Goal: Task Accomplishment & Management: Complete application form

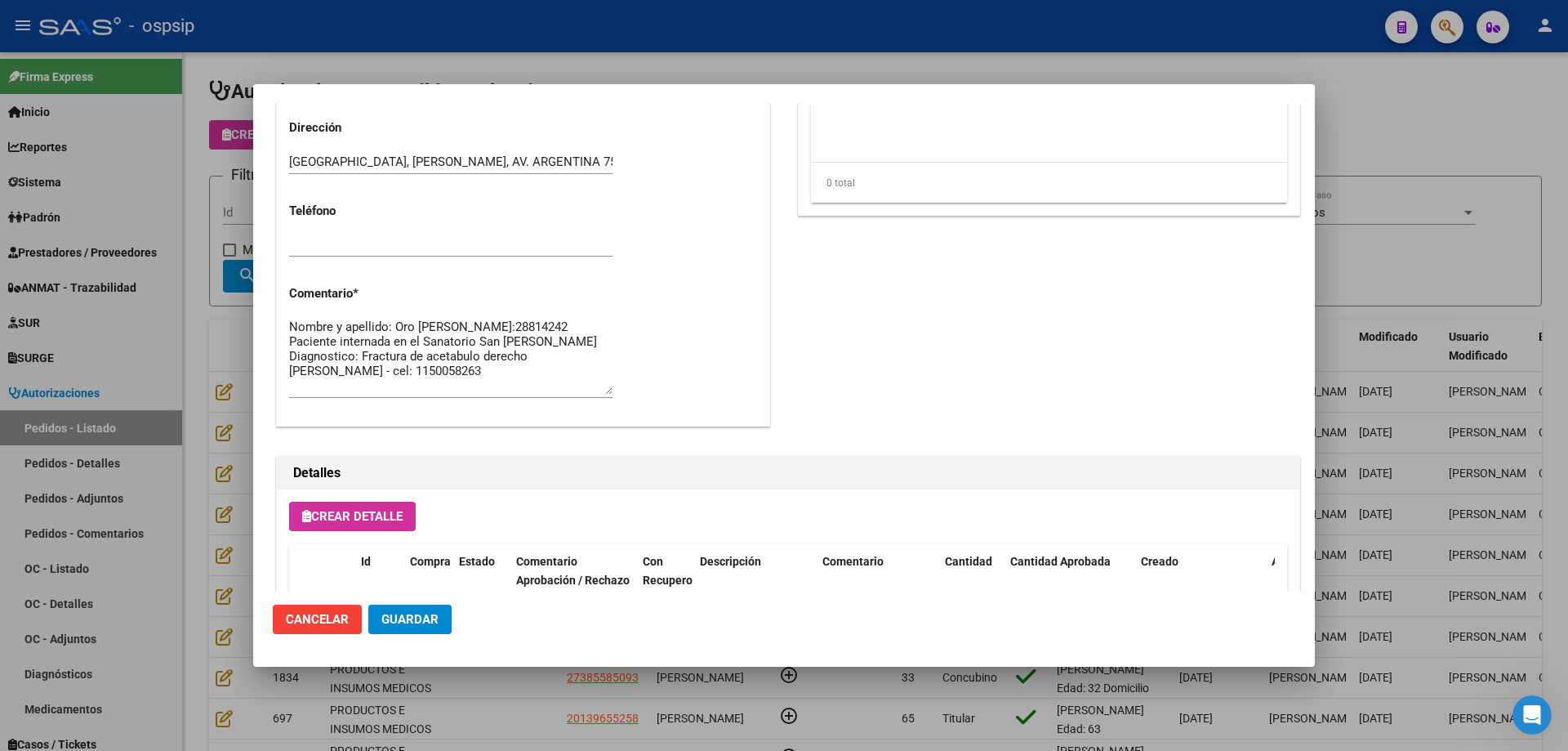
scroll to position [735, 0]
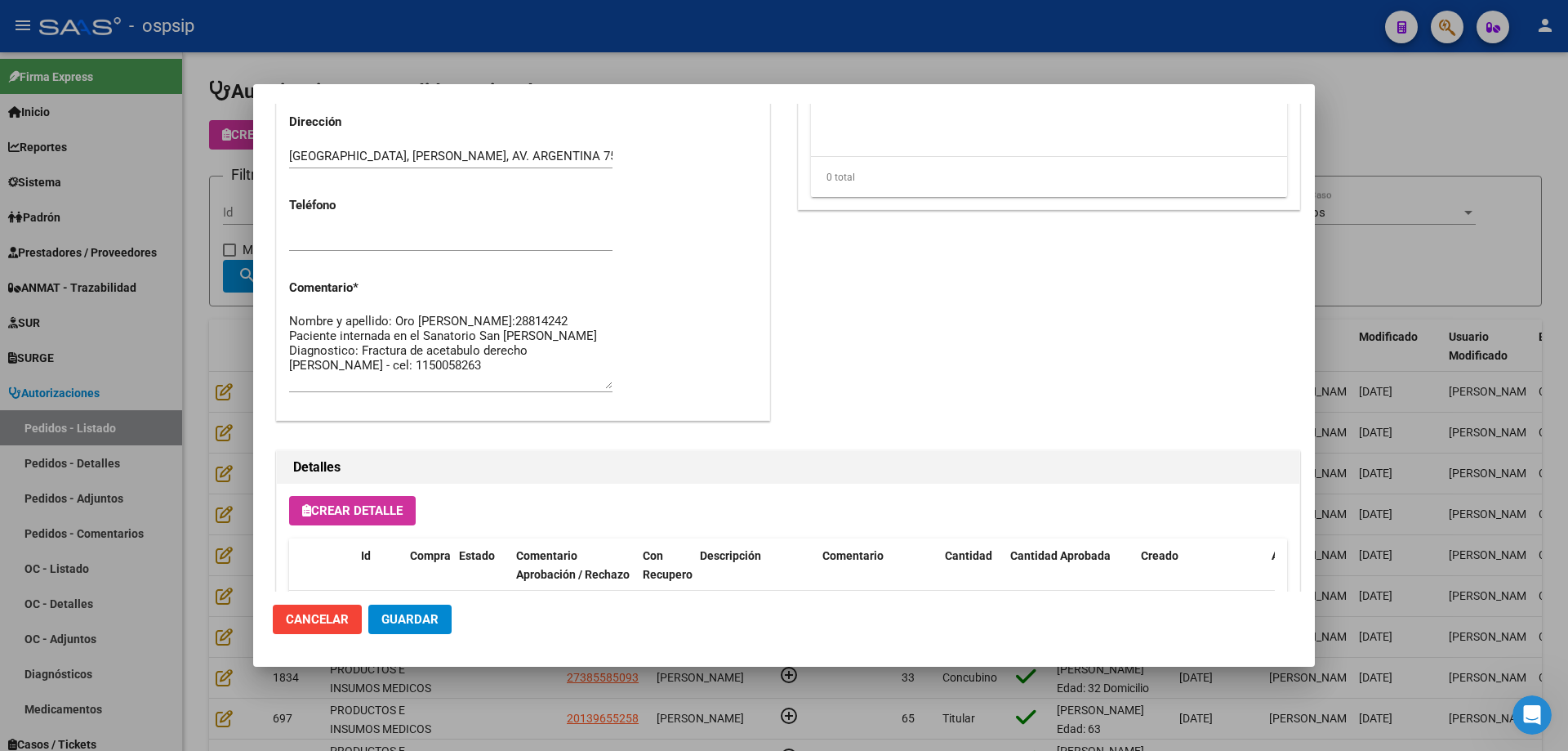
click at [230, 167] on div at bounding box center [784, 376] width 1568 height 751
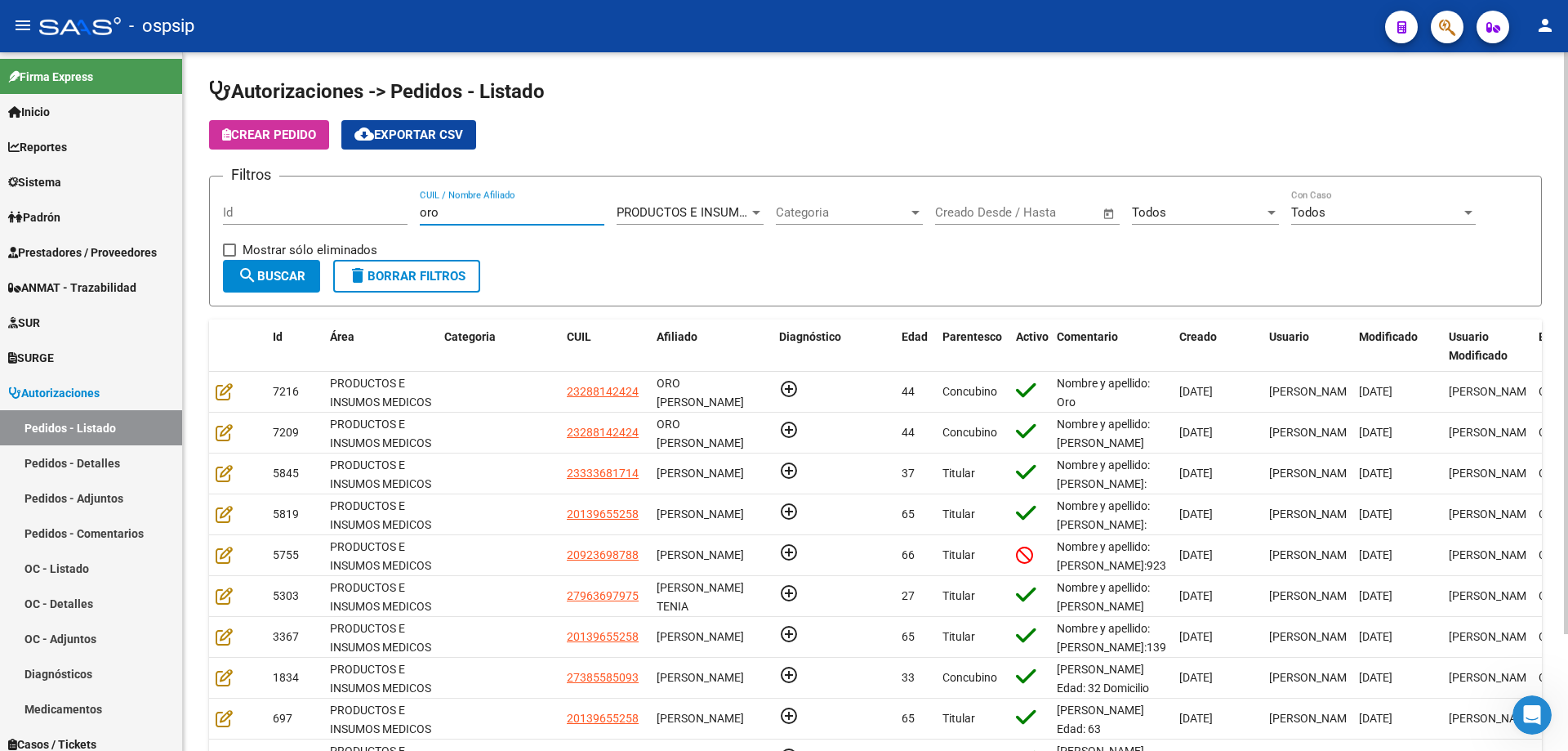
drag, startPoint x: 459, startPoint y: 218, endPoint x: 228, endPoint y: 208, distance: 231.2
click at [229, 211] on div "Filtros Id oro CUIL / Nombre Afiliado PRODUCTOS E INSUMOS MEDICOS Seleccionar Á…" at bounding box center [875, 224] width 1306 height 70
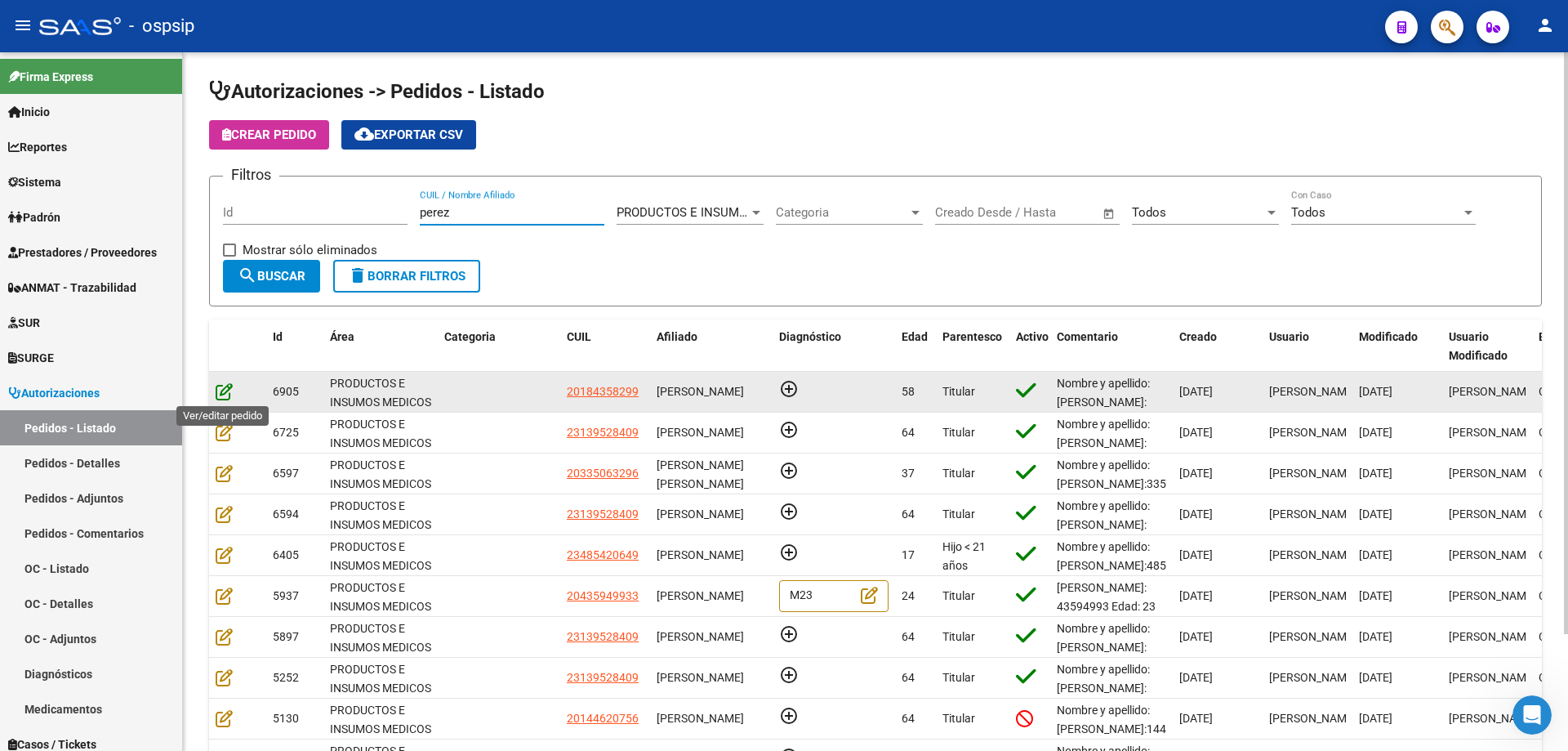
type input "perez"
click at [226, 391] on icon at bounding box center [224, 391] width 17 height 18
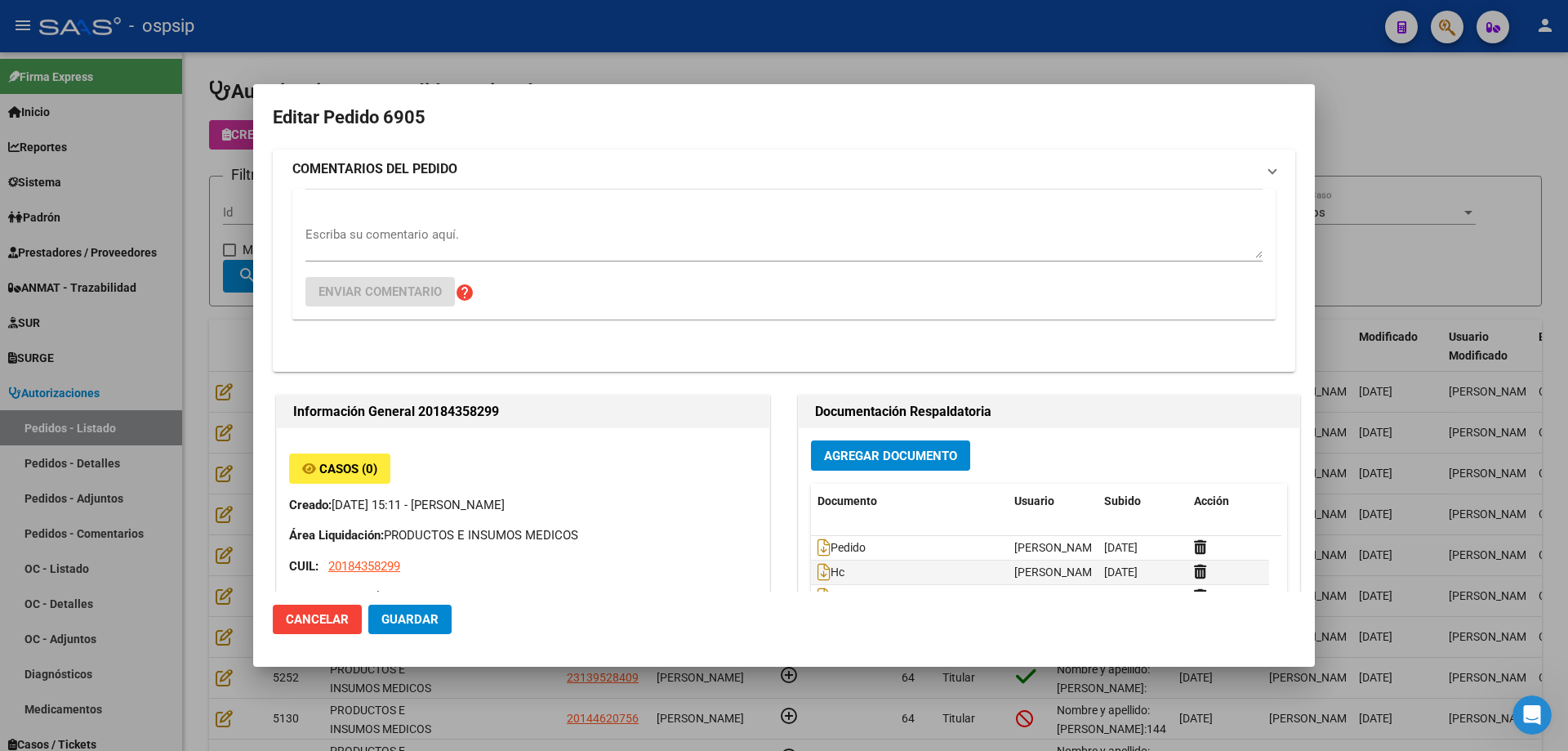
type input "[GEOGRAPHIC_DATA], [PERSON_NAME] 2477, Piso: PB, Departamento: 04"
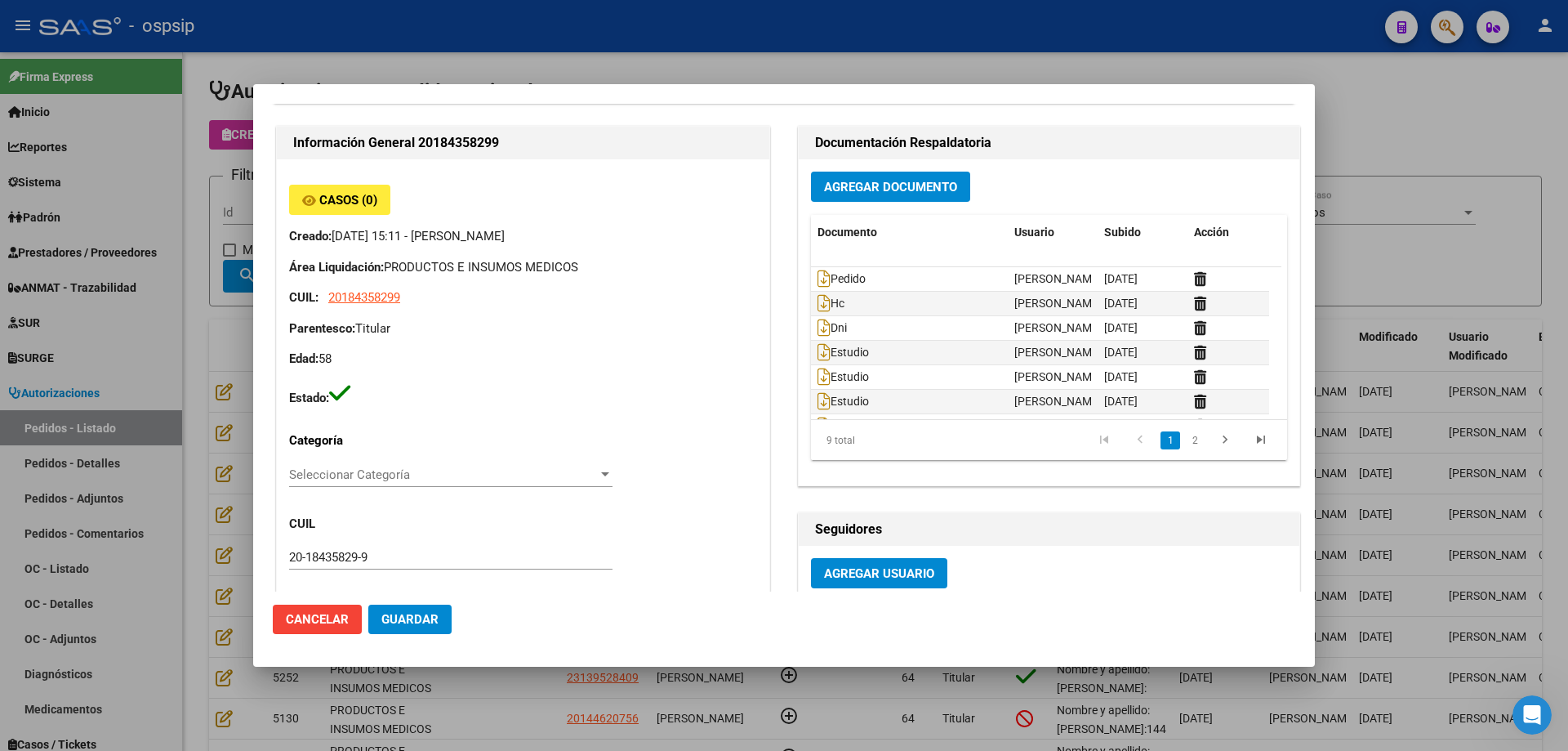
scroll to position [0, 0]
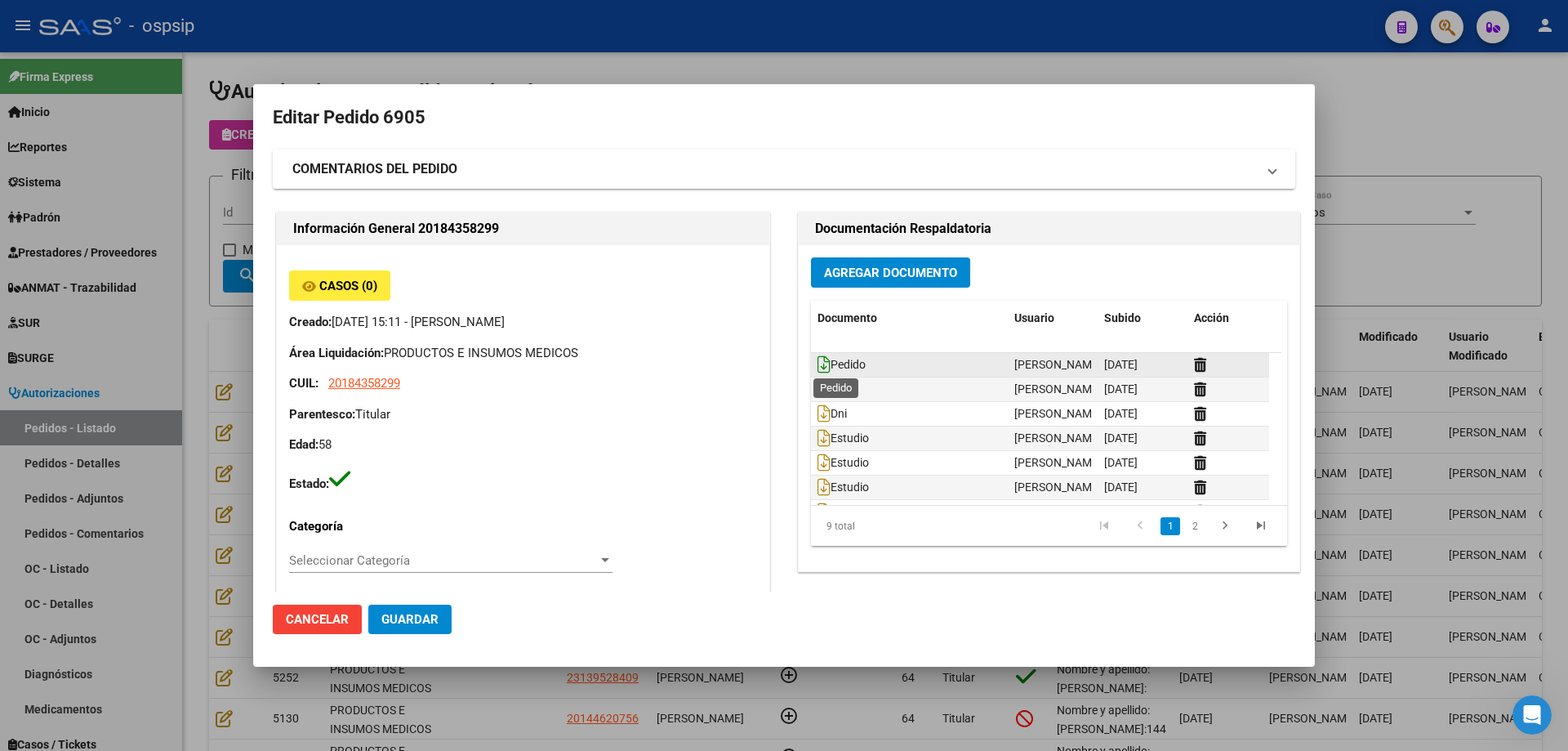
click at [817, 368] on icon at bounding box center [823, 364] width 13 height 18
click at [817, 433] on icon at bounding box center [823, 438] width 13 height 18
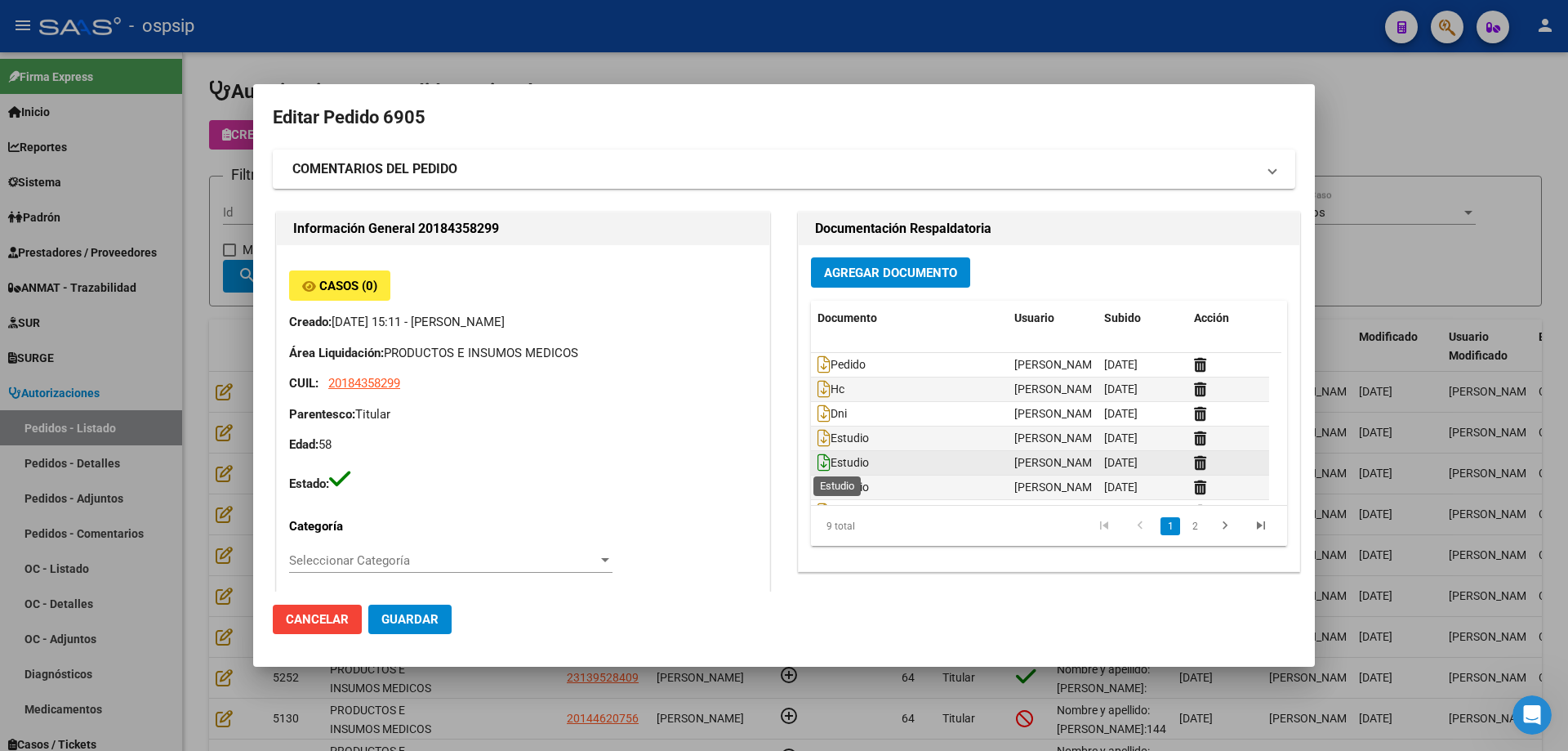
click at [817, 461] on icon at bounding box center [823, 462] width 13 height 18
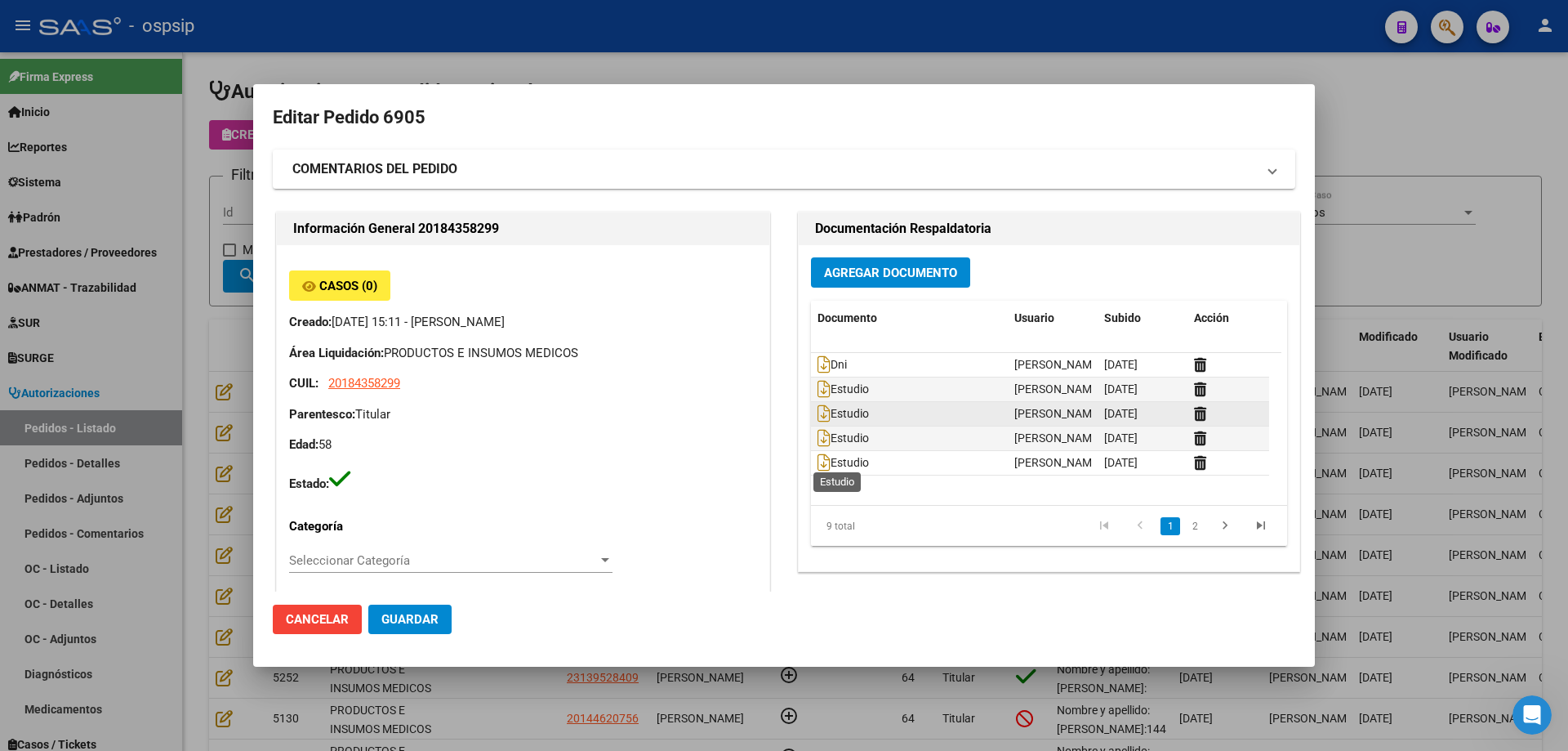
scroll to position [74, 0]
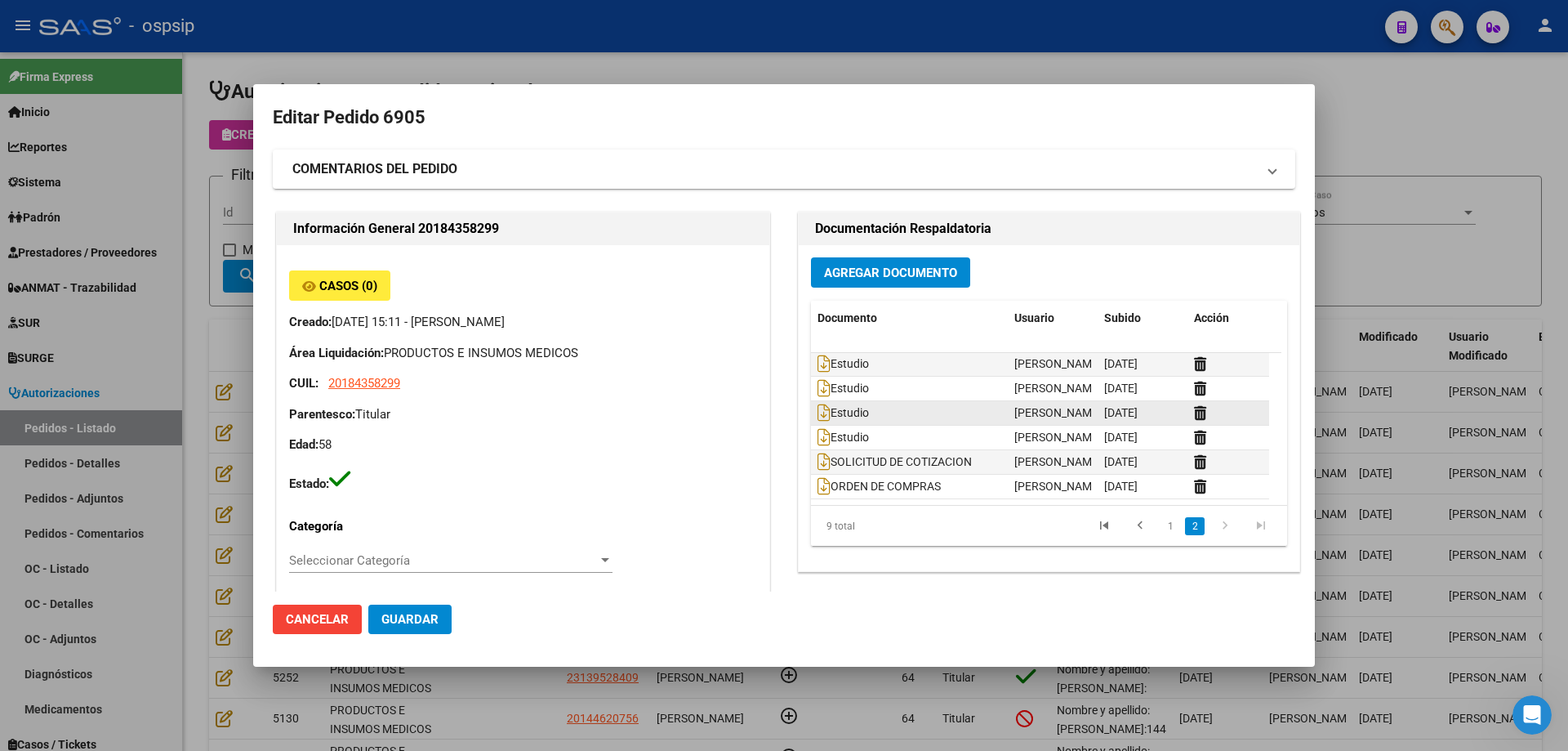
click at [811, 409] on datatable-body-cell "Estudio" at bounding box center [910, 413] width 197 height 23
click at [818, 411] on icon at bounding box center [823, 413] width 13 height 18
click at [817, 432] on icon at bounding box center [823, 437] width 13 height 18
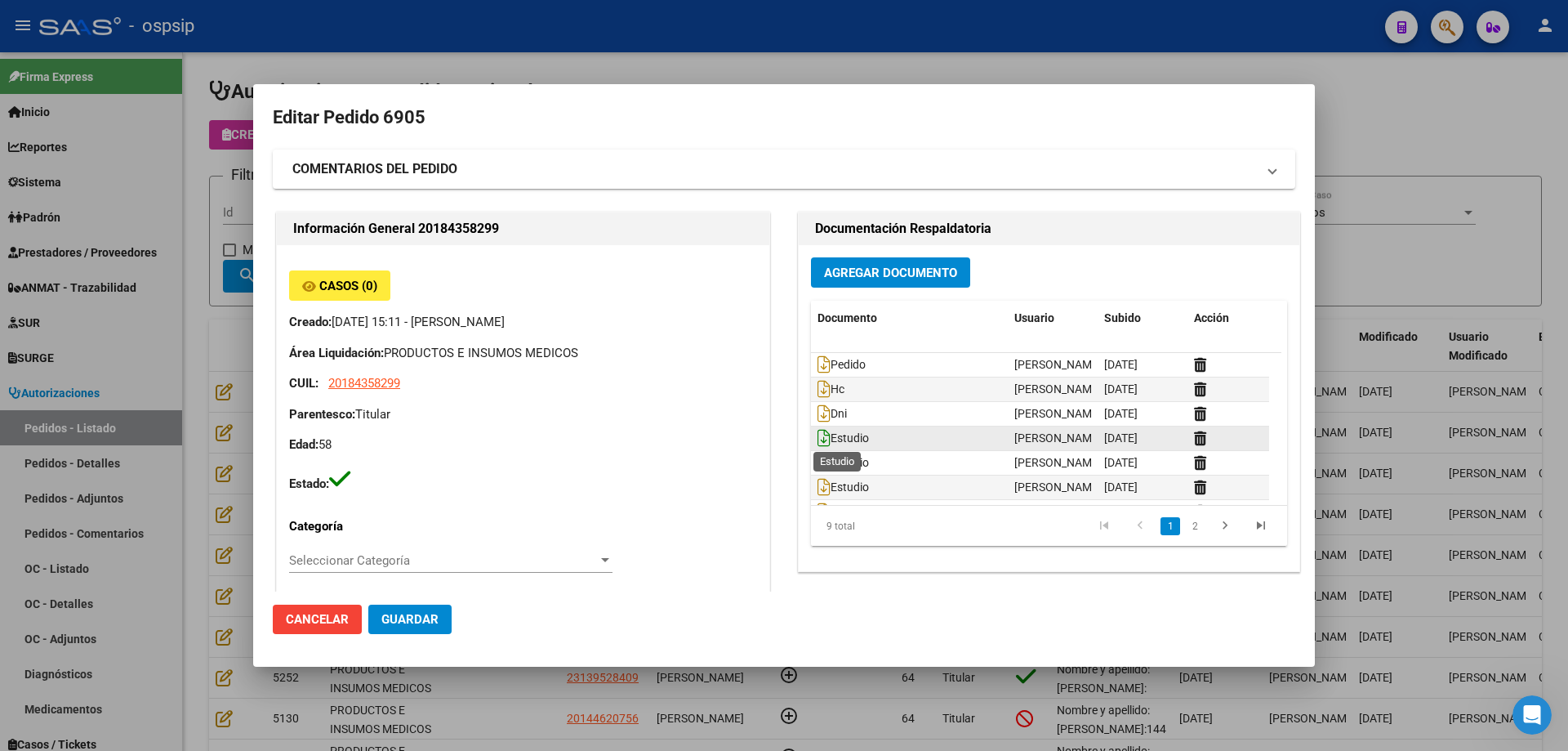
click at [820, 438] on icon at bounding box center [823, 438] width 13 height 18
click at [202, 204] on div at bounding box center [784, 376] width 1568 height 751
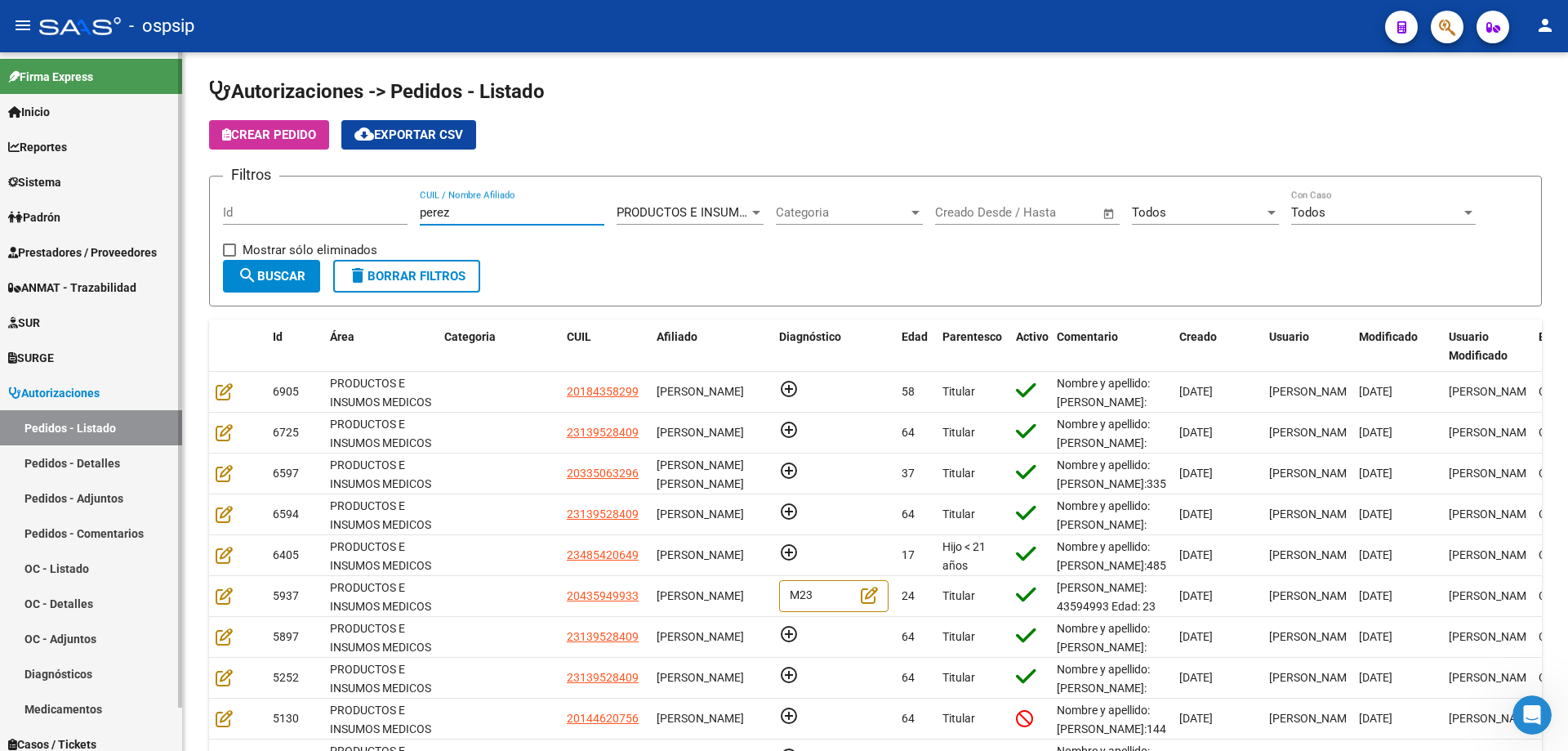
drag, startPoint x: 494, startPoint y: 213, endPoint x: 0, endPoint y: 146, distance: 498.5
click at [0, 146] on mat-sidenav-container "Firma Express Inicio Calendario SSS Instructivos Contacto OS Reportes Egresos D…" at bounding box center [784, 401] width 1568 height 698
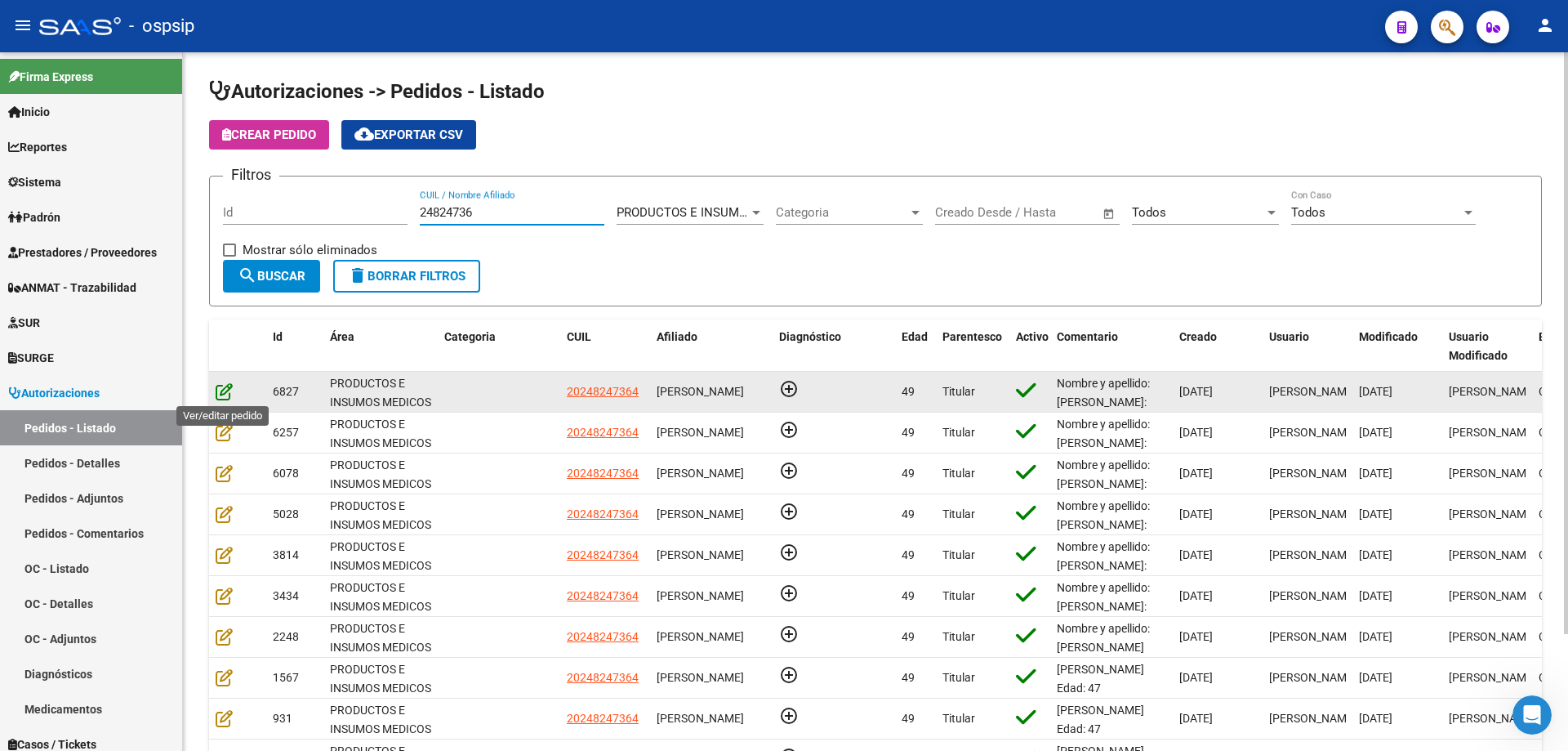
type input "24824736"
click at [222, 387] on icon at bounding box center [224, 391] width 17 height 18
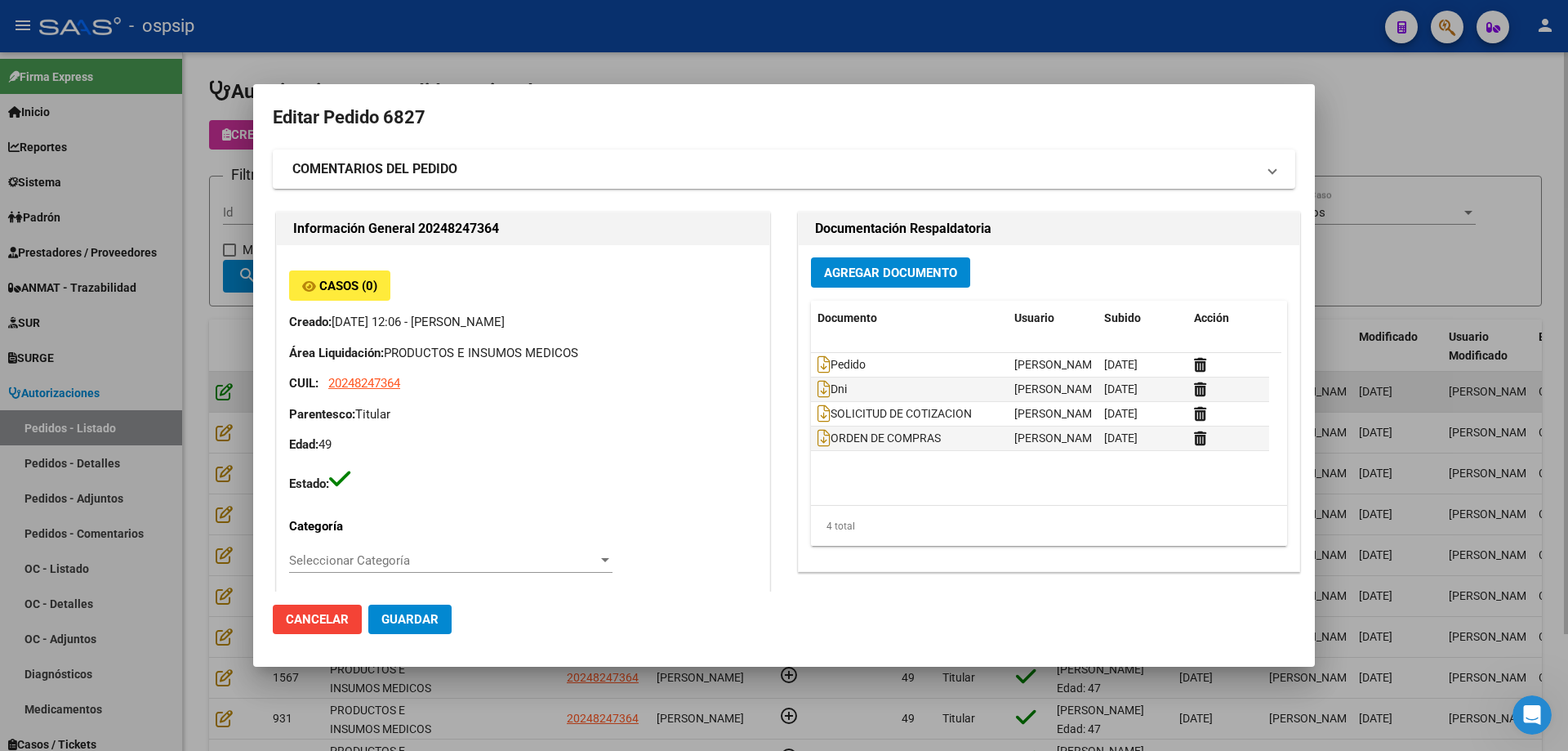
type input "[GEOGRAPHIC_DATA], [GEOGRAPHIC_DATA], [DOMAIN_NAME] Y P. UNIDAS ENTR 1 ED 4, Pi…"
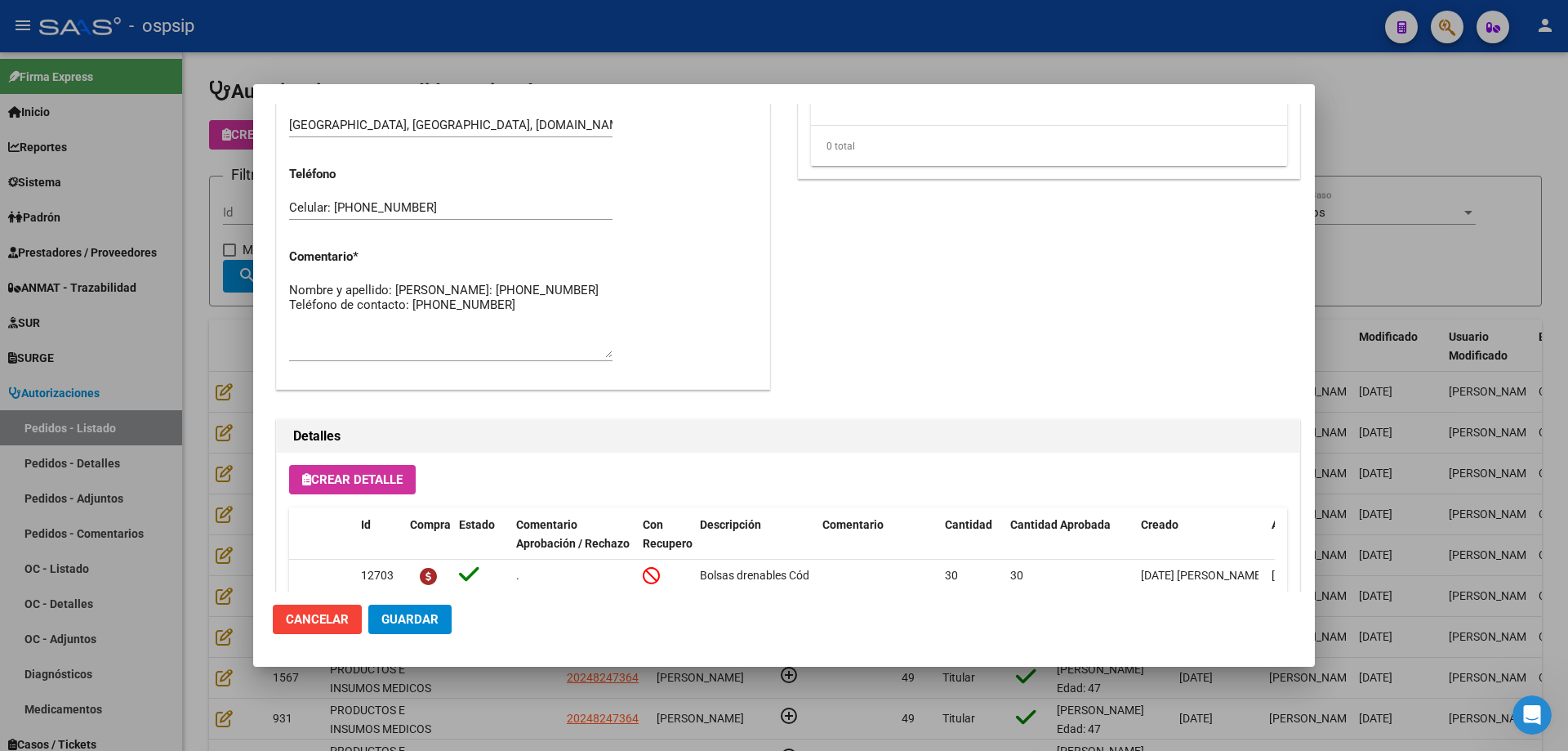
scroll to position [899, 0]
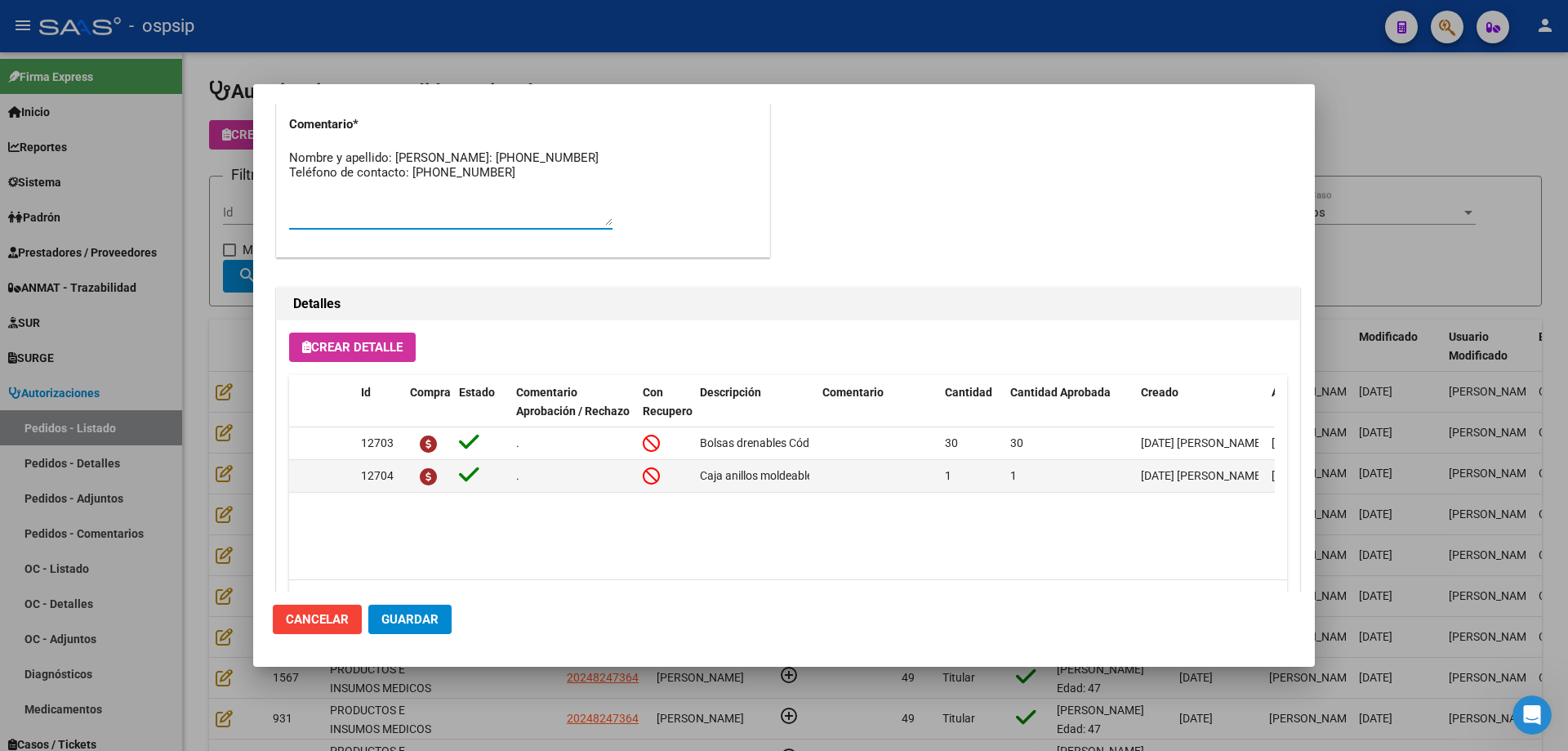
click at [330, 164] on textarea "Nombre y apellido: [PERSON_NAME]: [PHONE_NUMBER] Teléfono de contacto: [PHONE_N…" at bounding box center [450, 186] width 324 height 77
drag, startPoint x: 330, startPoint y: 164, endPoint x: 324, endPoint y: 171, distance: 9.2
click at [324, 171] on textarea "Nombre y apellido: [PERSON_NAME]: [PHONE_NUMBER] Teléfono de contacto: [PHONE_N…" at bounding box center [450, 186] width 324 height 77
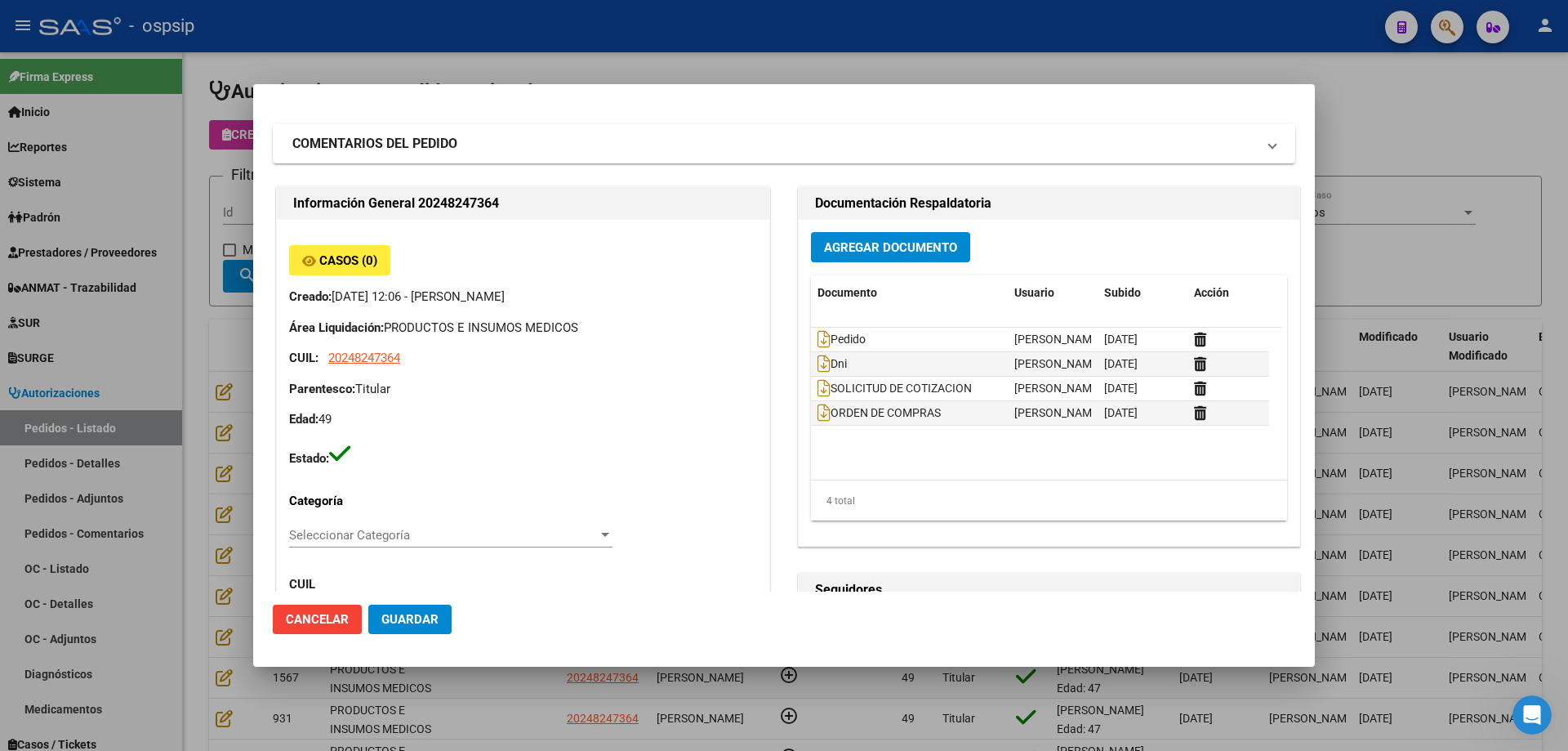
scroll to position [0, 0]
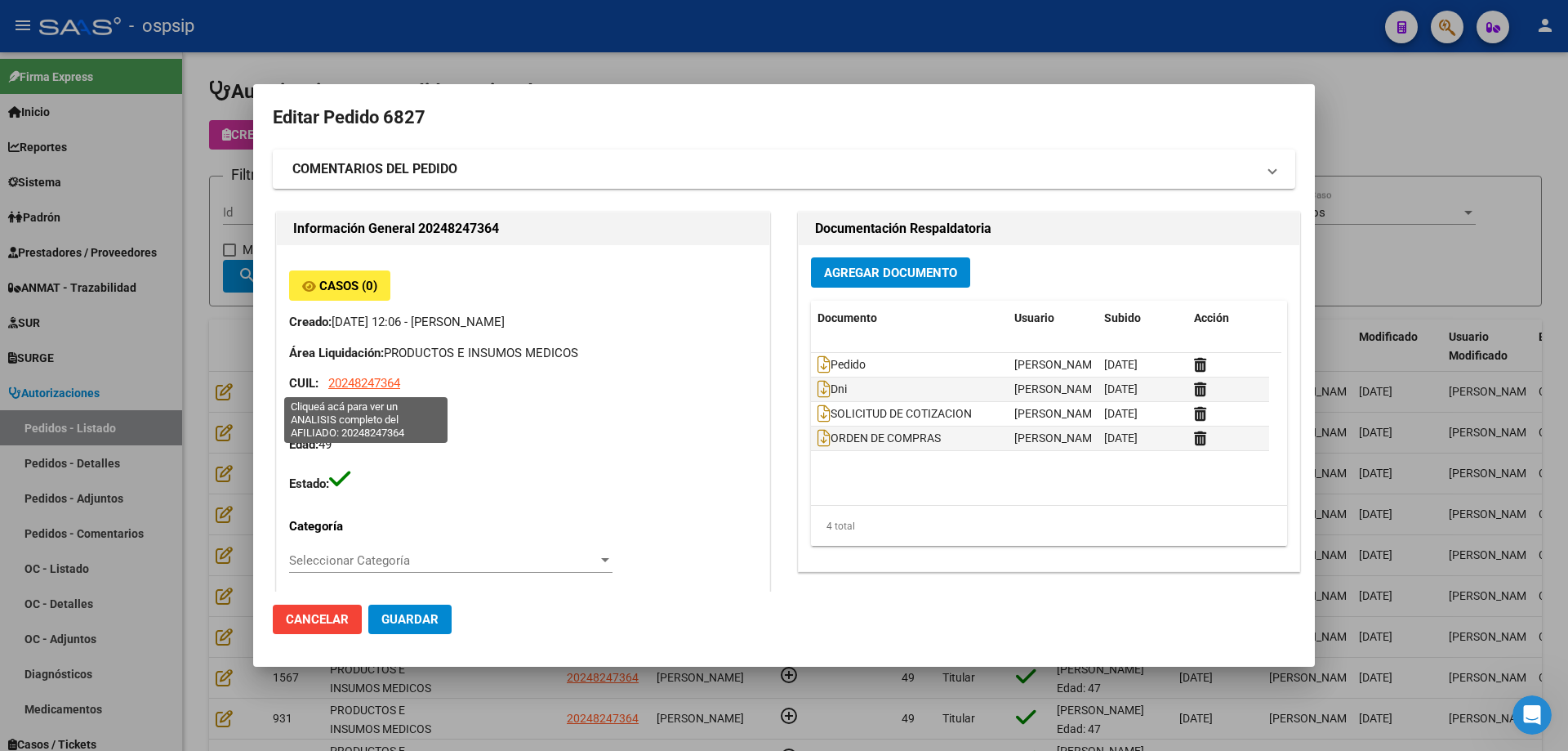
click at [359, 377] on span "20248247364" at bounding box center [364, 382] width 72 height 15
type textarea "20248247364"
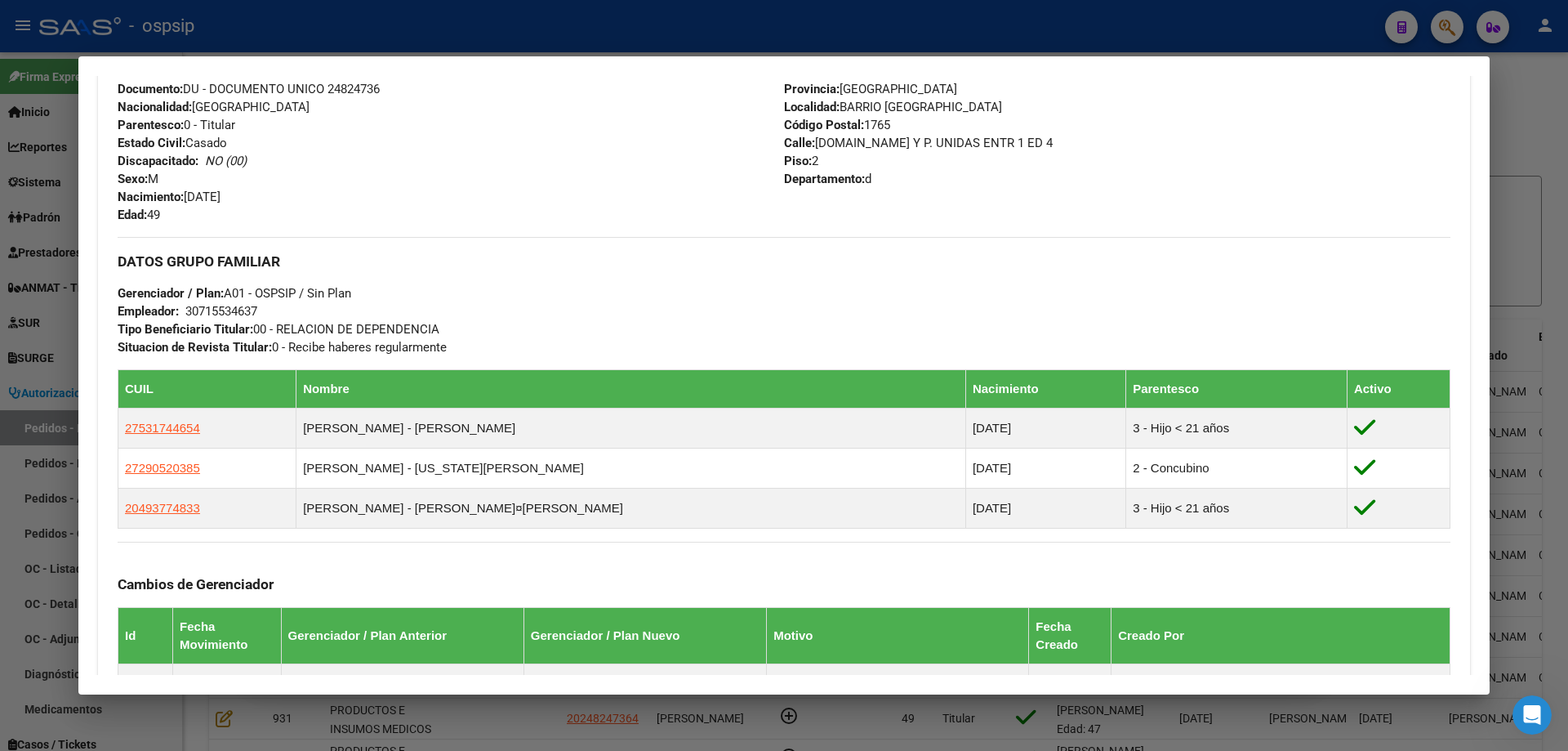
scroll to position [1079, 0]
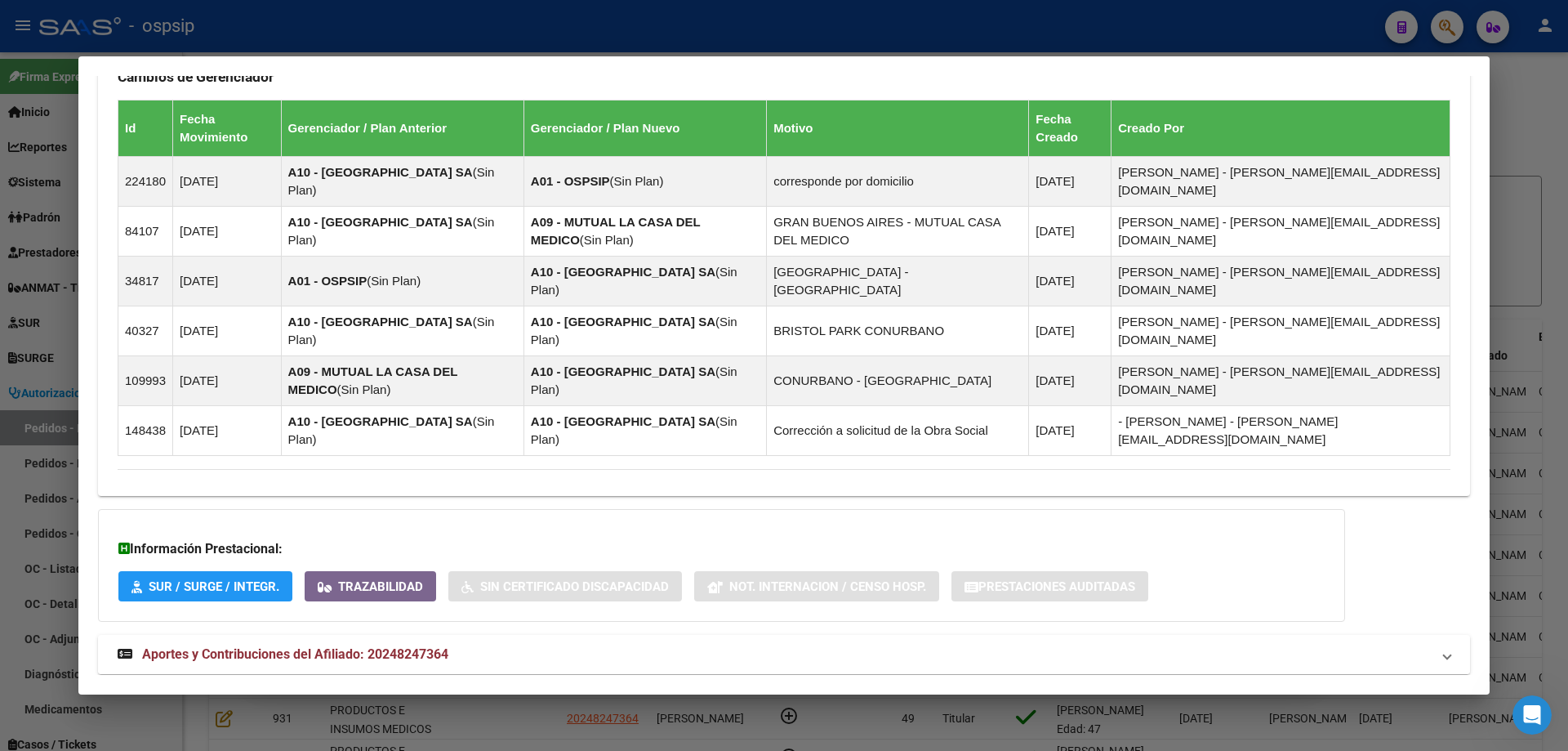
click at [300, 645] on strong "Aportes y Contribuciones del Afiliado: 20248247364" at bounding box center [282, 654] width 331 height 20
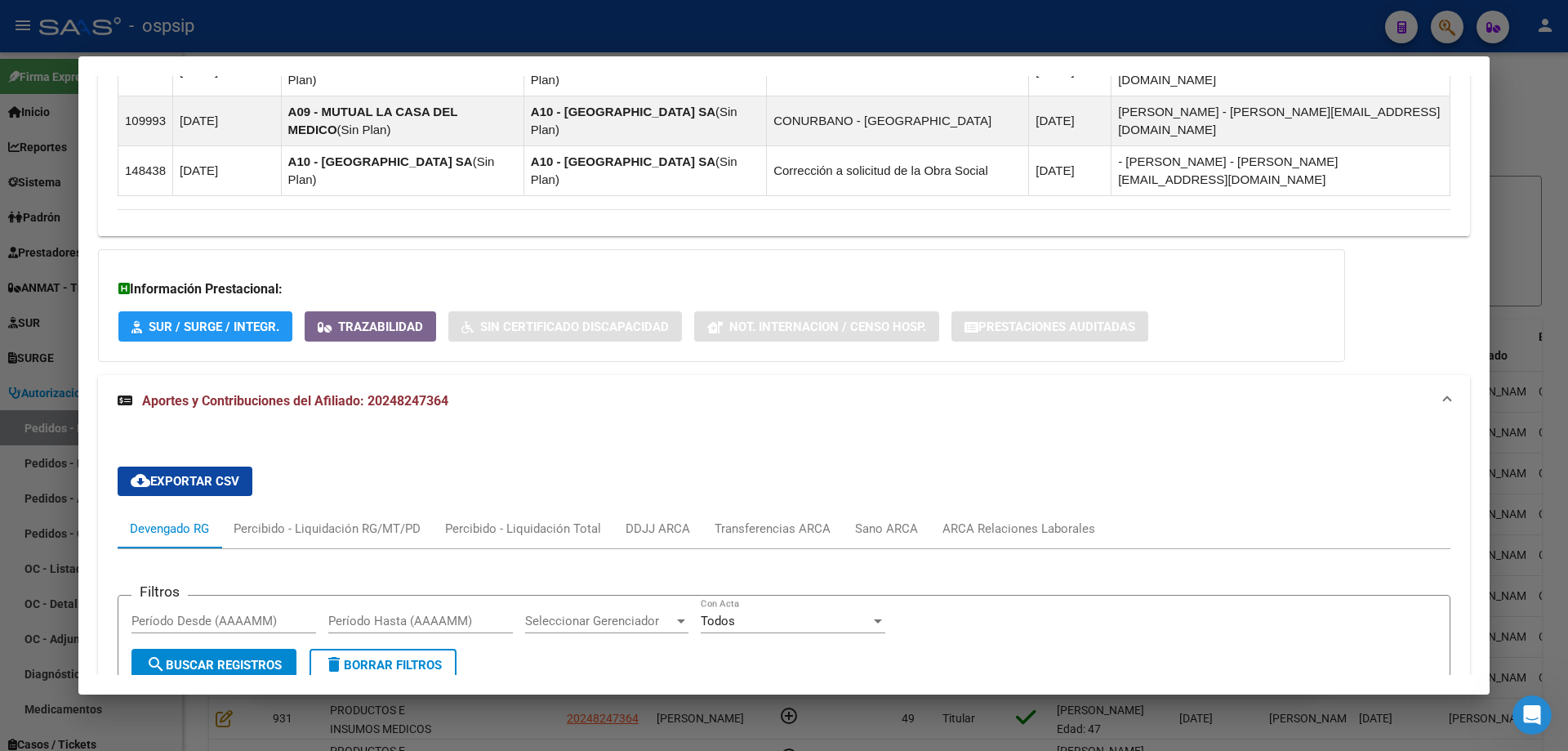
scroll to position [1490, 0]
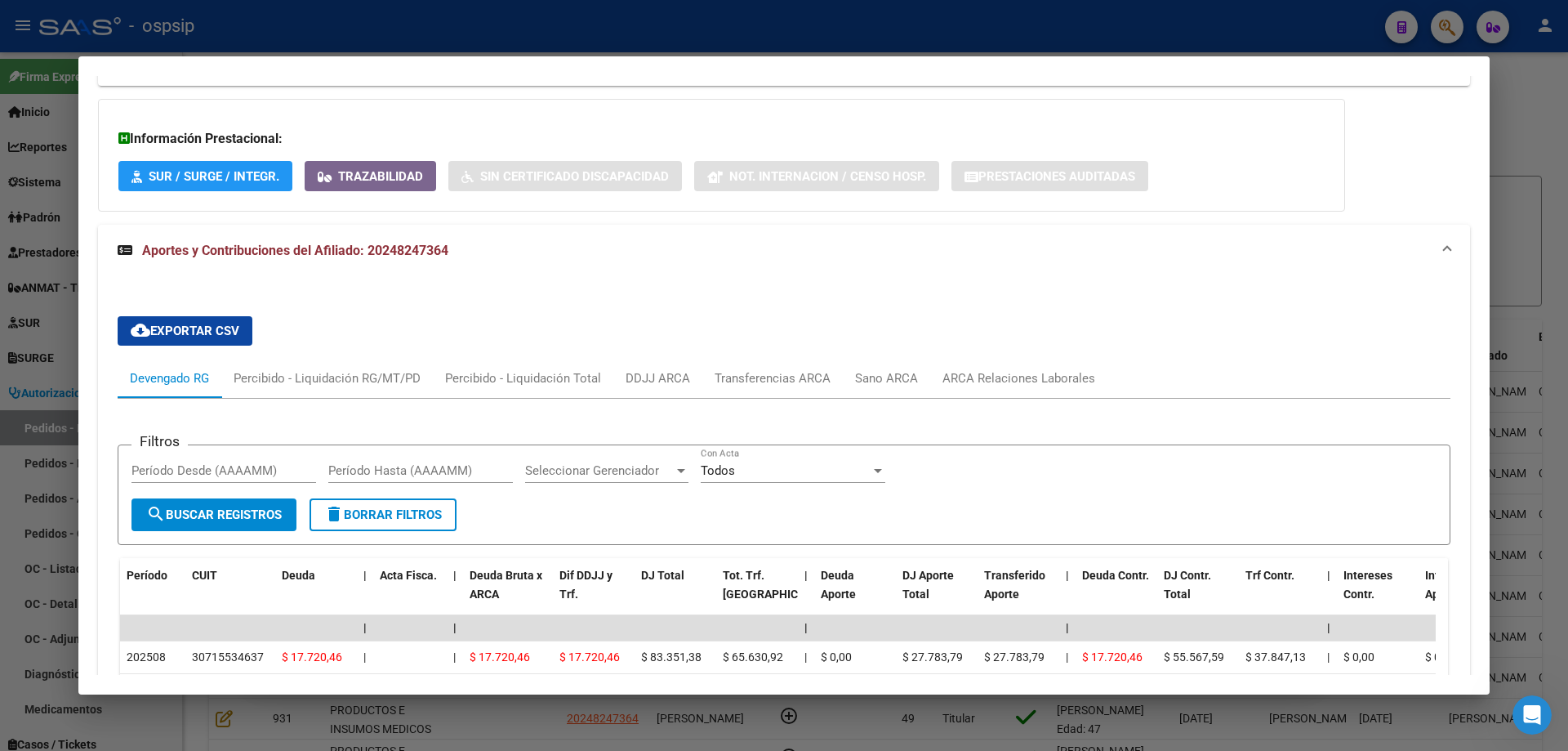
click at [55, 461] on div at bounding box center [784, 376] width 1568 height 751
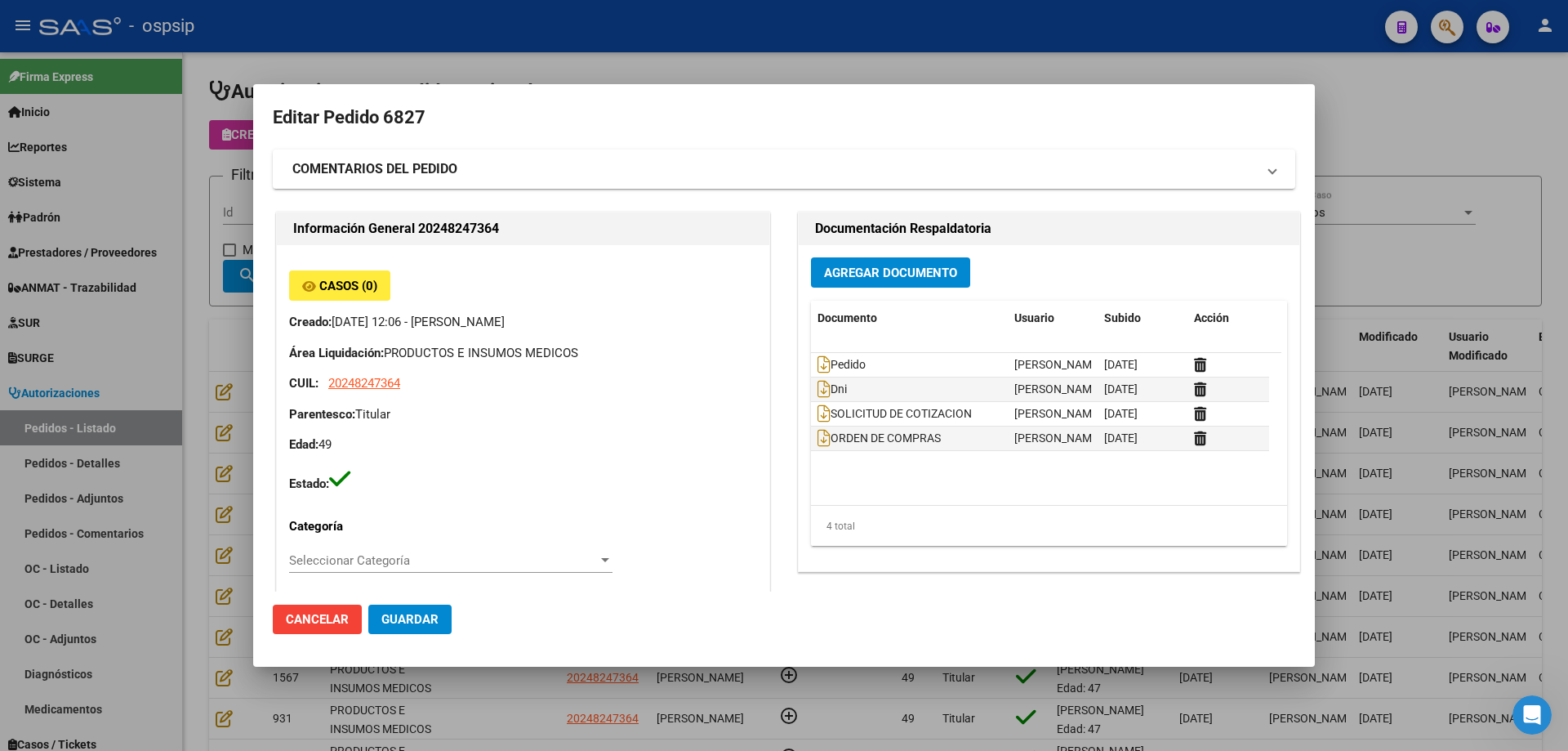
scroll to position [245, 0]
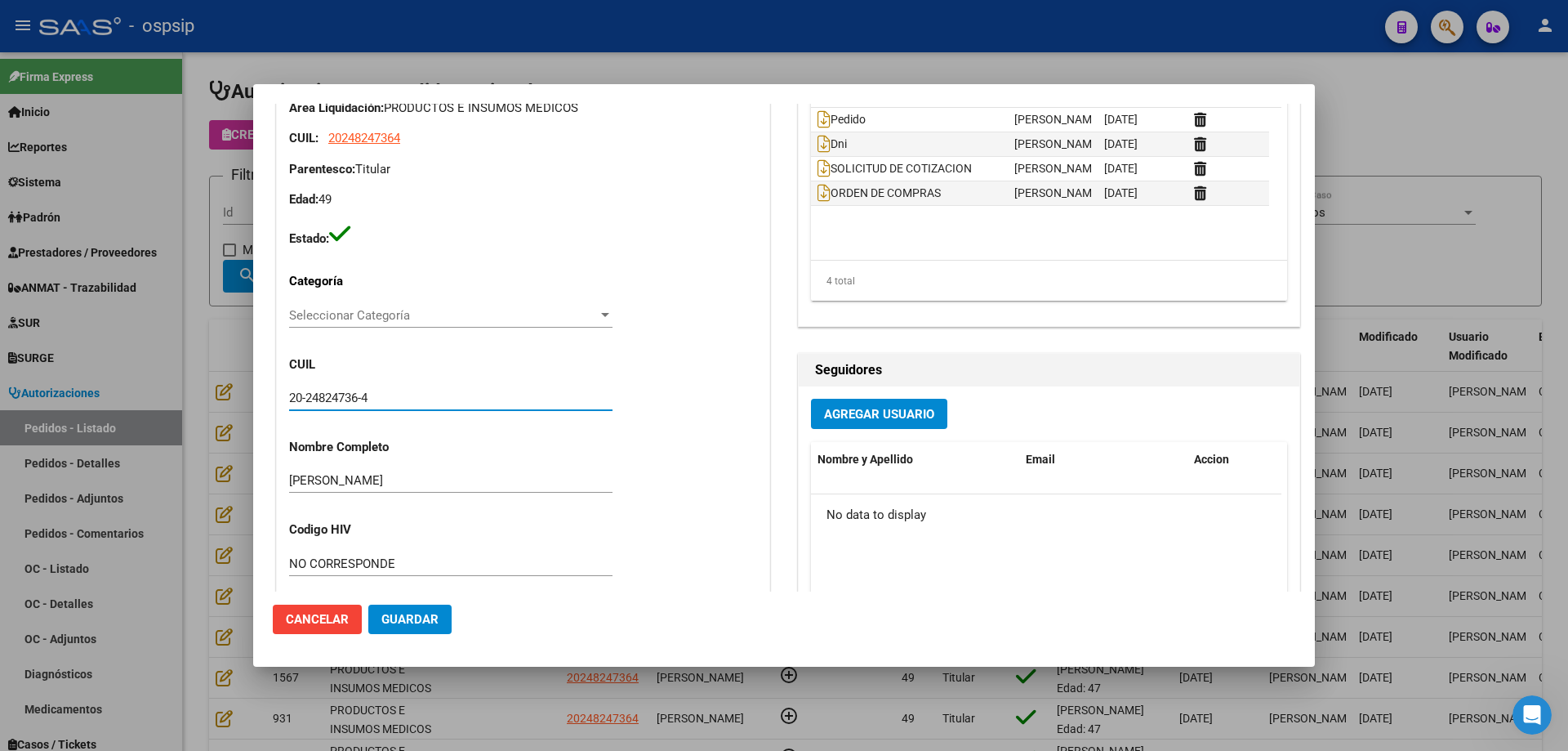
drag, startPoint x: 383, startPoint y: 394, endPoint x: 269, endPoint y: 390, distance: 114.1
click at [269, 390] on mat-dialog-content "Editar Pedido 6827 COMENTARIOS DEL PEDIDO Escriba su comentario aquí. Enviar co…" at bounding box center [784, 347] width 1062 height 488
click at [208, 178] on div at bounding box center [784, 376] width 1568 height 751
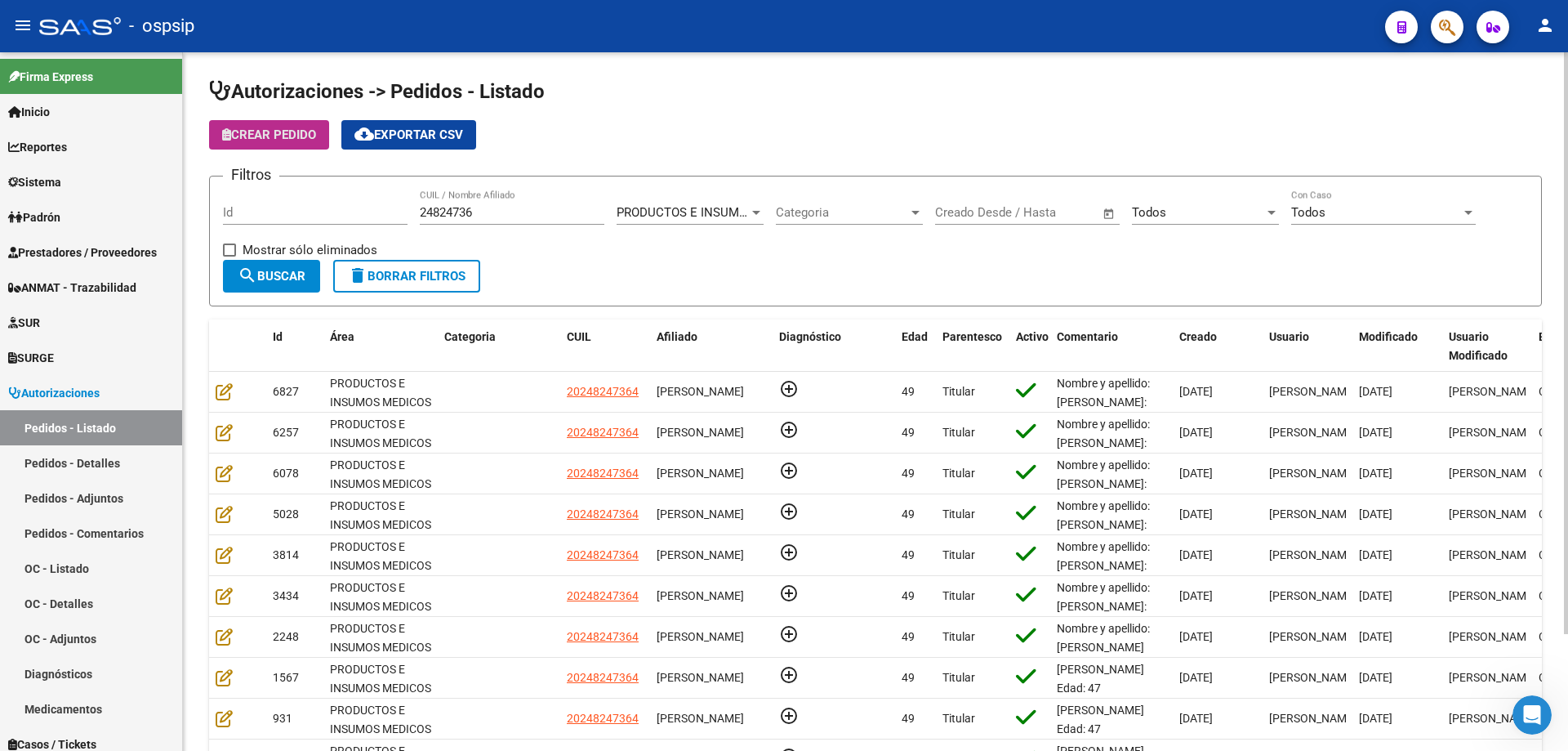
click at [249, 141] on span "Crear Pedido" at bounding box center [268, 135] width 94 height 15
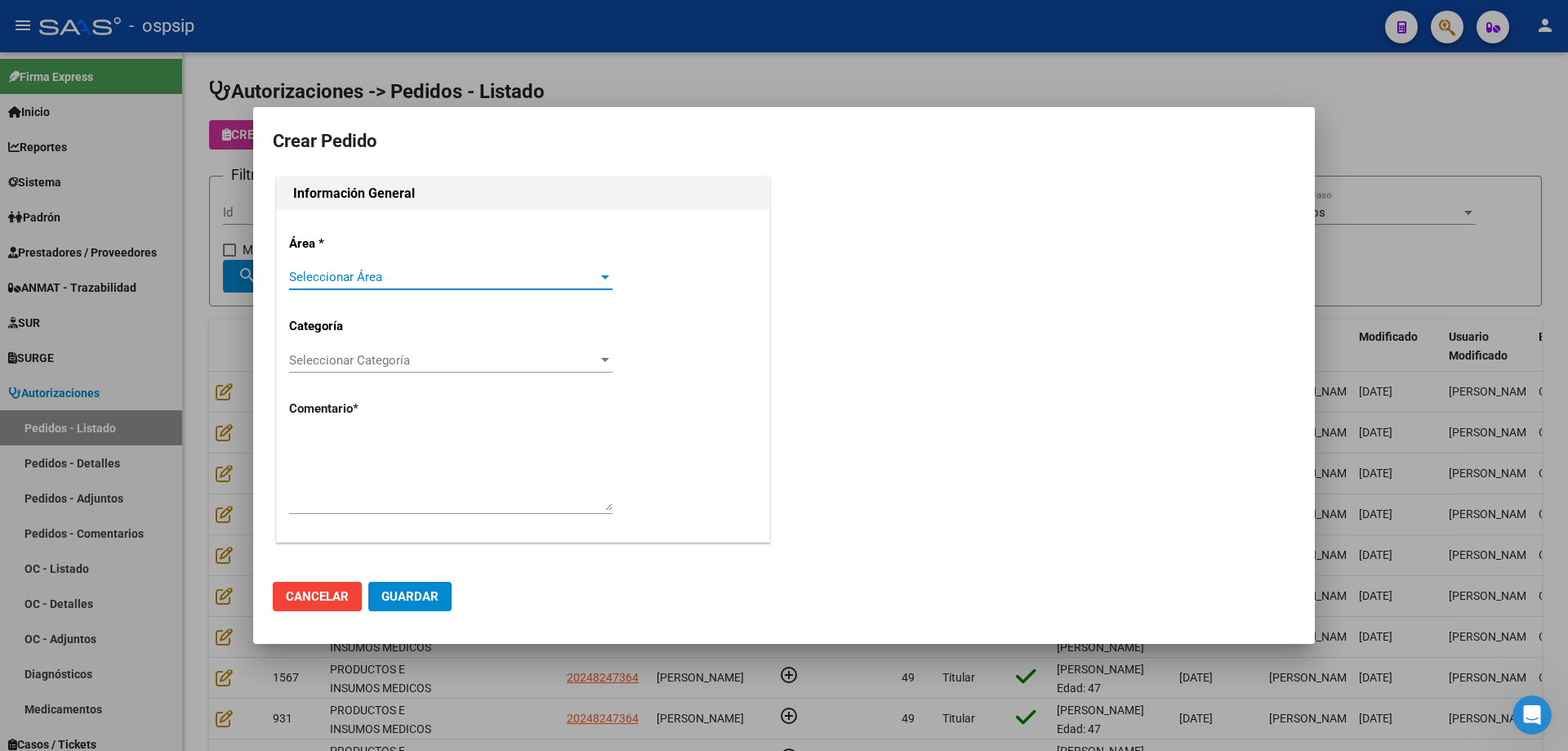
drag, startPoint x: 312, startPoint y: 293, endPoint x: 318, endPoint y: 270, distance: 23.8
click at [312, 290] on div "Seleccionar Área Seleccionar Área" at bounding box center [450, 285] width 324 height 40
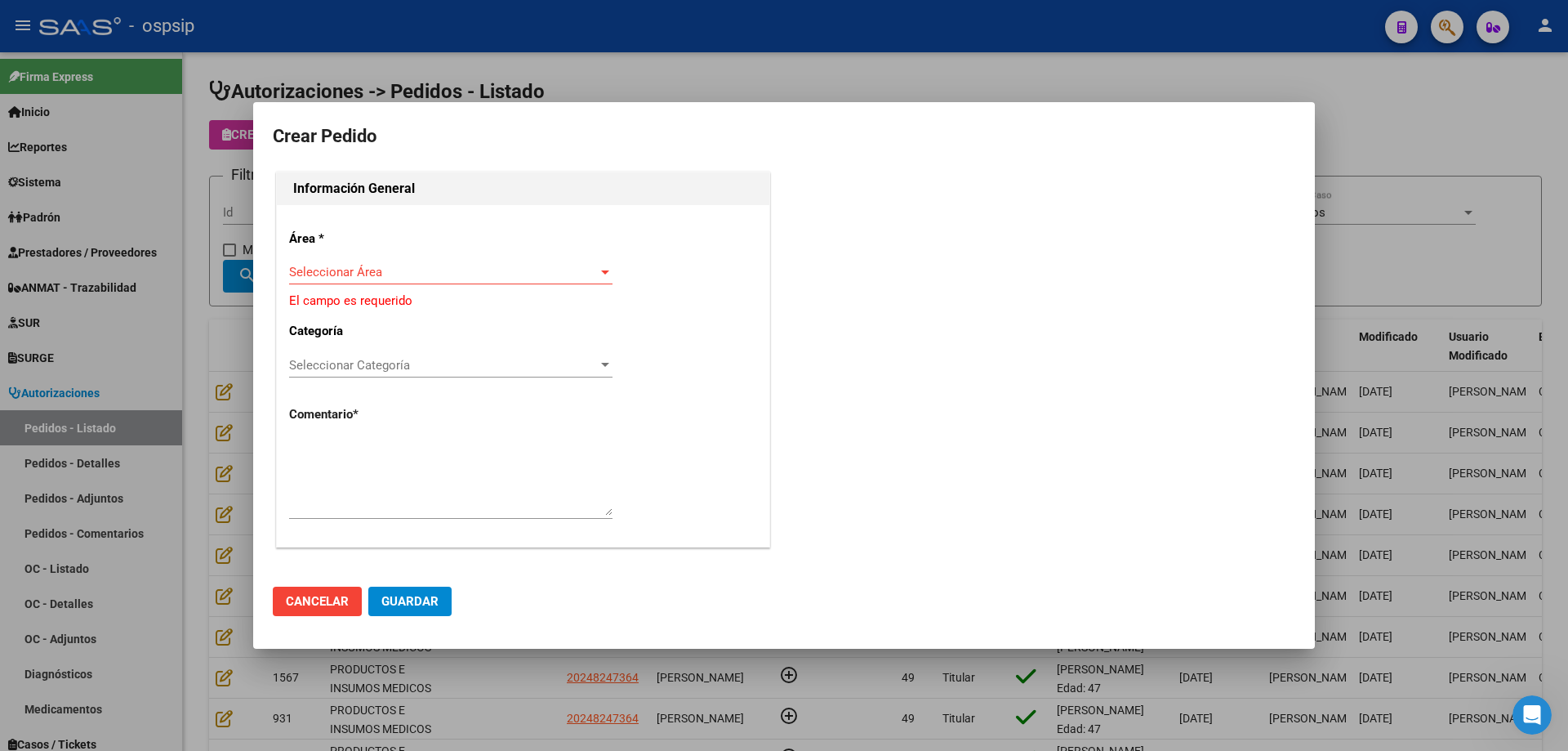
click at [320, 268] on span "Seleccionar Área" at bounding box center [444, 272] width 309 height 15
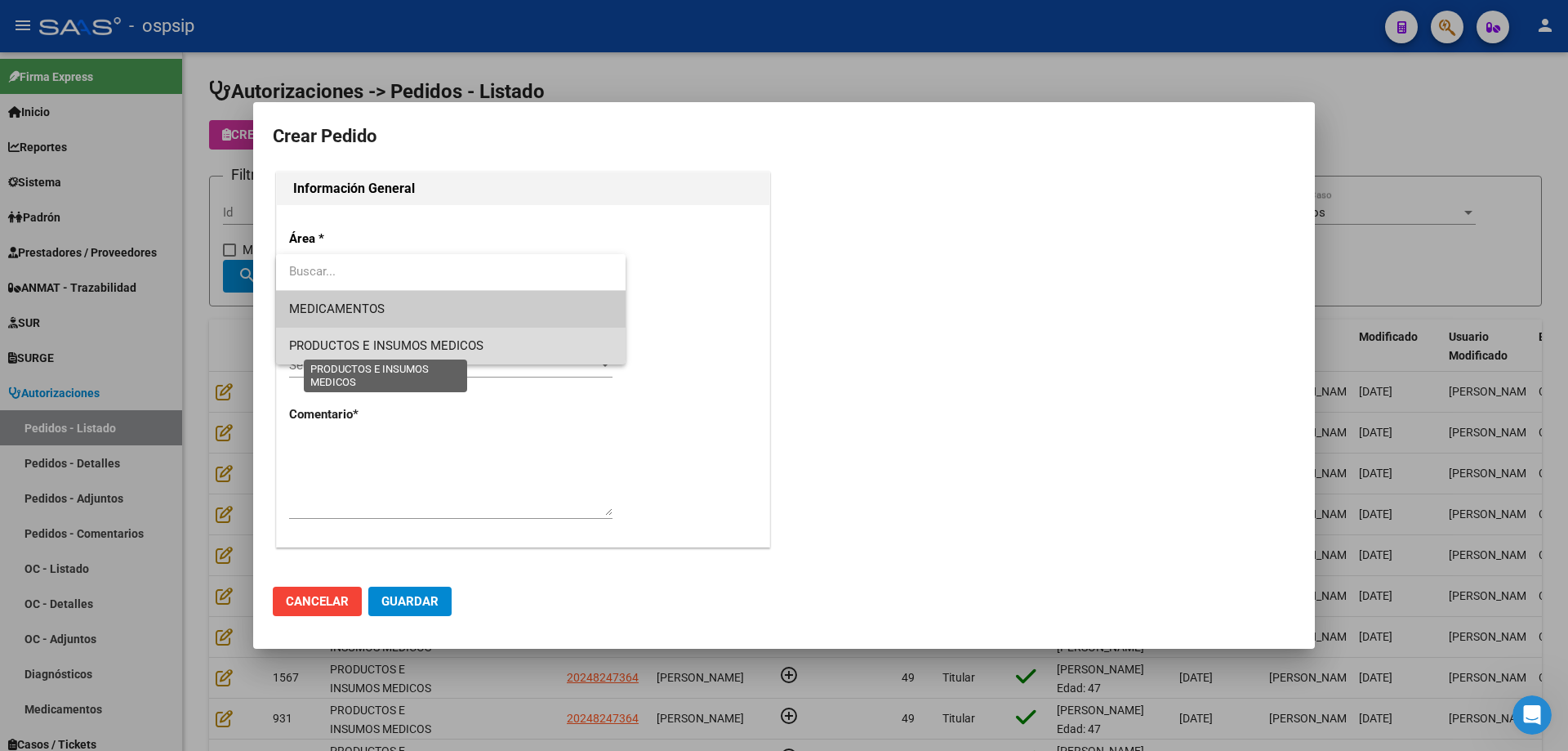
click at [318, 338] on span "PRODUCTOS E INSUMOS MEDICOS" at bounding box center [386, 345] width 194 height 15
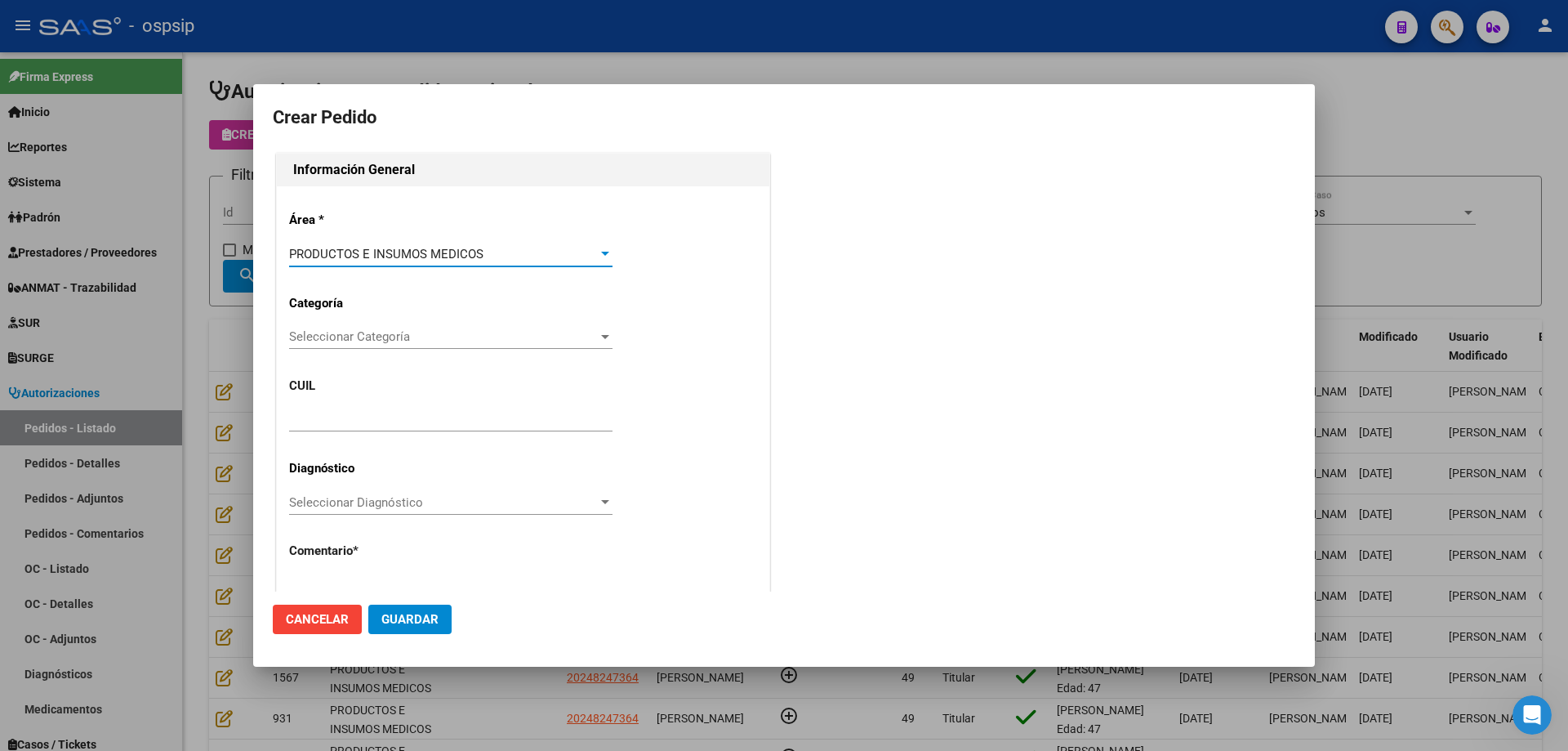
click at [323, 328] on div "Seleccionar Categoría Seleccionar Categoría" at bounding box center [450, 337] width 324 height 24
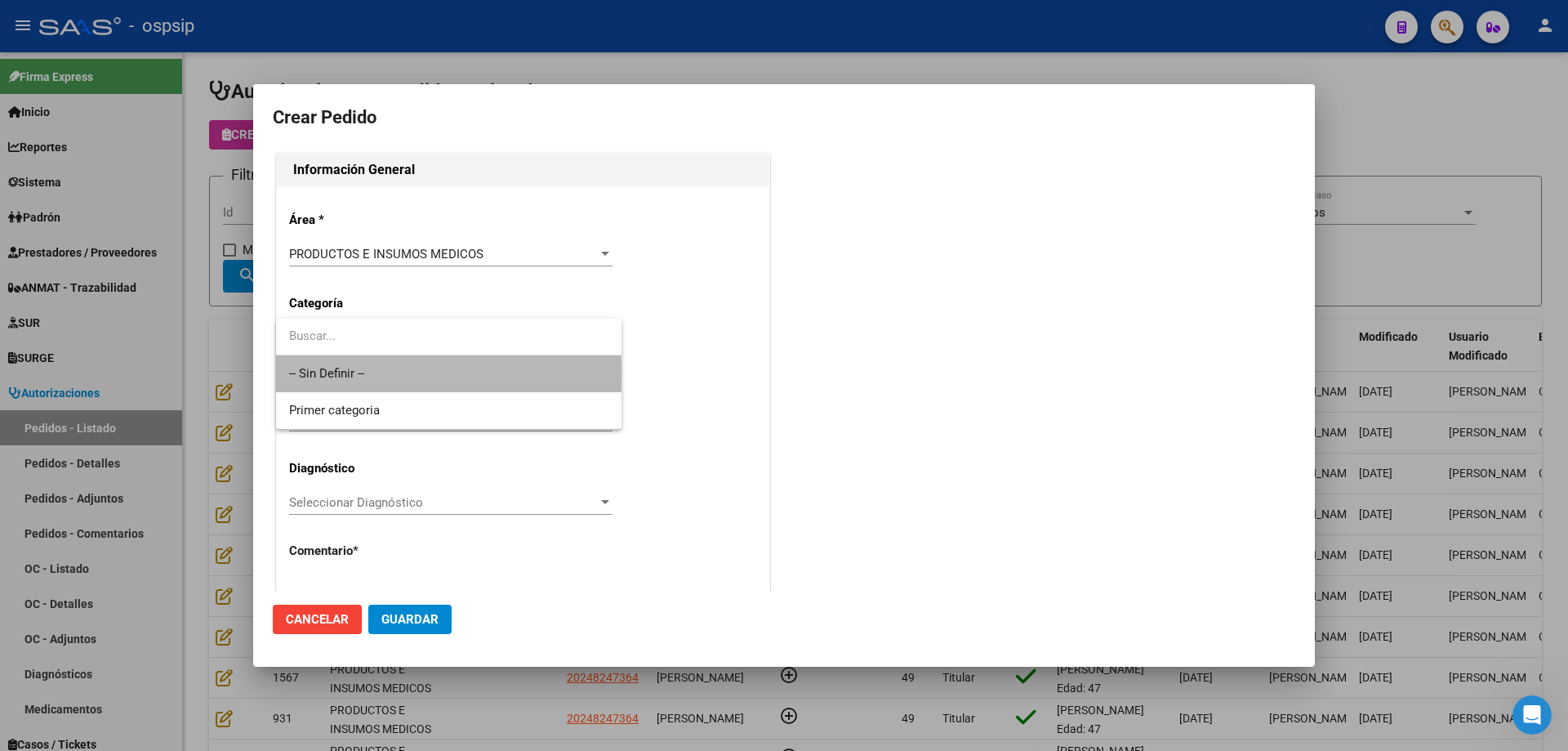
click at [317, 375] on span "-- Sin Definir --" at bounding box center [449, 374] width 319 height 37
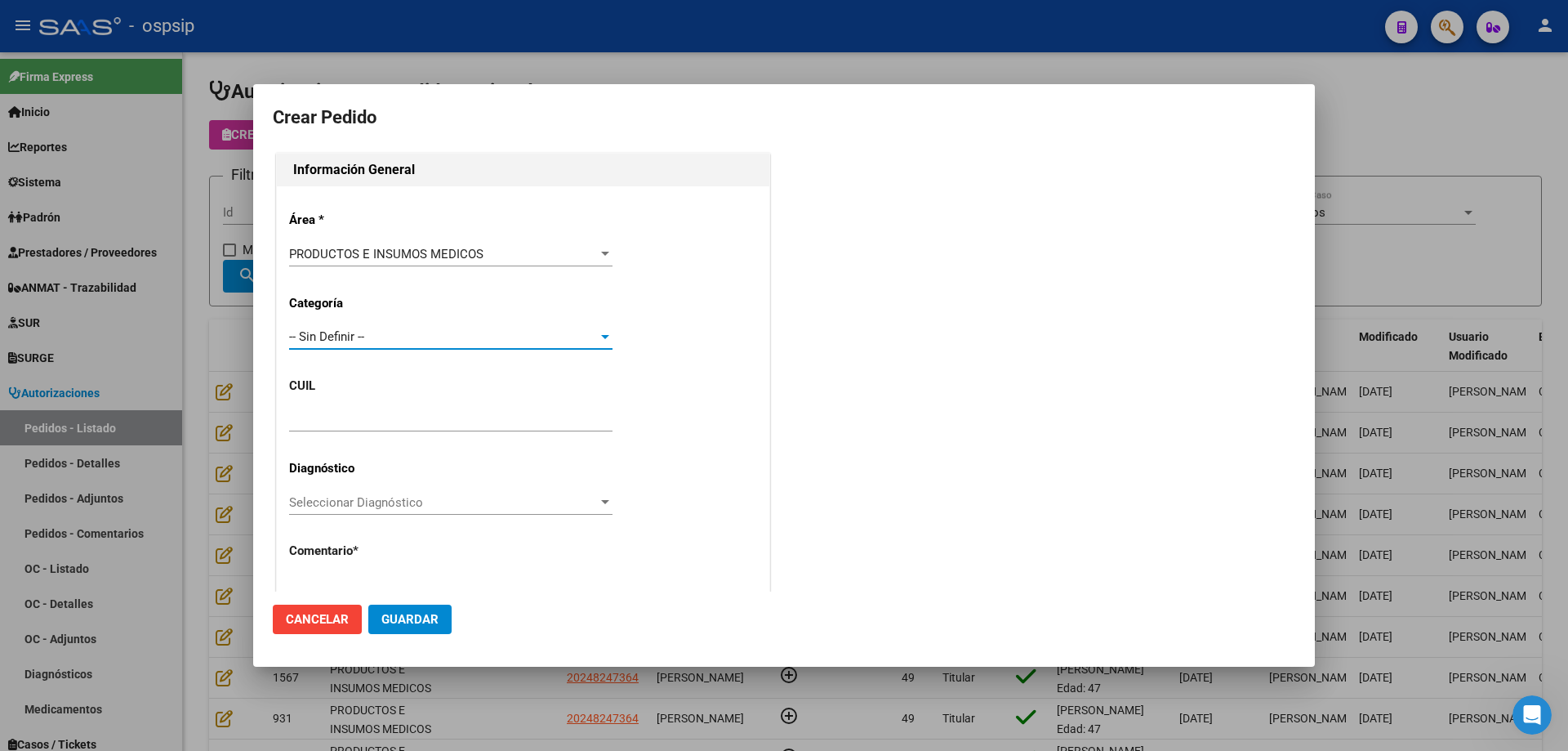
click at [324, 420] on input "text" at bounding box center [450, 419] width 324 height 15
paste input "20-24824736-4"
type input "20-24824736-4"
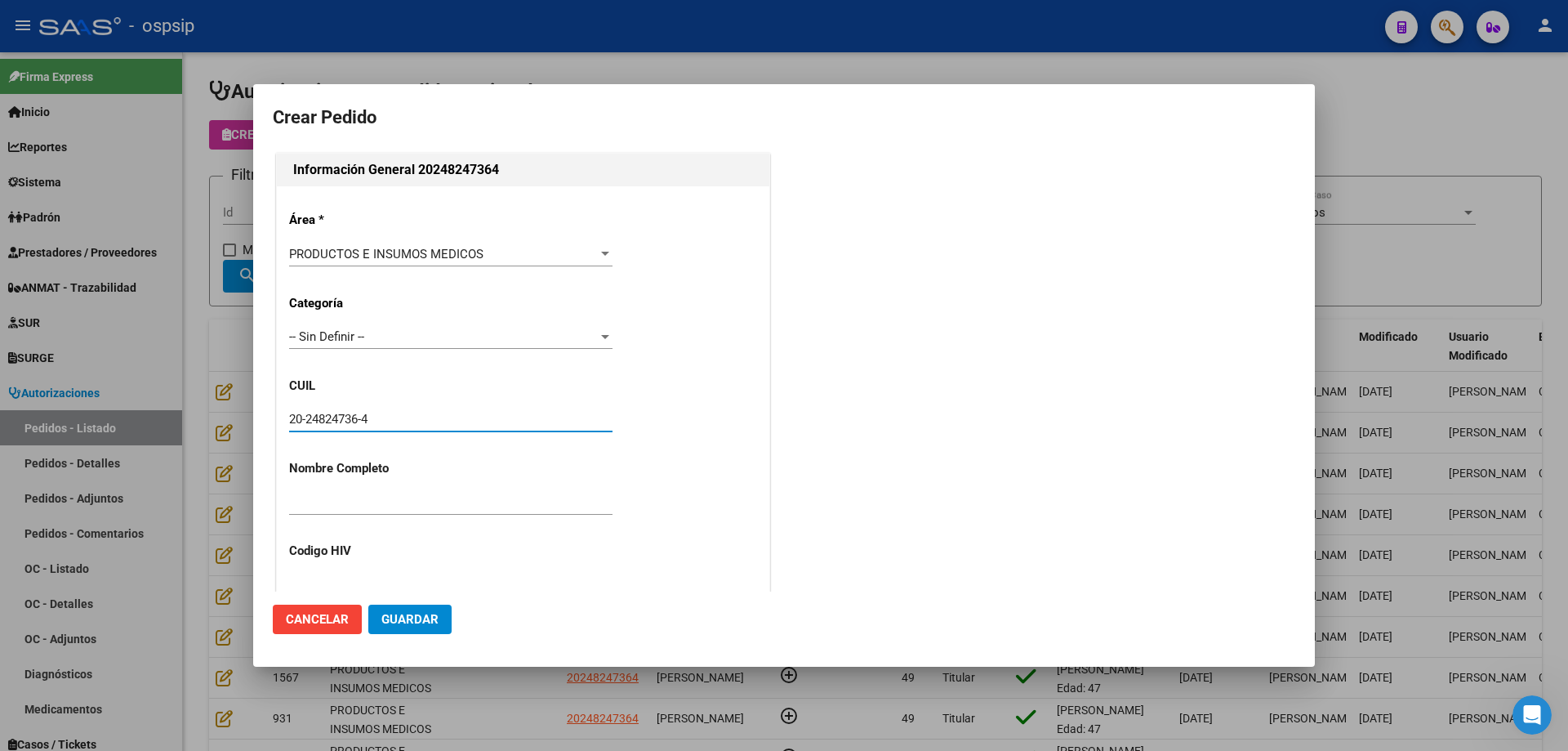
type input "[PERSON_NAME]"
type input "NO CORRESPONDE"
type input "[GEOGRAPHIC_DATA], [GEOGRAPHIC_DATA], [DOMAIN_NAME] Y P. UNIDAS ENTR 1 ED 4, Pi…"
type input "Celular: [PHONE_NUMBER]"
type input "[GEOGRAPHIC_DATA], [GEOGRAPHIC_DATA], [DOMAIN_NAME] Y P. UNIDAS ENTR 1 ED 4, Pi…"
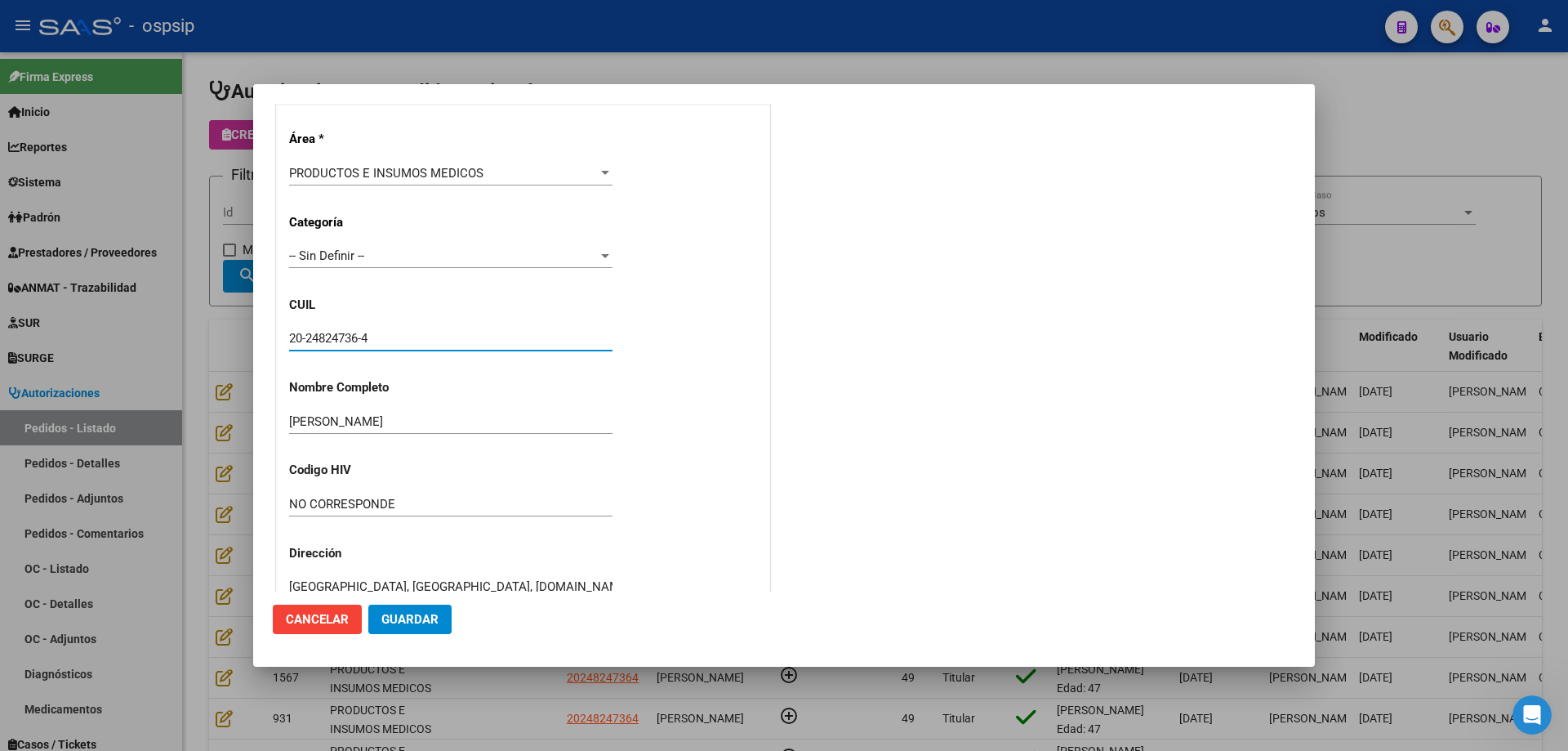
scroll to position [327, 0]
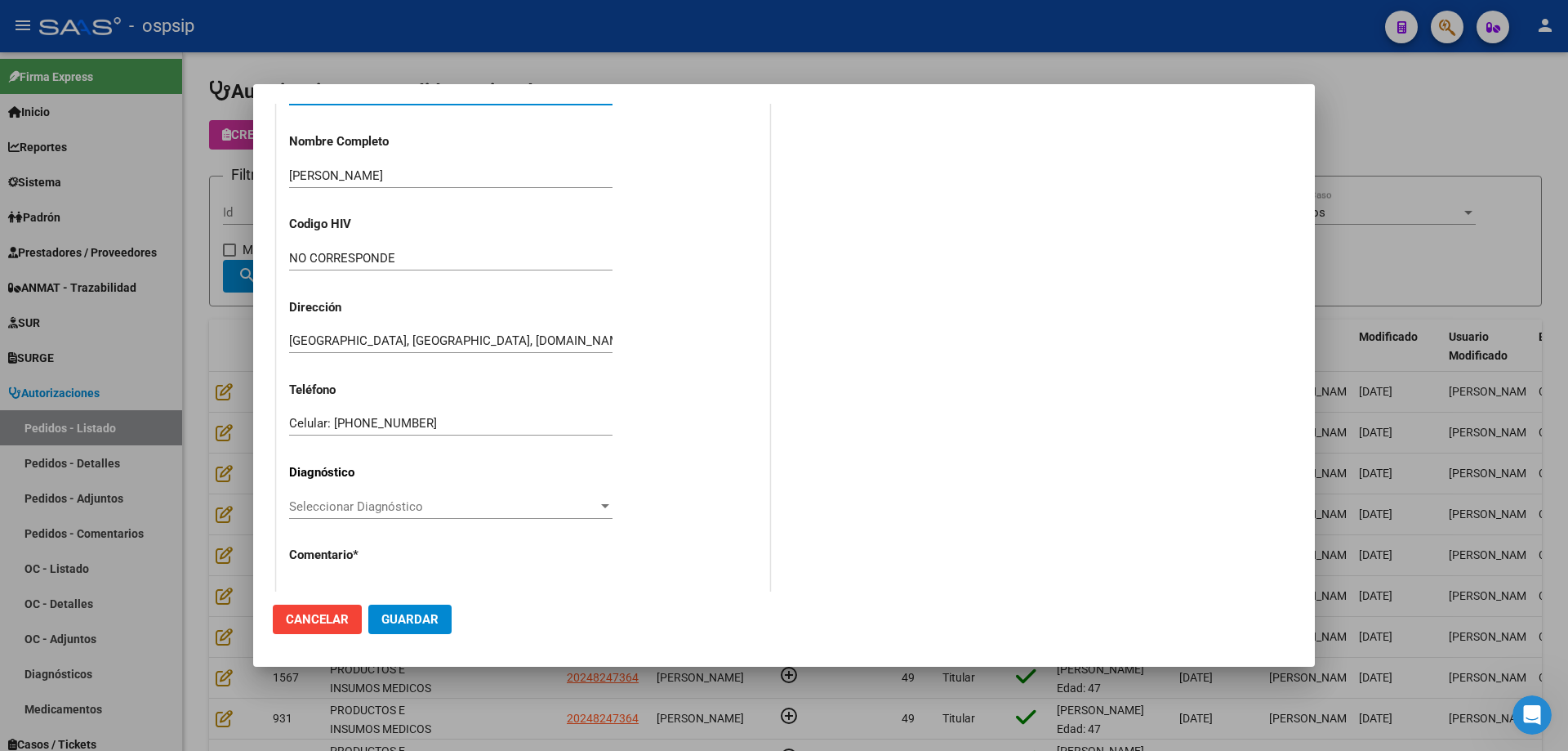
type input "20-24824736-4"
click at [349, 569] on div "Área * PRODUCTOS E INSUMOS MEDICOS Seleccionar Área Categoría -- Sin Definir --…" at bounding box center [523, 273] width 493 height 828
click at [344, 581] on textarea at bounding box center [450, 618] width 324 height 77
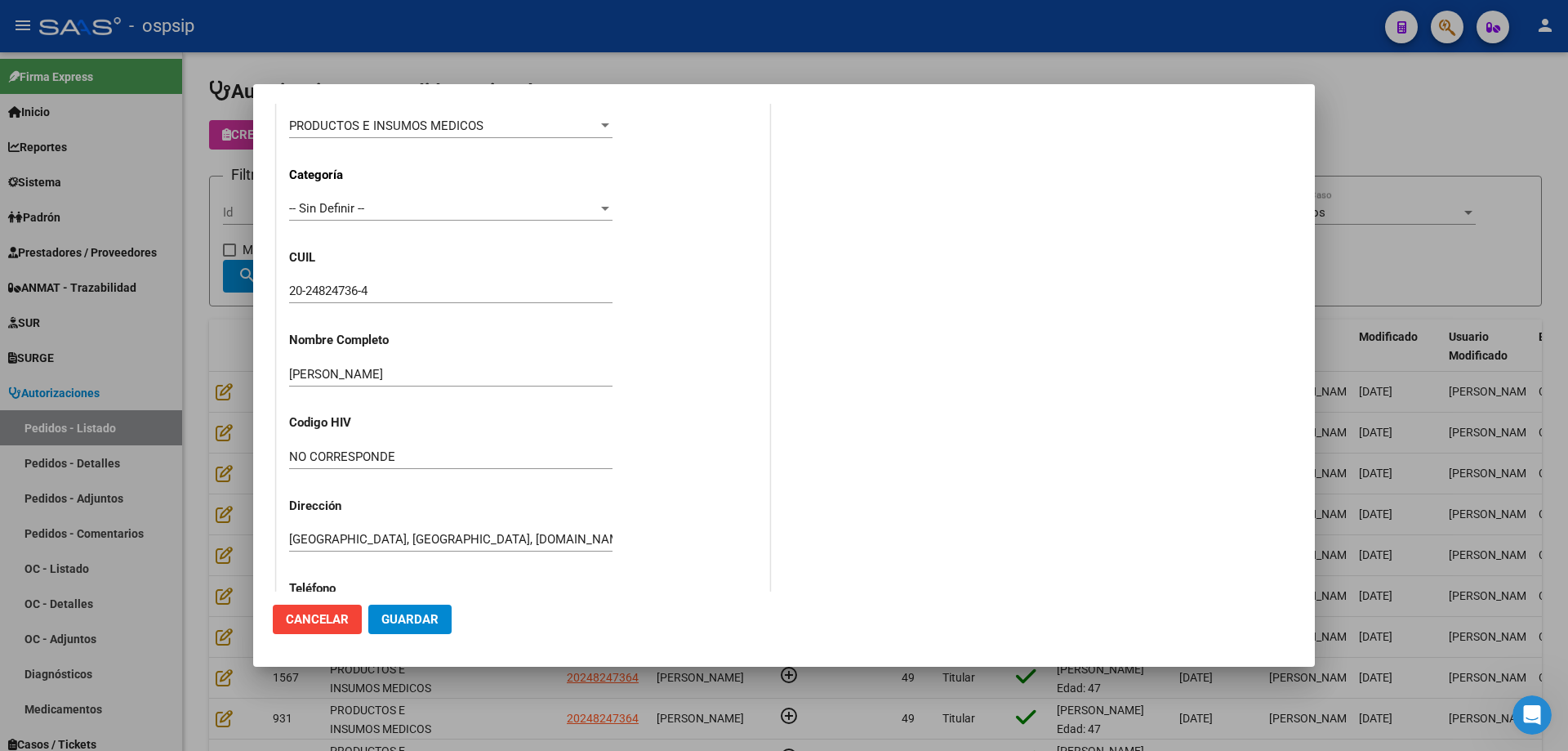
scroll to position [123, 0]
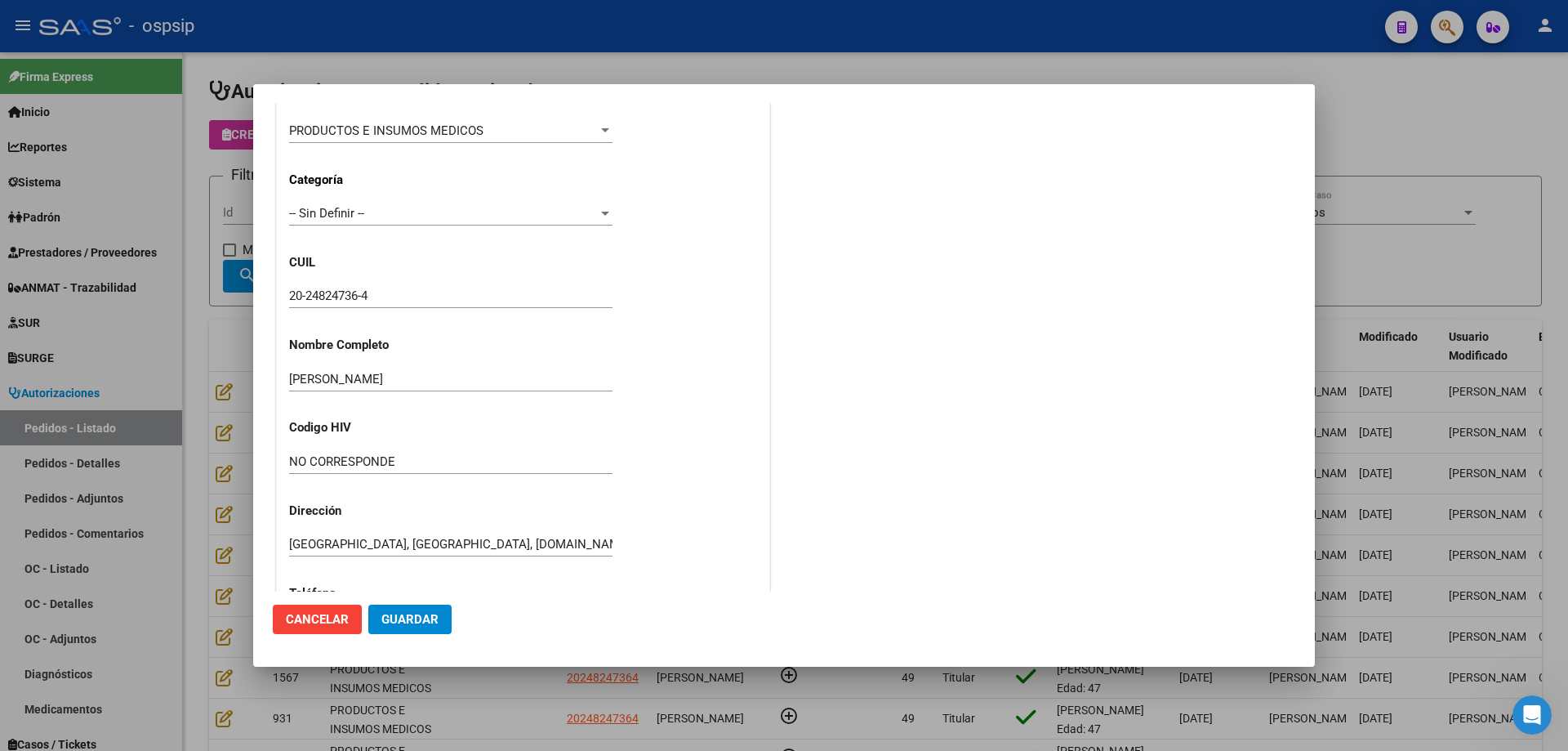
click at [342, 293] on input "20-24824736-4" at bounding box center [450, 295] width 324 height 15
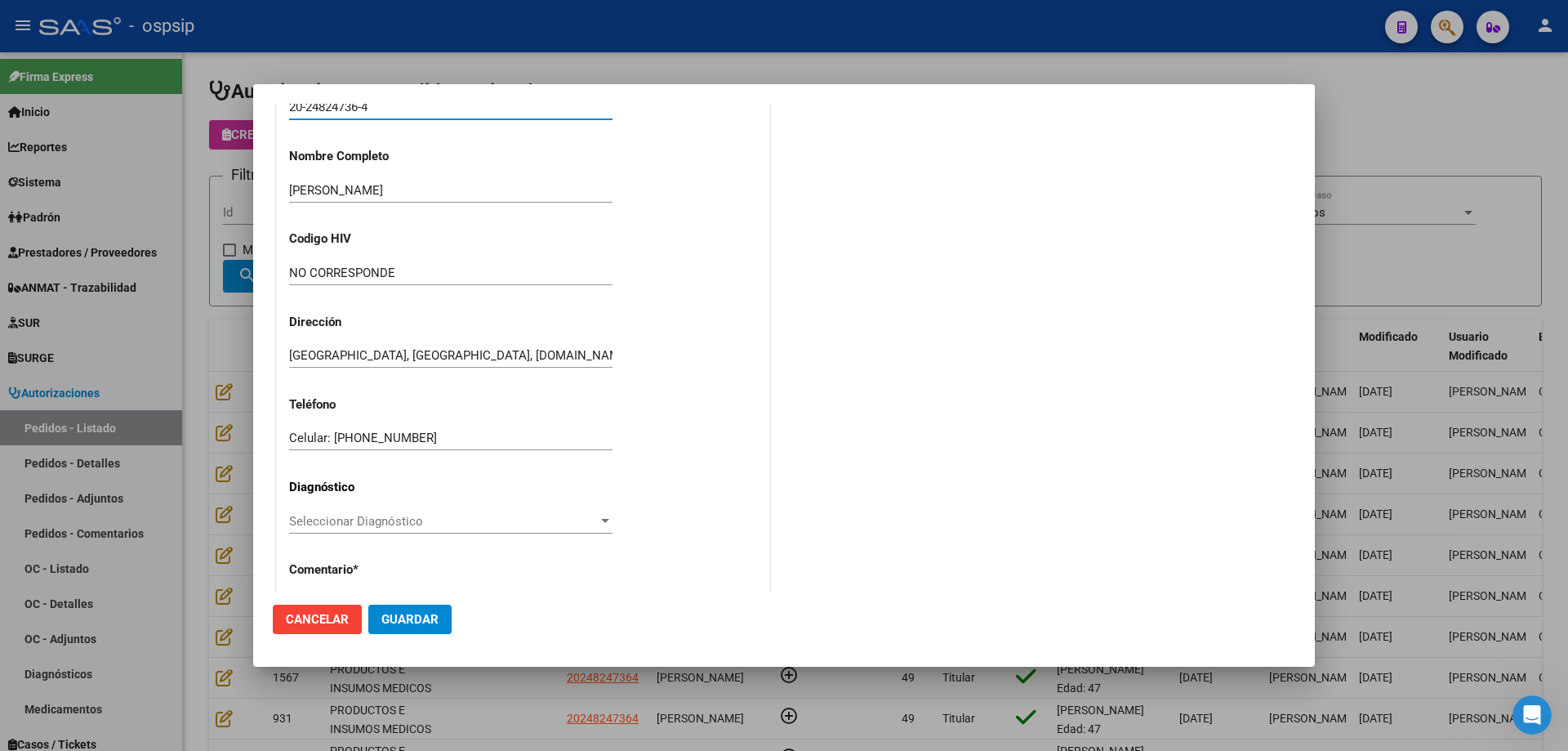
scroll to position [451, 0]
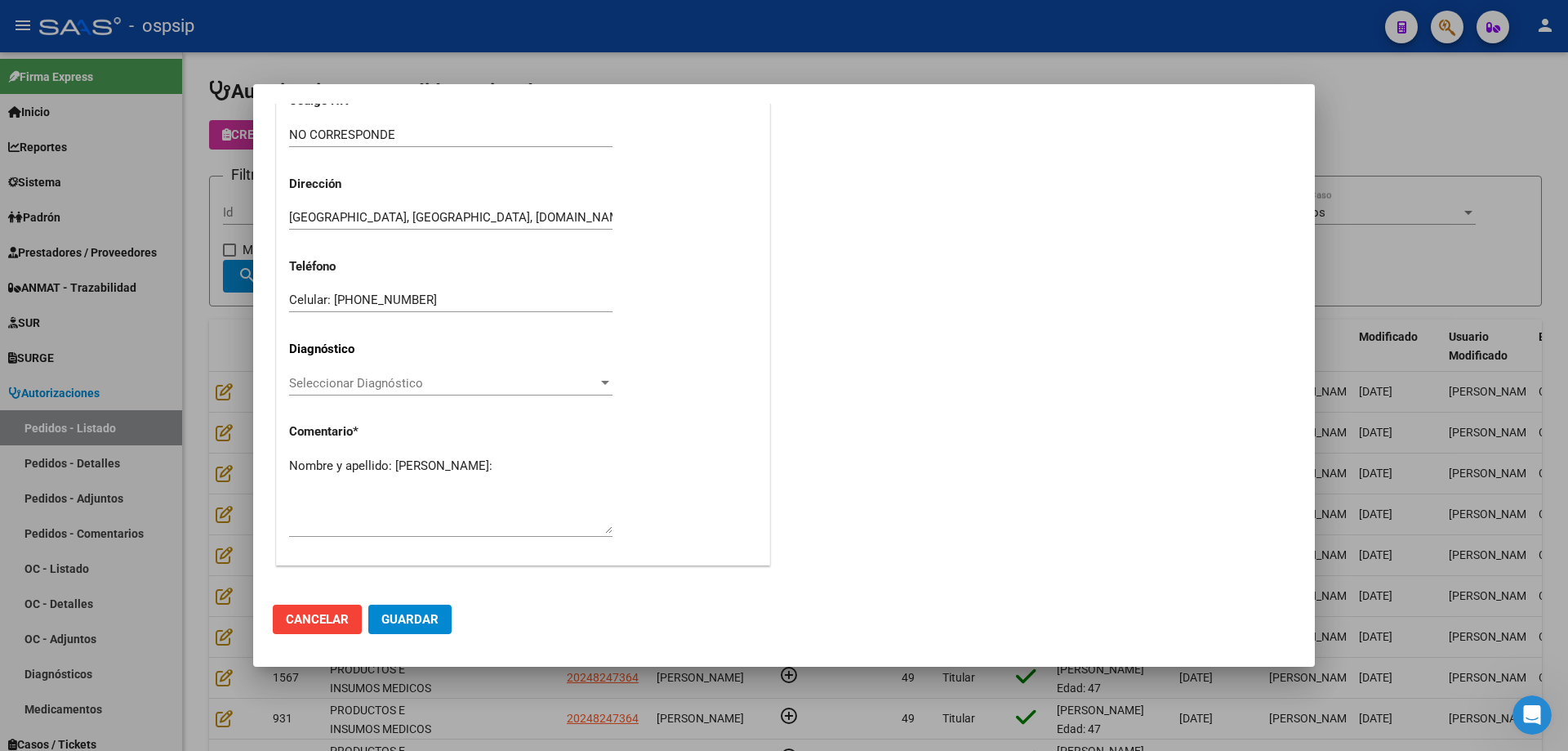
click at [351, 479] on textarea "Nombre y apellido: [PERSON_NAME]:" at bounding box center [450, 495] width 324 height 77
paste textarea "24824736"
type textarea "Nombre y apellido: [PERSON_NAME]:24824736"
click at [404, 606] on button "Guardar" at bounding box center [410, 619] width 84 height 29
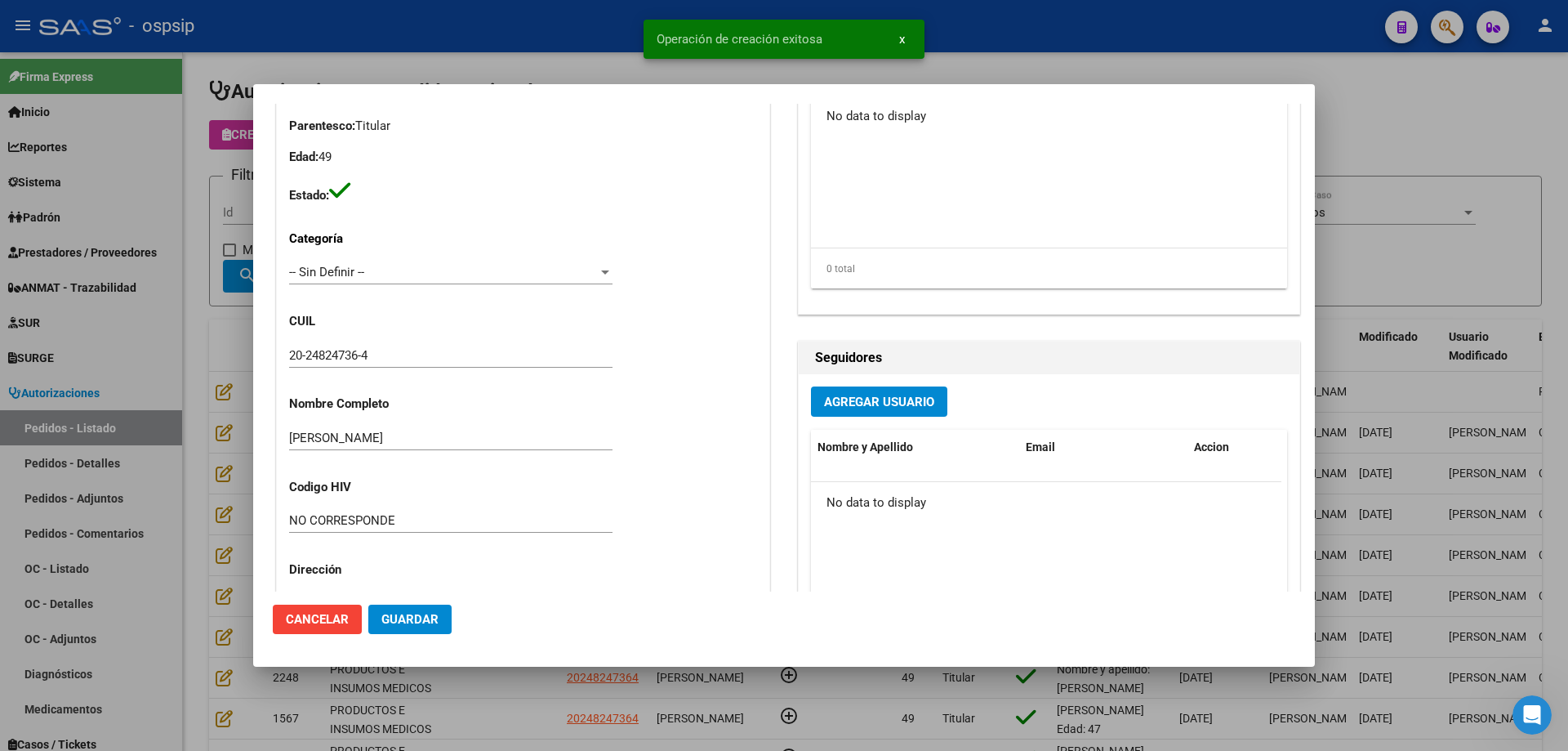
scroll to position [0, 0]
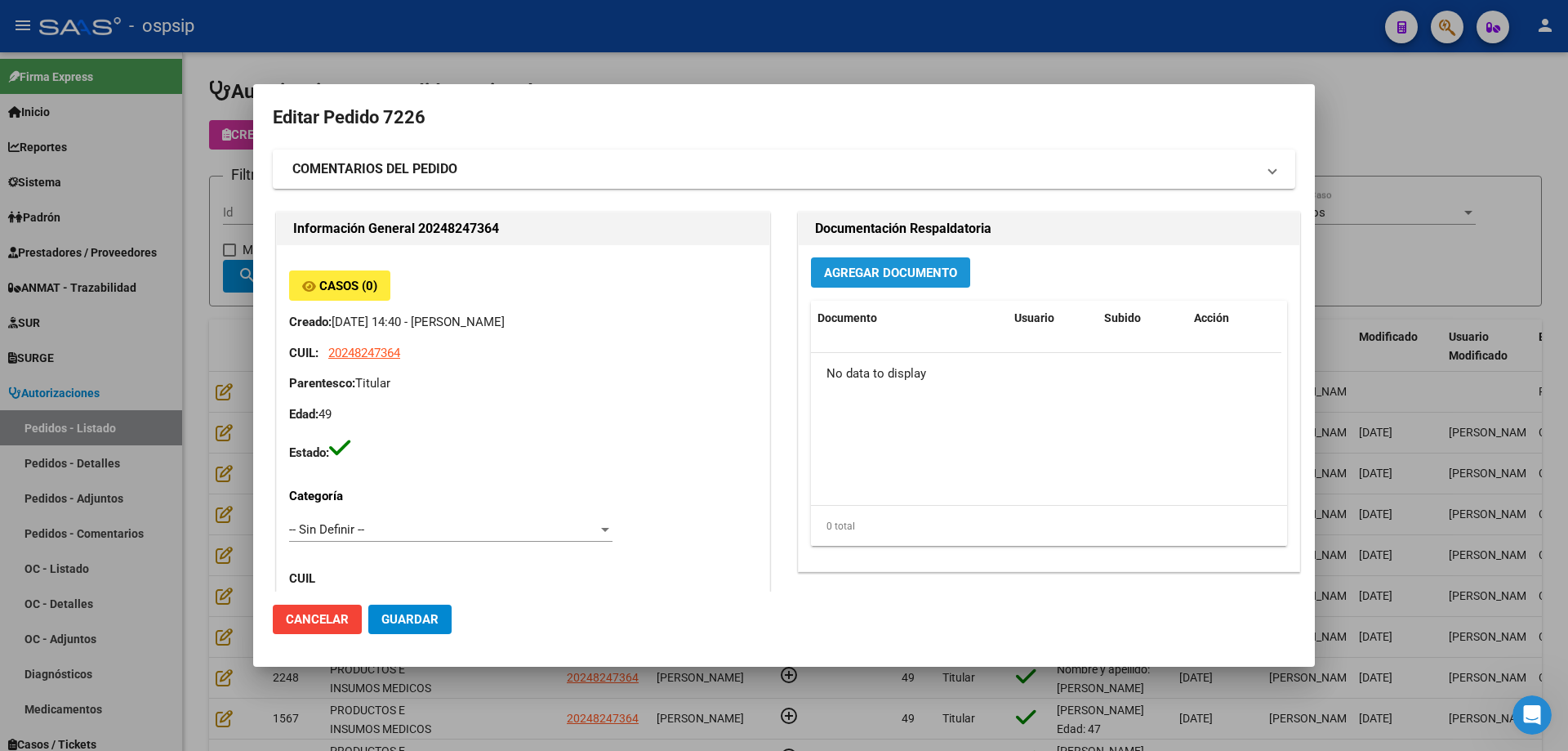
click at [929, 283] on button "Agregar Documento" at bounding box center [891, 272] width 160 height 30
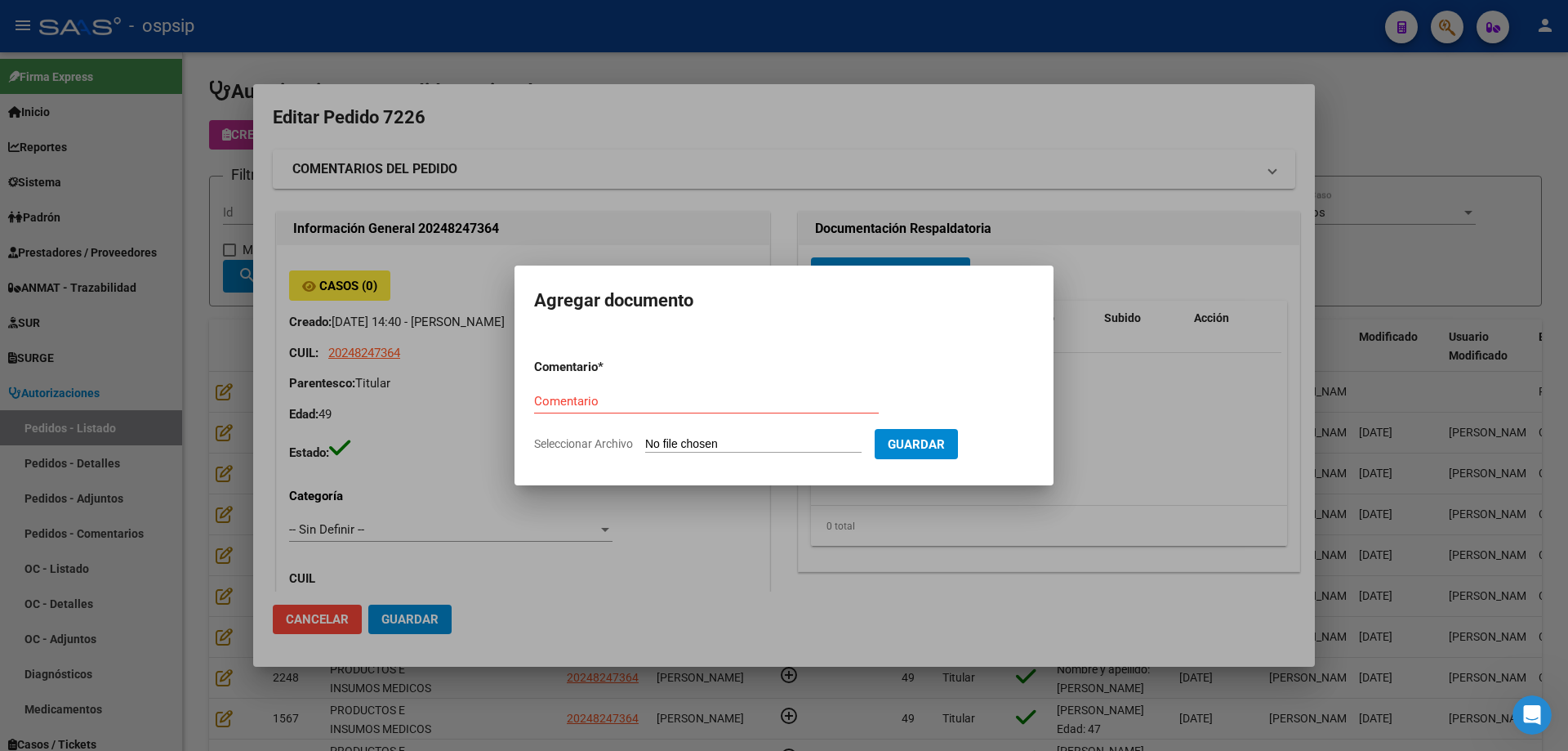
click at [750, 442] on input "Seleccionar Archivo" at bounding box center [753, 445] width 217 height 16
type input "C:\fakepath\pedido [PERSON_NAME].jpeg"
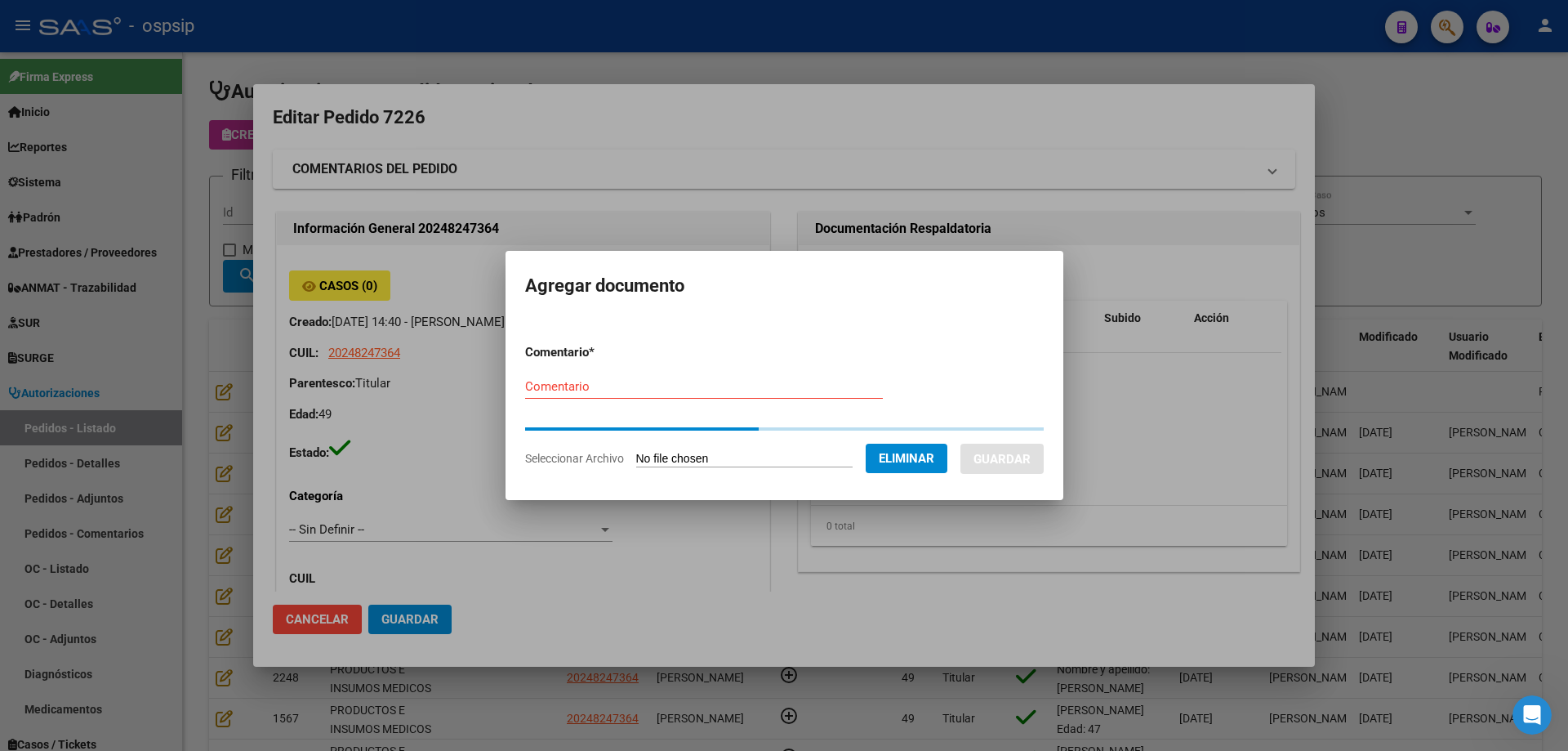
click at [526, 394] on div "Comentario" at bounding box center [704, 387] width 358 height 24
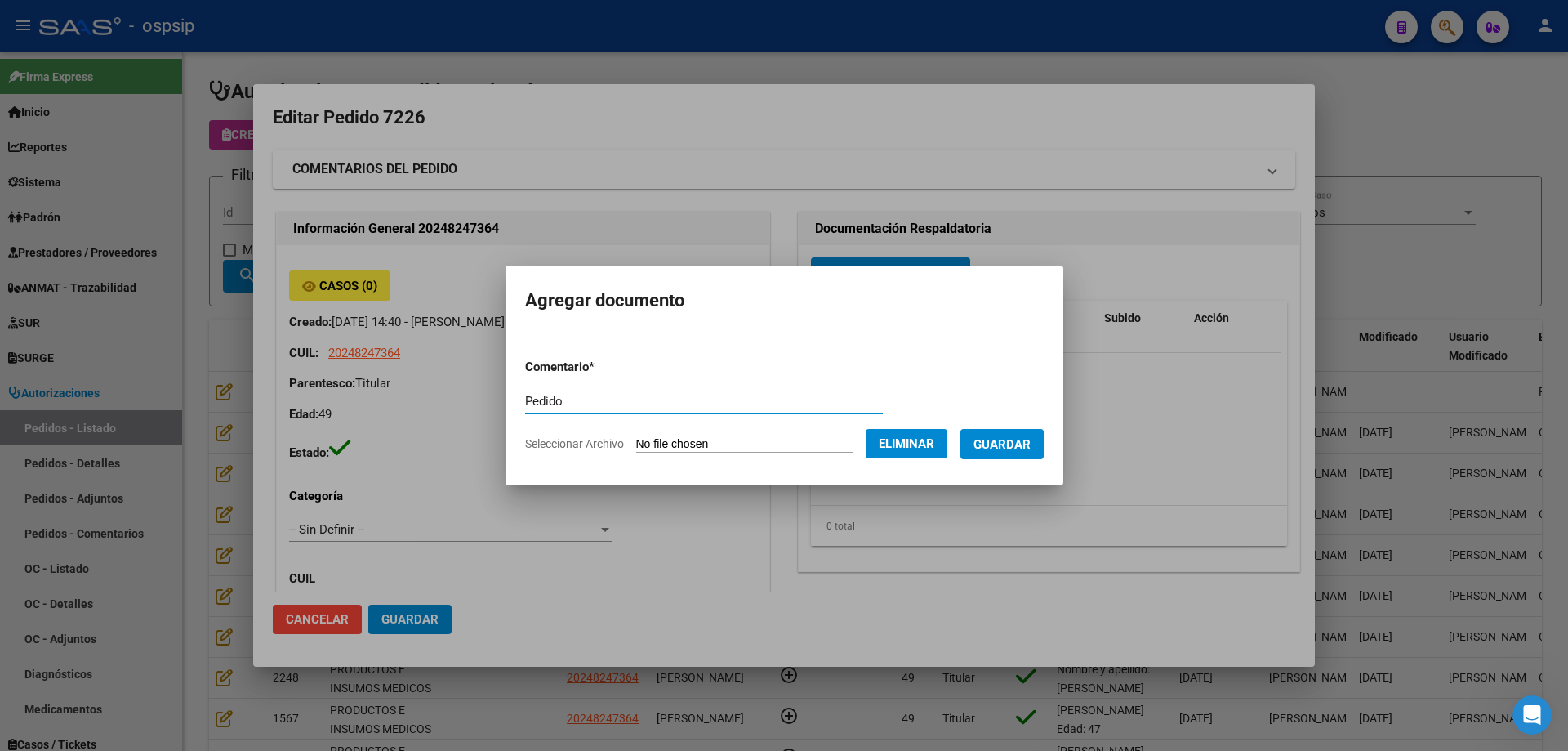
type input "Pedido"
click at [1020, 457] on button "Guardar" at bounding box center [1002, 444] width 84 height 30
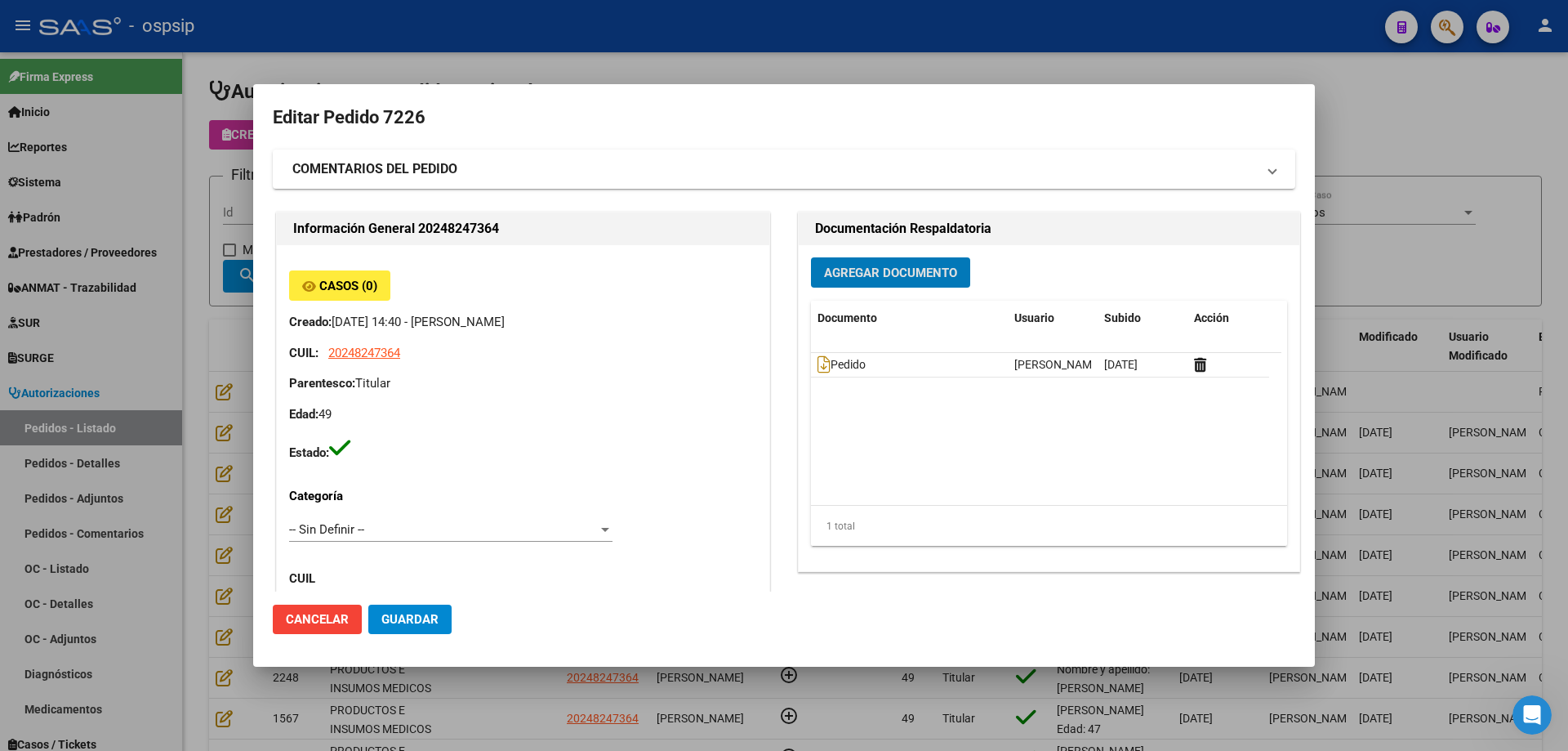
click at [923, 279] on span "Agregar Documento" at bounding box center [891, 273] width 133 height 15
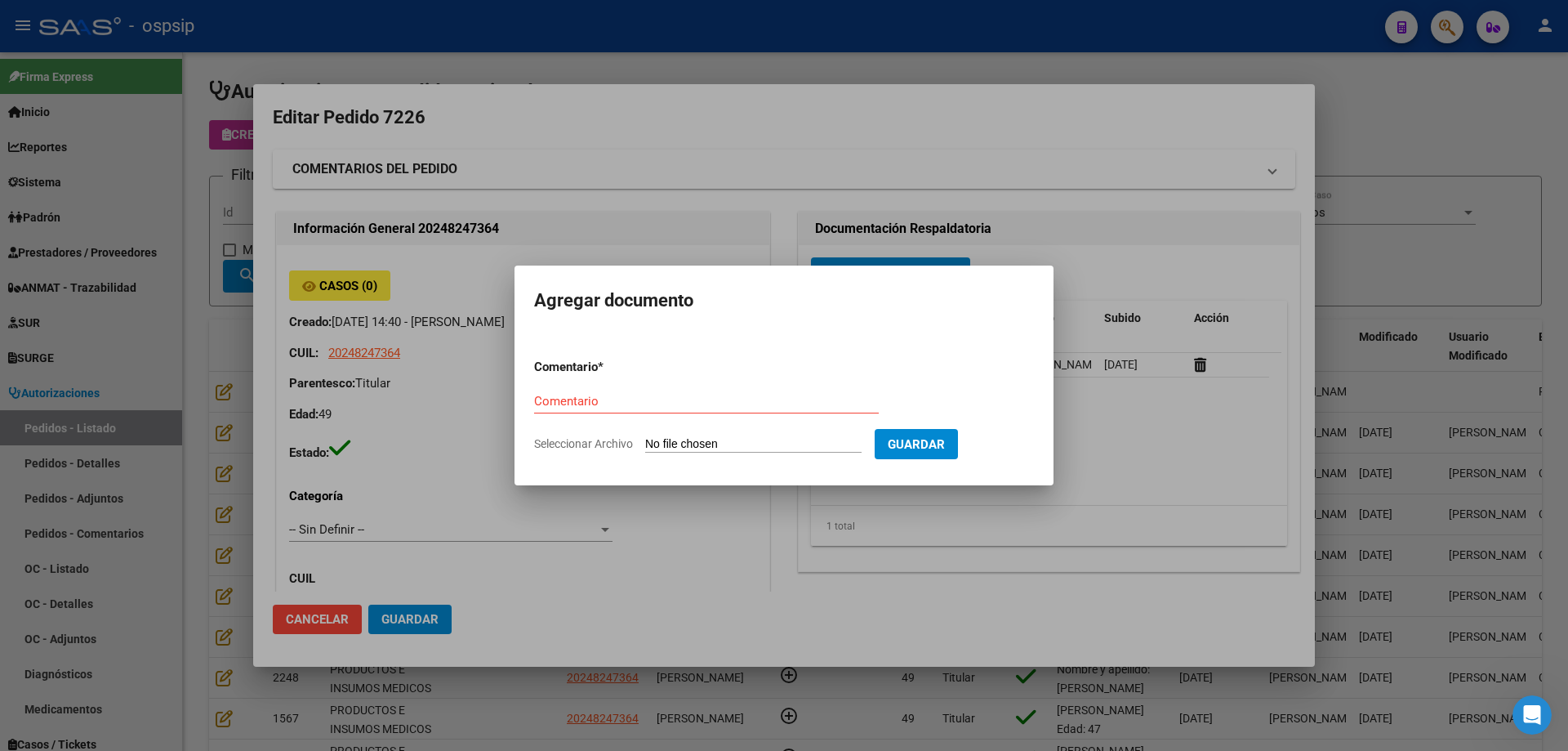
click at [792, 450] on input "Seleccionar Archivo" at bounding box center [753, 445] width 217 height 16
type input "C:\fakepath\dni [PERSON_NAME].jpg"
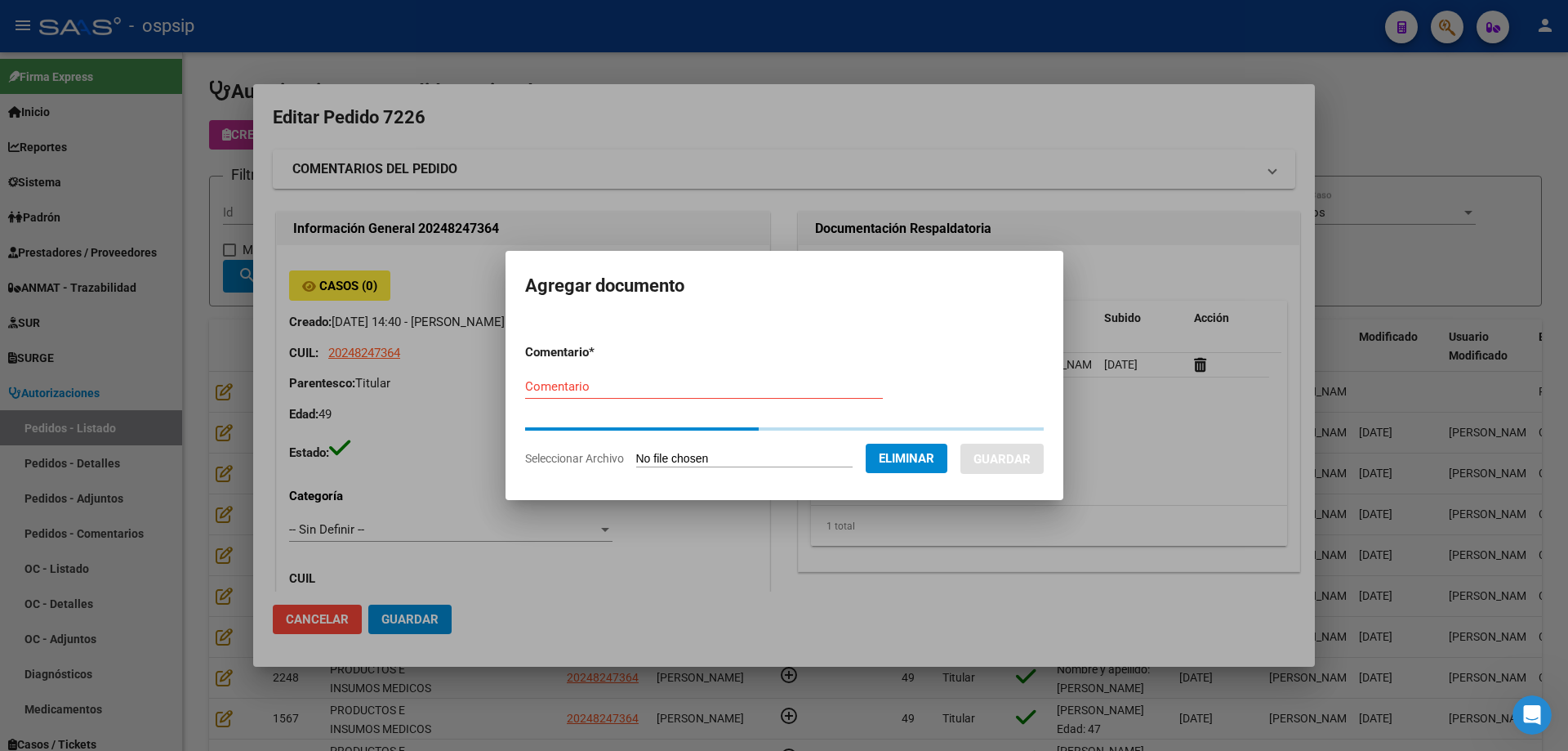
click at [620, 405] on div "Comentario" at bounding box center [704, 394] width 358 height 40
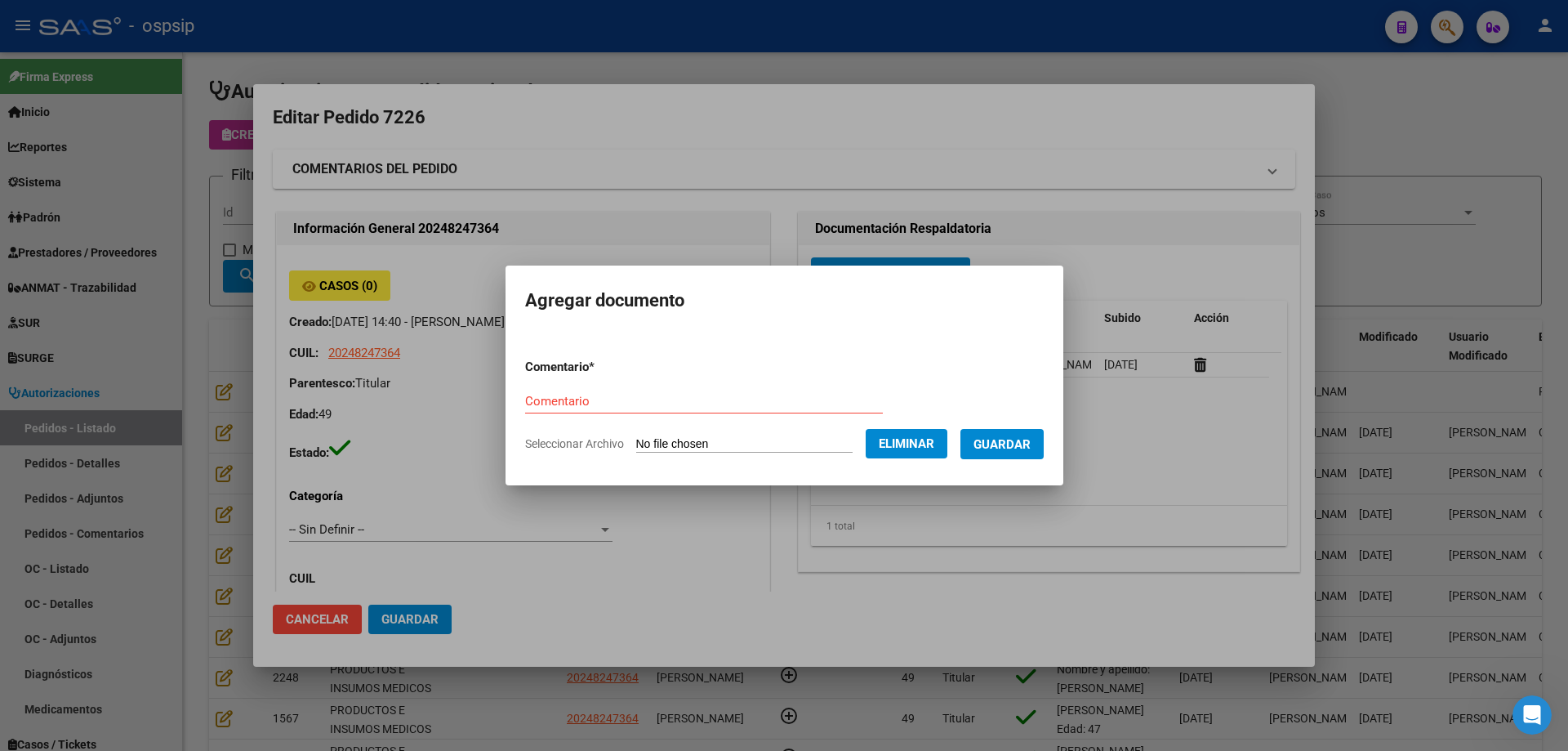
click at [620, 398] on input "Comentario" at bounding box center [704, 401] width 358 height 15
type input "Dni"
click at [1031, 448] on span "Guardar" at bounding box center [1002, 444] width 57 height 15
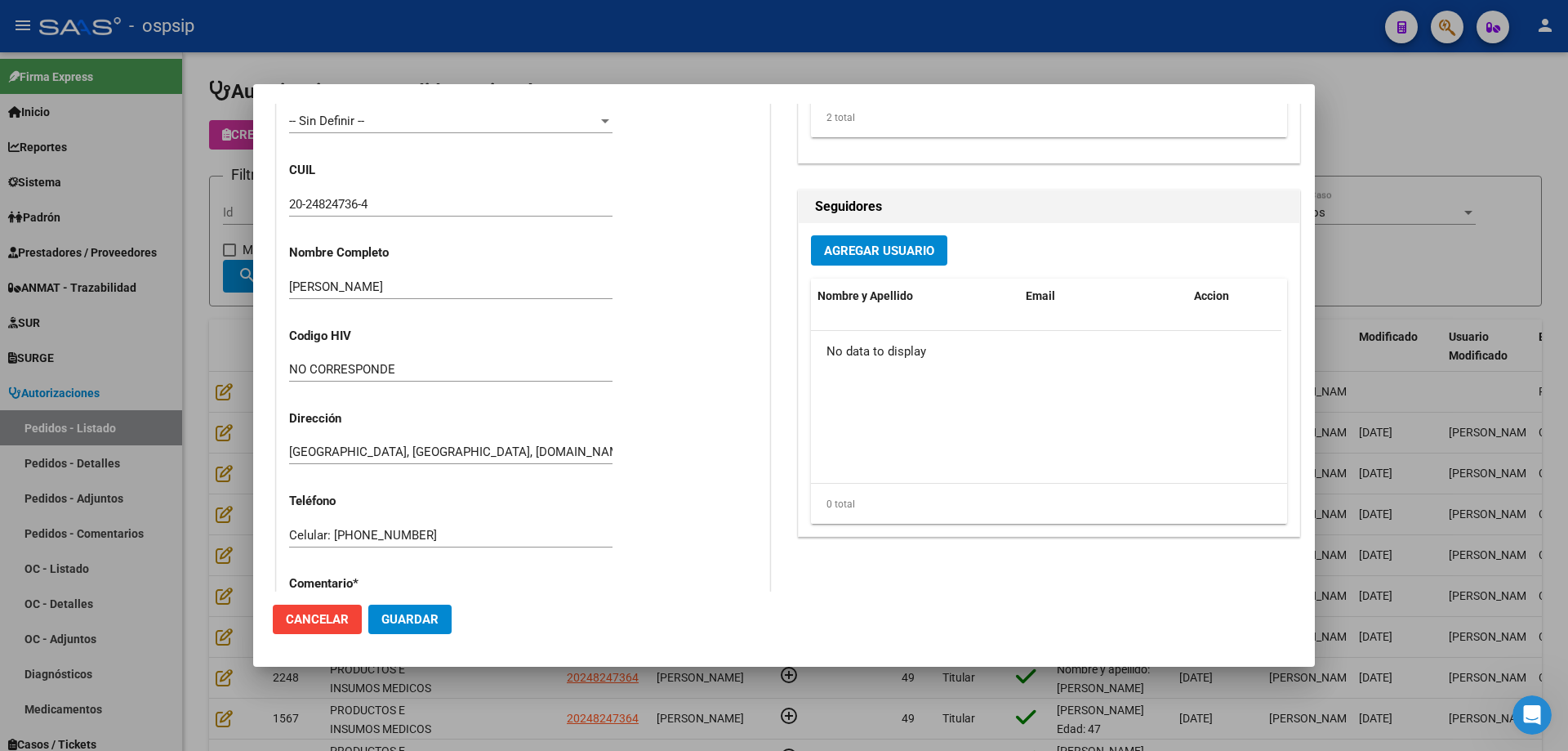
scroll to position [735, 0]
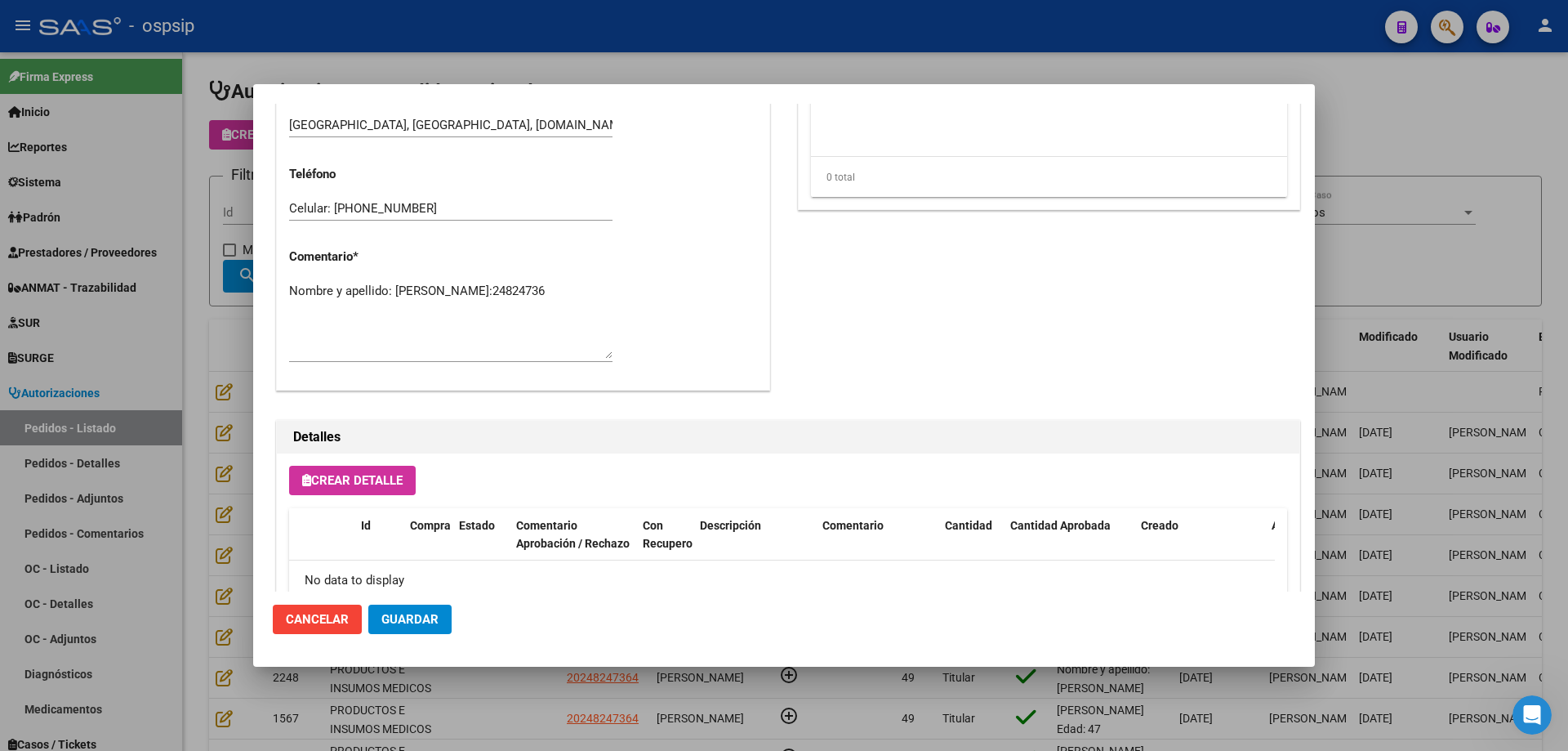
click at [392, 327] on textarea "Nombre y apellido: [PERSON_NAME]:24824736" at bounding box center [450, 320] width 324 height 77
type textarea "Nombre y apellido: [PERSON_NAME]:24824736 Solicite resumen de historia clinica …"
click at [412, 620] on span "Guardar" at bounding box center [410, 619] width 57 height 15
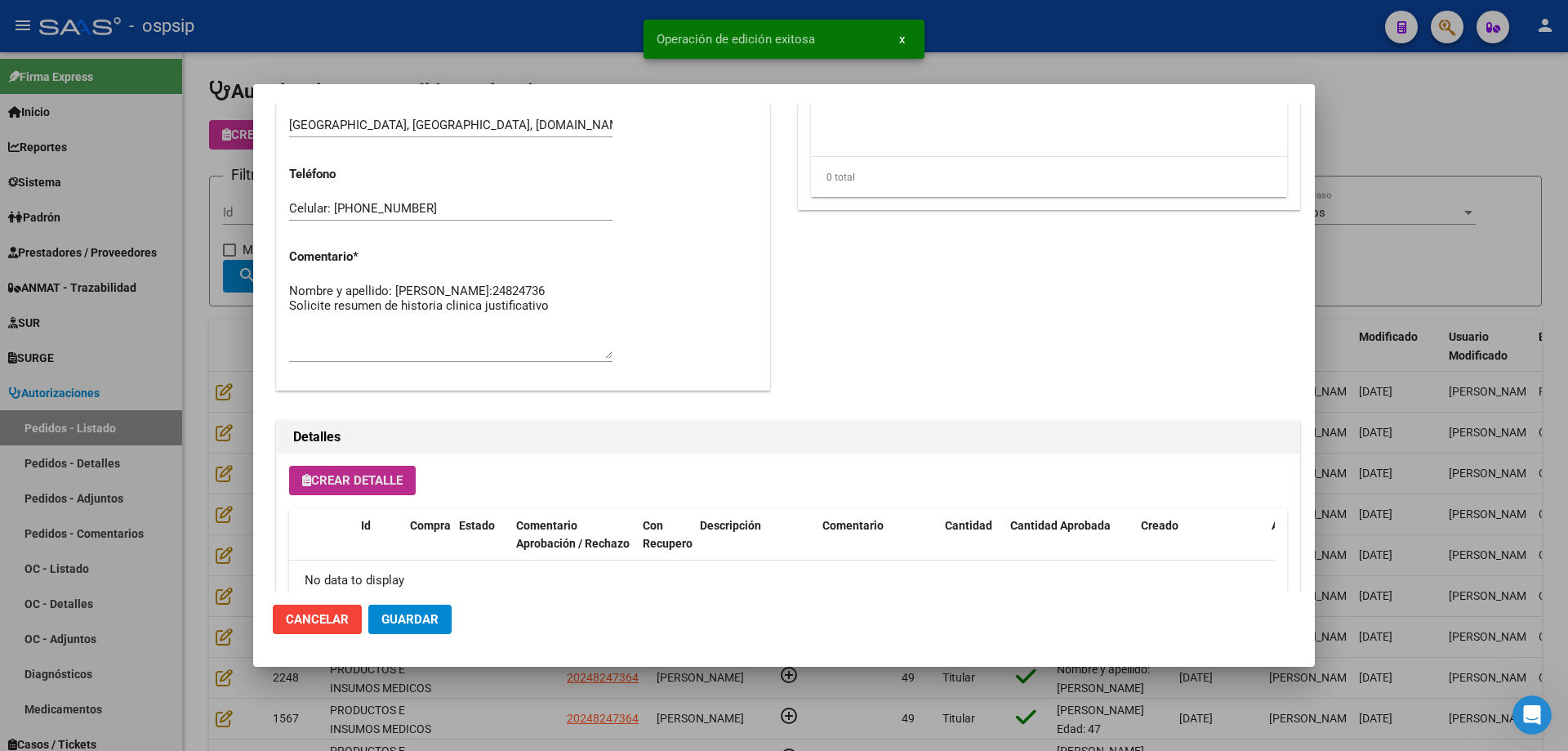
click at [375, 491] on button "Crear Detalle" at bounding box center [352, 481] width 127 height 29
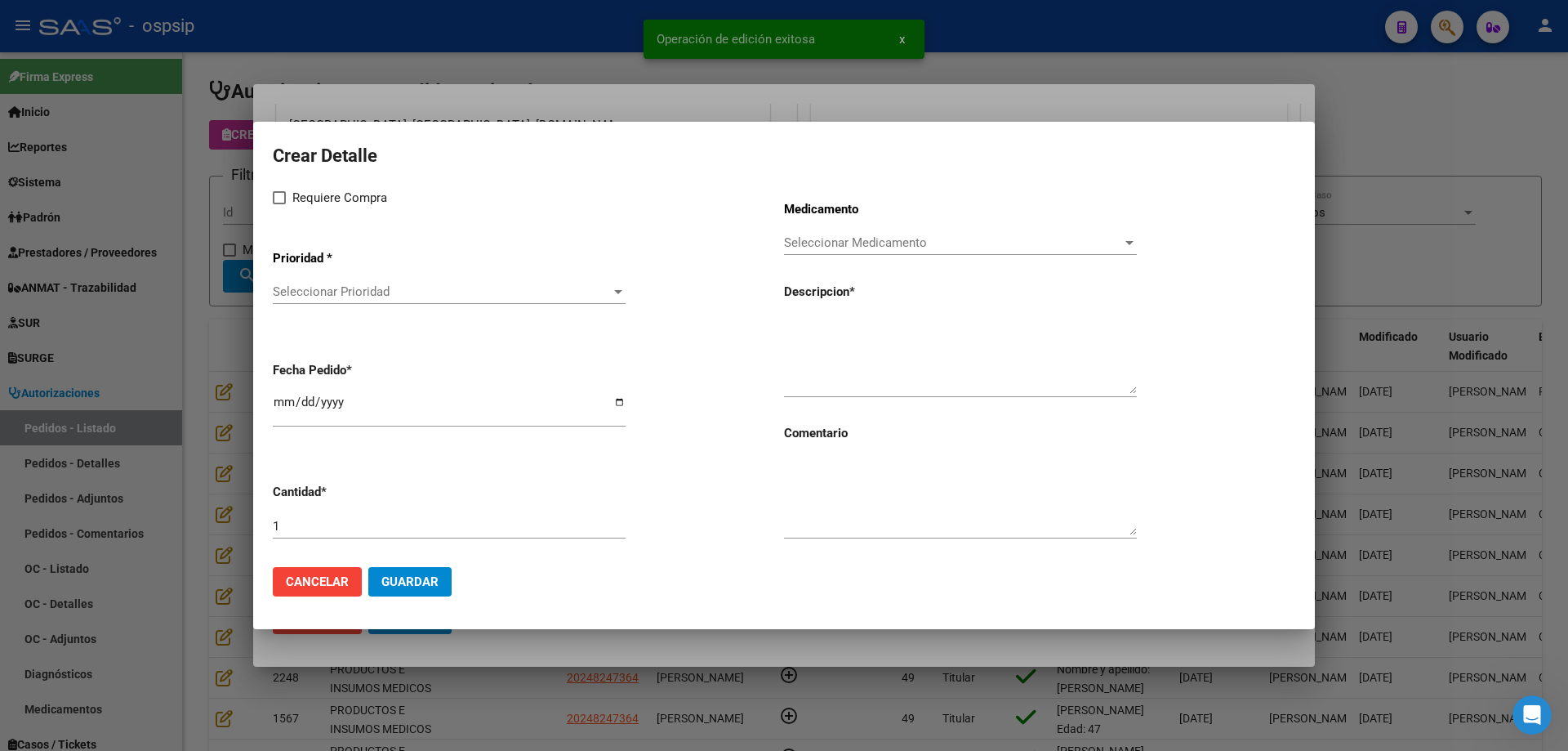
click at [402, 290] on span "Seleccionar Prioridad" at bounding box center [442, 291] width 338 height 15
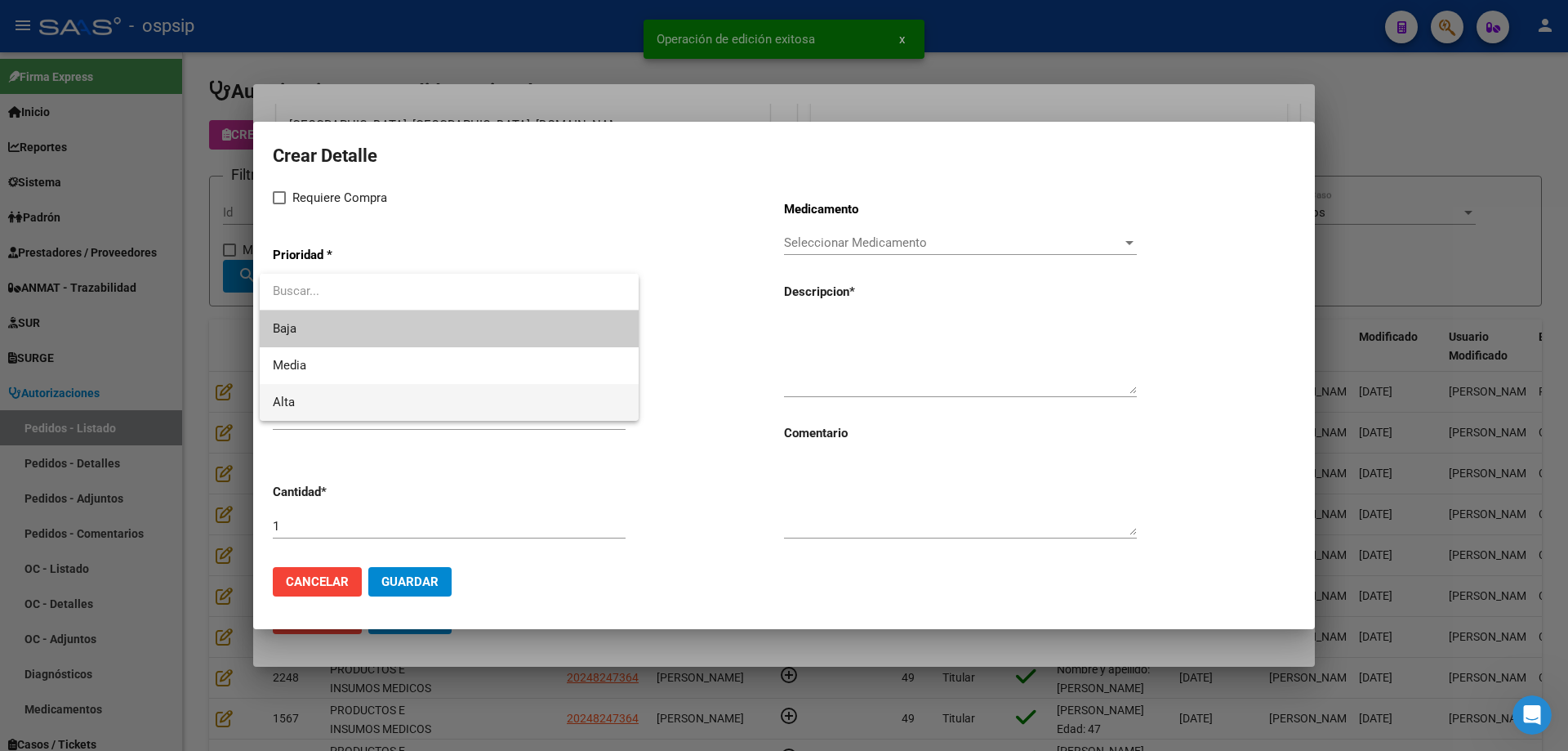
click at [369, 394] on span "Alta" at bounding box center [449, 402] width 353 height 37
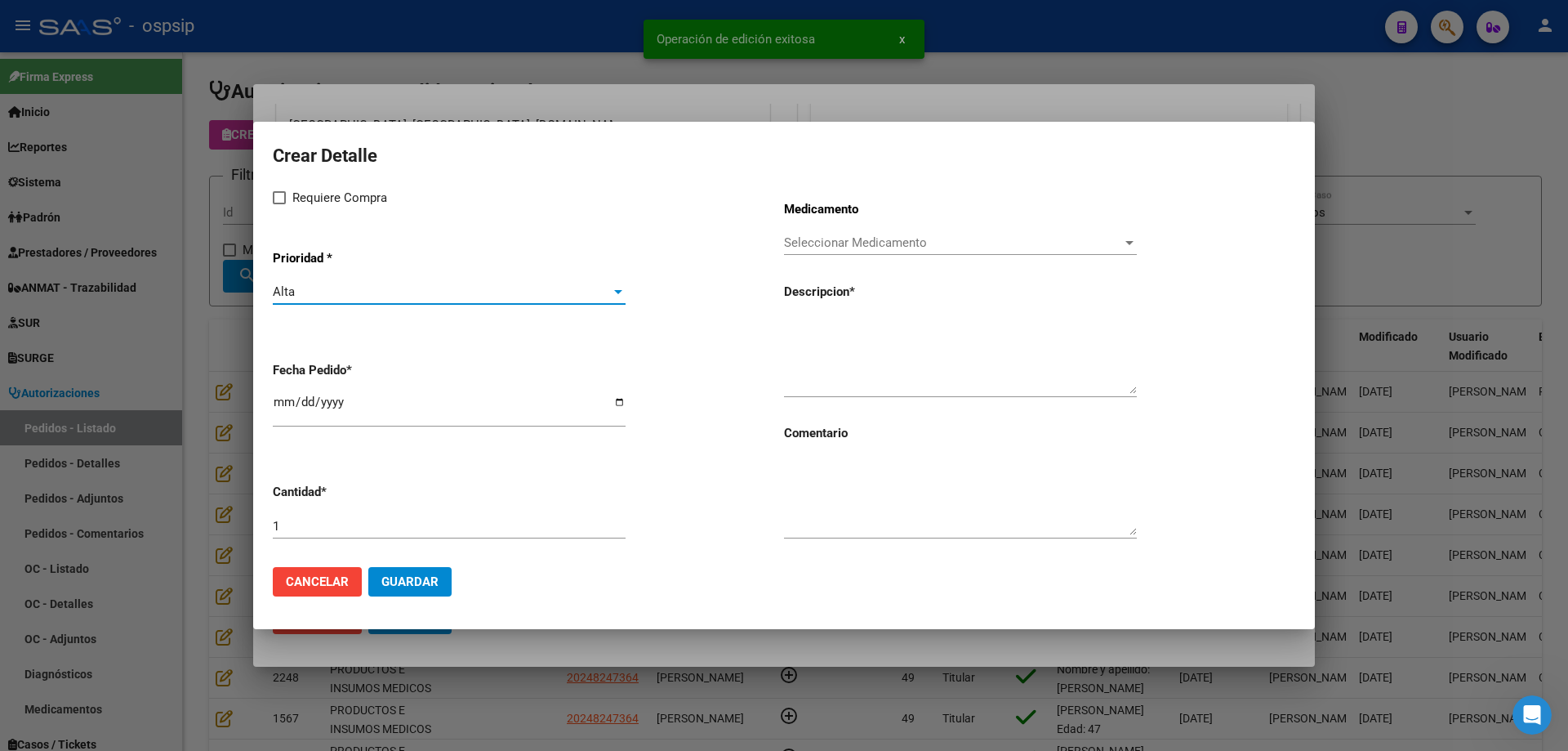
click at [283, 182] on div "Crear Detalle Requiere Compra Prioridad * Alta Seleccionar Prioridad Fecha Pedi…" at bounding box center [784, 347] width 1023 height 413
click at [291, 198] on label "Requiere Compra" at bounding box center [330, 198] width 115 height 20
click at [280, 205] on input "Requiere Compra" at bounding box center [279, 205] width 1 height 1
checkbox input "true"
click at [803, 248] on span "Seleccionar Medicamento" at bounding box center [954, 243] width 338 height 15
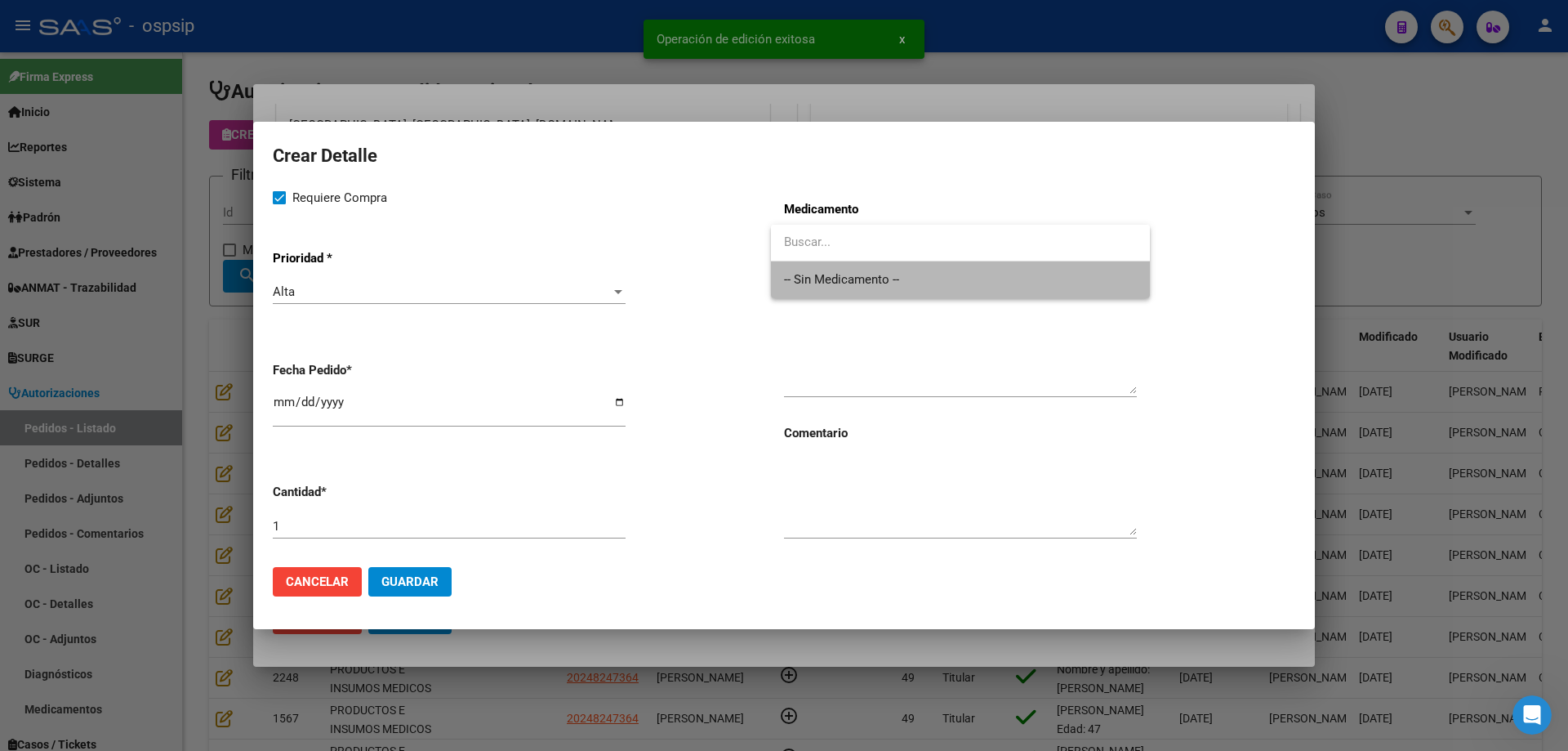
click at [807, 273] on span "-- Sin Medicamento --" at bounding box center [960, 280] width 353 height 37
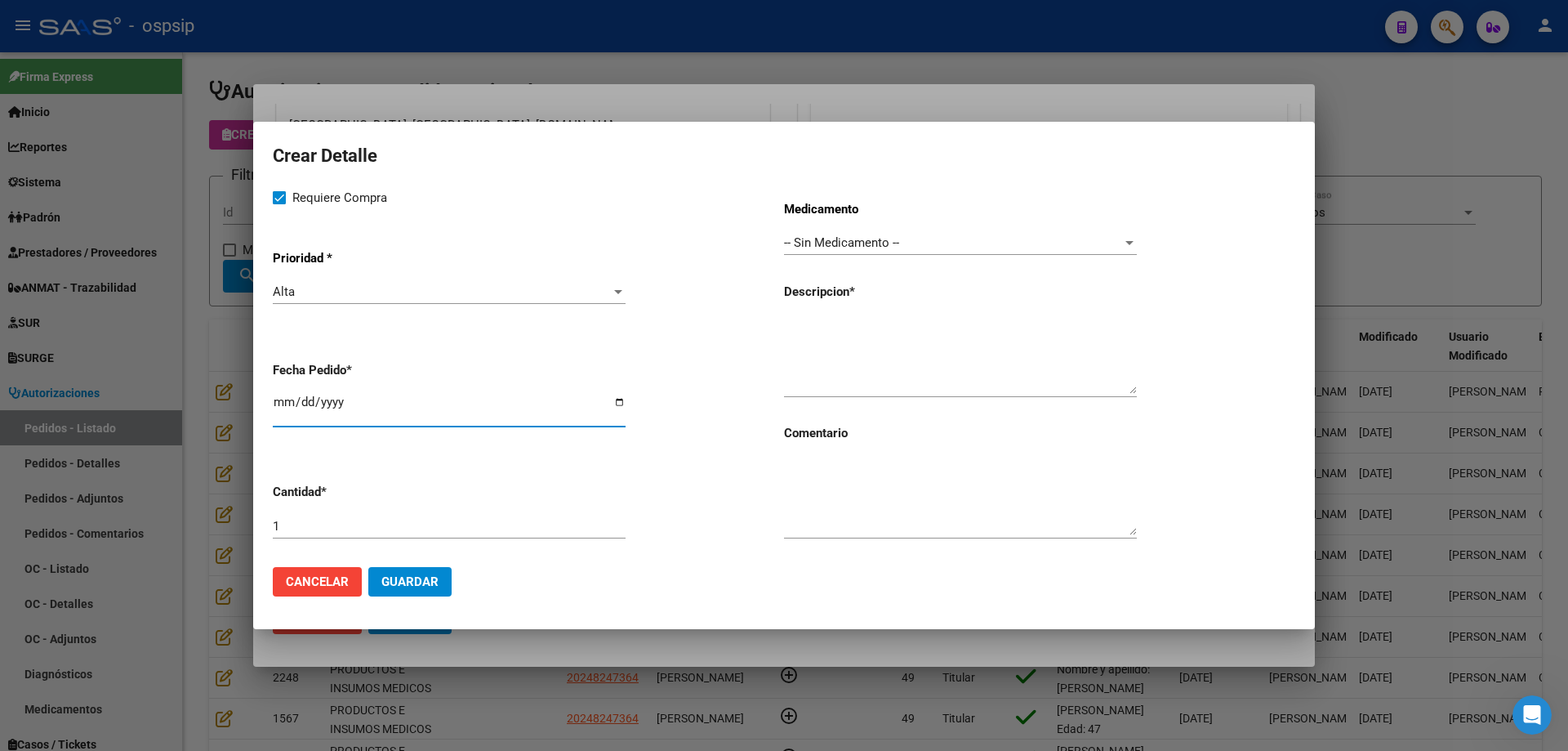
click at [284, 400] on input "[DATE]" at bounding box center [449, 408] width 353 height 26
type input "[DATE]"
click at [809, 333] on textarea at bounding box center [960, 355] width 353 height 77
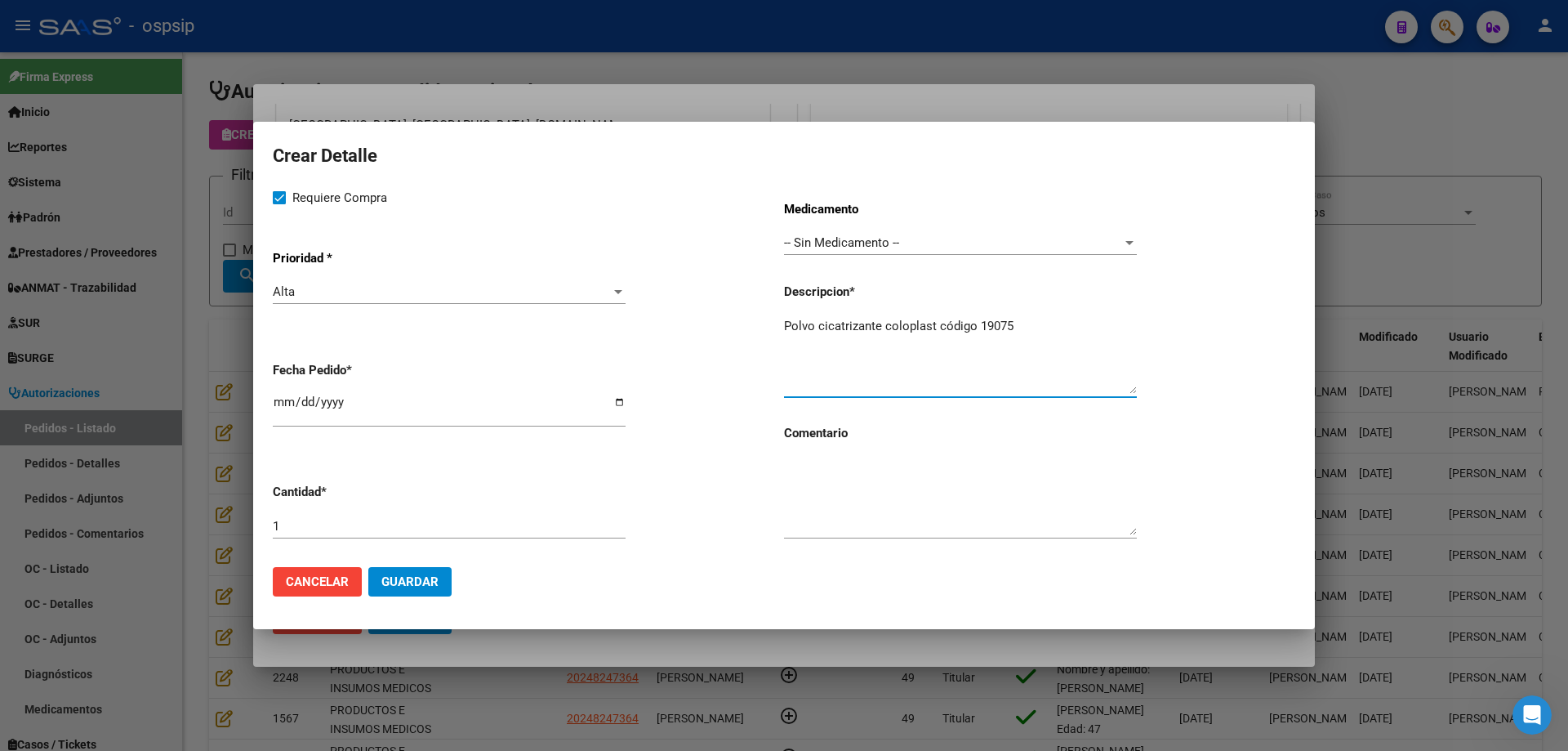
click at [1028, 324] on textarea "Polvo cicatrizante coloplast código 19075" at bounding box center [960, 355] width 353 height 77
type textarea "Polvo cicatrizante coloplast código 19075"
click at [408, 584] on span "Guardar" at bounding box center [410, 581] width 57 height 15
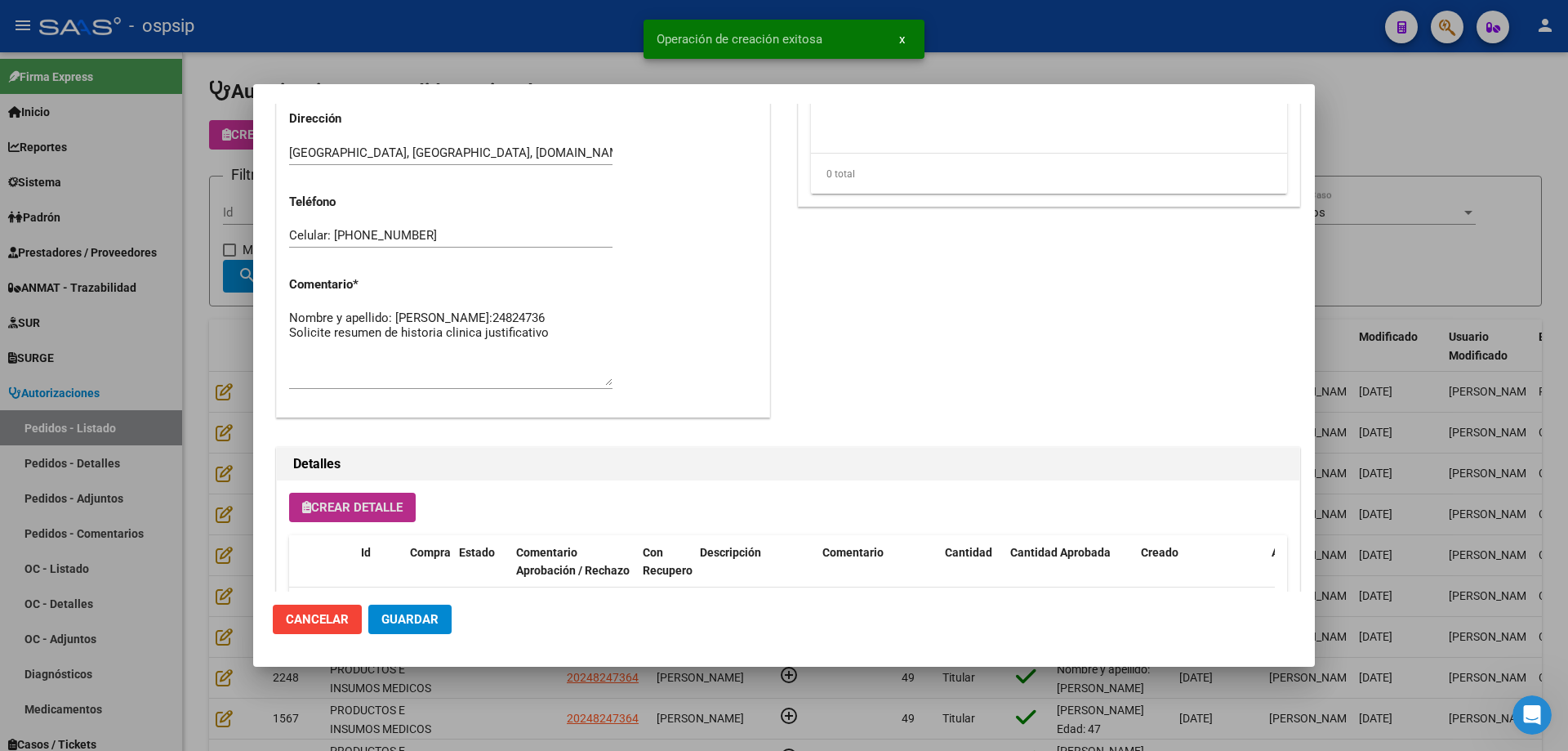
scroll to position [766, 0]
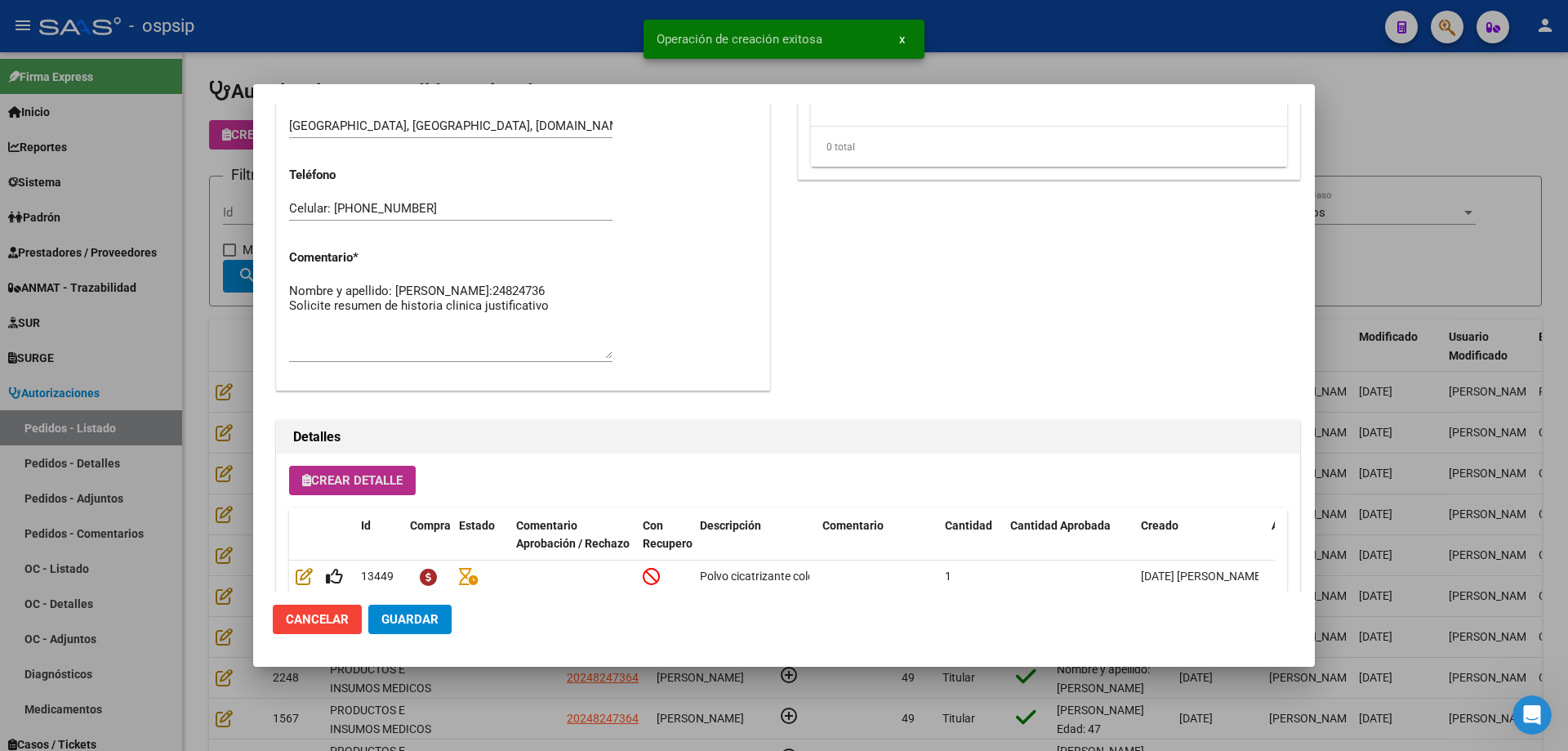
click at [376, 482] on span "Crear Detalle" at bounding box center [352, 480] width 100 height 15
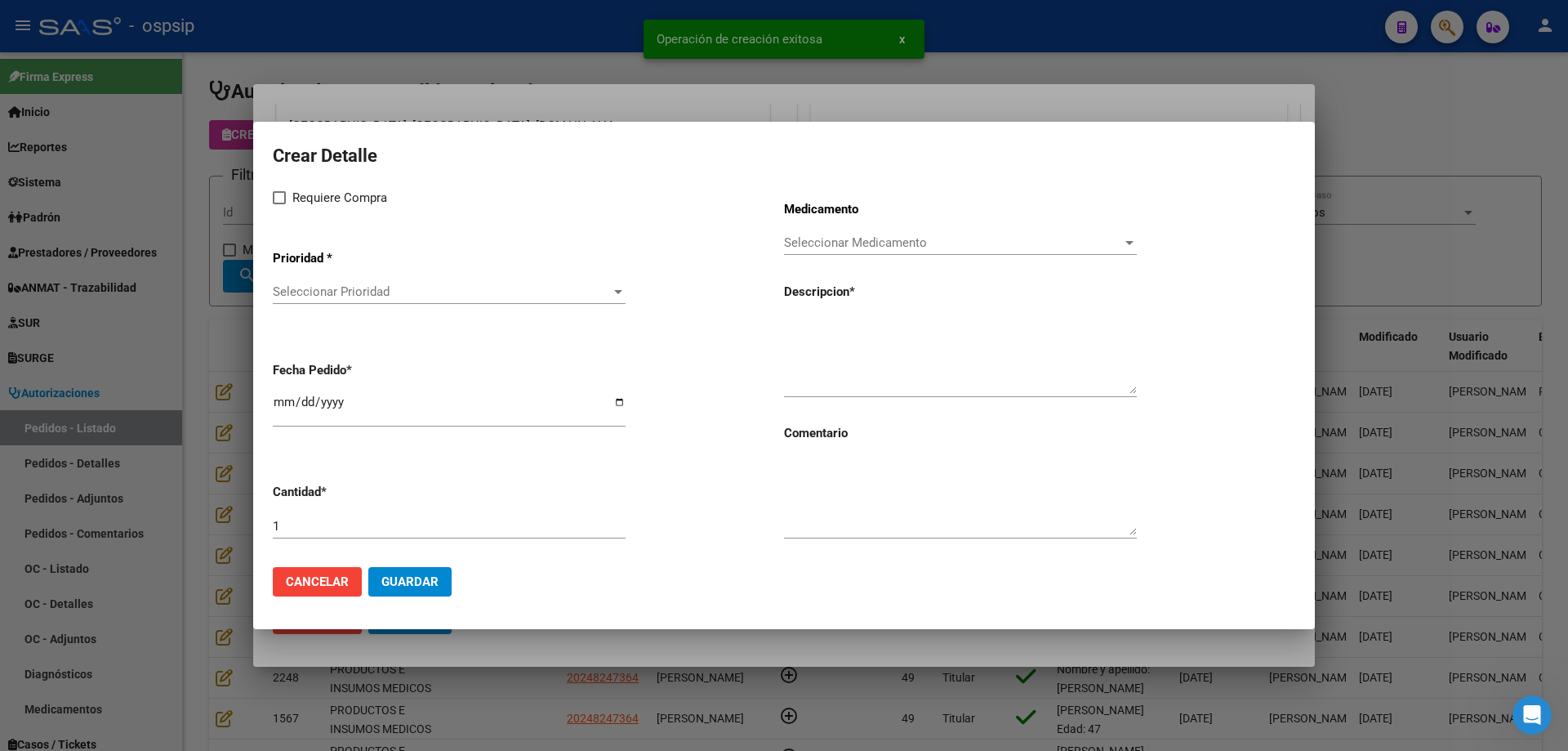
click at [381, 288] on span "Seleccionar Prioridad" at bounding box center [442, 291] width 338 height 15
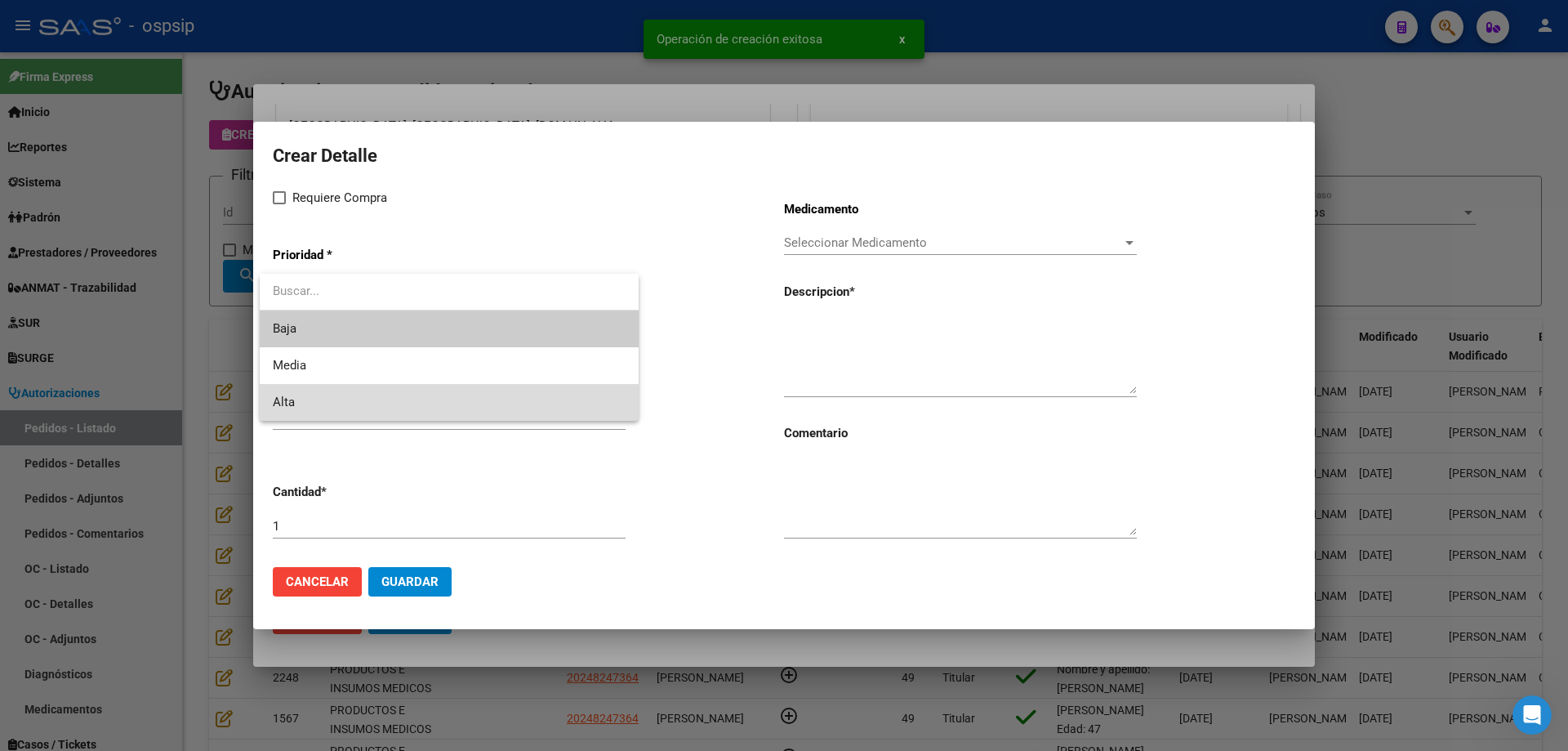
click at [337, 395] on span "Alta" at bounding box center [449, 402] width 353 height 37
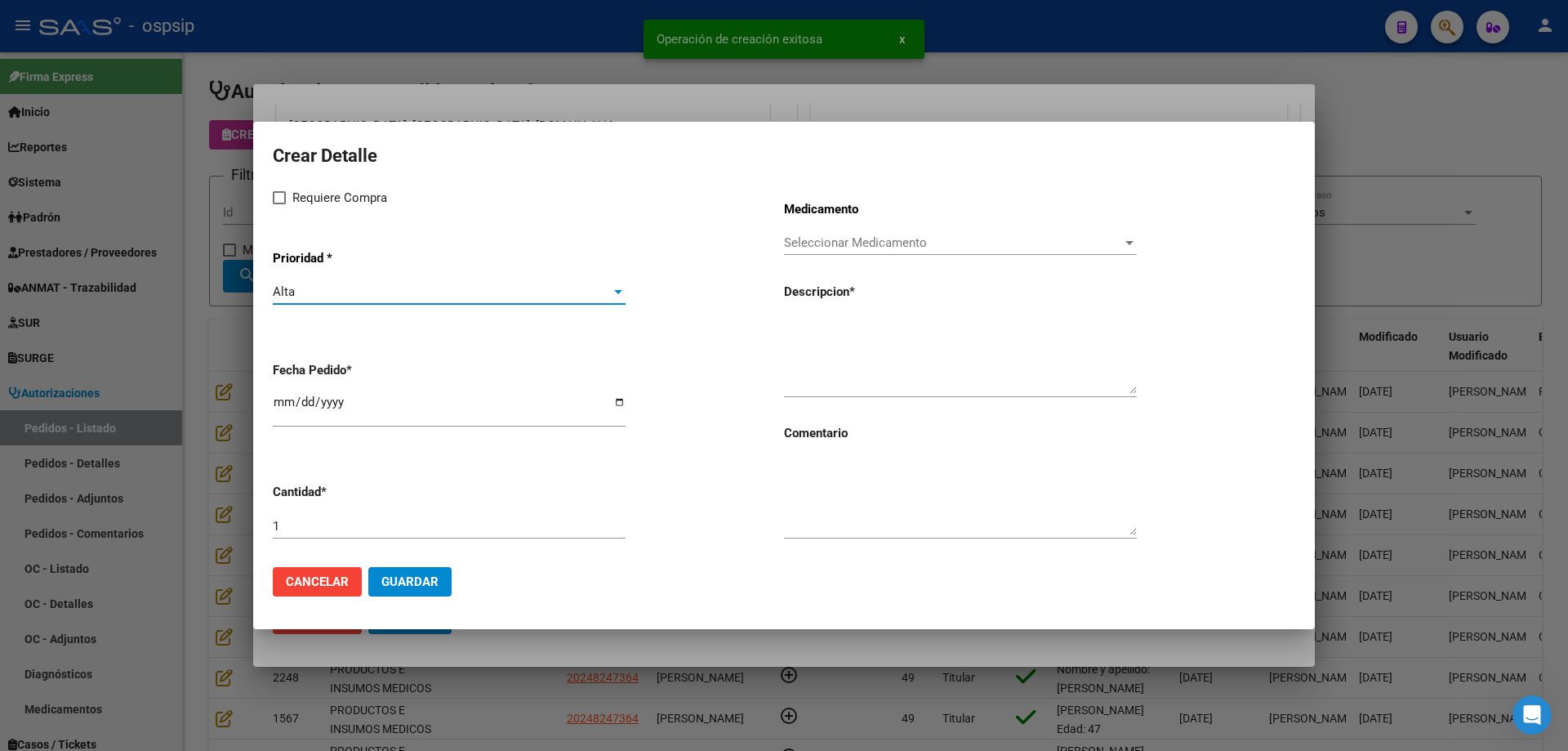
click at [310, 194] on span "Requiere Compra" at bounding box center [340, 198] width 95 height 20
click at [280, 205] on input "Requiere Compra" at bounding box center [279, 205] width 1 height 1
checkbox input "true"
click at [283, 402] on input "[DATE]" at bounding box center [449, 408] width 353 height 26
type input "[DATE]"
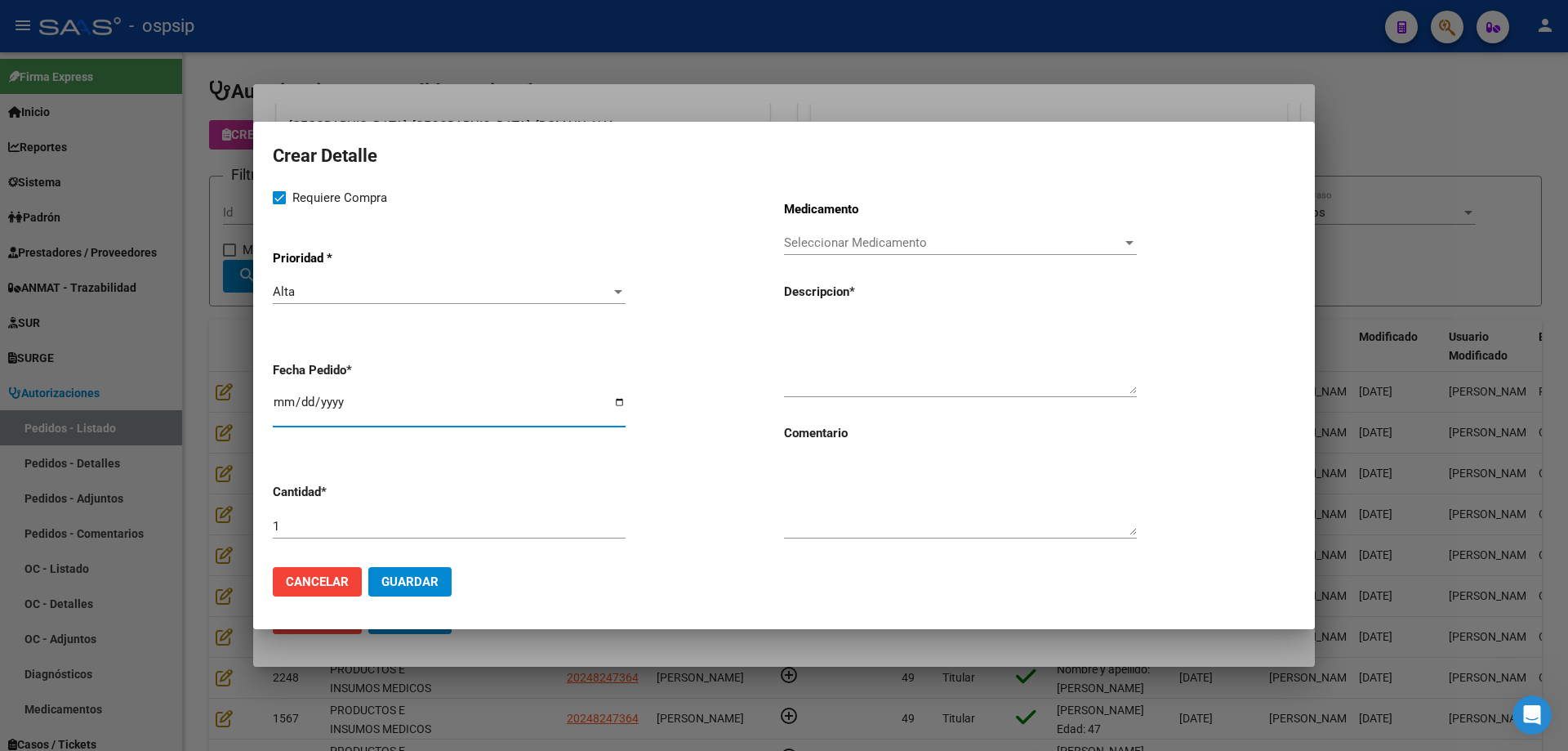
click at [841, 244] on span "Seleccionar Medicamento" at bounding box center [954, 243] width 338 height 15
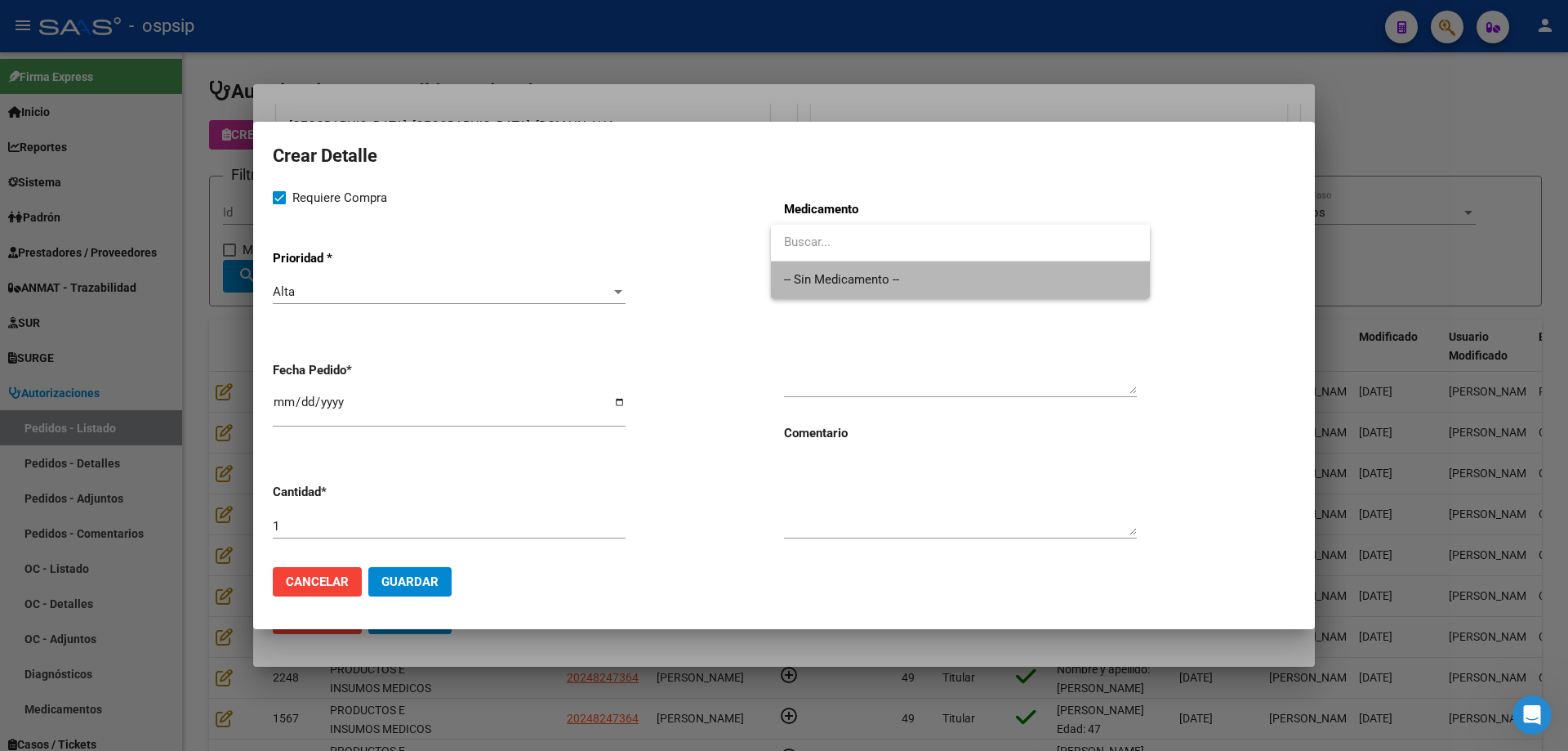
click at [833, 279] on span "-- Sin Medicamento --" at bounding box center [960, 280] width 353 height 37
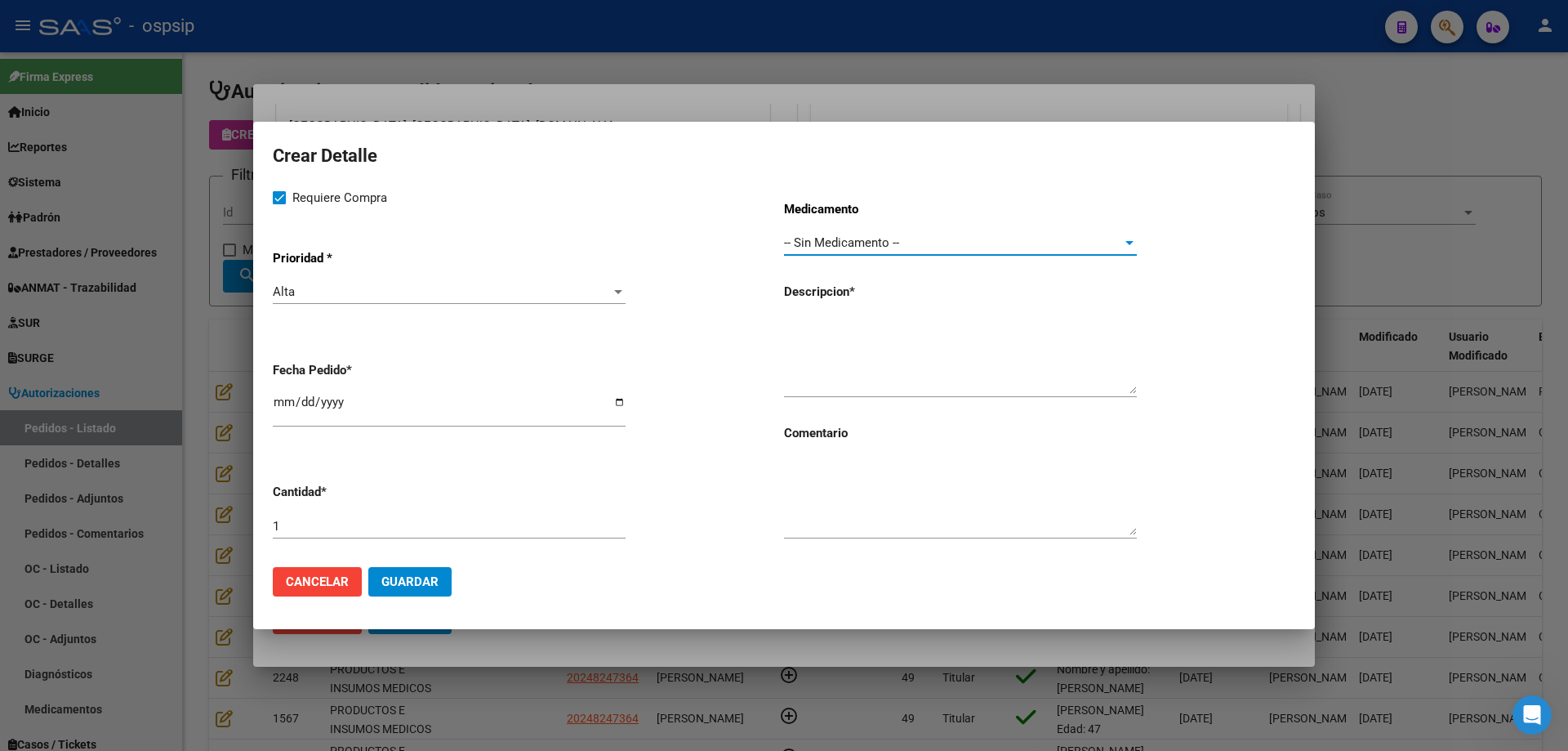
click at [824, 313] on div at bounding box center [960, 355] width 353 height 84
click at [834, 342] on textarea at bounding box center [960, 355] width 353 height 77
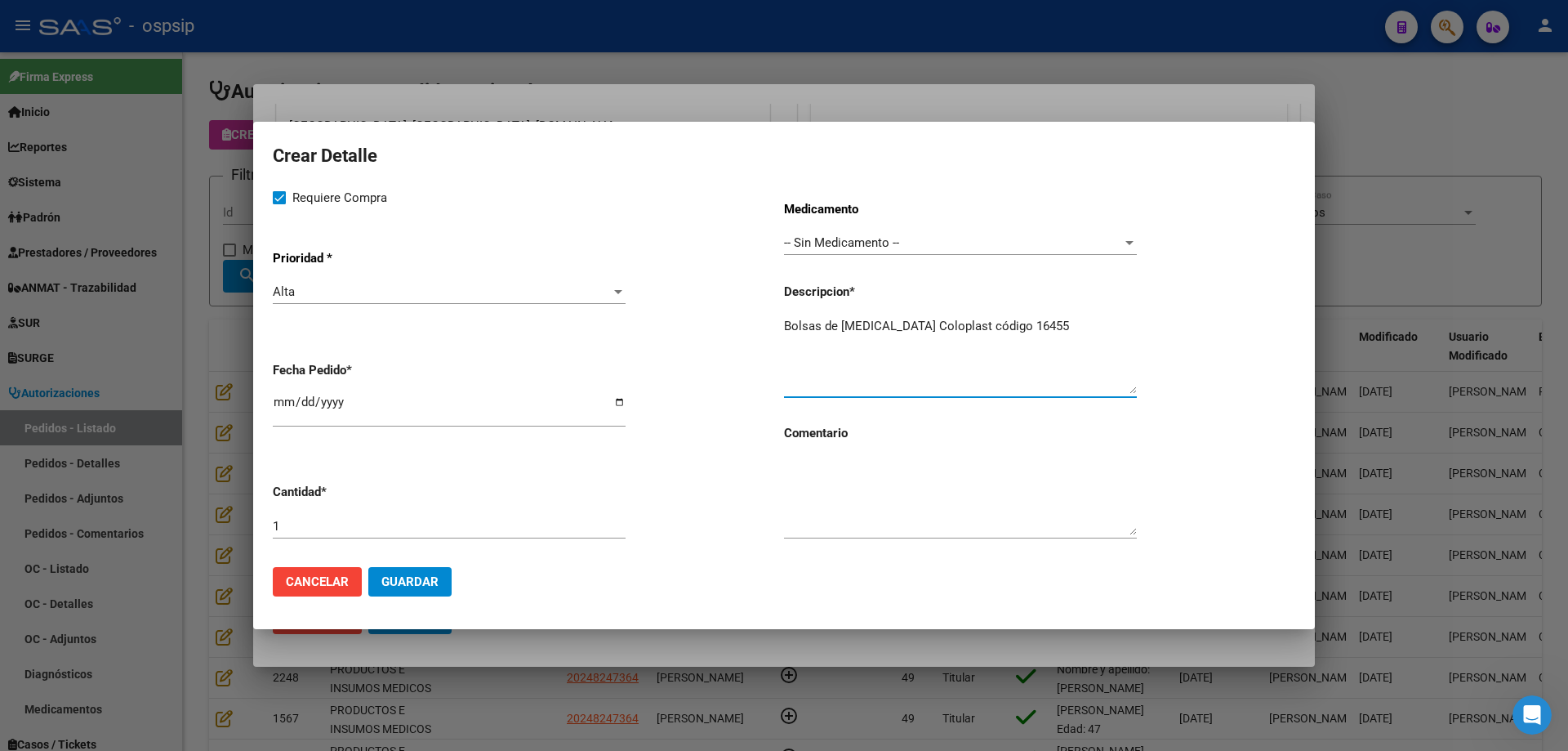
click at [1075, 319] on textarea "Bolsas de [MEDICAL_DATA] Coloplast código 16455" at bounding box center [960, 355] width 353 height 77
type textarea "Bolsas de [MEDICAL_DATA] Coloplast código 16455"
click at [364, 527] on input "1" at bounding box center [449, 526] width 353 height 15
type input "30"
click at [391, 579] on span "Guardar" at bounding box center [410, 581] width 57 height 15
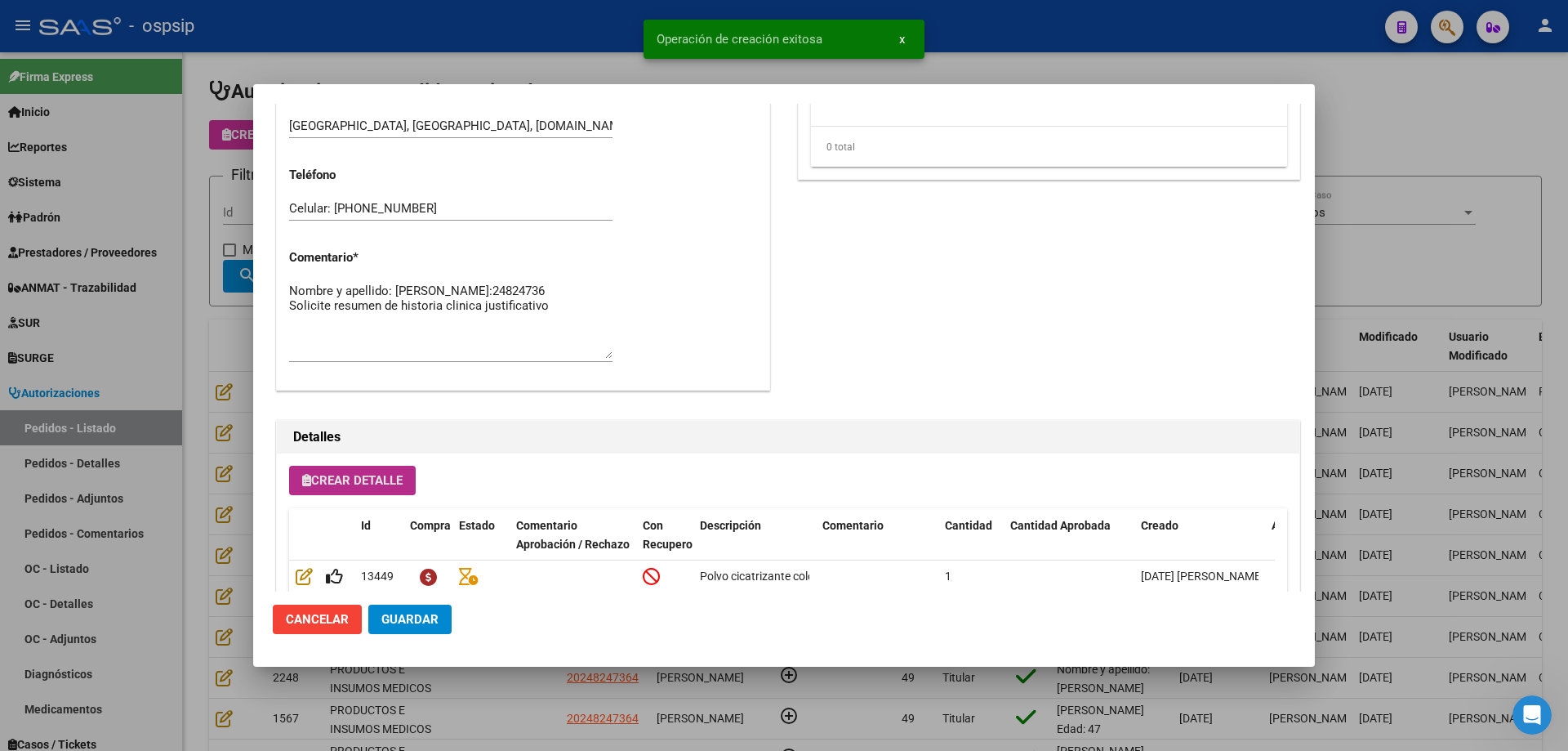
scroll to position [980, 0]
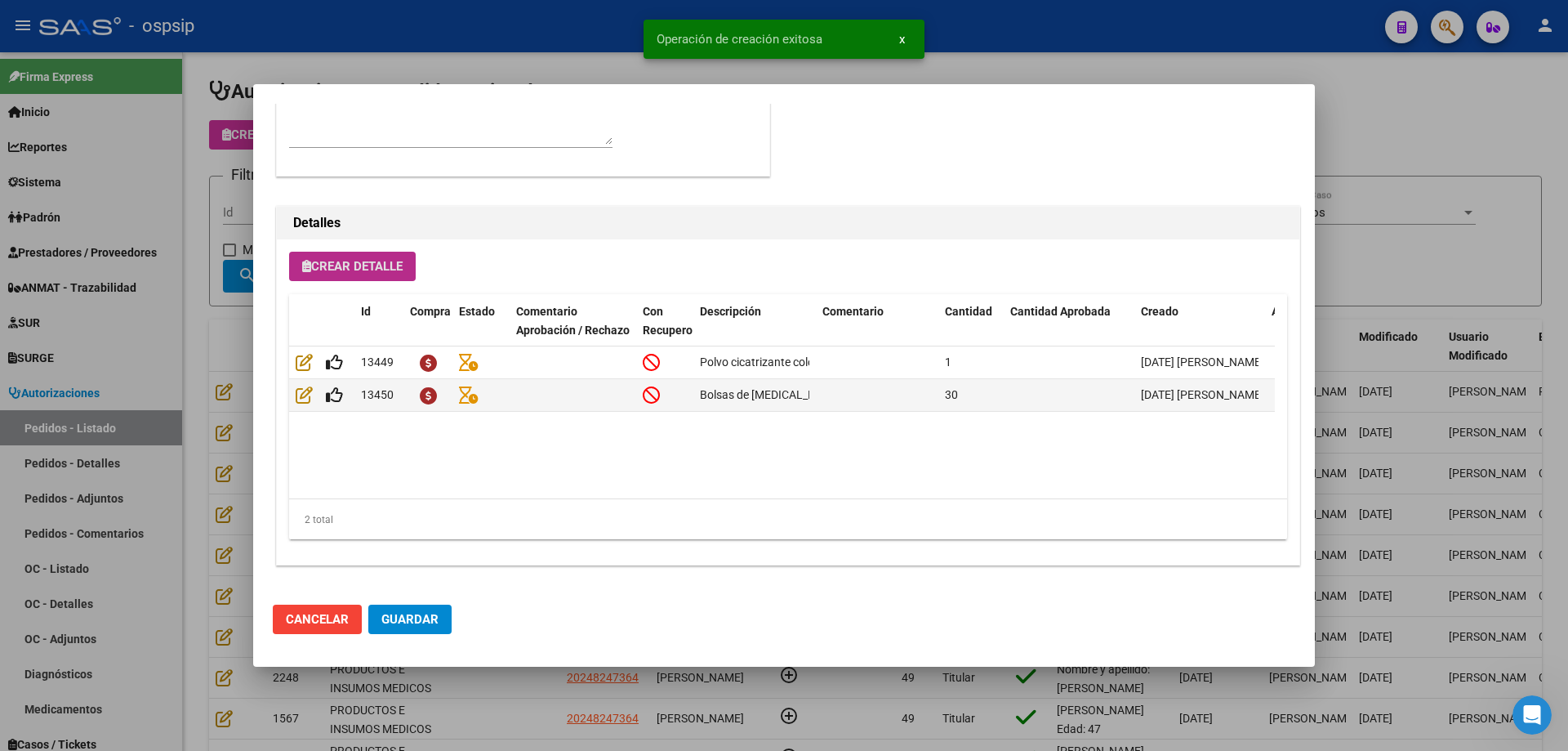
click at [416, 281] on button "Crear Detalle" at bounding box center [352, 267] width 127 height 29
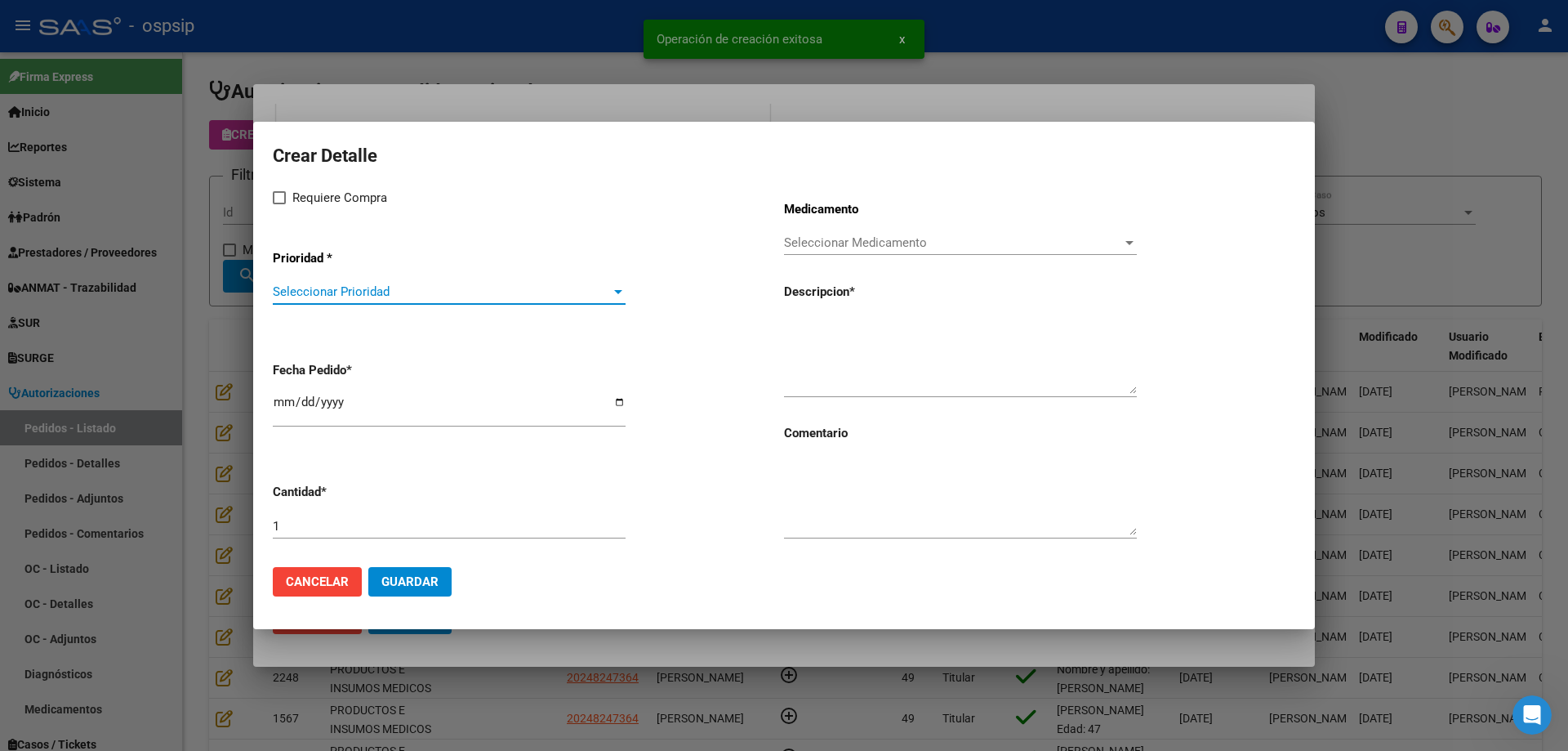
click at [410, 293] on span "Seleccionar Prioridad" at bounding box center [442, 291] width 338 height 15
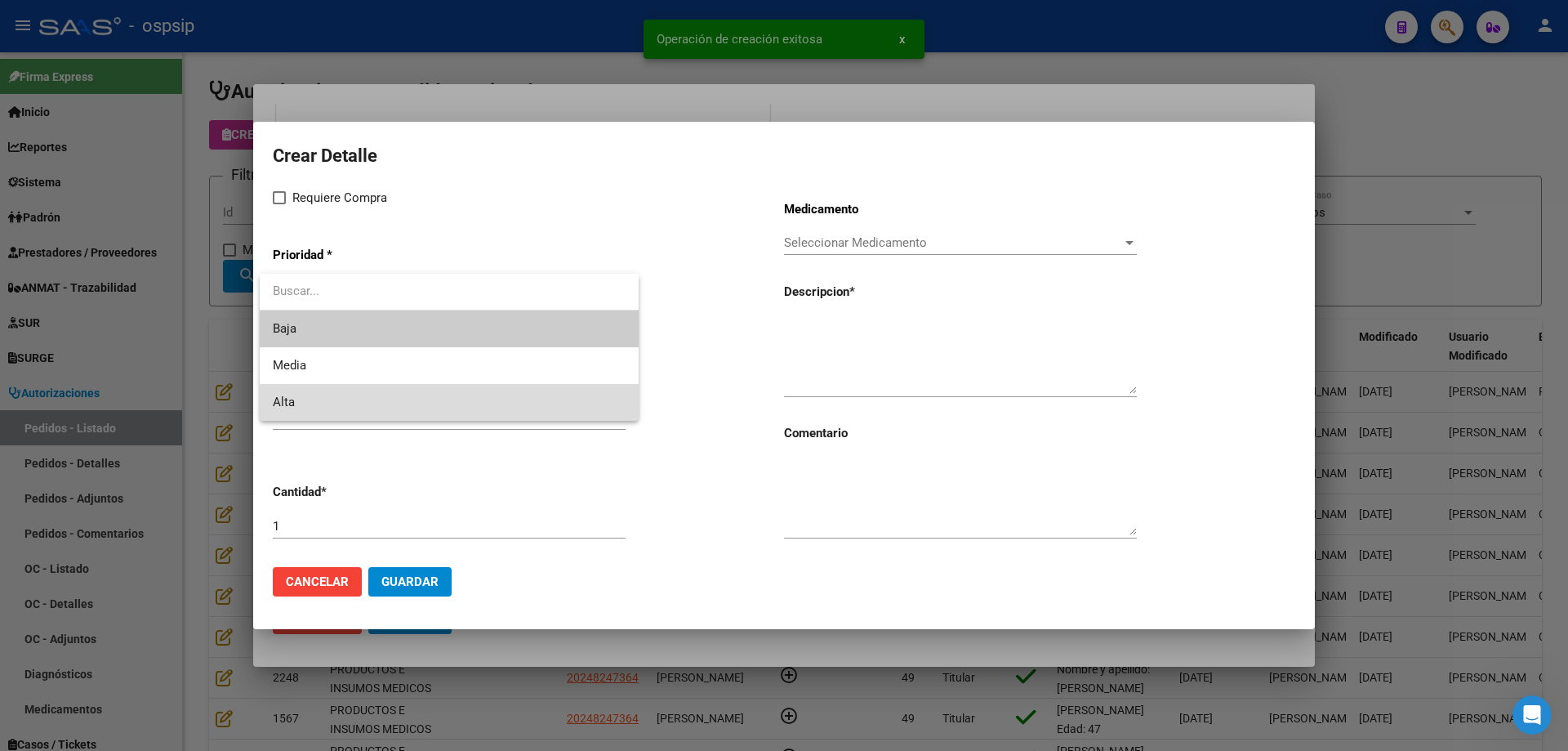
click at [347, 395] on span "Alta" at bounding box center [449, 402] width 353 height 37
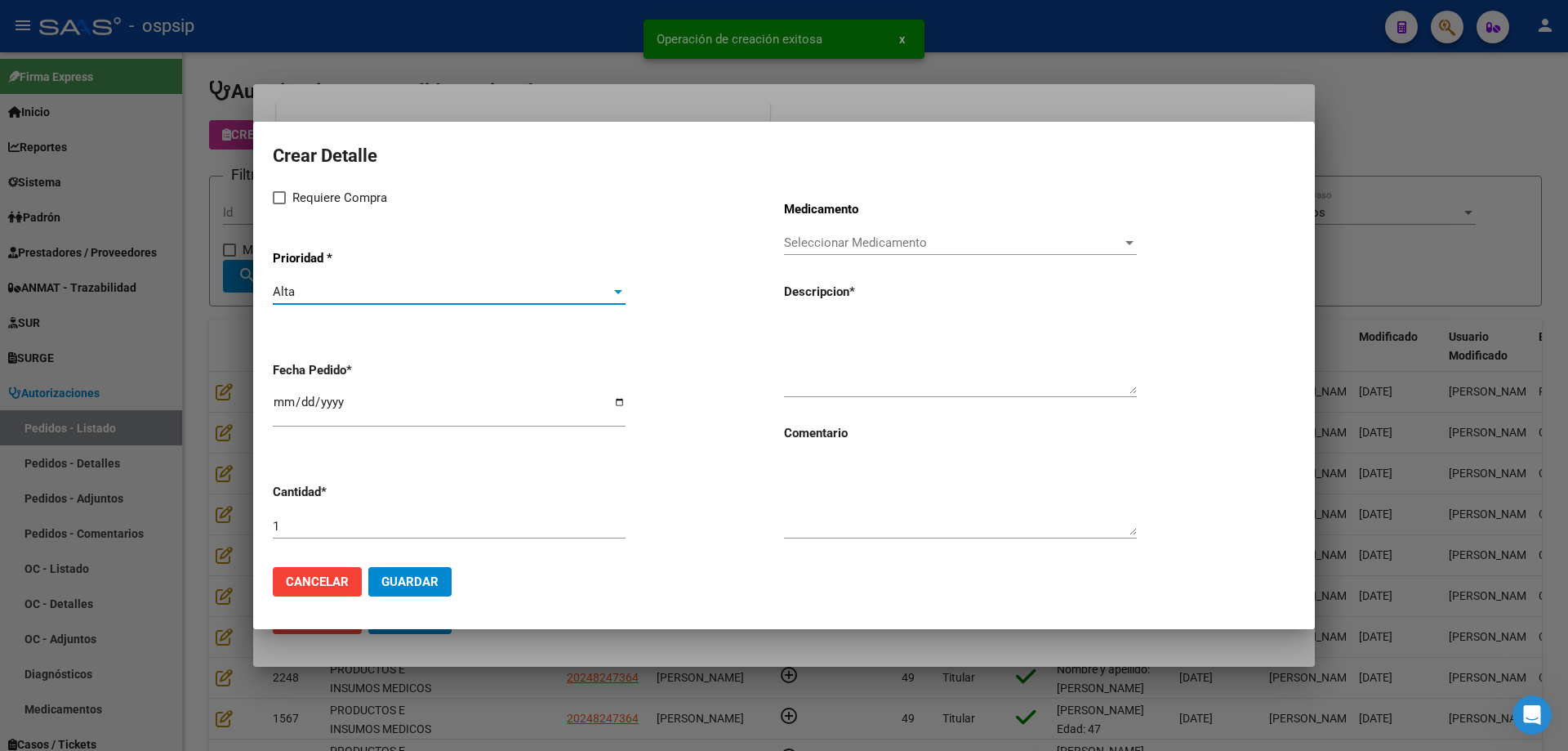
click at [316, 192] on span "Requiere Compra" at bounding box center [340, 198] width 95 height 20
click at [280, 205] on input "Requiere Compra" at bounding box center [279, 205] width 1 height 1
checkbox input "true"
click at [858, 237] on span "Seleccionar Medicamento" at bounding box center [954, 243] width 338 height 15
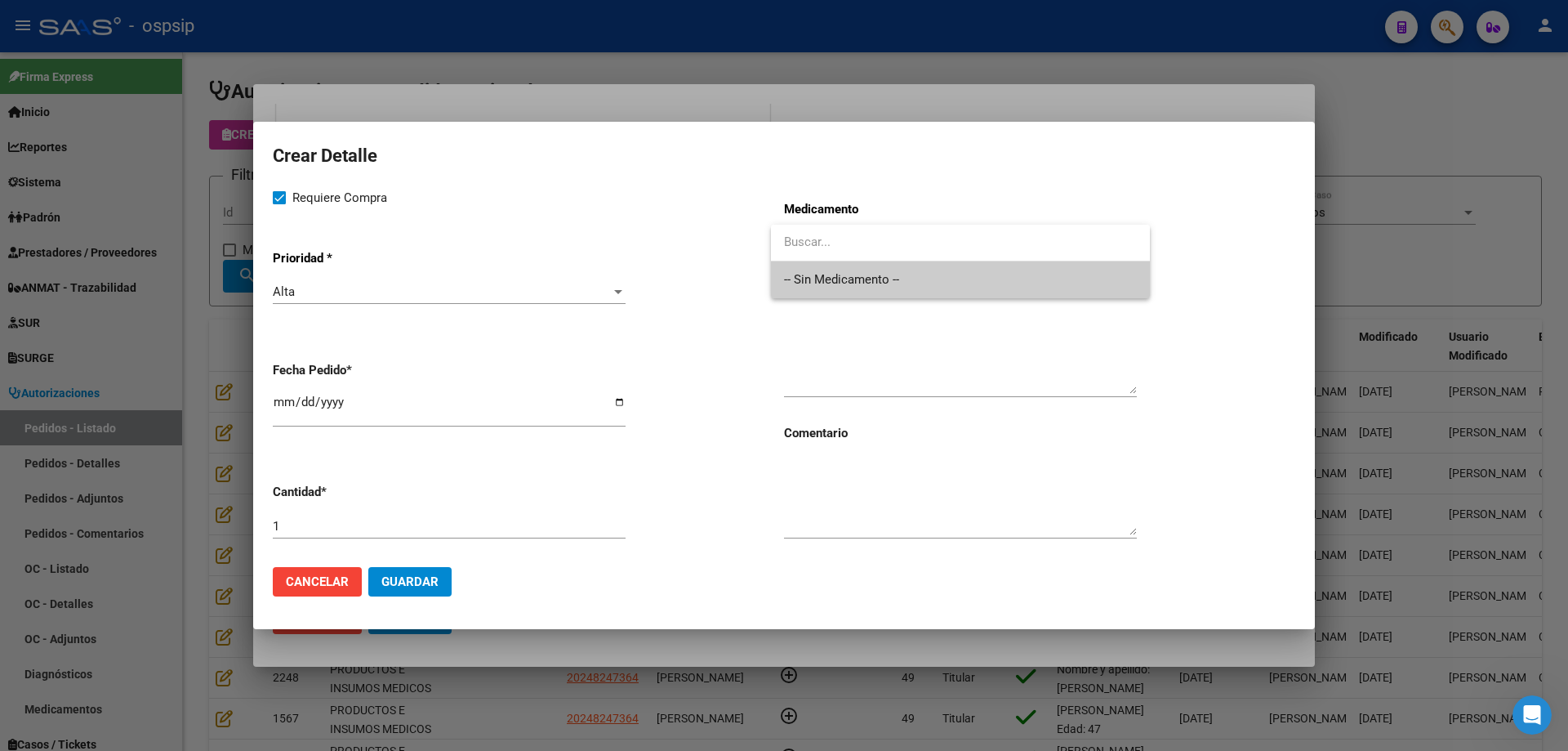
click at [839, 274] on span "-- Sin Medicamento --" at bounding box center [960, 280] width 353 height 37
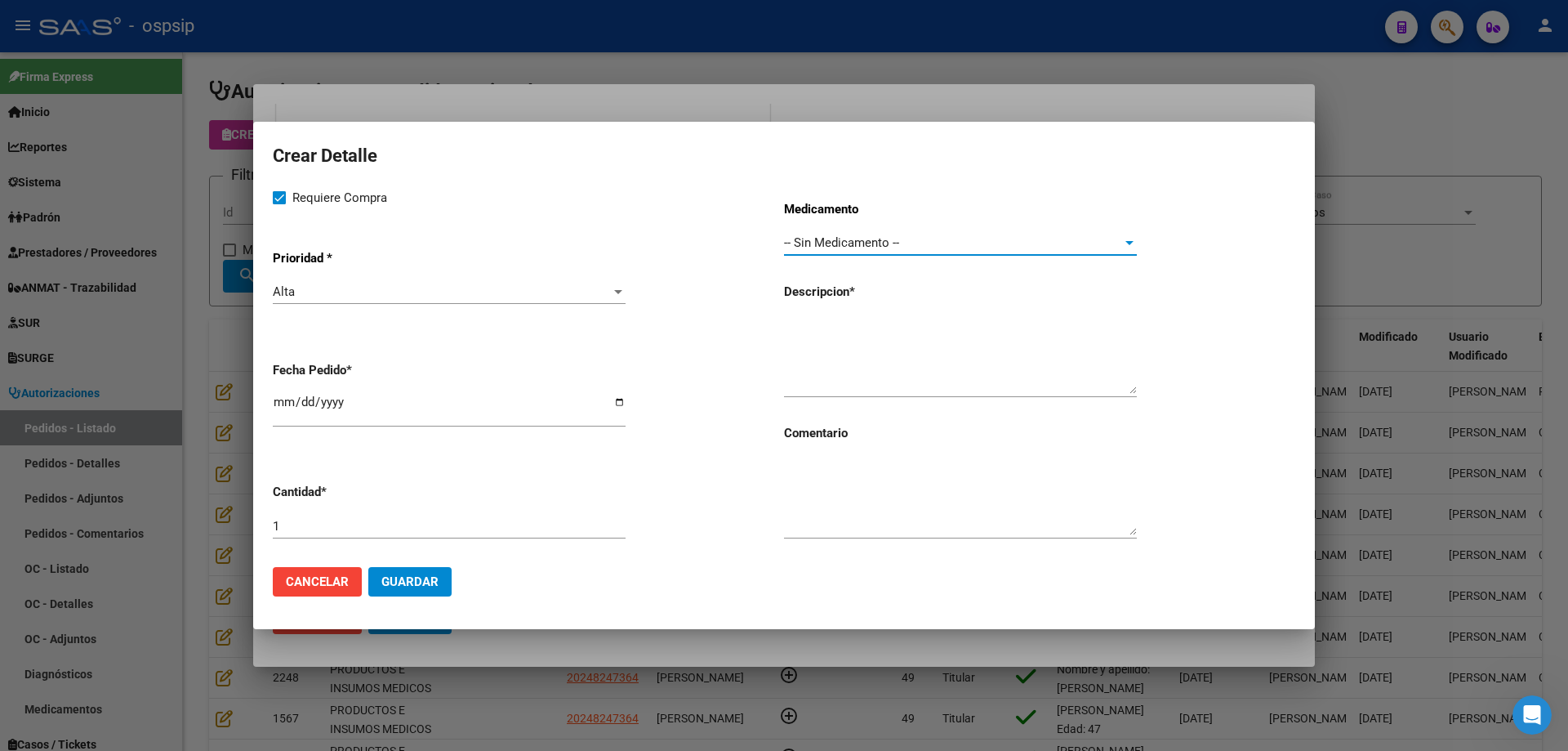
click at [281, 397] on input "[DATE]" at bounding box center [449, 408] width 353 height 26
type input "[DATE]"
click at [867, 349] on textarea at bounding box center [960, 355] width 353 height 77
type textarea "Anillo moldeable Coloplast"
click at [503, 533] on div "1" at bounding box center [449, 526] width 353 height 24
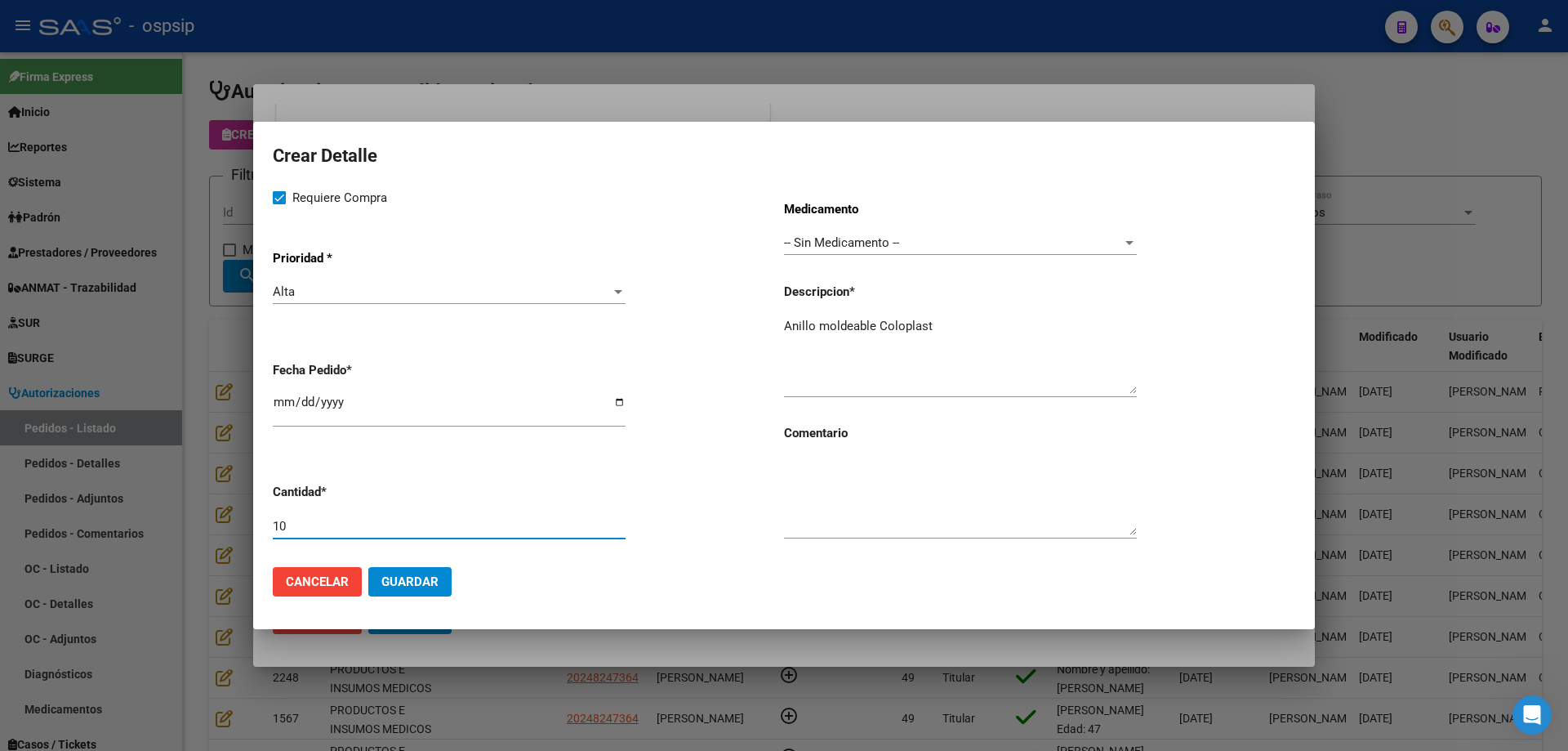
type input "10"
click at [948, 329] on textarea "Anillo moldeable Coloplast" at bounding box center [960, 355] width 353 height 77
click at [446, 577] on button "Guardar" at bounding box center [410, 582] width 84 height 29
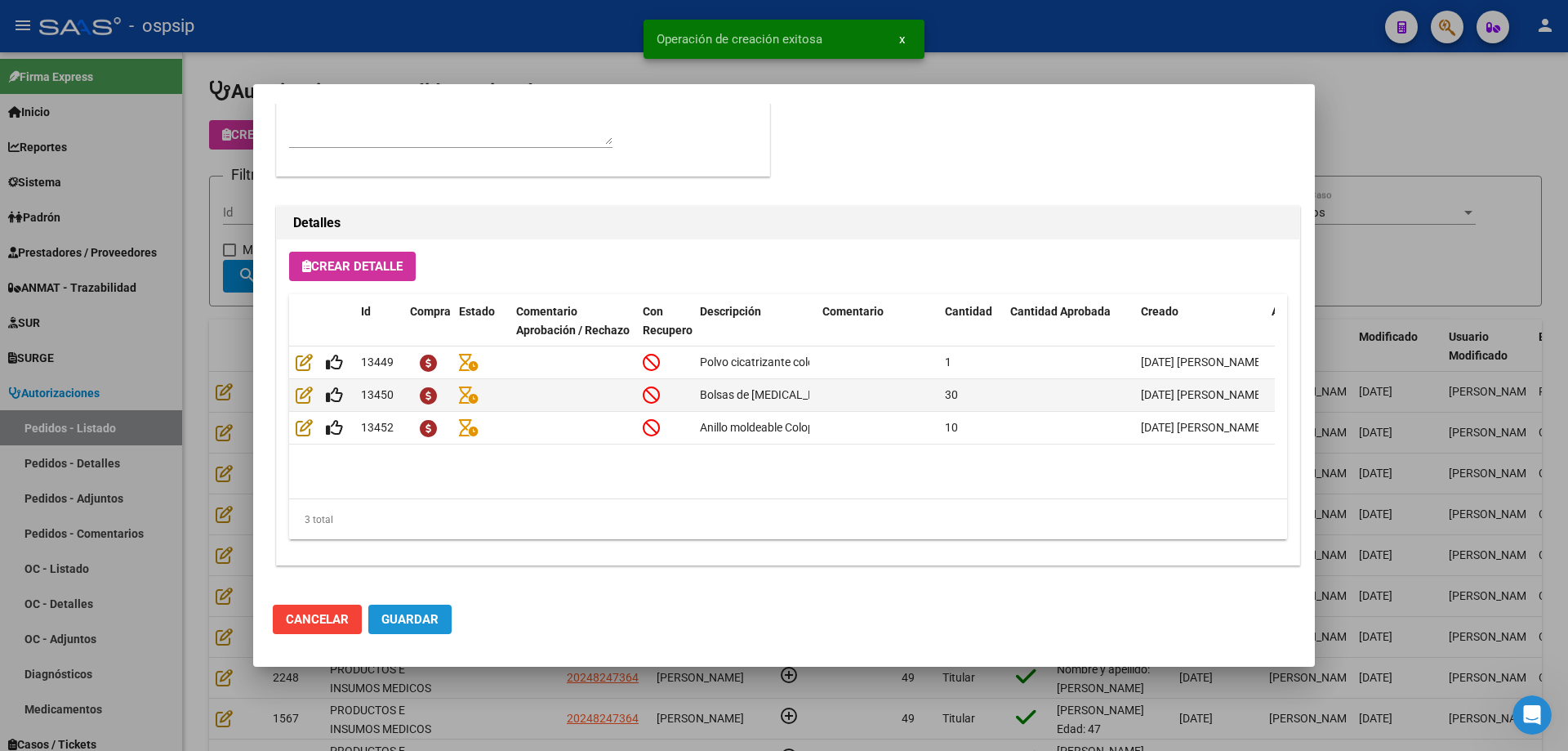
click at [432, 622] on span "Guardar" at bounding box center [410, 619] width 57 height 15
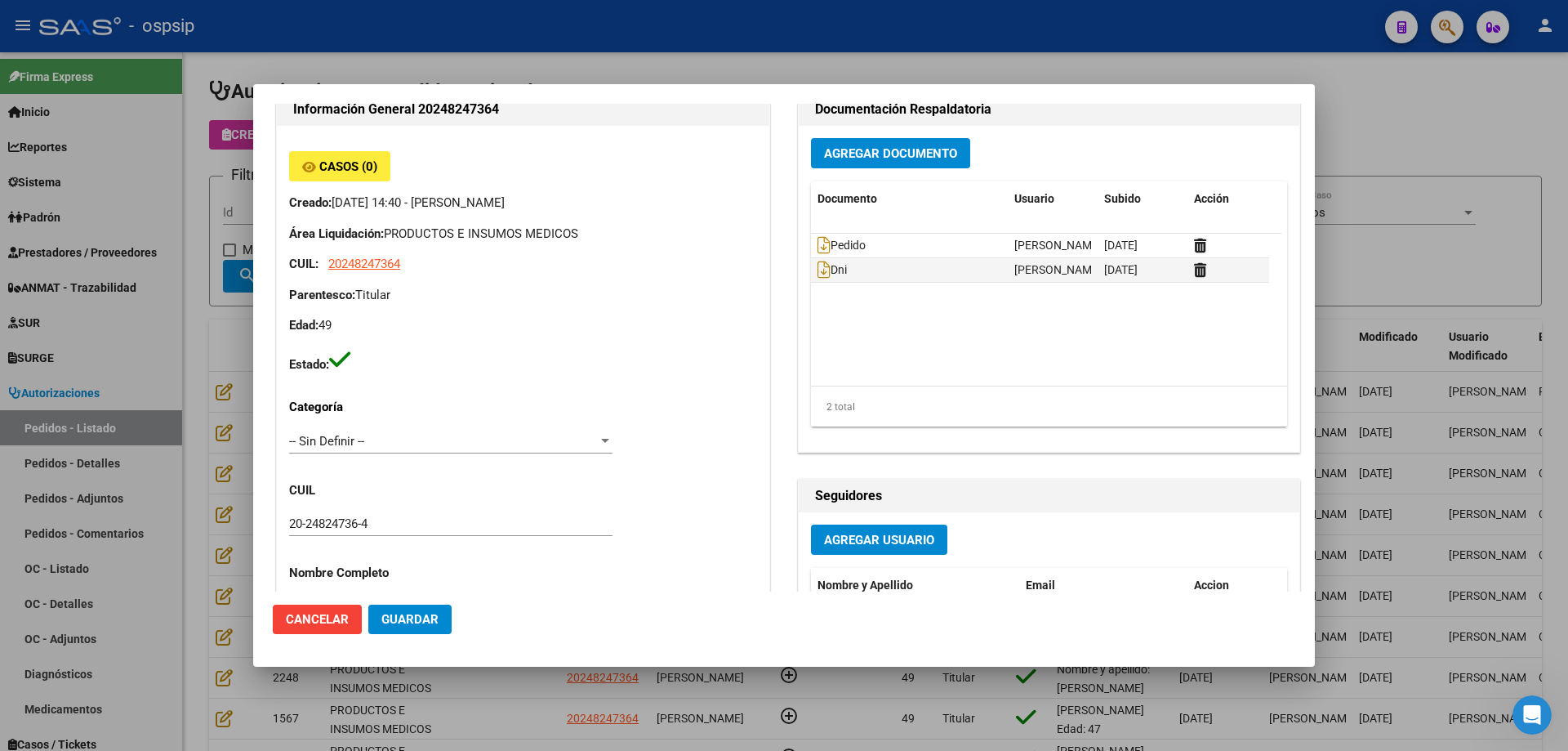
scroll to position [245, 0]
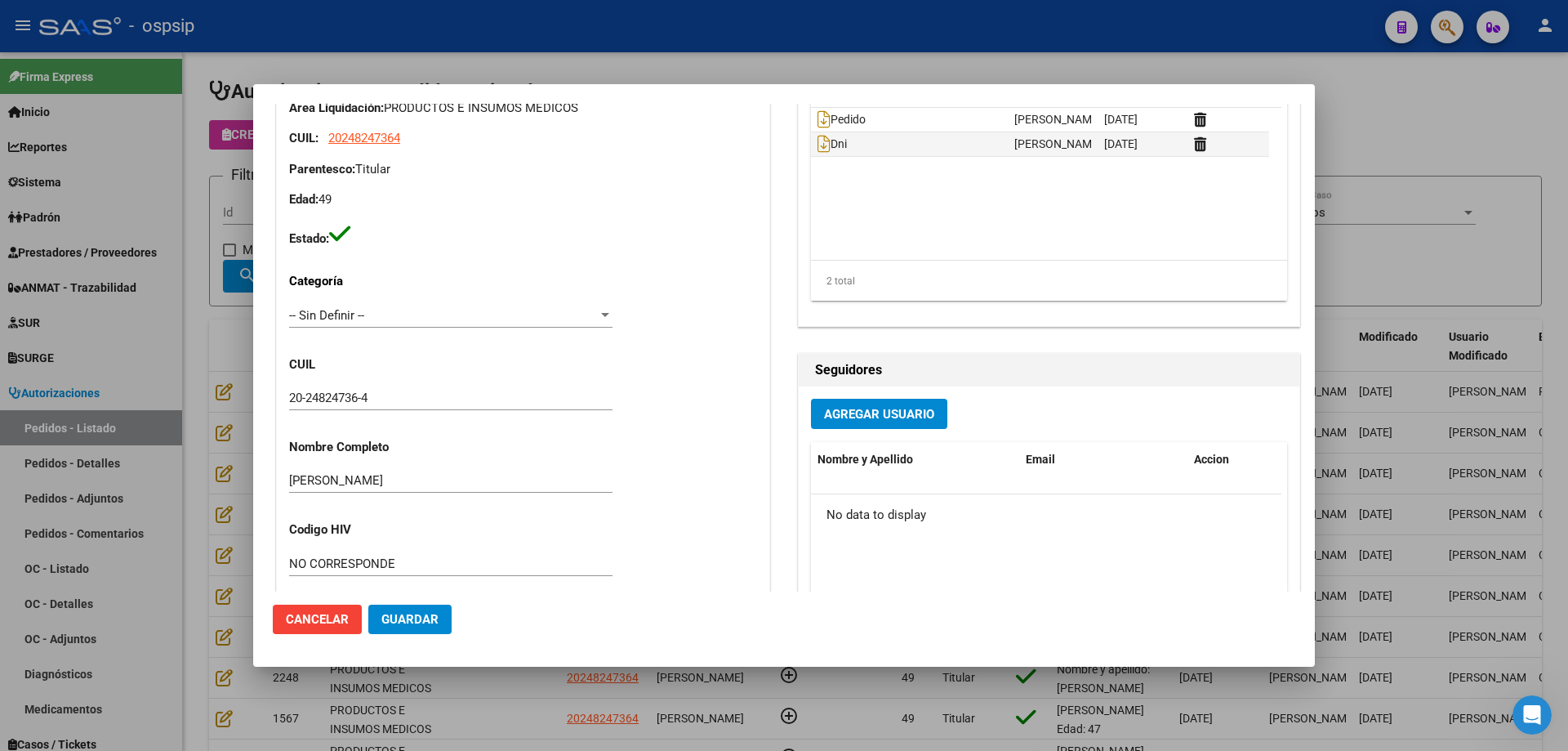
click at [418, 613] on span "Guardar" at bounding box center [410, 619] width 57 height 15
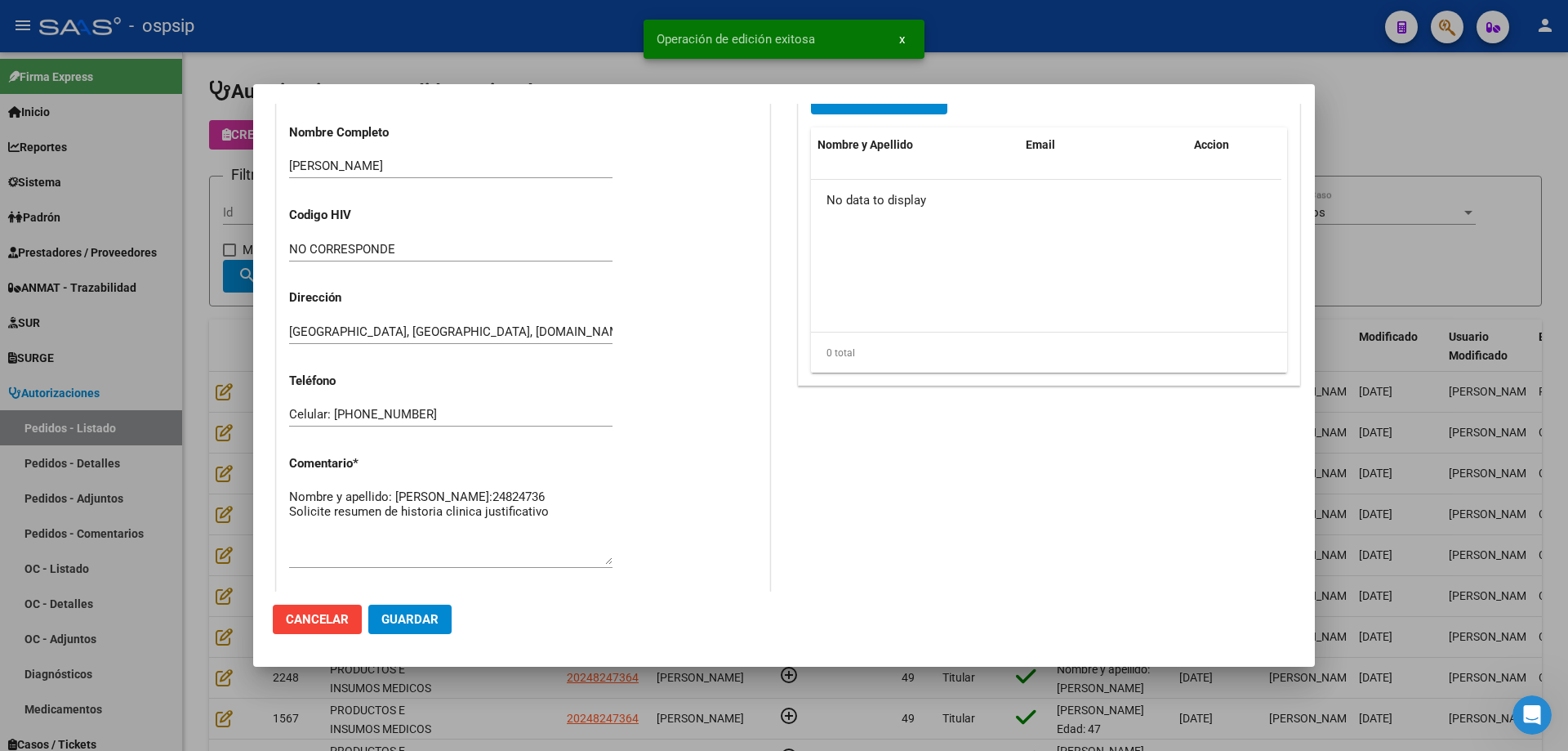
scroll to position [653, 0]
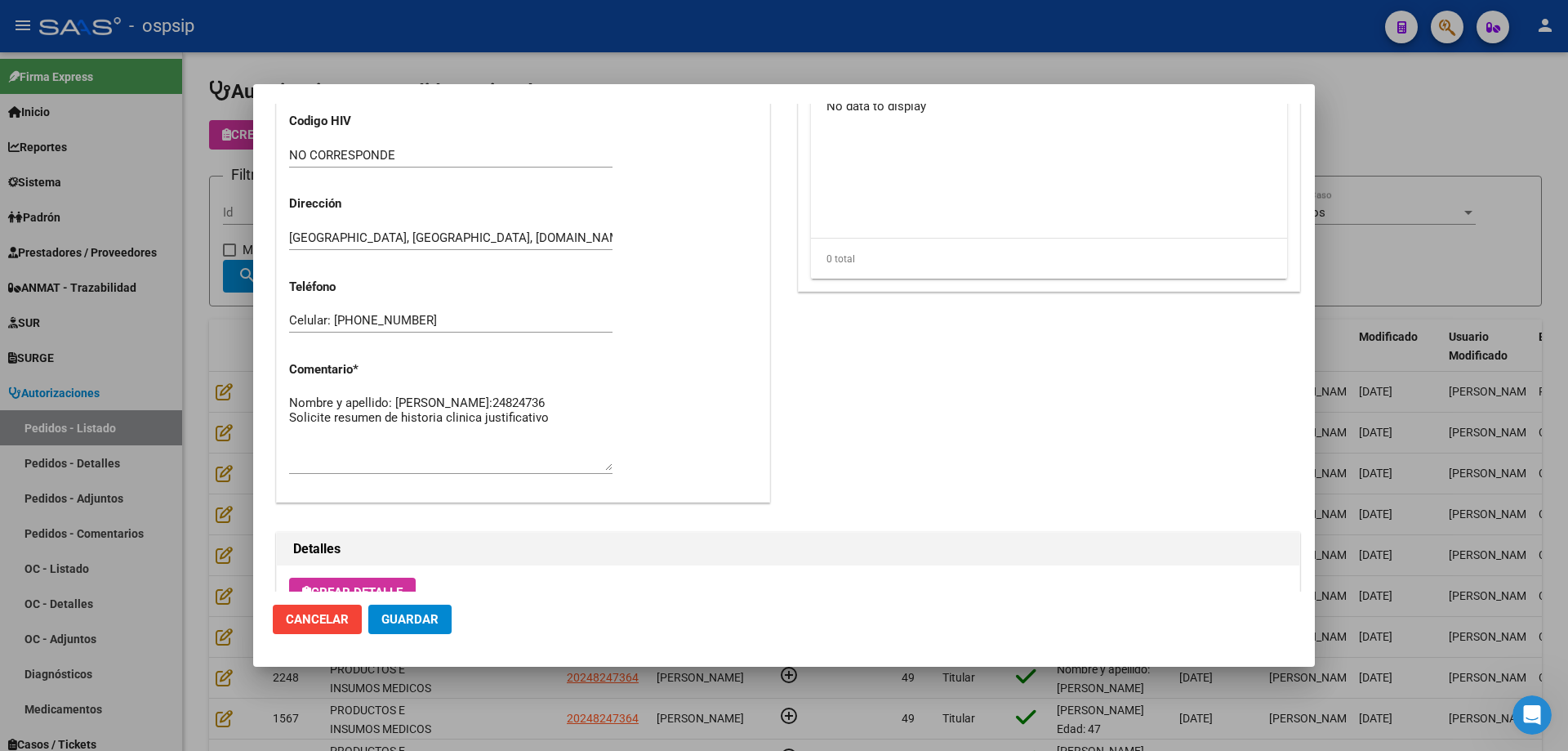
click at [393, 615] on span "Guardar" at bounding box center [410, 619] width 57 height 15
click at [469, 428] on textarea "Nombre y apellido: [PERSON_NAME]:24824736 Solicite resumen de historia clinica …" at bounding box center [450, 432] width 324 height 77
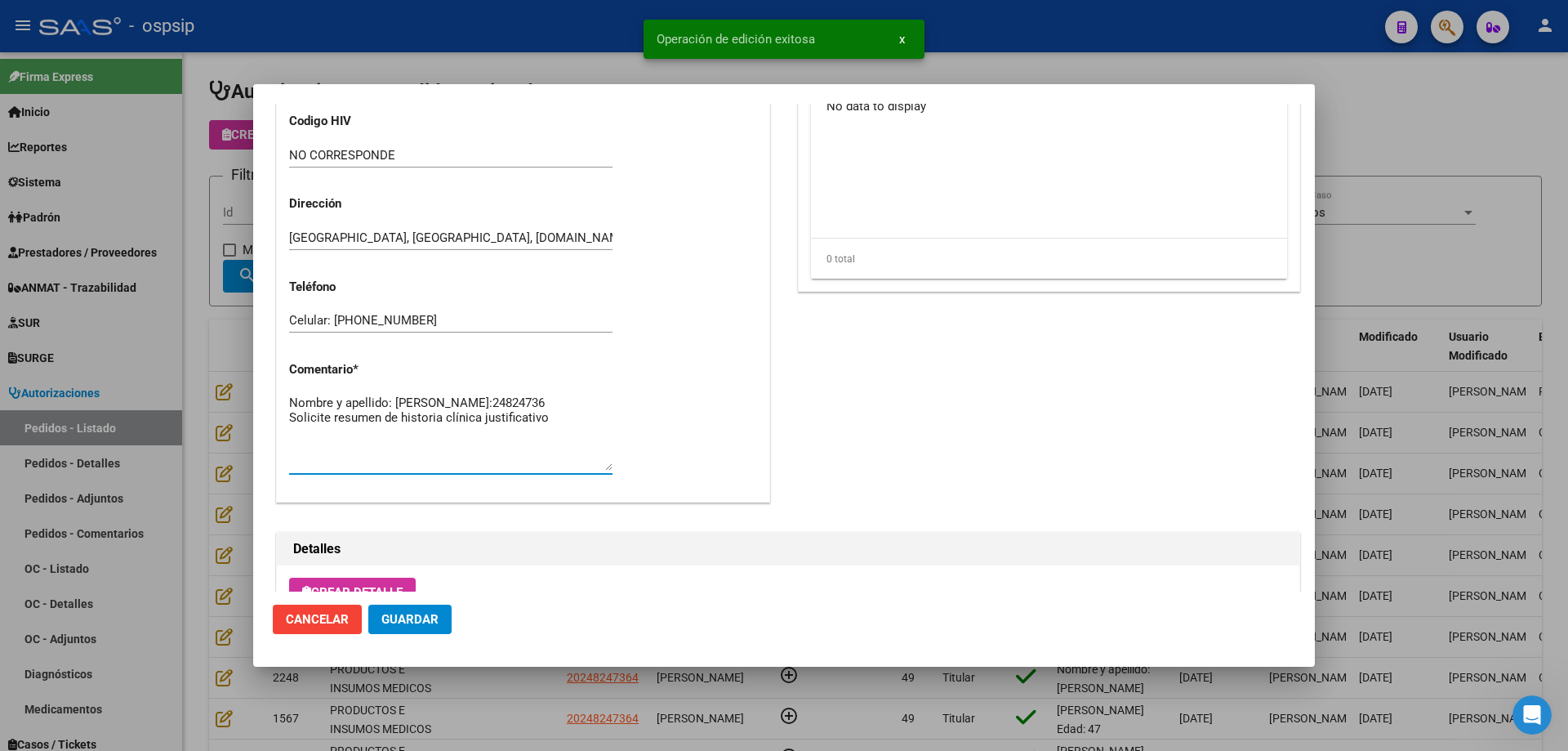
click at [577, 435] on textarea "Nombre y apellido: [PERSON_NAME]:24824736 Solicite resumen de historia clínica …" at bounding box center [450, 432] width 324 height 77
click at [448, 614] on button "Guardar" at bounding box center [410, 619] width 84 height 29
click at [563, 438] on textarea "Nombre y apellido: [PERSON_NAME]:24824736 Solicite resumen de historia clínica …" at bounding box center [450, 432] width 324 height 77
click at [552, 423] on textarea "Nombre y apellido: [PERSON_NAME]:24824736 Solicite resumen de historia clínica …" at bounding box center [450, 432] width 324 height 77
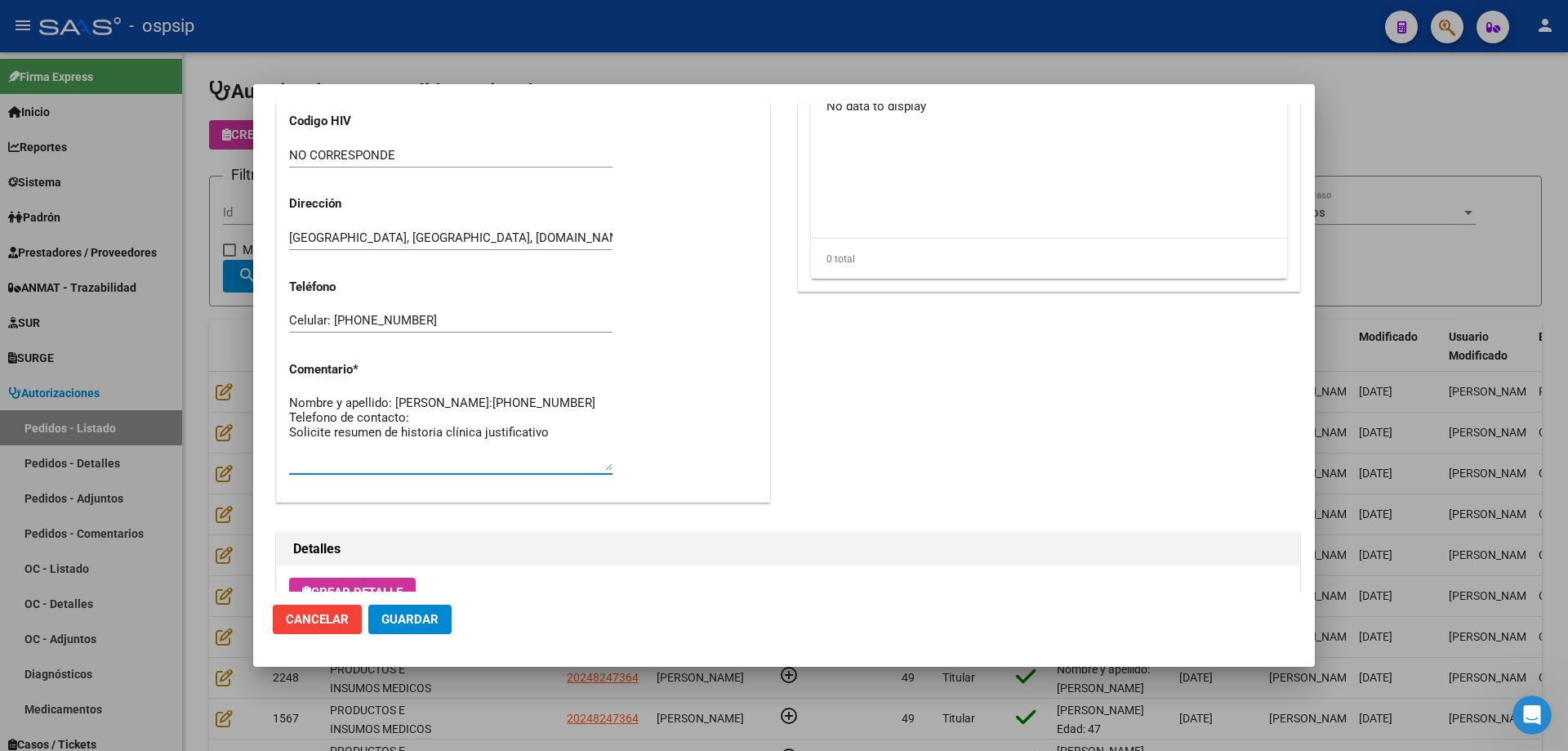
paste textarea "1167631258"
type textarea "Nombre y apellido: [PERSON_NAME]:[PHONE_NUMBER] Teléfono de contacto:[PHONE_NUM…"
click at [409, 612] on span "Guardar" at bounding box center [410, 619] width 57 height 15
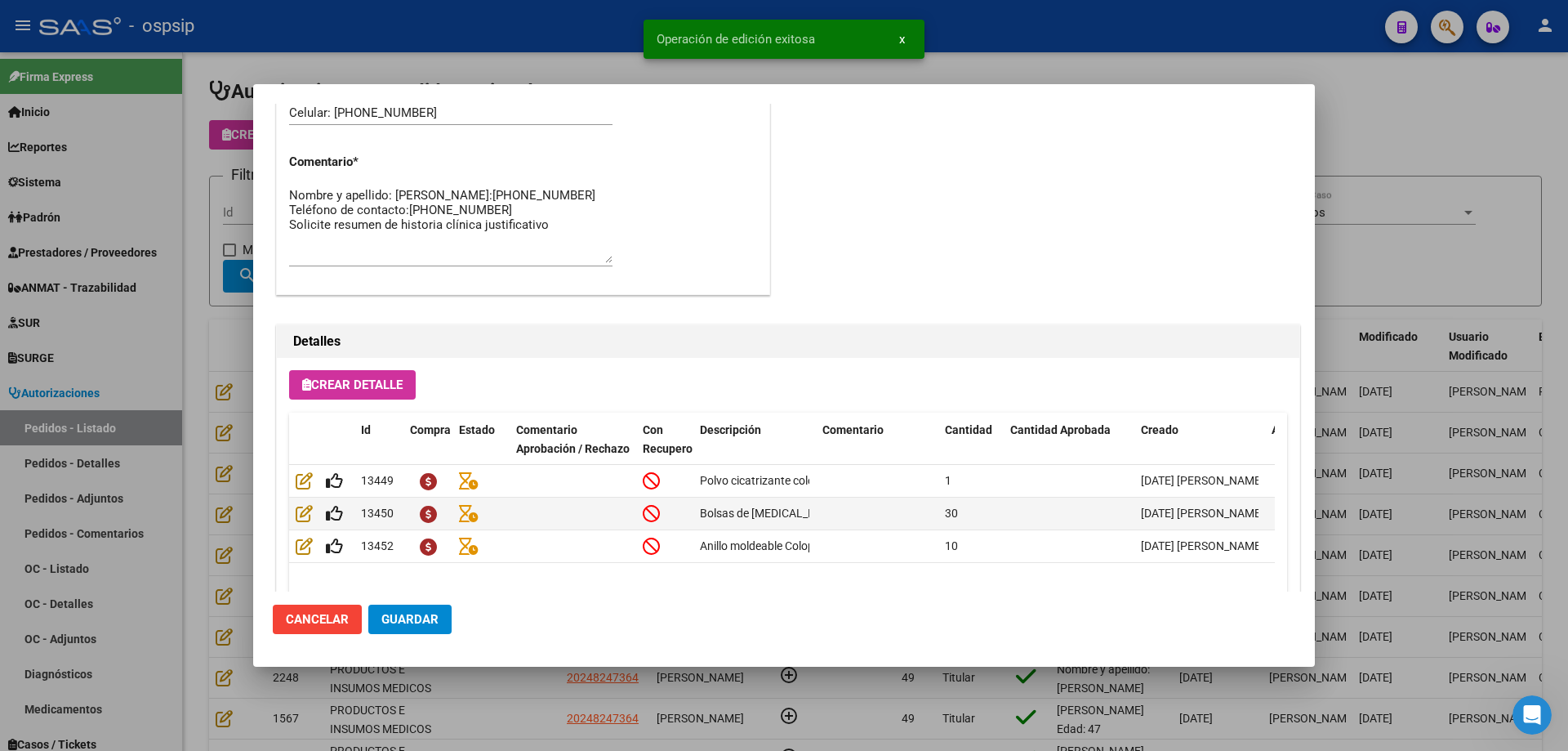
scroll to position [980, 0]
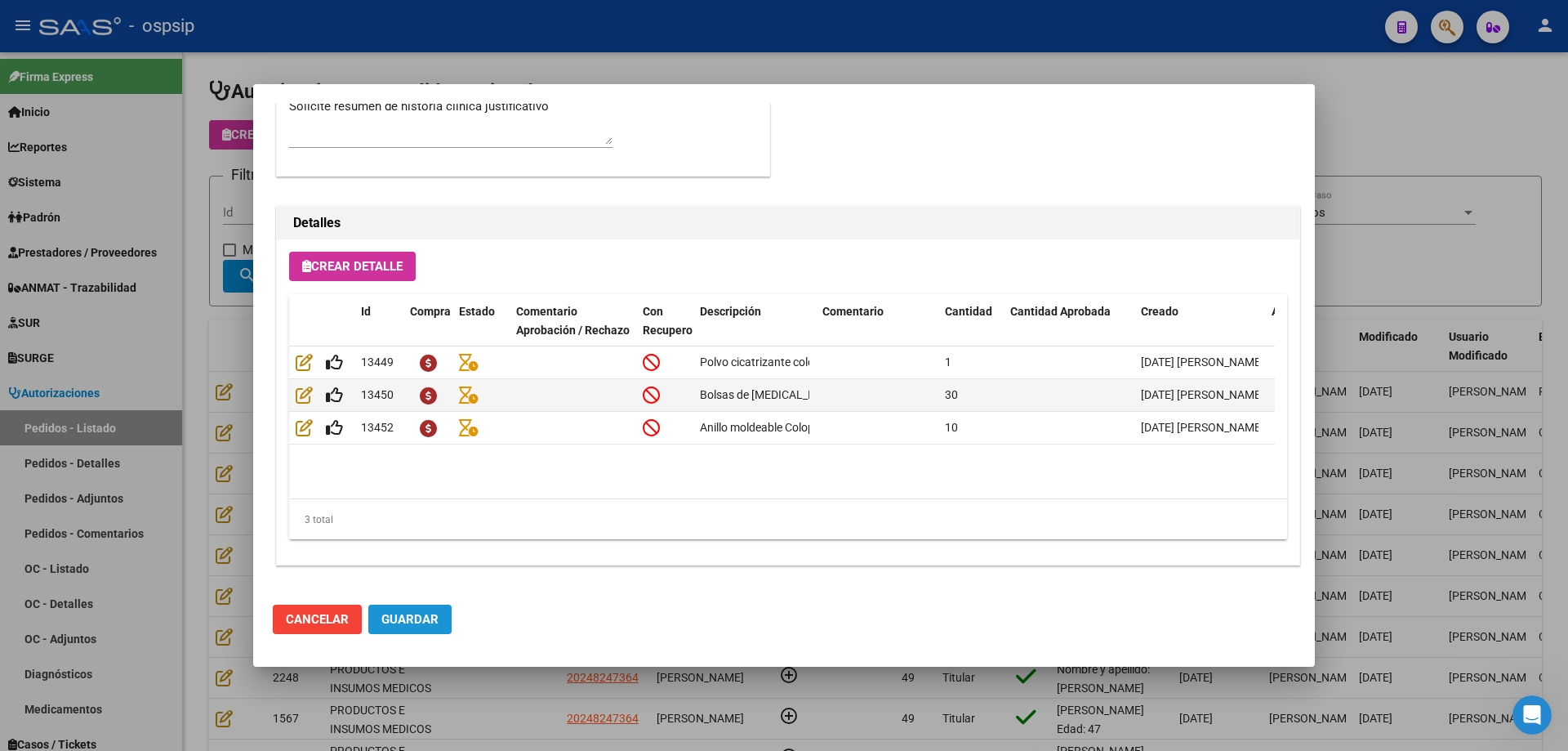
click at [431, 626] on span "Guardar" at bounding box center [410, 619] width 57 height 15
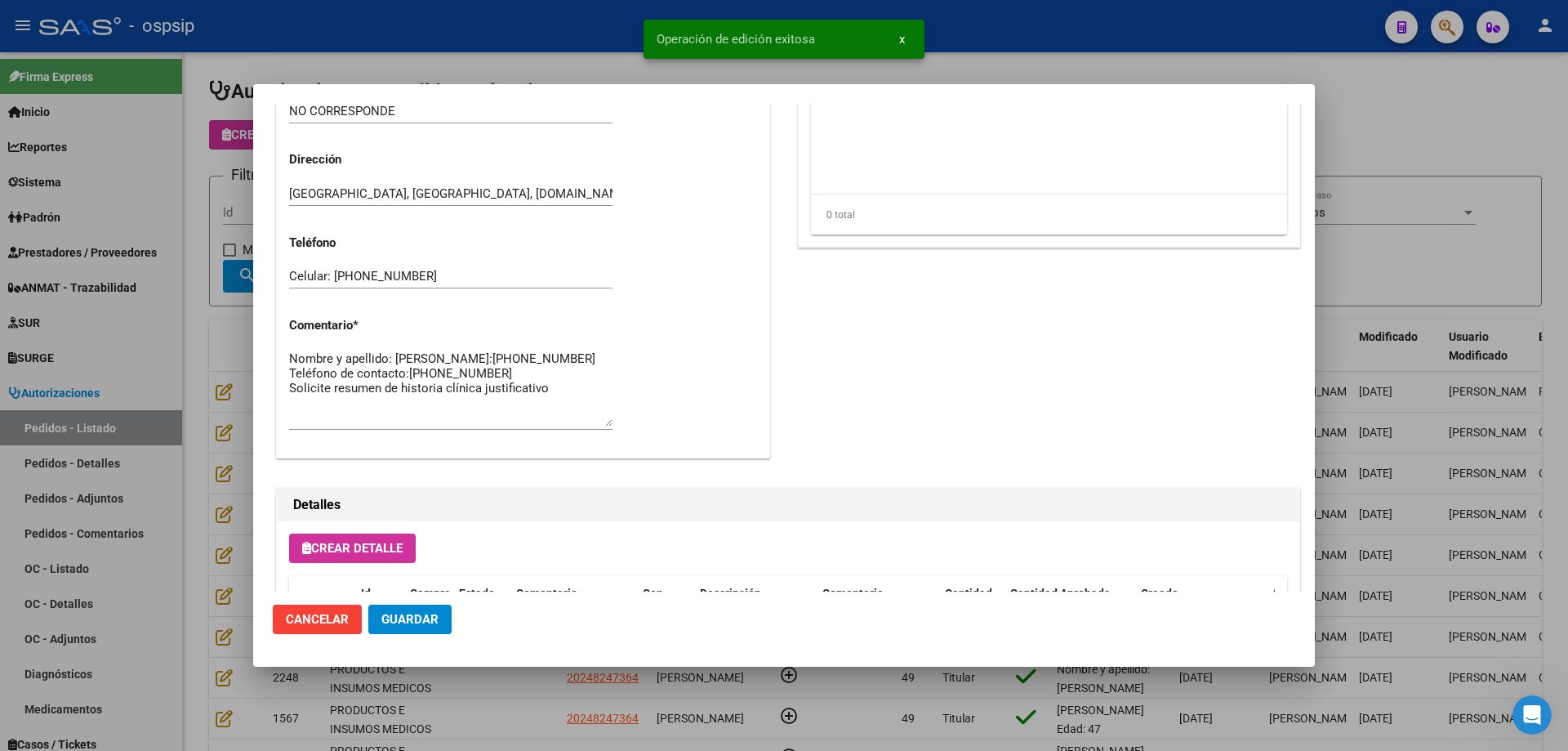
scroll to position [489, 0]
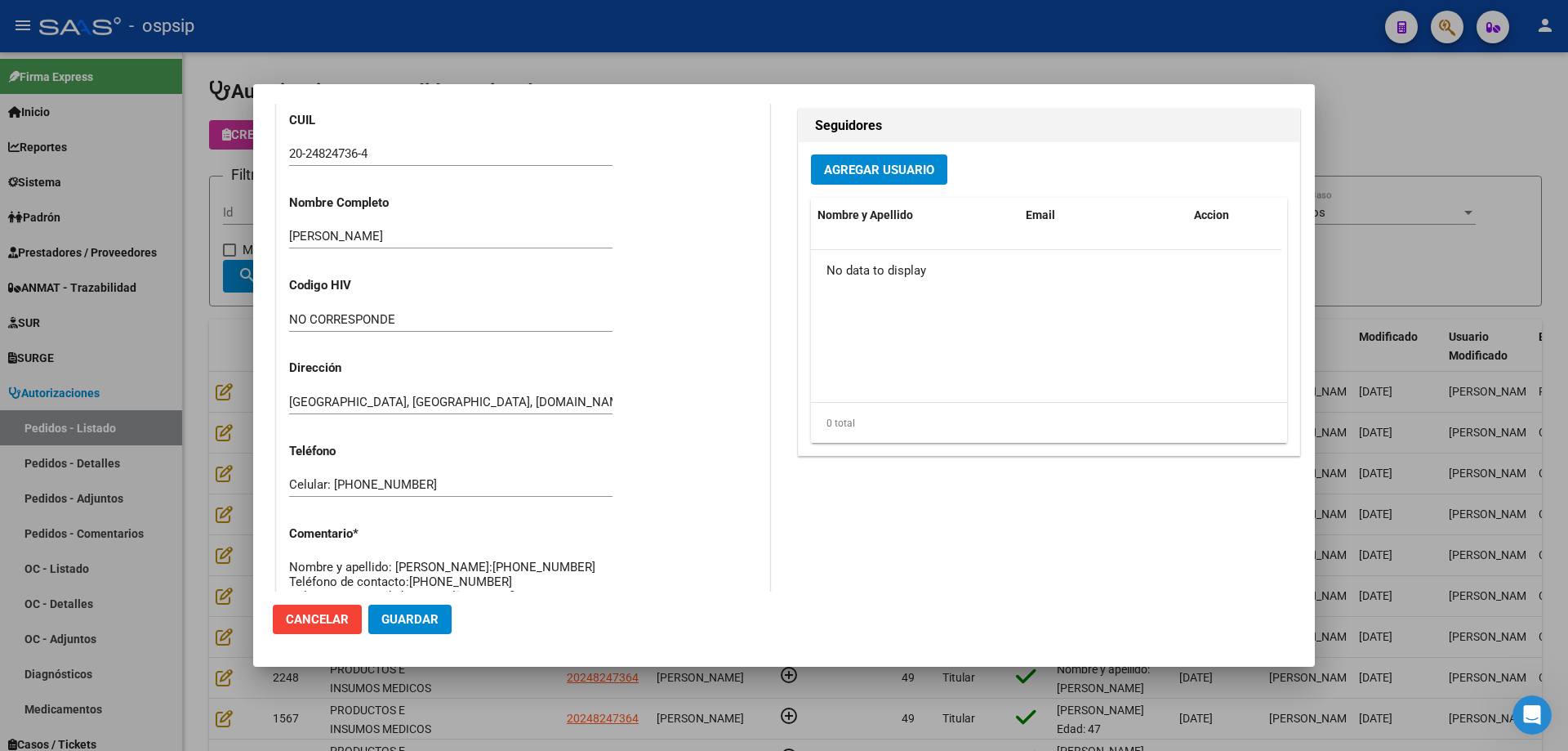
click at [160, 268] on div at bounding box center [784, 376] width 1568 height 751
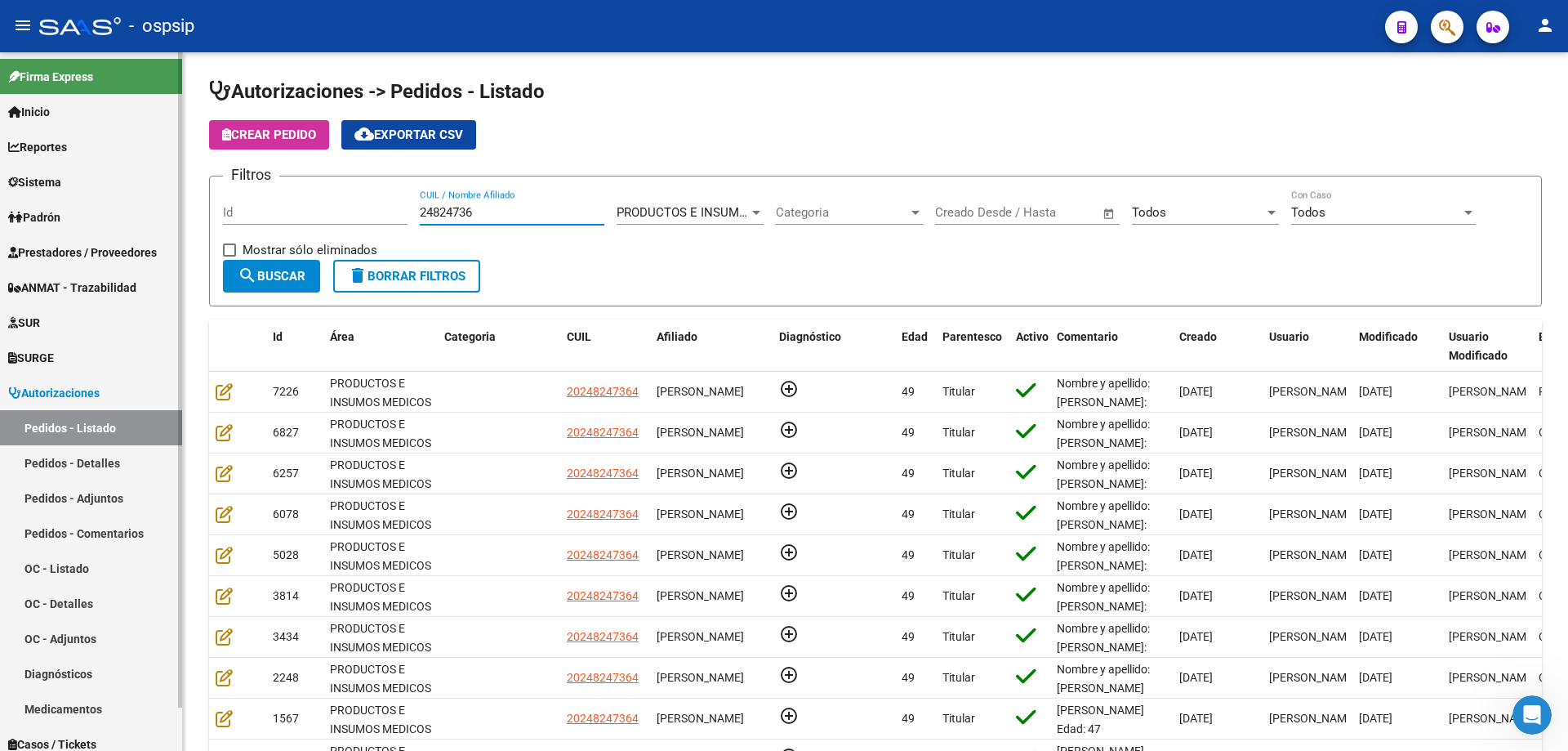
drag, startPoint x: 505, startPoint y: 206, endPoint x: 13, endPoint y: 191, distance: 492.2
click at [13, 191] on mat-sidenav-container "Firma Express Inicio Calendario SSS Instructivos Contacto OS Reportes Egresos D…" at bounding box center [784, 401] width 1568 height 698
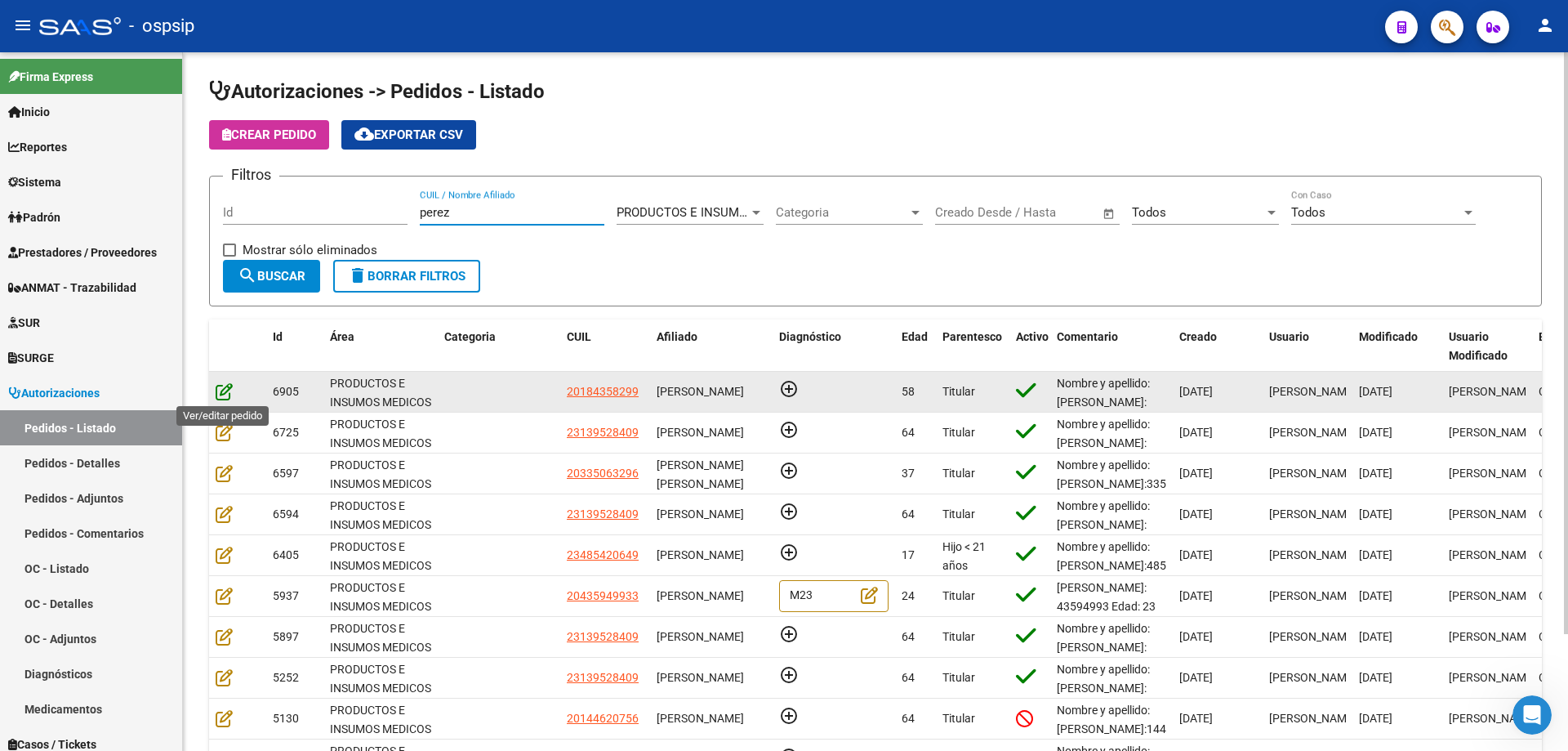
type input "perez"
click at [225, 392] on icon at bounding box center [224, 391] width 17 height 18
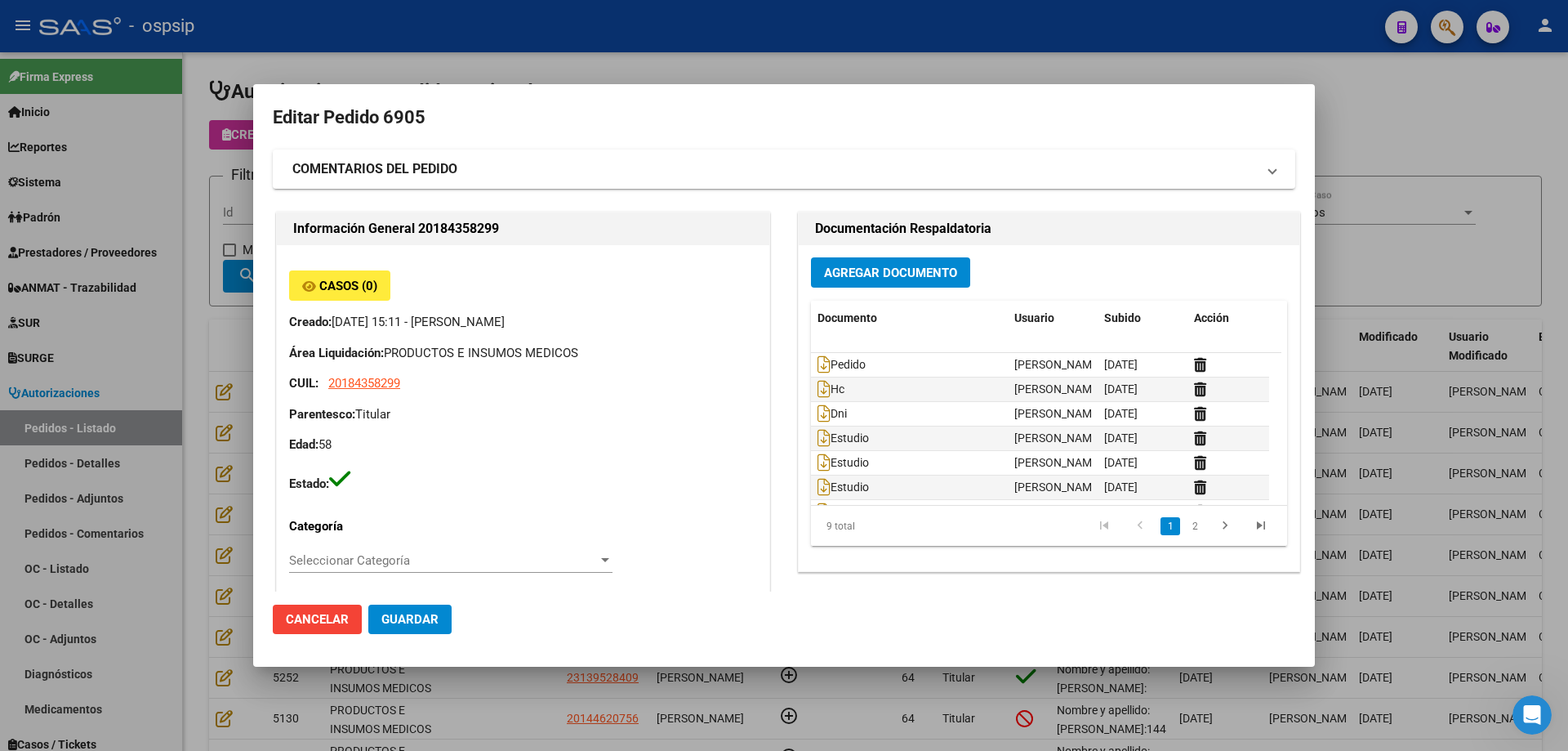
type input "[GEOGRAPHIC_DATA], [PERSON_NAME] 2477, Piso: PB, Departamento: 04"
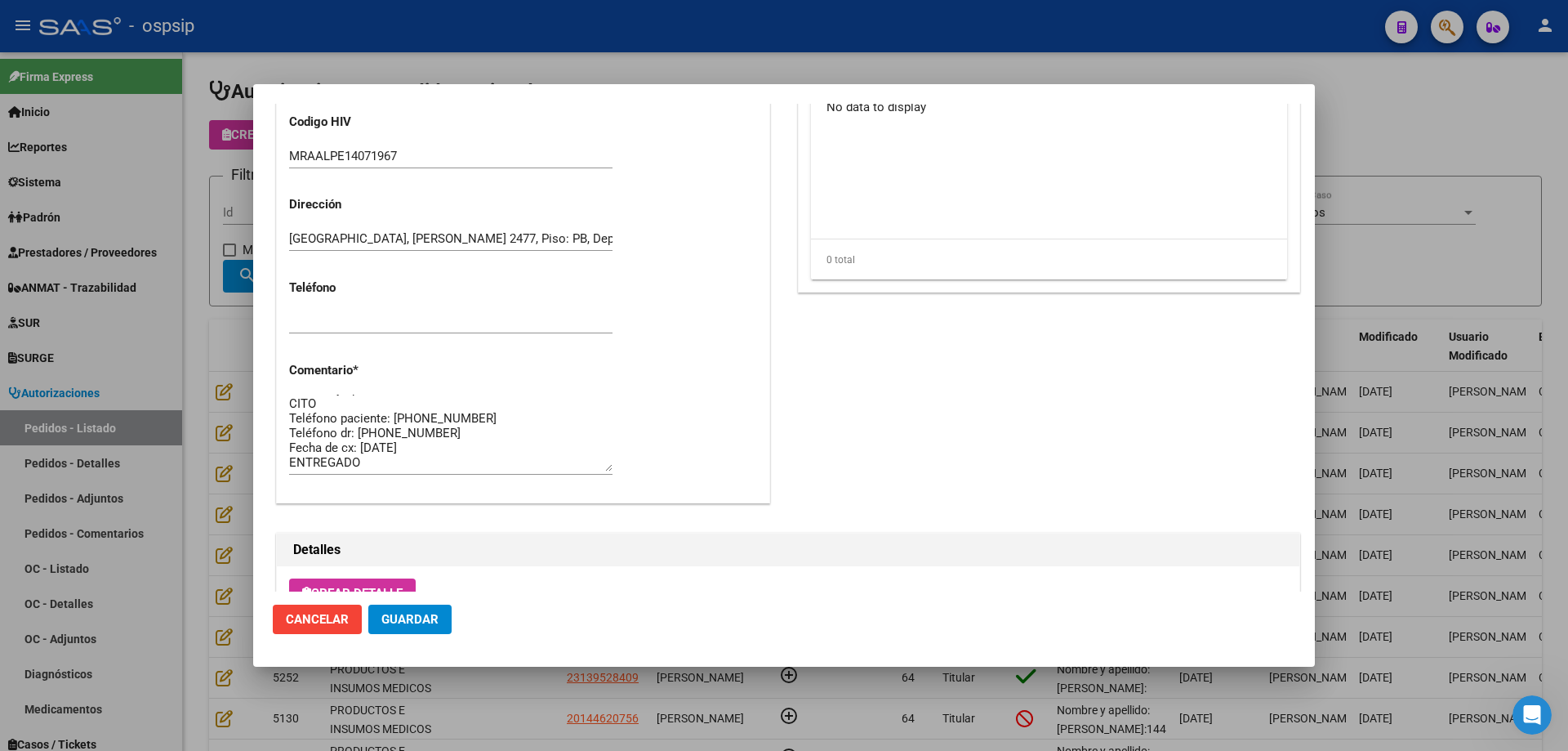
scroll to position [0, 0]
click at [485, 428] on textarea "Nombre y apellido: [PERSON_NAME]:[PHONE_NUMBER] CITO Teléfono paciente: [PHONE_…" at bounding box center [450, 432] width 324 height 77
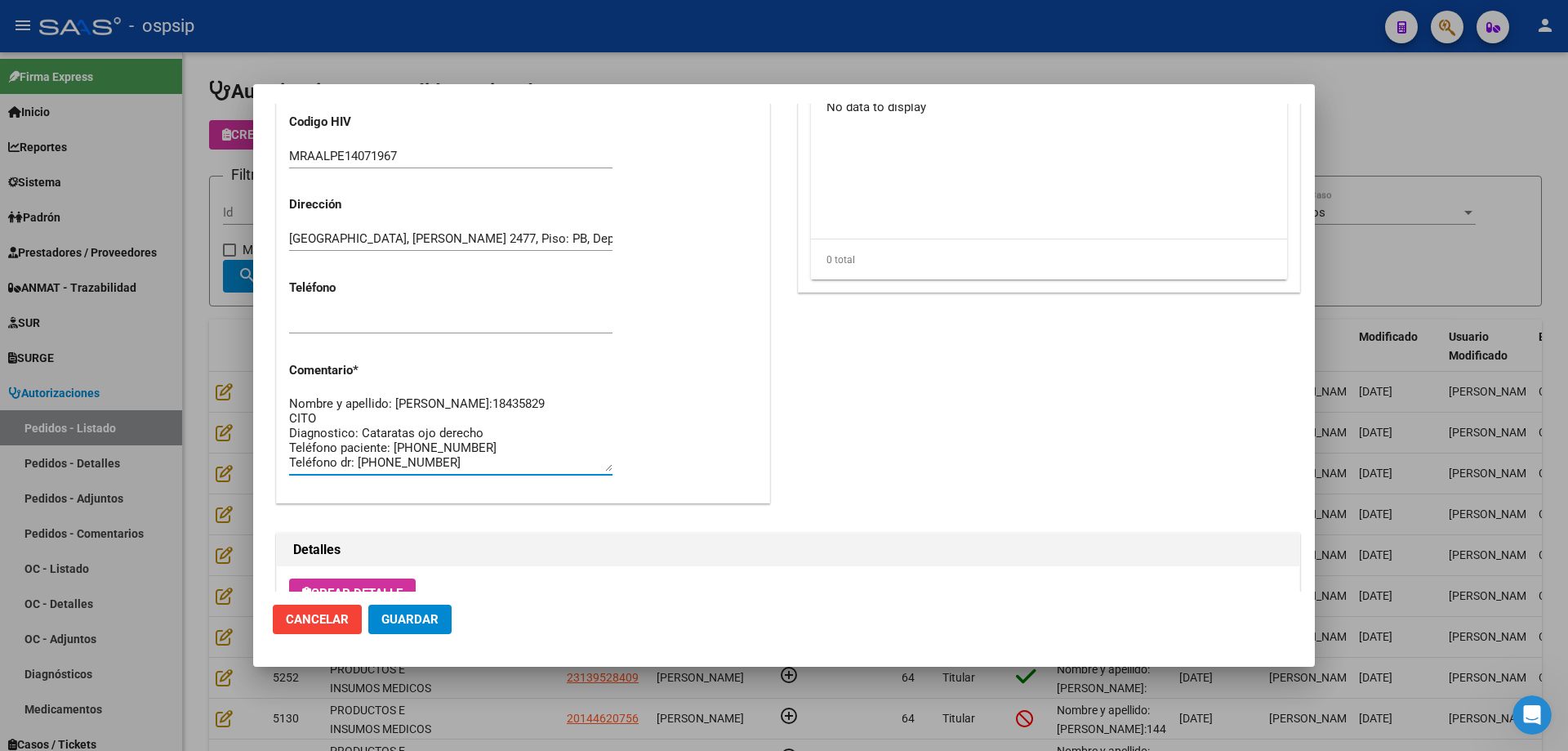
type textarea "Nombre y apellido: [PERSON_NAME]:18435829 CITO Diagnostico: Cataratas ojo derec…"
click at [433, 618] on span "Guardar" at bounding box center [410, 619] width 57 height 15
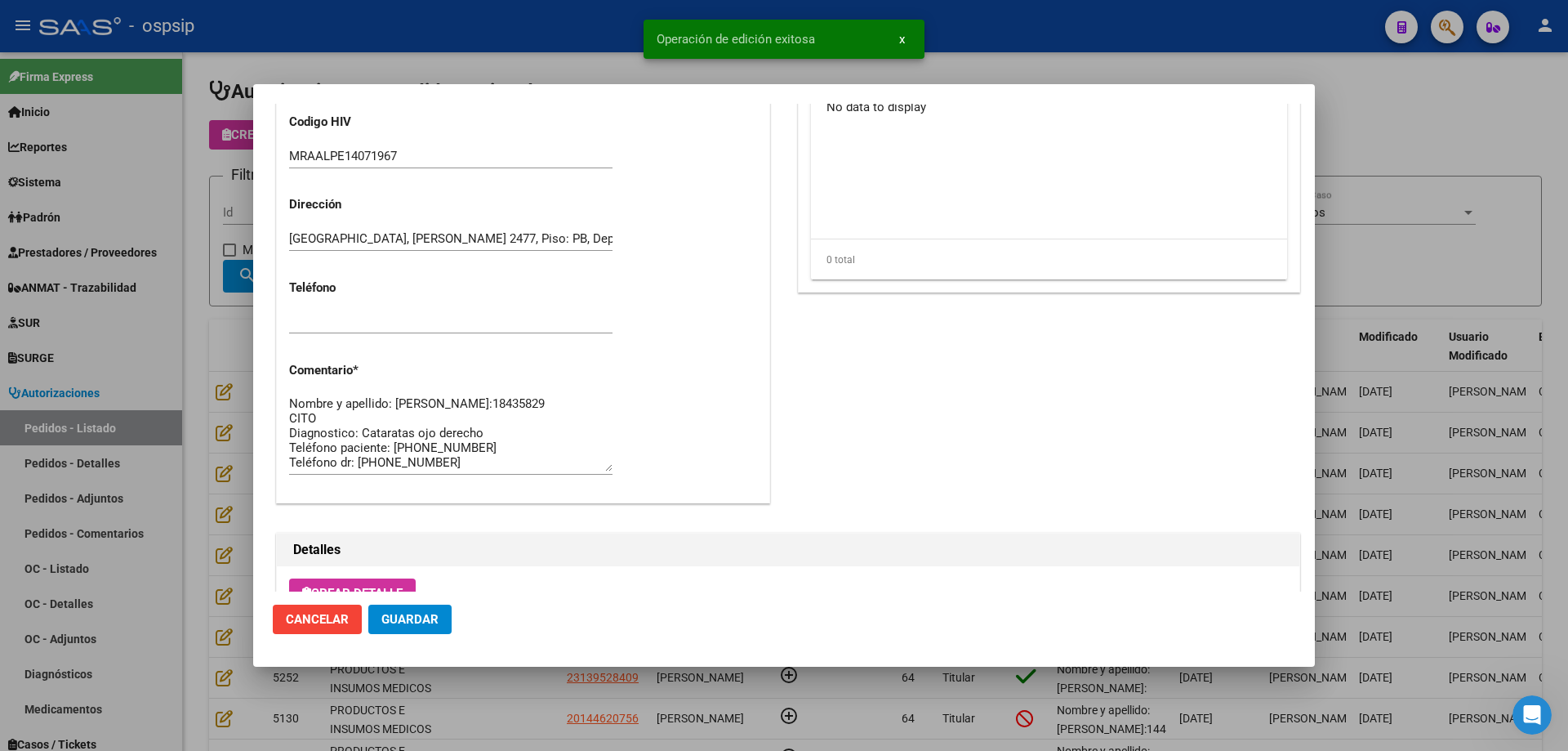
click at [345, 420] on textarea "Nombre y apellido: [PERSON_NAME]:18435829 CITO Diagnostico: Cataratas ojo derec…" at bounding box center [450, 432] width 324 height 77
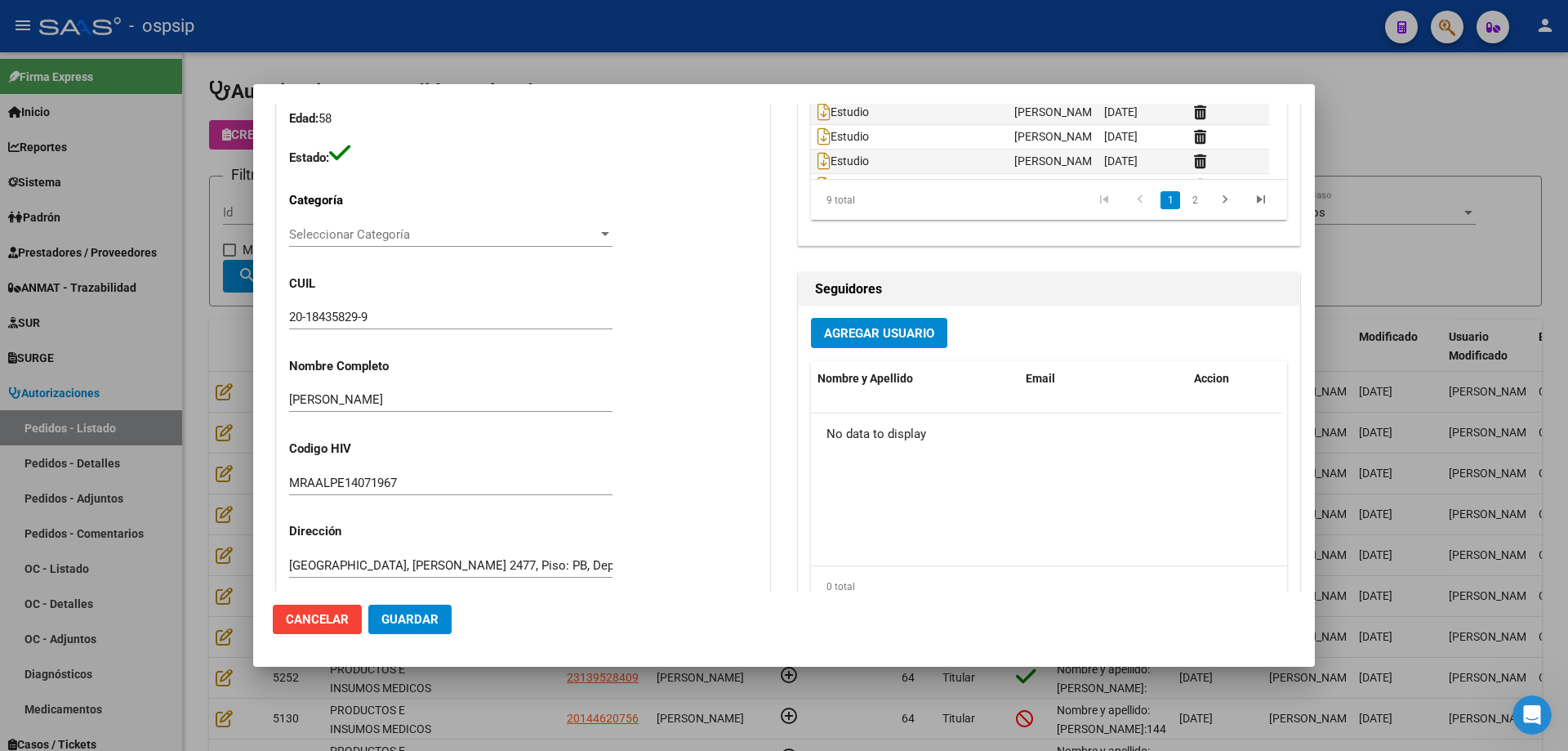
scroll to position [81, 0]
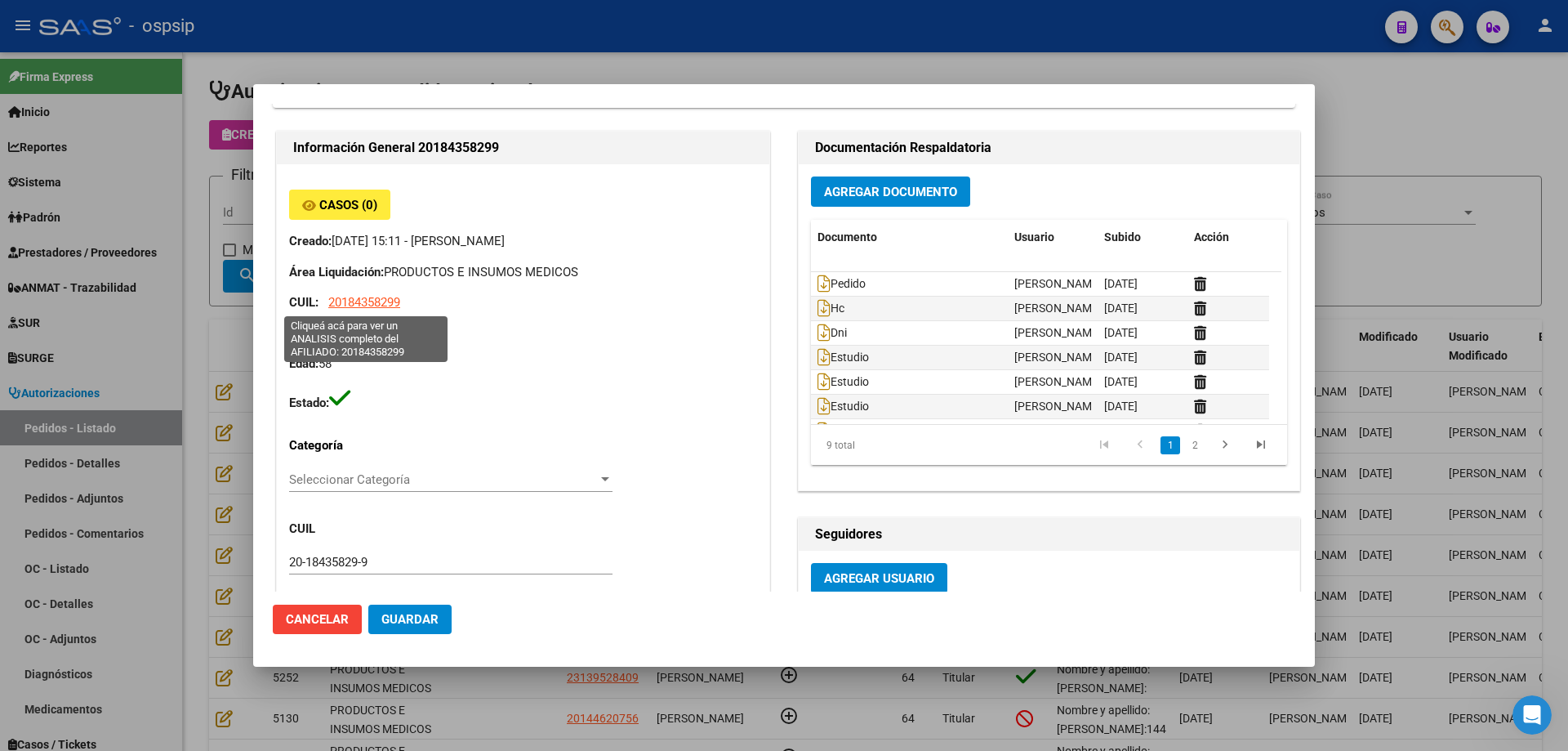
click at [371, 307] on span "20184358299" at bounding box center [364, 302] width 72 height 15
type textarea "20184358299"
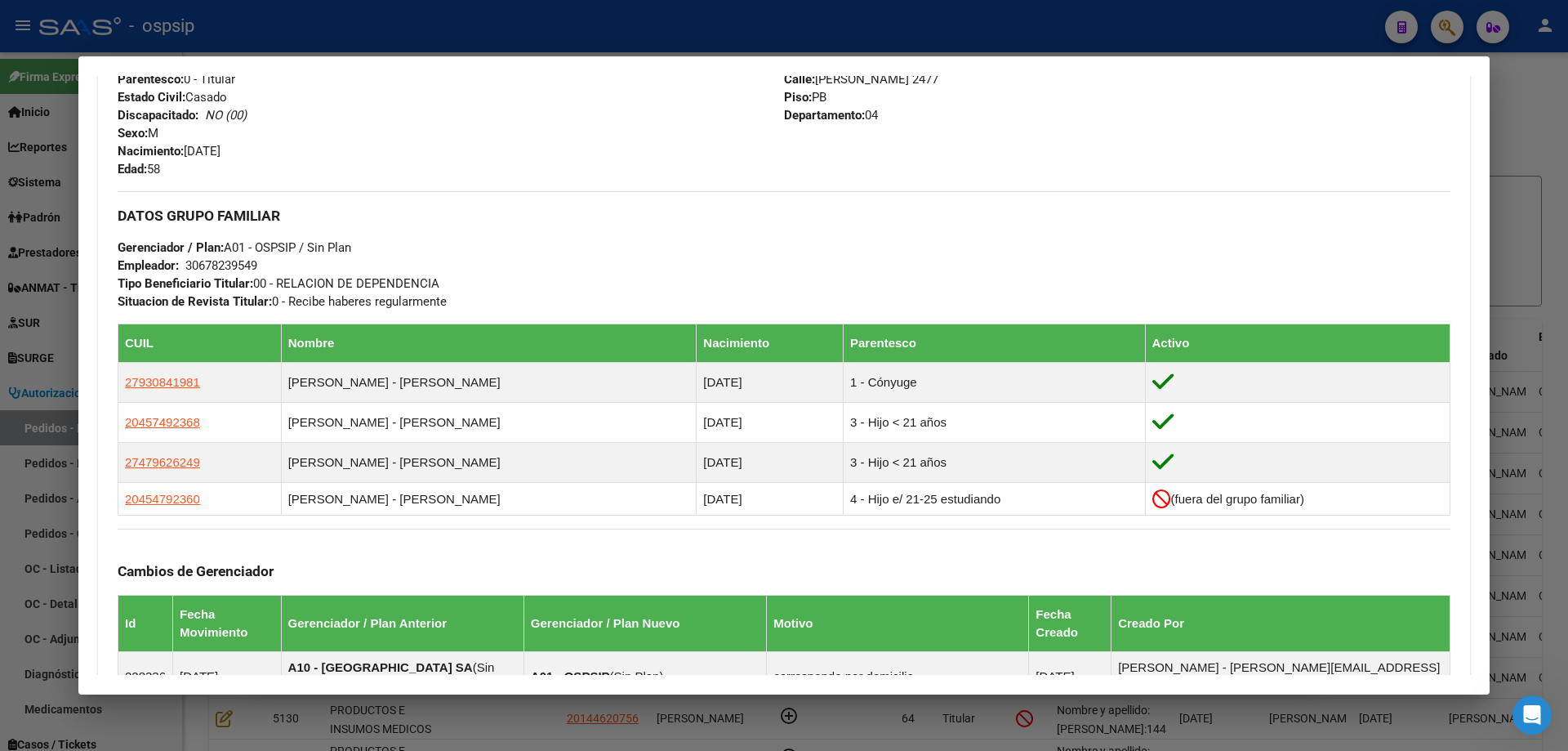
scroll to position [1144, 0]
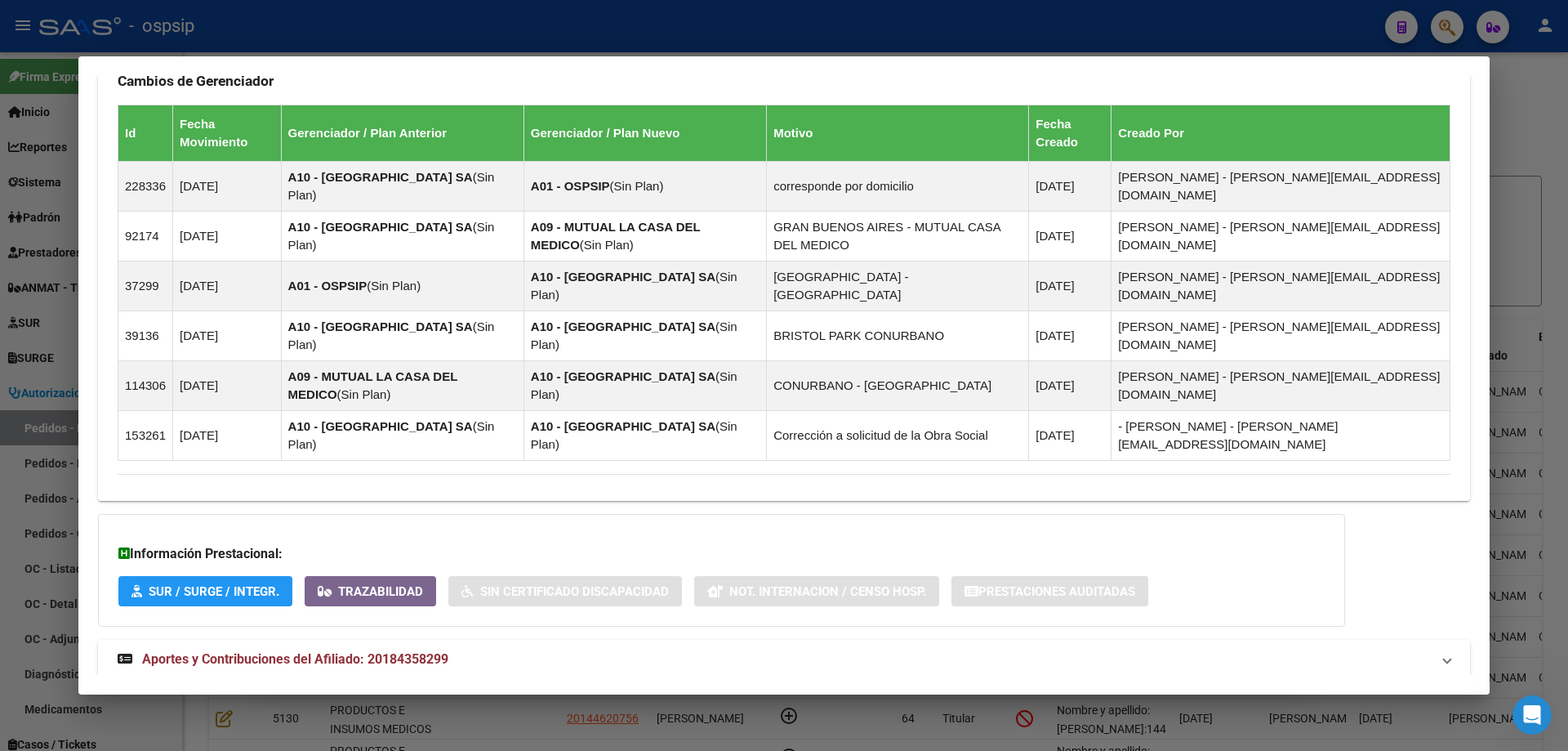
click at [321, 651] on span "Aportes y Contribuciones del Afiliado: 20184358299" at bounding box center [295, 659] width 306 height 16
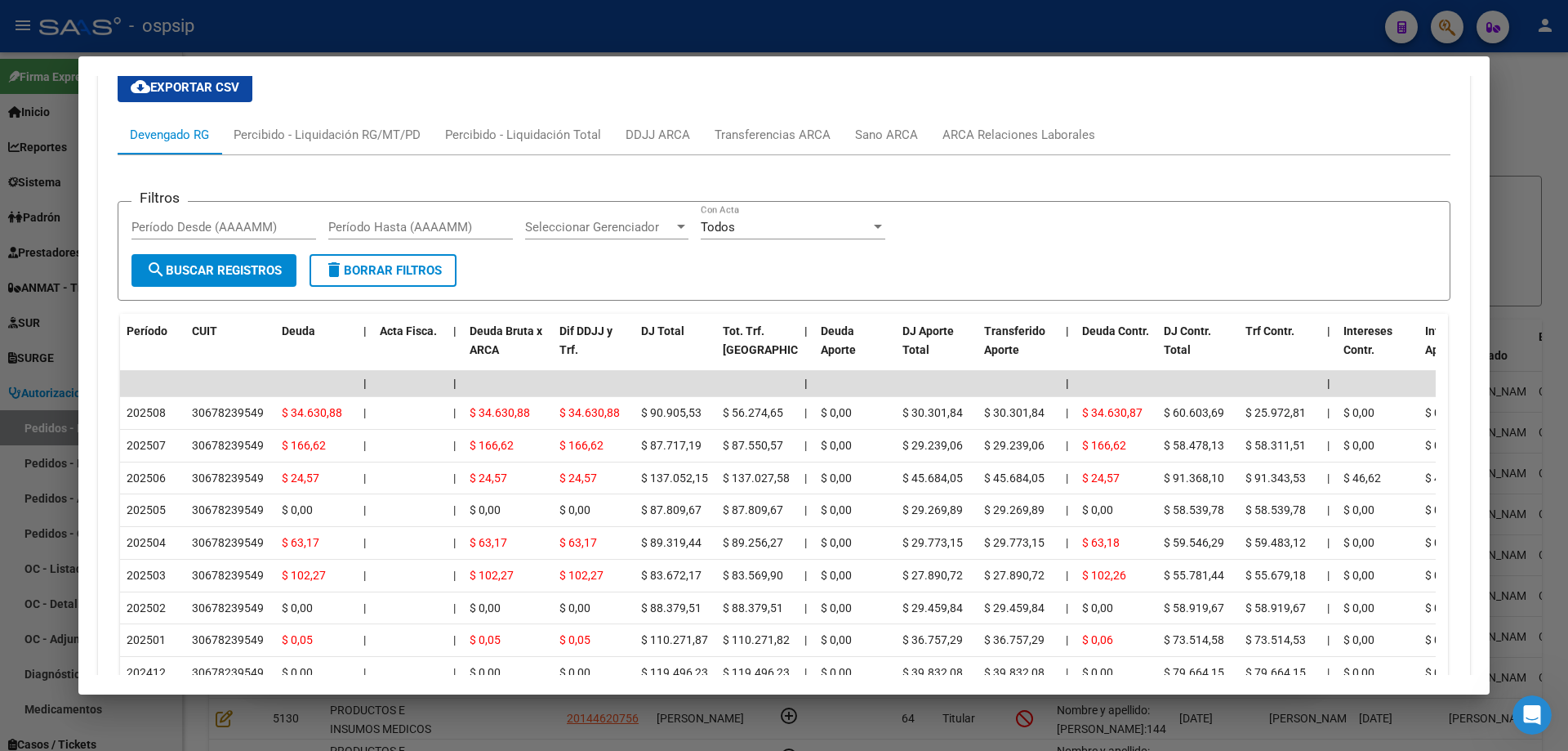
scroll to position [1803, 0]
click at [75, 424] on div at bounding box center [784, 376] width 1568 height 751
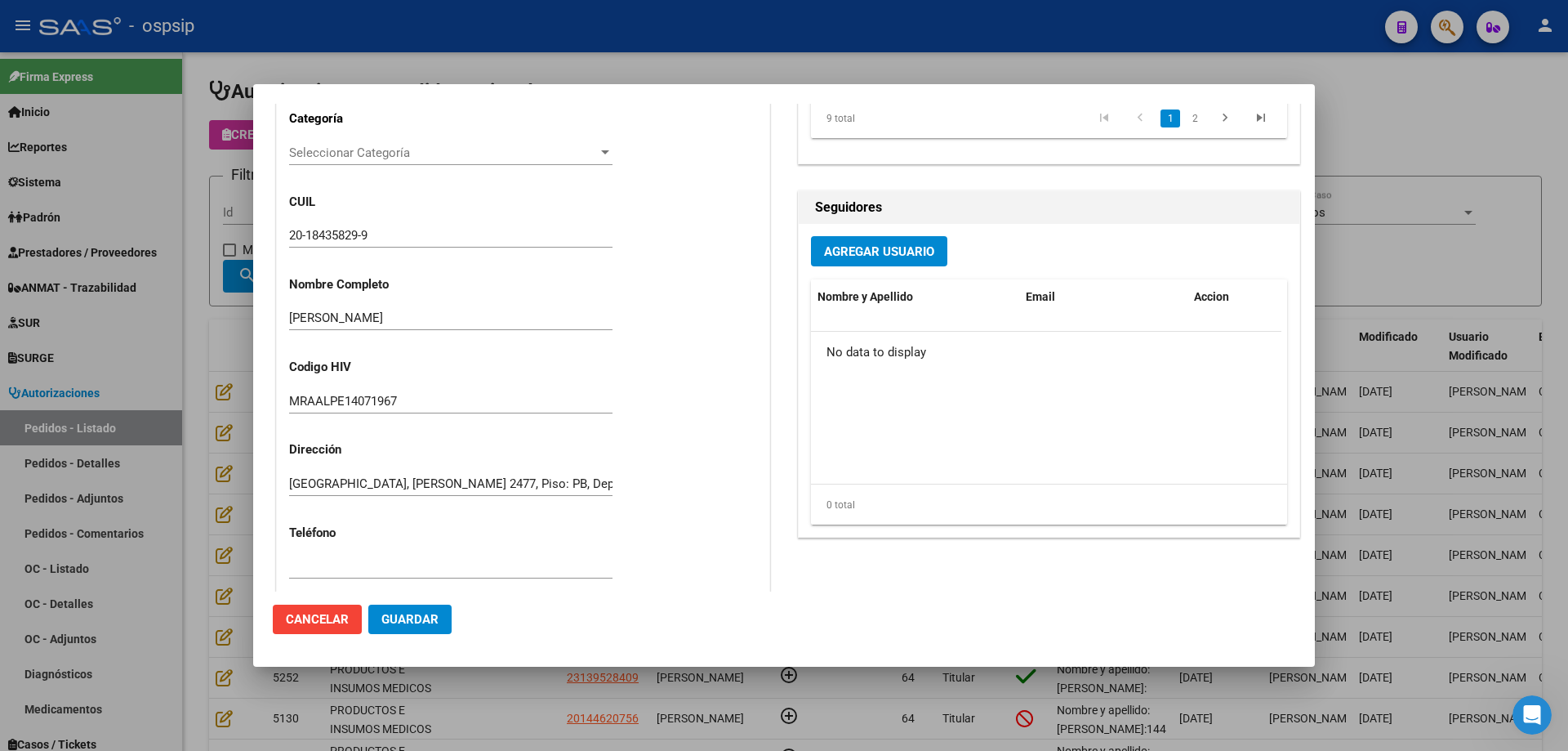
scroll to position [326, 0]
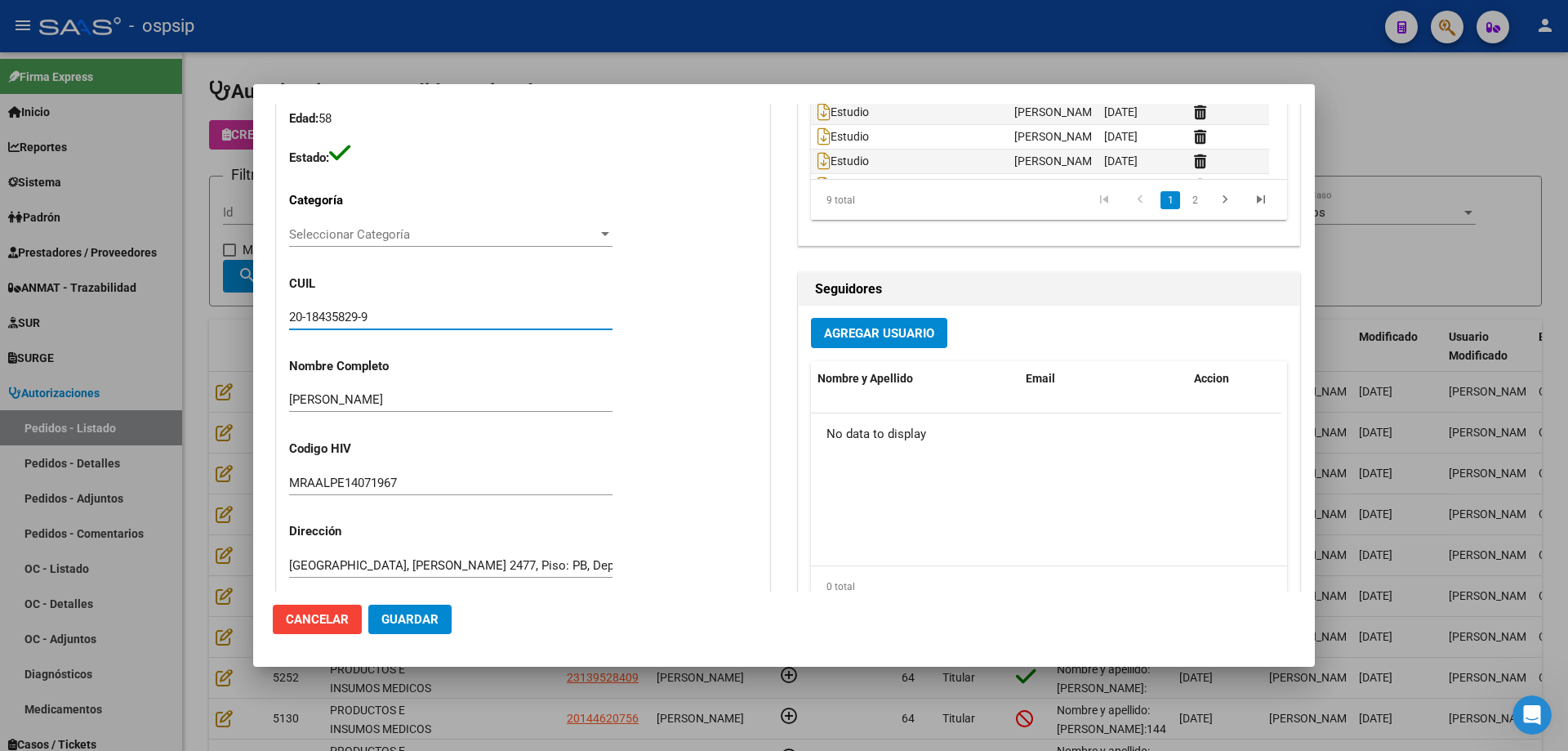
drag, startPoint x: 401, startPoint y: 312, endPoint x: 312, endPoint y: 318, distance: 89.2
click at [253, 285] on mat-dialog-content "Editar Pedido 6905 COMENTARIOS DEL PEDIDO Escriba su comentario aquí. Enviar co…" at bounding box center [784, 347] width 1062 height 488
click at [170, 357] on div at bounding box center [784, 376] width 1568 height 751
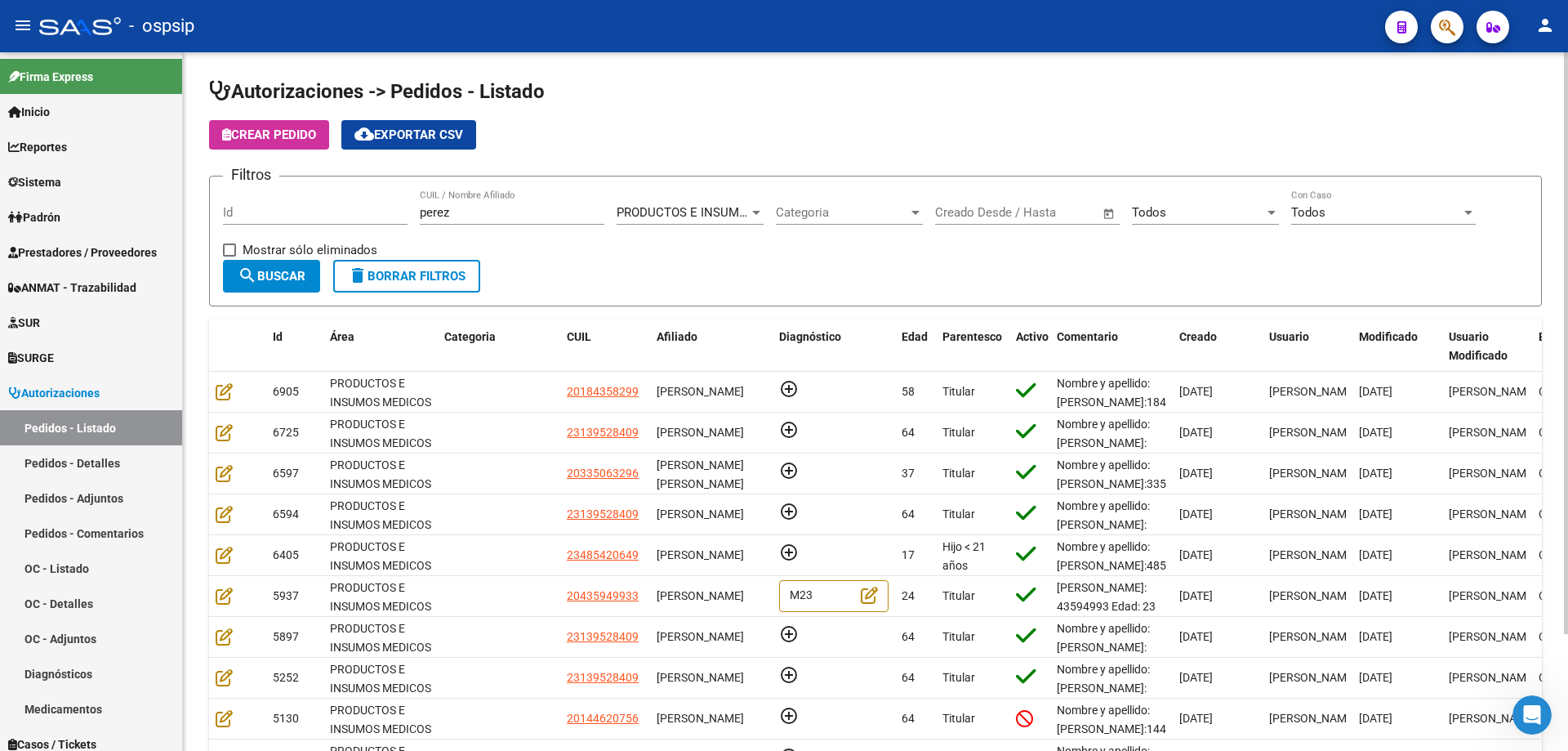
click at [298, 144] on button "Crear Pedido" at bounding box center [268, 135] width 120 height 29
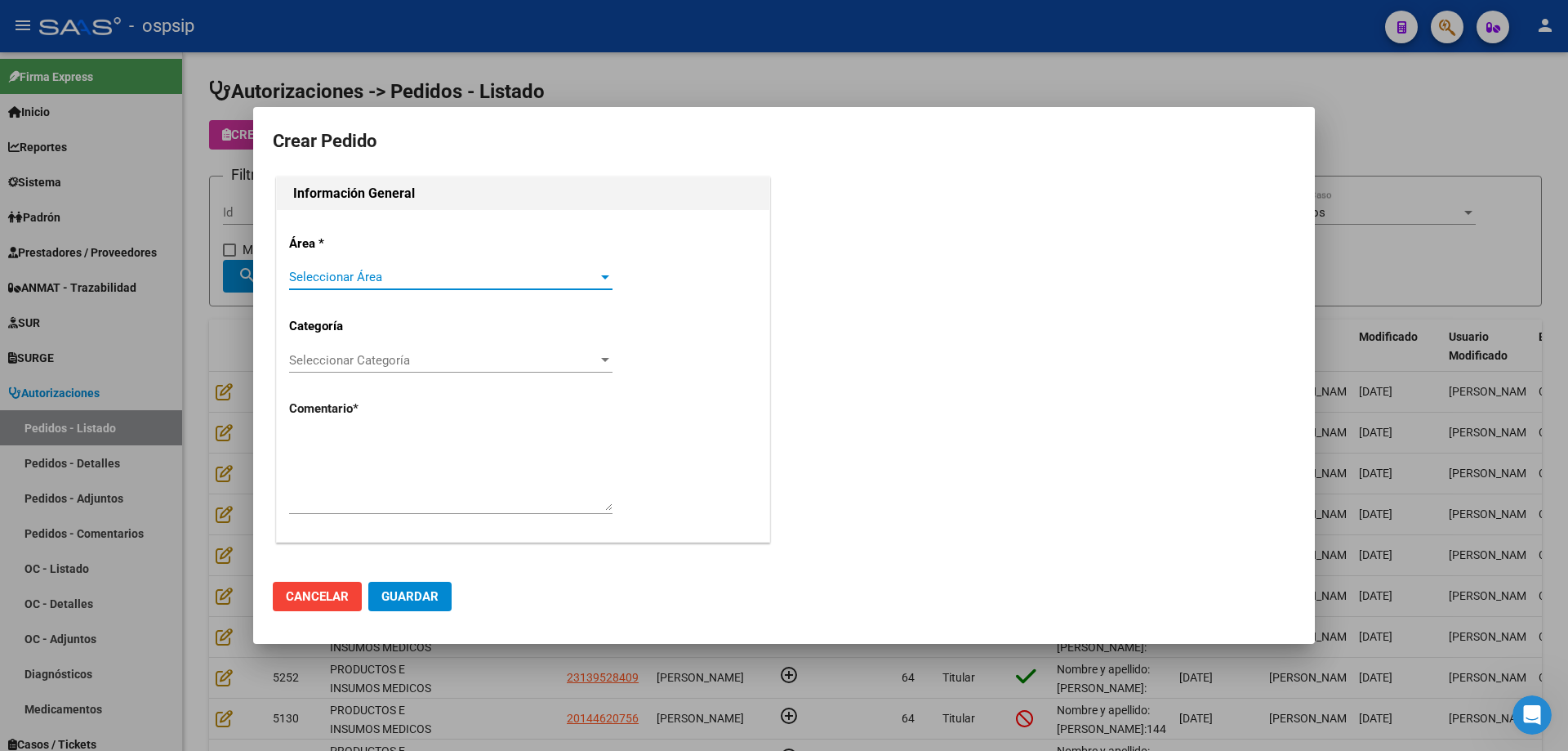
click at [378, 270] on span "Seleccionar Área" at bounding box center [444, 276] width 309 height 15
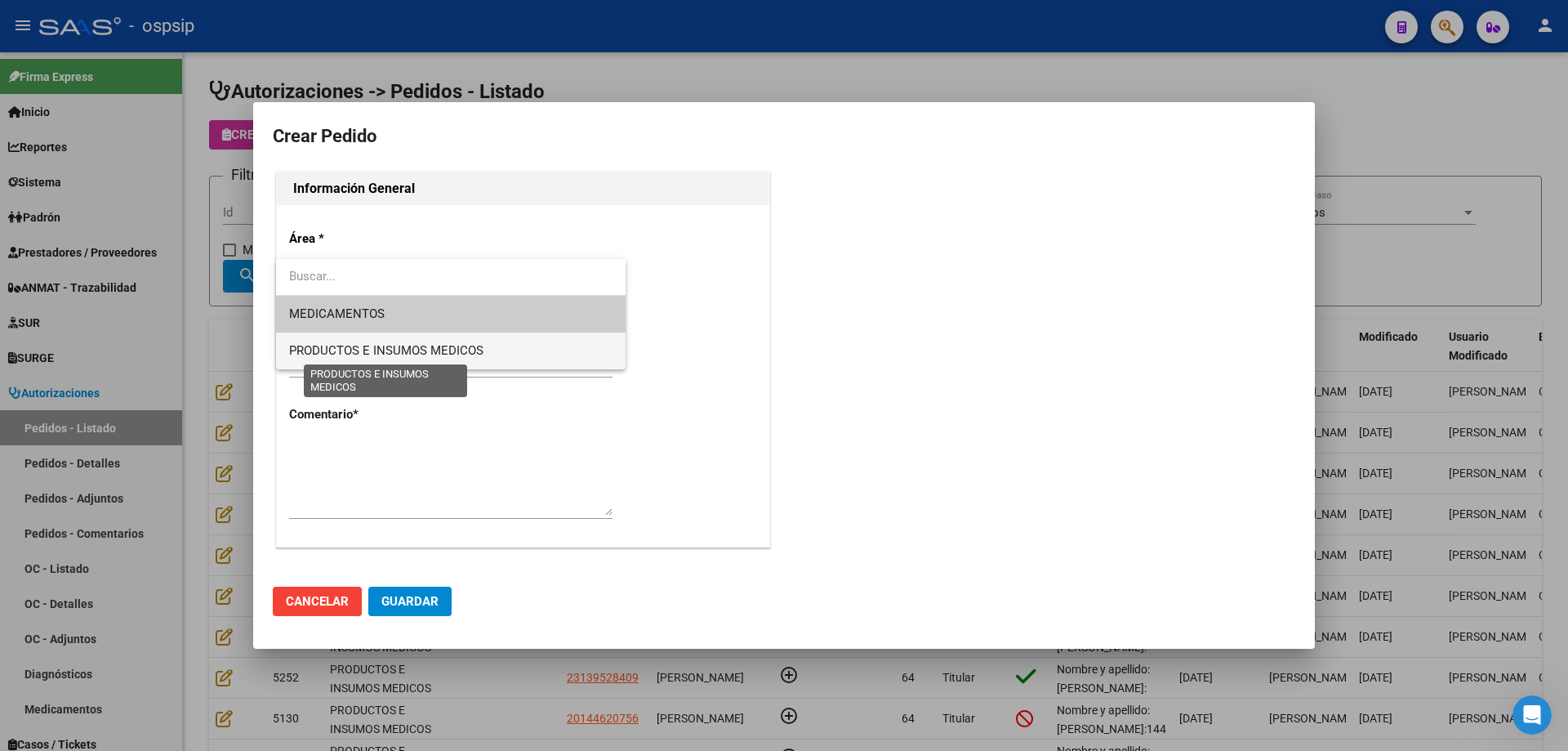
click at [372, 350] on span "PRODUCTOS E INSUMOS MEDICOS" at bounding box center [386, 350] width 194 height 15
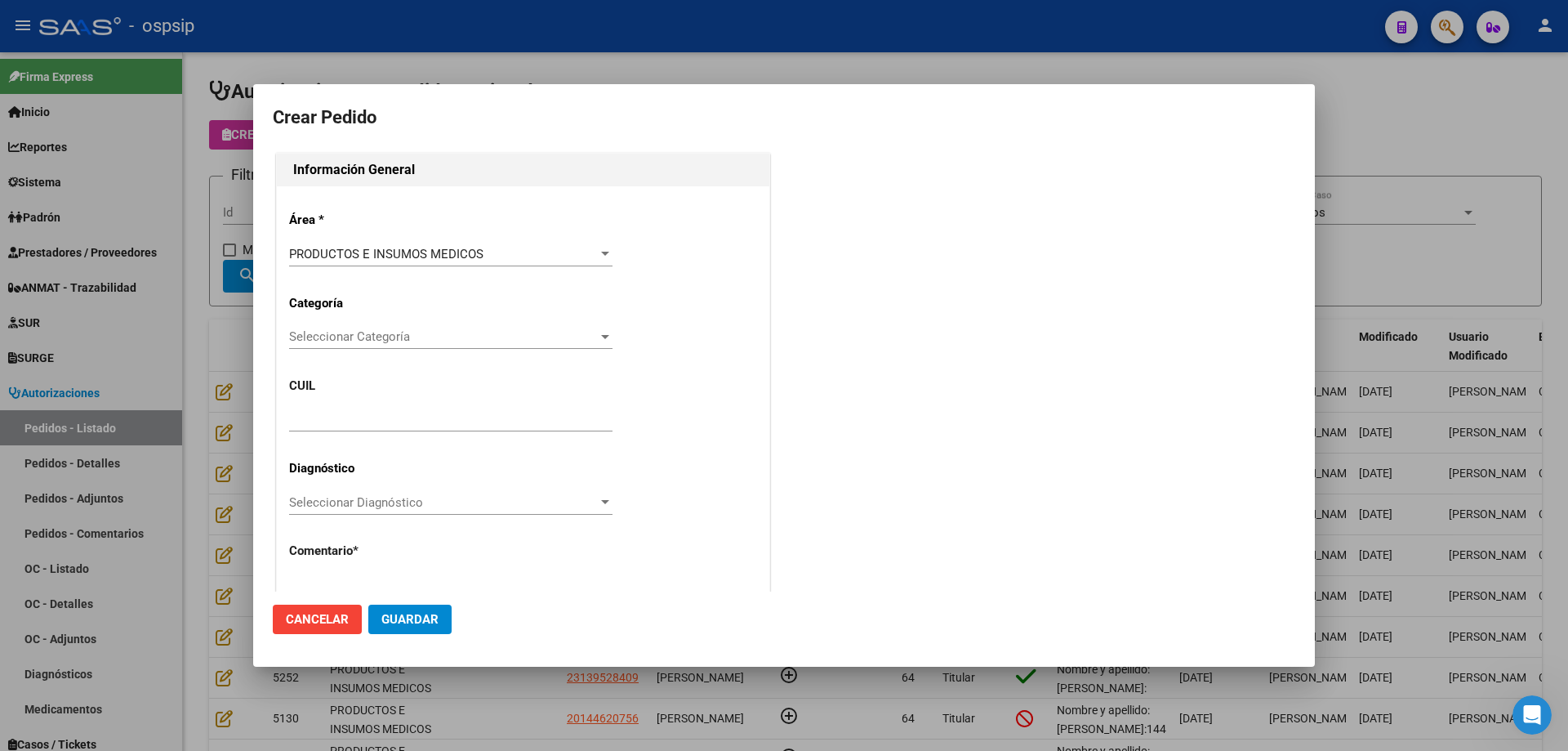
click at [379, 344] on div "Seleccionar Categoría Seleccionar Categoría" at bounding box center [450, 337] width 324 height 24
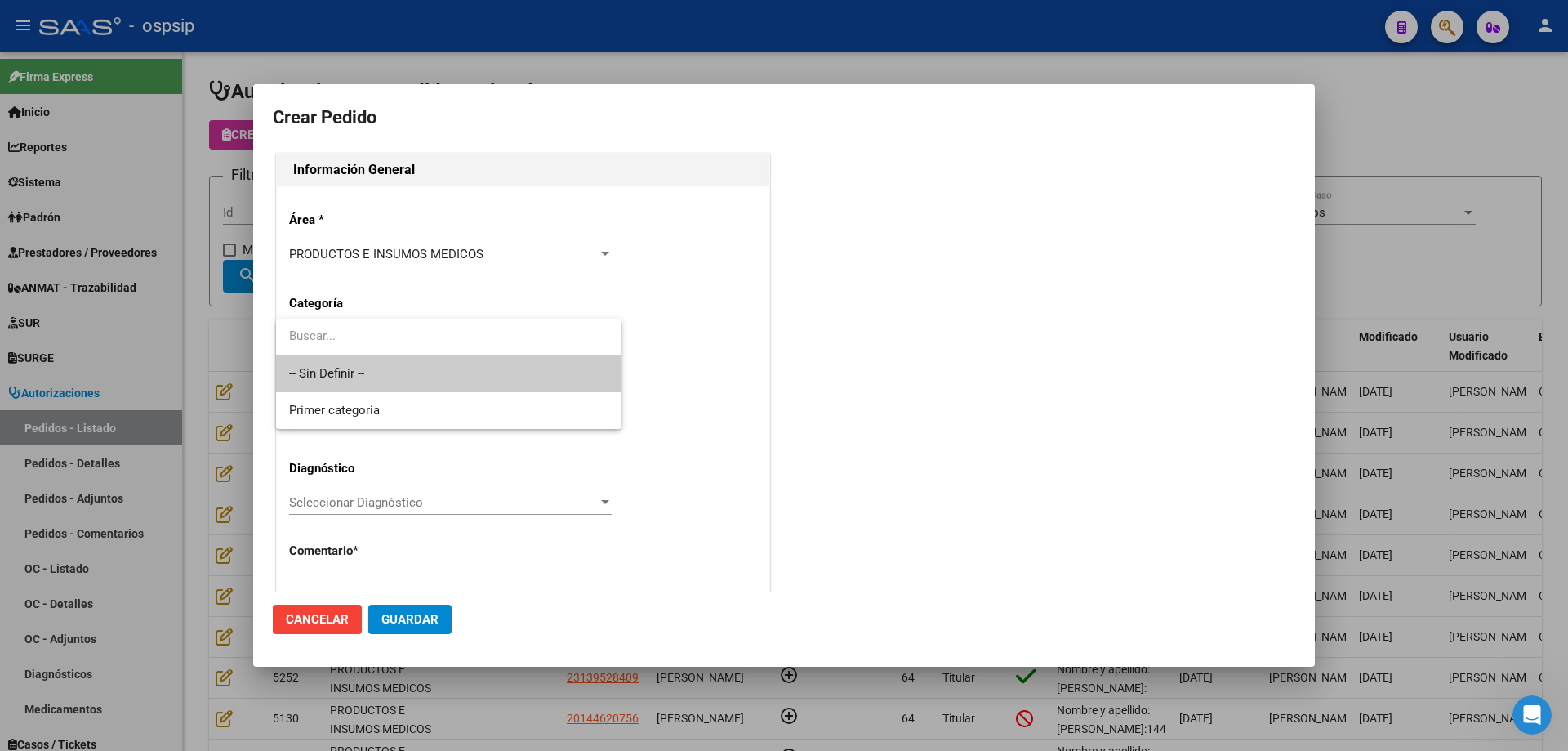
click at [373, 363] on span "-- Sin Definir --" at bounding box center [449, 374] width 319 height 37
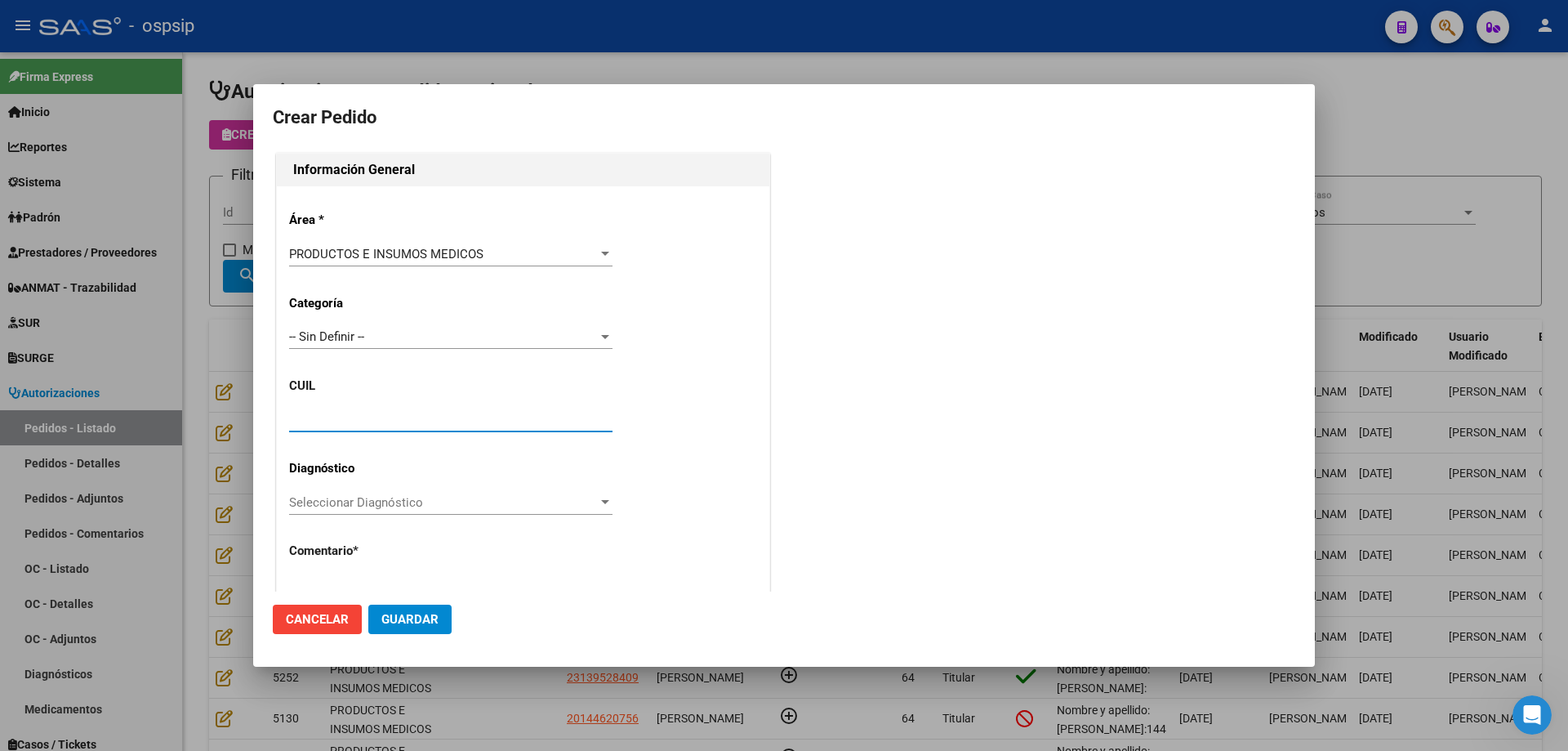
drag, startPoint x: 357, startPoint y: 411, endPoint x: 344, endPoint y: 424, distance: 18.4
click at [344, 424] on input "text" at bounding box center [450, 419] width 324 height 15
paste input "20-18435829-9"
type input "20-18435829-9"
type input "[PERSON_NAME]"
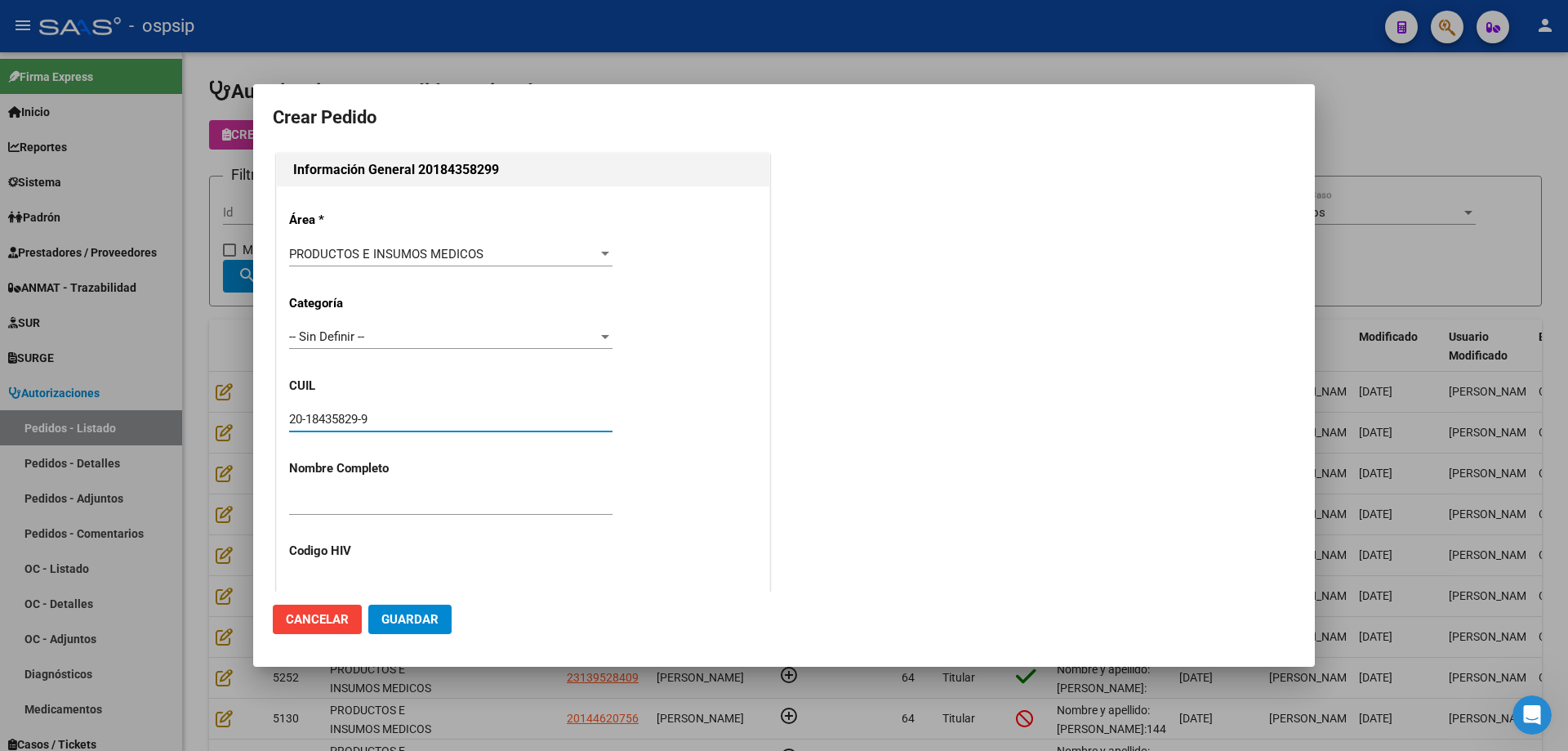
type input "MRAALPE14071967"
type input "[GEOGRAPHIC_DATA], [PERSON_NAME] 2477, Piso: PB"
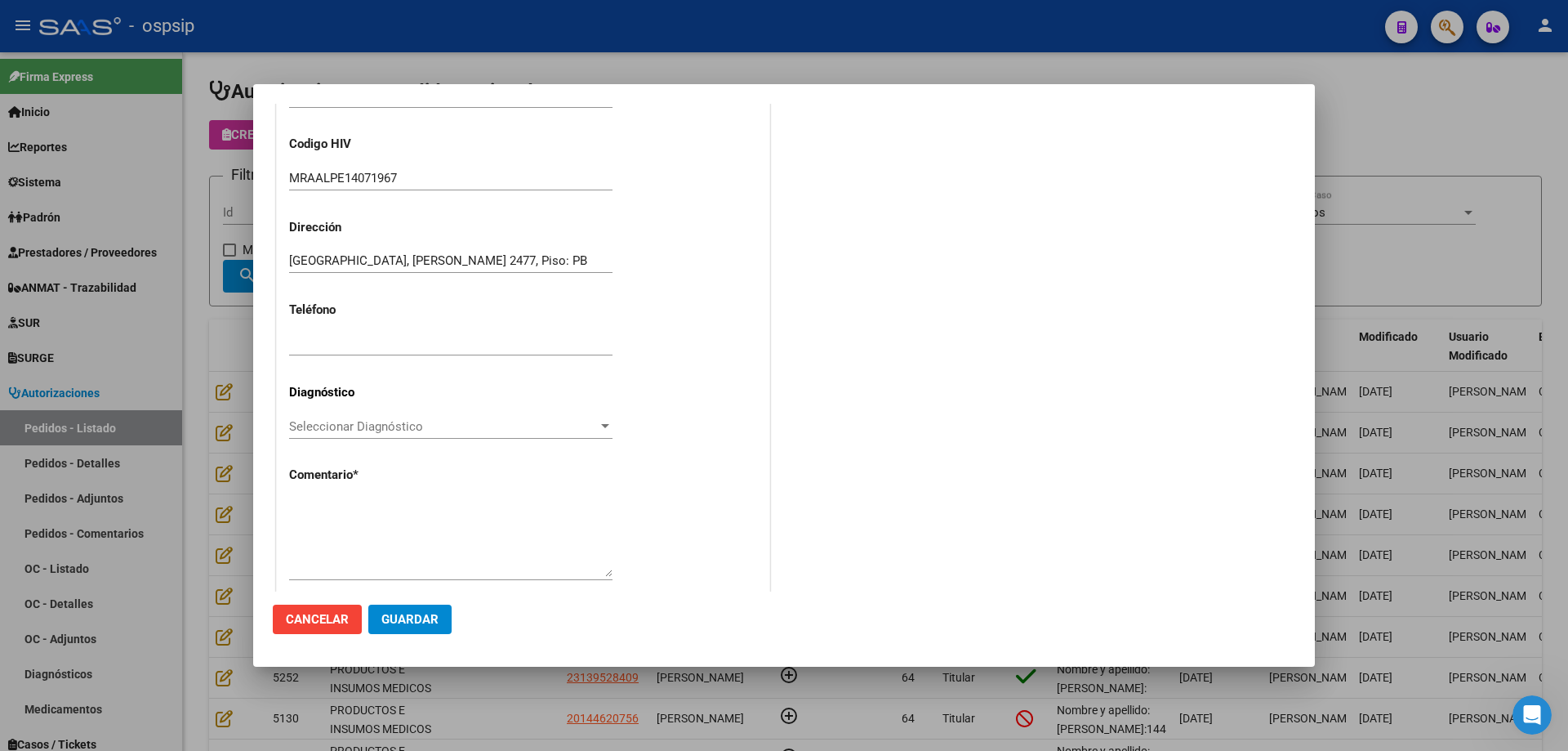
scroll to position [408, 0]
type input "20-18435829-9"
click at [358, 527] on textarea at bounding box center [450, 536] width 324 height 77
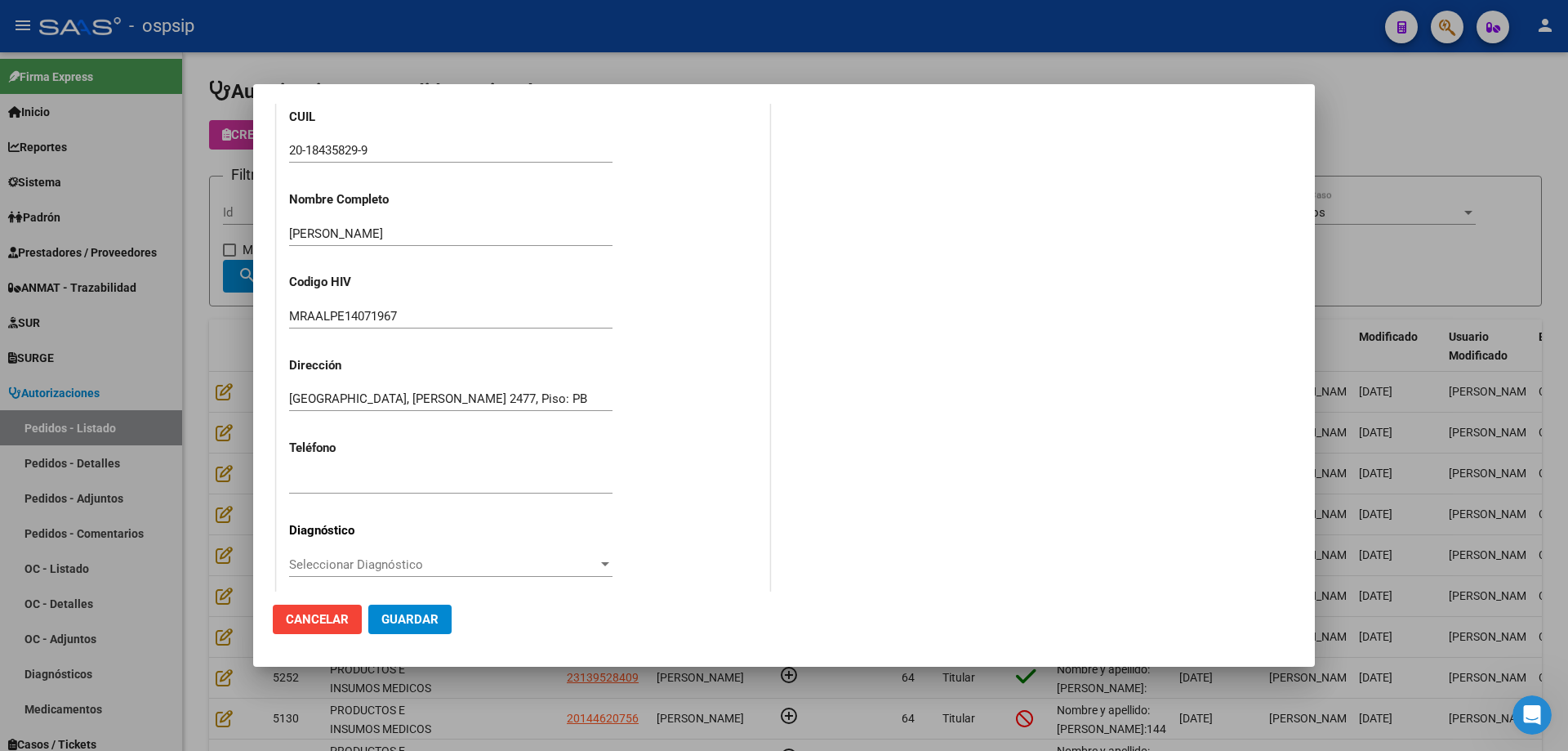
scroll to position [183, 0]
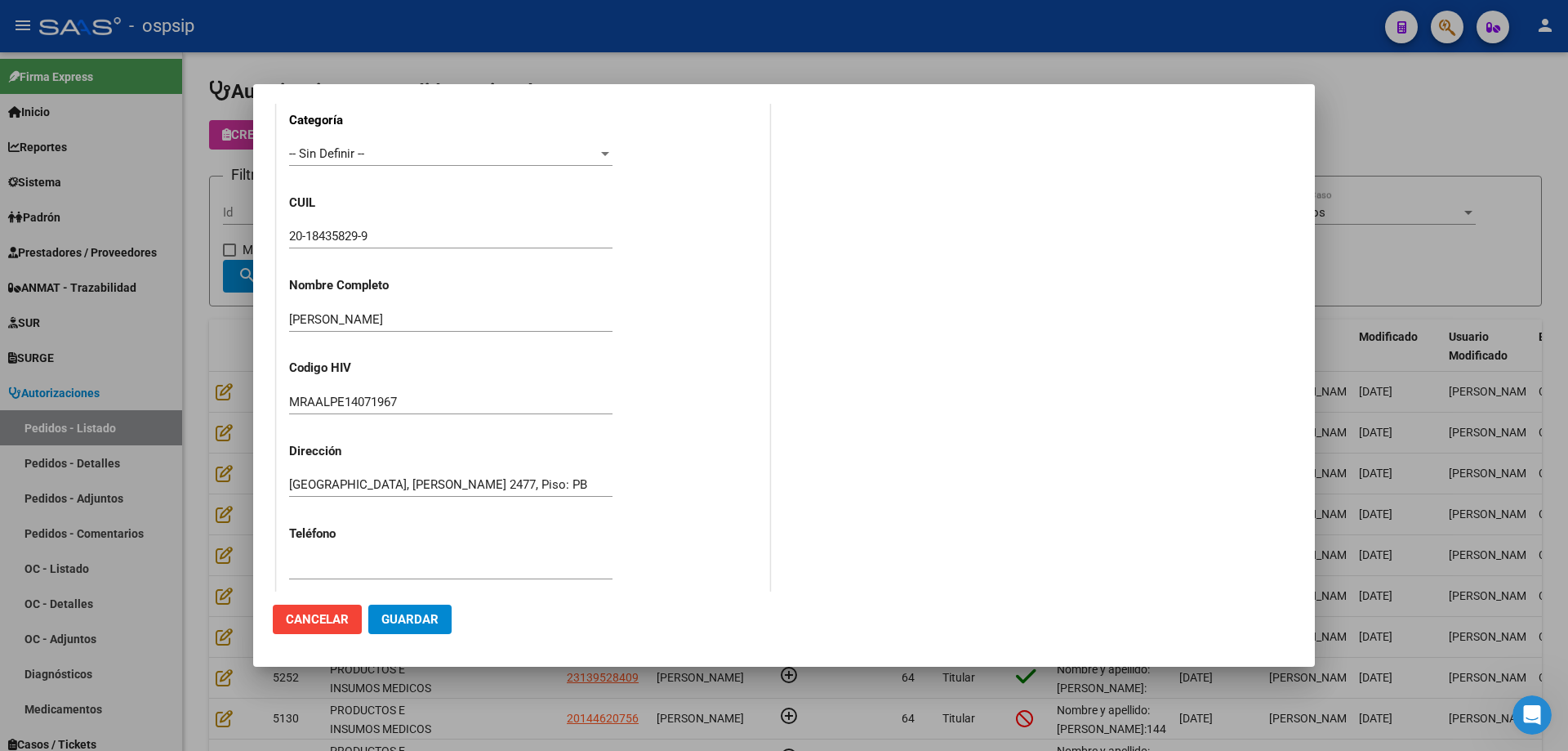
click at [333, 218] on div "Área * PRODUCTOS E INSUMOS MEDICOS Seleccionar Área Categoría -- Sin Definir --…" at bounding box center [523, 417] width 493 height 828
click at [333, 233] on input "20-18435829-9" at bounding box center [450, 236] width 324 height 15
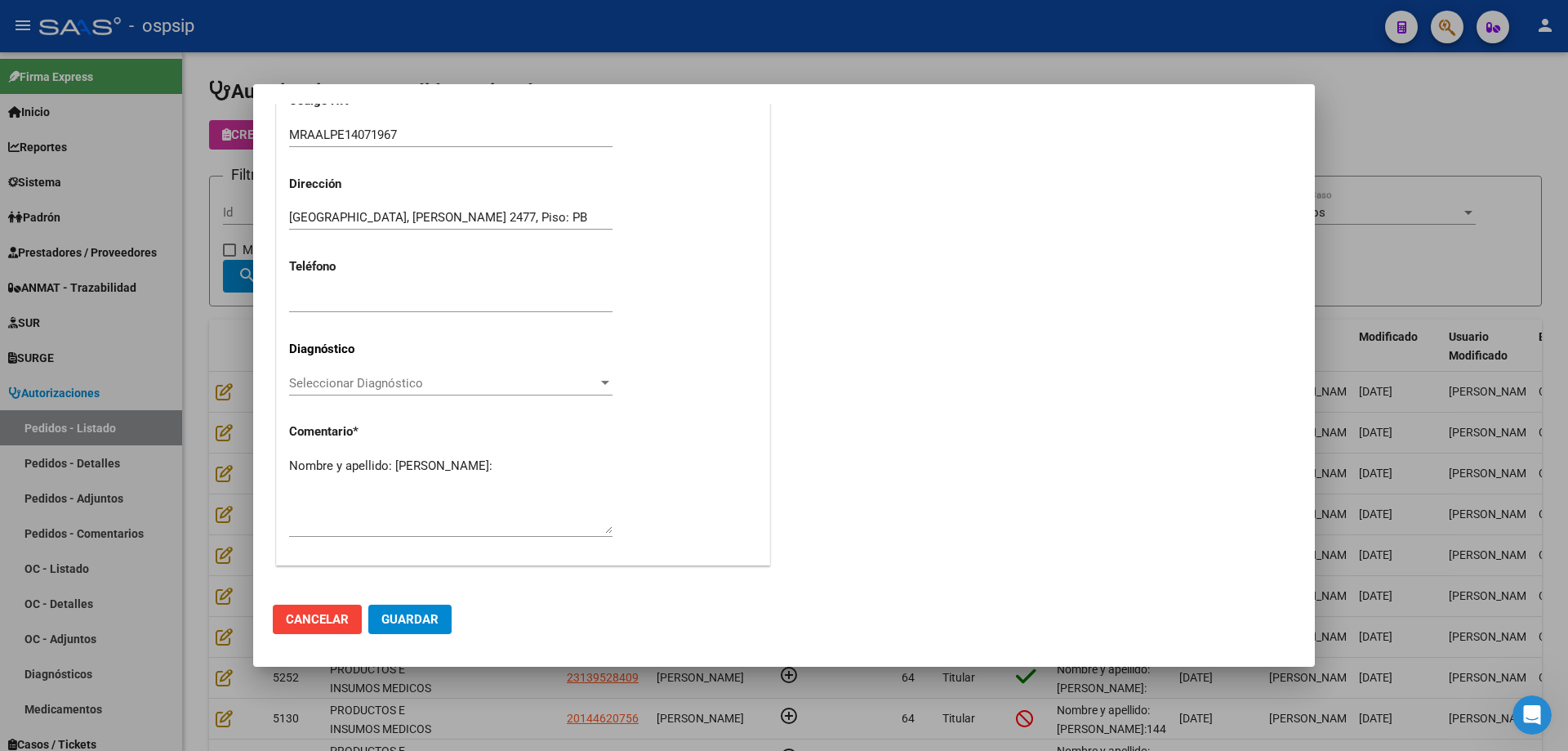
click at [329, 481] on textarea "Nombre y apellido: [PERSON_NAME]:" at bounding box center [450, 495] width 324 height 77
paste textarea "18435829"
click at [385, 616] on span "Guardar" at bounding box center [410, 619] width 57 height 15
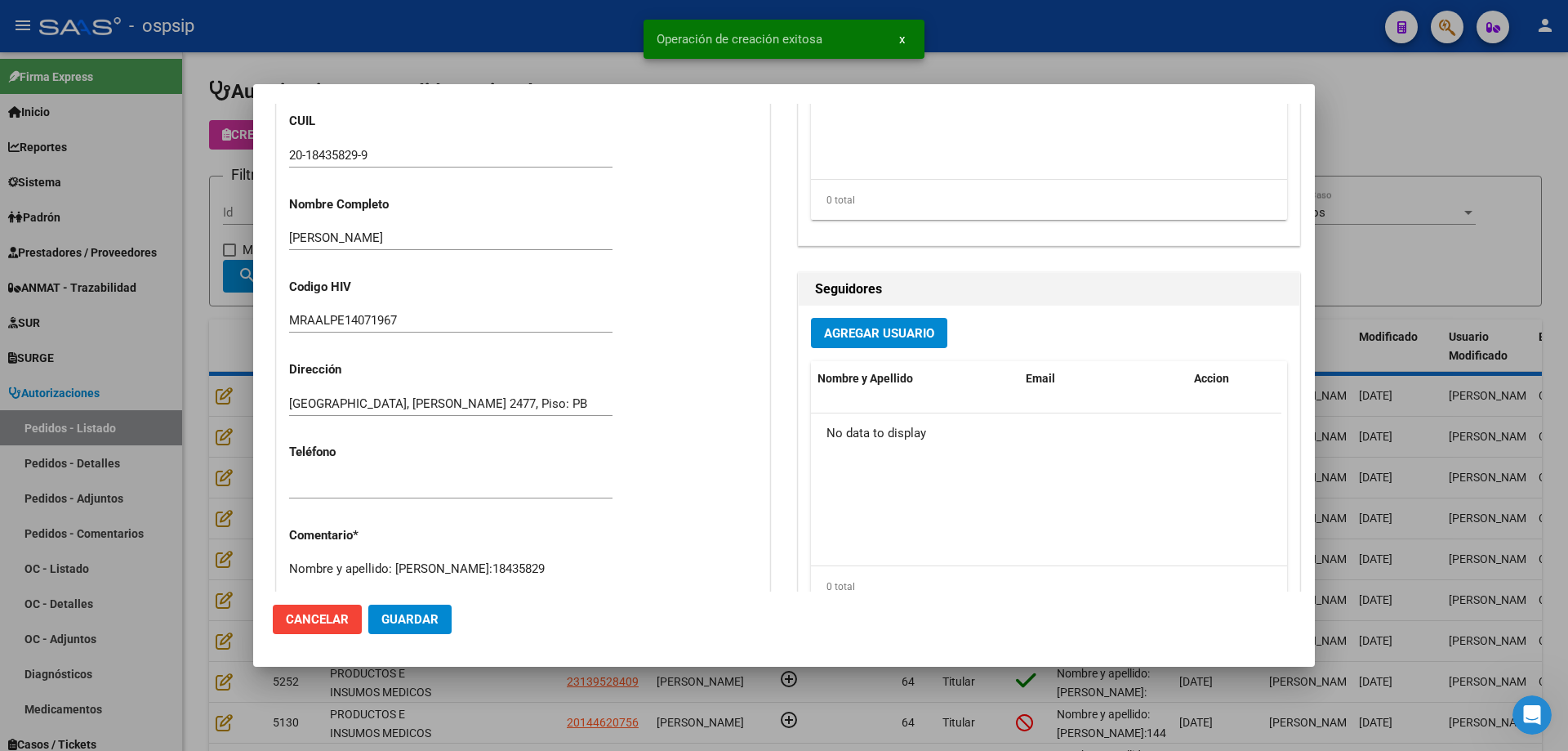
scroll to position [509, 0]
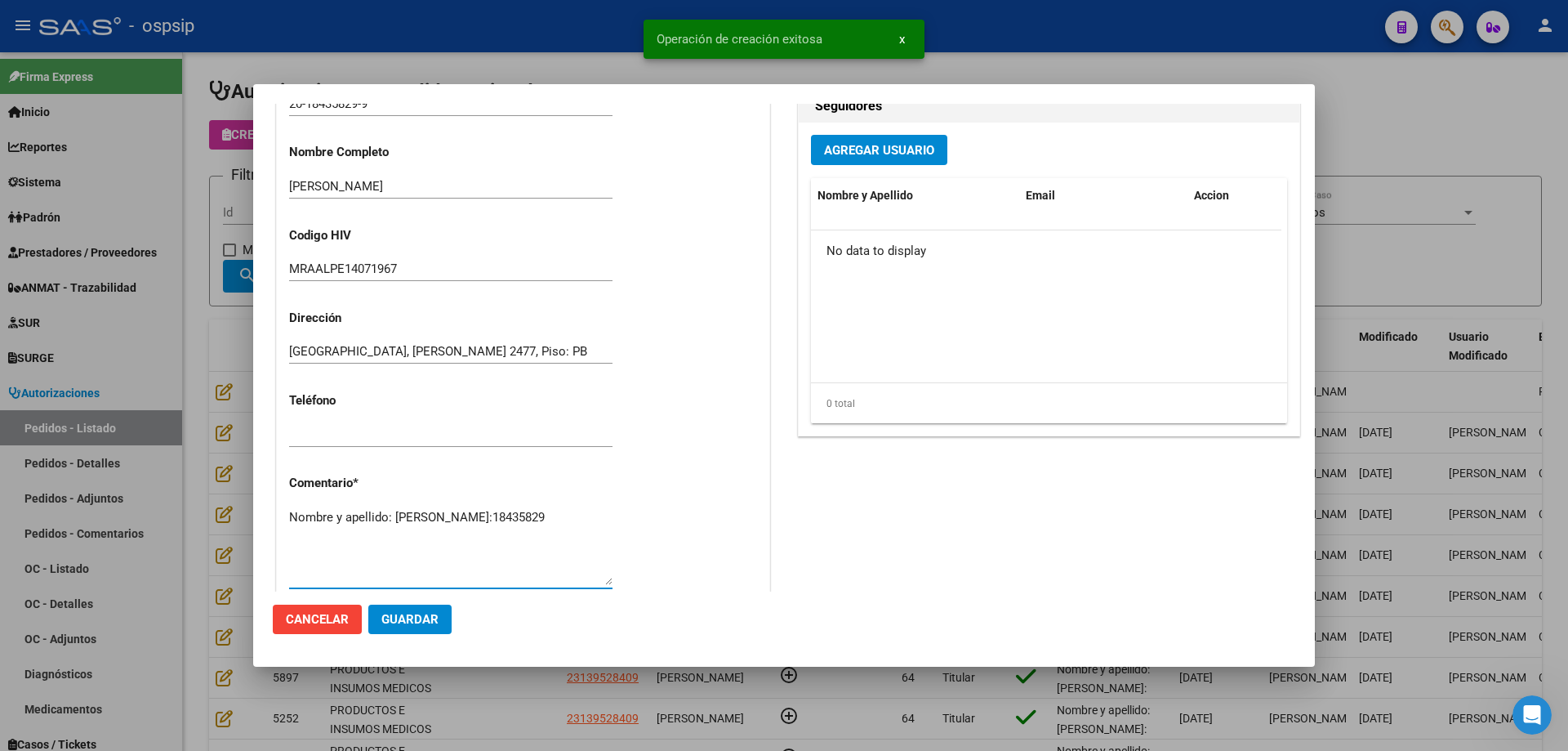
click at [394, 526] on textarea "Nombre y apellido: [PERSON_NAME]:18435829" at bounding box center [450, 546] width 324 height 77
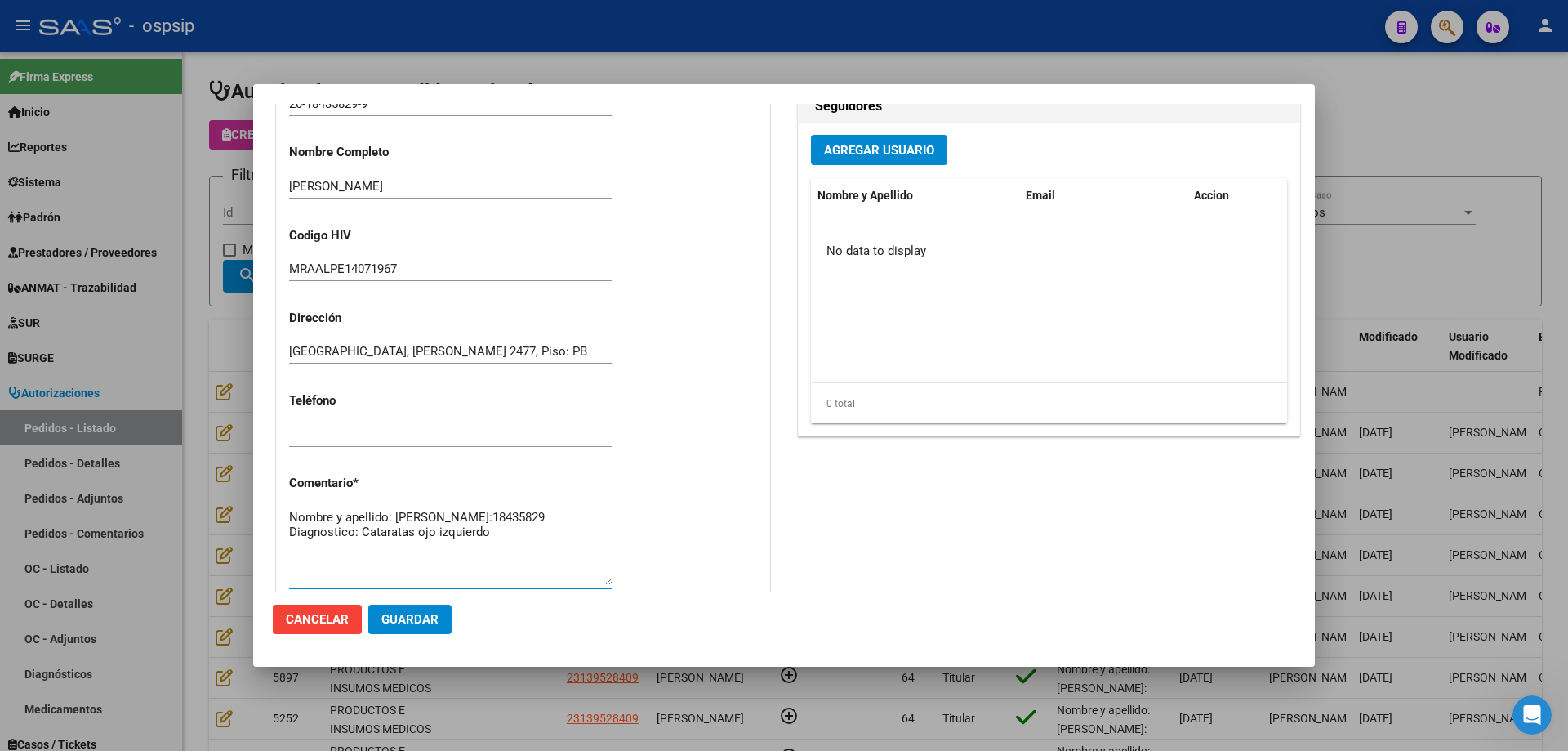
click at [411, 628] on button "Guardar" at bounding box center [410, 619] width 84 height 29
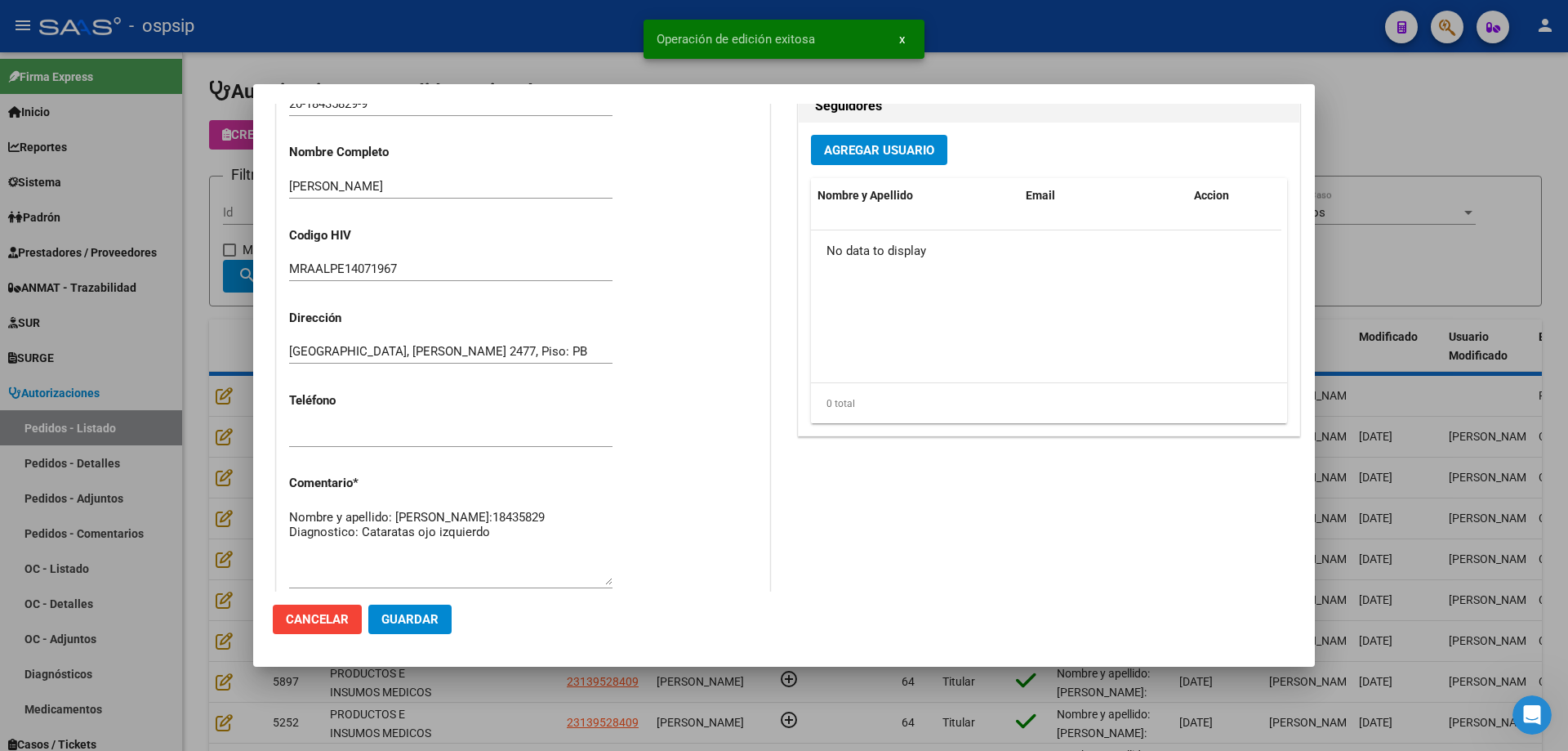
click at [494, 544] on textarea "Nombre y apellido: [PERSON_NAME]:18435829 Diagnostico: Cataratas ojo izquierdo" at bounding box center [450, 546] width 324 height 77
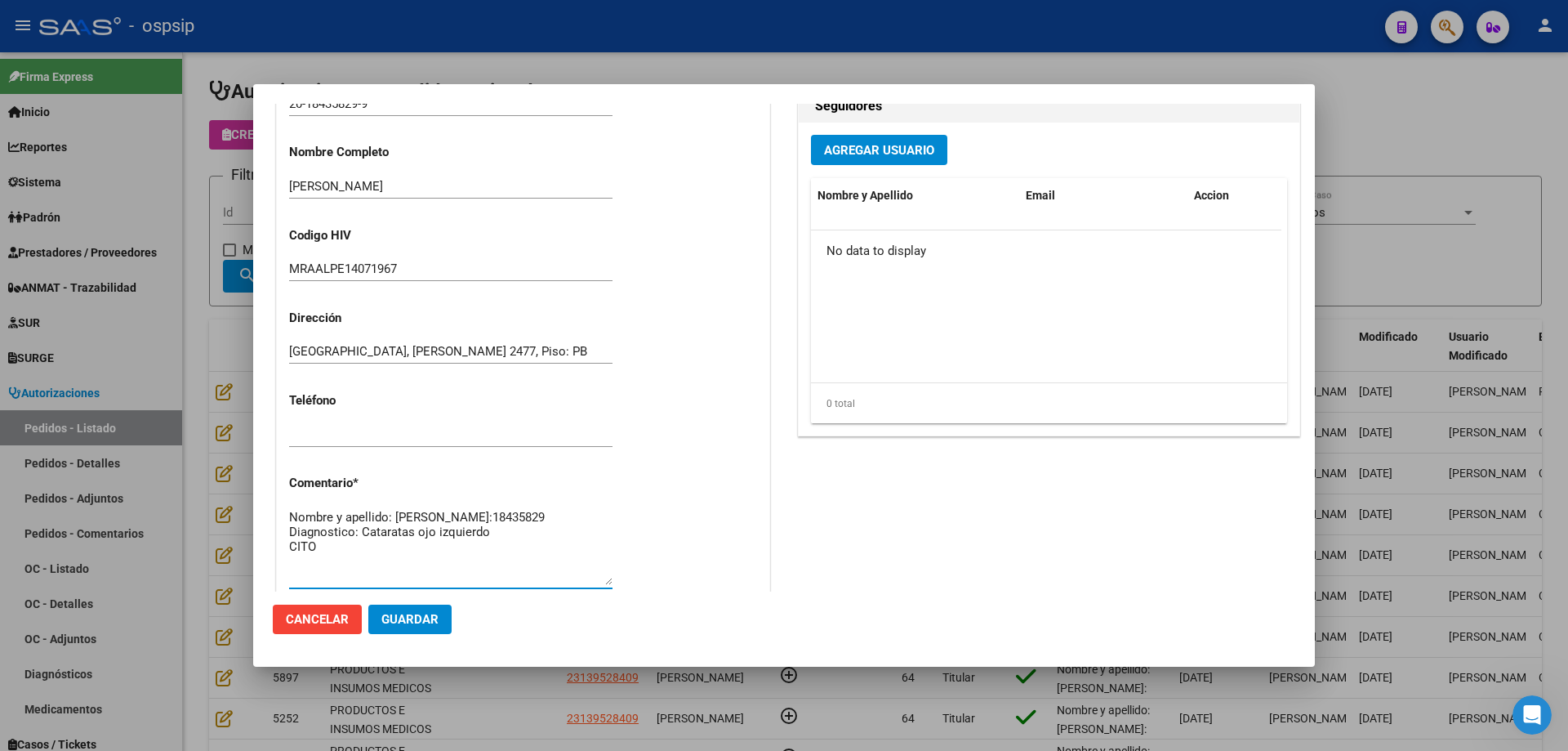
type textarea "Nombre y apellido: [PERSON_NAME]:18435829 Diagnostico: Cataratas ojo izquierdo …"
click at [425, 615] on span "Guardar" at bounding box center [410, 619] width 57 height 15
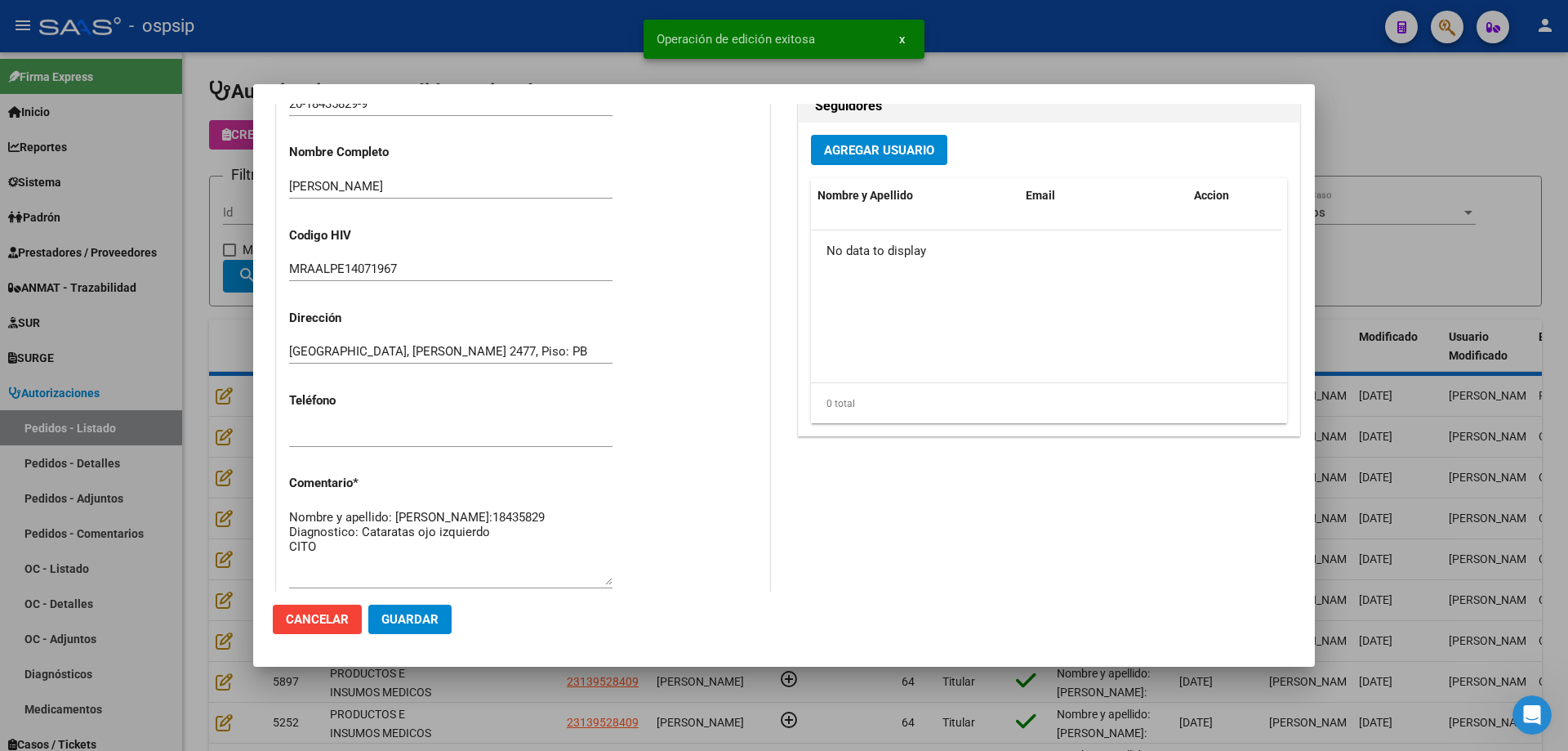
scroll to position [950, 0]
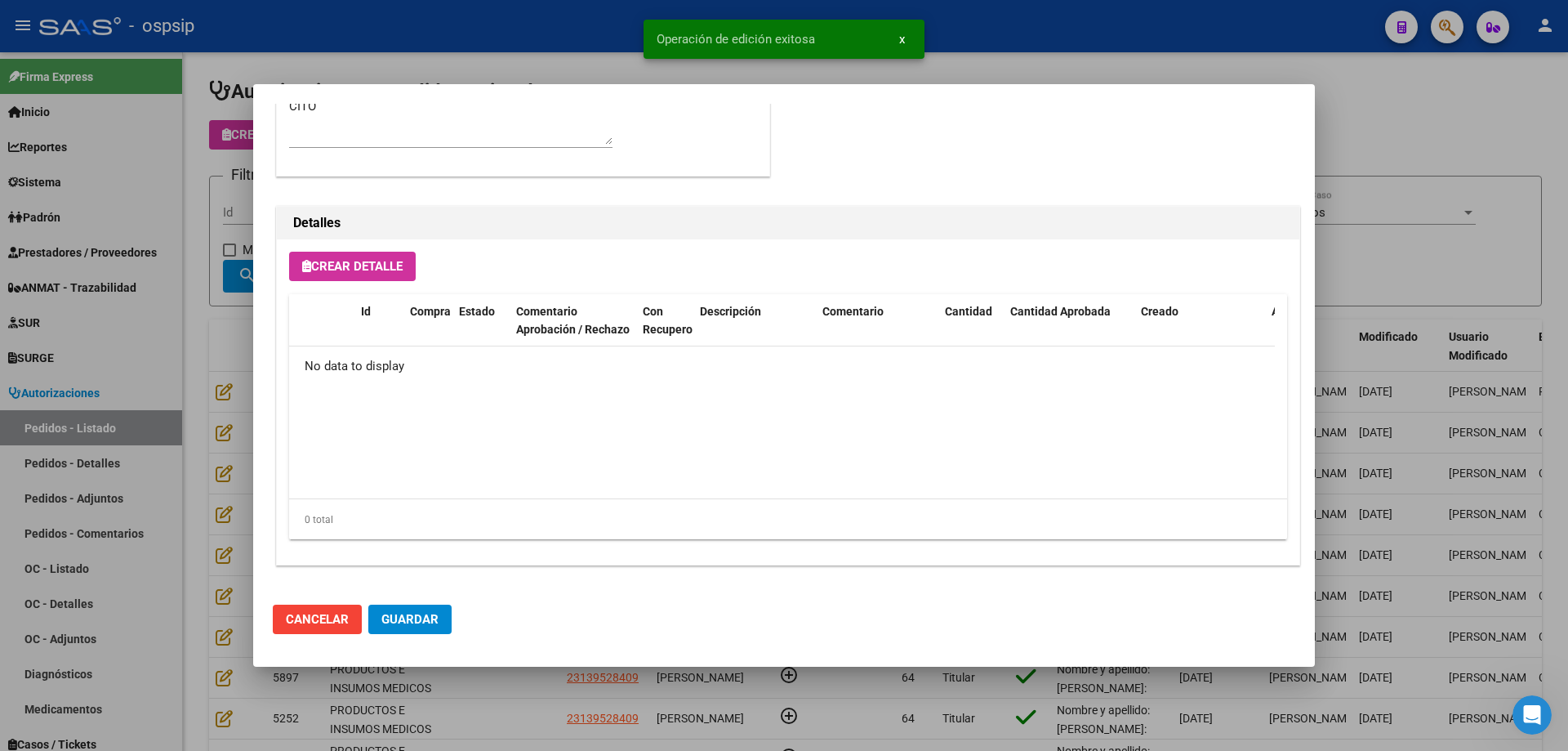
click at [375, 282] on div "Crear Detalle Id Compra Estado Comentario Aprobación / Rechazo Con Recupero Des…" at bounding box center [788, 401] width 1023 height 325
click at [376, 272] on span "Crear Detalle" at bounding box center [352, 266] width 100 height 15
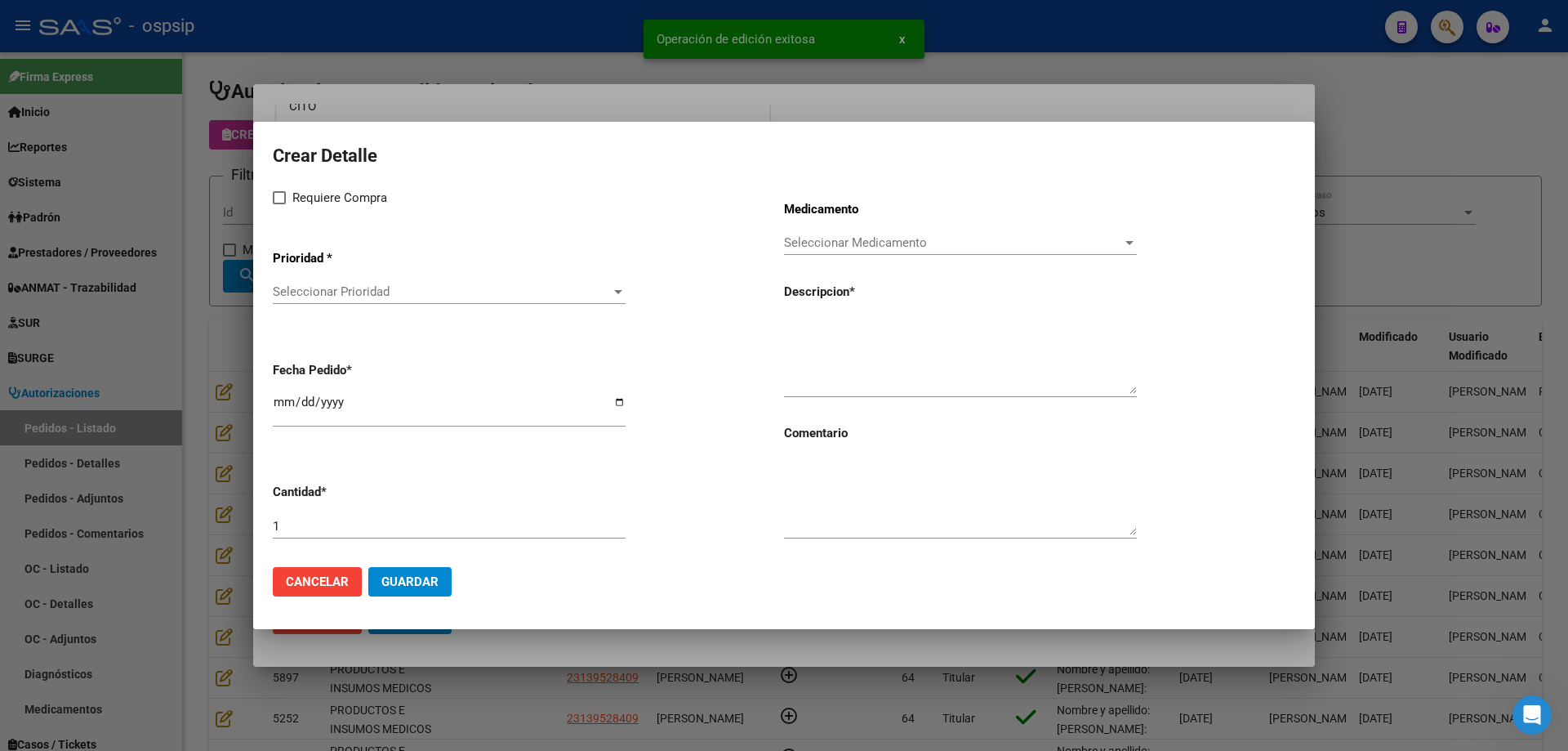
click at [365, 298] on span "Seleccionar Prioridad" at bounding box center [442, 291] width 338 height 15
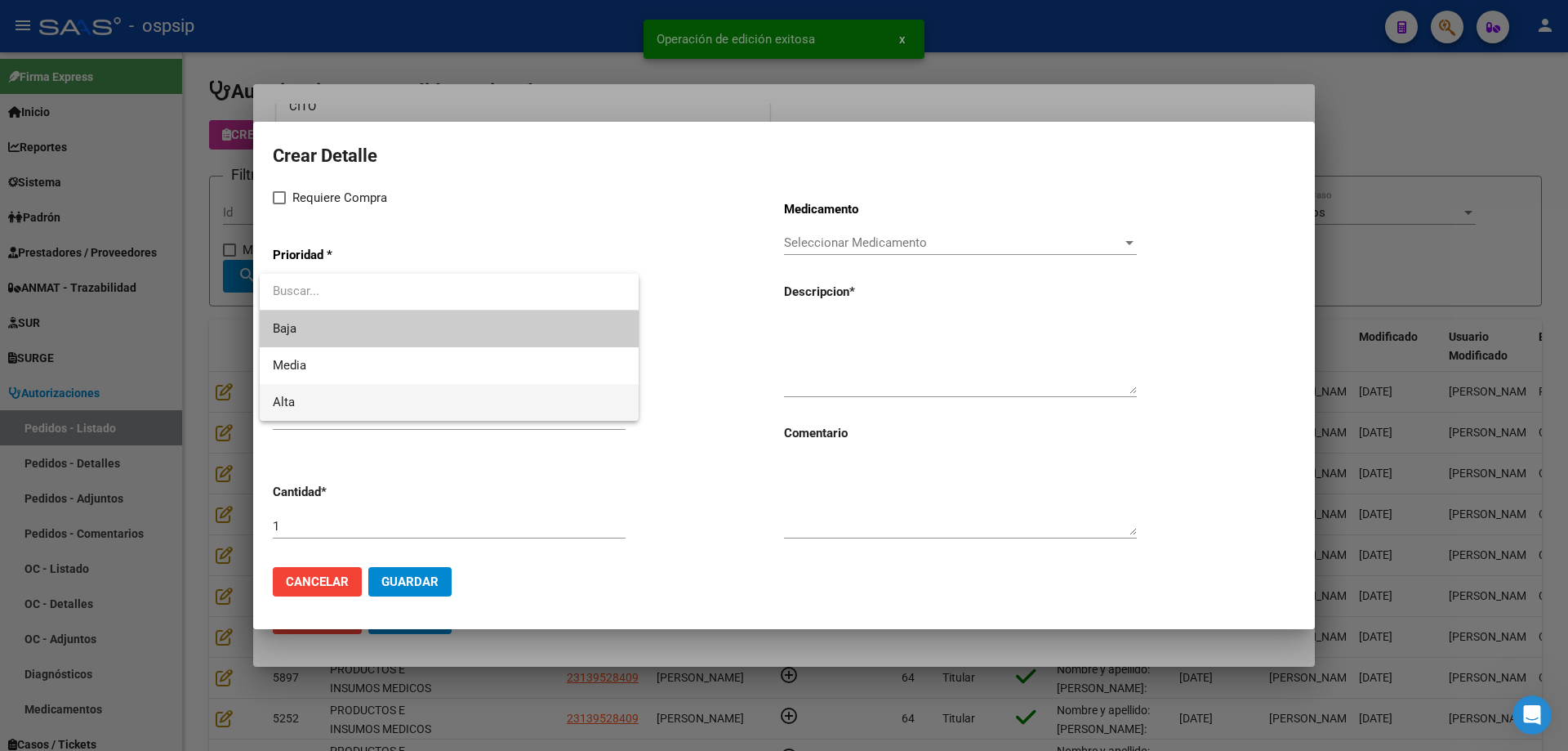
click at [304, 399] on span "Alta" at bounding box center [449, 402] width 353 height 37
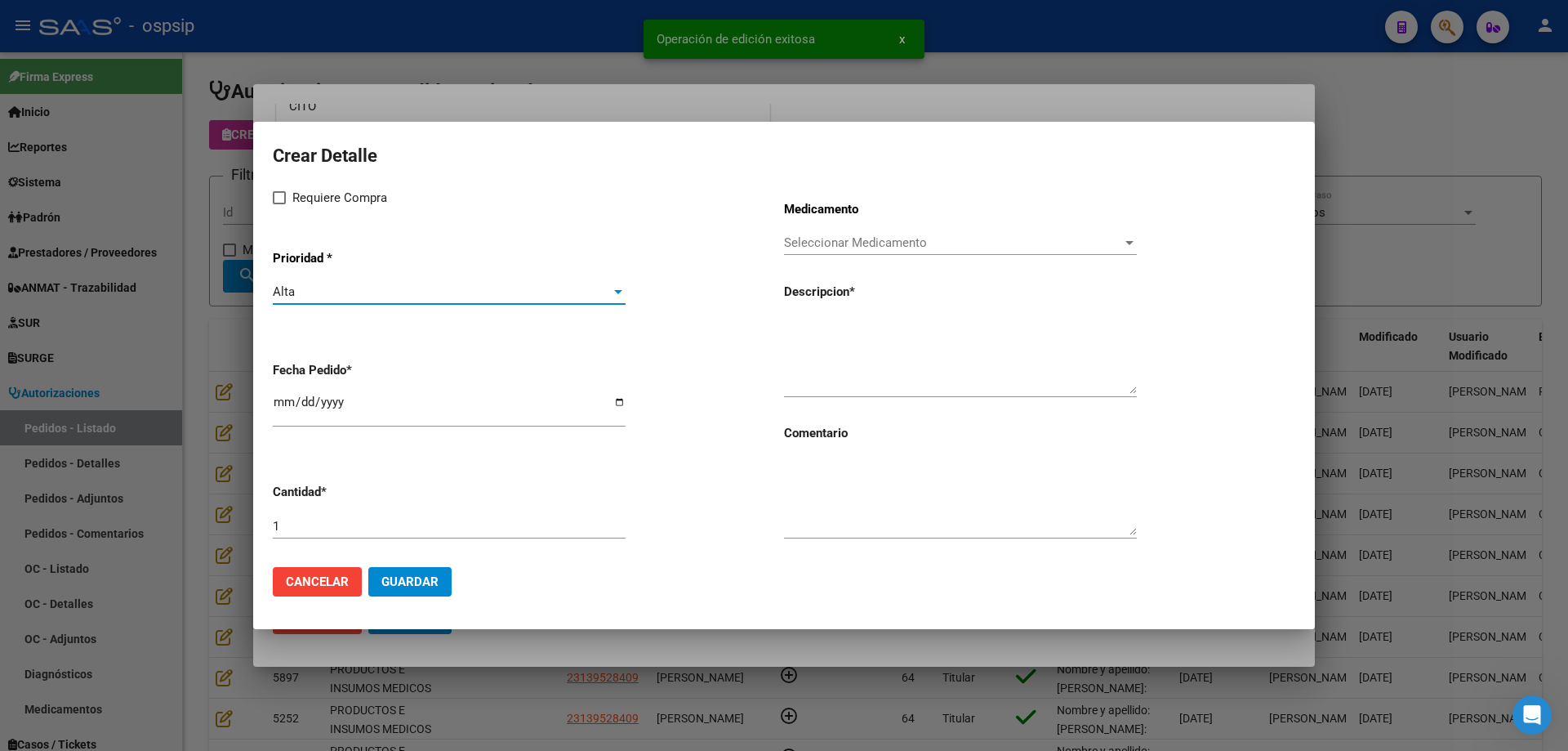
click at [298, 209] on div "Requiere Compra Prioridad * Alta Seleccionar Prioridad Fecha Pedido * [DATE] Ca…" at bounding box center [528, 371] width 512 height 366
click at [303, 195] on span "Requiere Compra" at bounding box center [340, 198] width 95 height 20
click at [280, 205] on input "Requiere Compra" at bounding box center [279, 205] width 1 height 1
checkbox input "true"
click at [867, 251] on div "Seleccionar Medicamento Seleccionar Medicamento" at bounding box center [960, 243] width 353 height 24
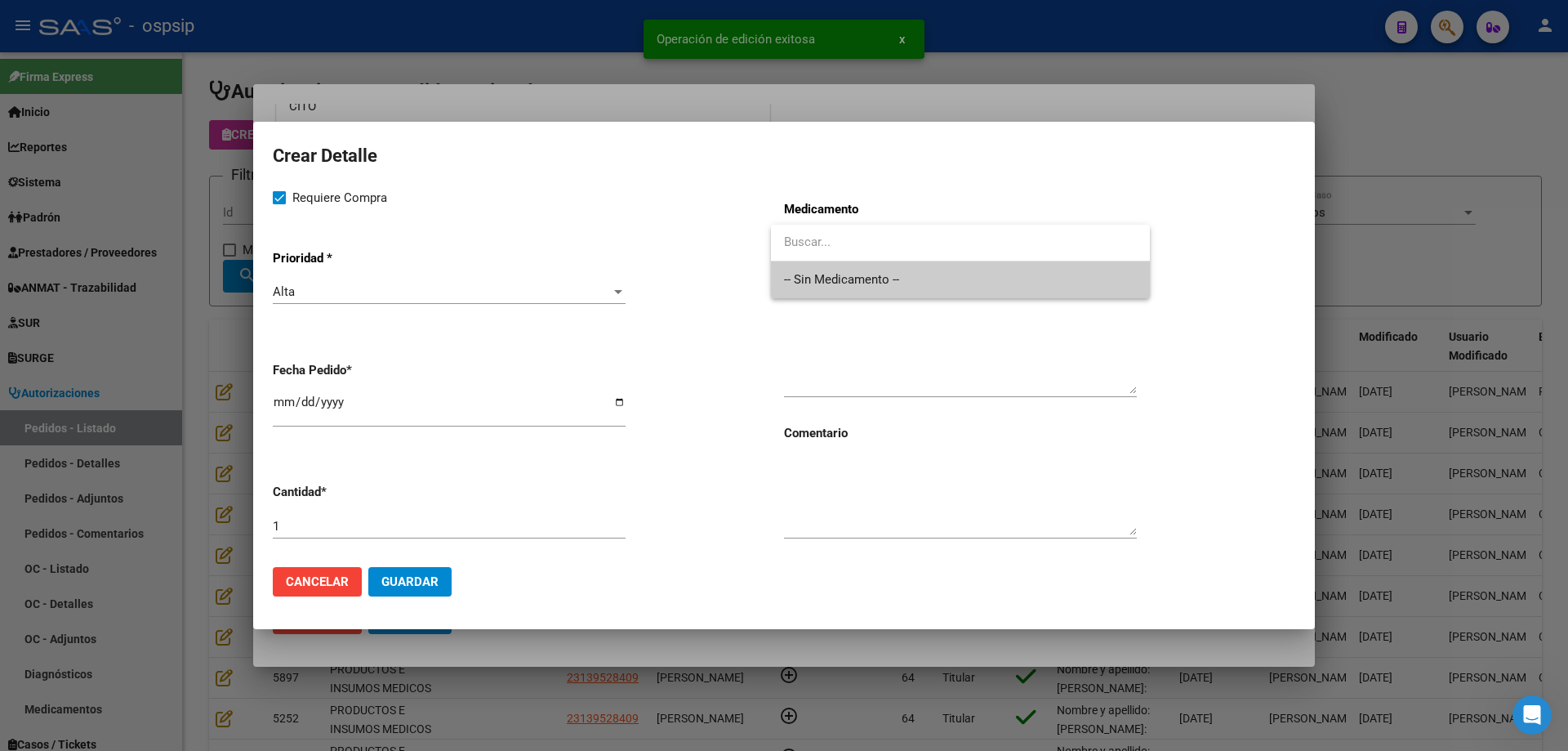
click at [866, 283] on span "-- Sin Medicamento --" at bounding box center [960, 280] width 353 height 37
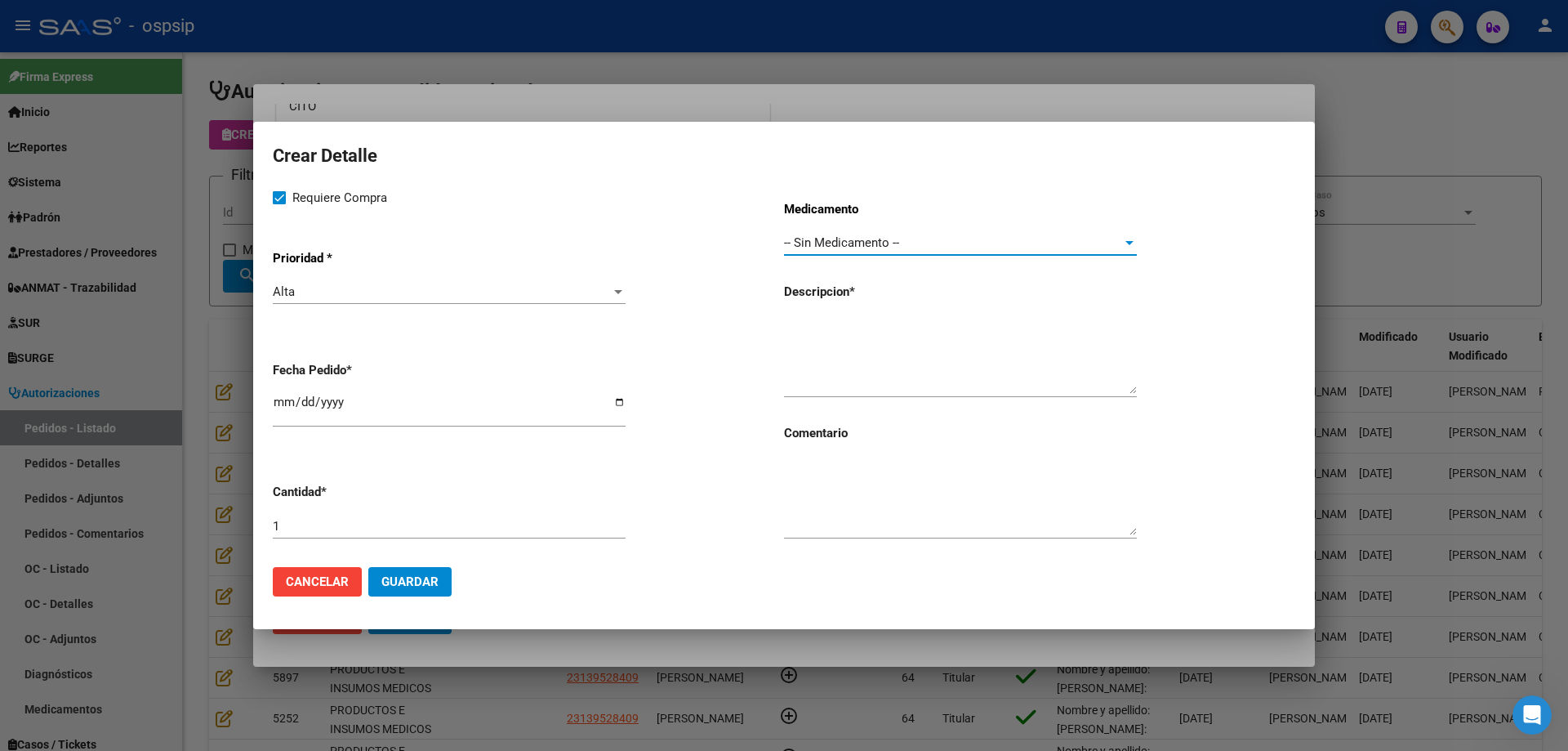
click at [849, 357] on textarea at bounding box center [960, 355] width 353 height 77
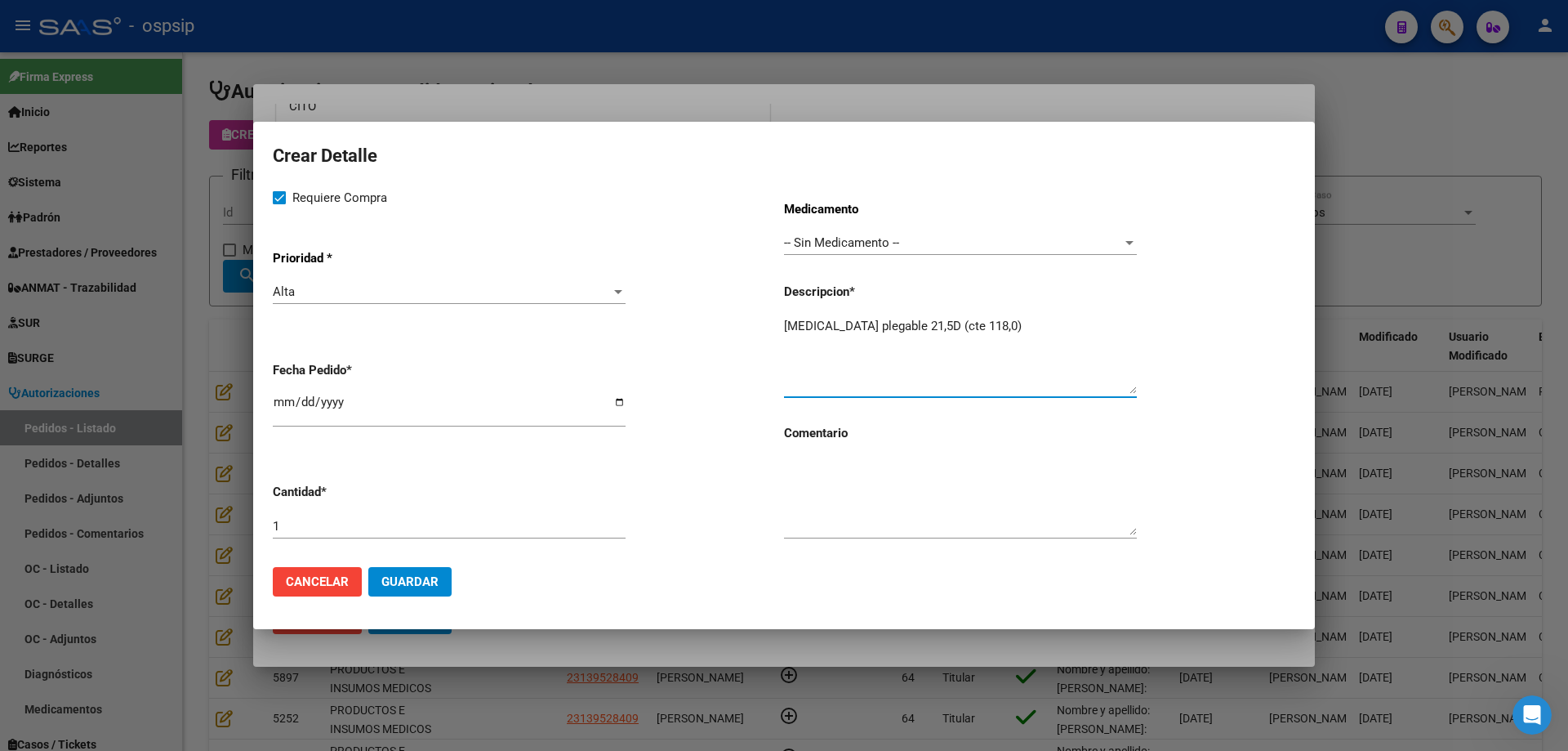
type textarea "[MEDICAL_DATA] plegable 21,5D (cte 118,0)"
click at [397, 581] on span "Guardar" at bounding box center [410, 581] width 57 height 15
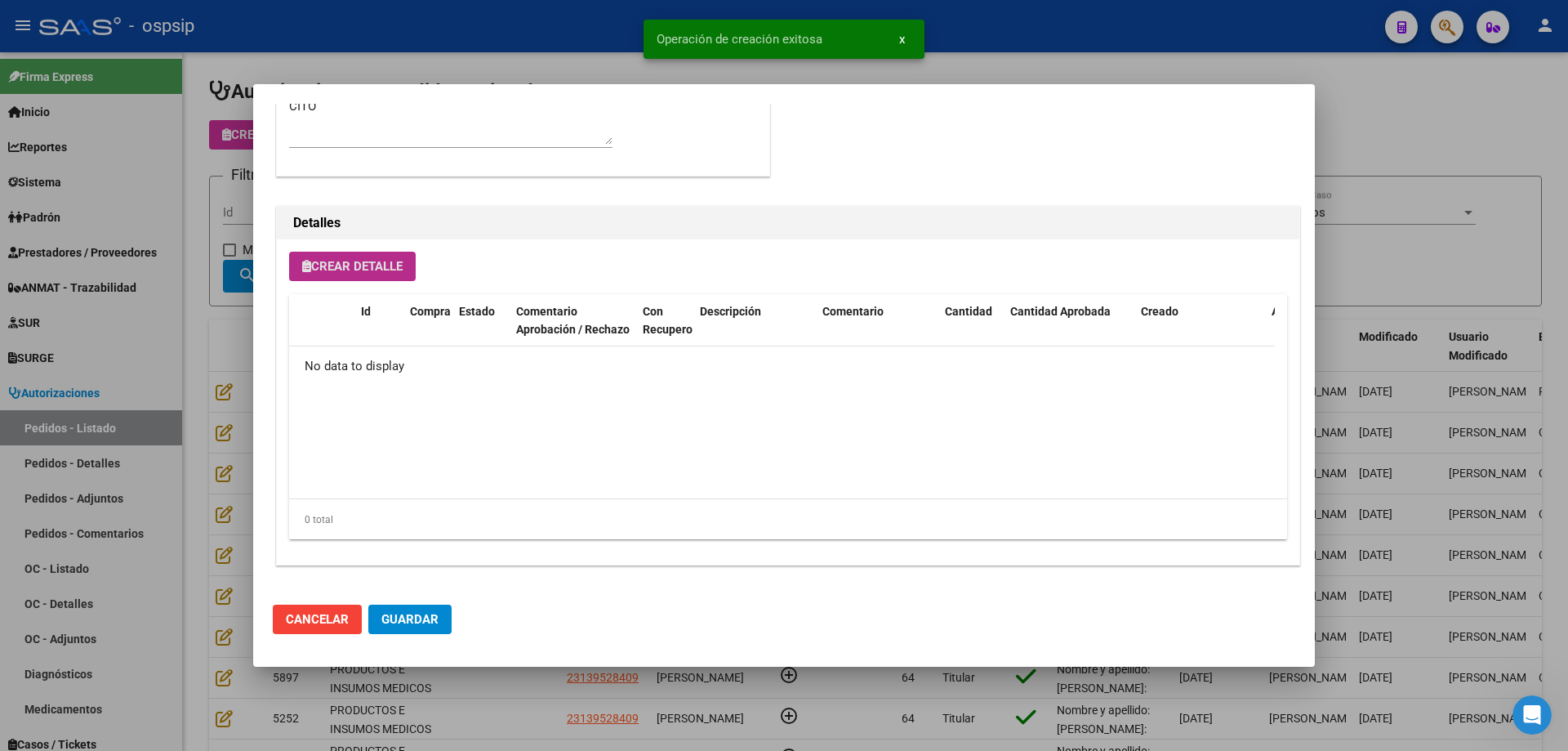
scroll to position [980, 0]
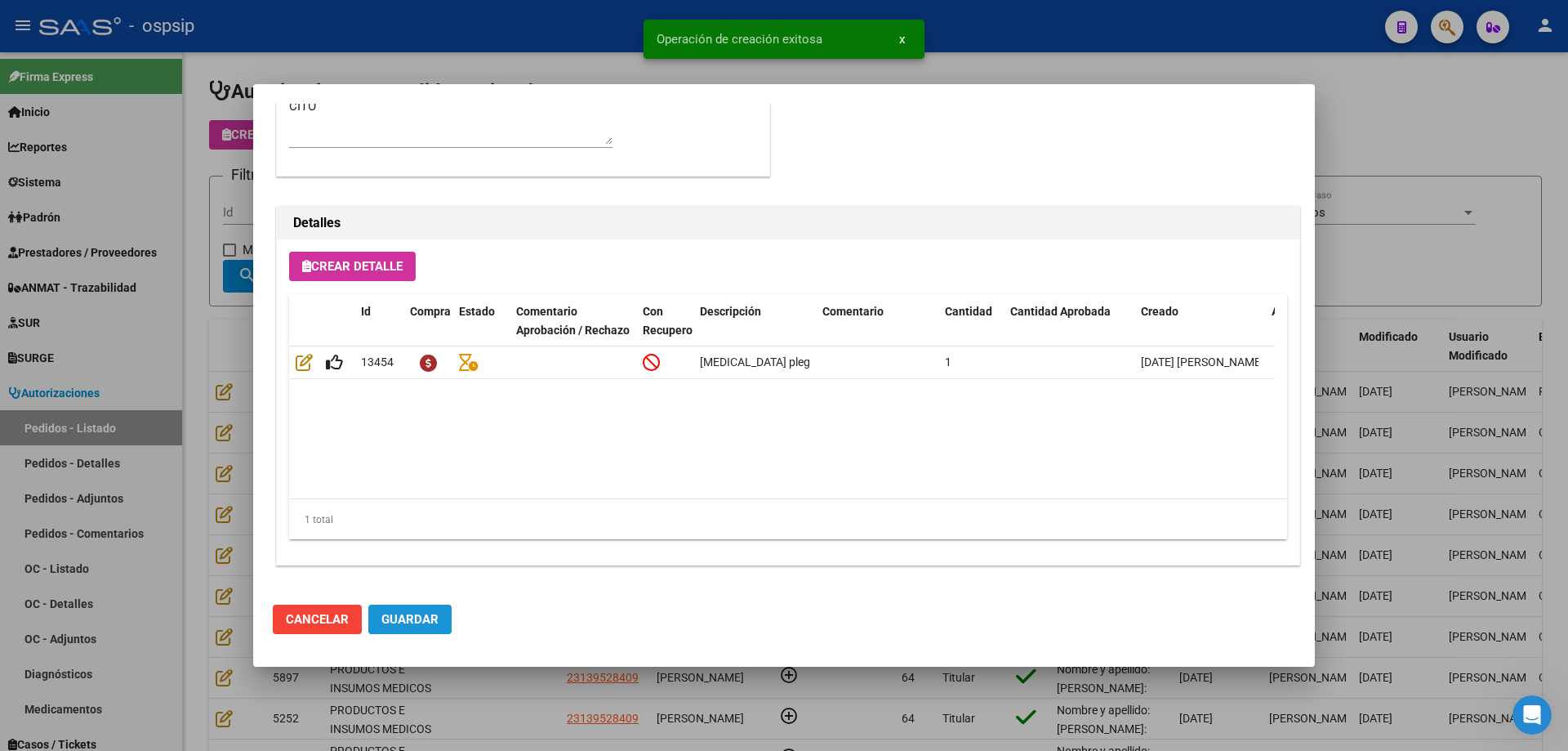
click at [403, 628] on button "Guardar" at bounding box center [410, 619] width 84 height 29
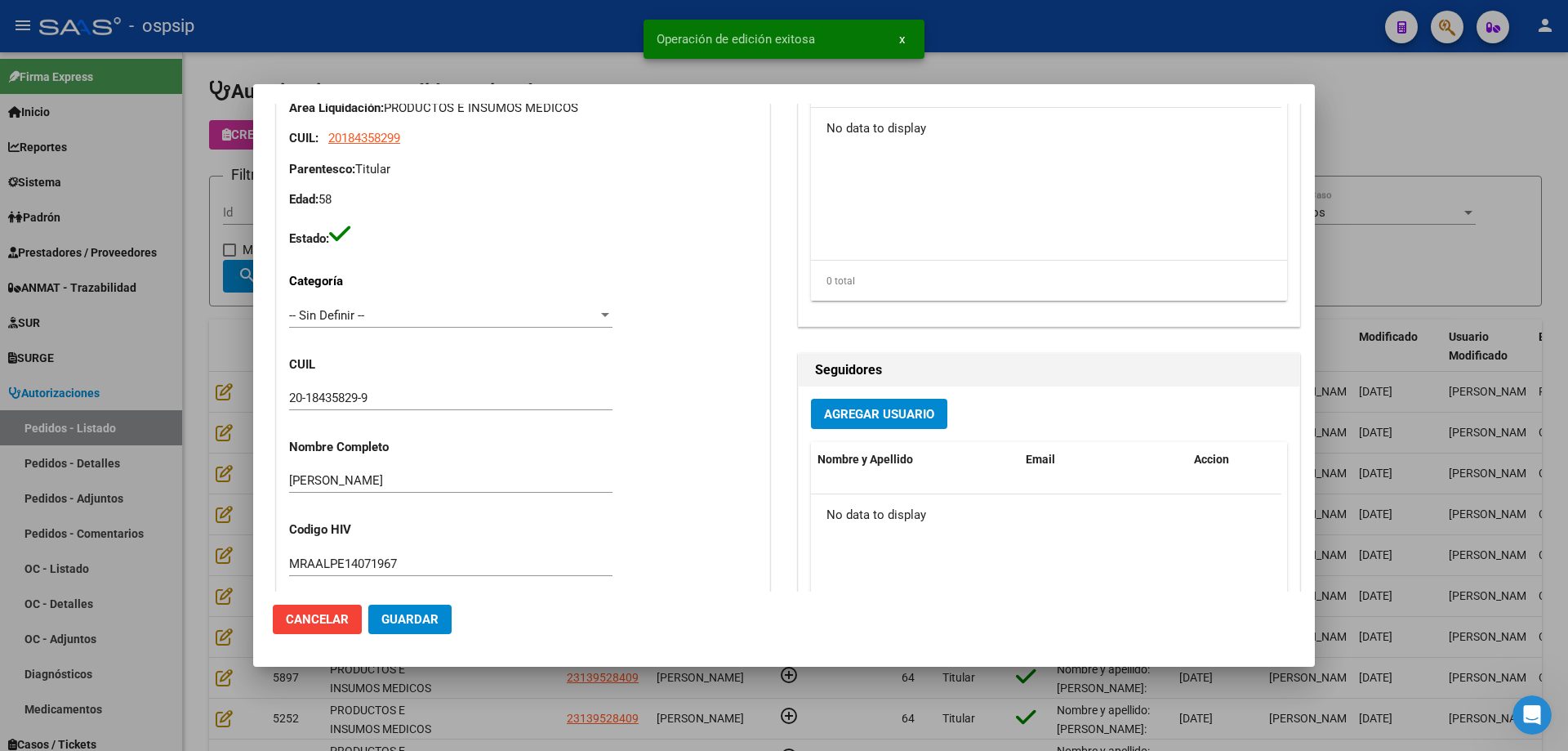
scroll to position [0, 0]
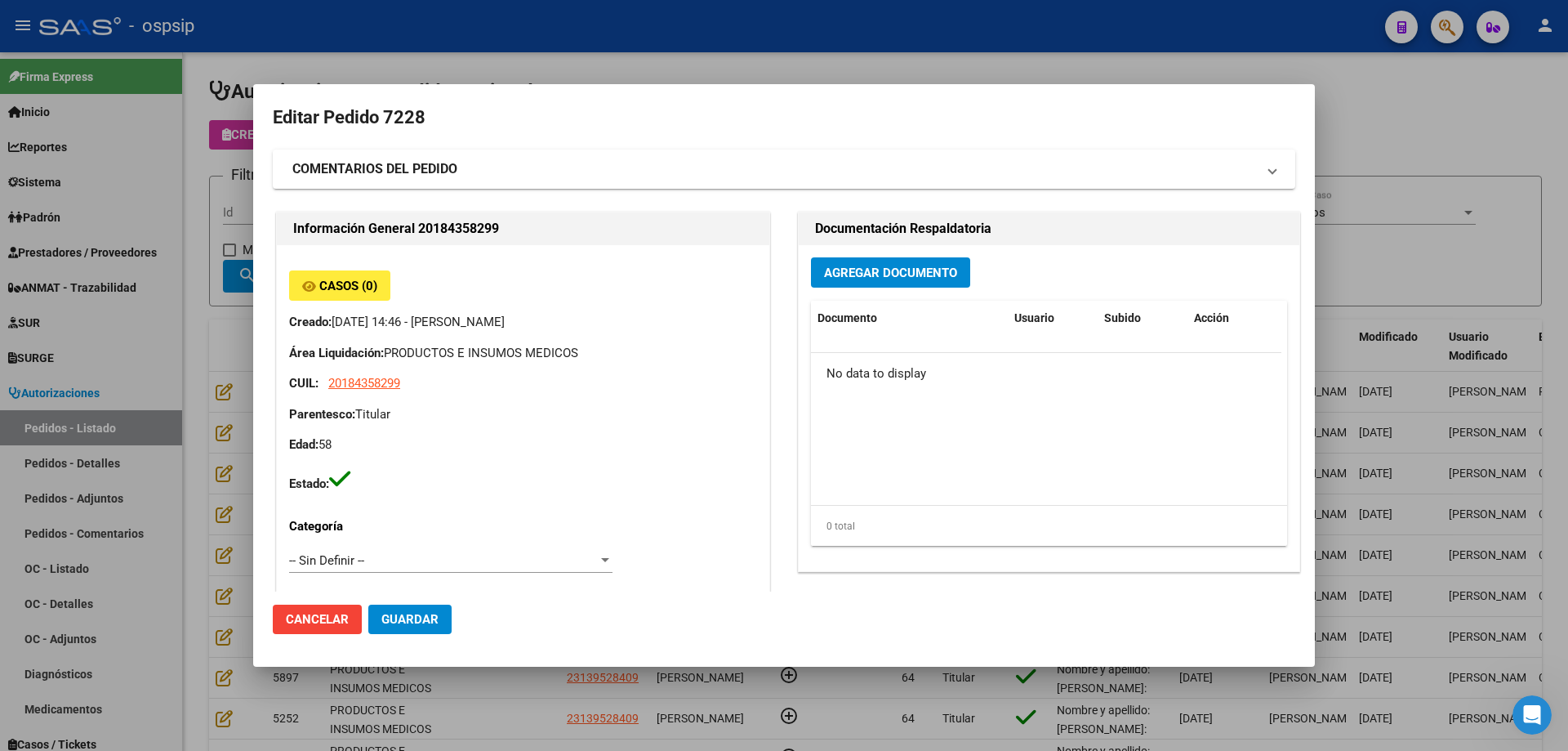
click at [891, 278] on span "Agregar Documento" at bounding box center [891, 273] width 133 height 15
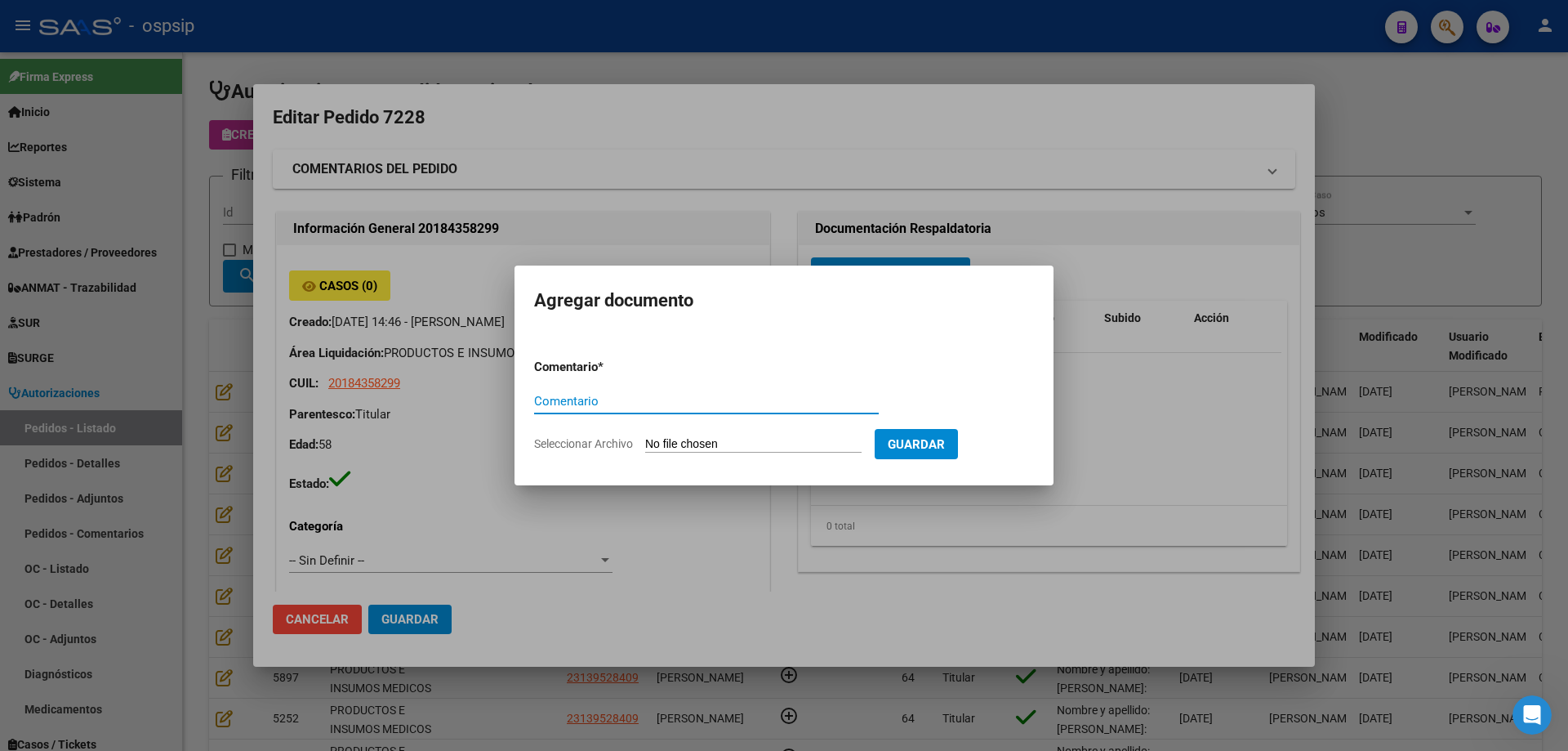
click at [768, 442] on input "Seleccionar Archivo" at bounding box center [753, 445] width 217 height 16
type input "C:\fakepath\pedido [PERSON_NAME].jpg"
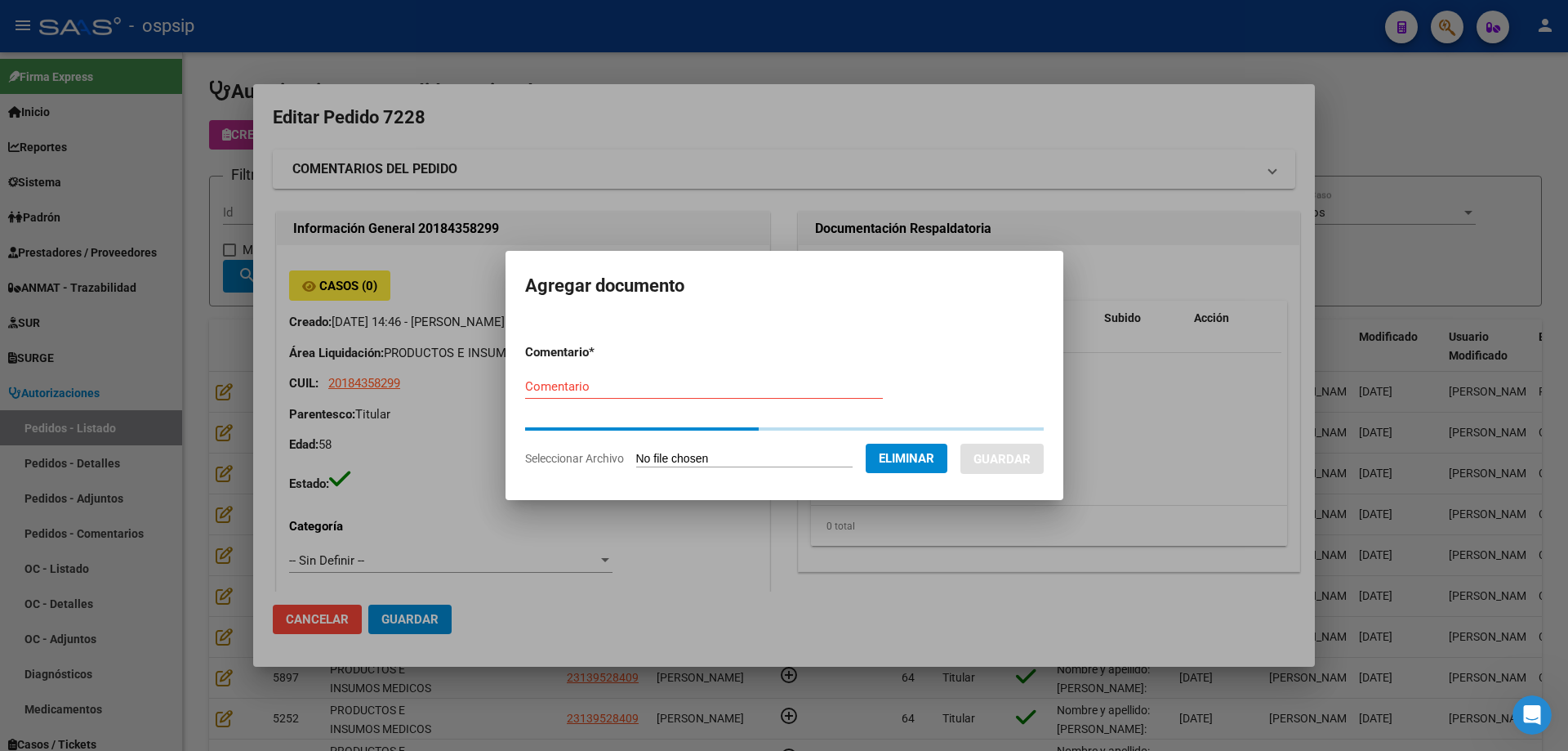
click at [583, 396] on div "Comentario" at bounding box center [704, 387] width 358 height 24
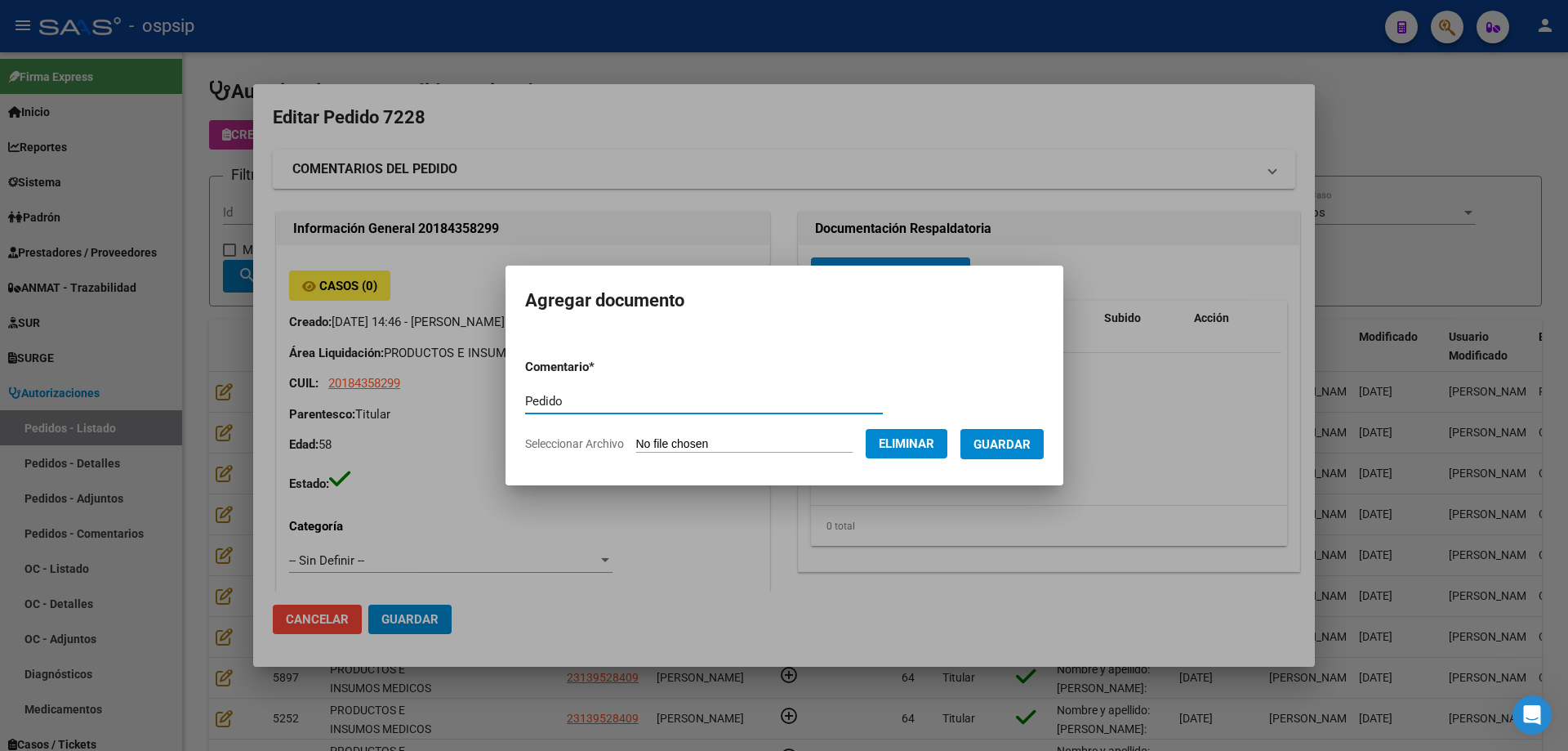
type input "Pedido"
click at [997, 445] on span "Guardar" at bounding box center [1002, 444] width 57 height 15
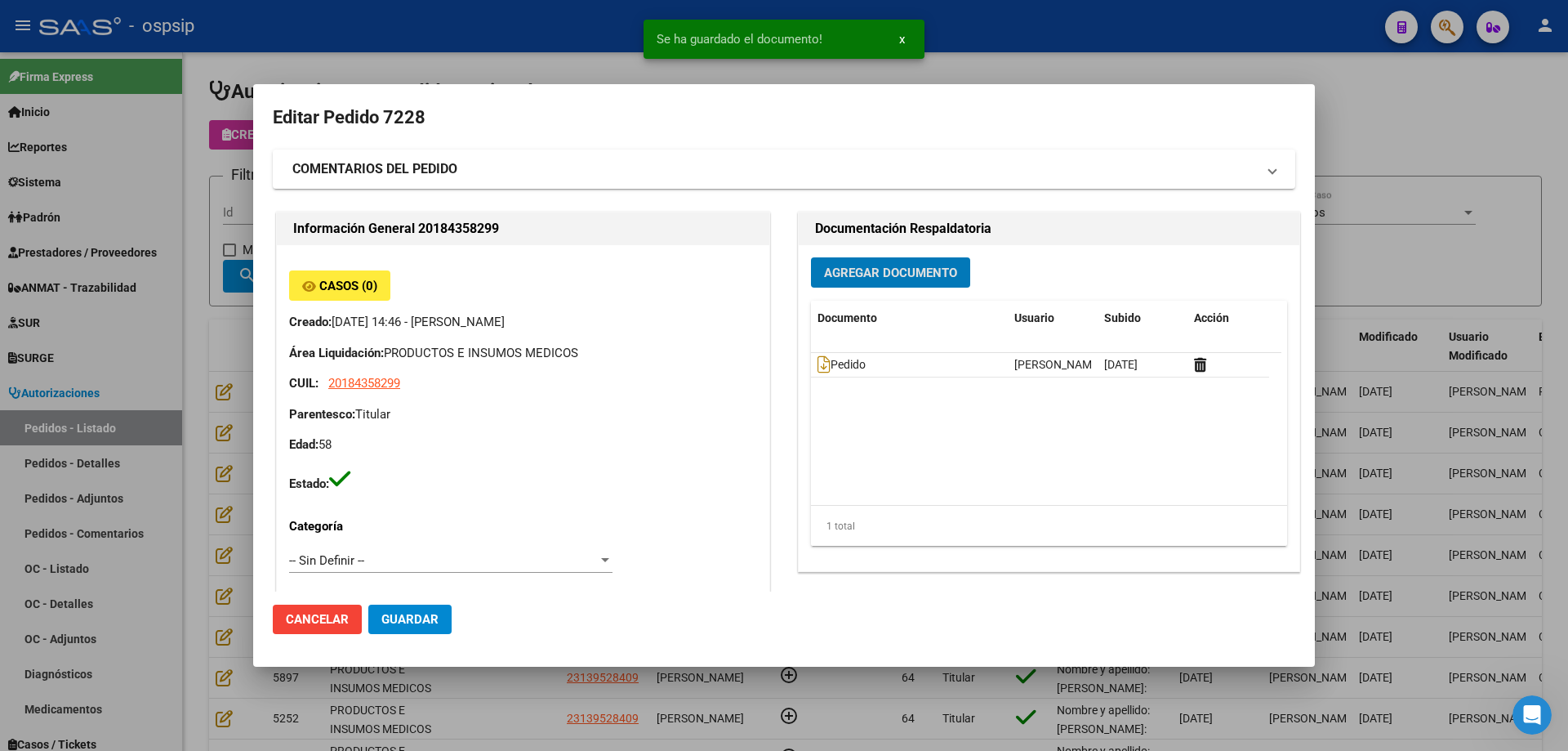
click at [875, 275] on span "Agregar Documento" at bounding box center [891, 273] width 133 height 15
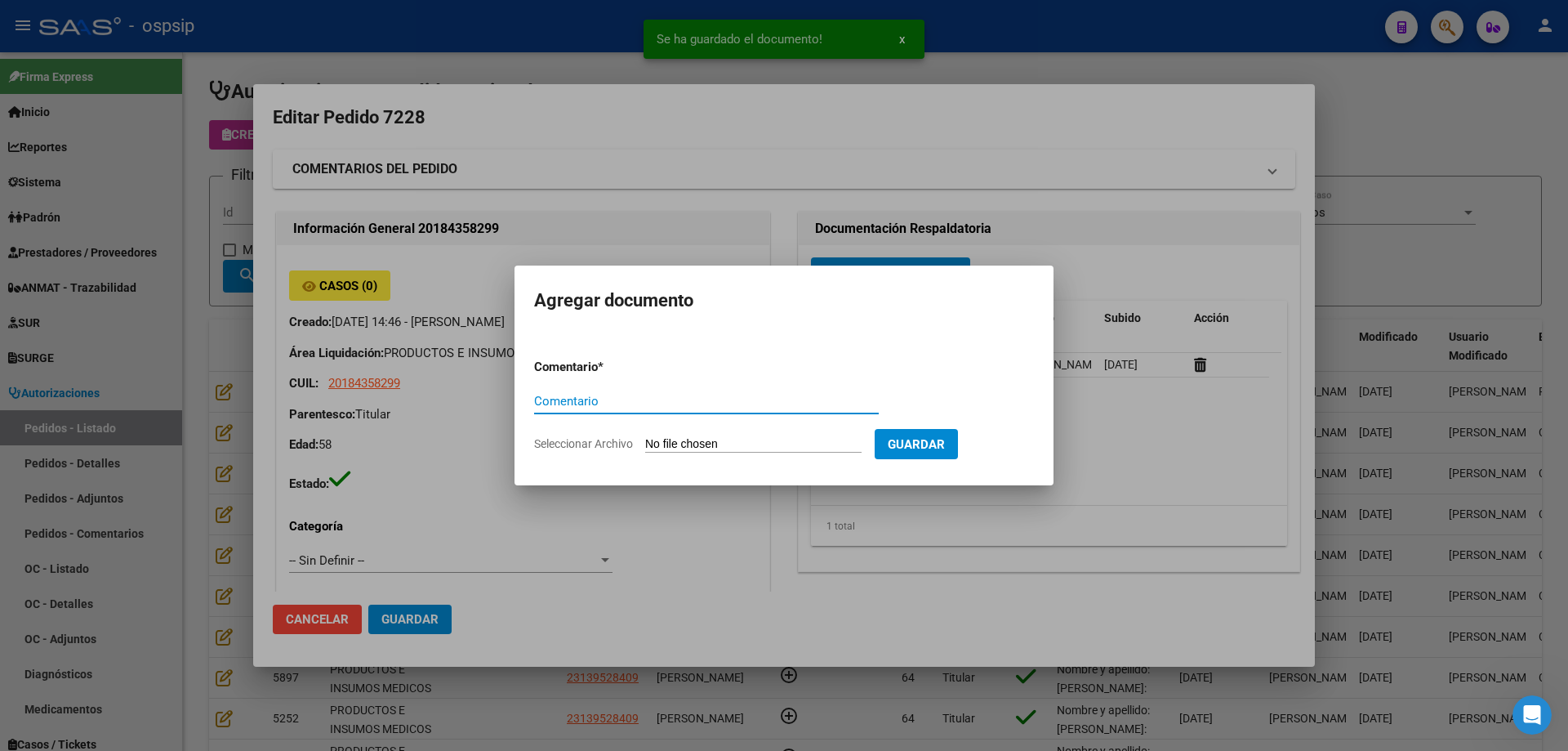
click at [778, 445] on input "Seleccionar Archivo" at bounding box center [753, 445] width 217 height 16
type input "C:\fakepath\hc [PERSON_NAME].jpg"
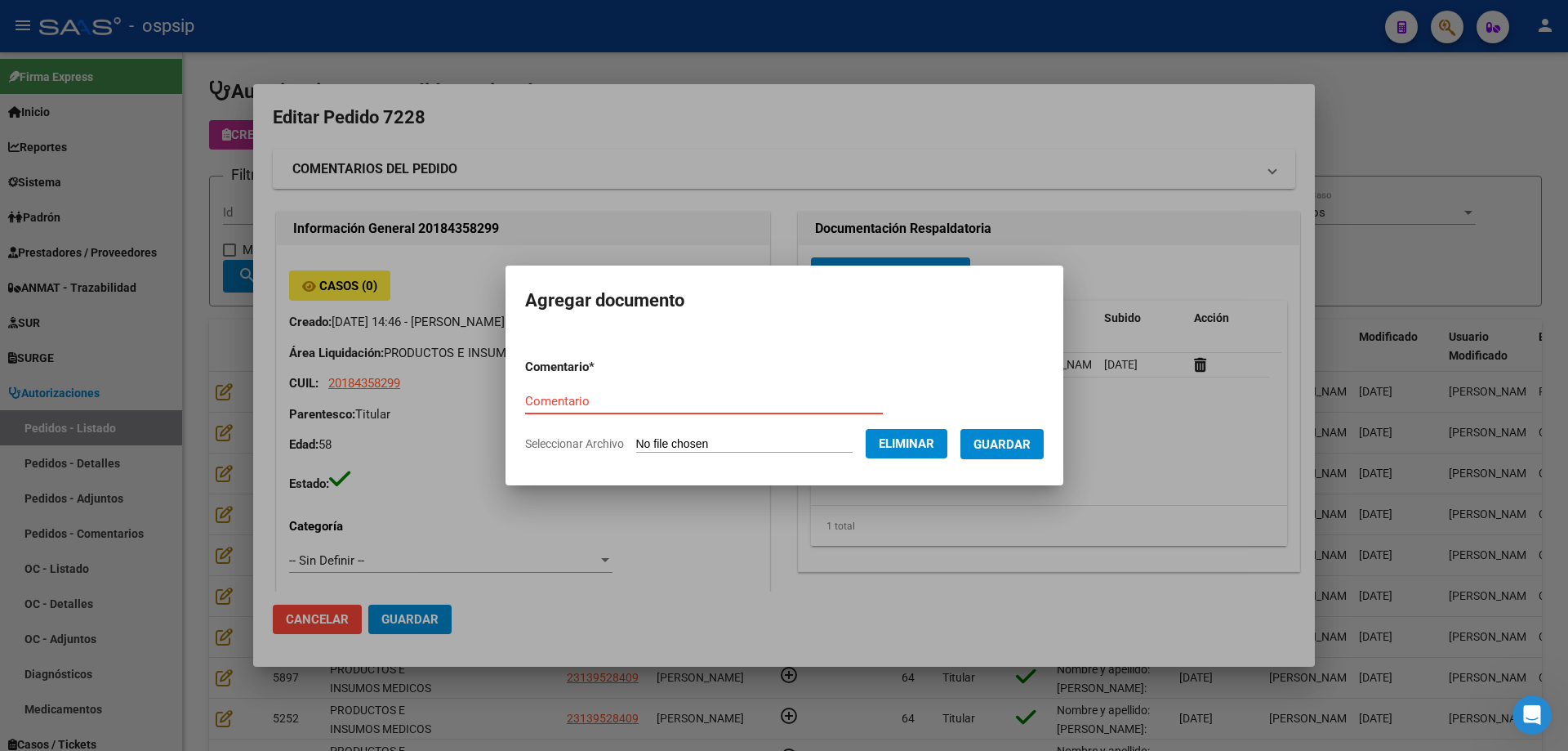
click at [649, 389] on div "Comentario" at bounding box center [704, 401] width 358 height 24
type input "Hc"
click at [1010, 442] on span "Guardar" at bounding box center [1002, 444] width 57 height 15
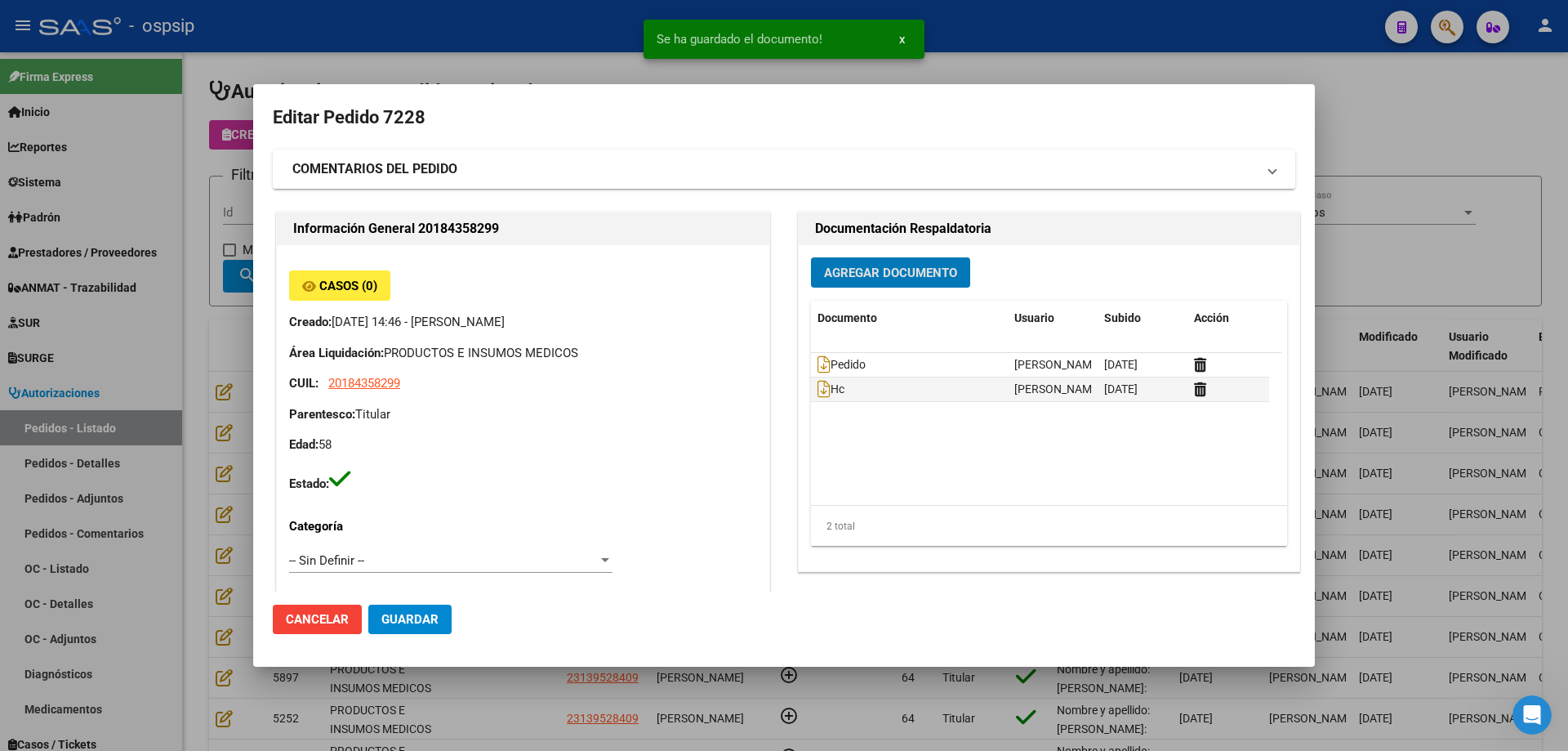
click at [883, 275] on span "Agregar Documento" at bounding box center [891, 273] width 133 height 15
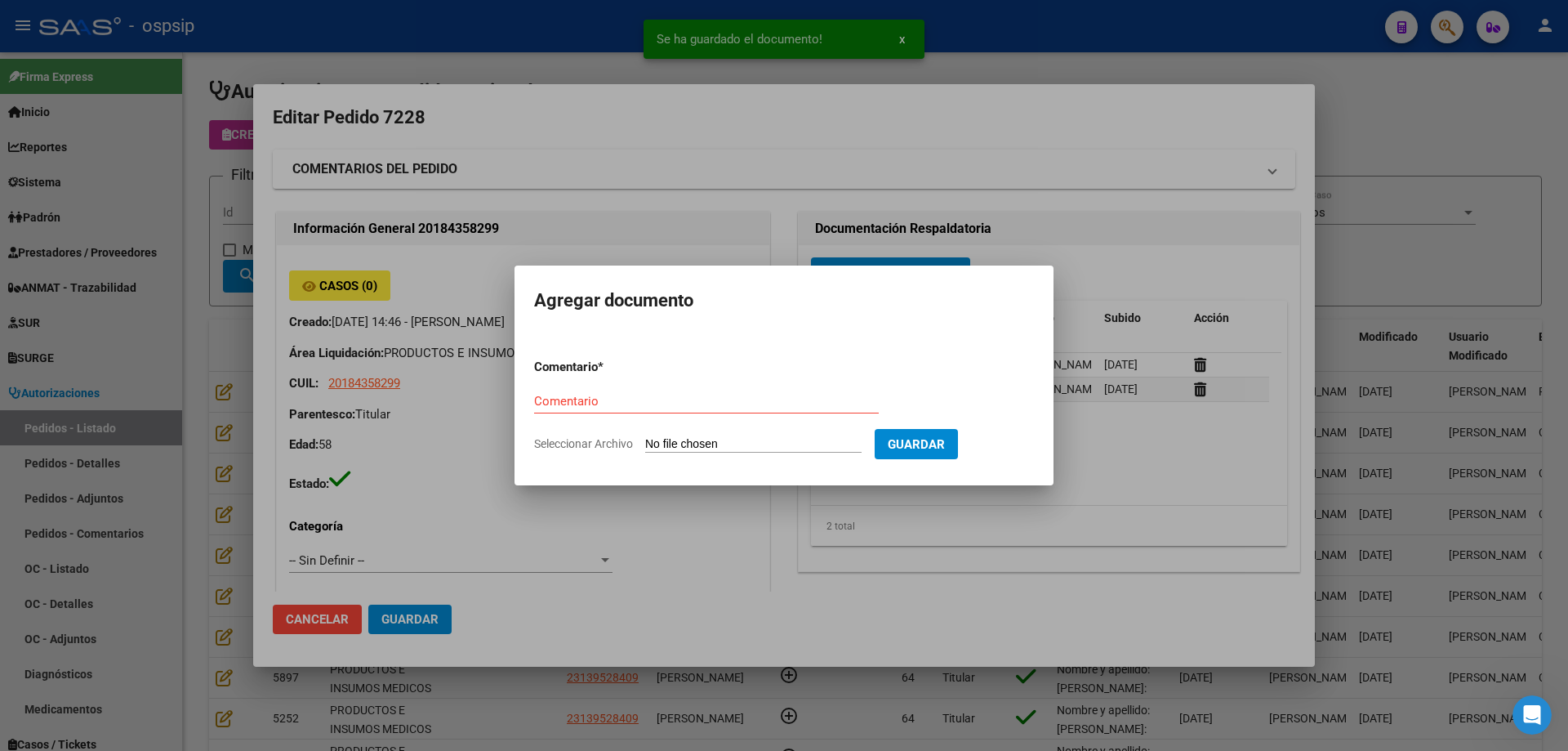
click at [719, 451] on input "Seleccionar Archivo" at bounding box center [753, 445] width 217 height 16
type input "C:\fakepath\dni [PERSON_NAME].jpg"
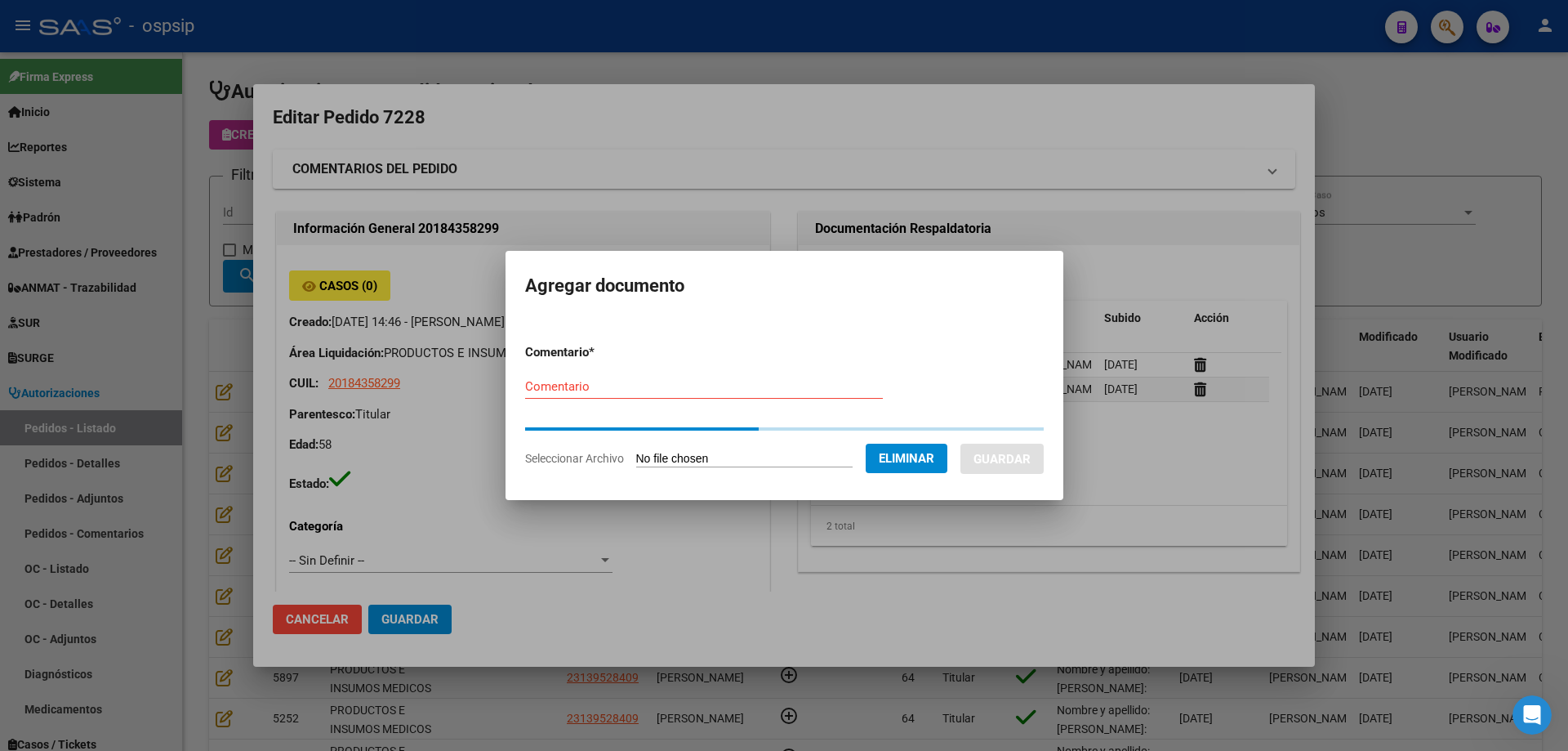
click at [585, 398] on div "Comentario" at bounding box center [704, 387] width 358 height 24
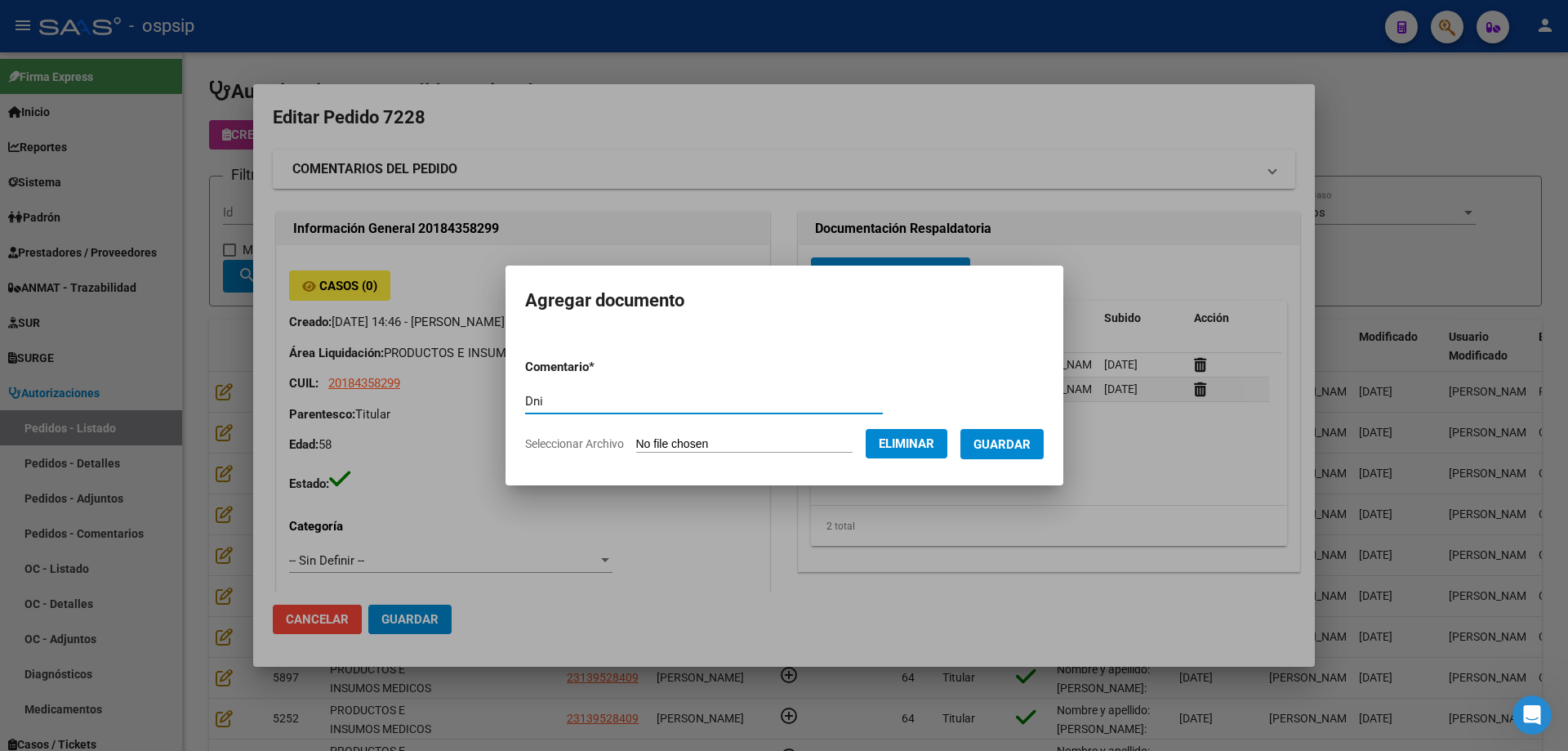
type input "Dni"
click at [984, 434] on button "Guardar" at bounding box center [1002, 444] width 84 height 30
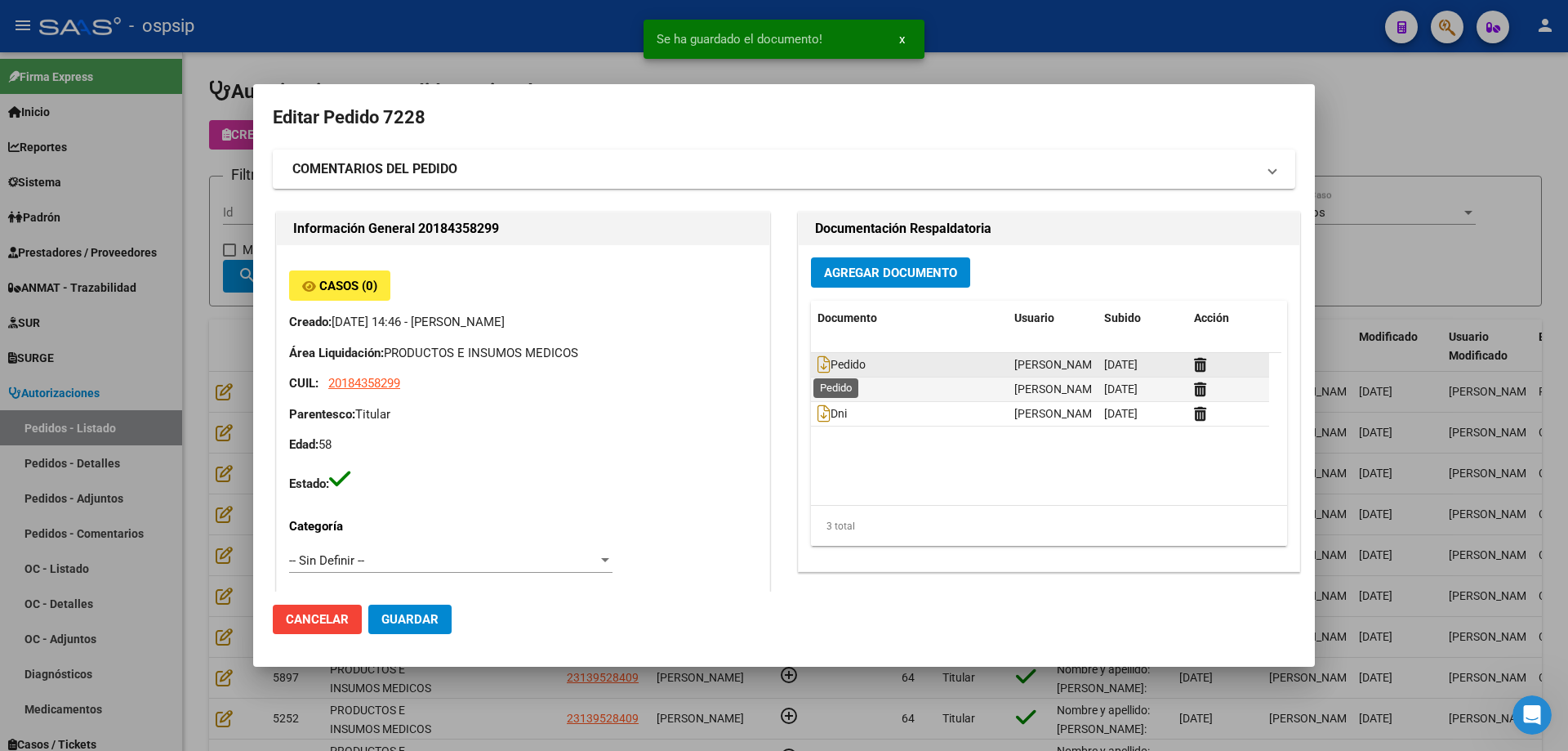
click at [823, 359] on span "Pedido" at bounding box center [841, 365] width 48 height 13
click at [818, 366] on icon at bounding box center [823, 364] width 13 height 18
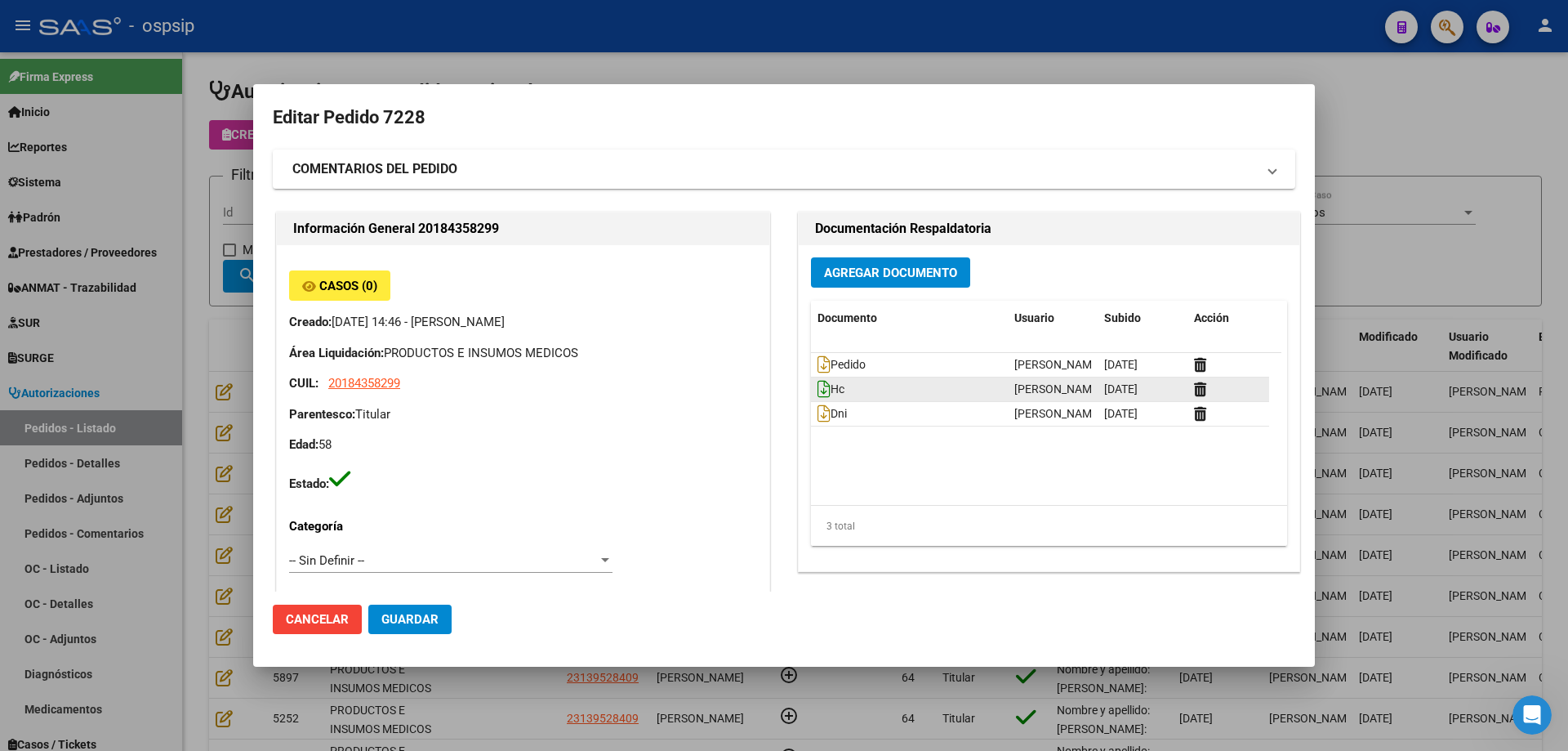
click at [817, 401] on datatable-body-cell "Hc" at bounding box center [910, 388] width 197 height 23
click at [817, 390] on icon at bounding box center [823, 388] width 13 height 18
click at [822, 421] on icon at bounding box center [823, 413] width 13 height 18
click at [444, 628] on button "Guardar" at bounding box center [410, 619] width 84 height 29
click at [384, 618] on span "Guardar" at bounding box center [410, 619] width 57 height 15
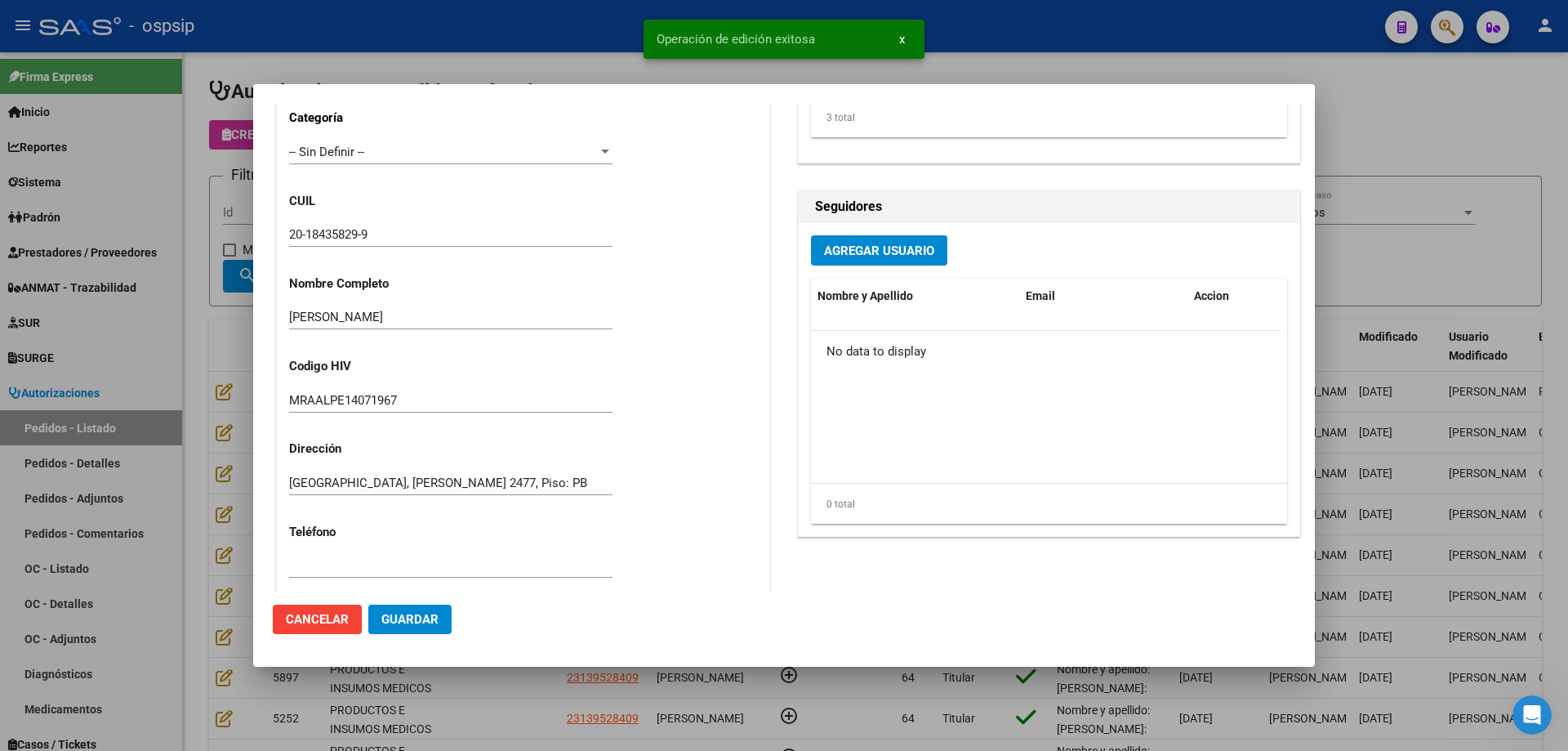
scroll to position [735, 0]
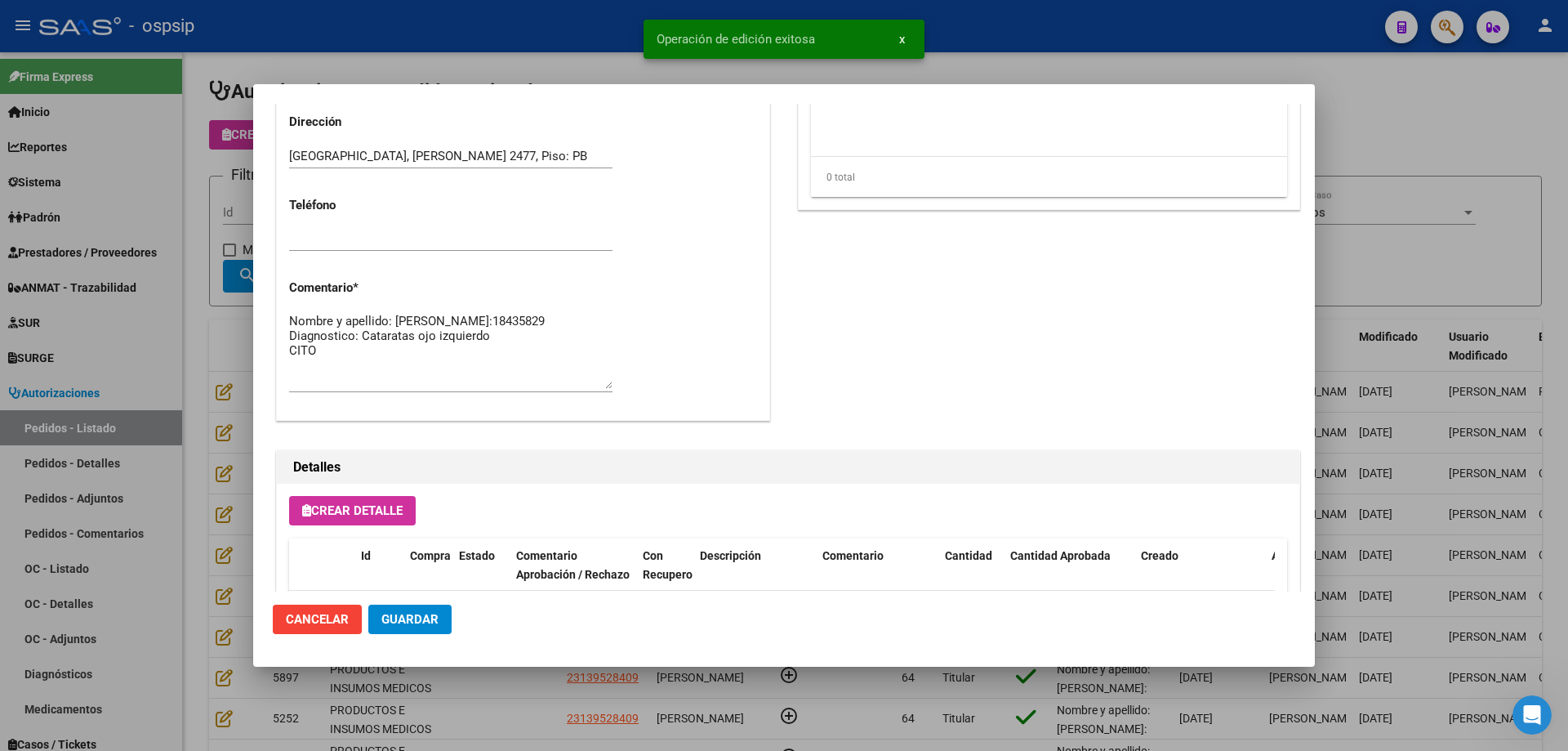
click at [323, 329] on textarea "Nombre y apellido: [PERSON_NAME]:18435829 Diagnostico: Cataratas ojo izquierdo …" at bounding box center [450, 350] width 324 height 77
click at [237, 375] on div at bounding box center [784, 376] width 1568 height 751
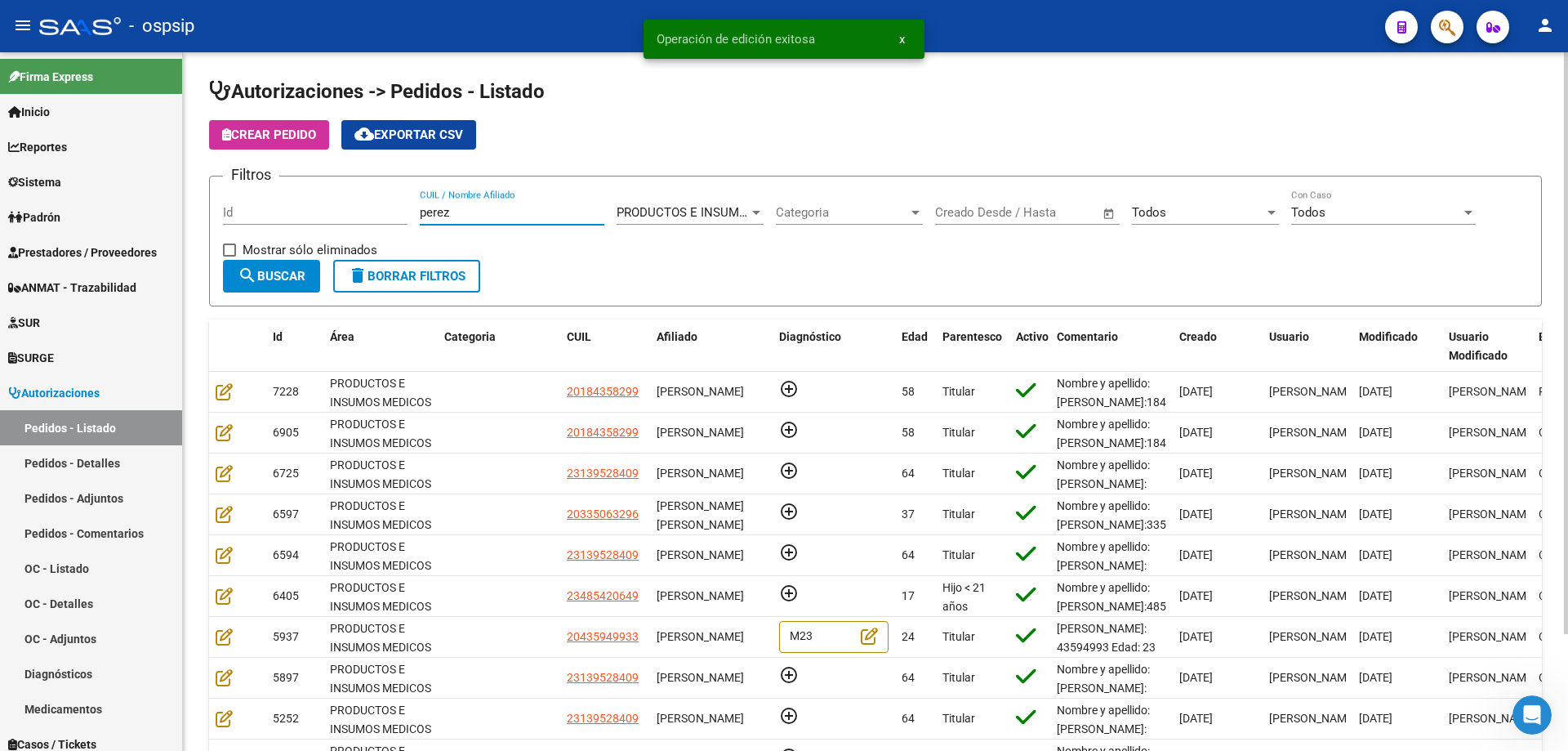
drag, startPoint x: 485, startPoint y: 212, endPoint x: 216, endPoint y: 217, distance: 269.0
click at [216, 217] on form "Filtros Id [PERSON_NAME] CUIL / Nombre Afiliado PRODUCTOS E INSUMOS MEDICOS Sel…" at bounding box center [875, 241] width 1333 height 130
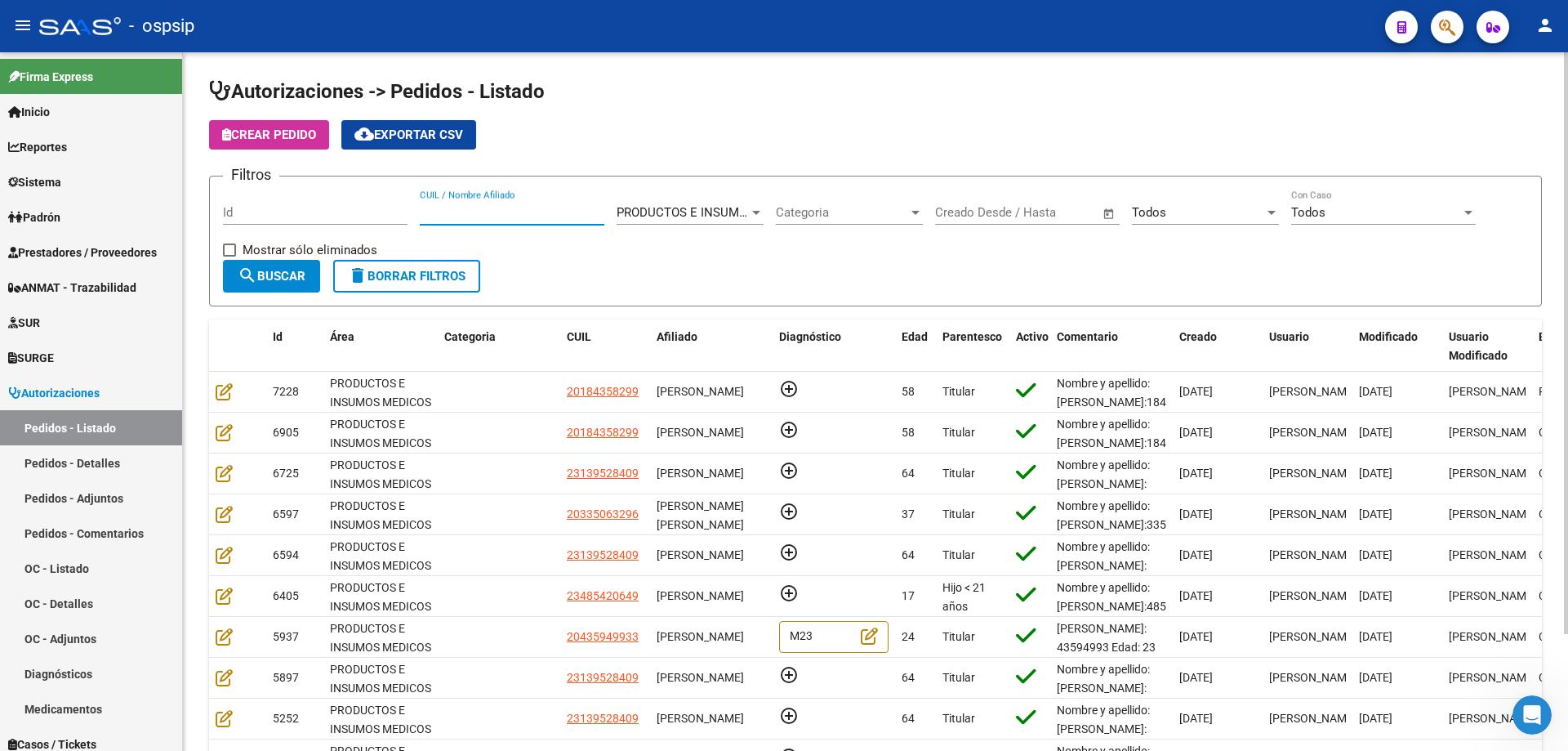
paste input "18435829"
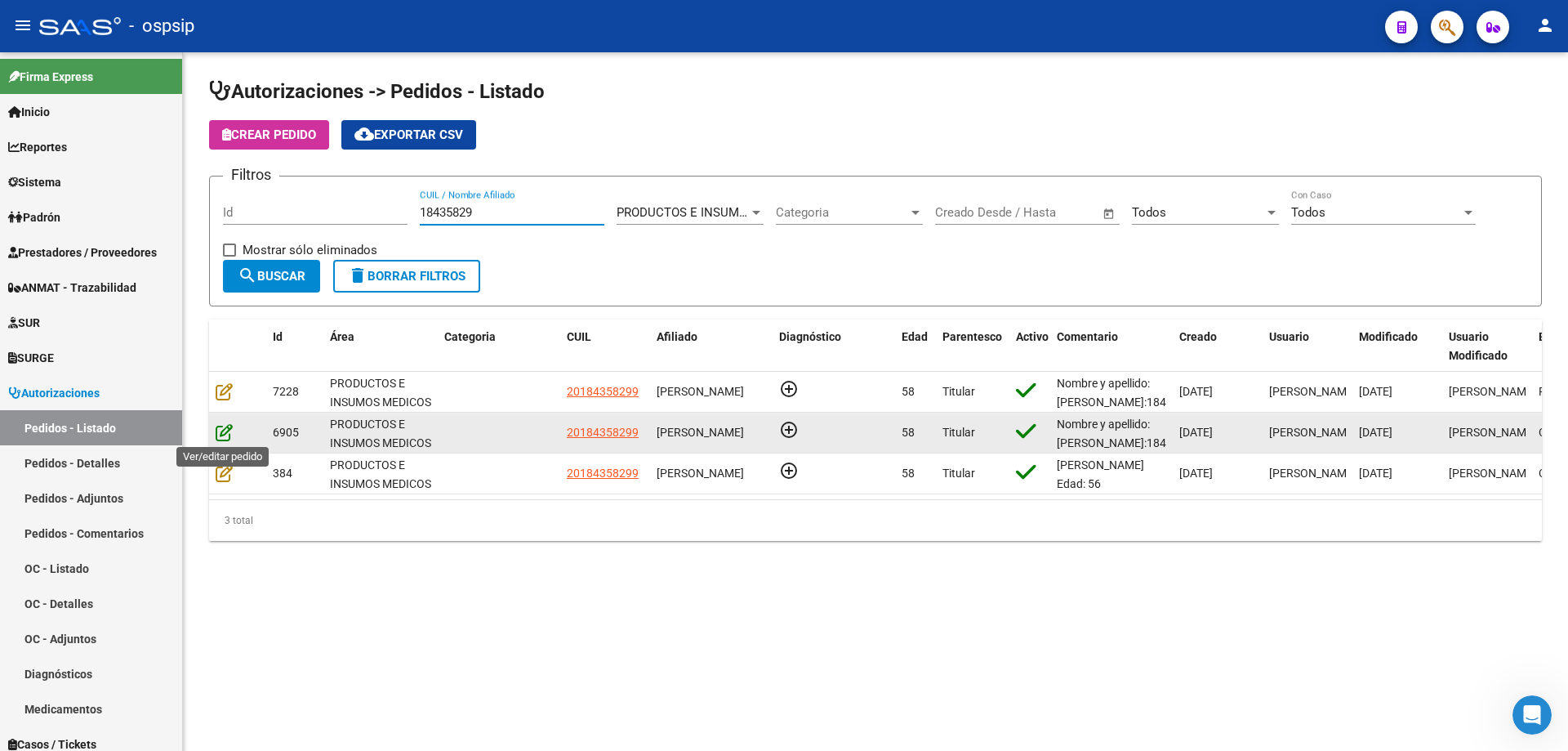
type input "18435829"
click at [227, 435] on icon at bounding box center [224, 432] width 17 height 18
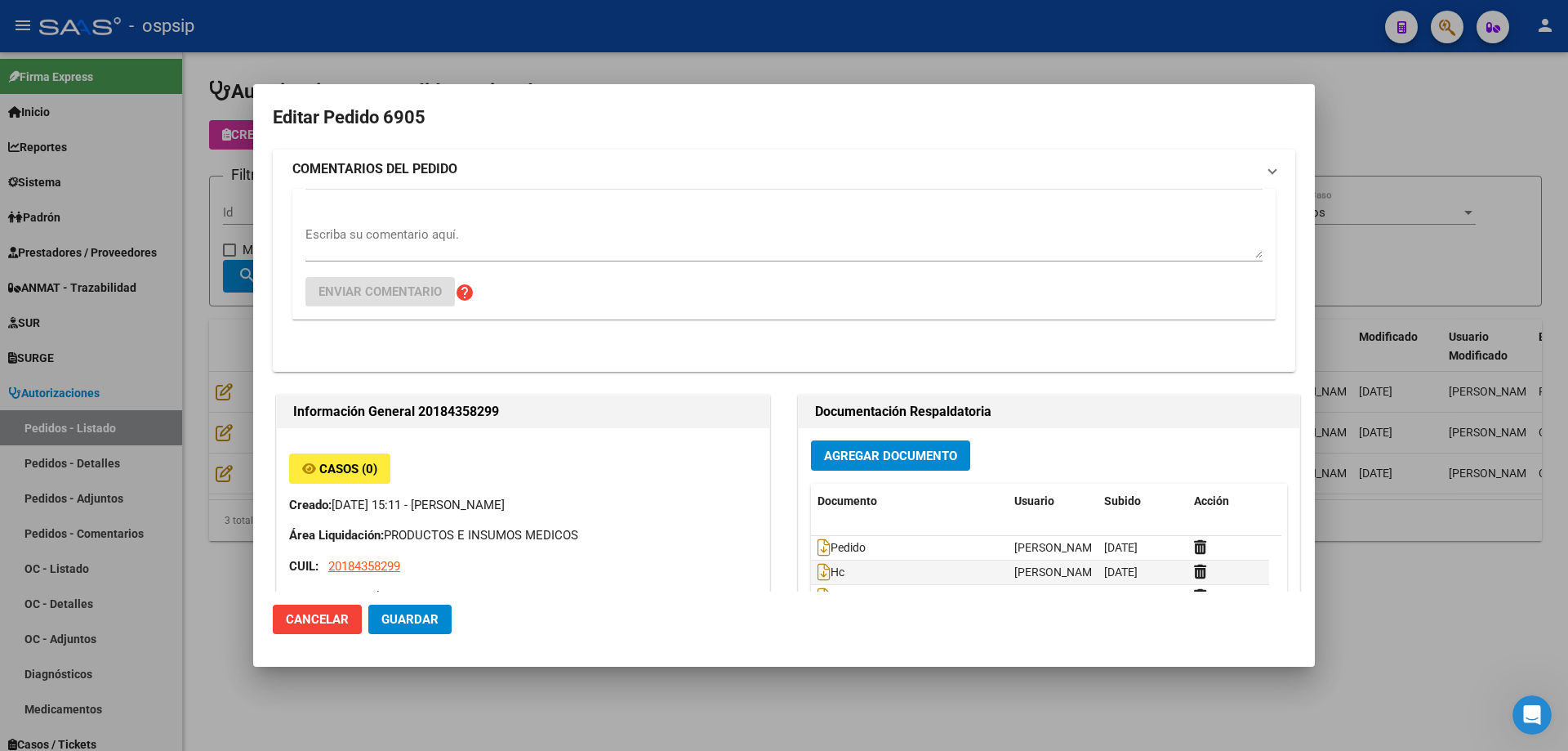
type input "[GEOGRAPHIC_DATA], [PERSON_NAME] 2477, Piso: PB, Departamento: 04"
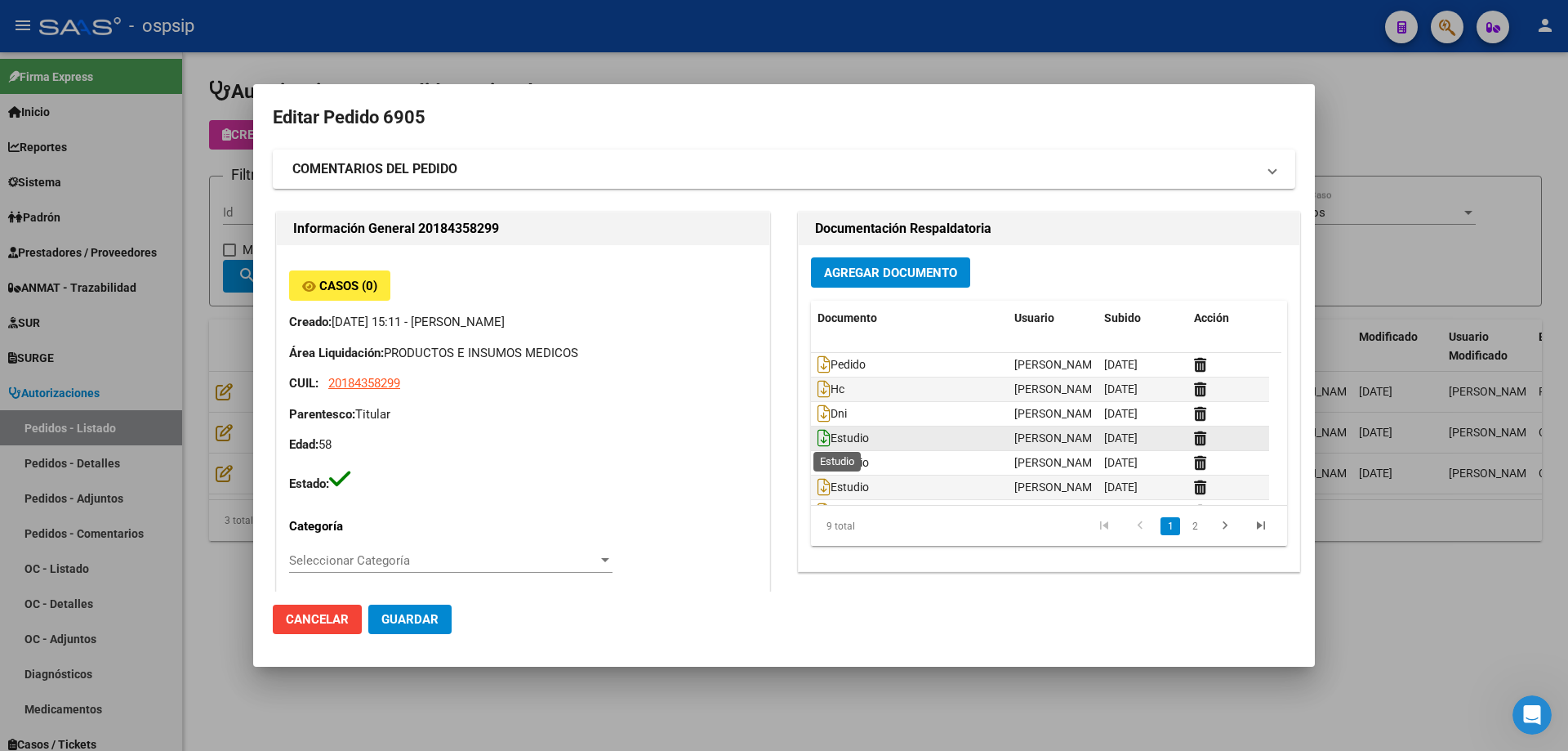
click at [821, 434] on icon at bounding box center [823, 438] width 13 height 18
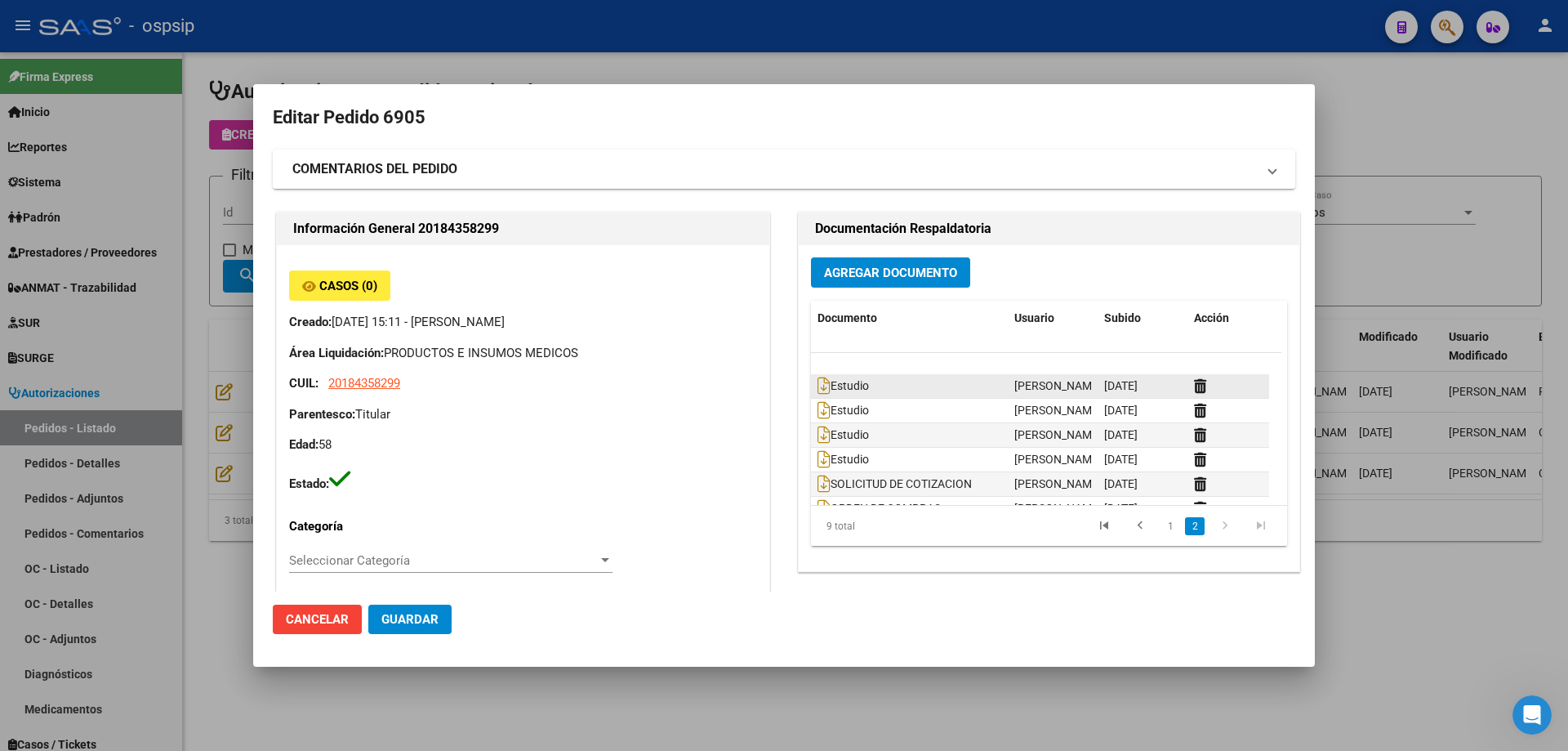
scroll to position [74, 0]
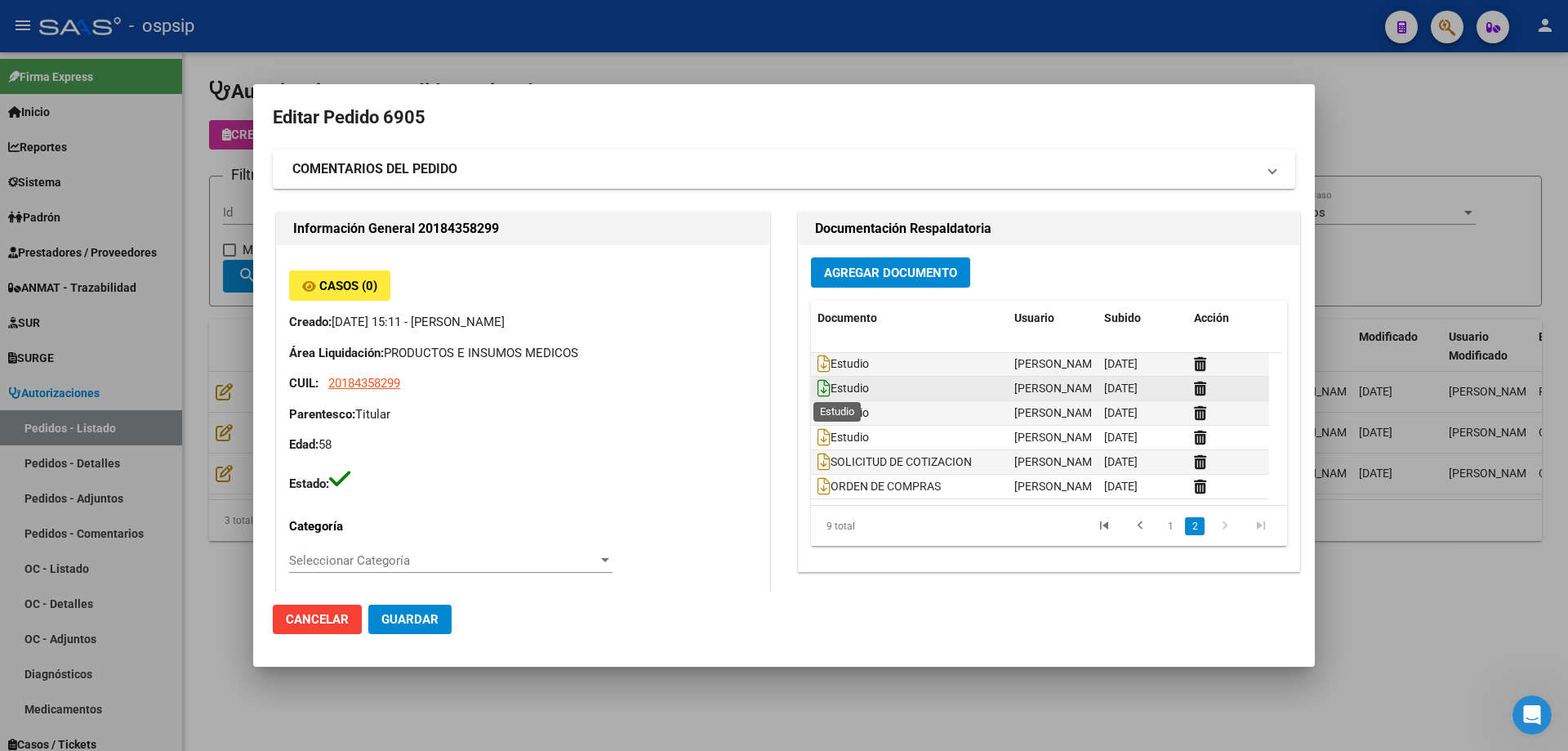
click at [817, 390] on icon at bounding box center [823, 388] width 13 height 18
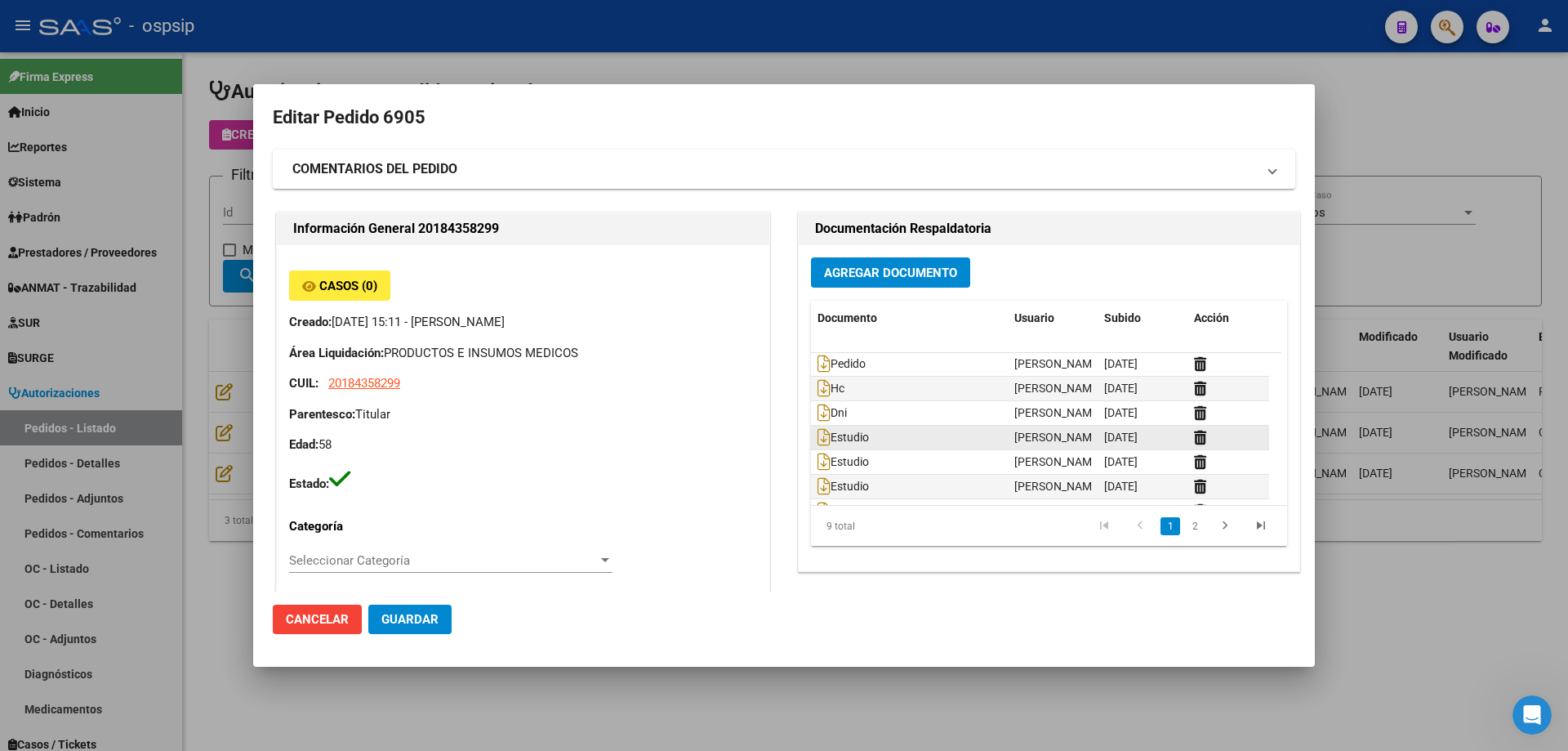
scroll to position [0, 0]
click at [817, 491] on icon at bounding box center [823, 487] width 13 height 18
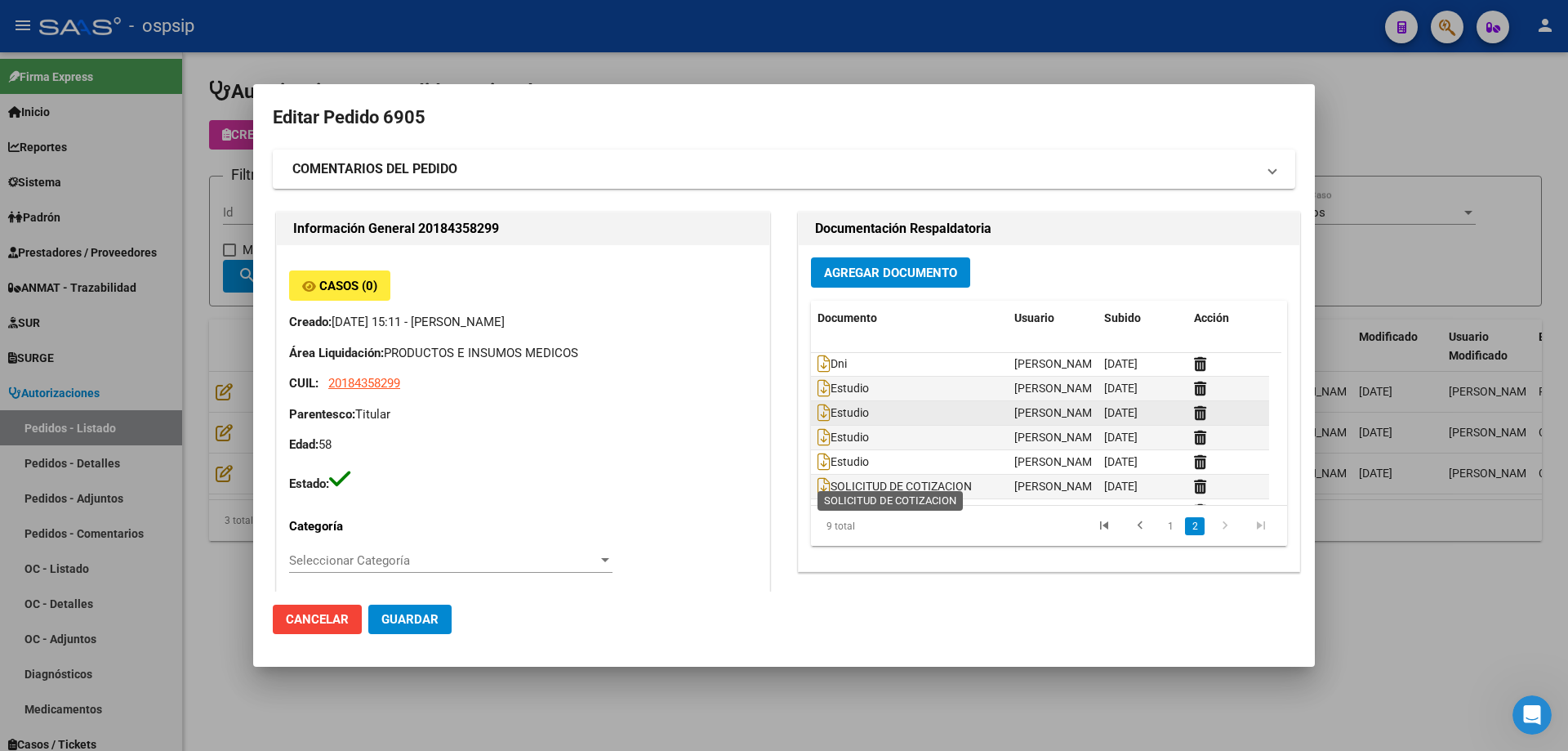
scroll to position [74, 0]
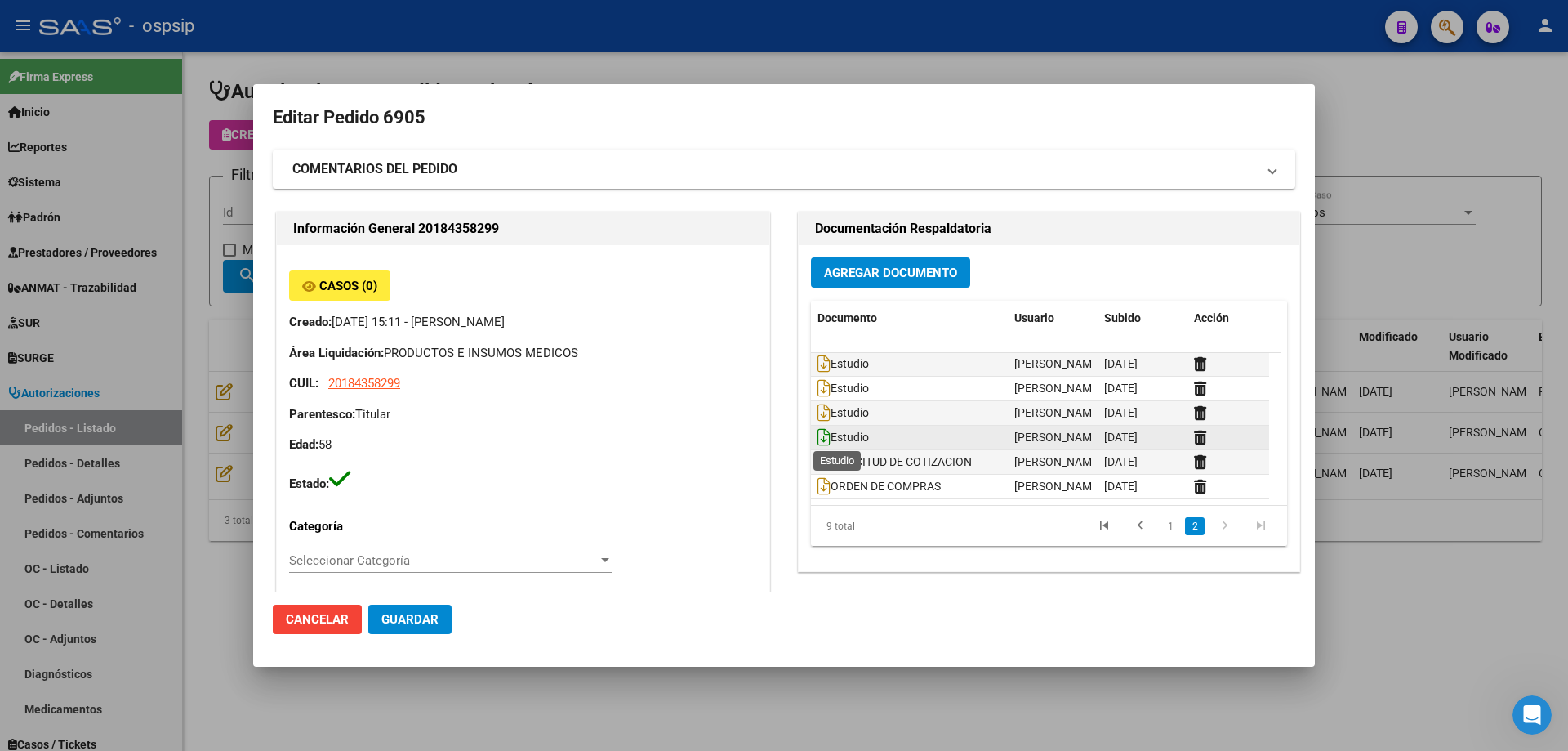
click at [817, 439] on icon at bounding box center [823, 437] width 13 height 18
click at [817, 439] on icon at bounding box center [823, 437] width 13 height 18
click at [822, 418] on icon at bounding box center [823, 413] width 13 height 18
click at [818, 441] on icon at bounding box center [823, 437] width 13 height 18
click at [191, 344] on div at bounding box center [784, 376] width 1568 height 751
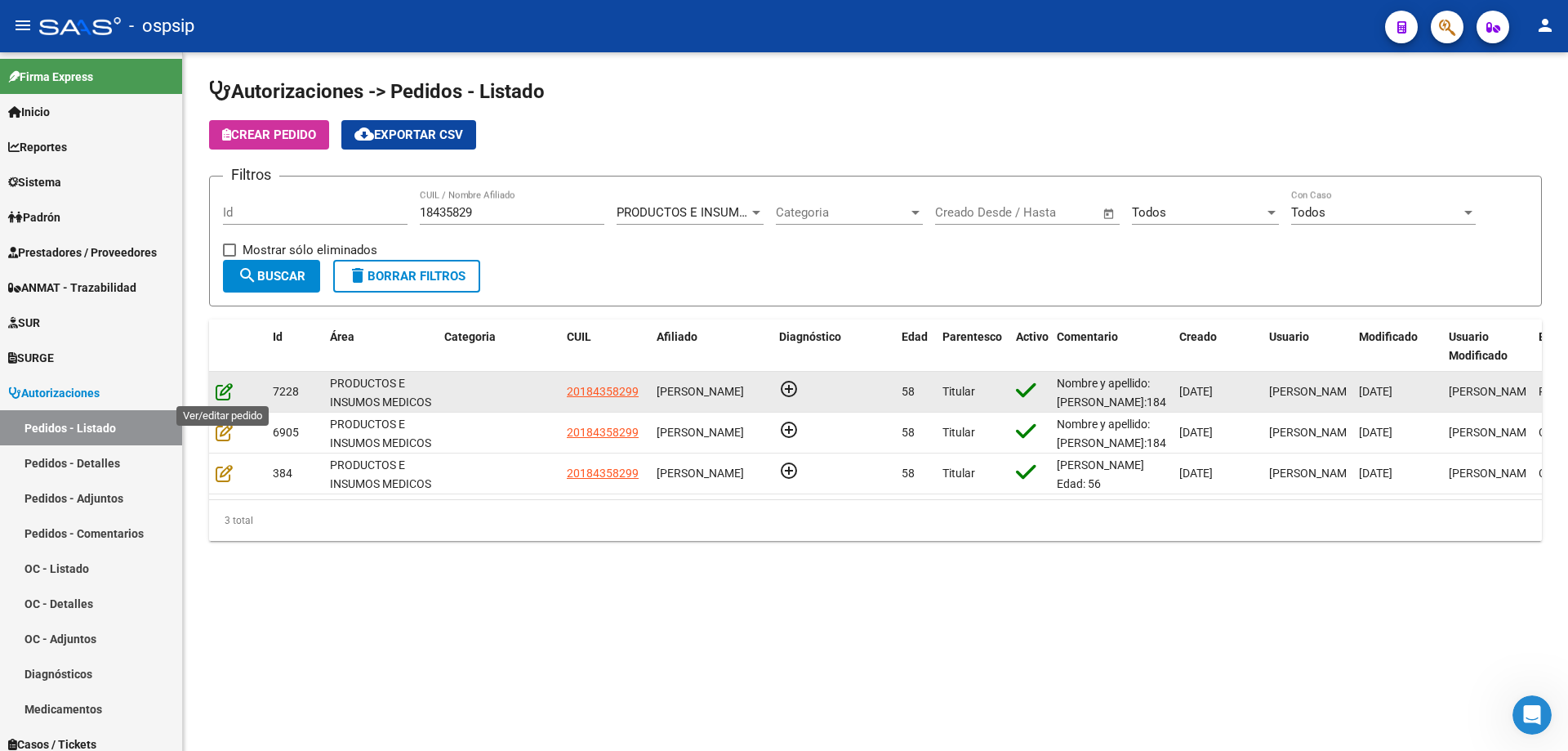
click at [222, 388] on icon at bounding box center [224, 391] width 17 height 18
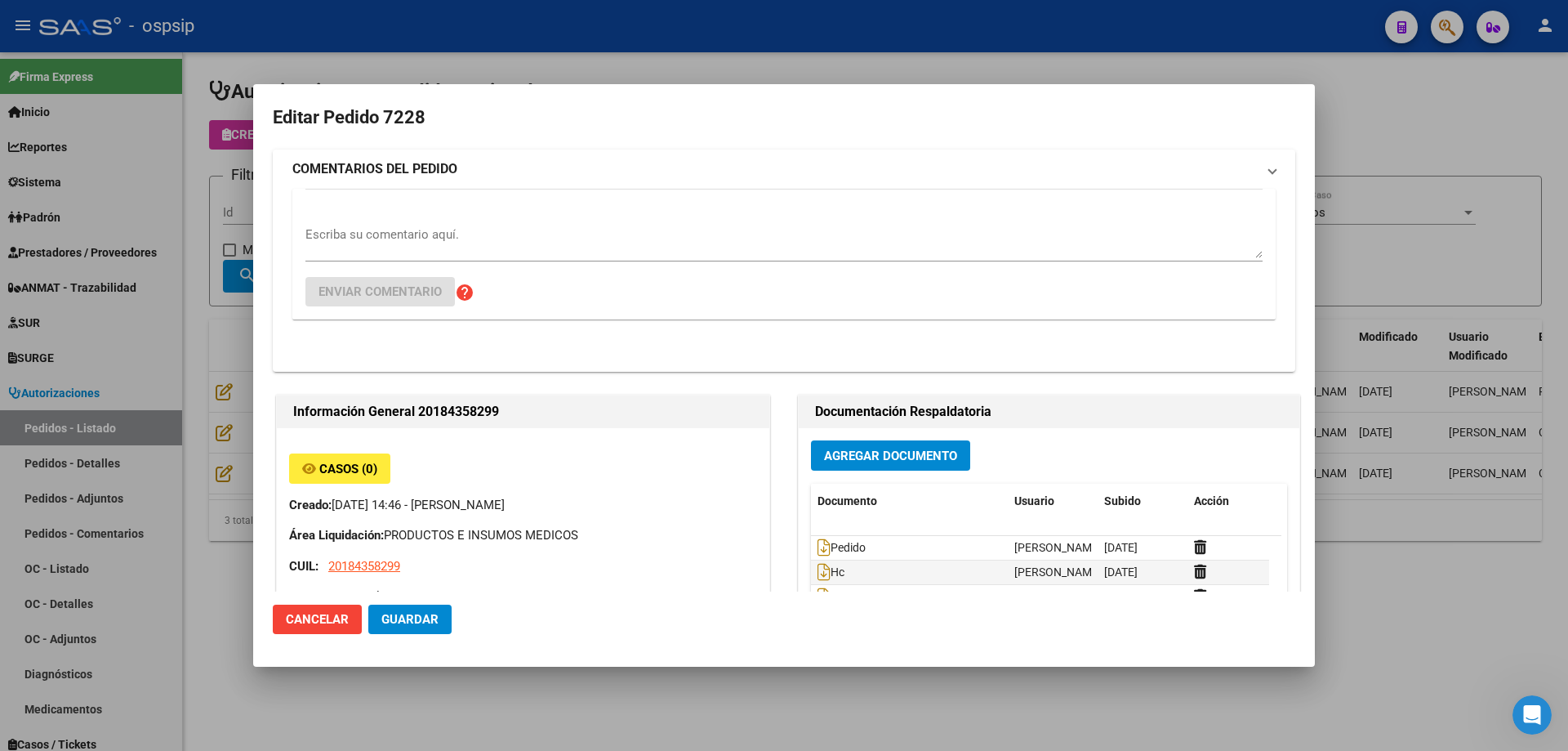
type input "[GEOGRAPHIC_DATA], [PERSON_NAME] 2477, Piso: PB, Departamento: 04"
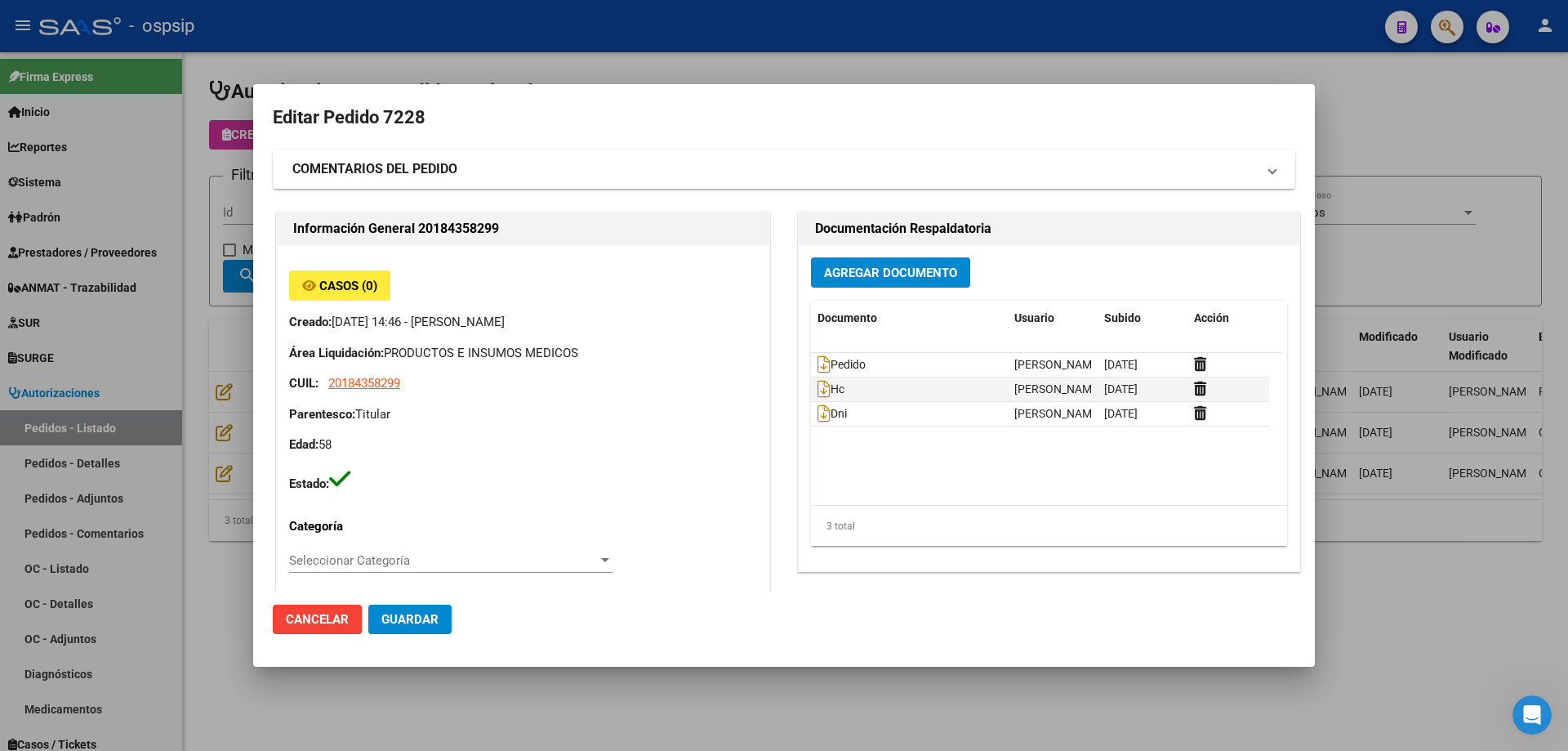
click at [883, 276] on span "Agregar Documento" at bounding box center [891, 273] width 133 height 15
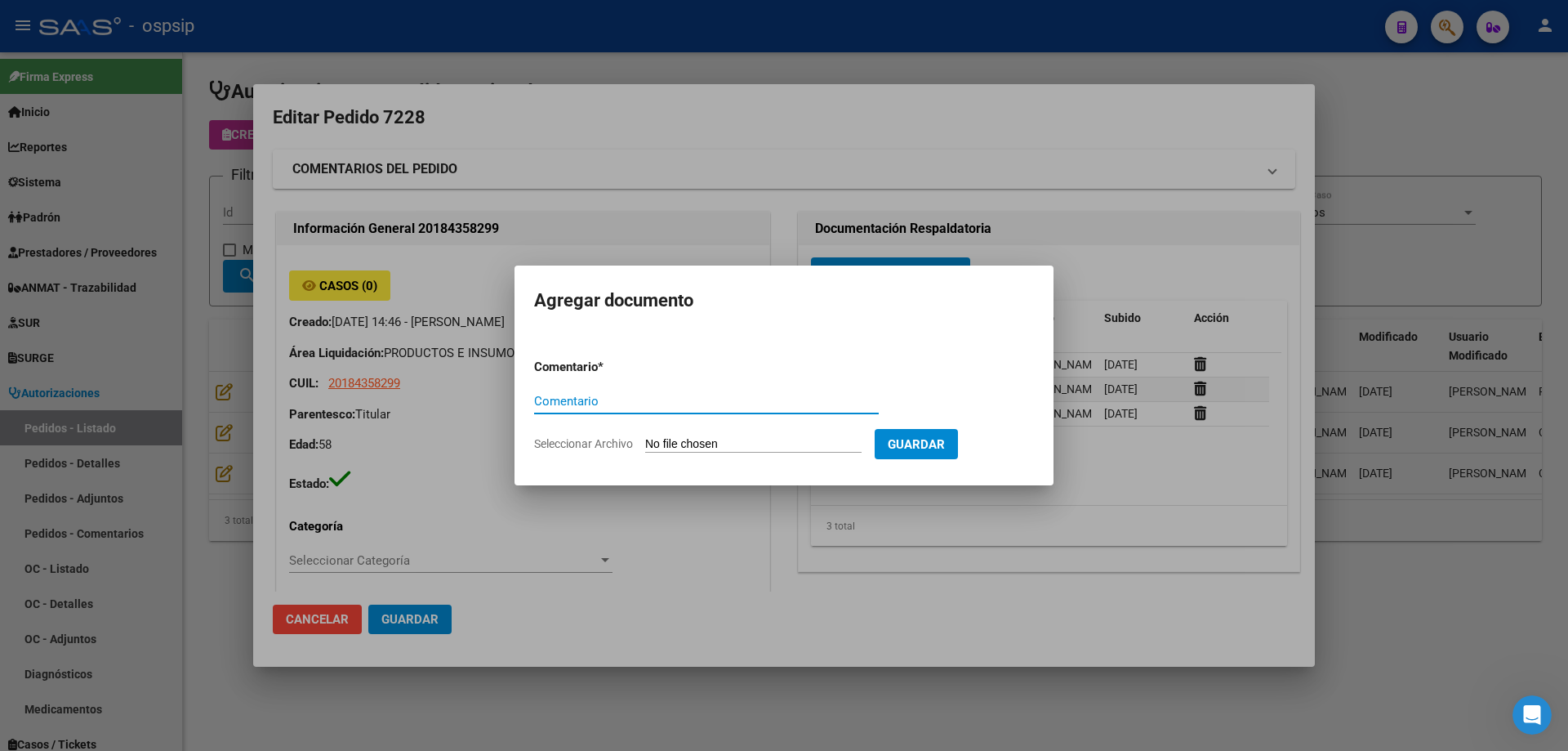
click at [753, 444] on input "Seleccionar Archivo" at bounding box center [753, 445] width 217 height 16
type input "C:\fakepath\estudio [PERSON_NAME].pdf"
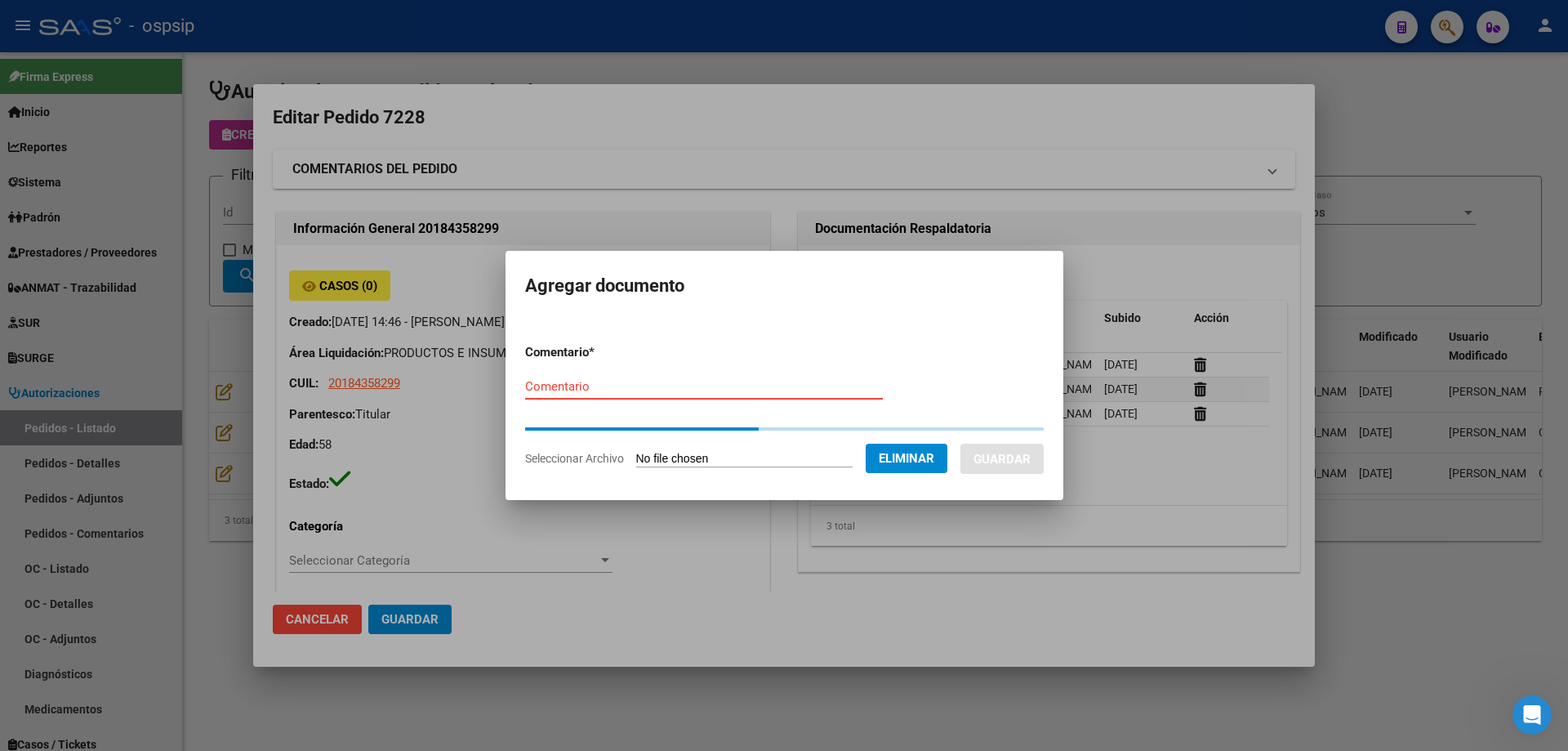
click at [683, 386] on input "Comentario" at bounding box center [704, 386] width 358 height 15
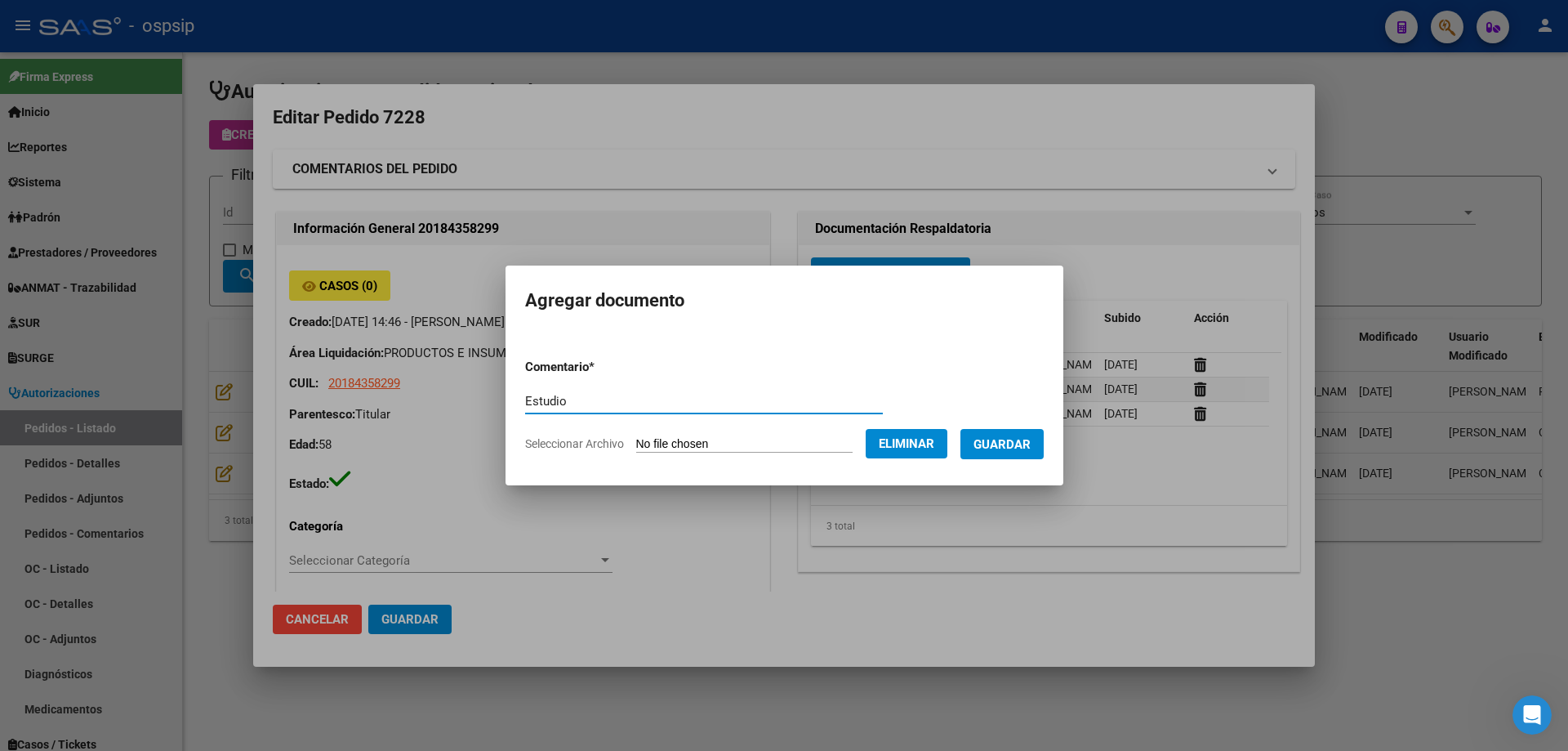
type input "Estudio"
click at [1021, 443] on span "Guardar" at bounding box center [1002, 444] width 57 height 15
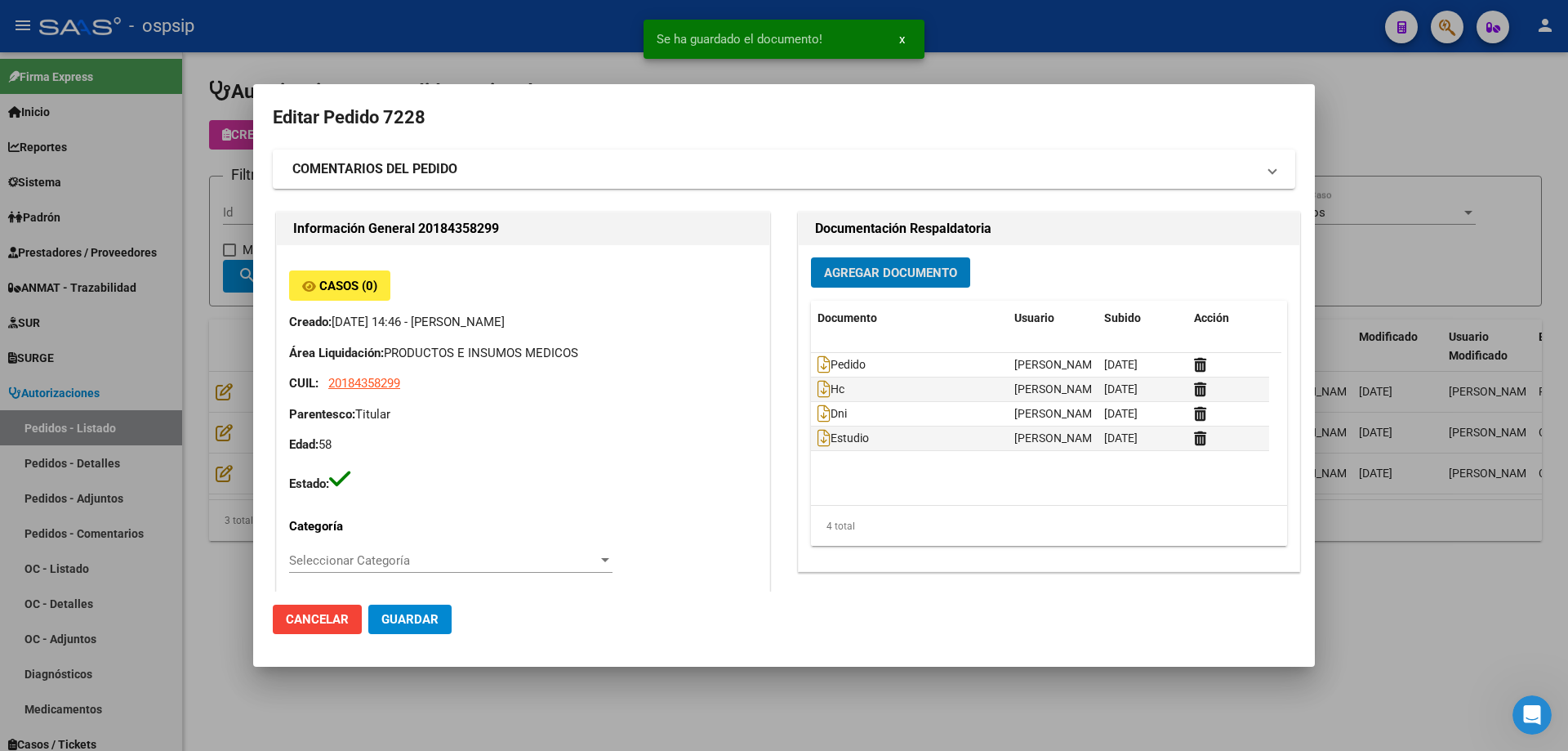
click at [887, 281] on span "Agregar Documento" at bounding box center [891, 273] width 133 height 15
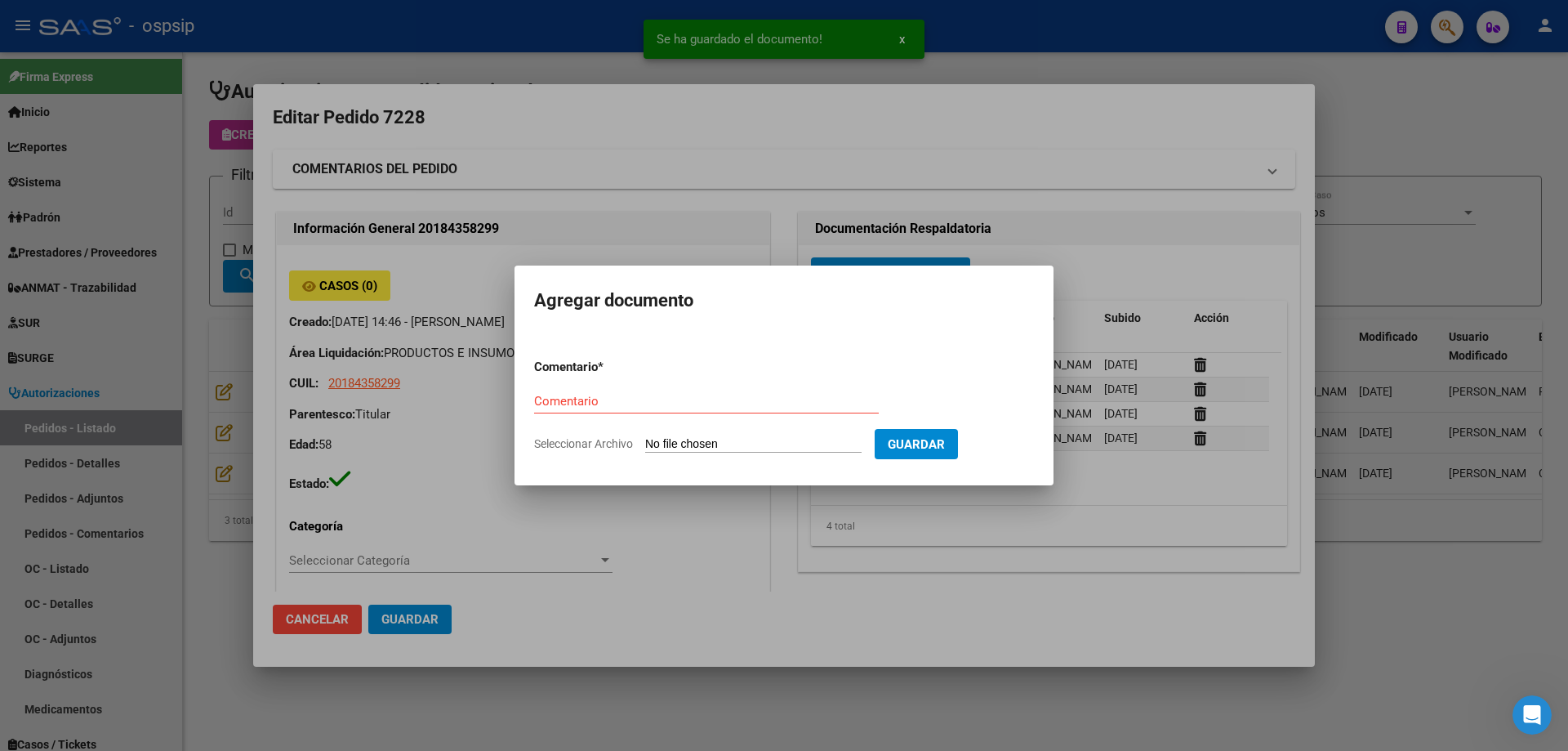
click at [788, 444] on input "Seleccionar Archivo" at bounding box center [753, 445] width 217 height 16
type input "C:\fakepath\estudio 2 [PERSON_NAME].pdf"
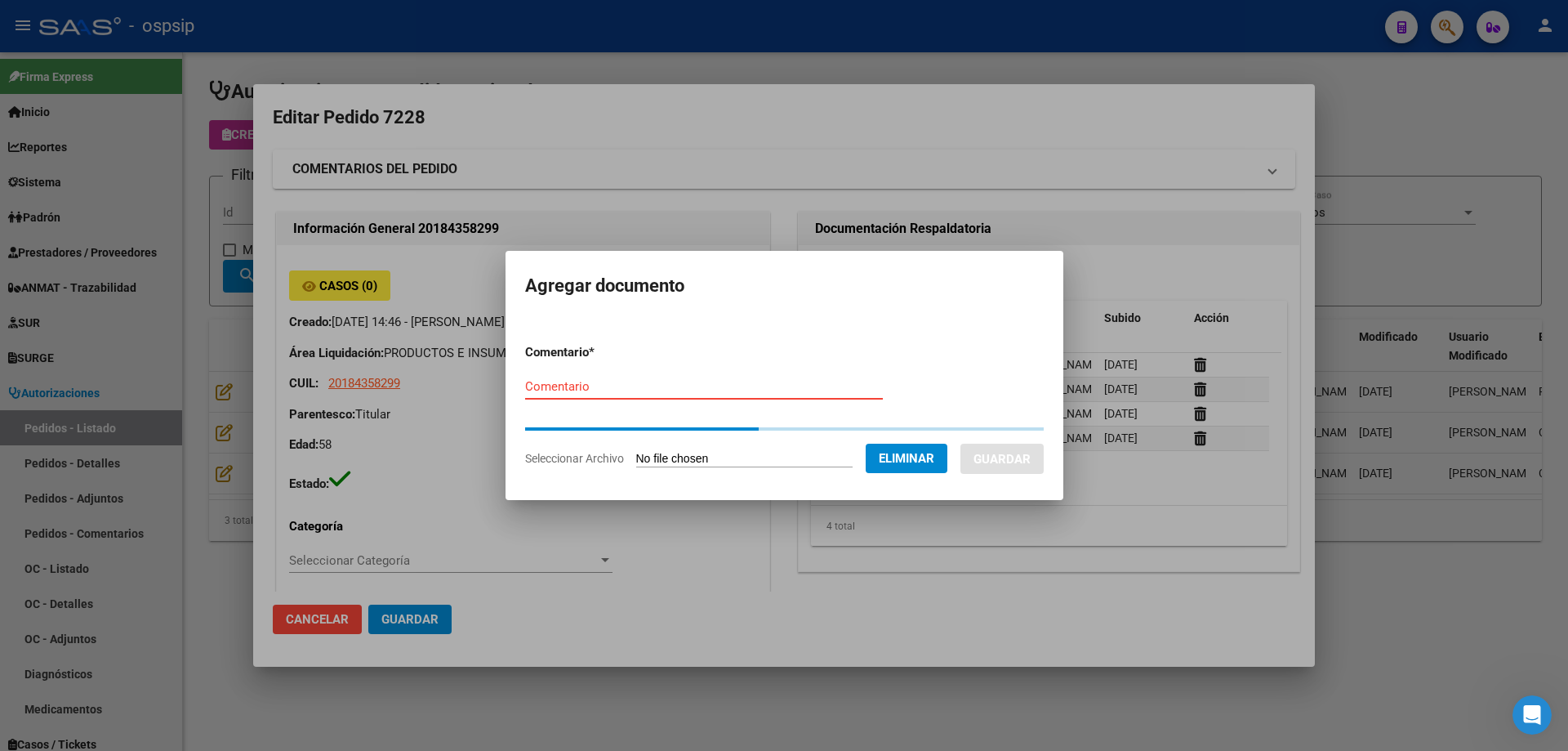
click at [615, 390] on input "Comentario" at bounding box center [704, 386] width 358 height 15
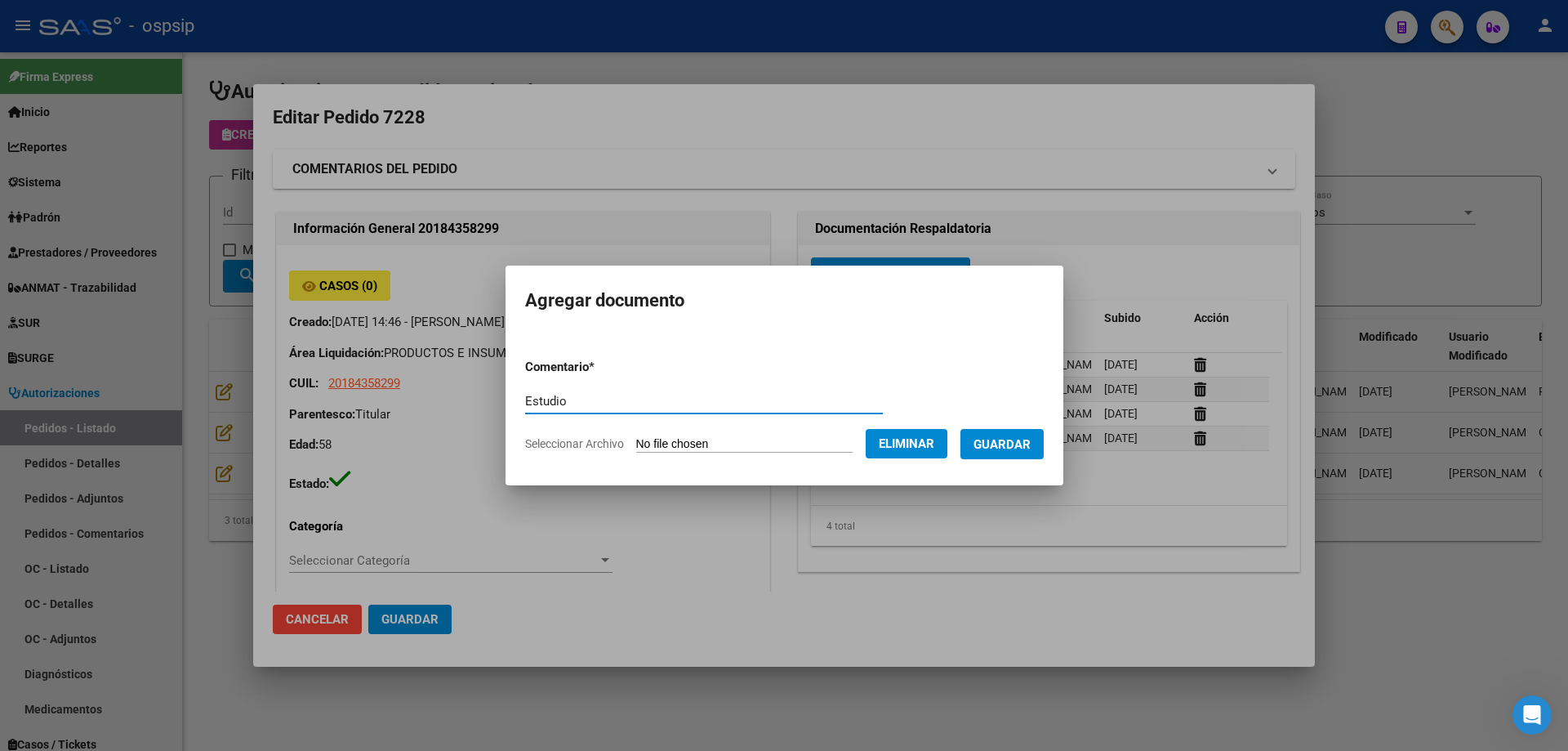
type input "Estudio"
click at [996, 444] on span "Guardar" at bounding box center [1002, 444] width 57 height 15
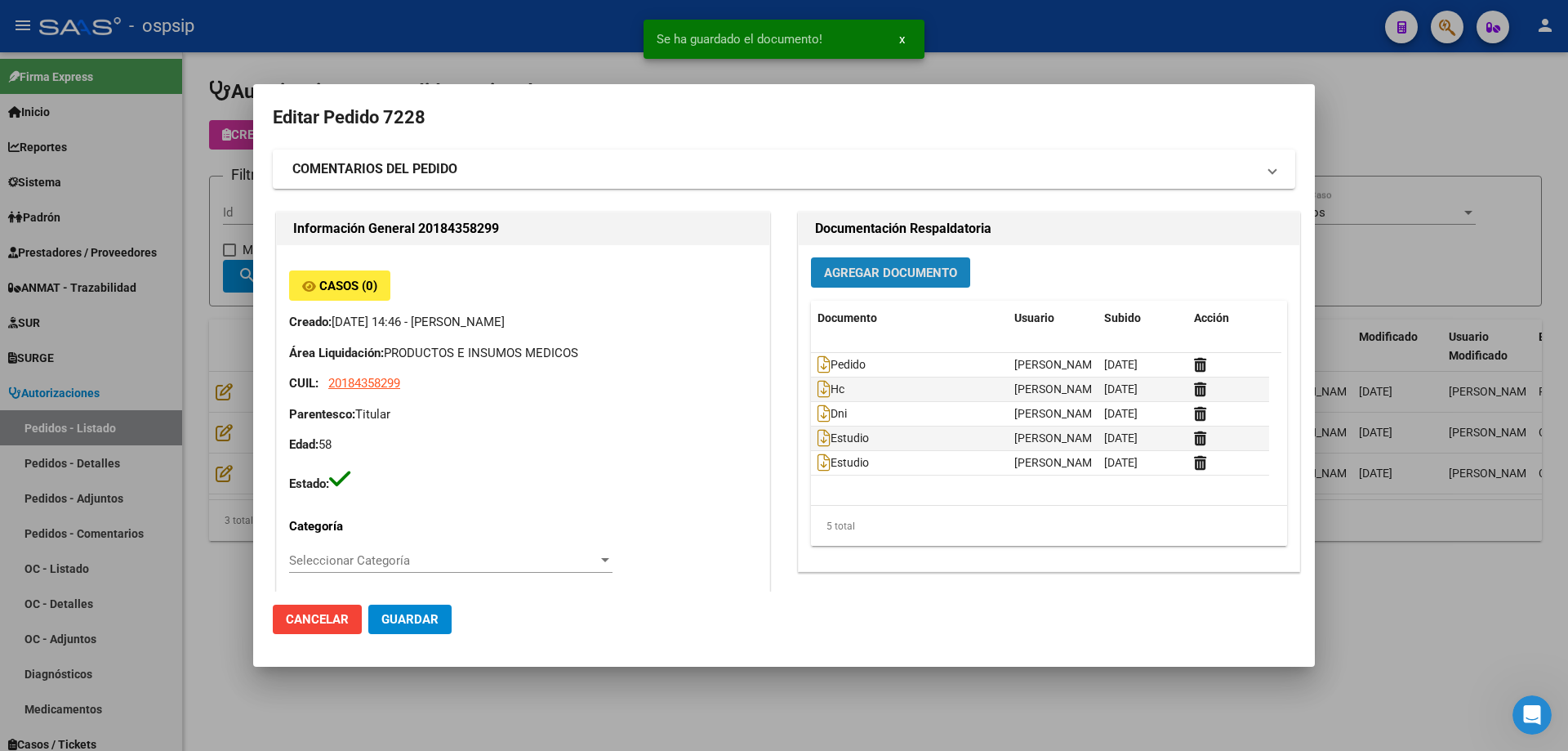
click at [850, 284] on button "Agregar Documento" at bounding box center [891, 272] width 160 height 30
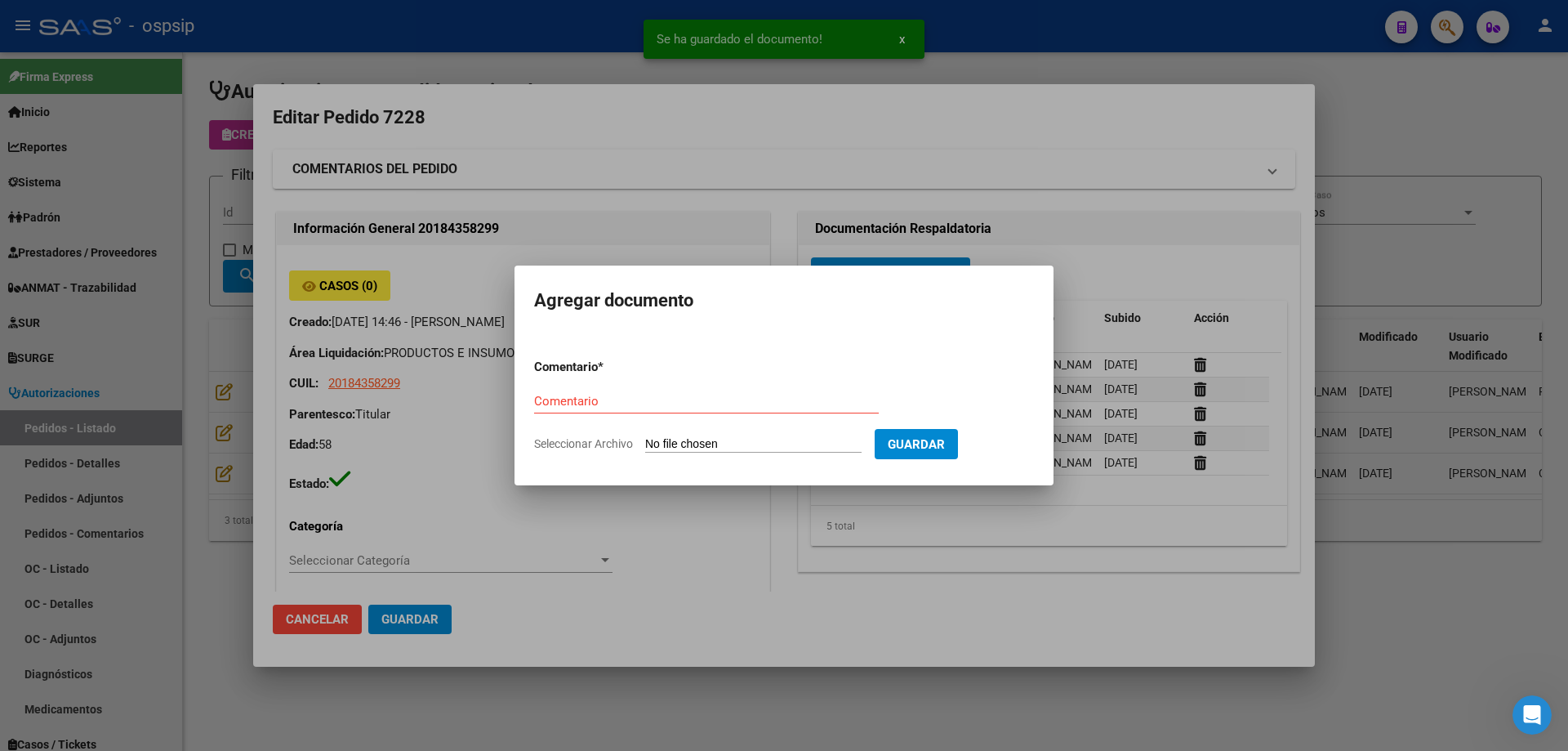
click at [740, 441] on input "Seleccionar Archivo" at bounding box center [753, 445] width 217 height 16
type input "C:\fakepath\estudio 3 [PERSON_NAME].jpg"
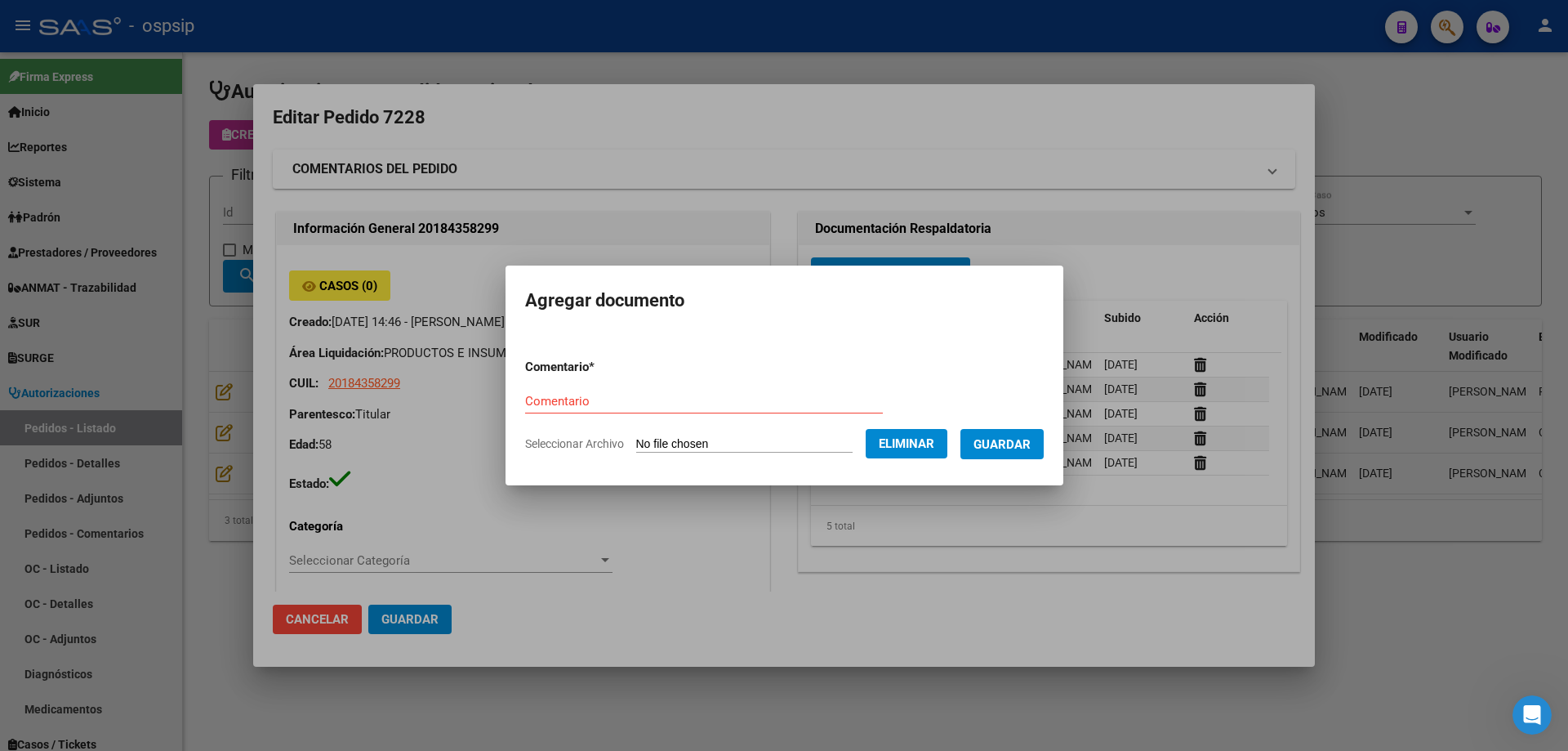
click at [536, 399] on input "Comentario" at bounding box center [704, 401] width 358 height 15
type input "W"
type input "Estudio"
click at [1021, 464] on form "Comentario * Estudio Comentario Seleccionar Archivo Eliminar Guardar" at bounding box center [784, 405] width 519 height 119
click at [1023, 451] on span "Guardar" at bounding box center [1002, 444] width 57 height 15
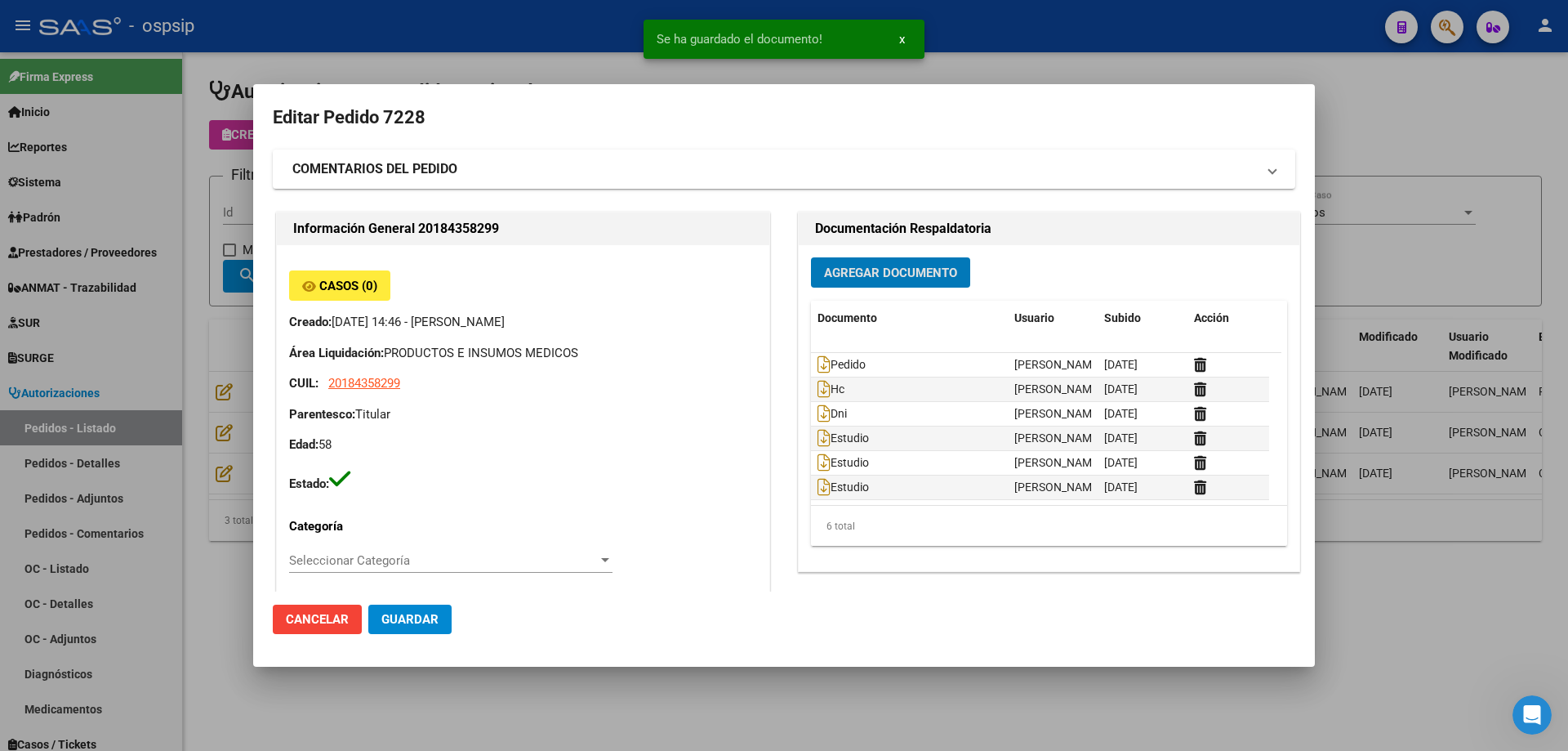
click at [863, 275] on span "Agregar Documento" at bounding box center [891, 273] width 133 height 15
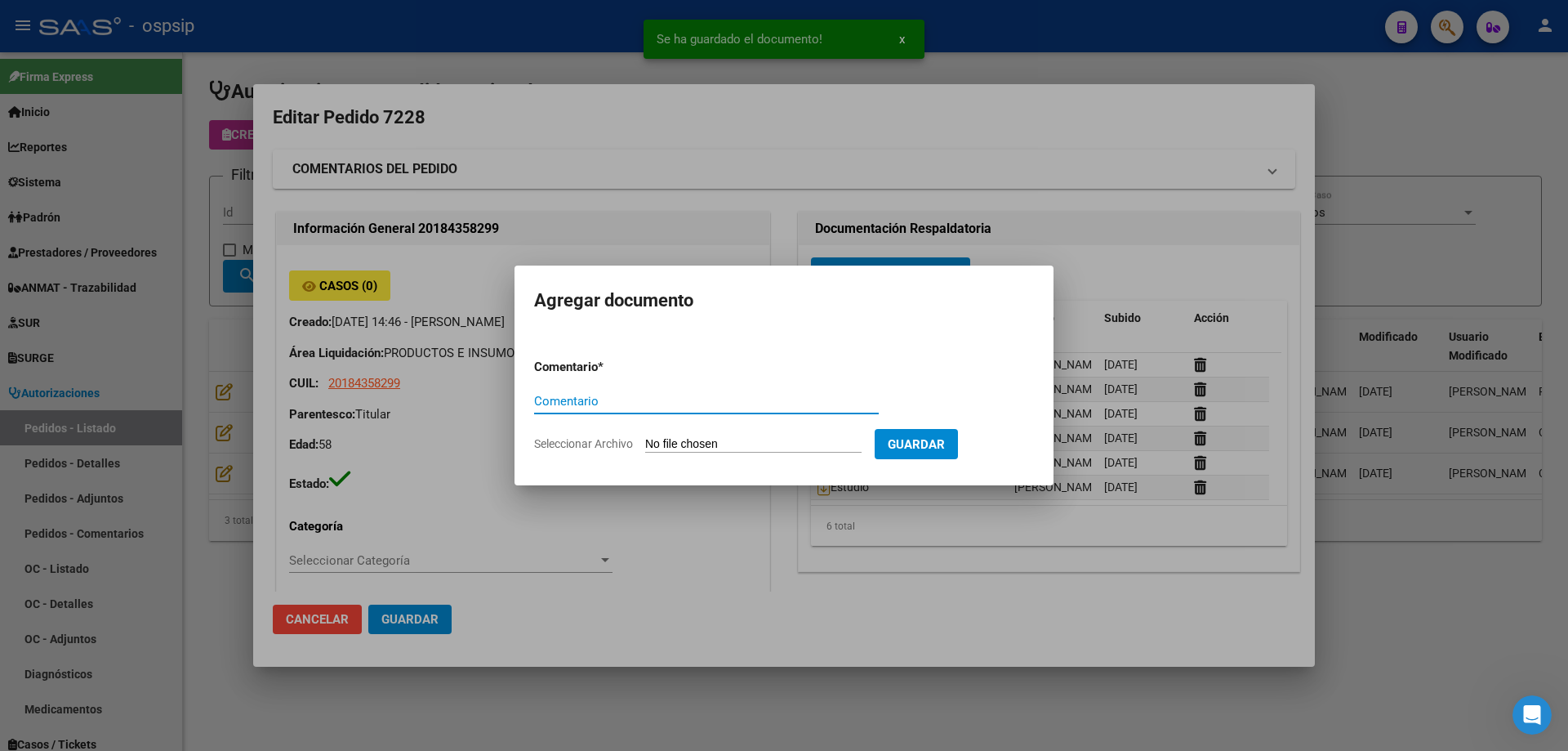
click at [747, 451] on input "Seleccionar Archivo" at bounding box center [753, 445] width 217 height 16
type input "C:\fakepath\estudio 4 [PERSON_NAME].jpg"
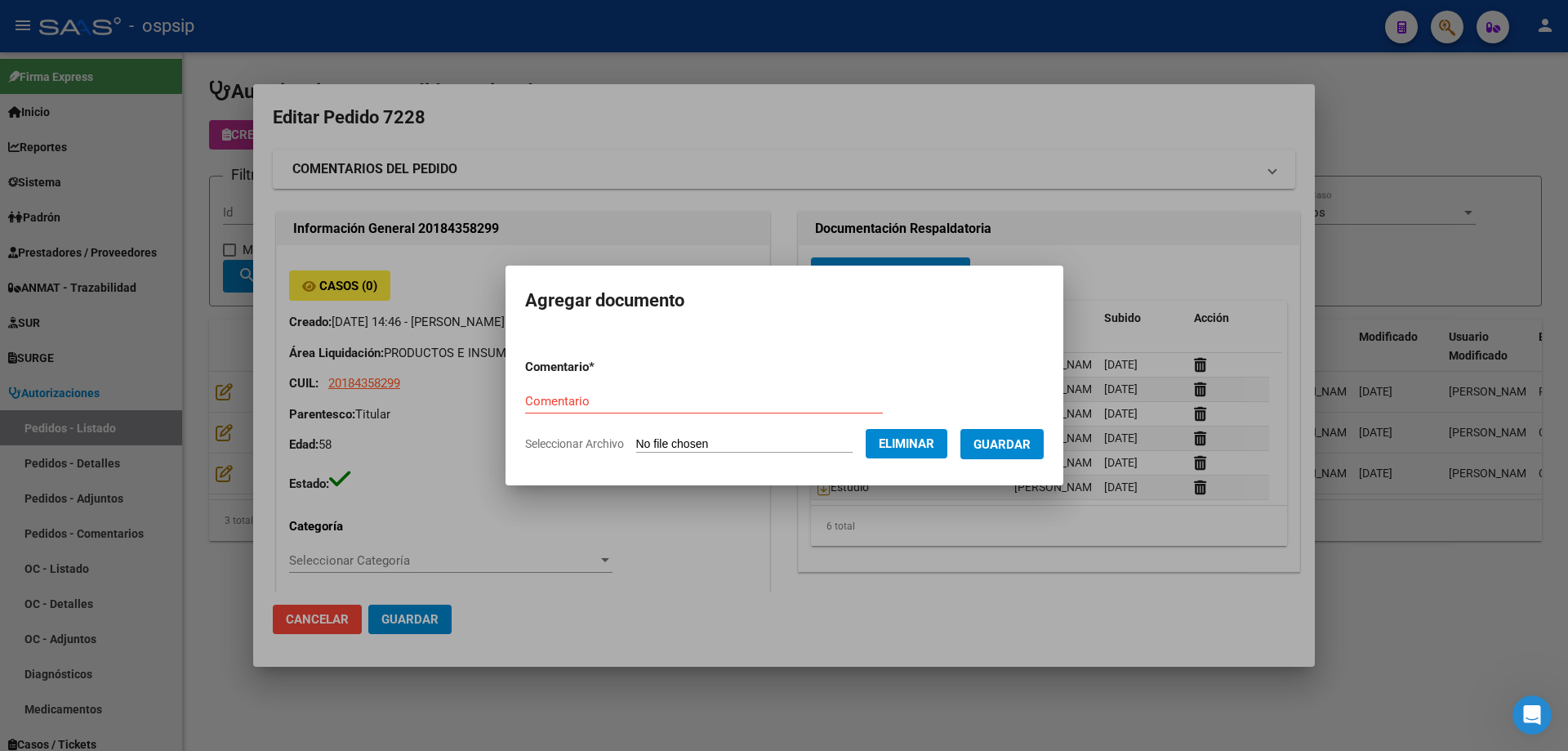
click at [719, 410] on div "Comentario" at bounding box center [704, 401] width 358 height 24
type input "Estudio"
click at [1006, 439] on span "Guardar" at bounding box center [1002, 444] width 57 height 15
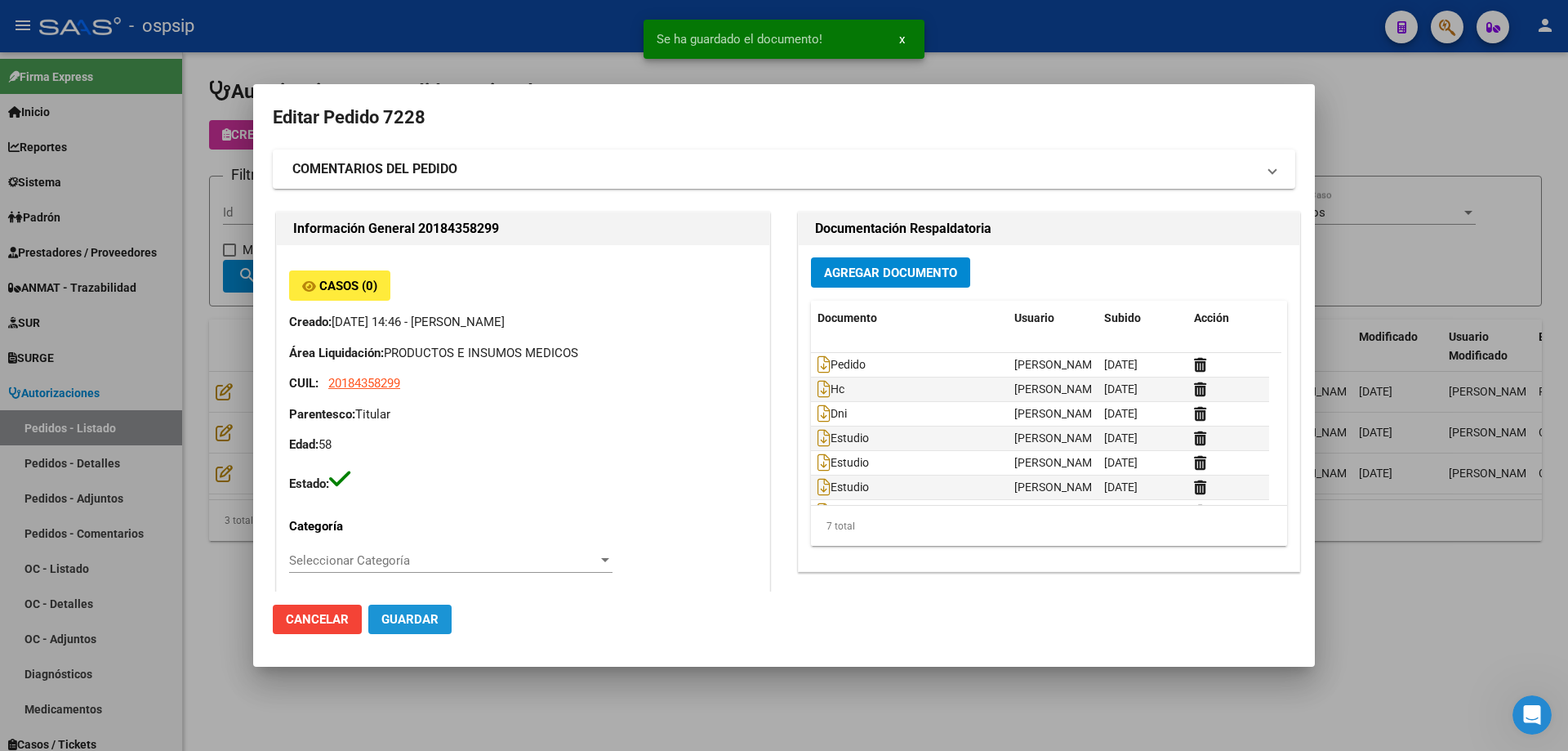
click at [381, 613] on span "Guardar" at bounding box center [410, 619] width 57 height 15
click at [818, 437] on icon at bounding box center [823, 438] width 13 height 18
click at [811, 467] on datatable-body-cell "Estudio" at bounding box center [910, 462] width 197 height 23
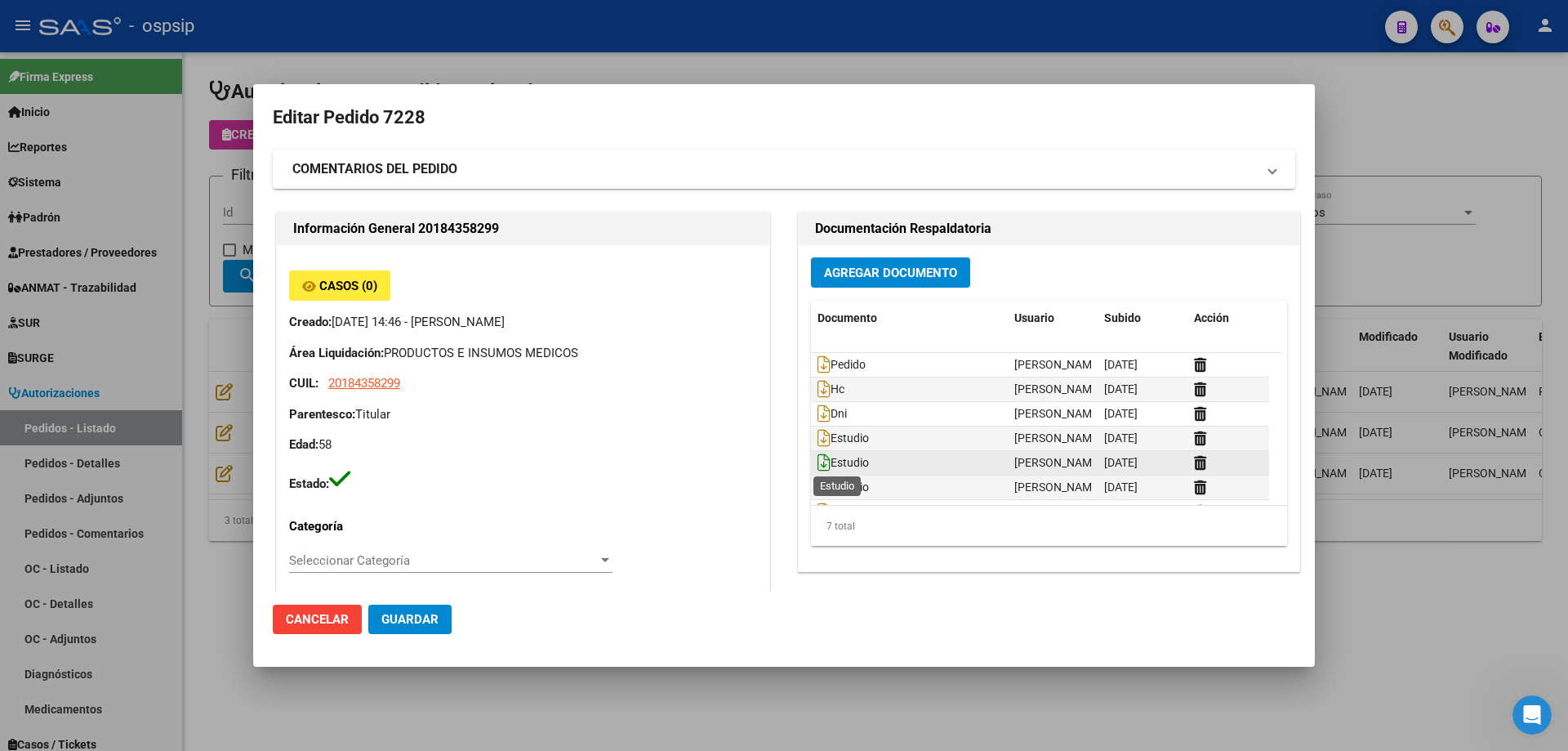
click at [817, 461] on icon at bounding box center [823, 462] width 13 height 18
click at [817, 483] on icon at bounding box center [823, 487] width 13 height 18
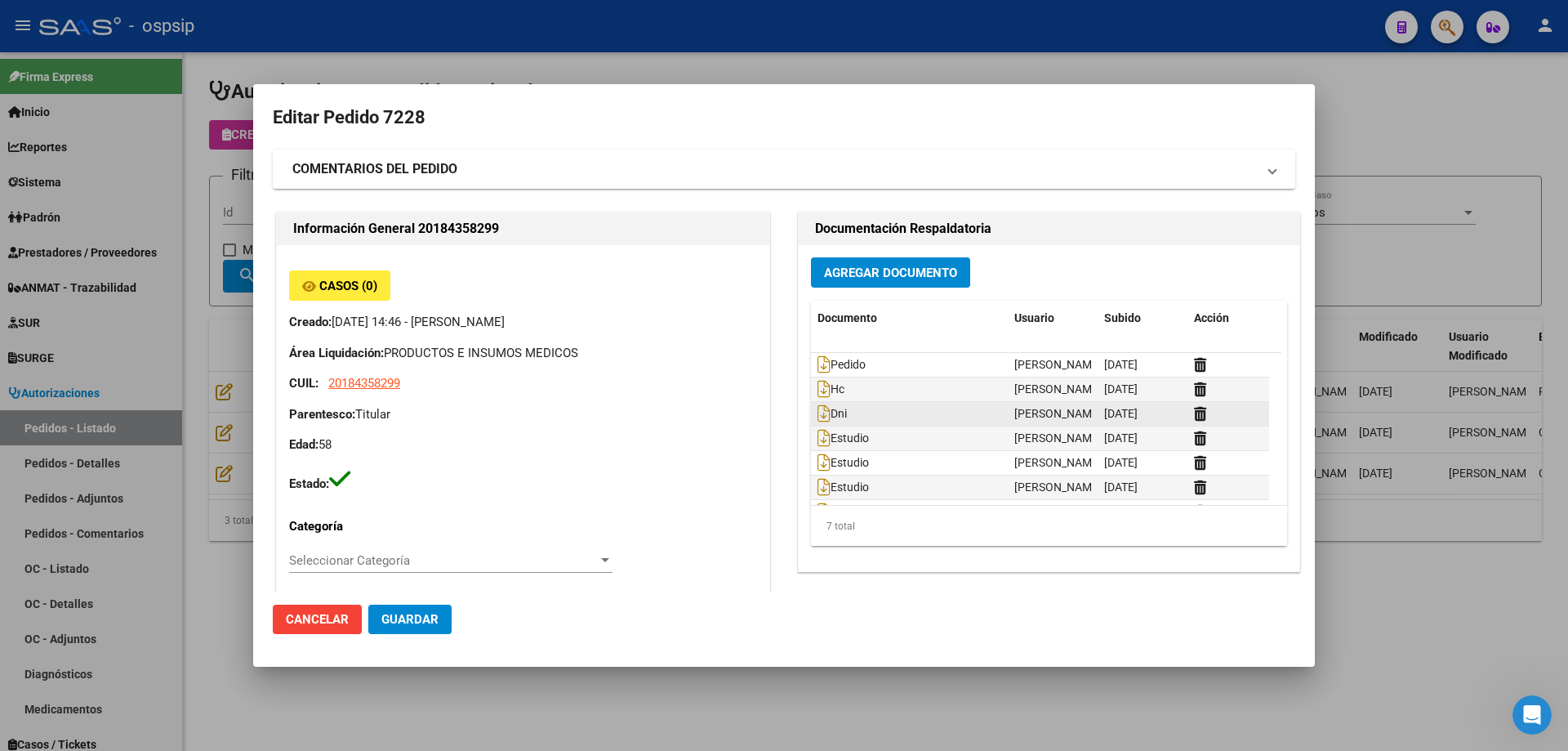
scroll to position [25, 0]
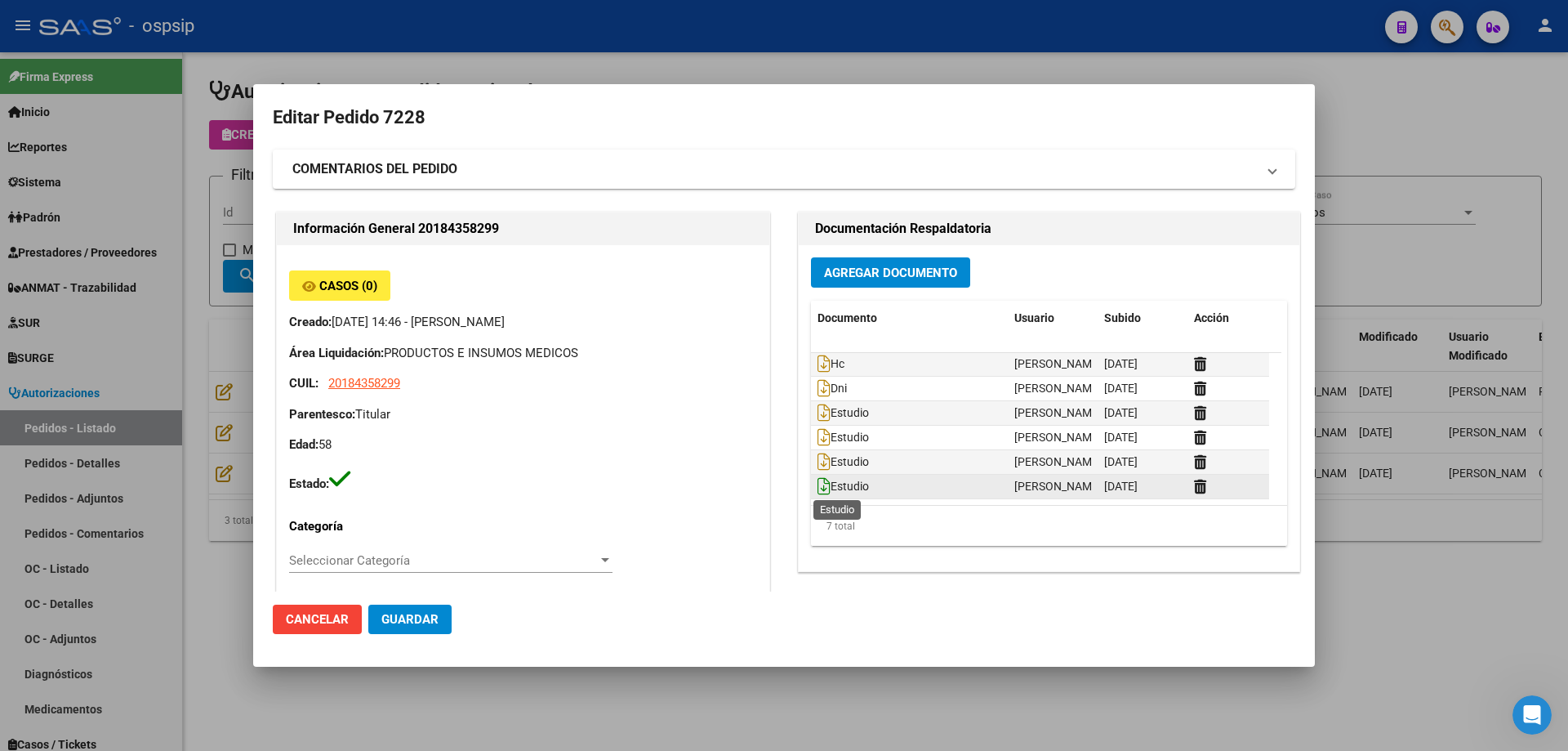
click at [817, 482] on icon at bounding box center [823, 486] width 13 height 18
click at [438, 624] on button "Guardar" at bounding box center [410, 619] width 84 height 29
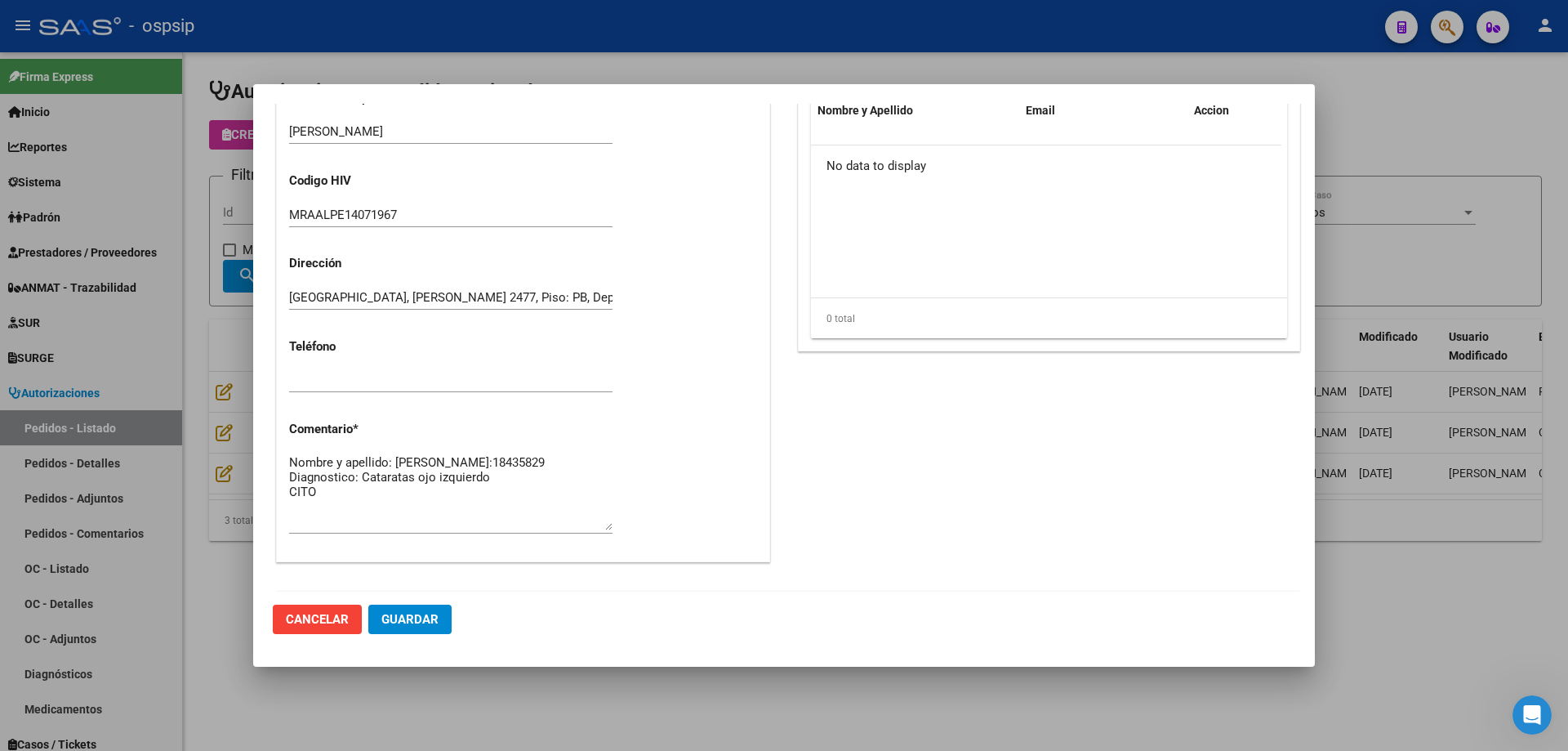
scroll to position [735, 0]
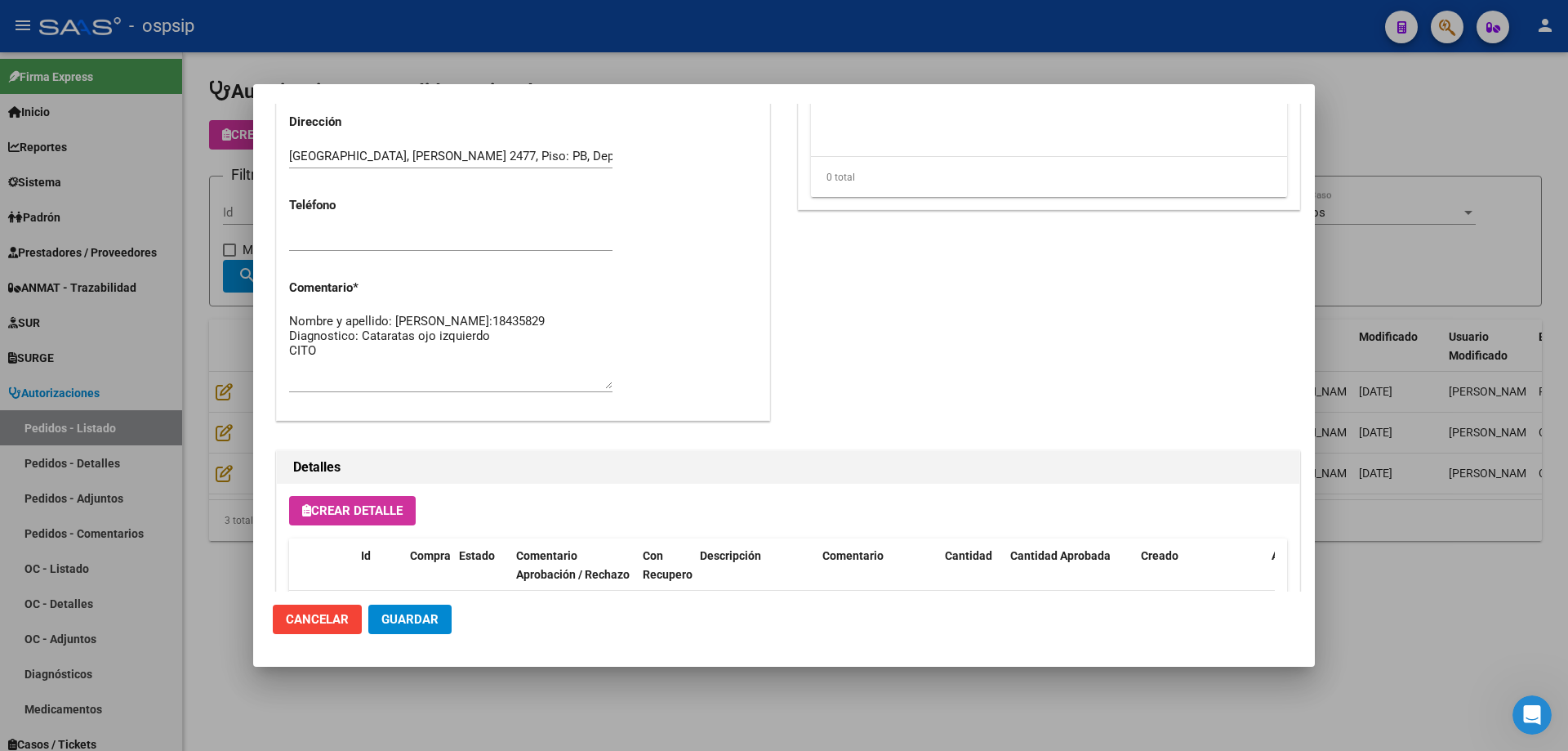
click at [502, 372] on textarea "Nombre y apellido: [PERSON_NAME]:18435829 Diagnostico: Cataratas ojo izquierdo …" at bounding box center [450, 350] width 324 height 77
type textarea "Nombre y apellido: [PERSON_NAME]:18435829 Diagnostico: Cataratas ojo izquierdo …"
click at [438, 631] on button "Guardar" at bounding box center [410, 619] width 84 height 29
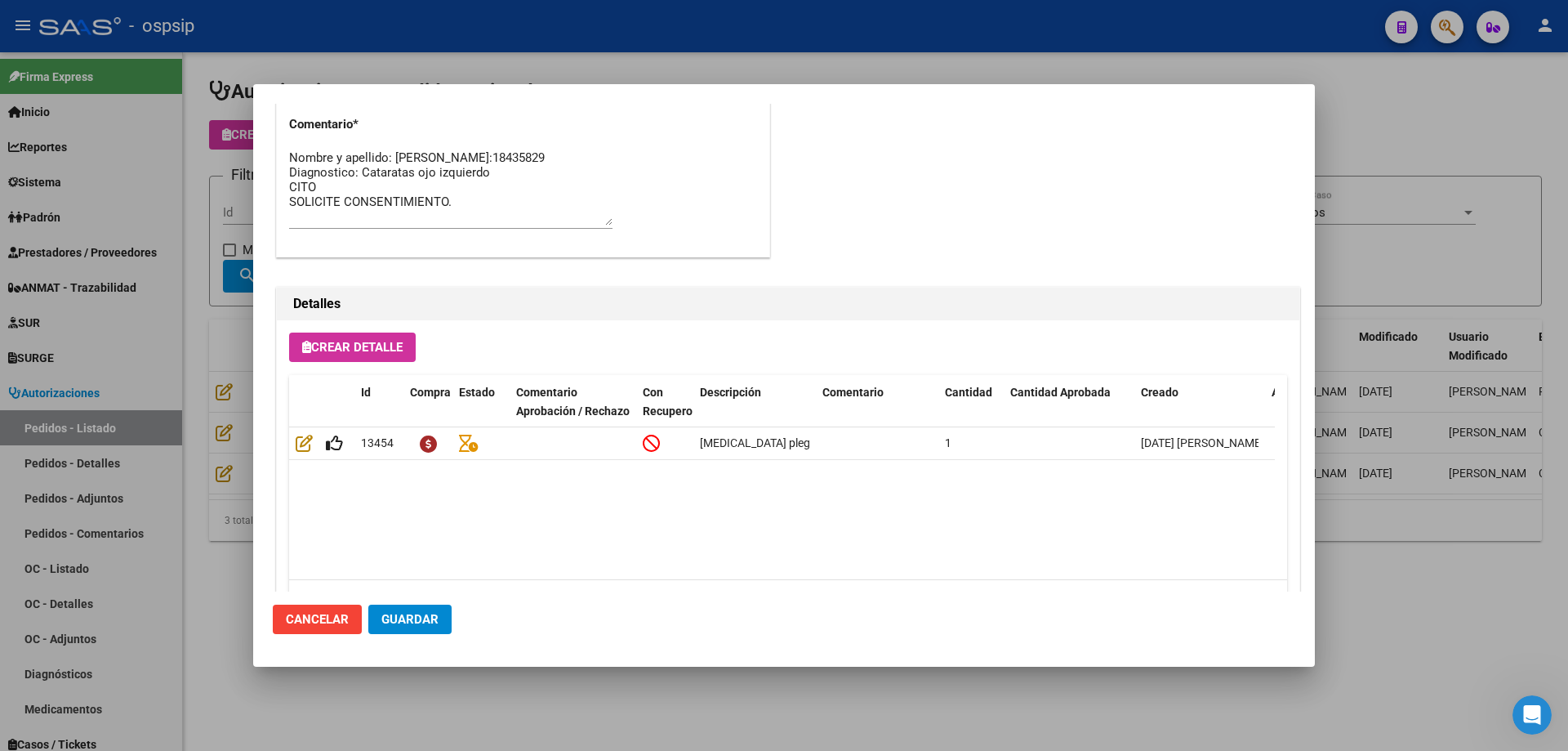
click at [150, 436] on div at bounding box center [784, 376] width 1568 height 751
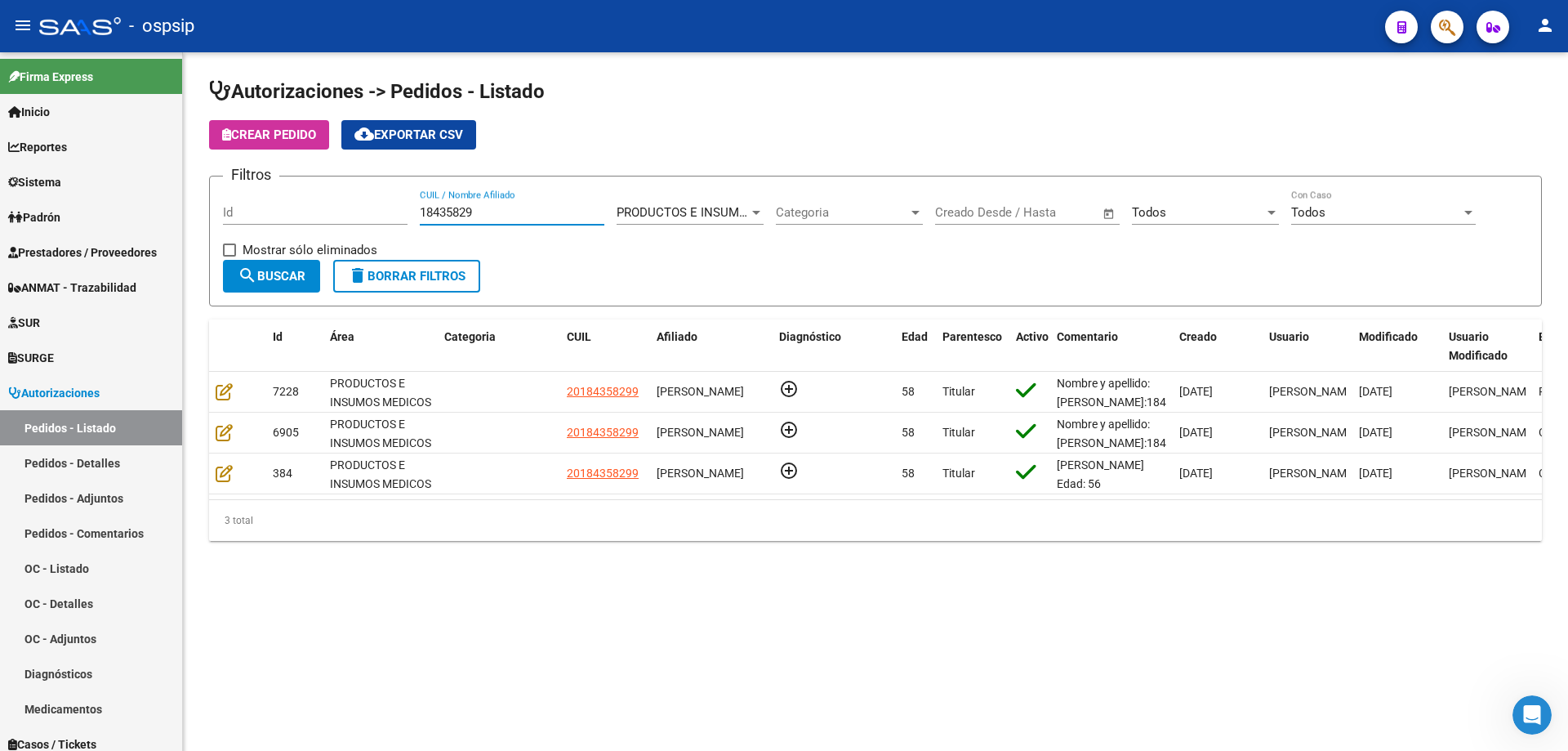
drag, startPoint x: 530, startPoint y: 206, endPoint x: 296, endPoint y: 199, distance: 234.1
click at [296, 199] on div "Filtros Id 18435829 CUIL / Nombre Afiliado PRODUCTOS E INSUMOS MEDICOS Seleccio…" at bounding box center [875, 224] width 1306 height 70
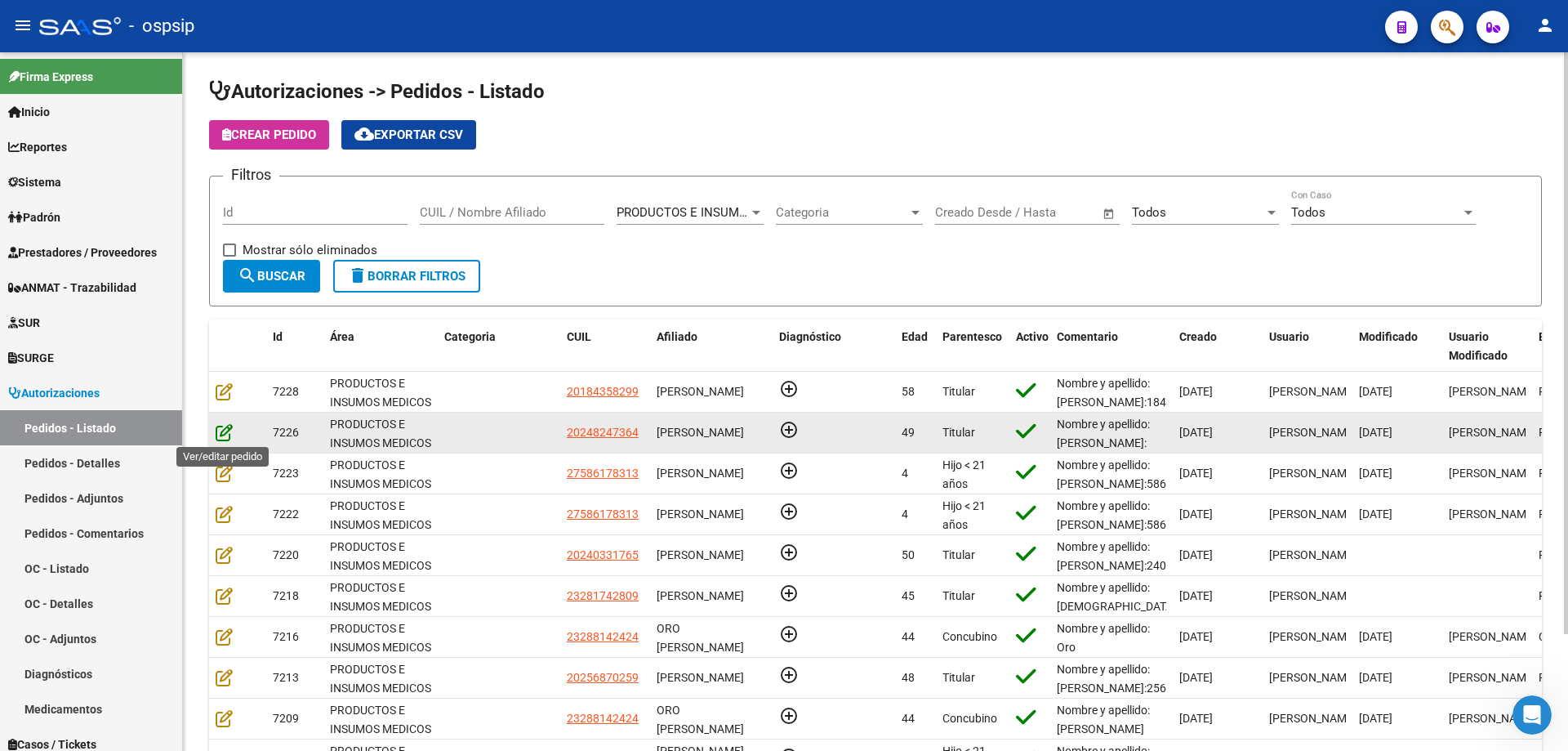
click at [226, 434] on icon at bounding box center [224, 432] width 17 height 18
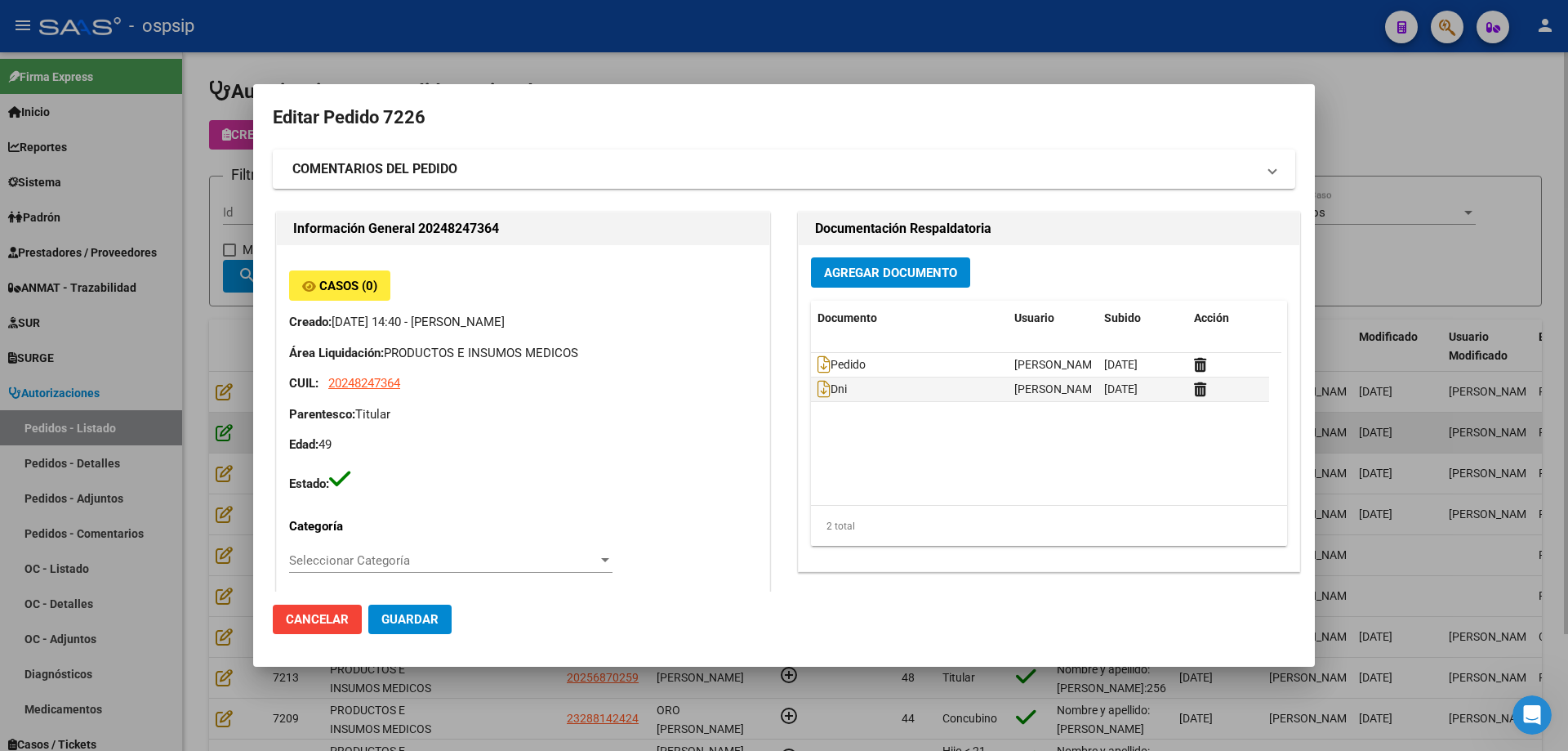
type input "[GEOGRAPHIC_DATA], [GEOGRAPHIC_DATA], [DOMAIN_NAME] Y P. UNIDAS ENTR 1 ED 4, Pi…"
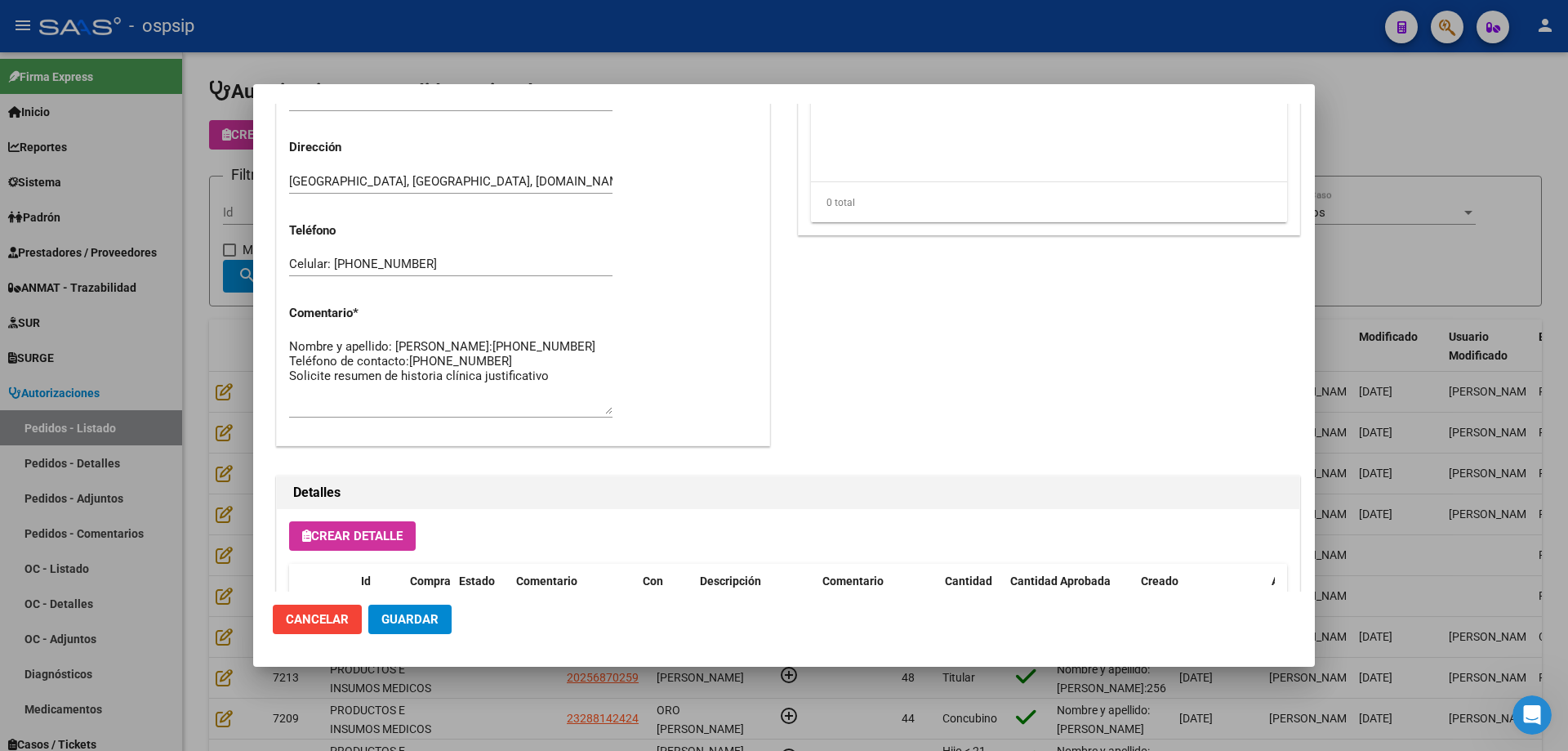
scroll to position [735, 0]
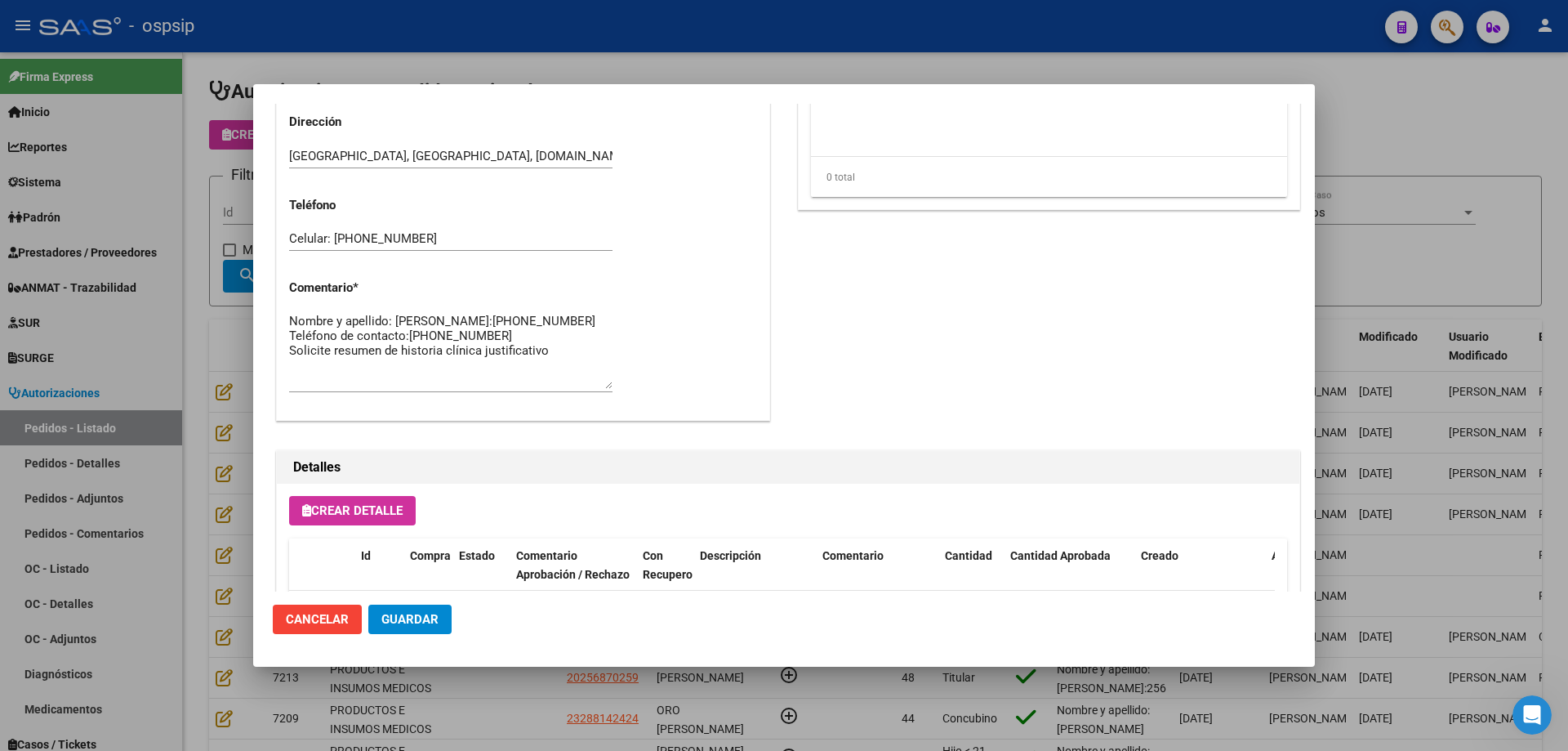
click at [435, 612] on span "Guardar" at bounding box center [410, 619] width 57 height 15
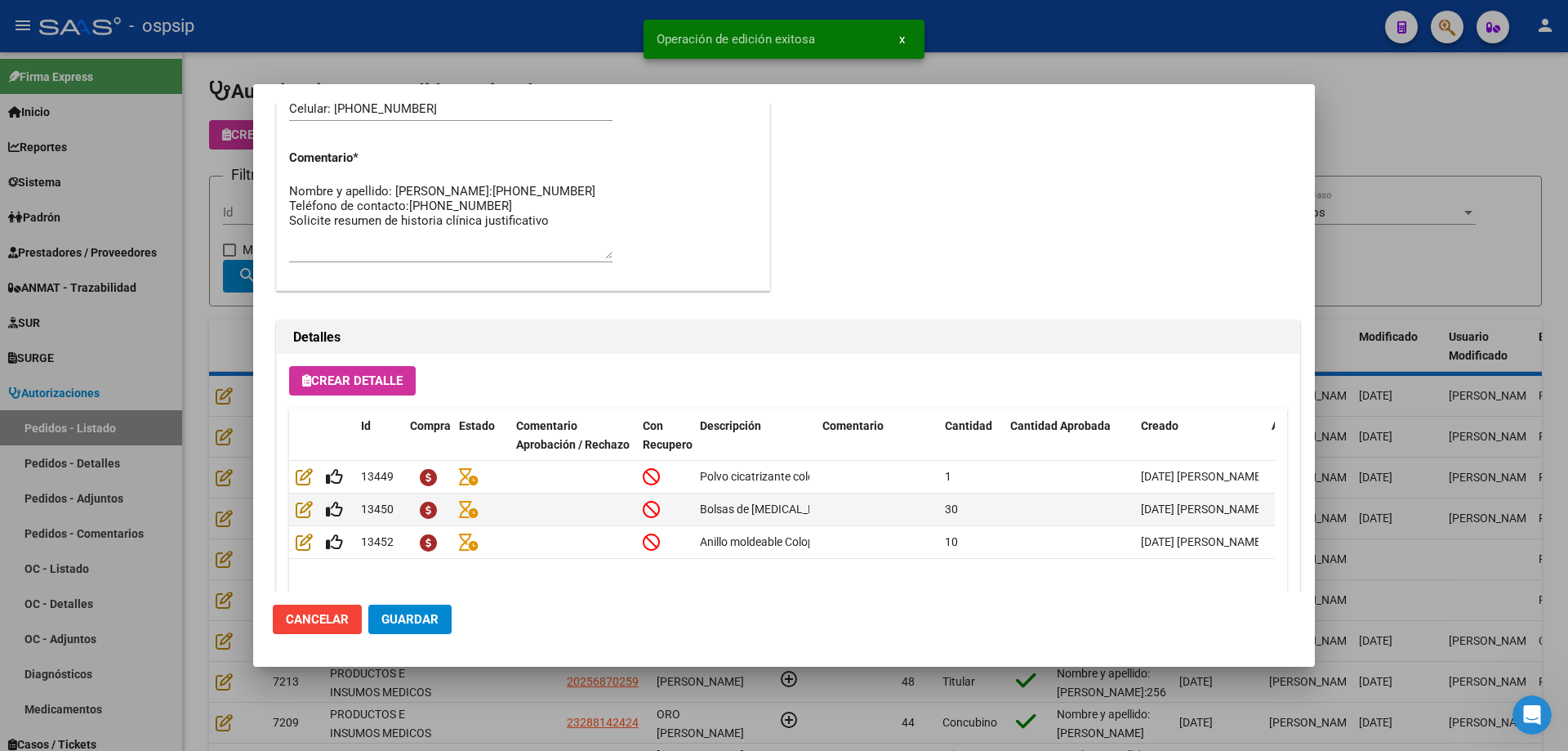
scroll to position [980, 0]
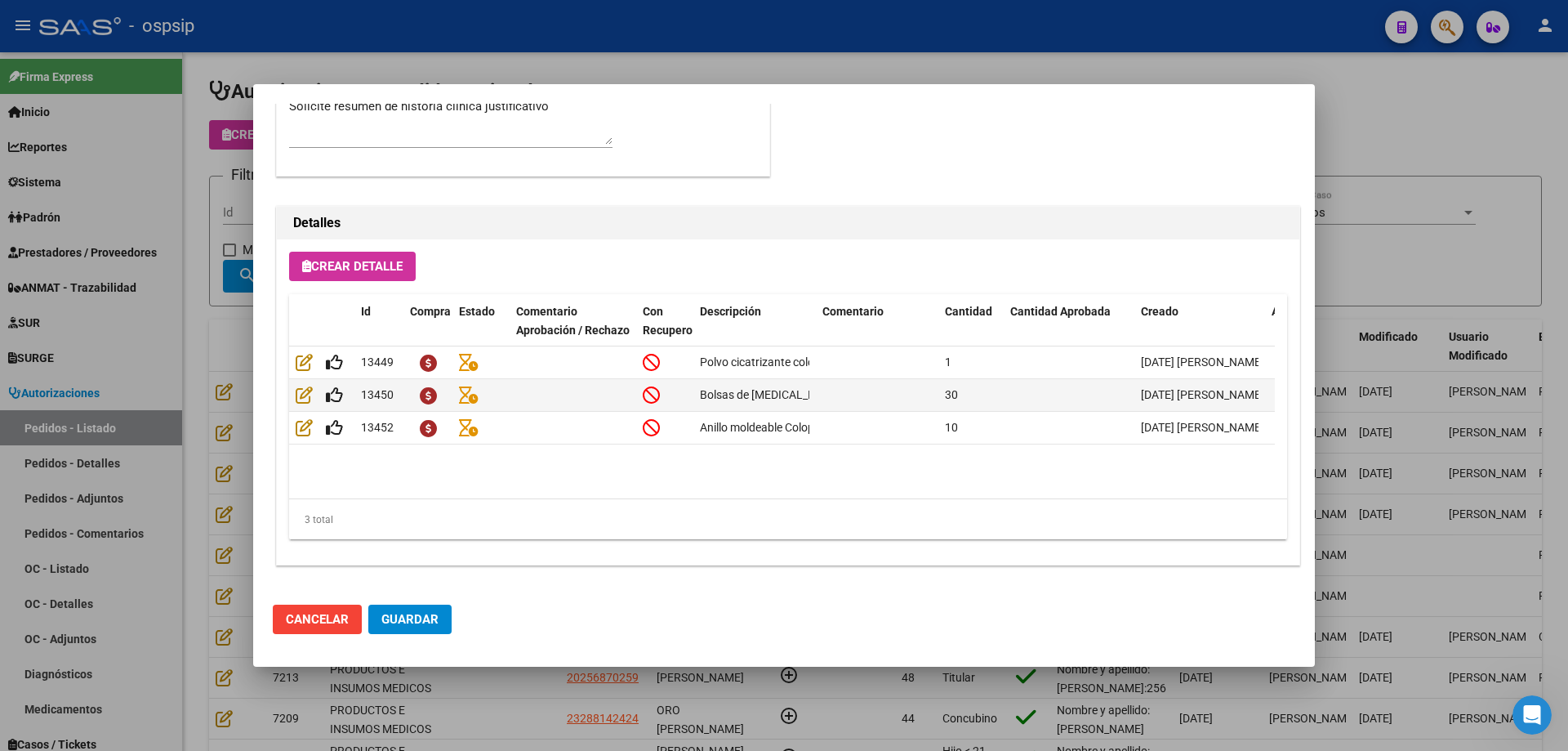
click at [189, 166] on div at bounding box center [784, 376] width 1568 height 751
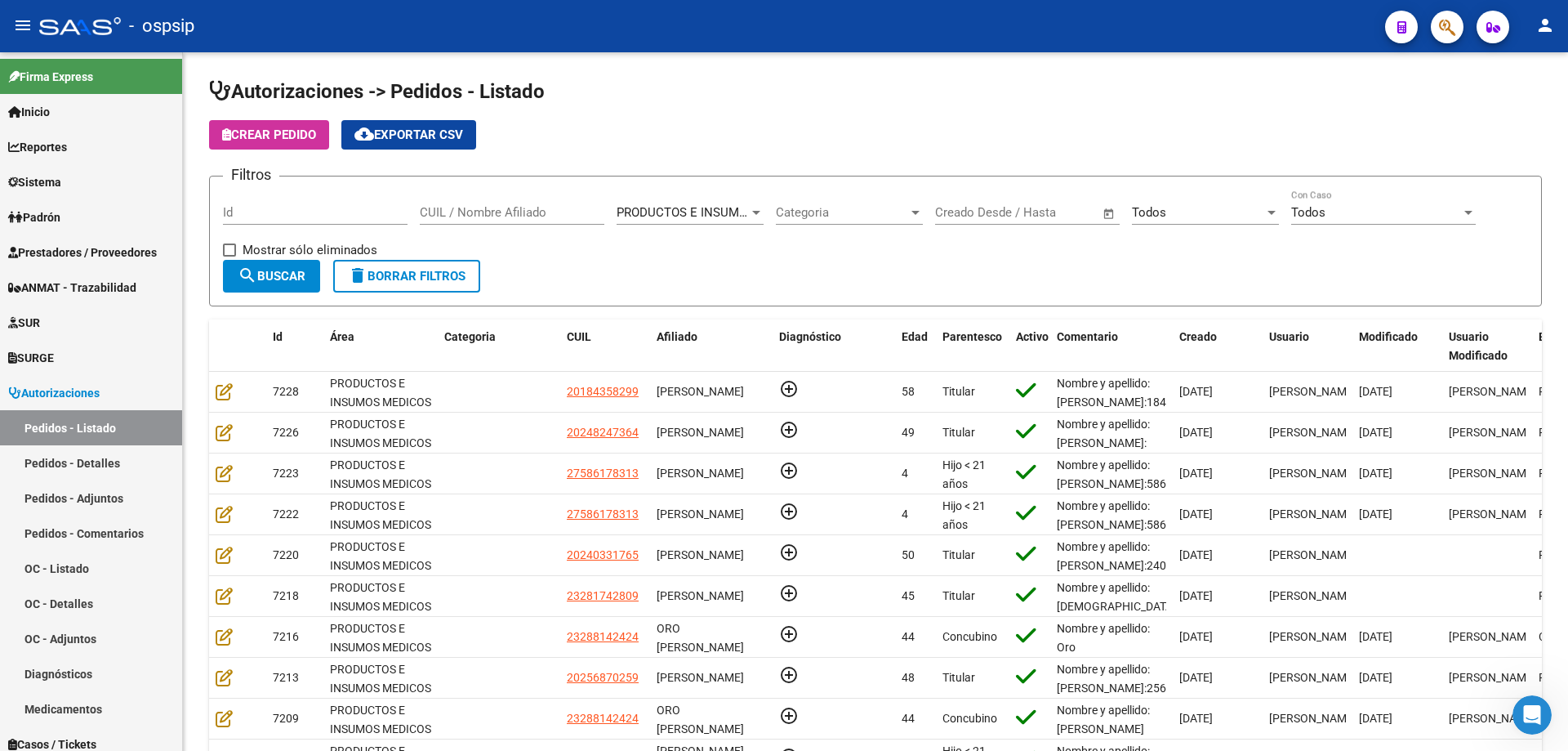
click at [1439, 18] on button "button" at bounding box center [1447, 27] width 33 height 33
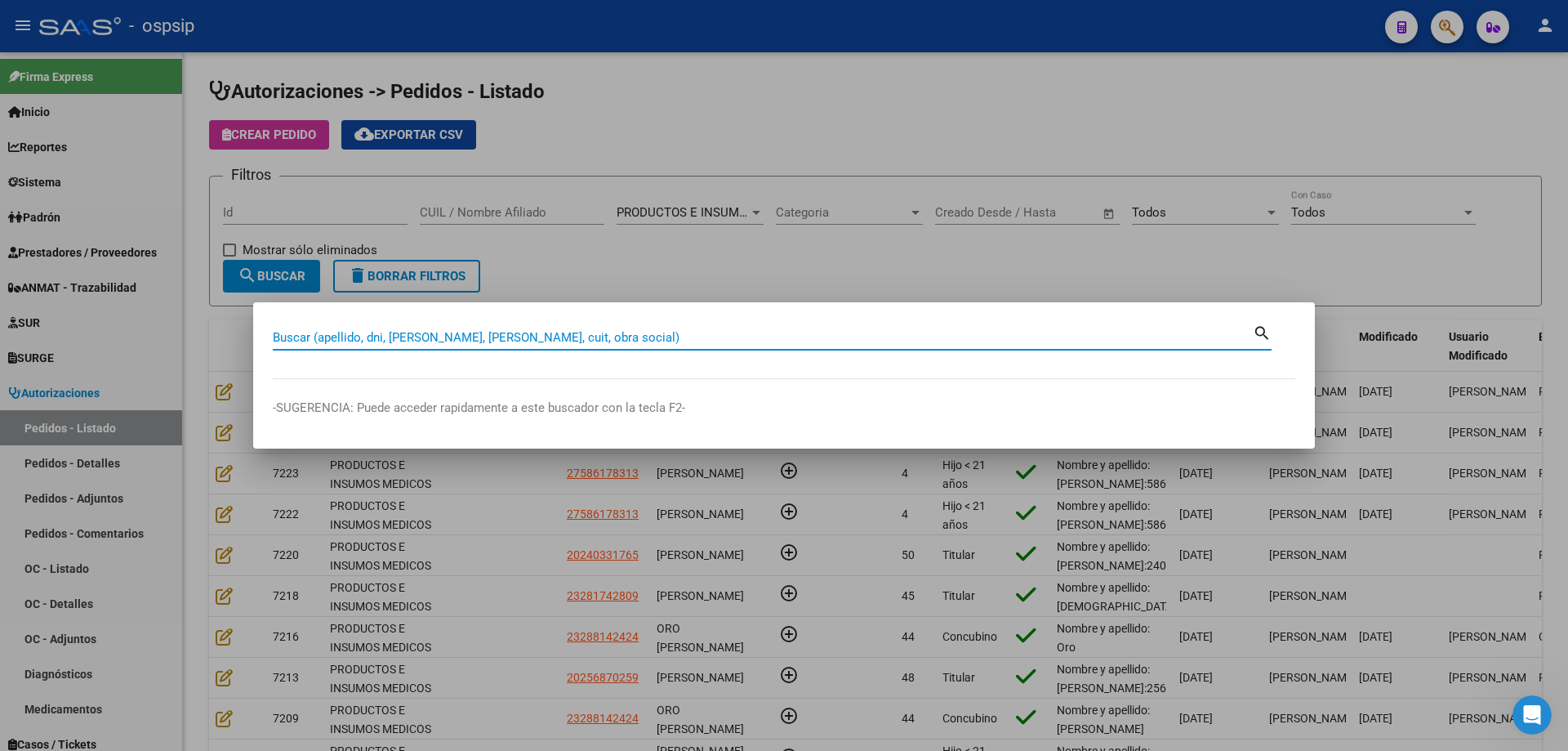
click at [472, 337] on input "Buscar (apellido, dni, [PERSON_NAME], [PERSON_NAME], cuit, obra social)" at bounding box center [763, 337] width 980 height 15
type input "16828428"
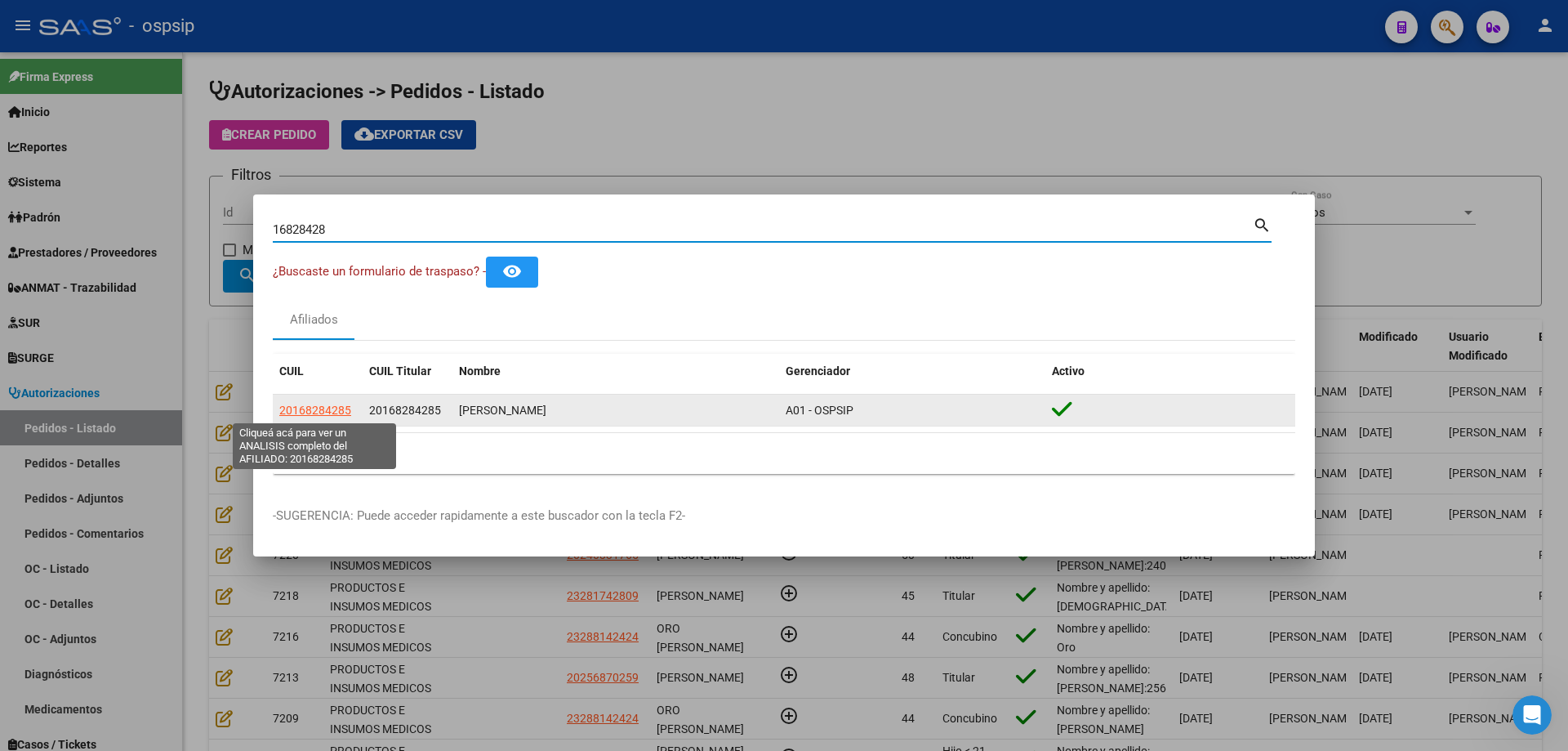
click at [329, 406] on span "20168284285" at bounding box center [315, 410] width 72 height 13
type textarea "20168284285"
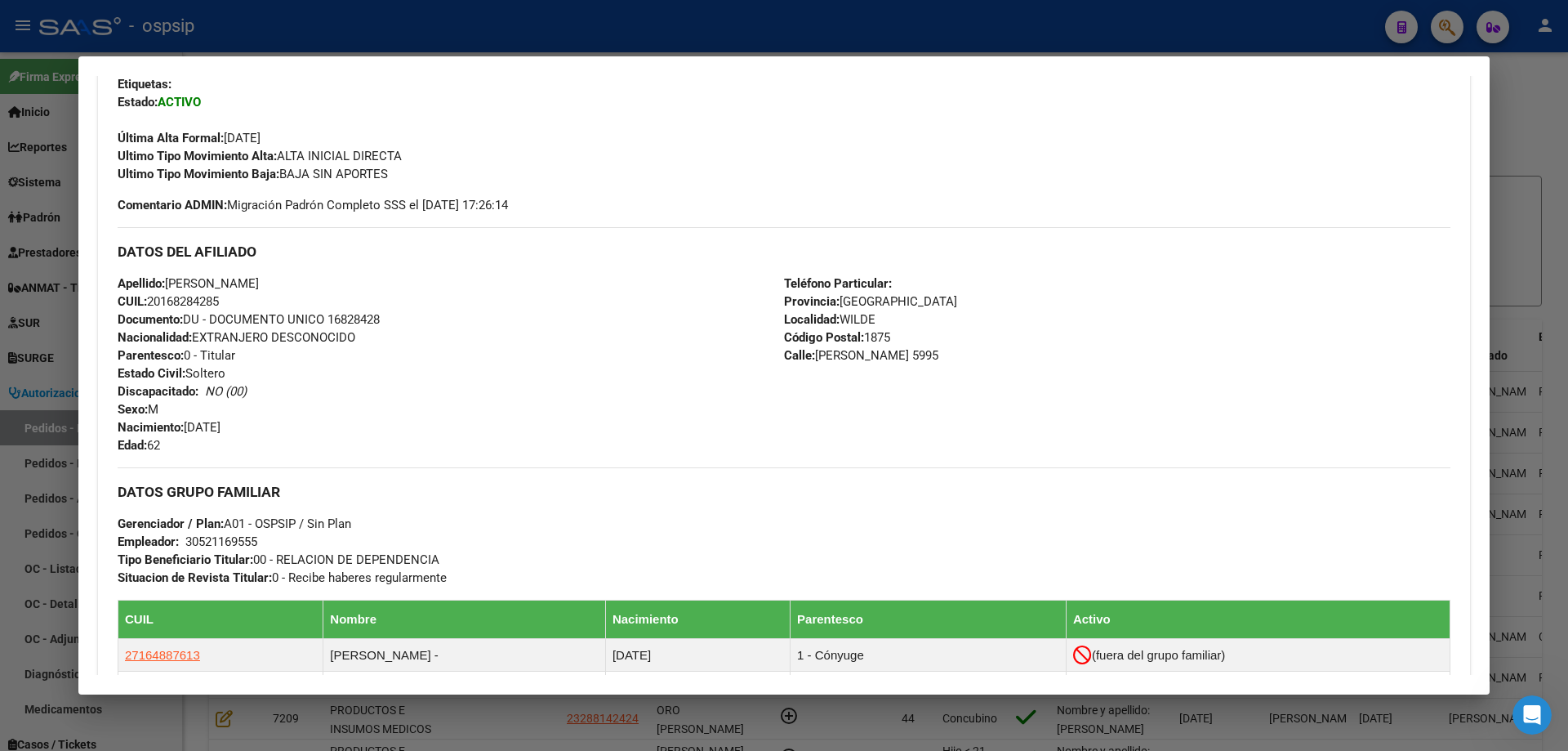
scroll to position [817, 0]
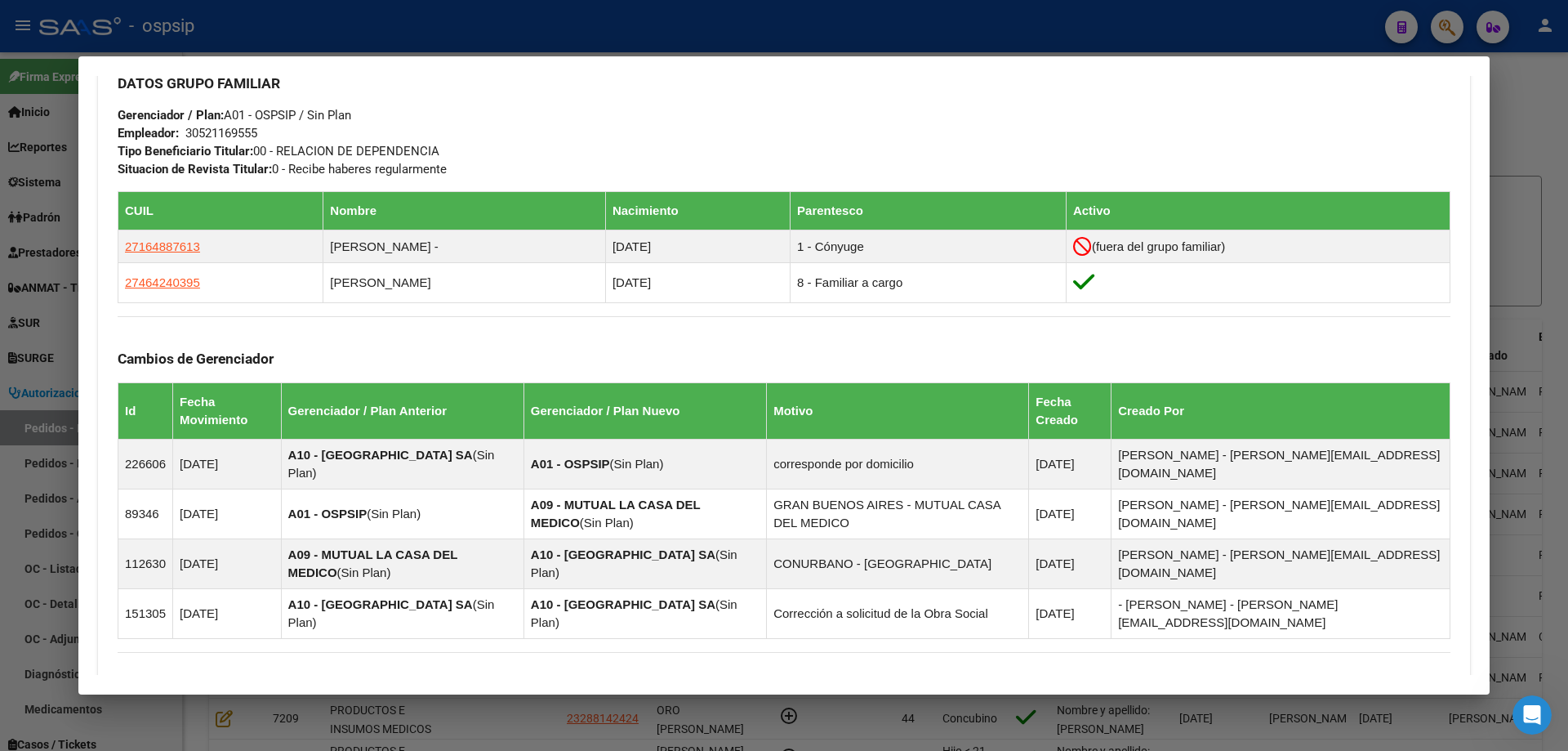
click at [6, 244] on div at bounding box center [784, 376] width 1568 height 751
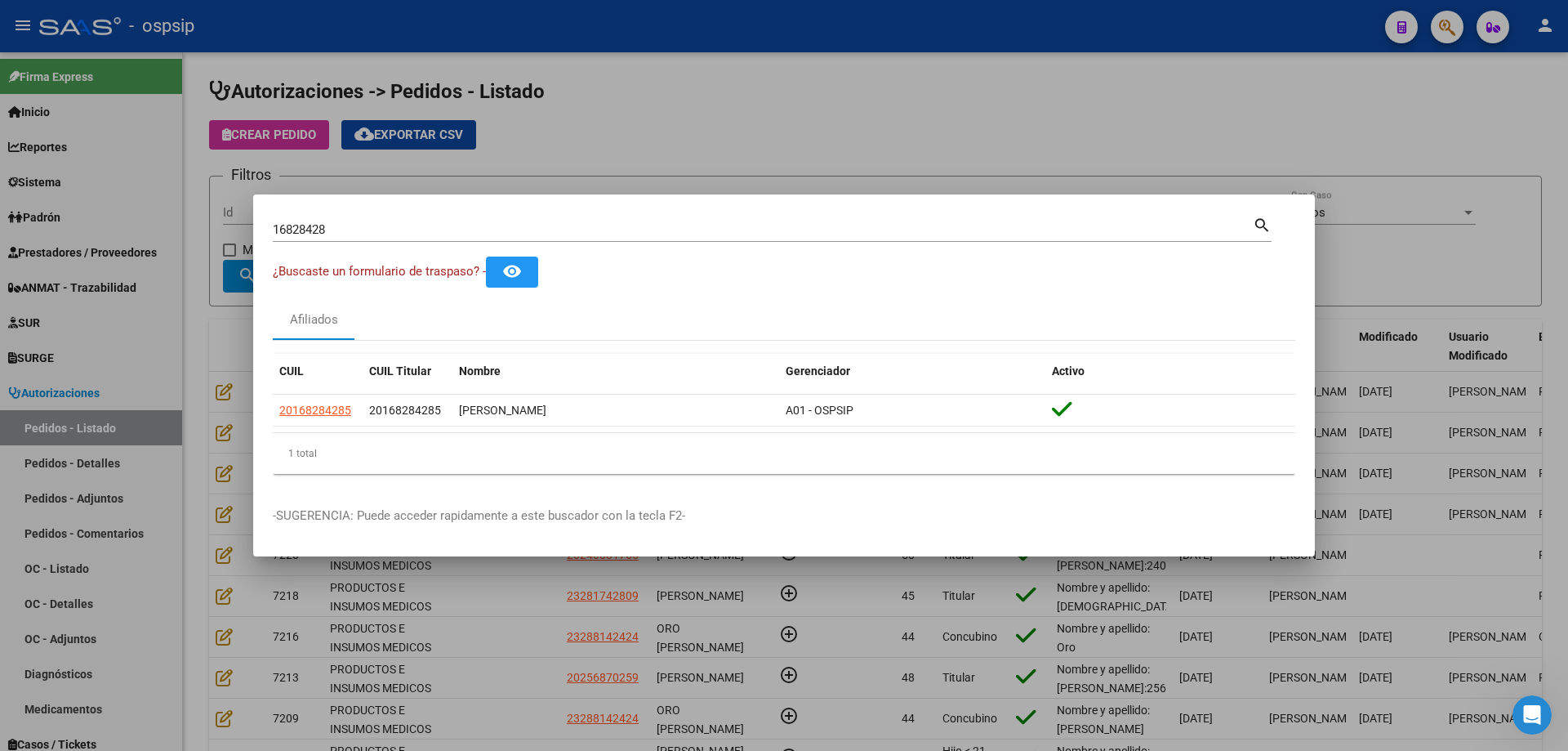
click at [303, 233] on input "16828428" at bounding box center [763, 229] width 980 height 15
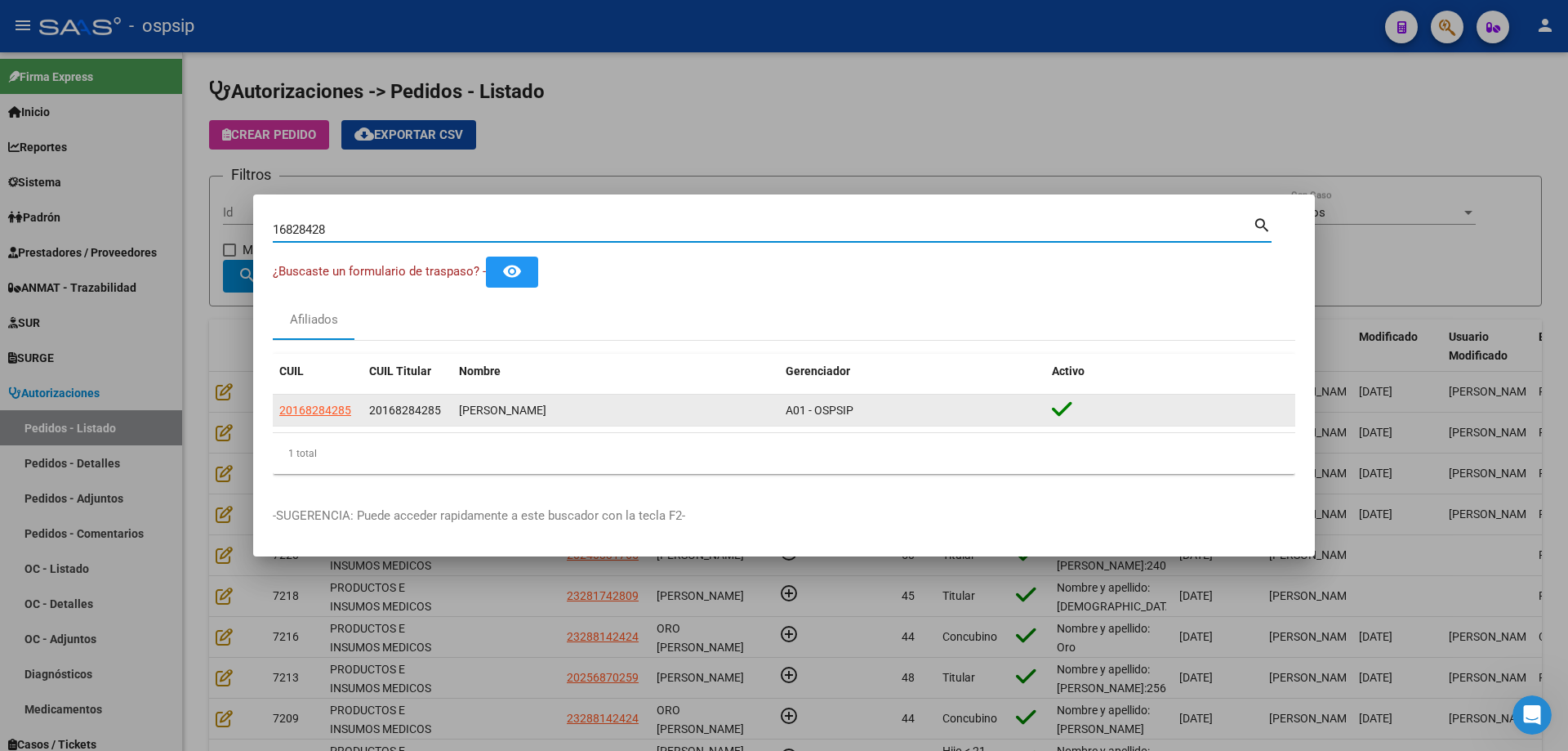
click at [334, 420] on app-link-go-to "20168284285" at bounding box center [315, 411] width 72 height 19
click at [335, 413] on span "20168284285" at bounding box center [315, 410] width 72 height 13
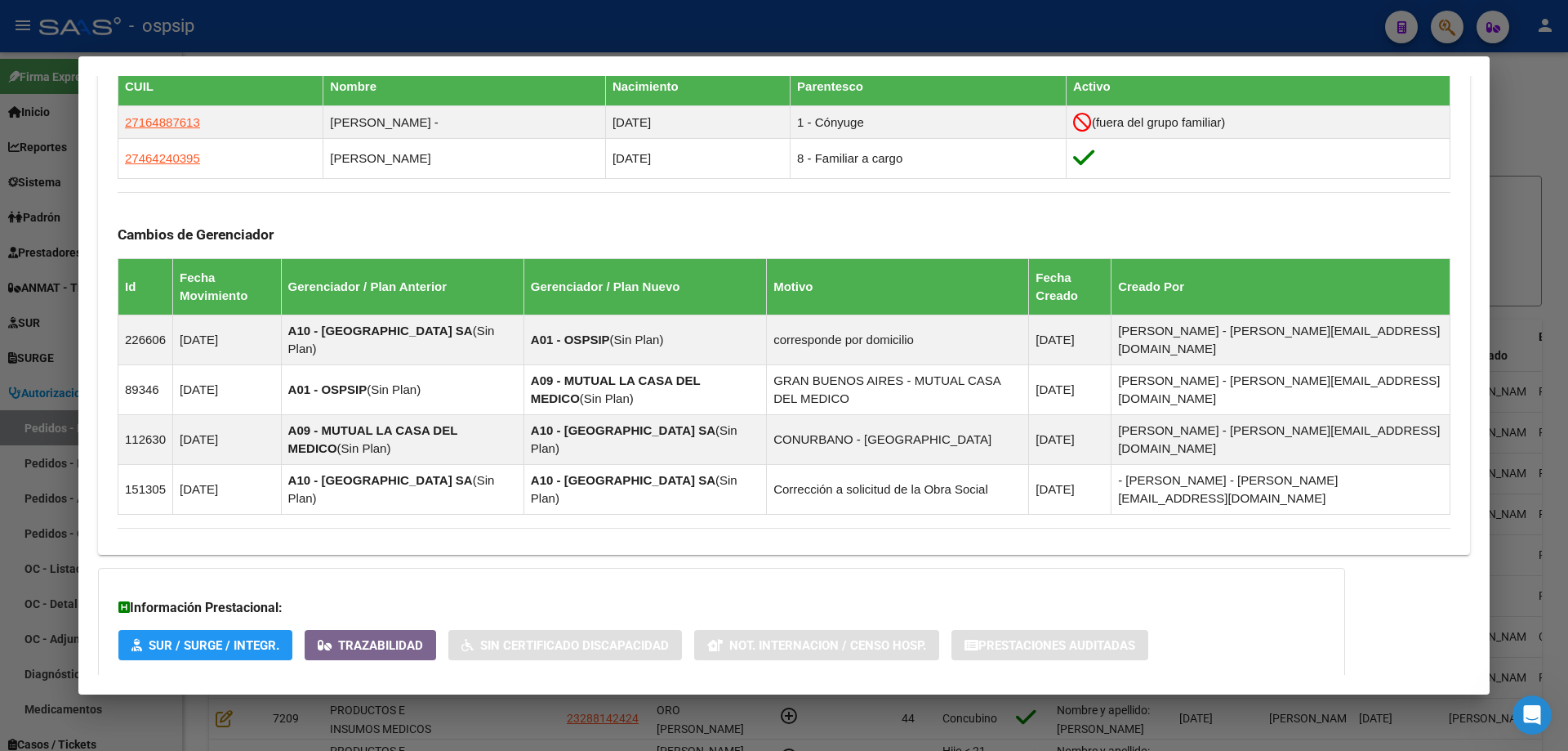
scroll to position [981, 0]
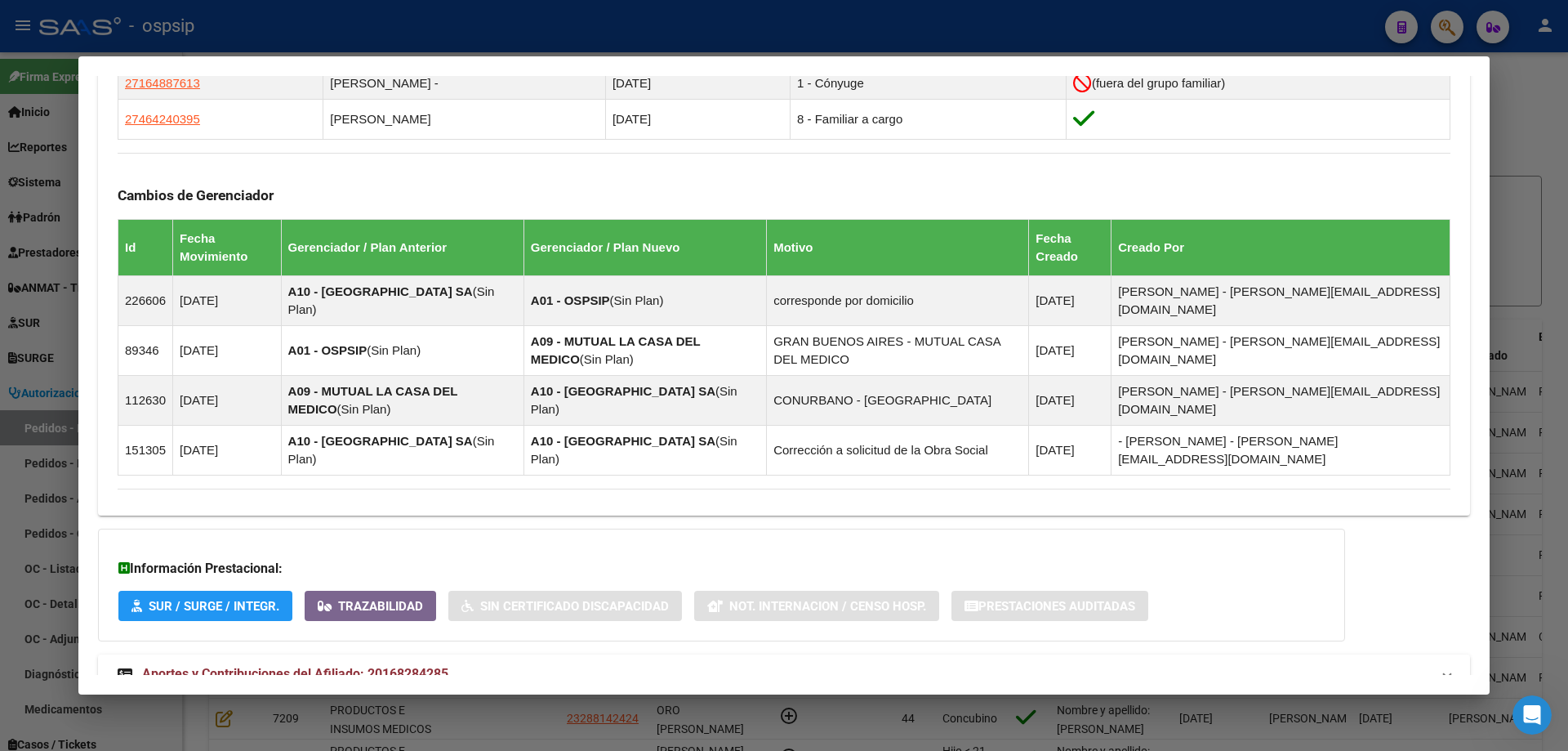
click at [318, 666] on span "Aportes y Contribuciones del Afiliado: 20168284285" at bounding box center [295, 673] width 306 height 16
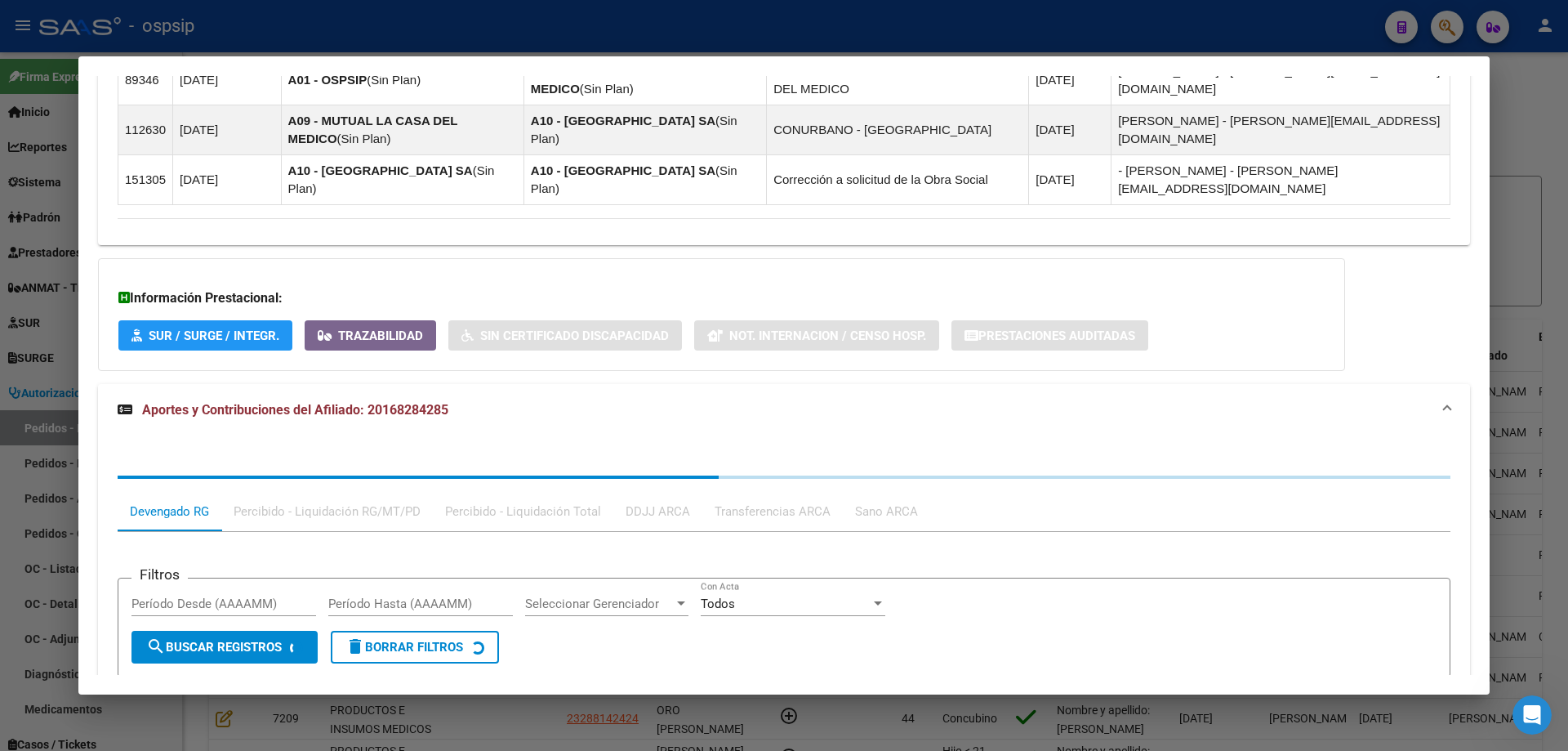
scroll to position [1410, 0]
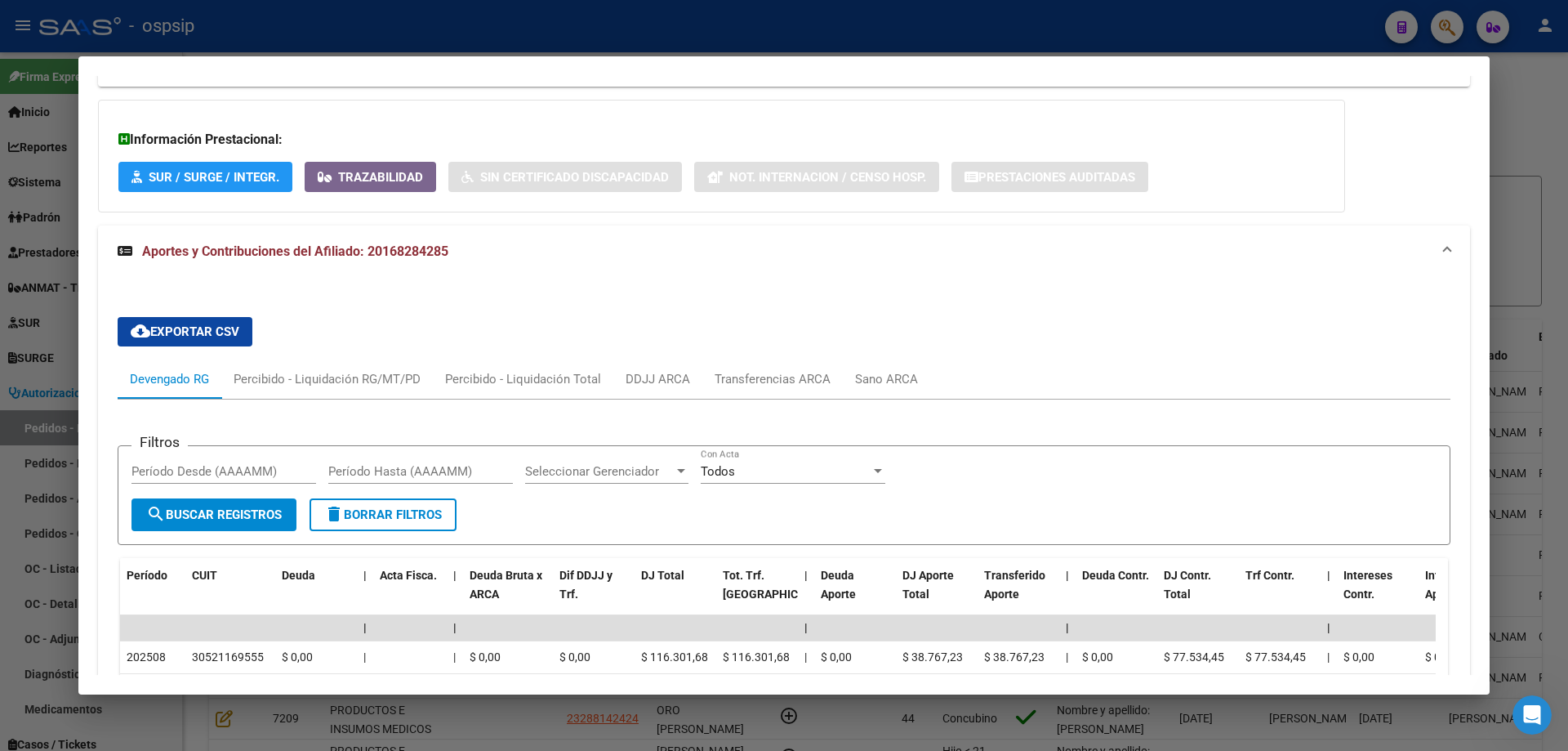
click at [76, 349] on div at bounding box center [784, 376] width 1568 height 751
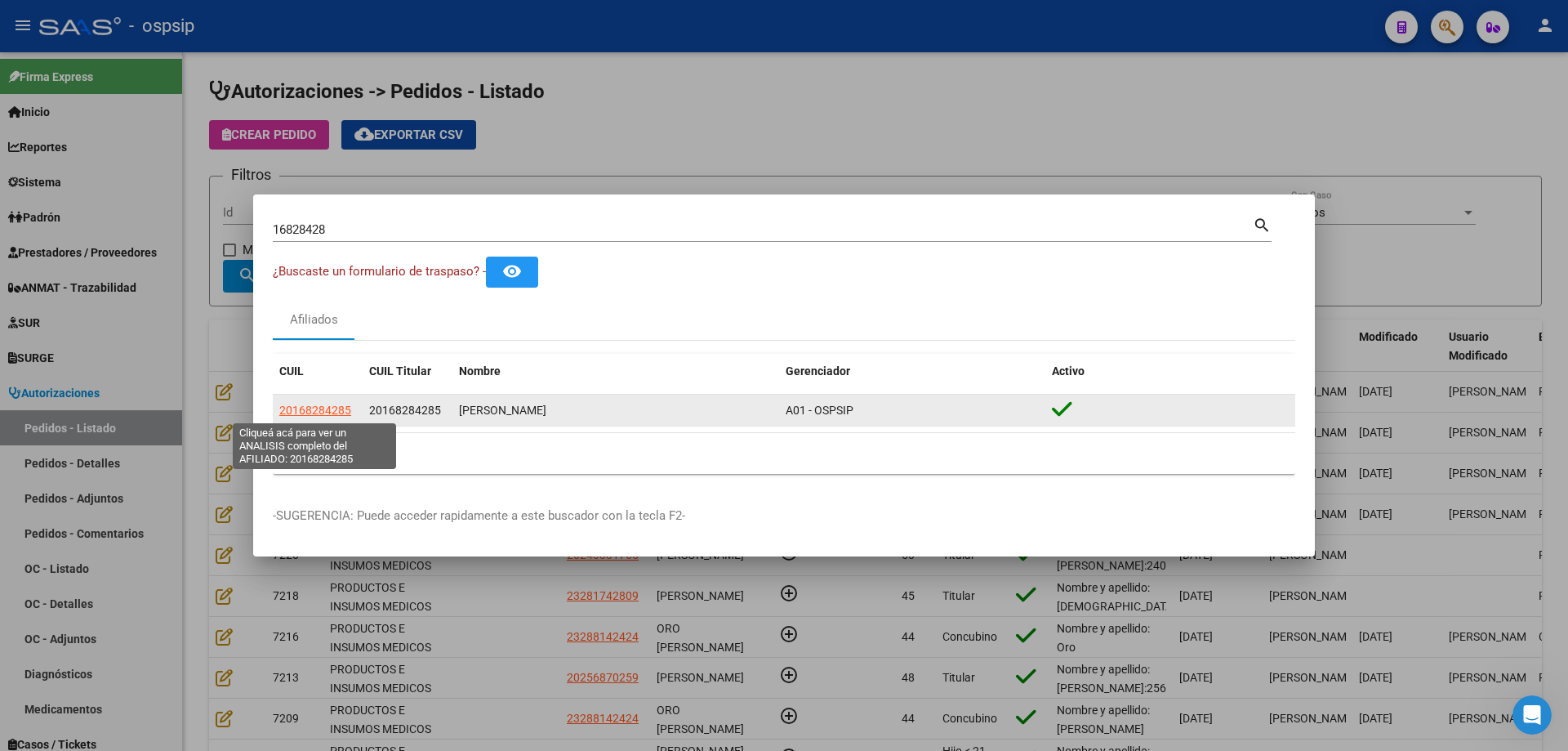
drag, startPoint x: 356, startPoint y: 412, endPoint x: 278, endPoint y: 407, distance: 78.2
click at [278, 407] on datatable-body-cell "20168284285" at bounding box center [318, 410] width 90 height 32
copy span "20168284285"
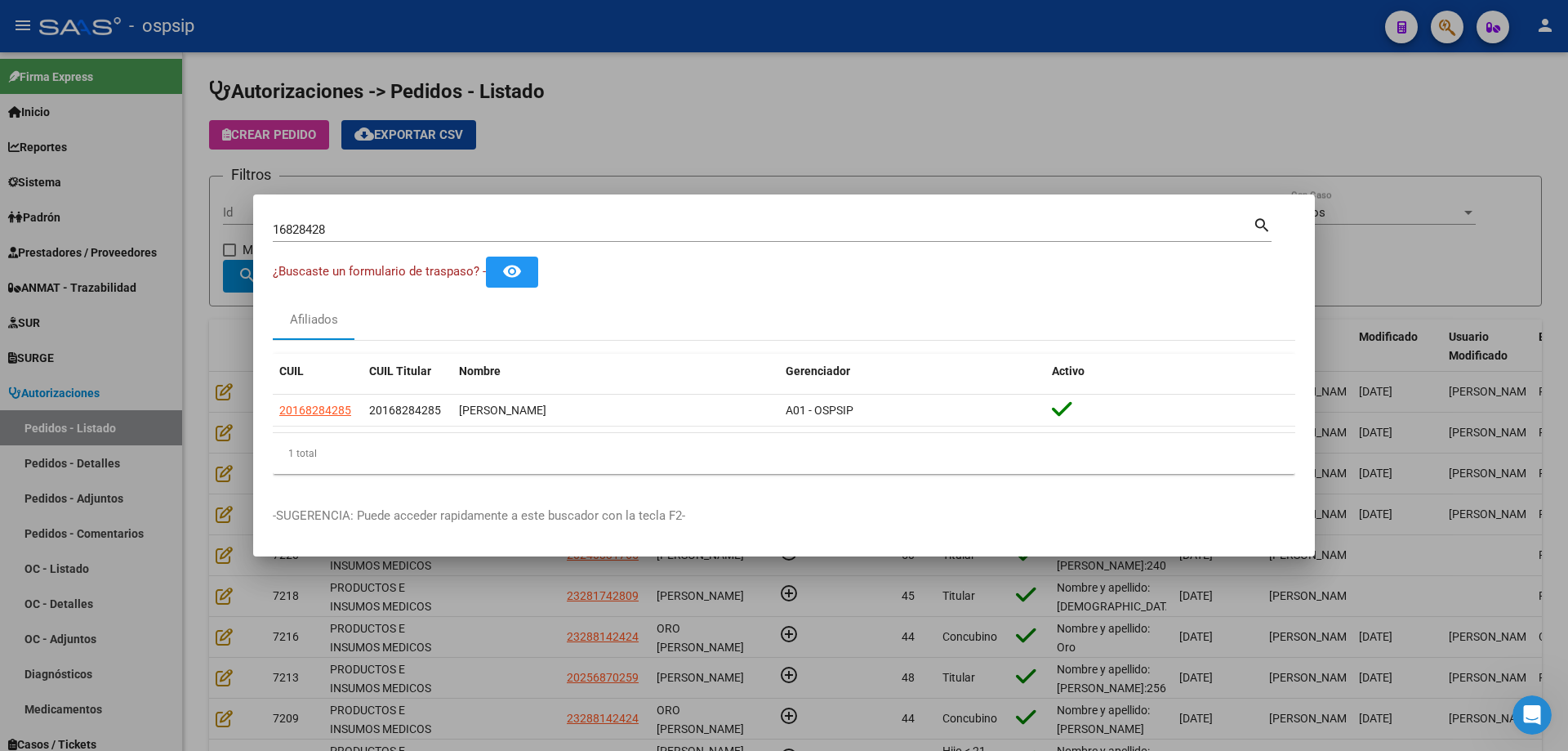
click at [226, 386] on div at bounding box center [784, 376] width 1568 height 751
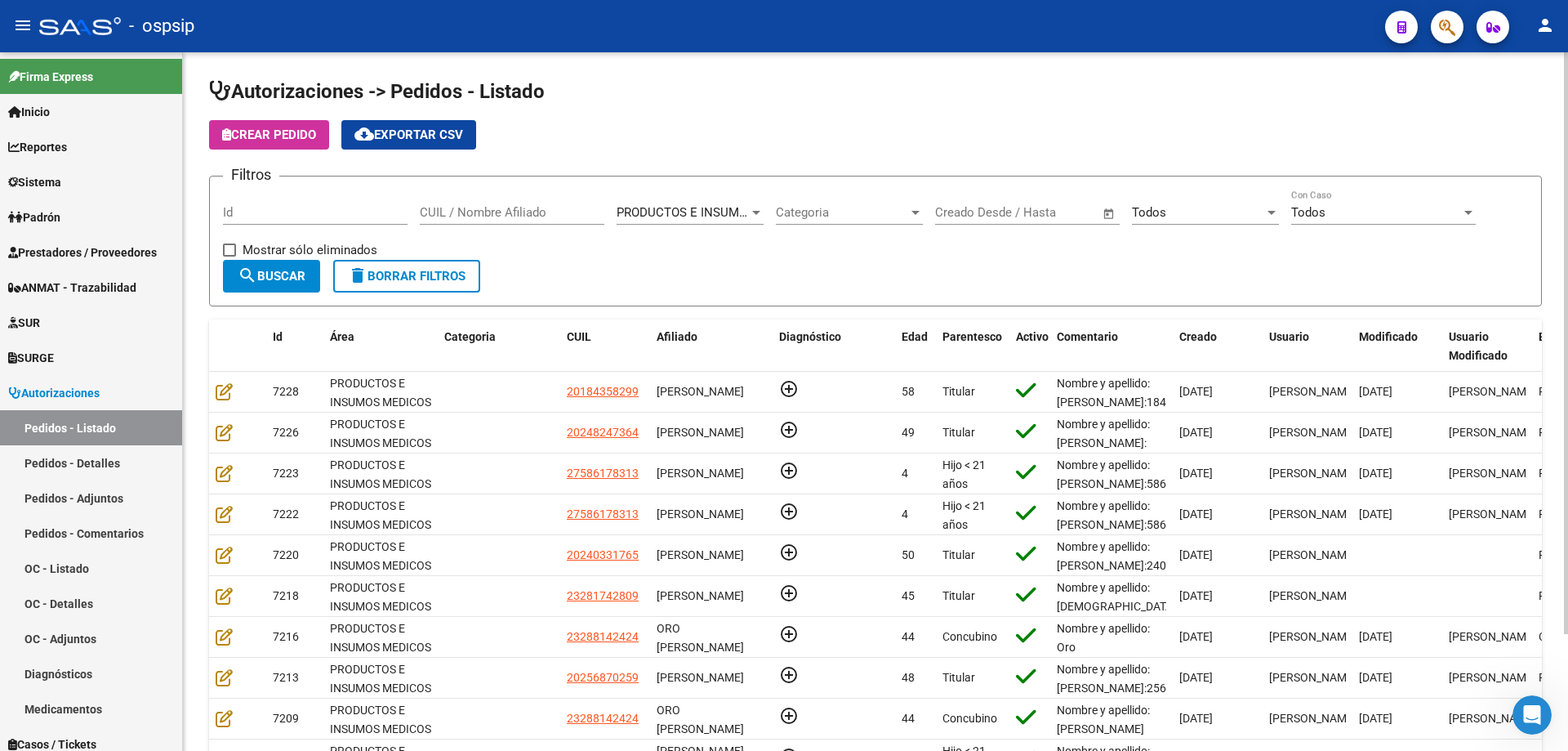
click at [255, 148] on button "Crear Pedido" at bounding box center [268, 135] width 120 height 29
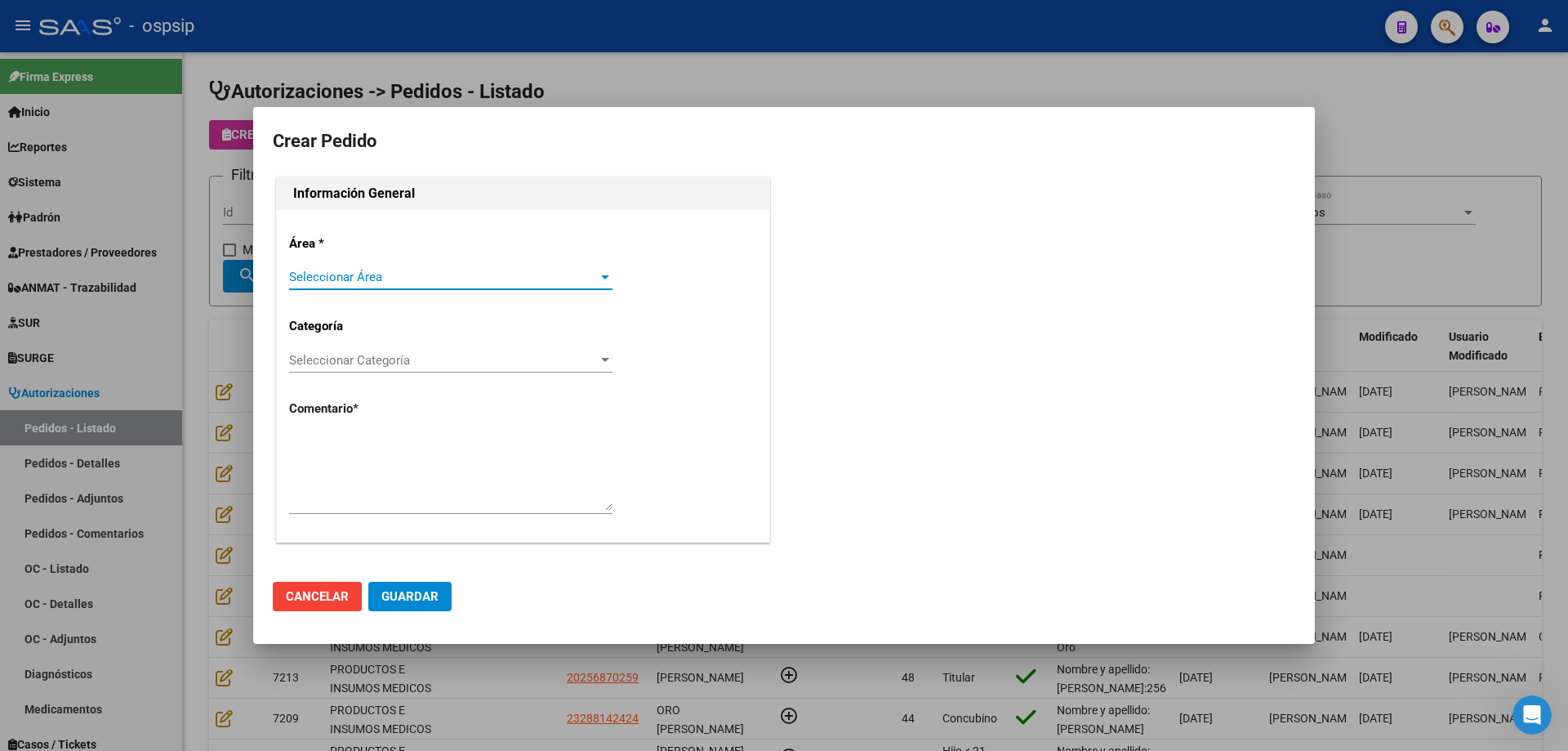
click at [373, 275] on span "Seleccionar Área" at bounding box center [444, 276] width 309 height 15
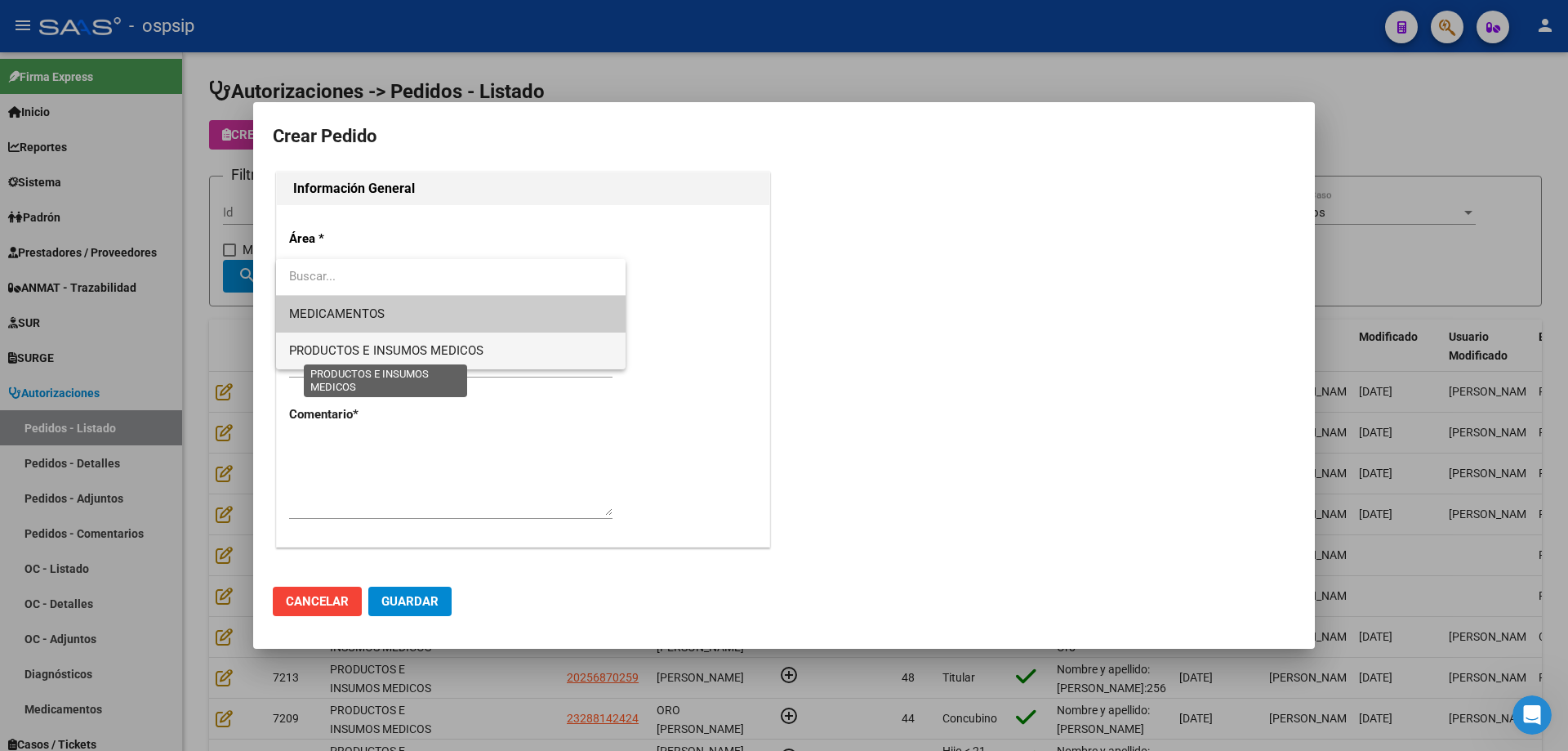
click at [371, 350] on span "PRODUCTOS E INSUMOS MEDICOS" at bounding box center [386, 350] width 194 height 15
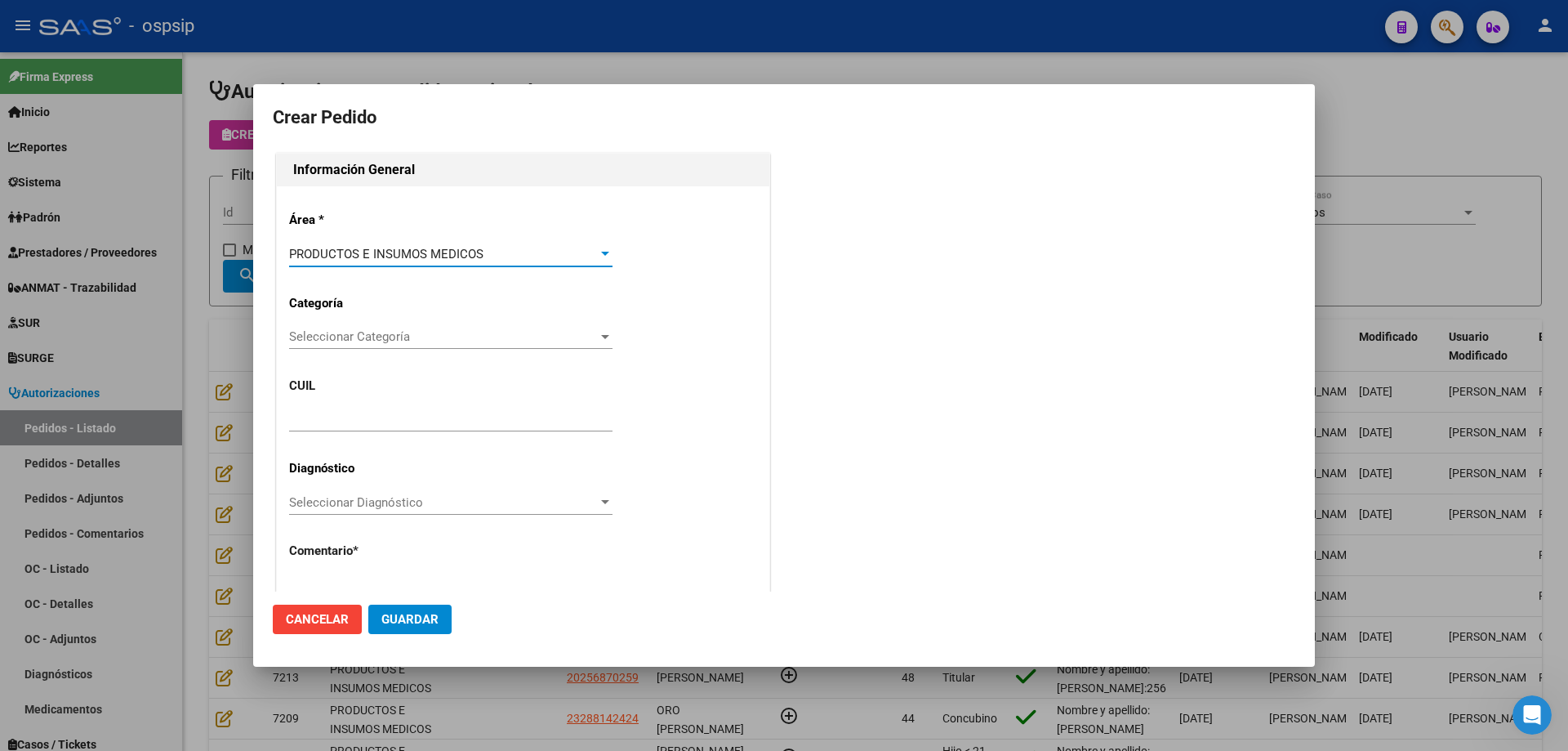
click at [399, 346] on div "Seleccionar Categoría Seleccionar Categoría" at bounding box center [450, 337] width 324 height 24
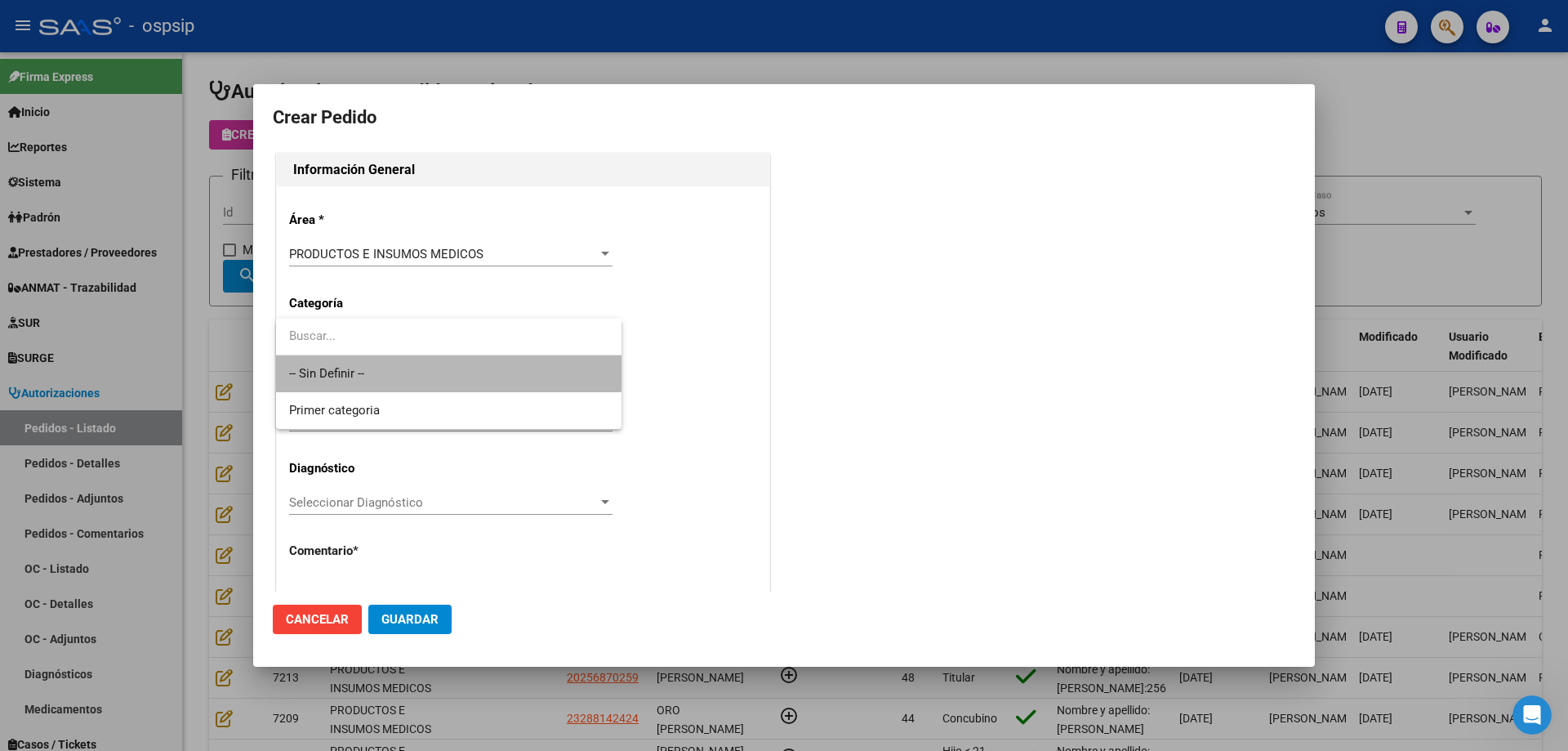
click at [394, 368] on span "-- Sin Definir --" at bounding box center [449, 374] width 319 height 37
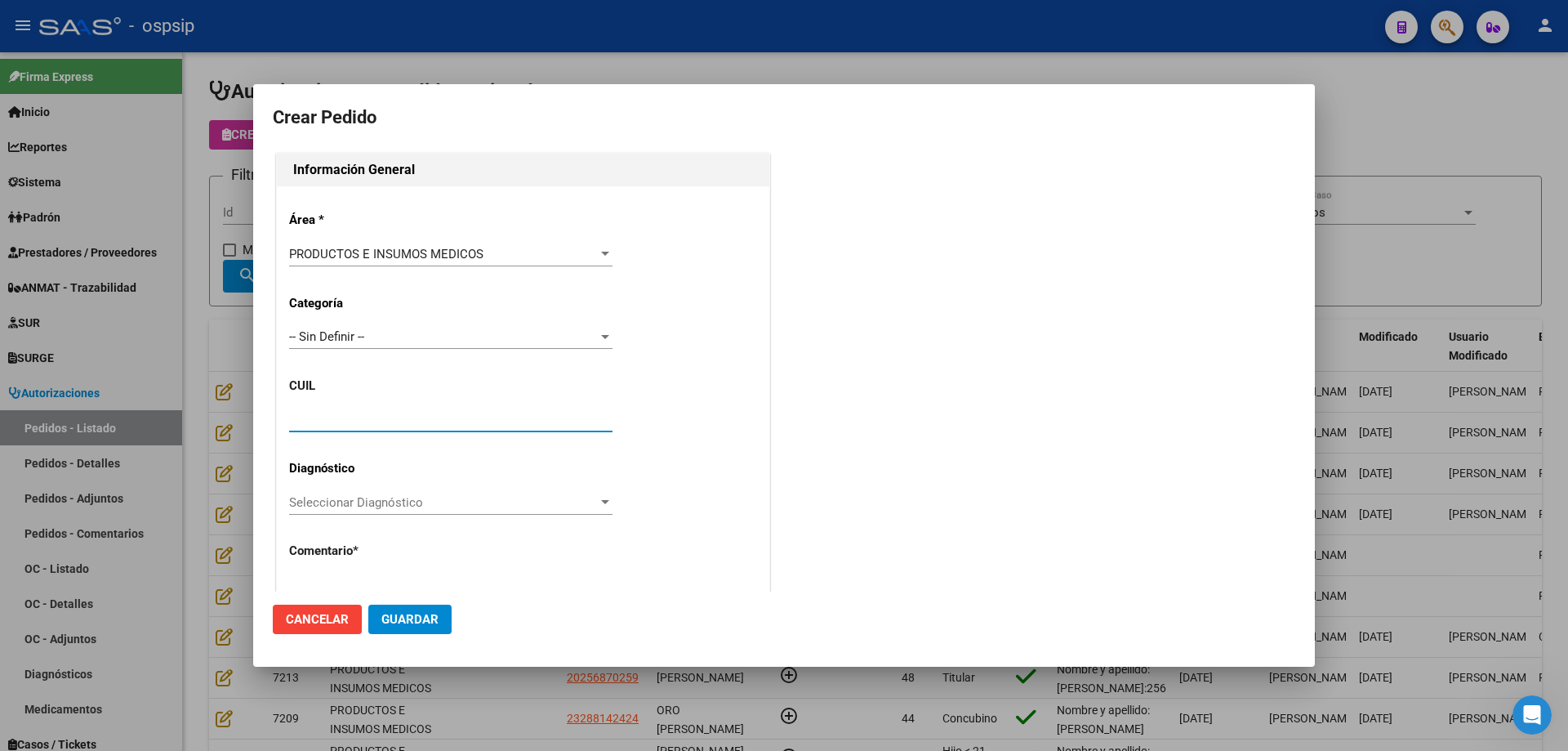
paste input "20-16828428-5"
type input "20-16828428-5"
type input "[PERSON_NAME]"
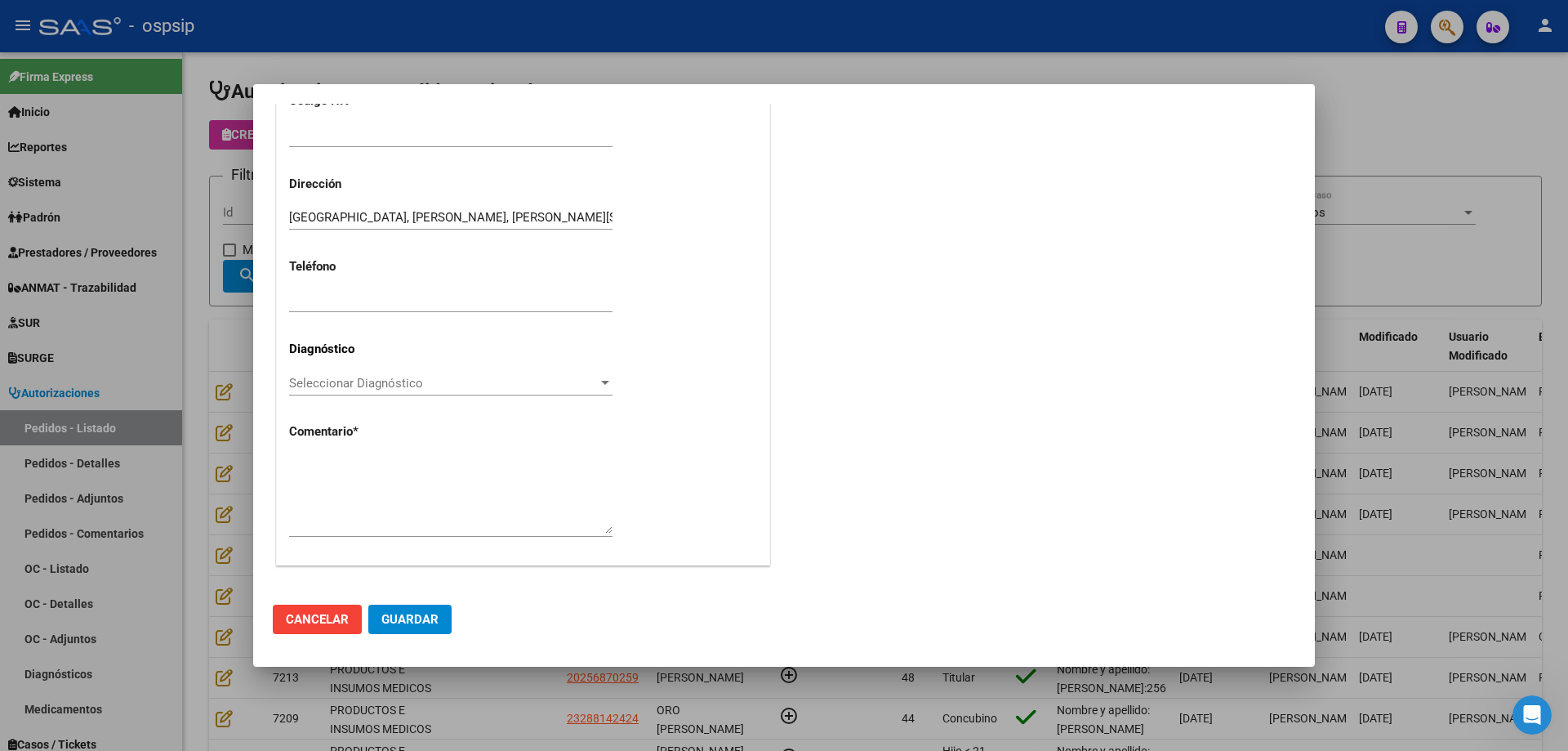
type input "[GEOGRAPHIC_DATA], [PERSON_NAME], [PERSON_NAME][STREET_ADDRESS]"
type input "20-16828428-5"
click at [409, 482] on textarea at bounding box center [450, 495] width 324 height 77
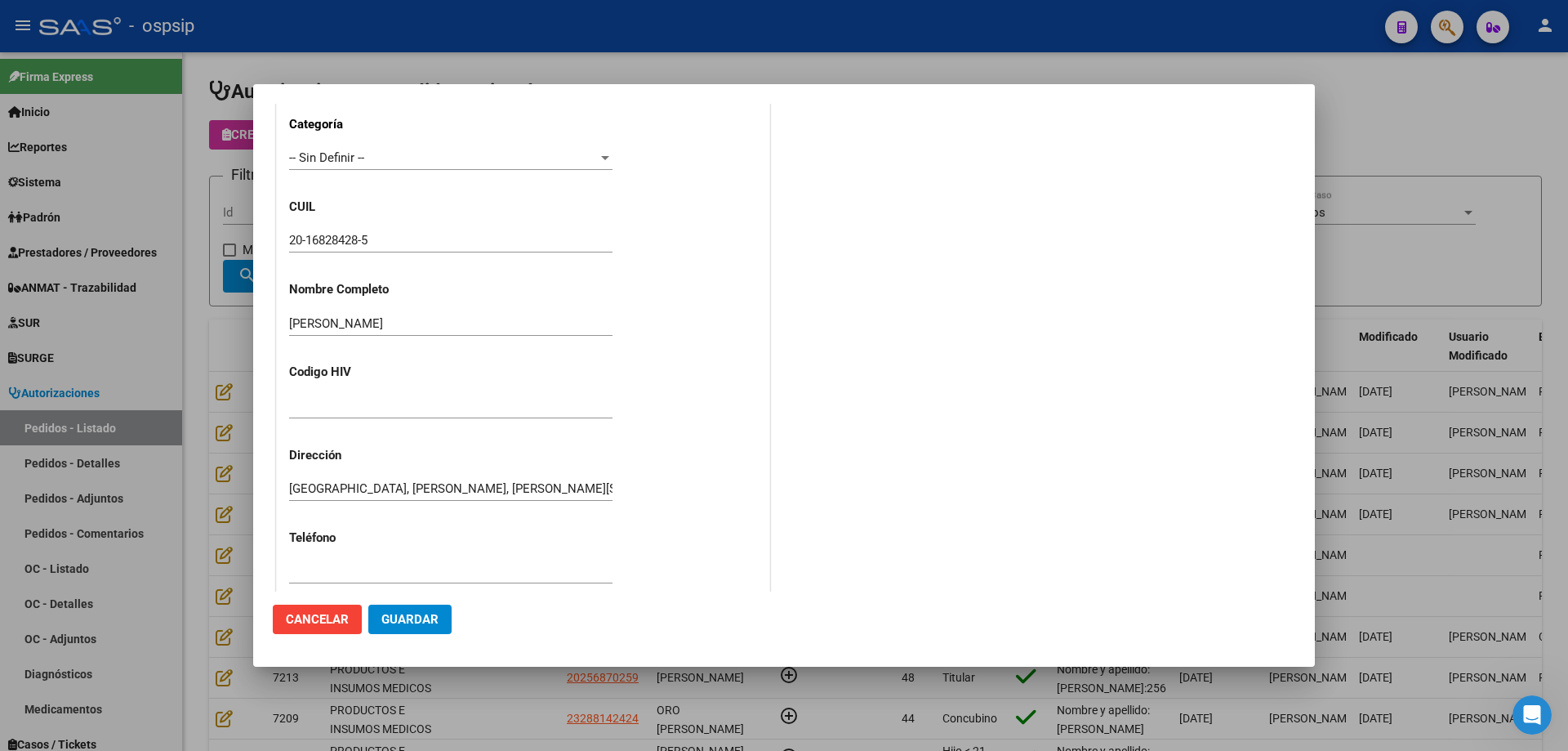
scroll to position [205, 0]
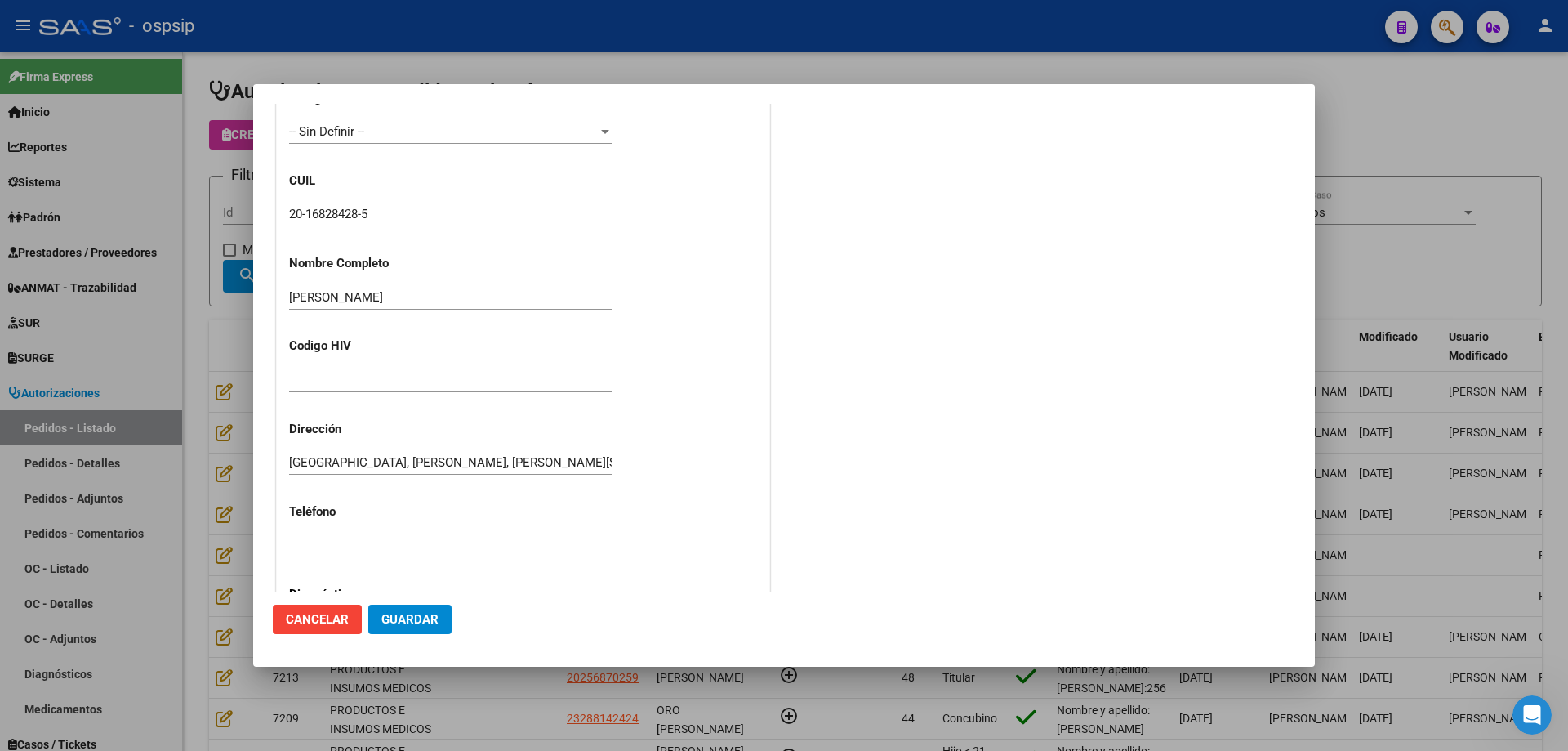
click at [331, 206] on input "20-16828428-5" at bounding box center [450, 213] width 324 height 15
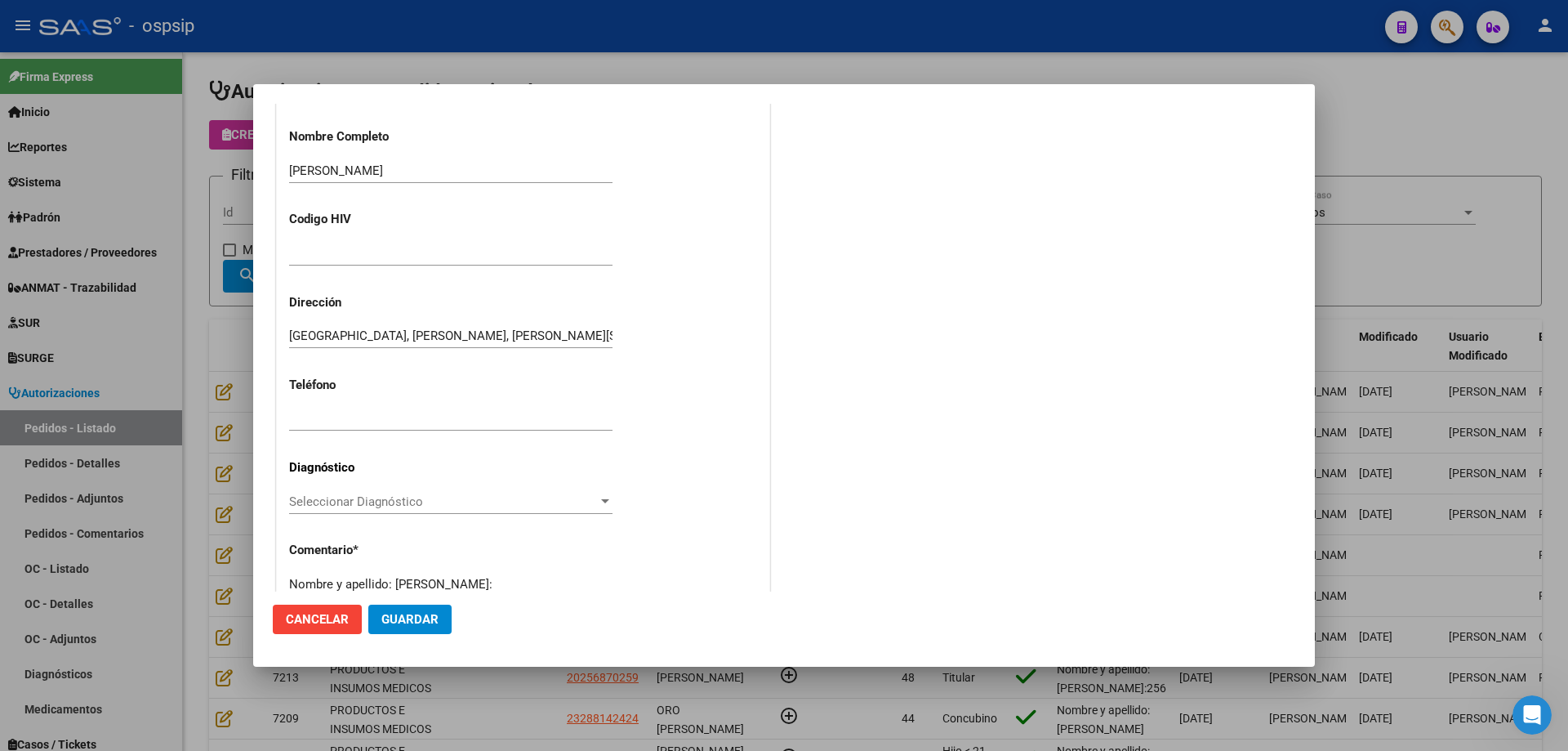
scroll to position [451, 0]
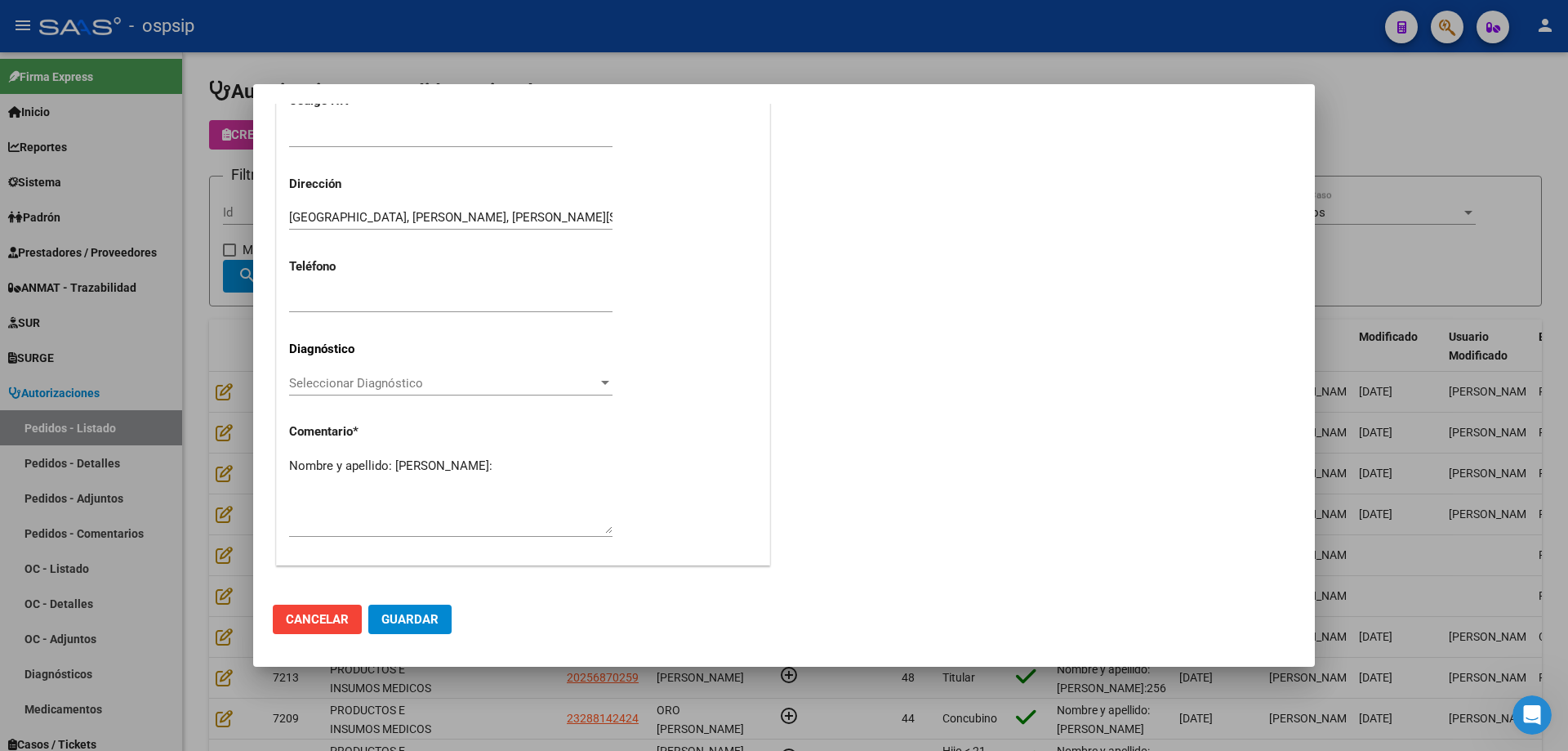
click at [359, 480] on textarea "Nombre y apellido: [PERSON_NAME]:" at bounding box center [450, 495] width 324 height 77
paste textarea "16828428"
type textarea "Nombre y apellido: [PERSON_NAME]:16828428"
click at [414, 608] on button "Guardar" at bounding box center [410, 619] width 84 height 29
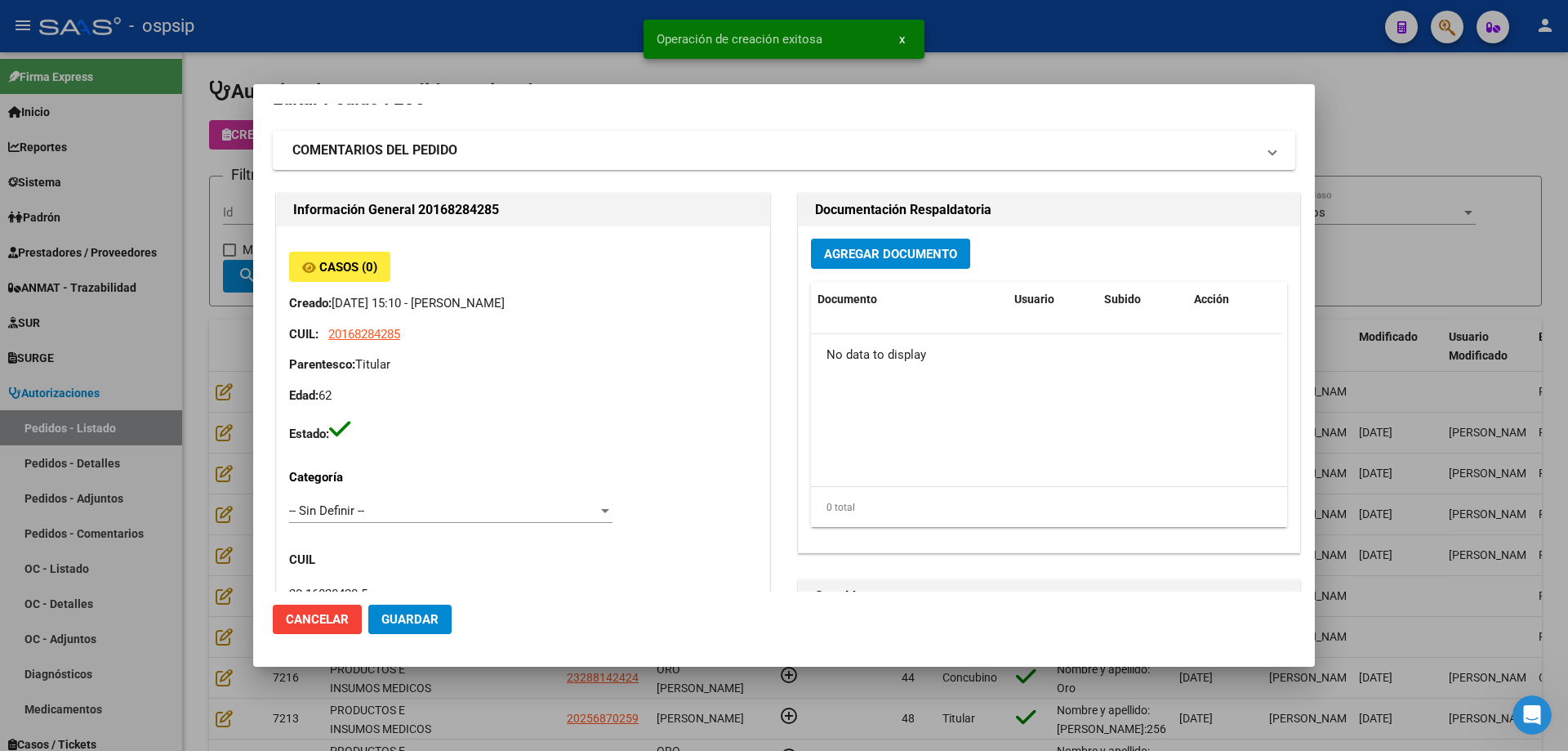
scroll to position [0, 0]
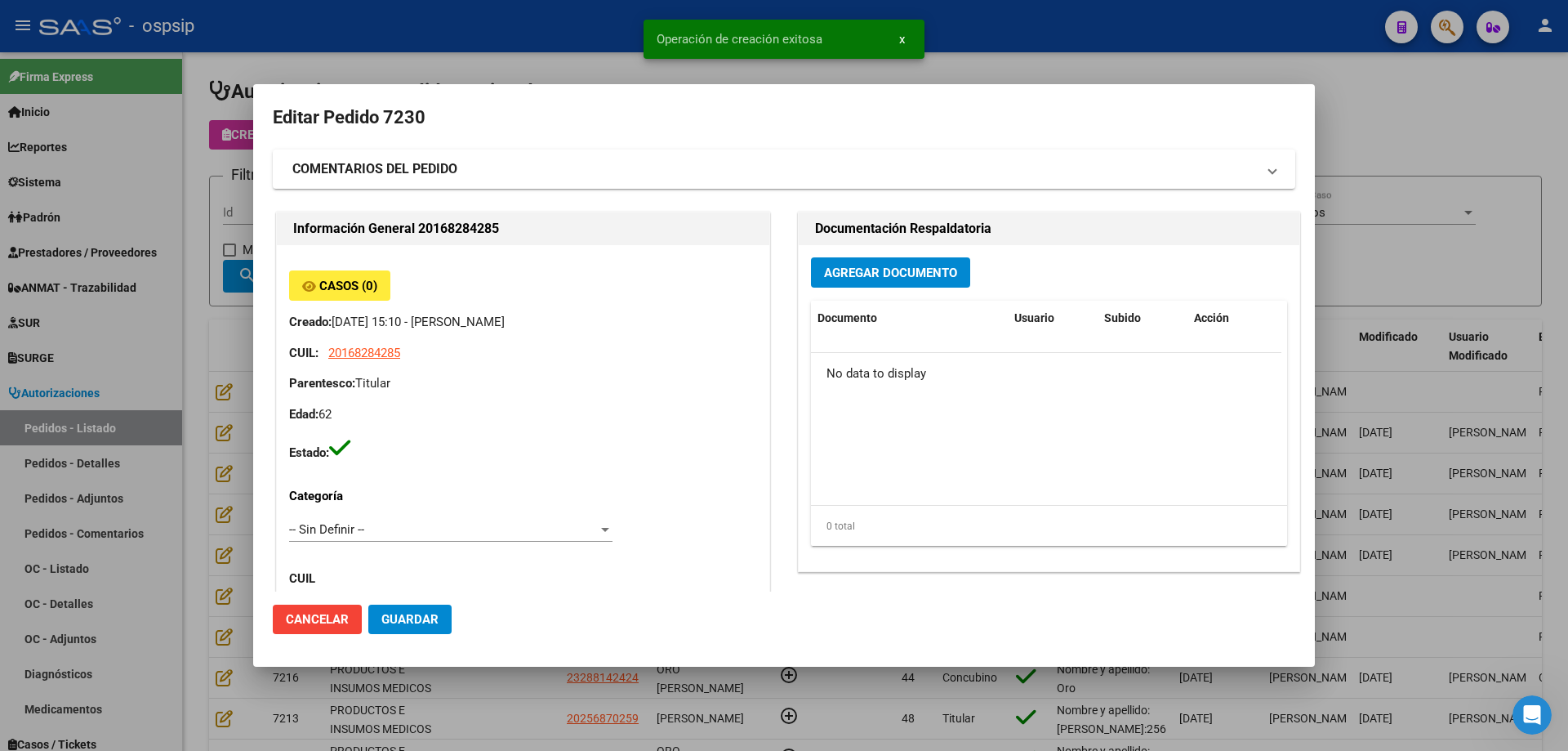
click at [839, 270] on span "Agregar Documento" at bounding box center [891, 273] width 133 height 15
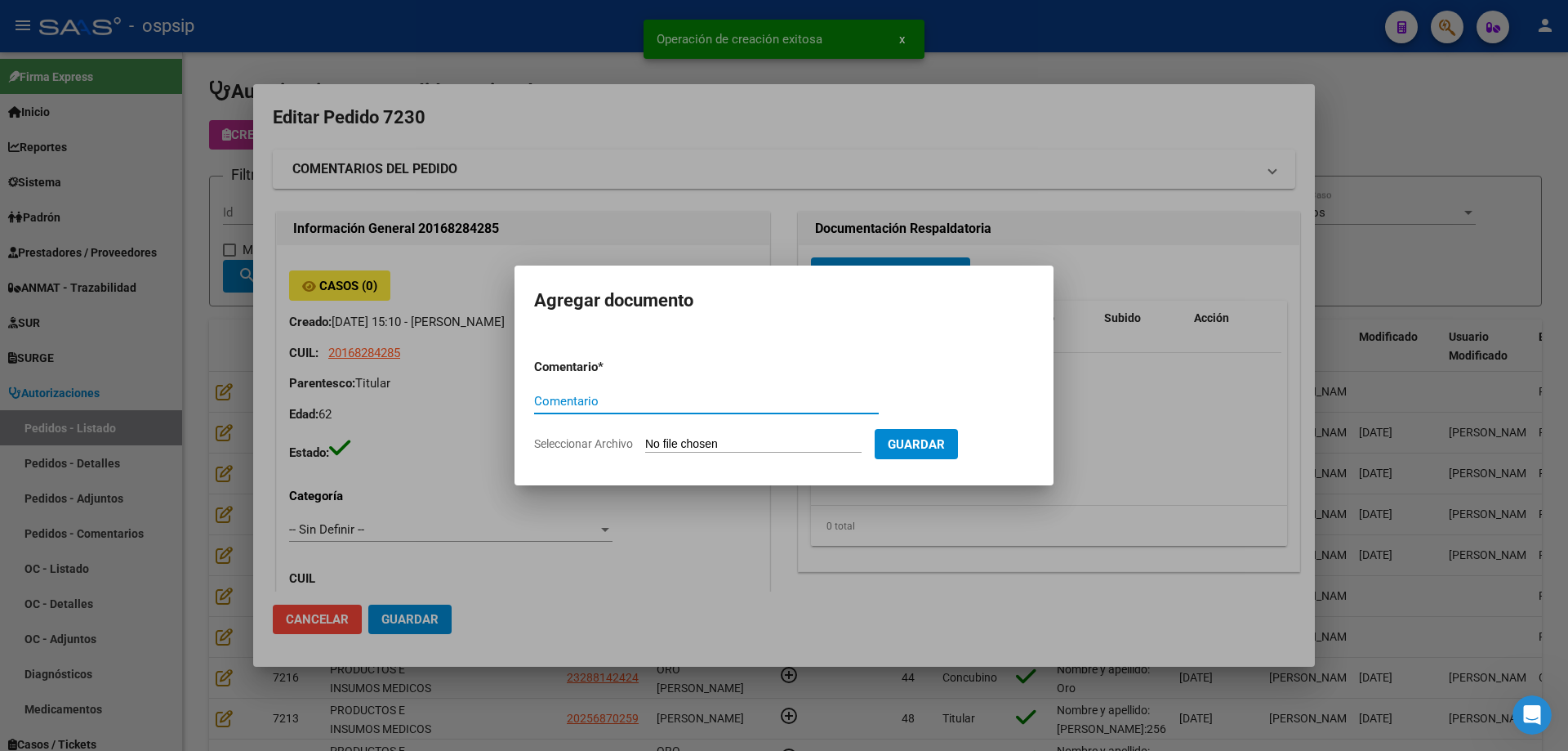
click at [704, 451] on input "Seleccionar Archivo" at bounding box center [753, 445] width 217 height 16
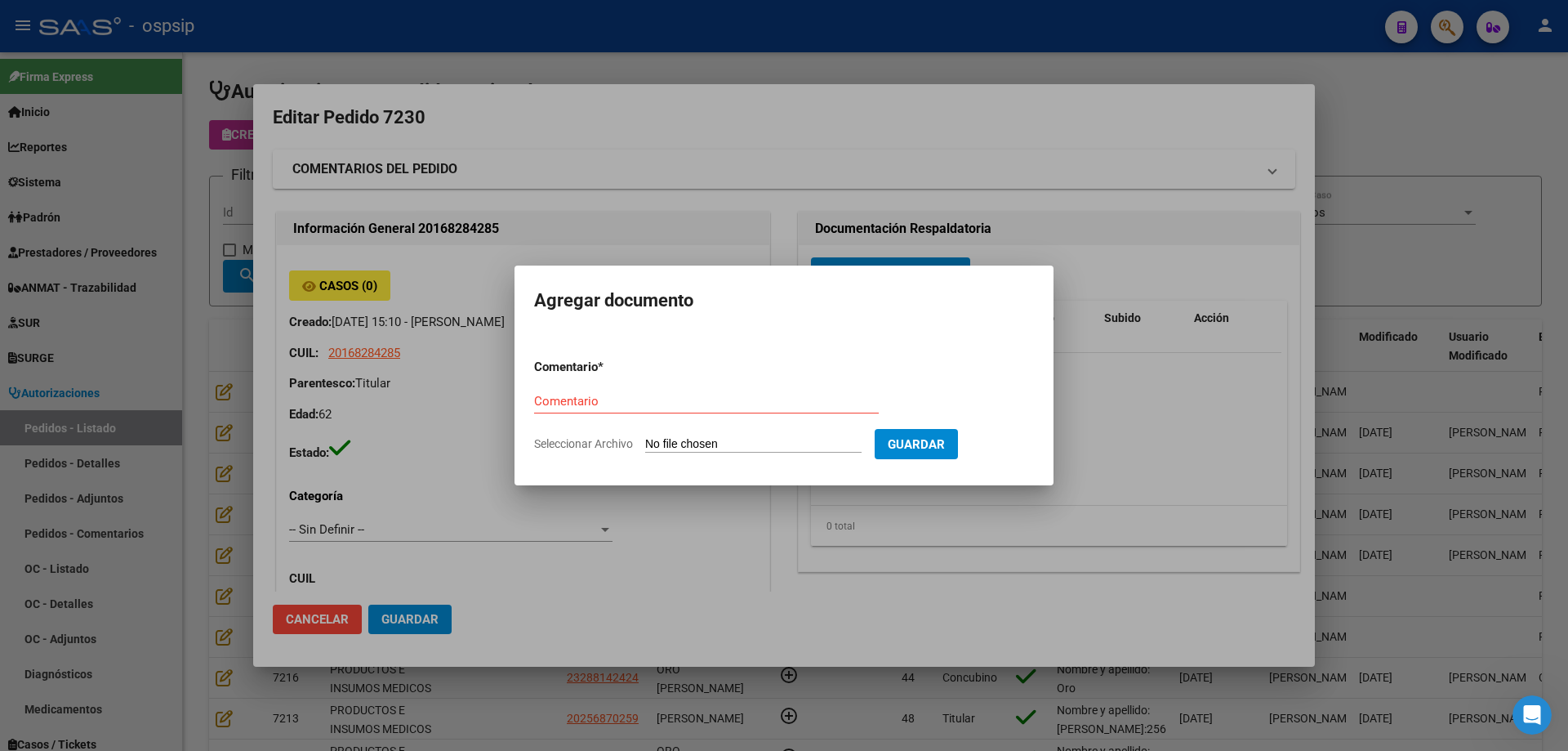
click at [808, 252] on div at bounding box center [784, 376] width 1568 height 751
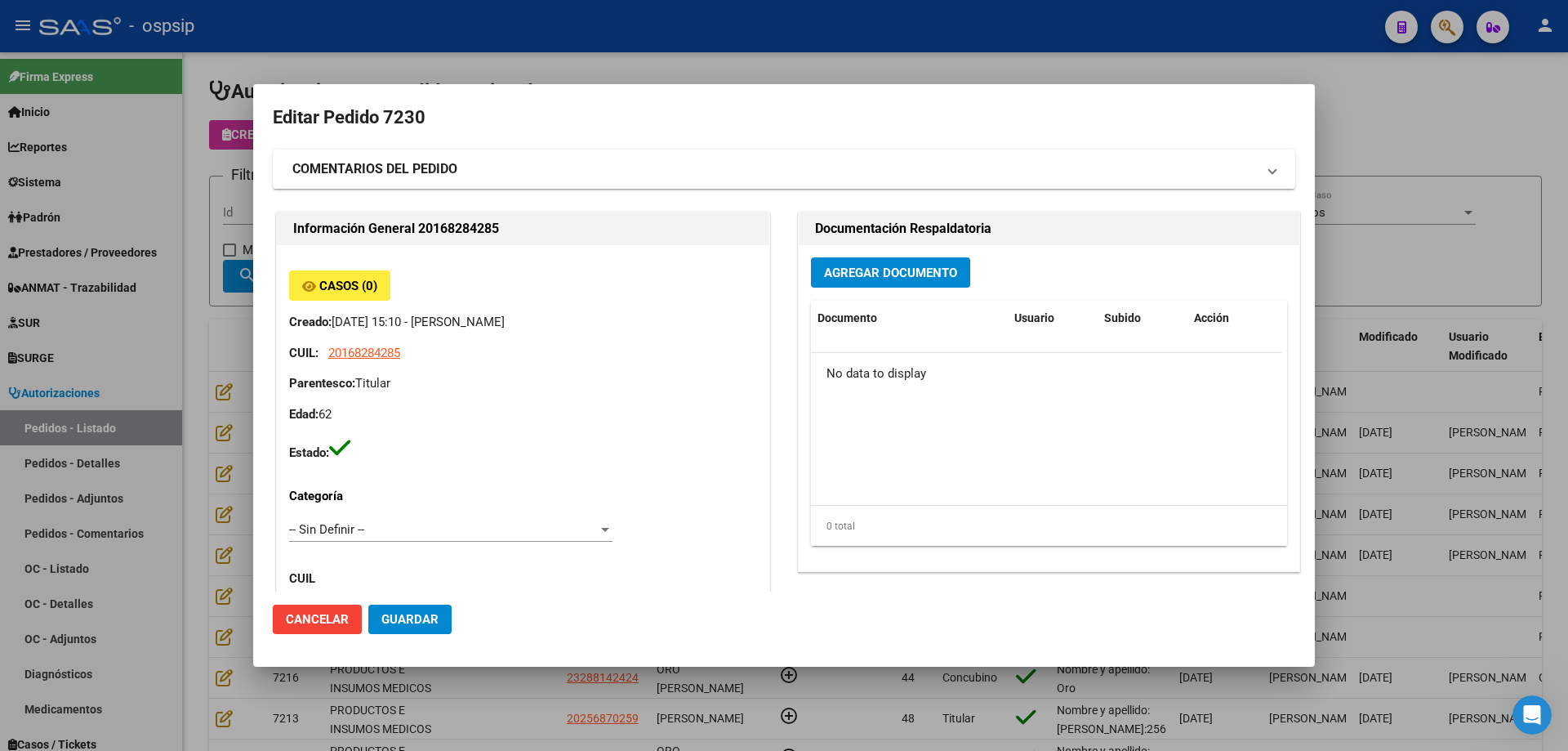
click at [237, 206] on div at bounding box center [784, 376] width 1568 height 751
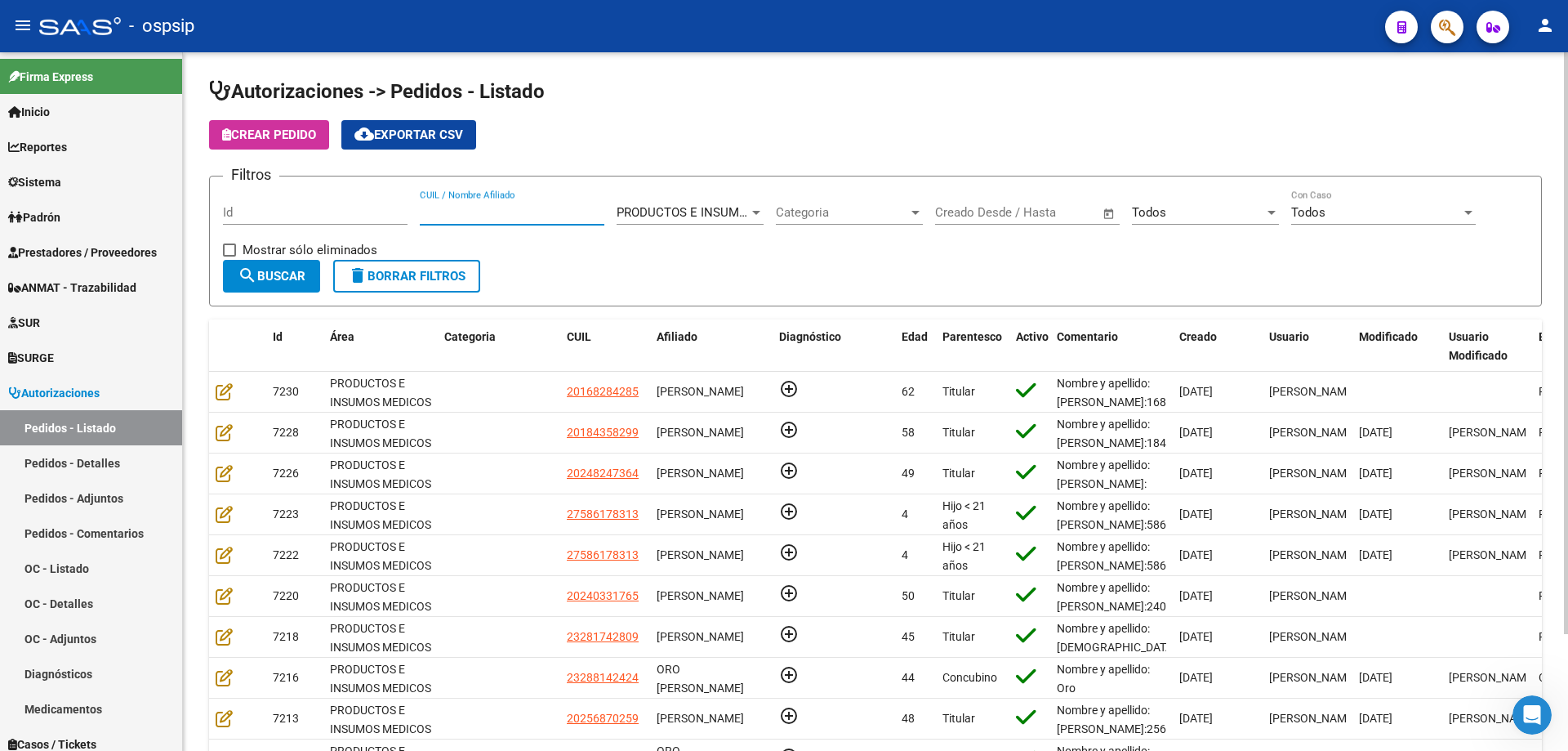
click at [505, 210] on input "CUIL / Nombre Afiliado" at bounding box center [513, 212] width 185 height 15
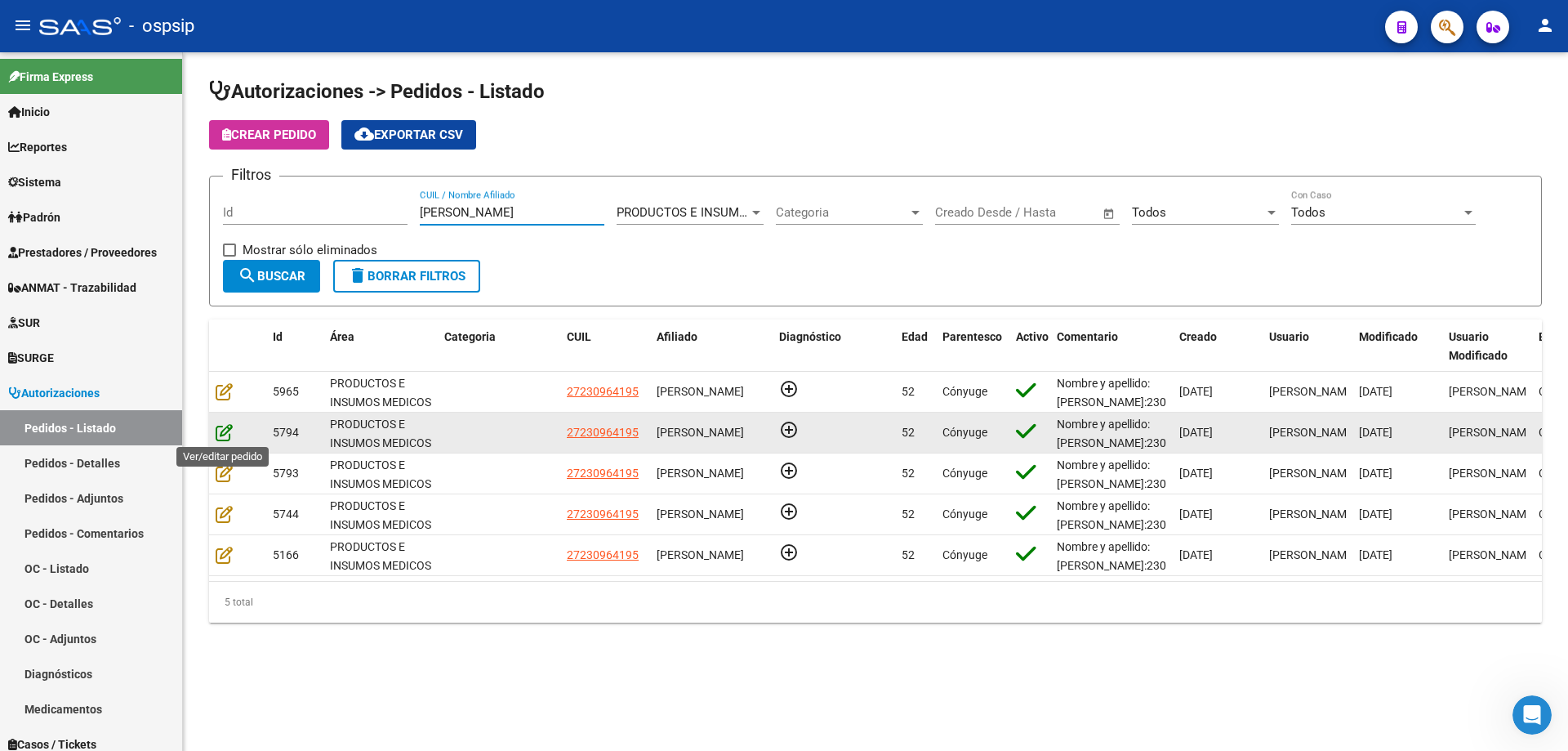
type input "[PERSON_NAME]"
click at [218, 436] on icon at bounding box center [224, 432] width 17 height 18
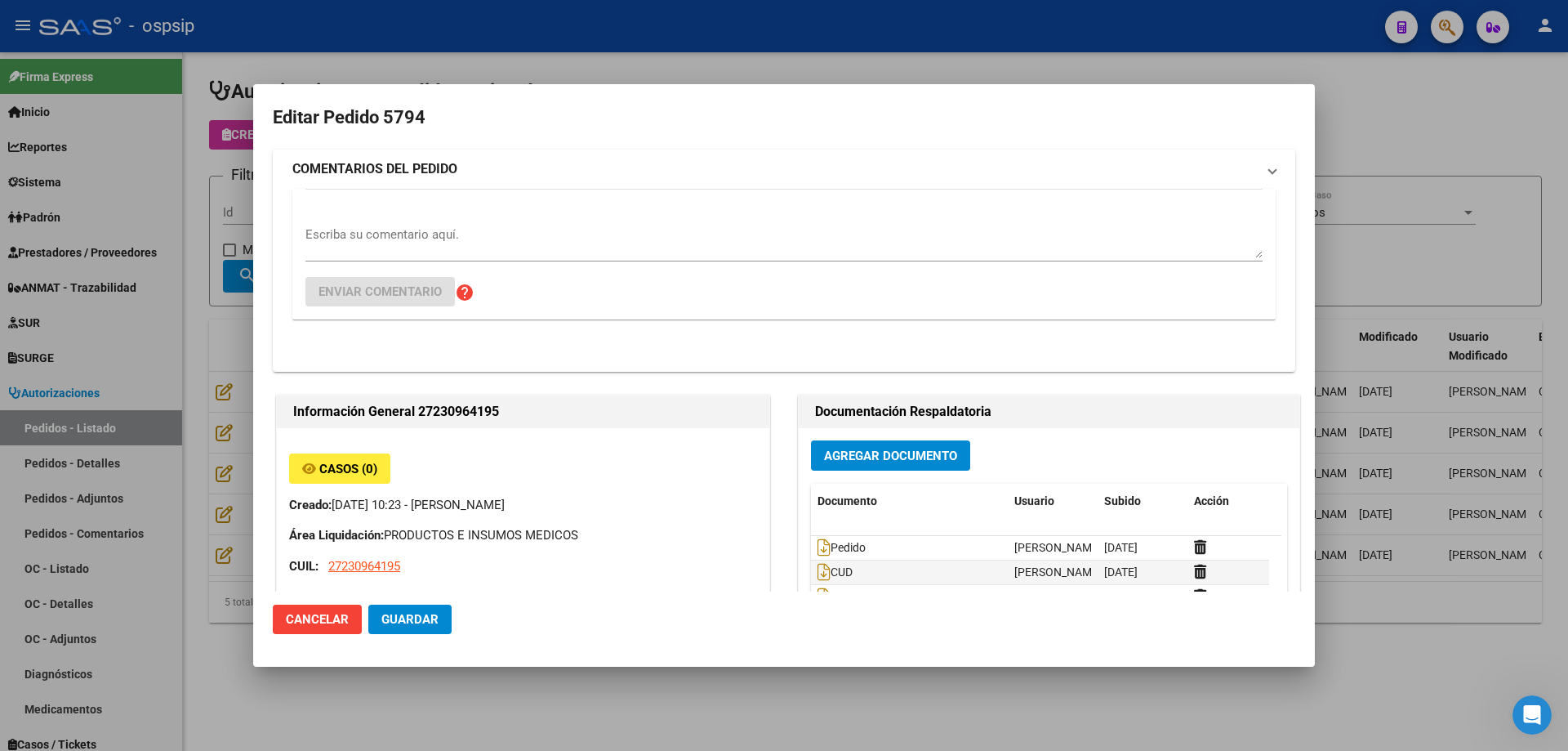
type input "[GEOGRAPHIC_DATA], [PERSON_NAME], [PERSON_NAME][STREET_ADDRESS]"
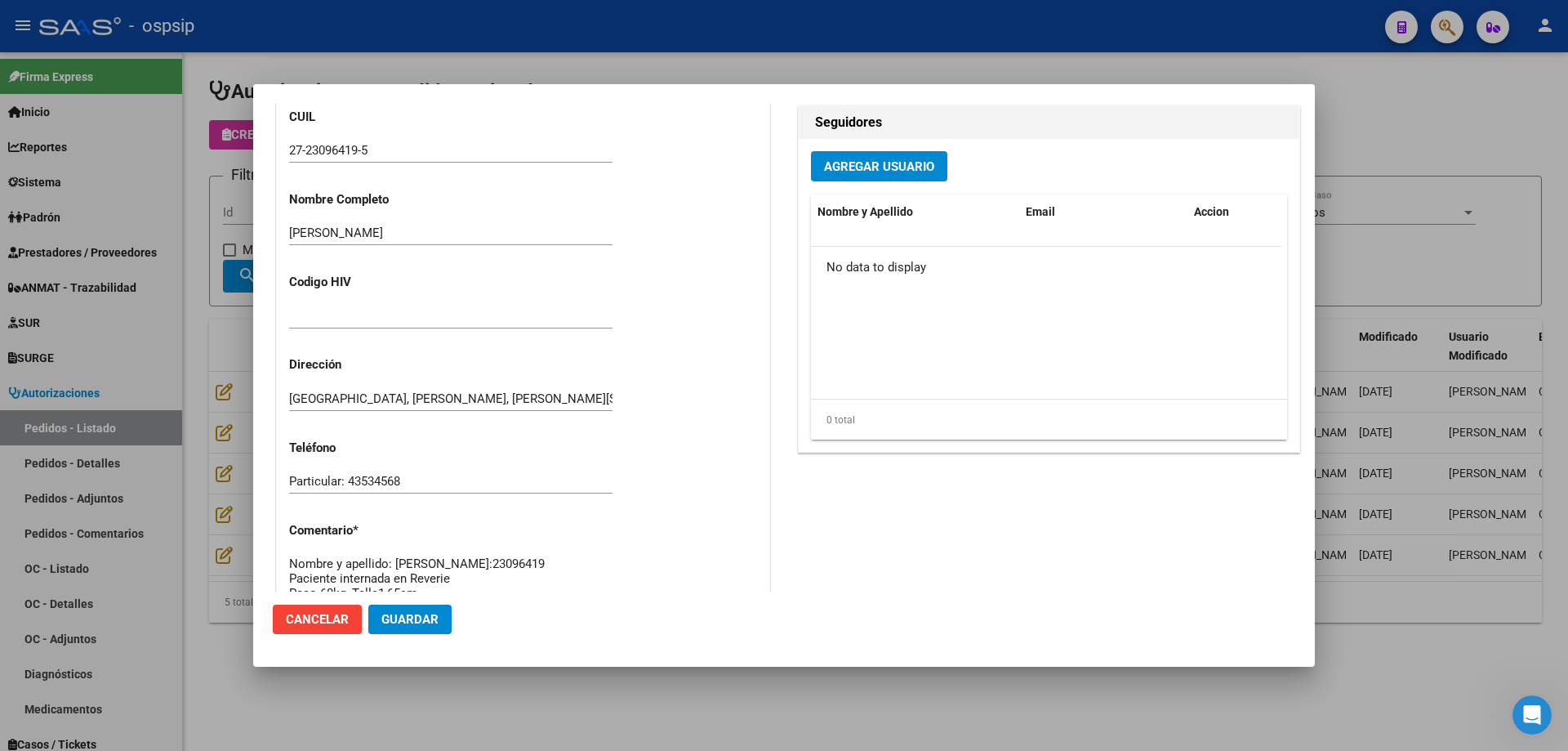
scroll to position [489, 0]
click at [224, 379] on div at bounding box center [784, 376] width 1568 height 751
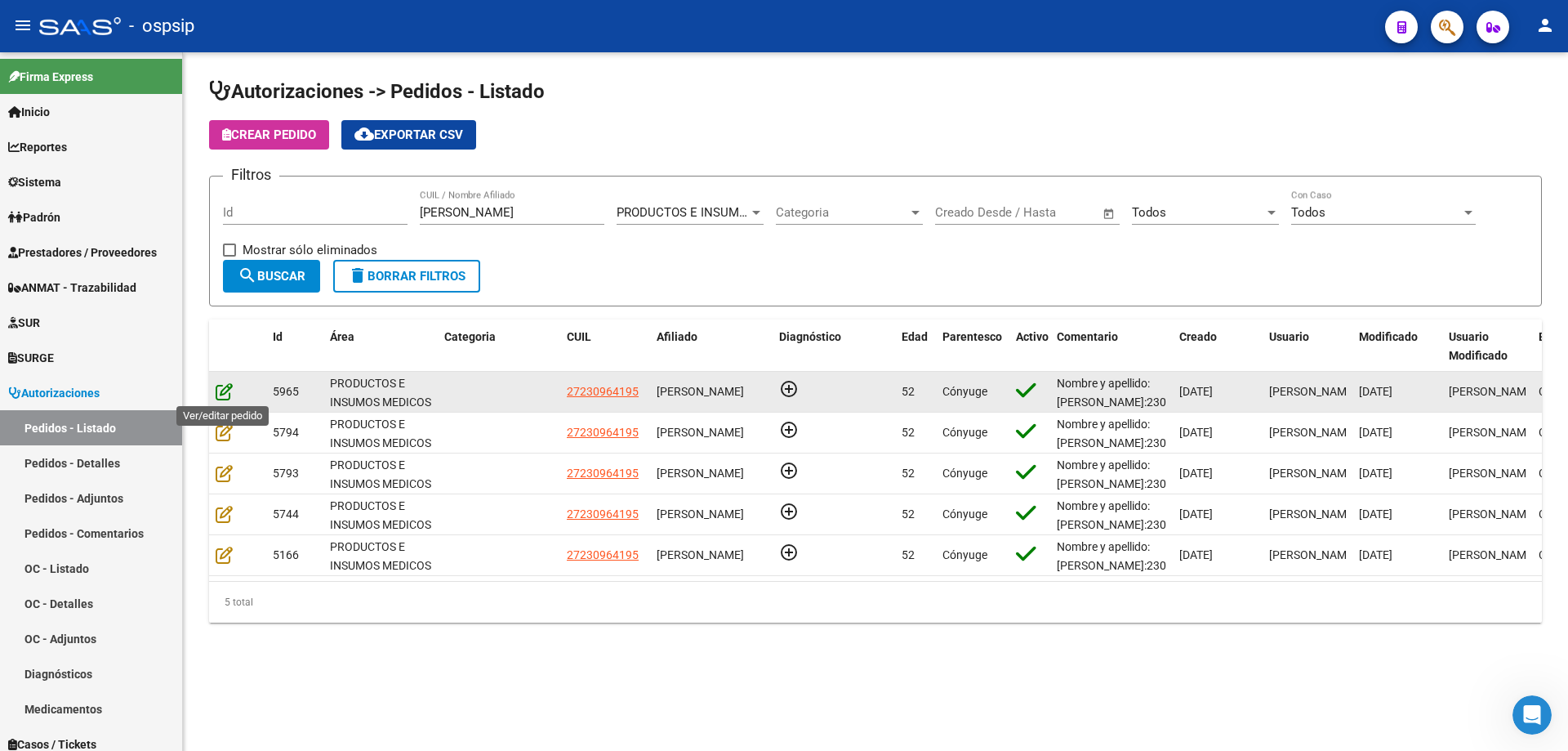
click at [224, 386] on icon at bounding box center [224, 391] width 17 height 18
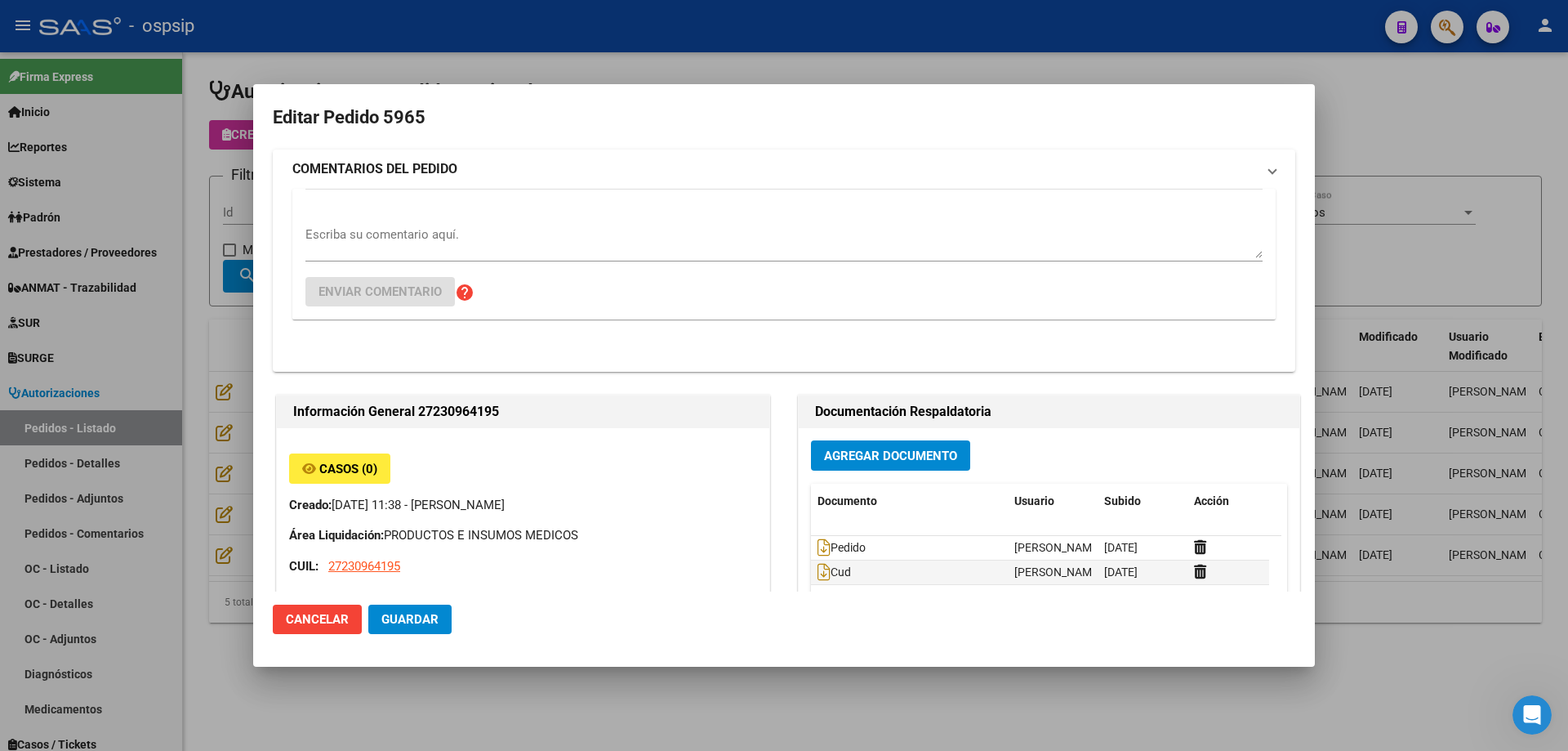
type input "[GEOGRAPHIC_DATA], [PERSON_NAME], [PERSON_NAME][STREET_ADDRESS]"
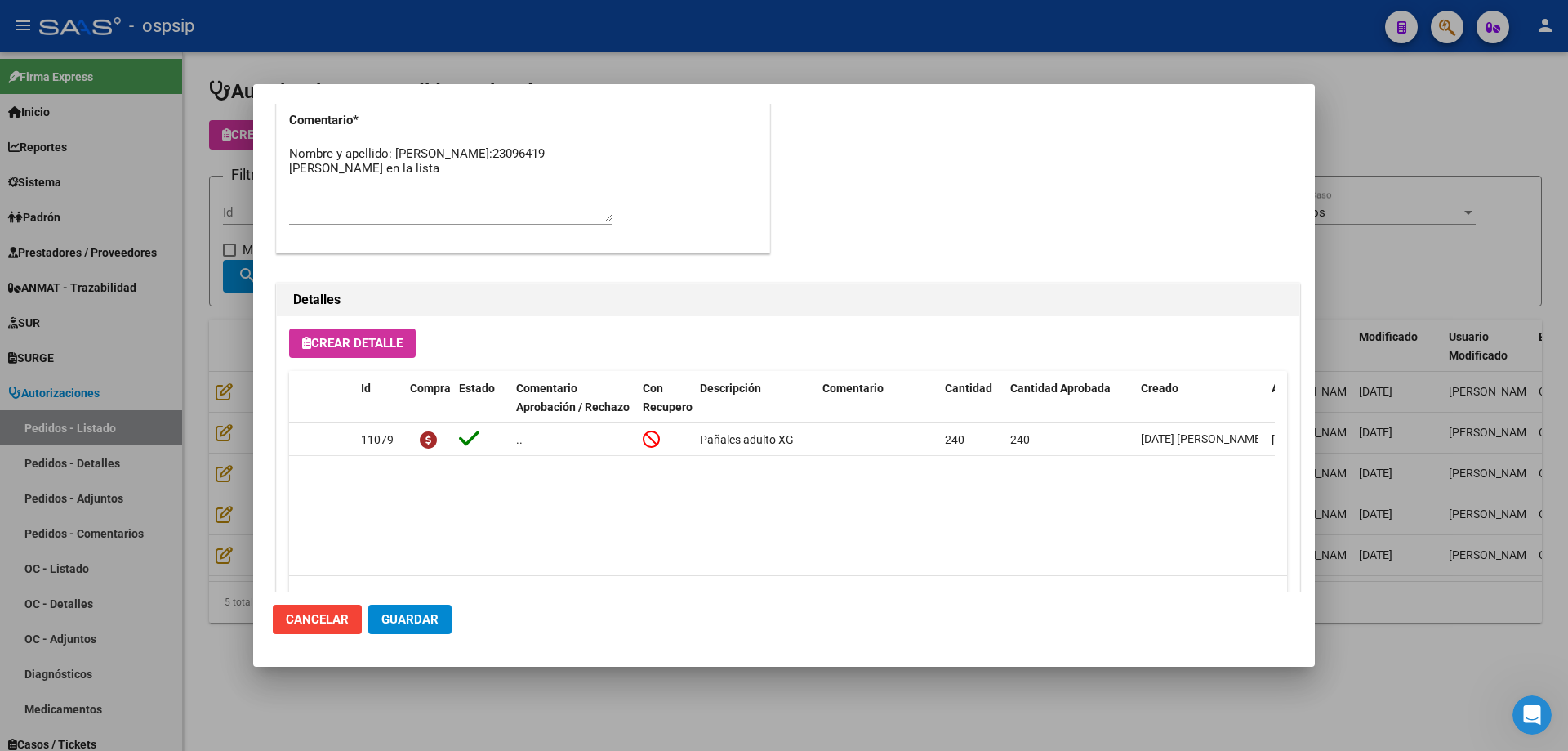
scroll to position [980, 0]
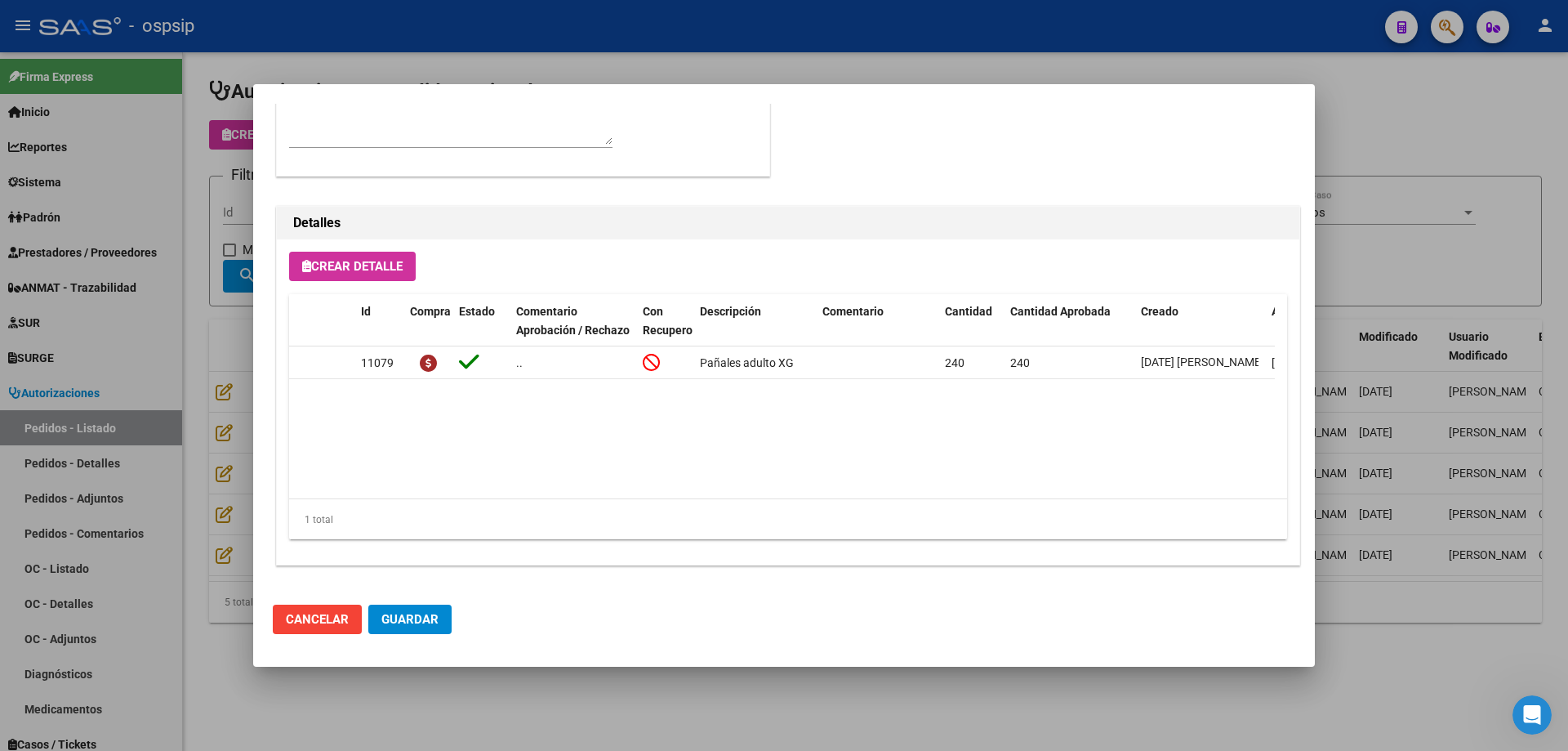
click at [172, 382] on div at bounding box center [784, 376] width 1568 height 751
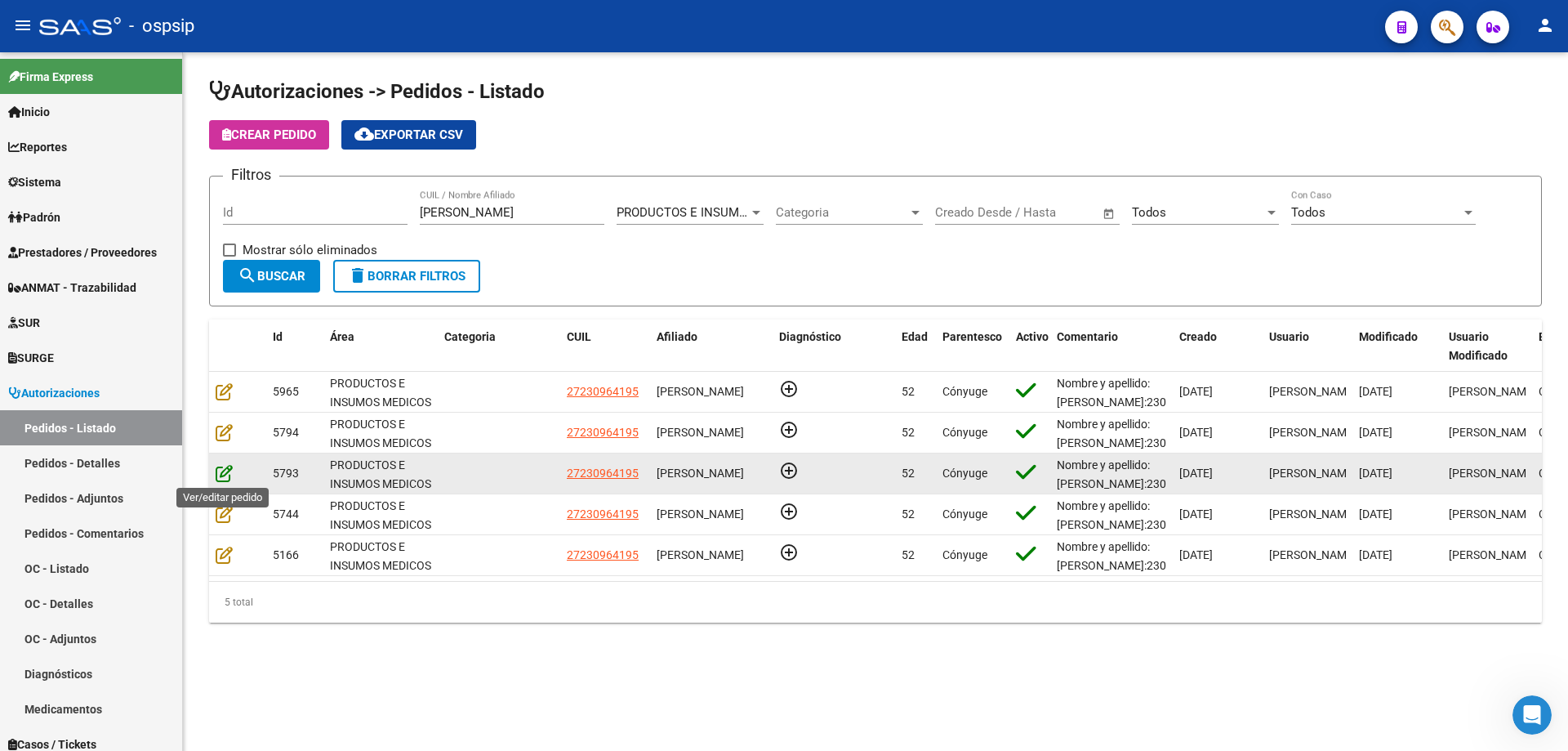
click at [226, 473] on icon at bounding box center [224, 473] width 17 height 18
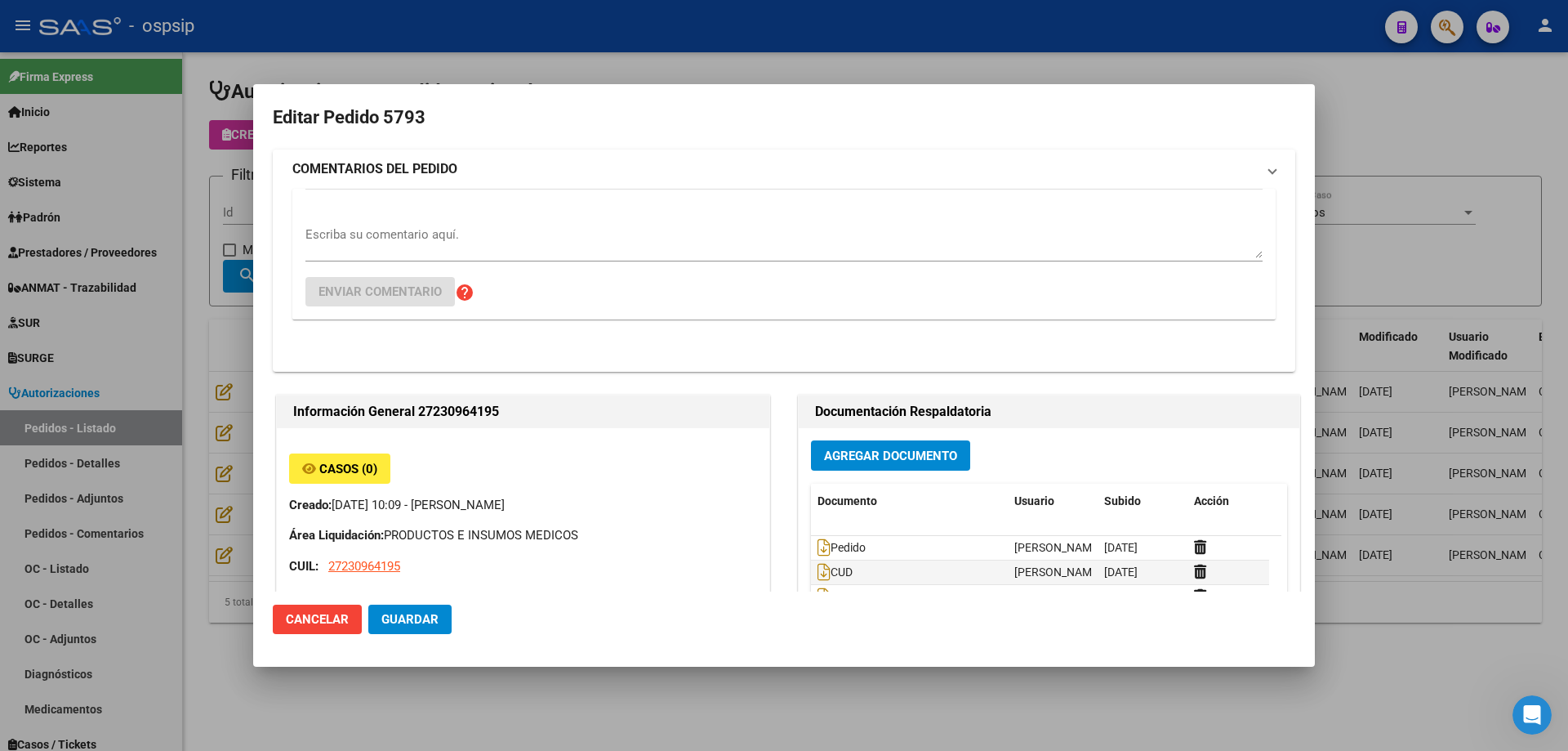
type input "[GEOGRAPHIC_DATA], [PERSON_NAME], [PERSON_NAME][STREET_ADDRESS]"
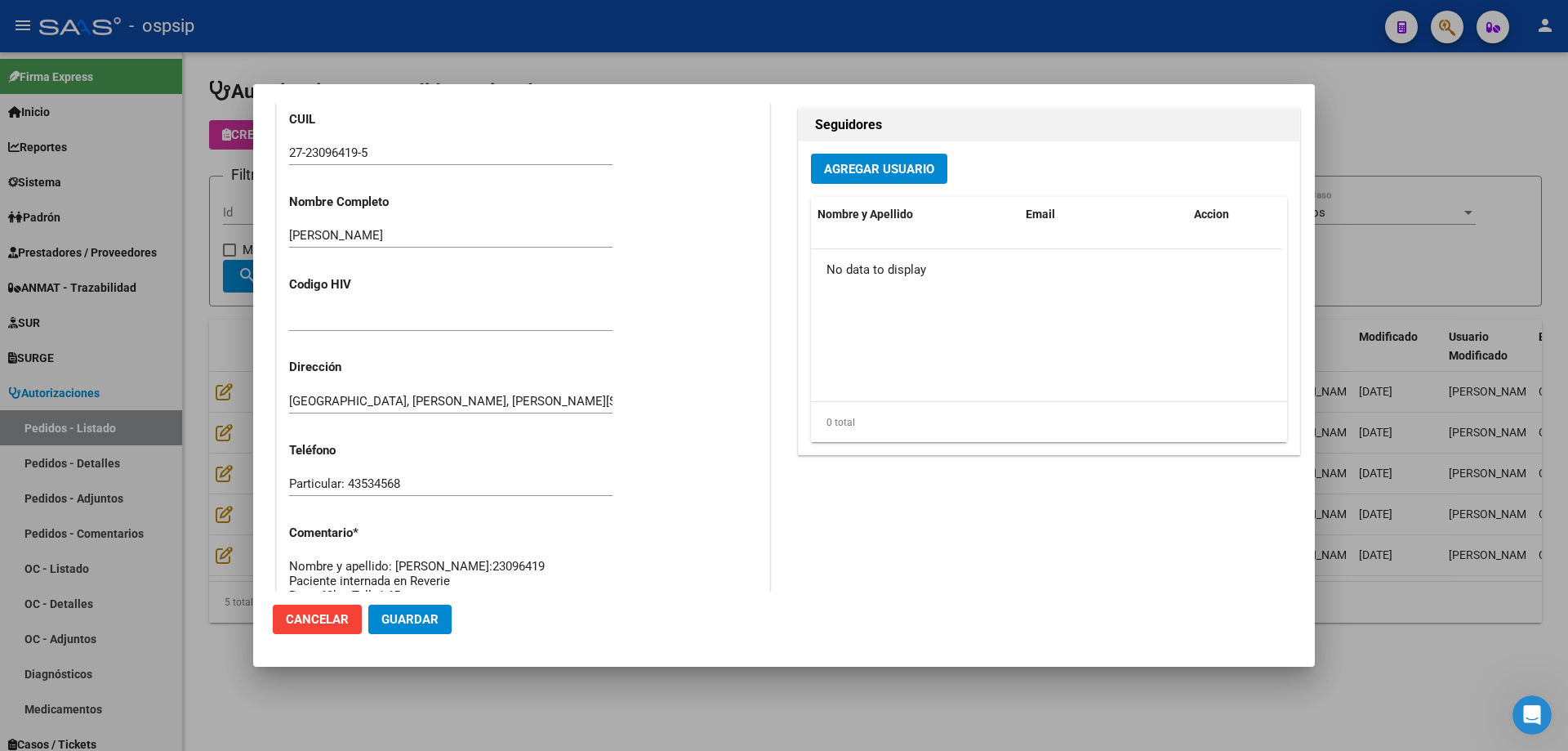
scroll to position [899, 0]
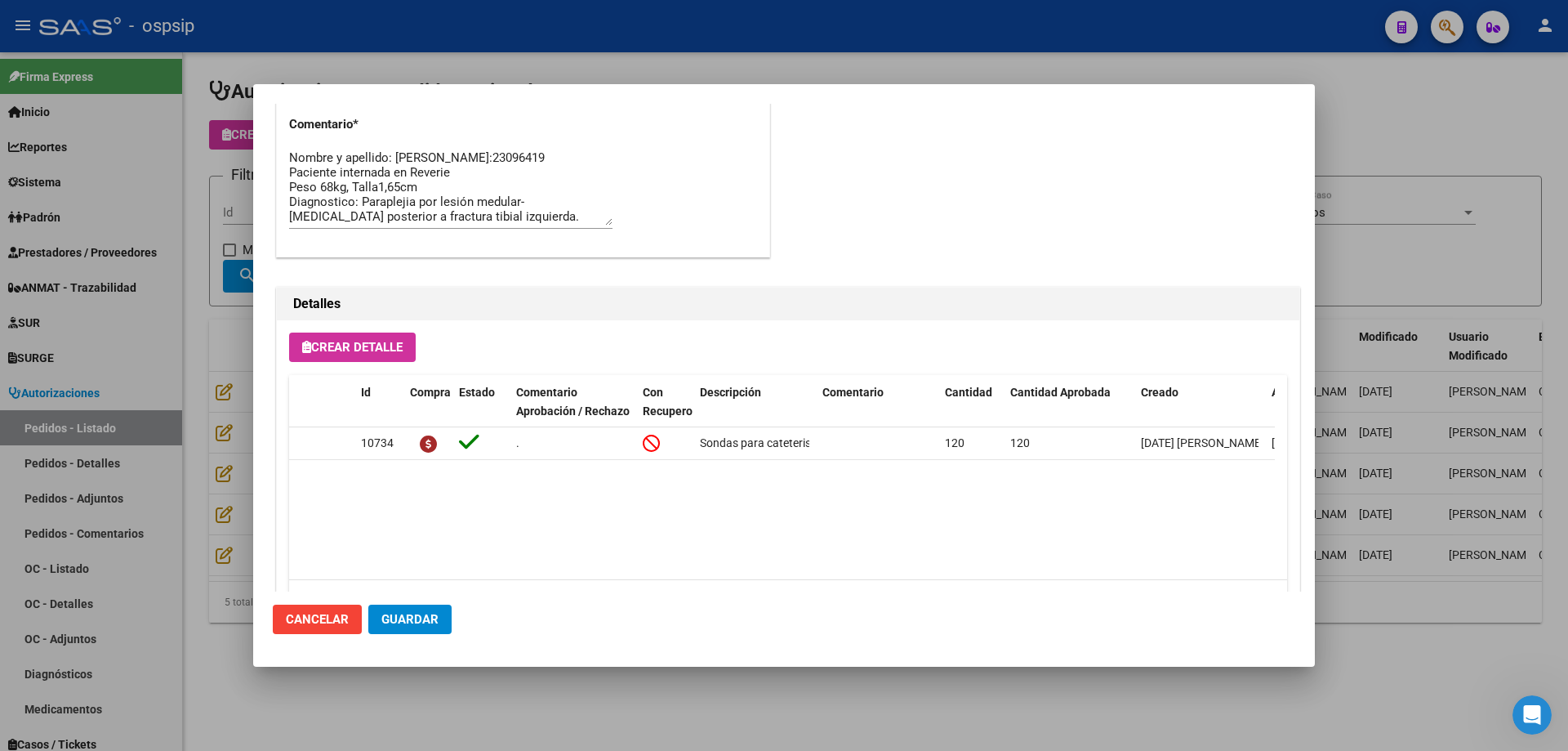
click at [197, 399] on div at bounding box center [784, 376] width 1568 height 751
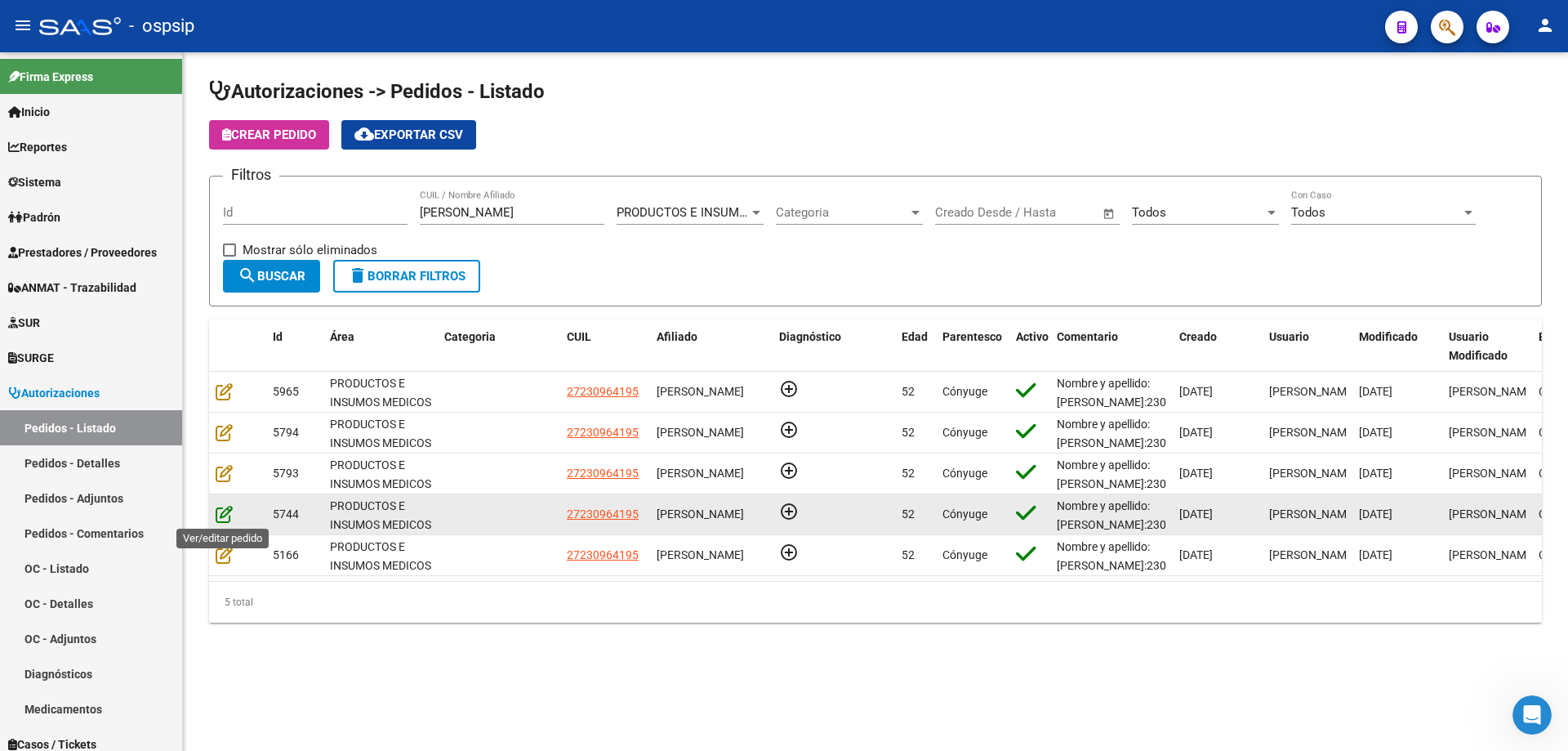
click at [217, 508] on icon at bounding box center [224, 514] width 17 height 18
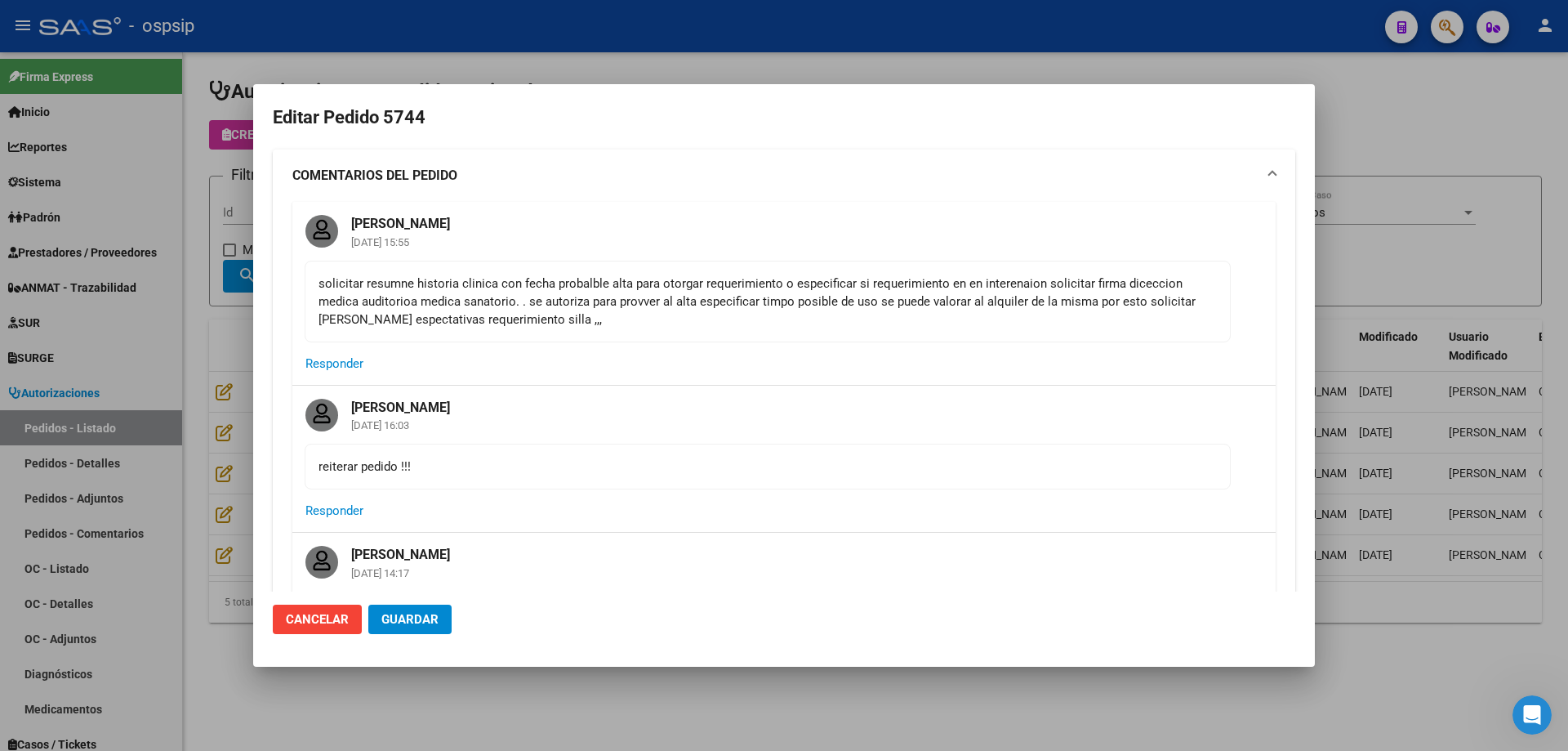
type input "[GEOGRAPHIC_DATA], [PERSON_NAME], [PERSON_NAME][STREET_ADDRESS]"
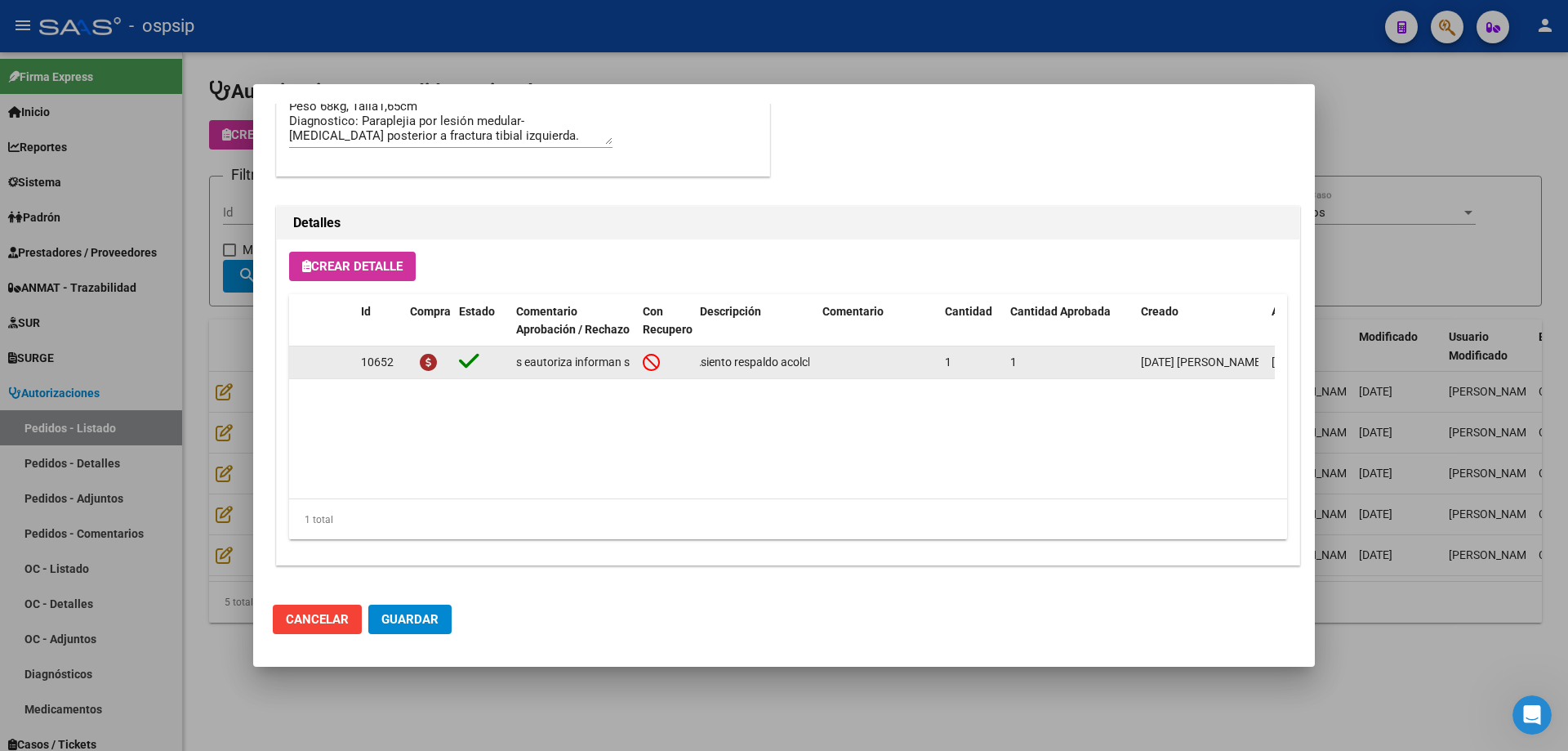
scroll to position [0, 1120]
drag, startPoint x: 702, startPoint y: 360, endPoint x: 874, endPoint y: 354, distance: 172.1
click at [874, 354] on div "10652 s eautoriza informan sta atencion en domicilio se interpreta poible para …" at bounding box center [899, 363] width 1221 height 33
copy div "Silla de baño en material anti-oxidable (aluminio) resistente al agua caliente …"
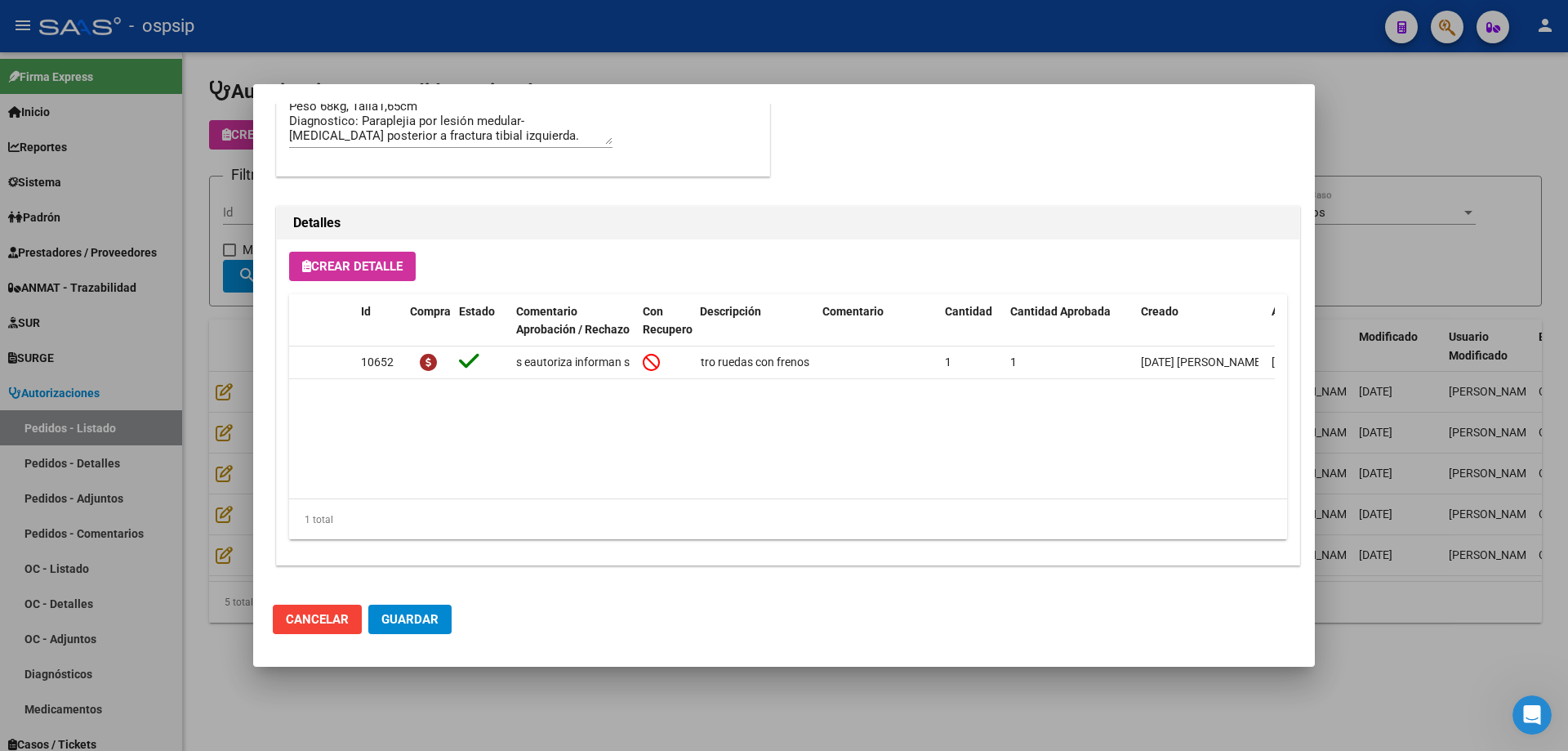
click at [205, 265] on div at bounding box center [784, 376] width 1568 height 751
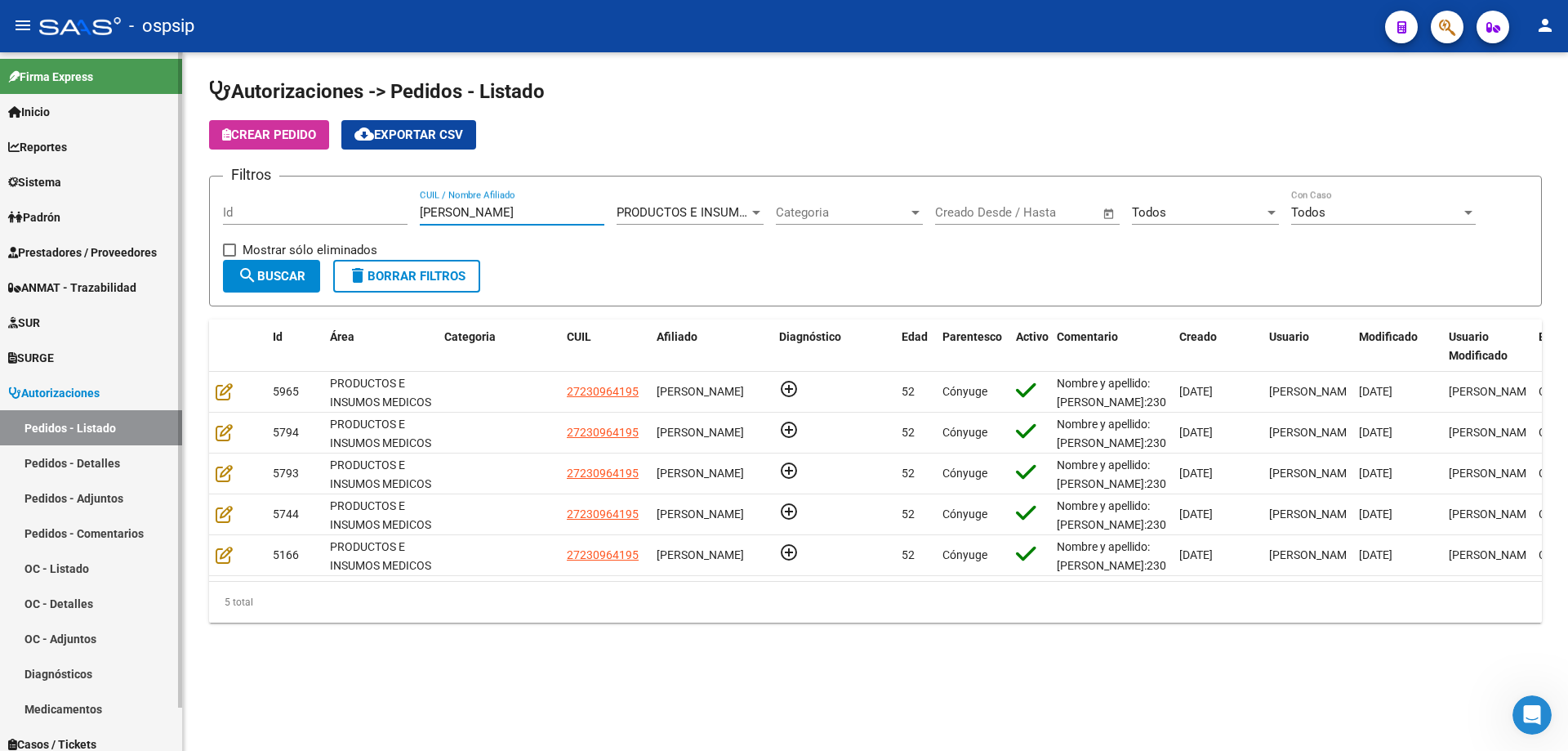
drag, startPoint x: 506, startPoint y: 211, endPoint x: 0, endPoint y: 139, distance: 511.1
click at [0, 160] on mat-sidenav-container "Firma Express Inicio Calendario SSS Instructivos Contacto OS Reportes Egresos D…" at bounding box center [784, 401] width 1568 height 698
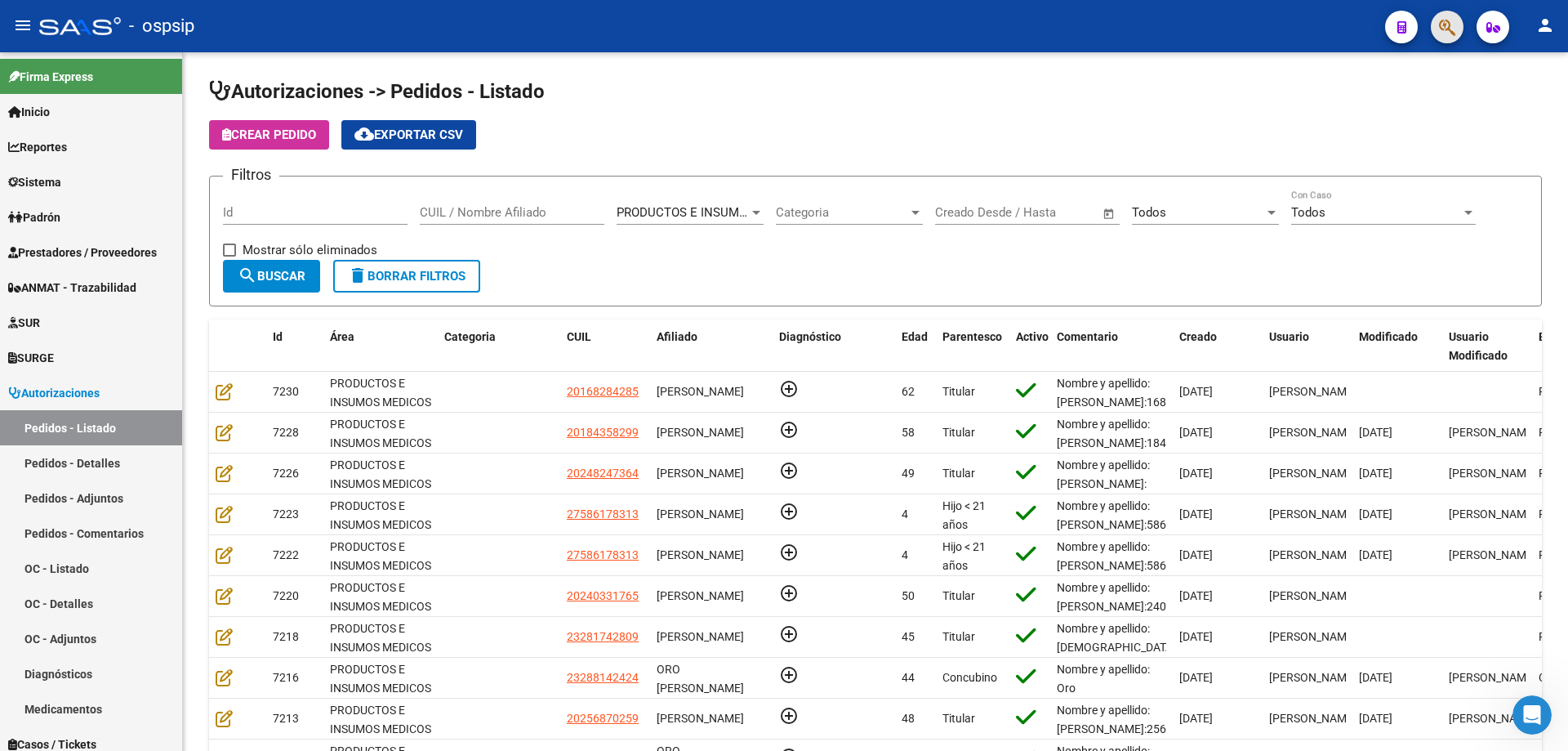
click at [1457, 30] on button "button" at bounding box center [1447, 27] width 33 height 33
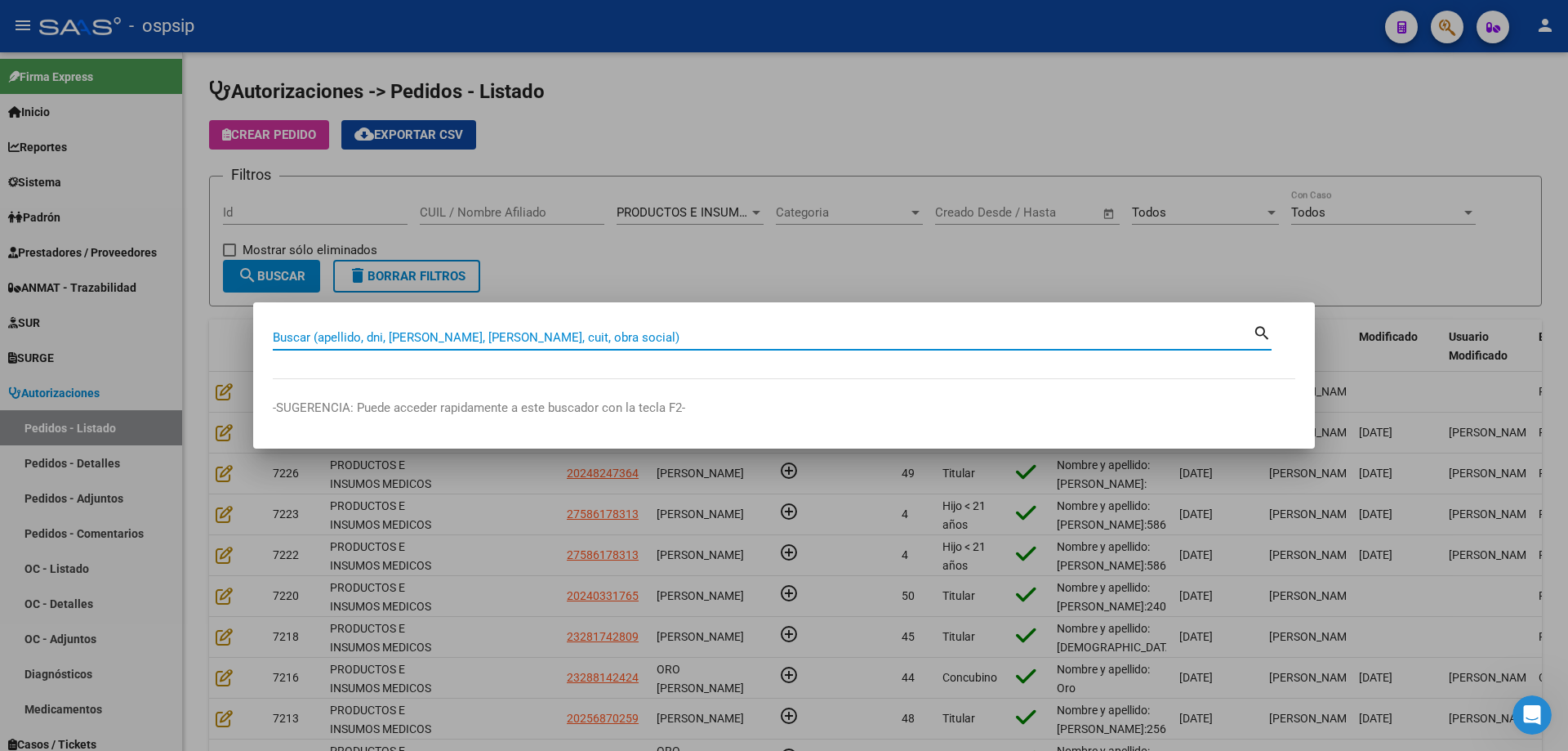
click at [551, 344] on input "Buscar (apellido, dni, [PERSON_NAME], [PERSON_NAME], cuit, obra social)" at bounding box center [763, 337] width 980 height 15
type input "16828428"
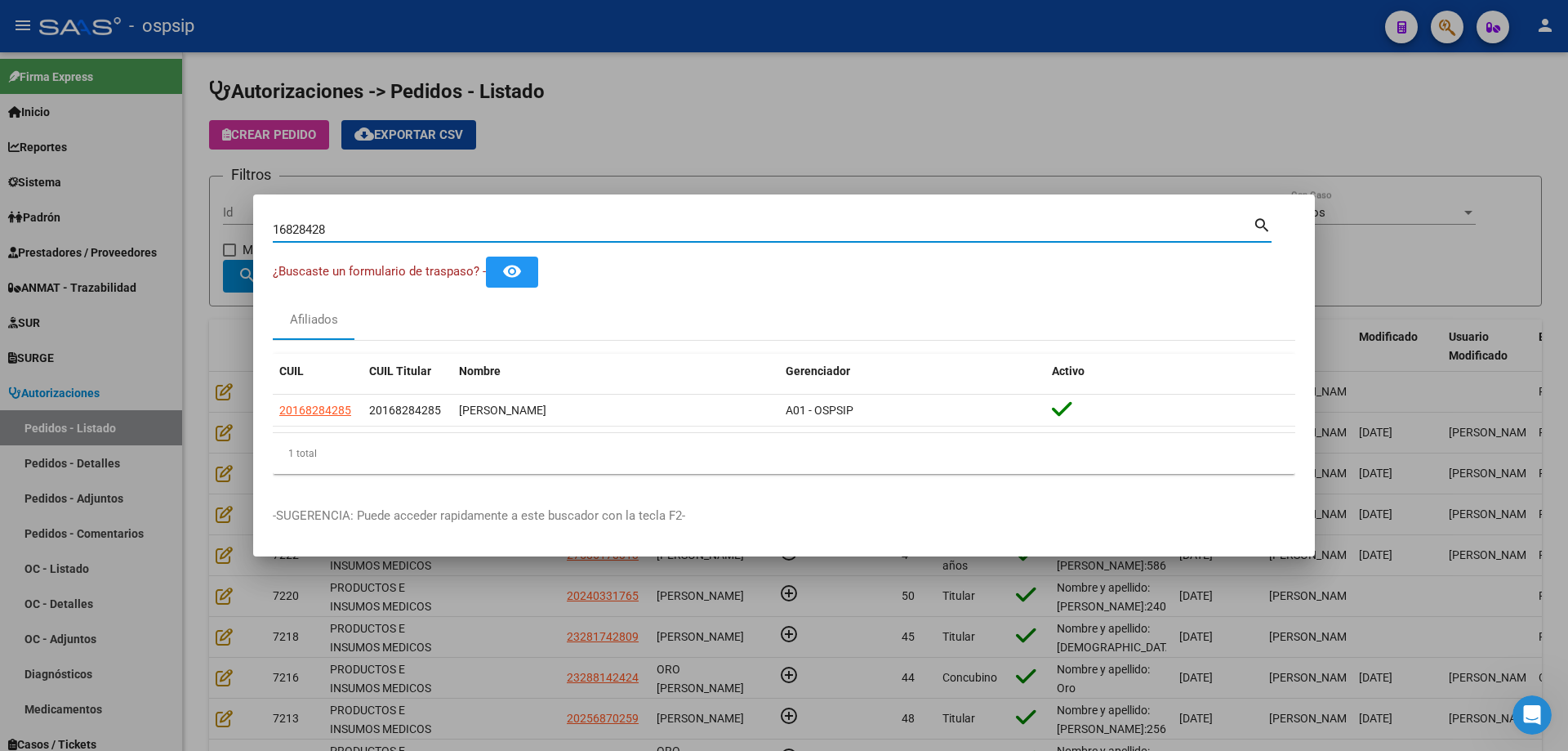
click at [315, 230] on input "16828428" at bounding box center [763, 229] width 980 height 15
drag, startPoint x: 360, startPoint y: 412, endPoint x: 268, endPoint y: 413, distance: 92.0
click at [268, 413] on mat-dialog-content "16828428 Buscar (apellido, dni, cuil, [PERSON_NAME], cuit, obra social) search …" at bounding box center [784, 350] width 1062 height 273
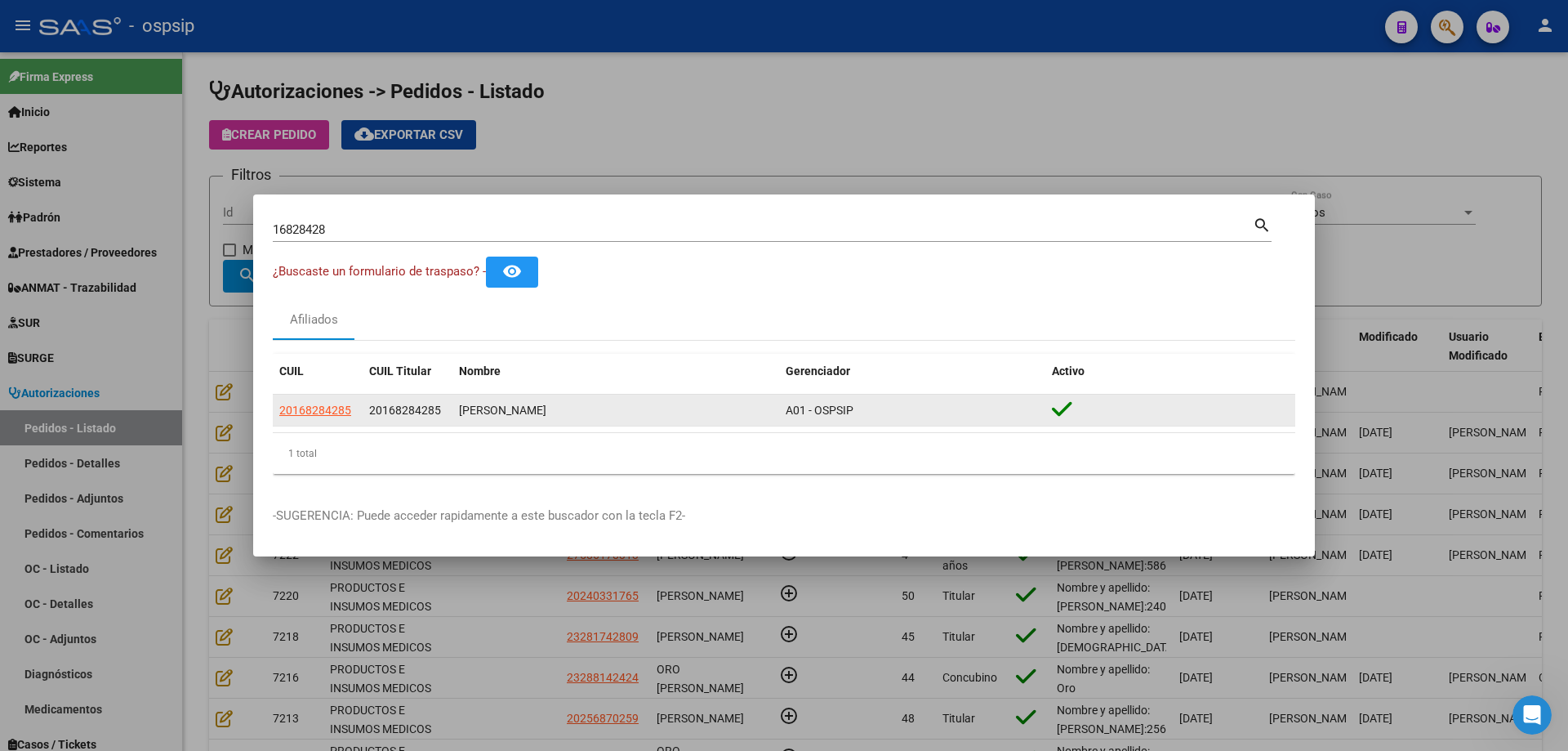
copy datatable-body-row "20168284285"
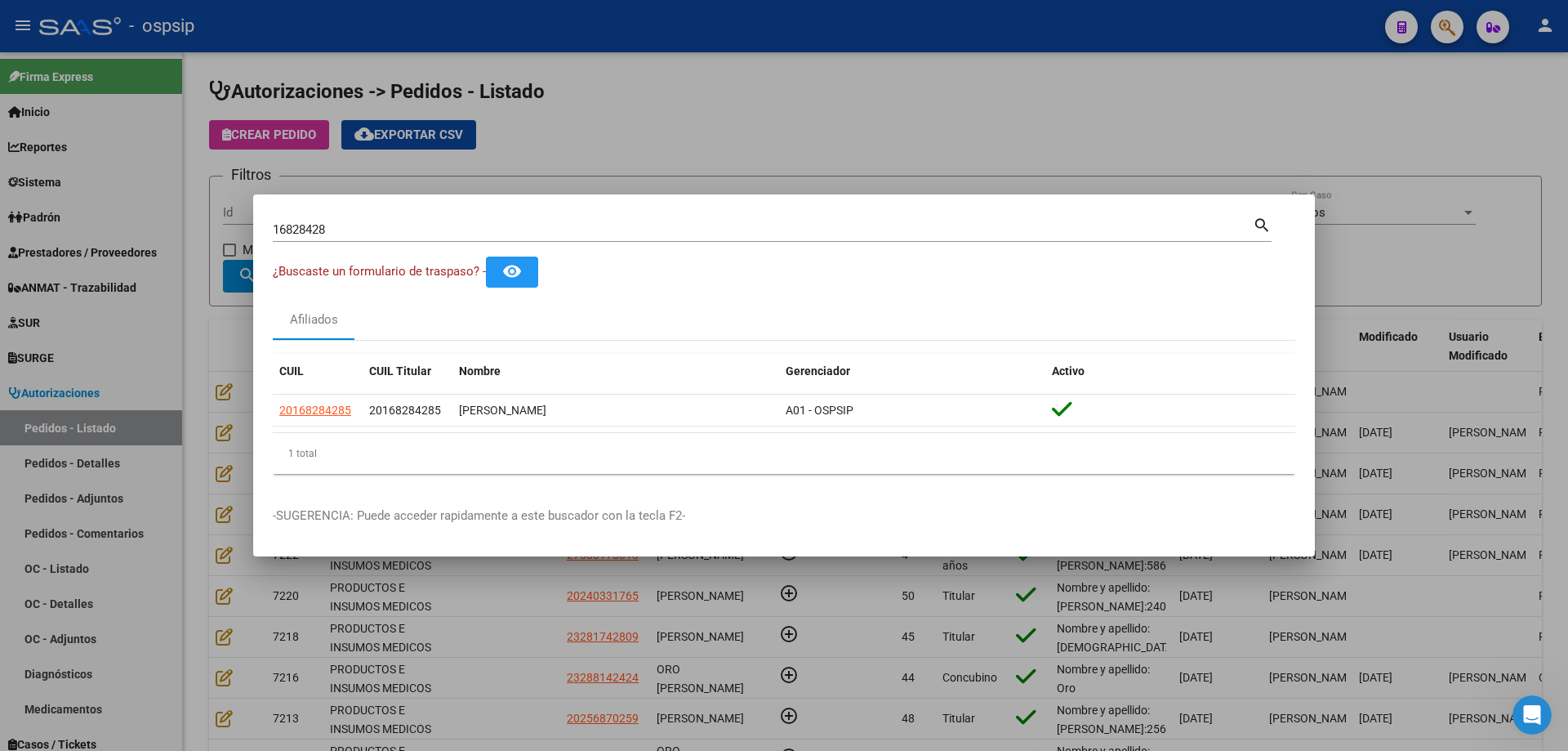
click at [176, 385] on div at bounding box center [784, 376] width 1568 height 751
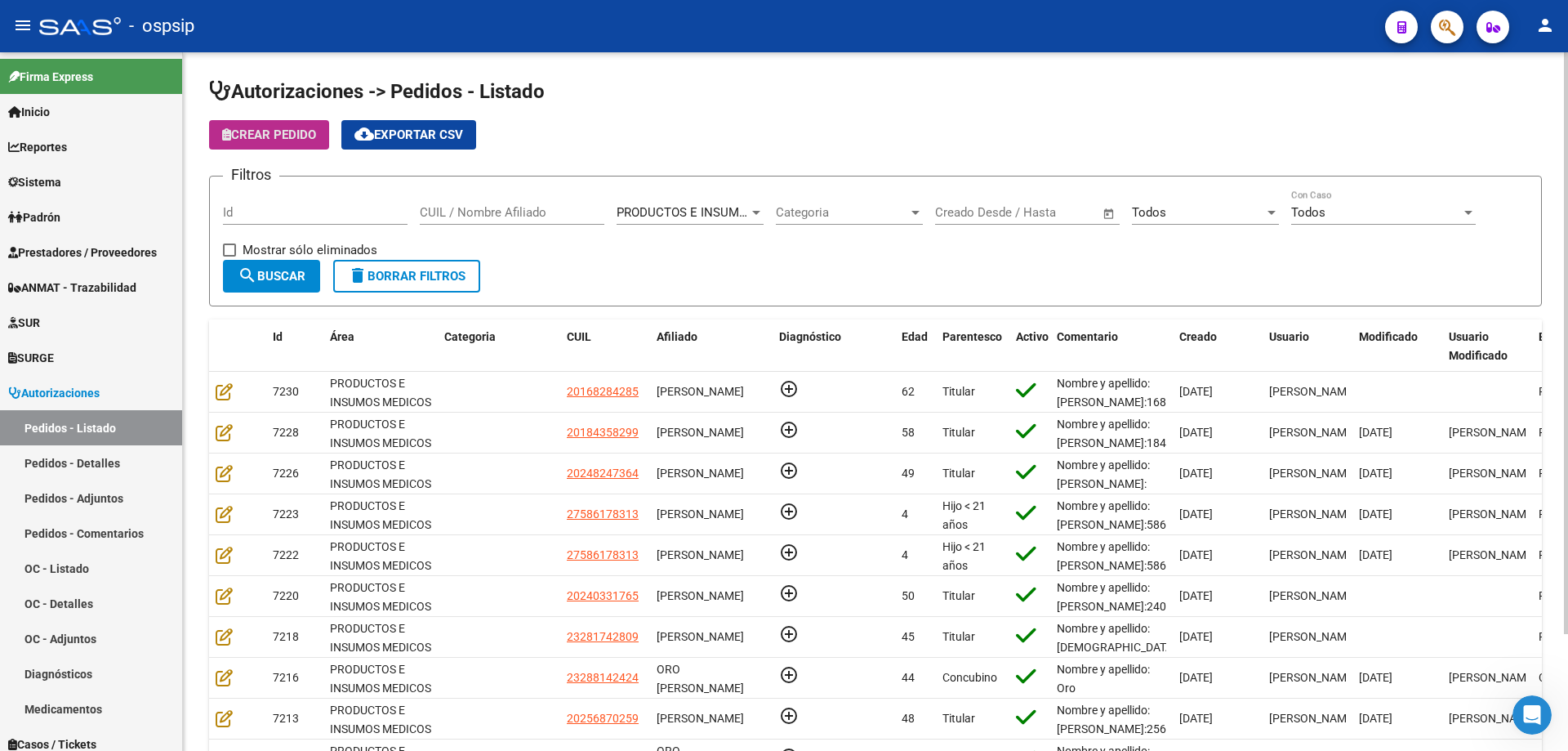
click at [266, 131] on span "Crear Pedido" at bounding box center [268, 135] width 94 height 15
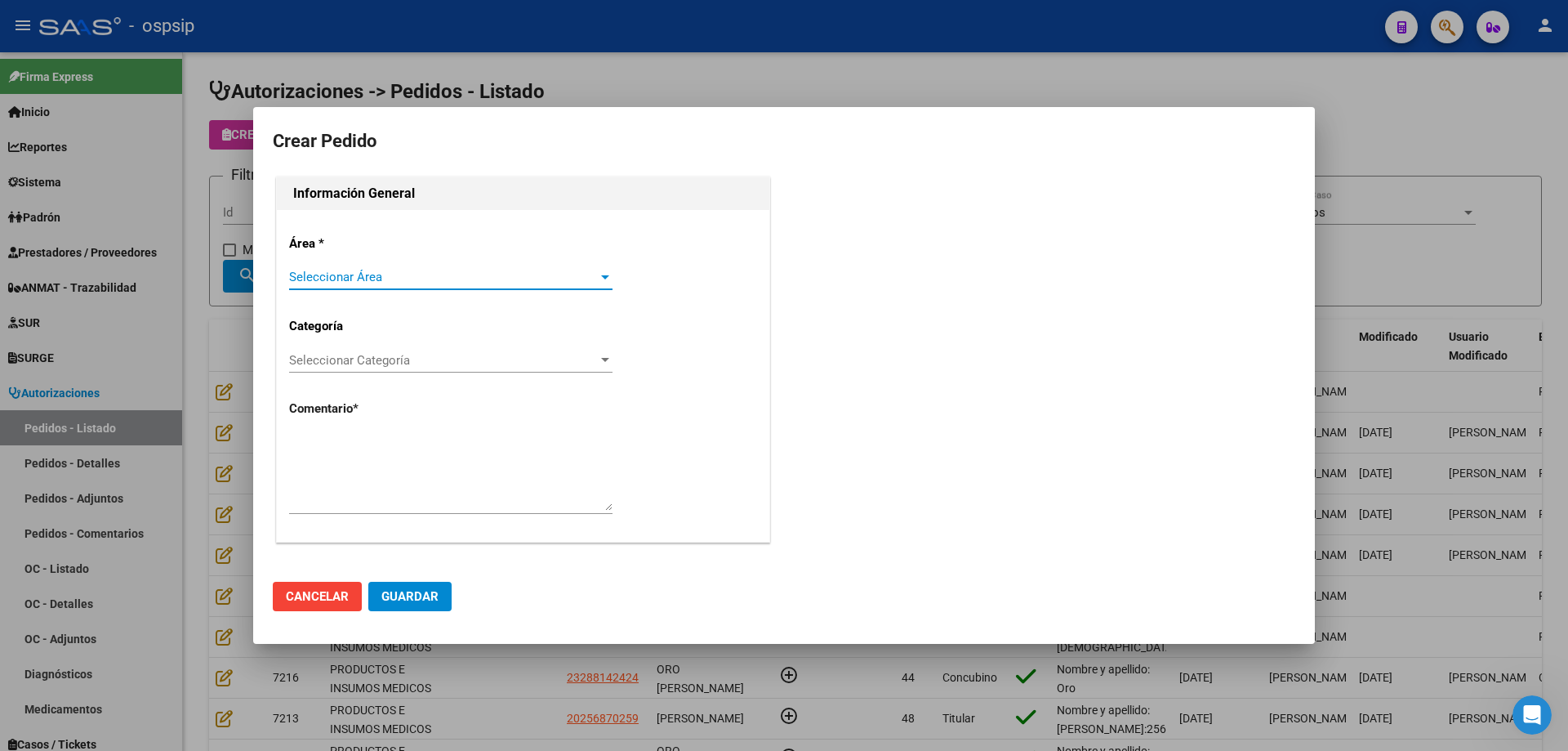
click at [406, 274] on span "Seleccionar Área" at bounding box center [444, 276] width 309 height 15
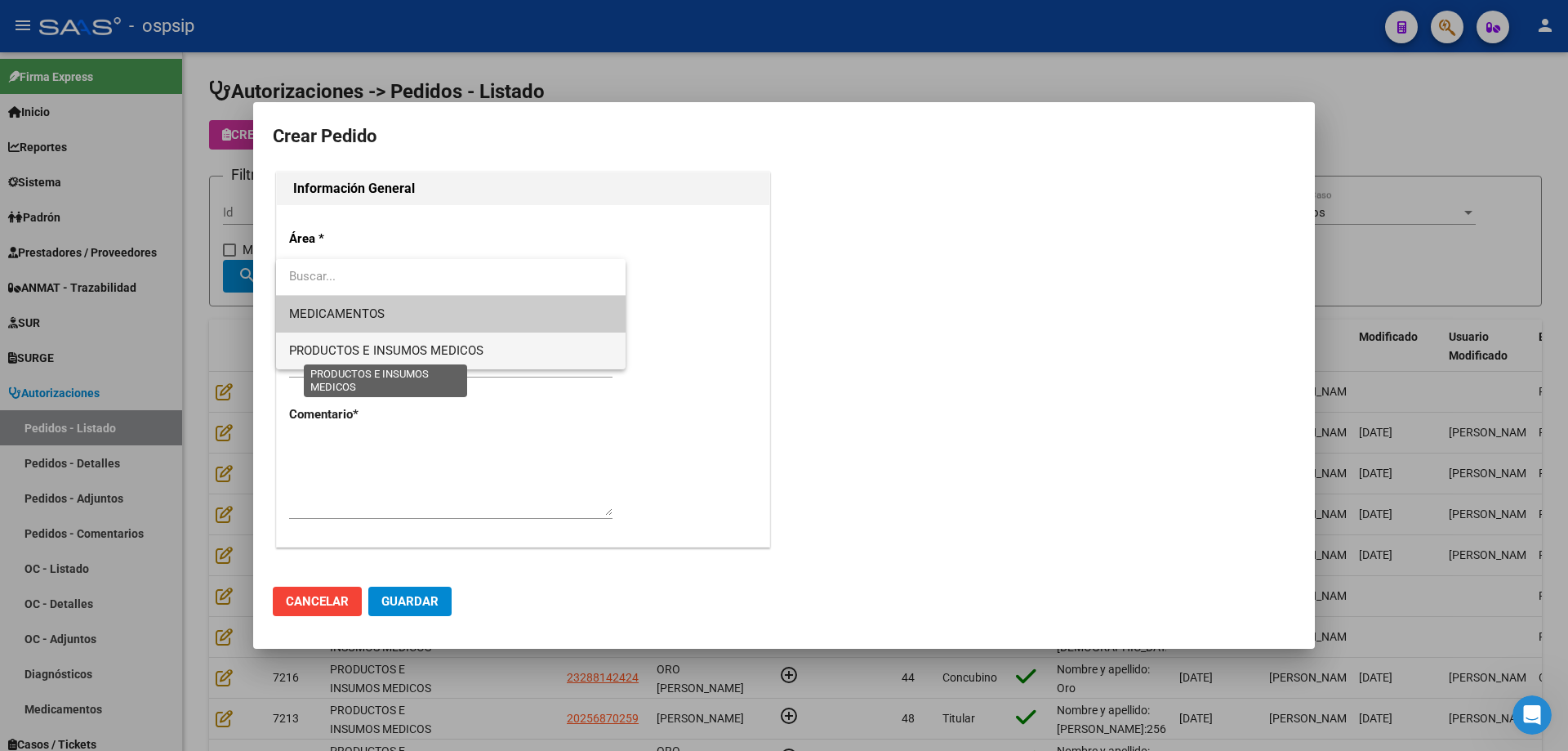
click at [390, 350] on span "PRODUCTOS E INSUMOS MEDICOS" at bounding box center [386, 350] width 194 height 15
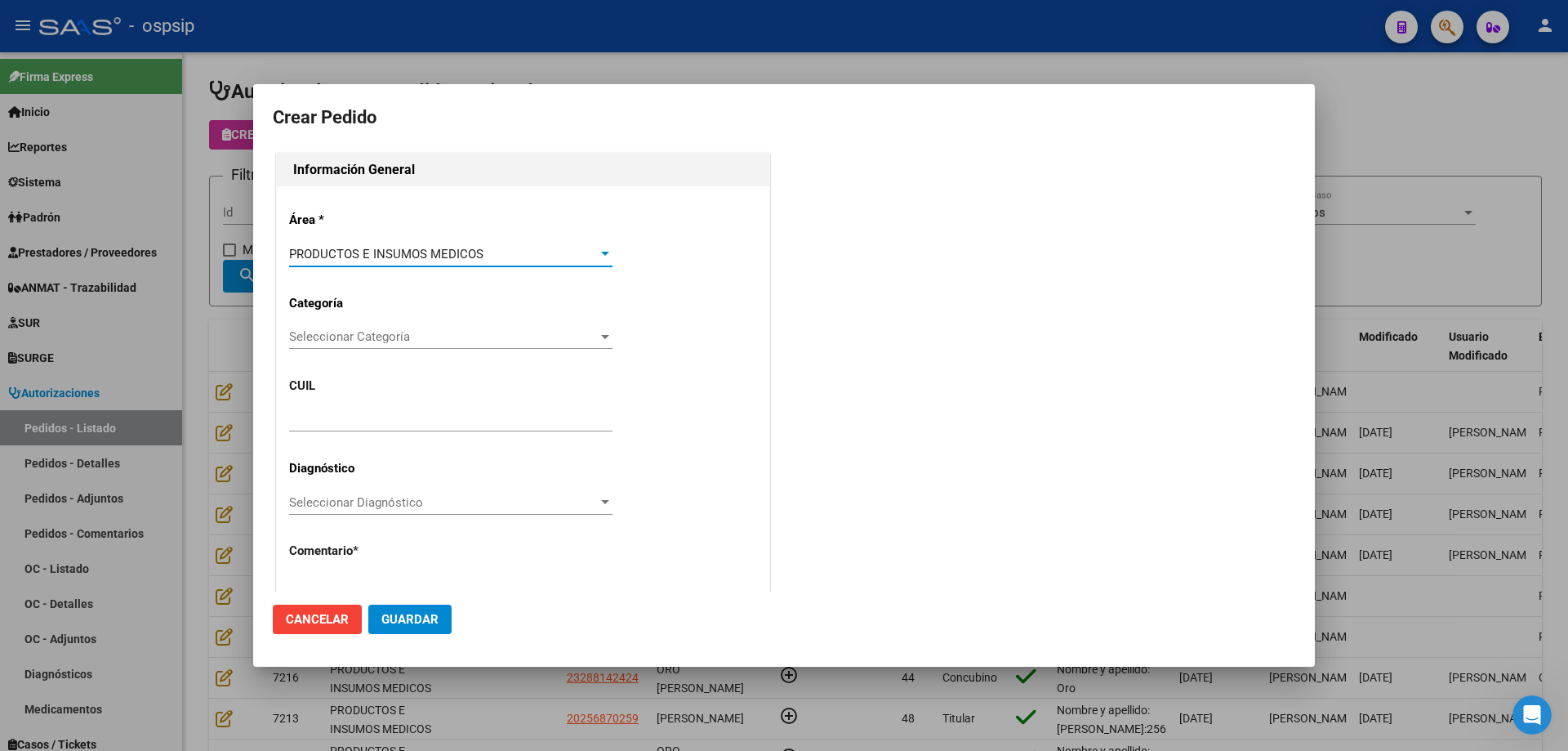
click at [403, 326] on div "Seleccionar Categoría Seleccionar Categoría" at bounding box center [450, 337] width 324 height 24
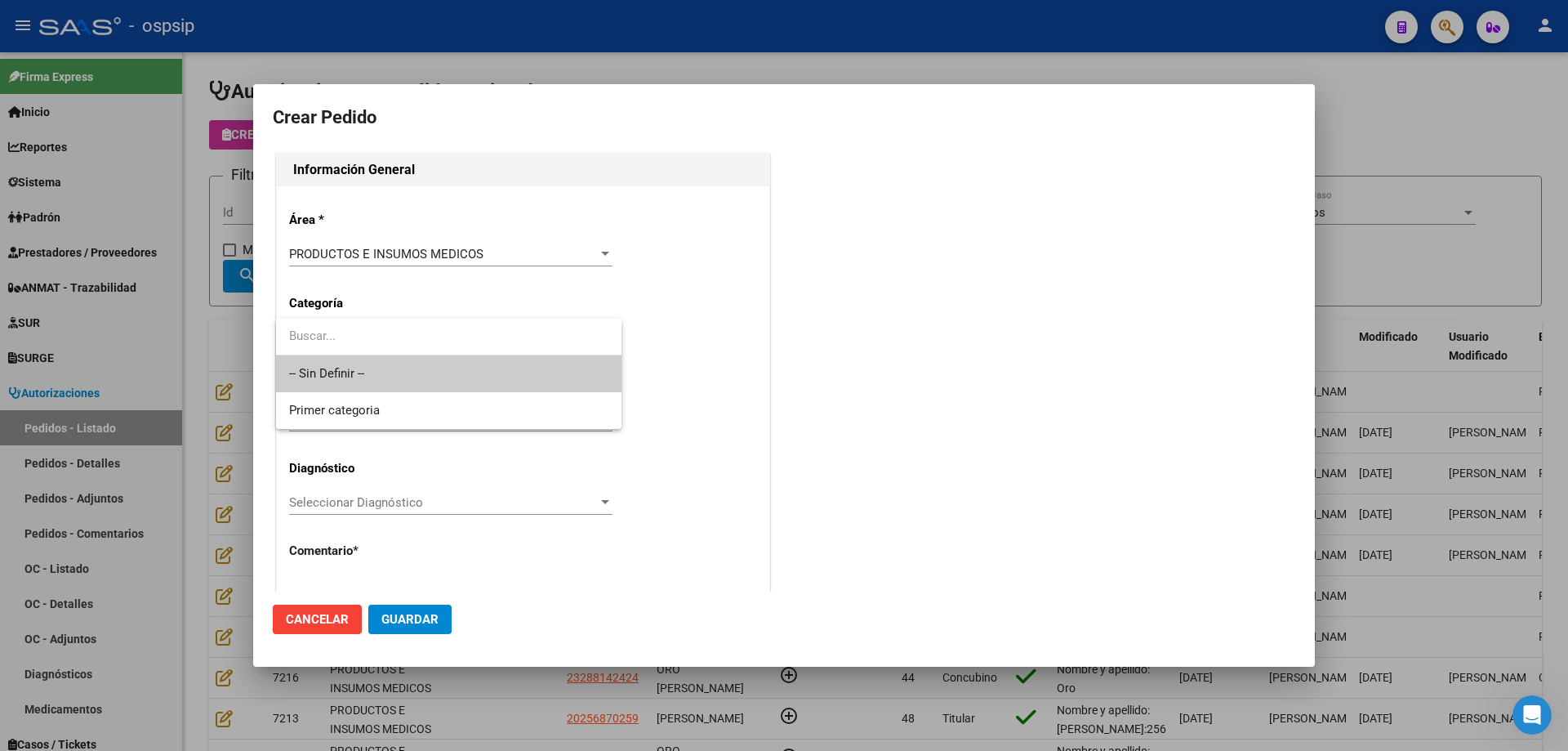
click at [387, 381] on span "-- Sin Definir --" at bounding box center [449, 374] width 319 height 37
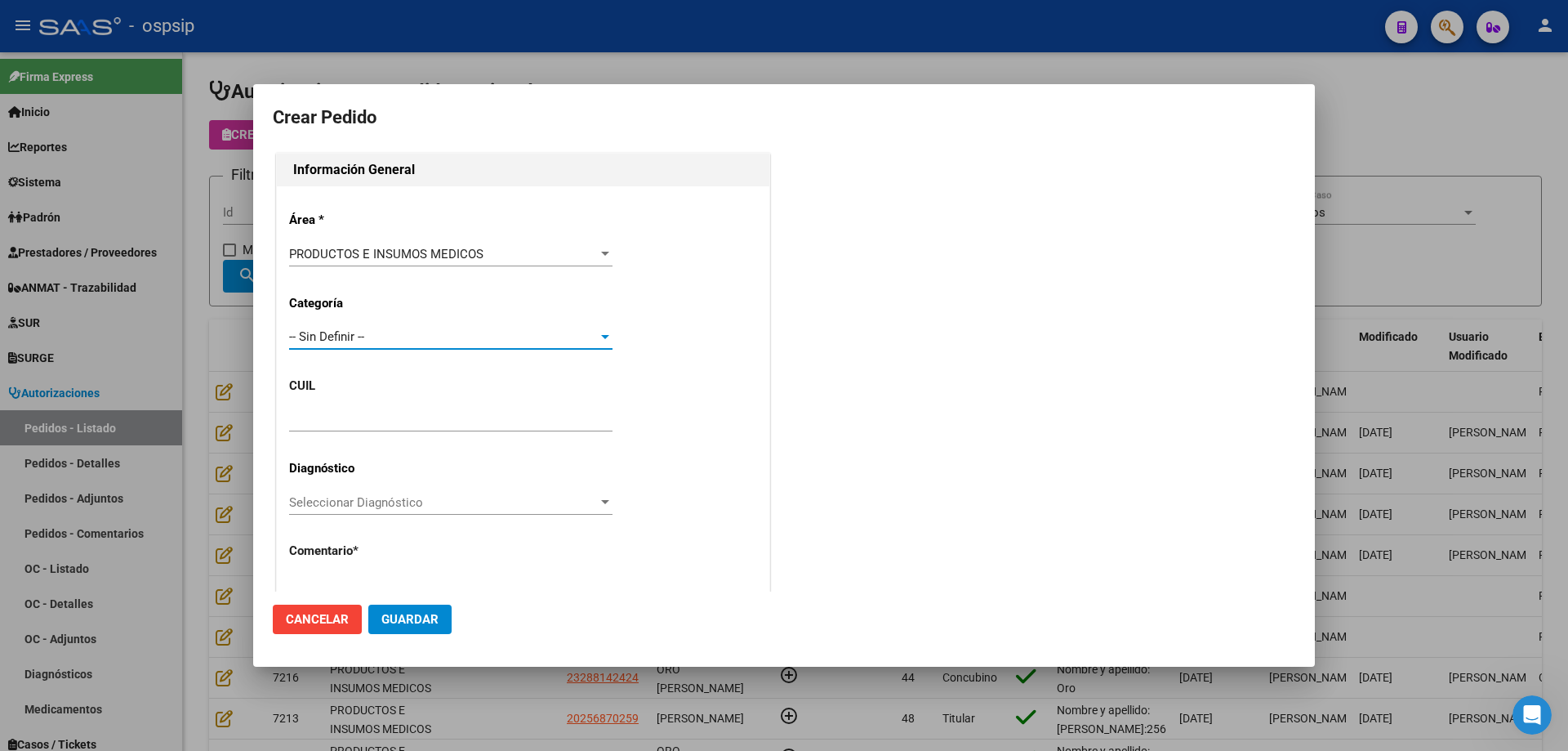
click at [371, 417] on input "text" at bounding box center [450, 419] width 324 height 15
paste input "20-16828428-5"
type input "20-16828428-5"
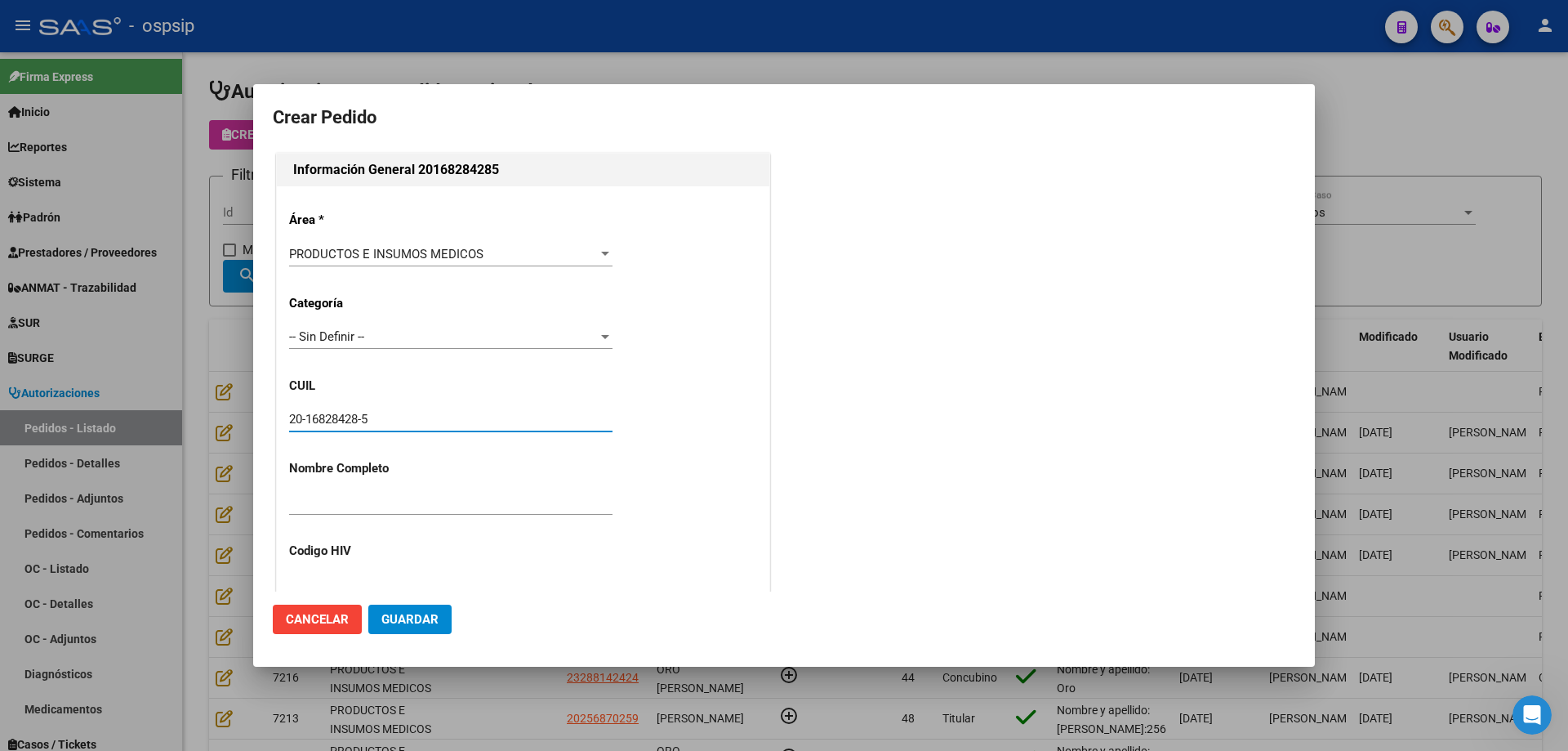
type input "[PERSON_NAME]"
type input "[GEOGRAPHIC_DATA], [PERSON_NAME], [PERSON_NAME][STREET_ADDRESS]"
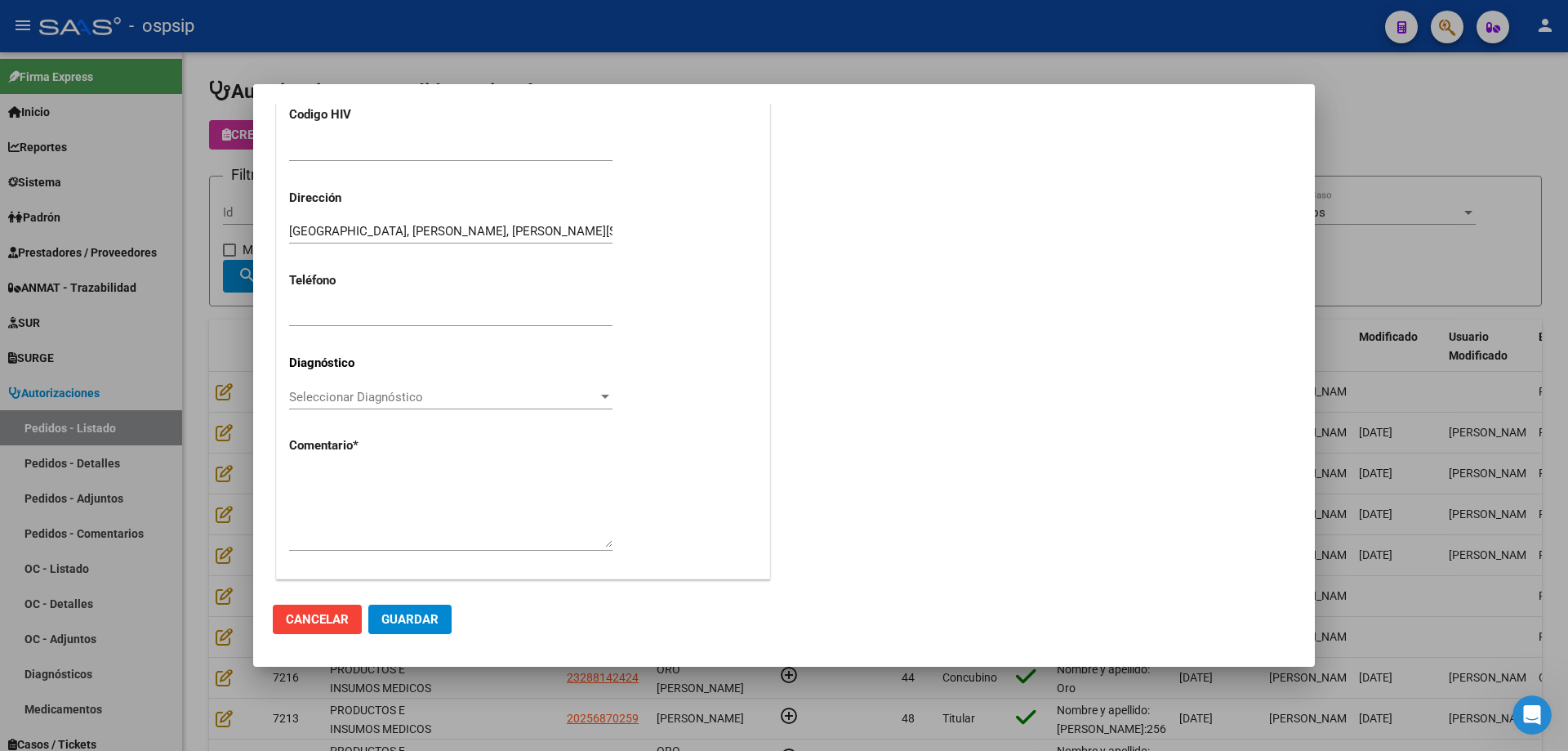
scroll to position [451, 0]
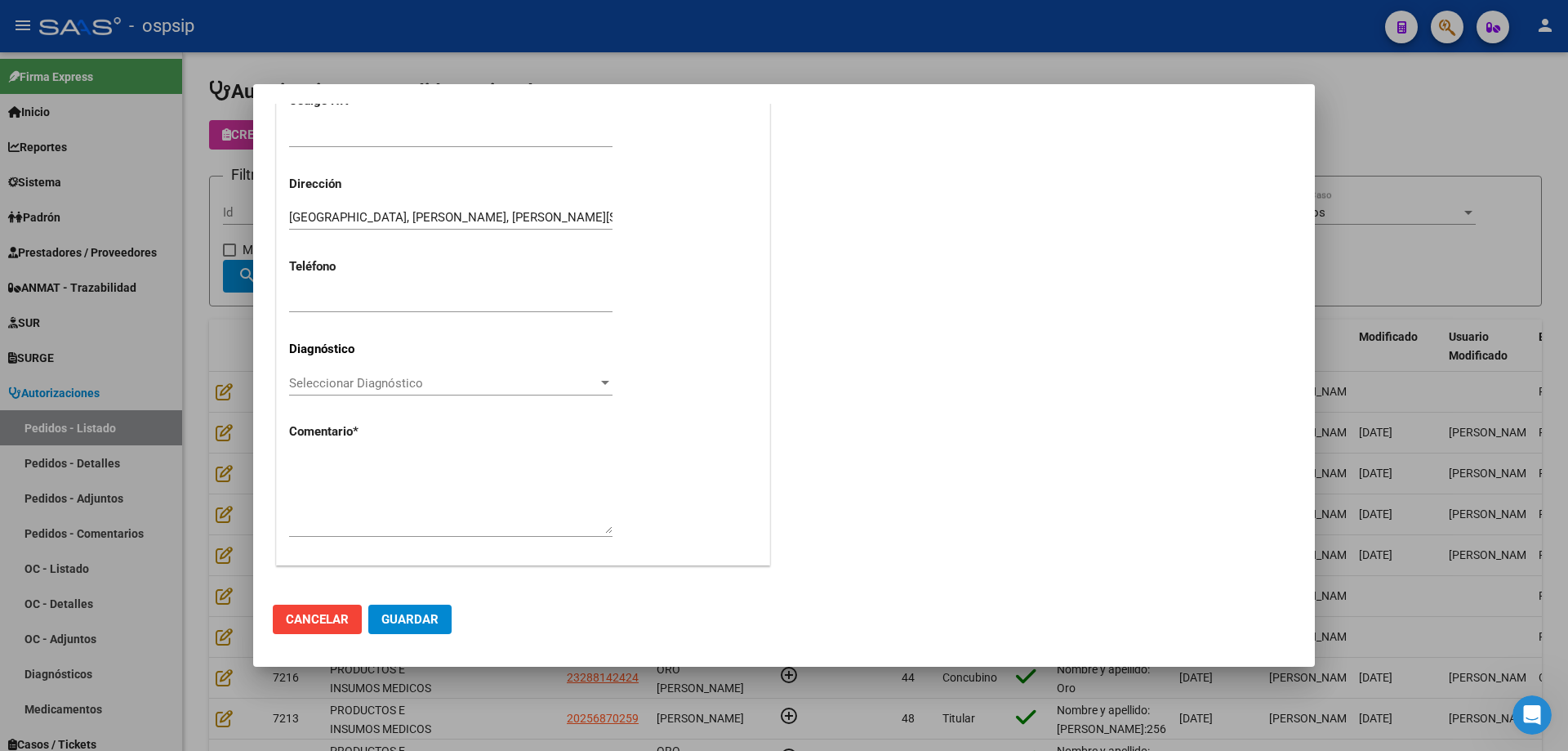
type input "20-16828428-5"
click at [318, 461] on textarea at bounding box center [450, 495] width 324 height 77
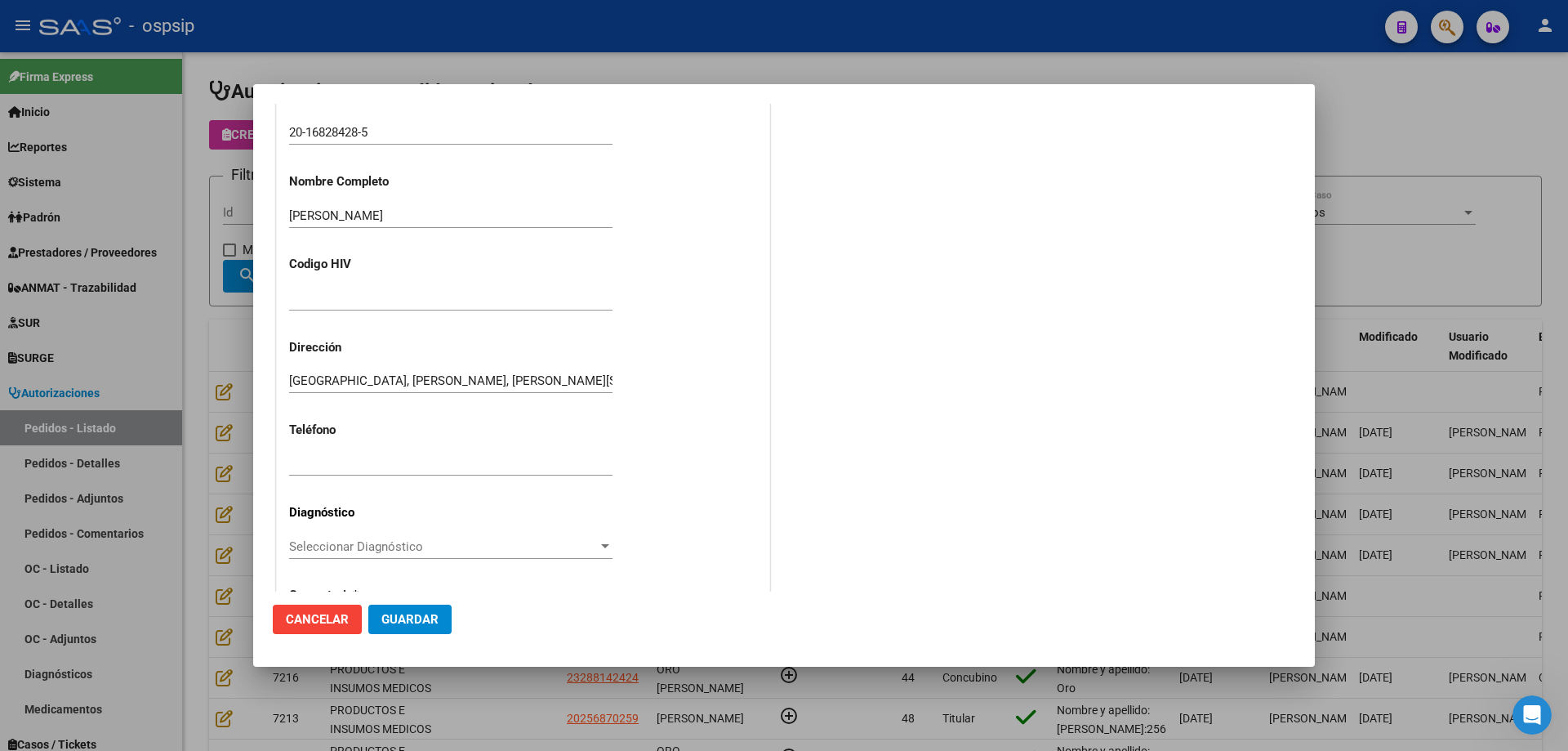
click at [332, 140] on input "20-16828428-5" at bounding box center [450, 132] width 324 height 15
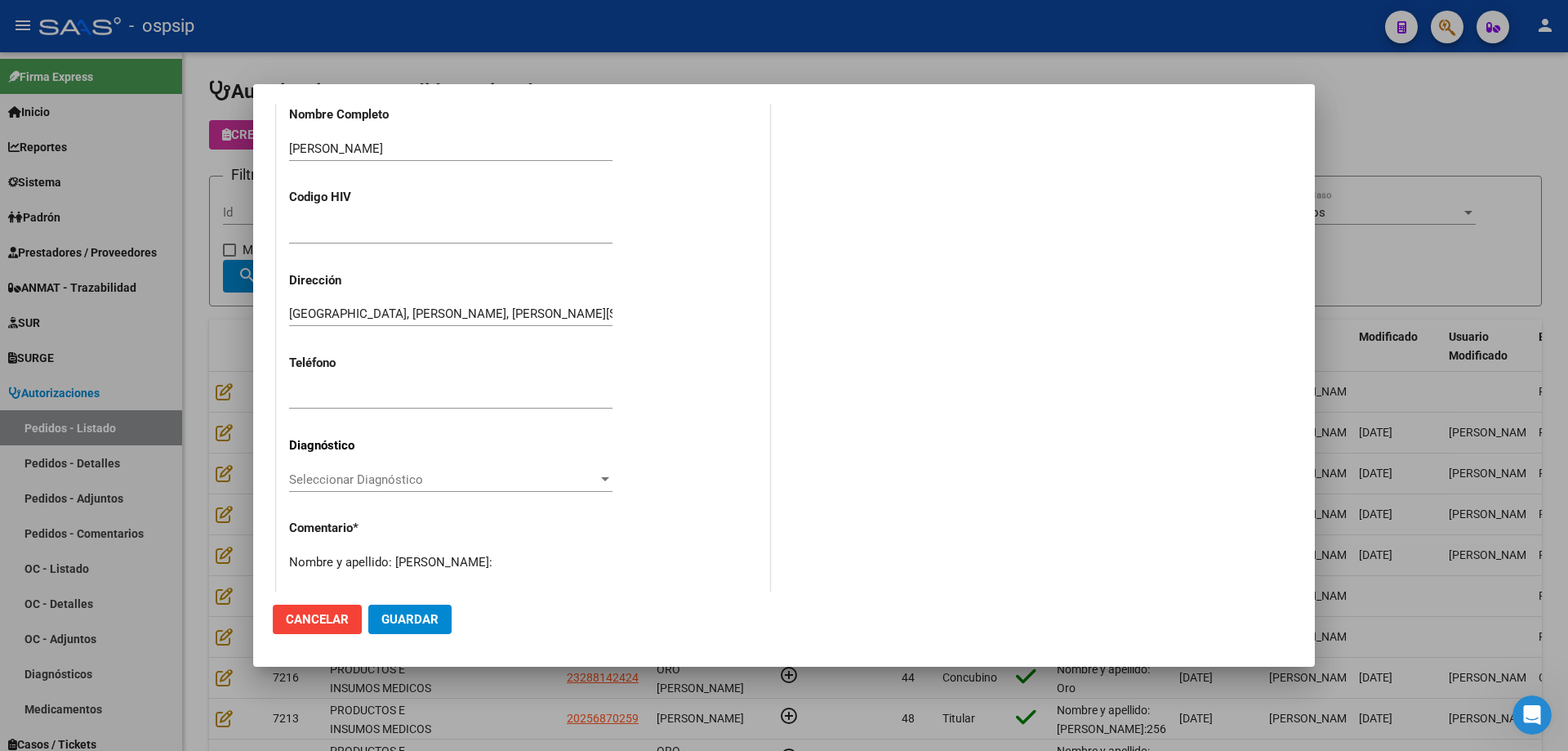
scroll to position [451, 0]
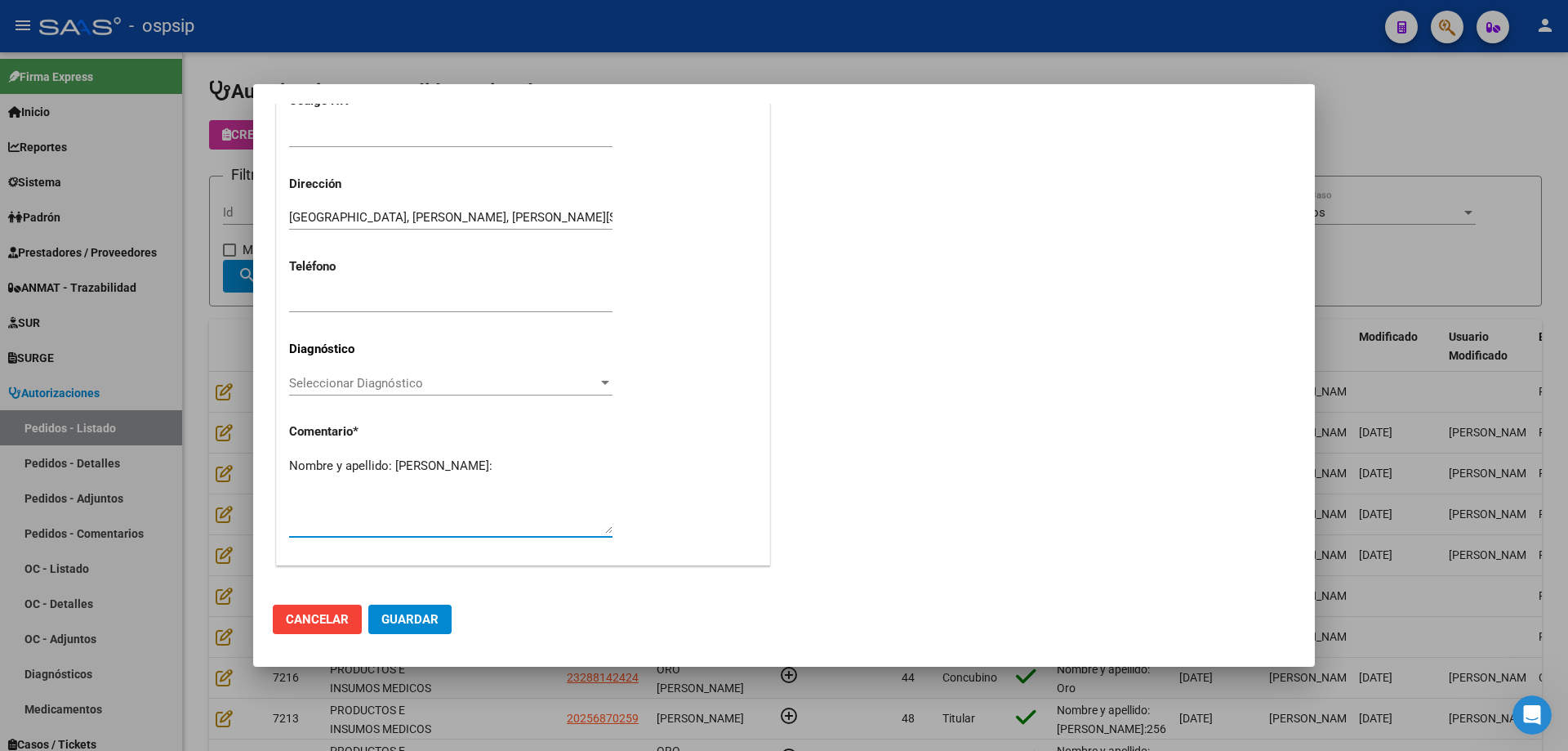
click at [355, 495] on textarea "Nombre y apellido: [PERSON_NAME]:" at bounding box center [450, 495] width 324 height 77
paste textarea "16828428"
click at [393, 615] on span "Guardar" at bounding box center [410, 619] width 57 height 15
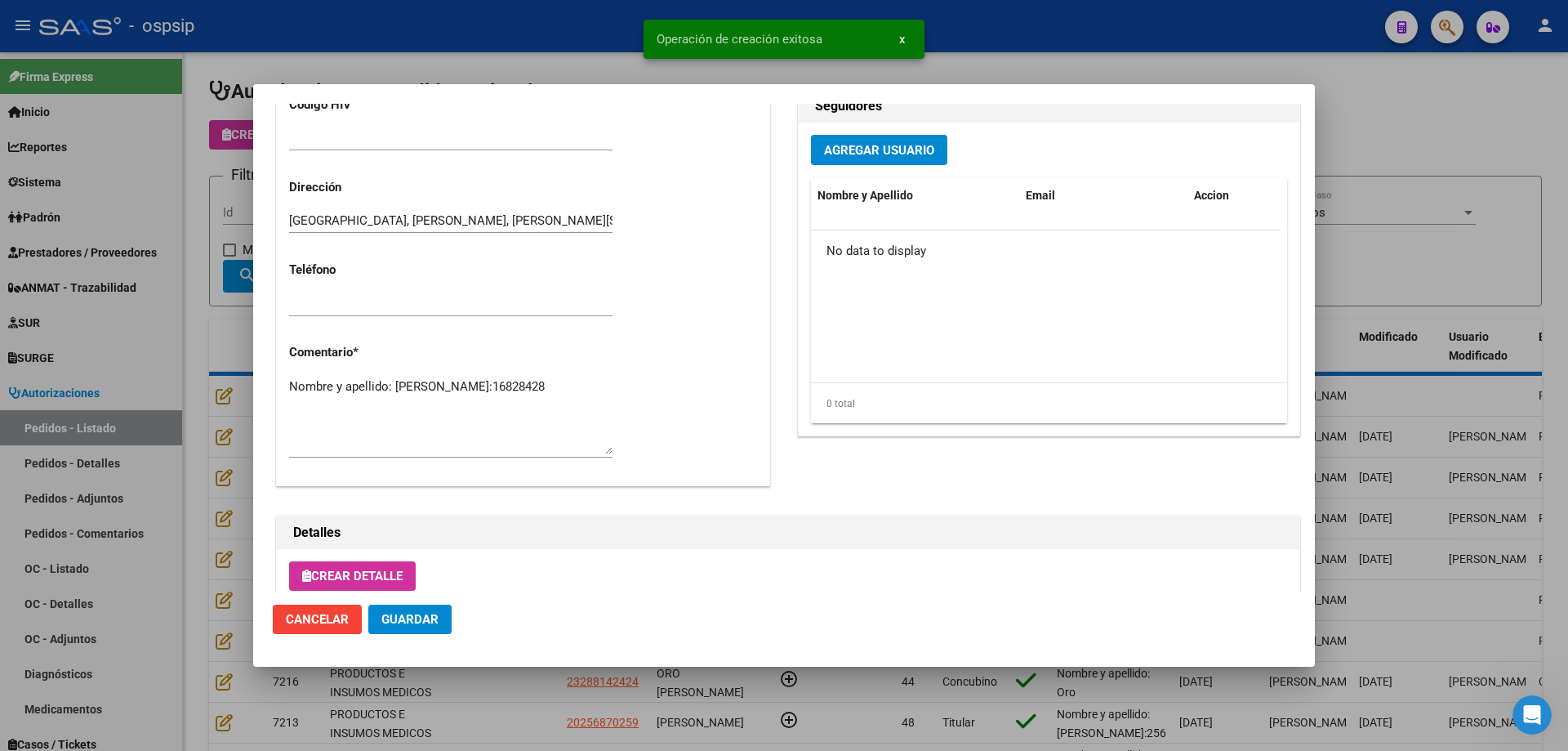
scroll to position [509, 0]
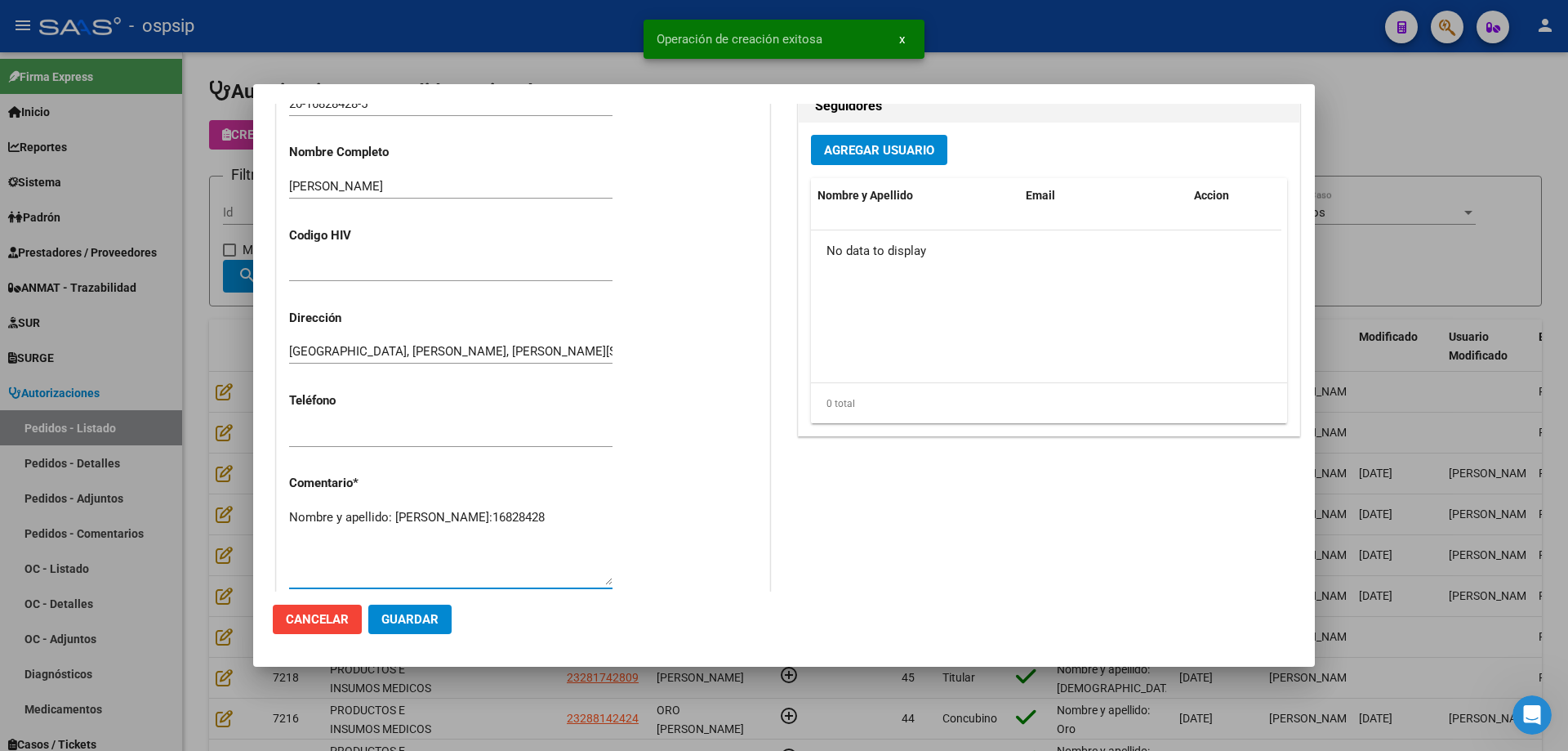
click at [414, 533] on textarea "Nombre y apellido: [PERSON_NAME]:16828428" at bounding box center [450, 546] width 324 height 77
type textarea "Nombre y apellido: [PERSON_NAME]:16828428 [PERSON_NAME]"
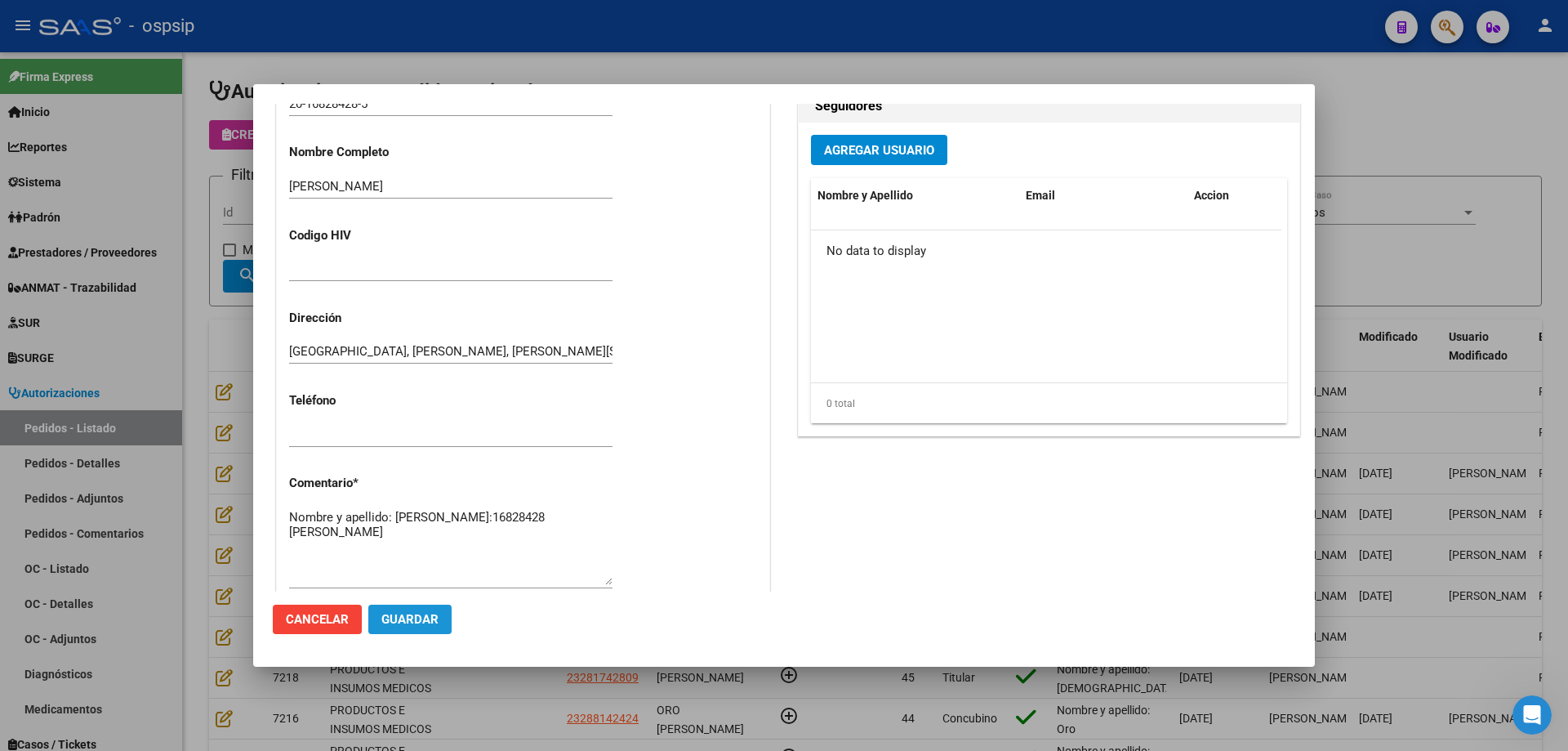
click at [440, 611] on button "Guardar" at bounding box center [410, 619] width 84 height 29
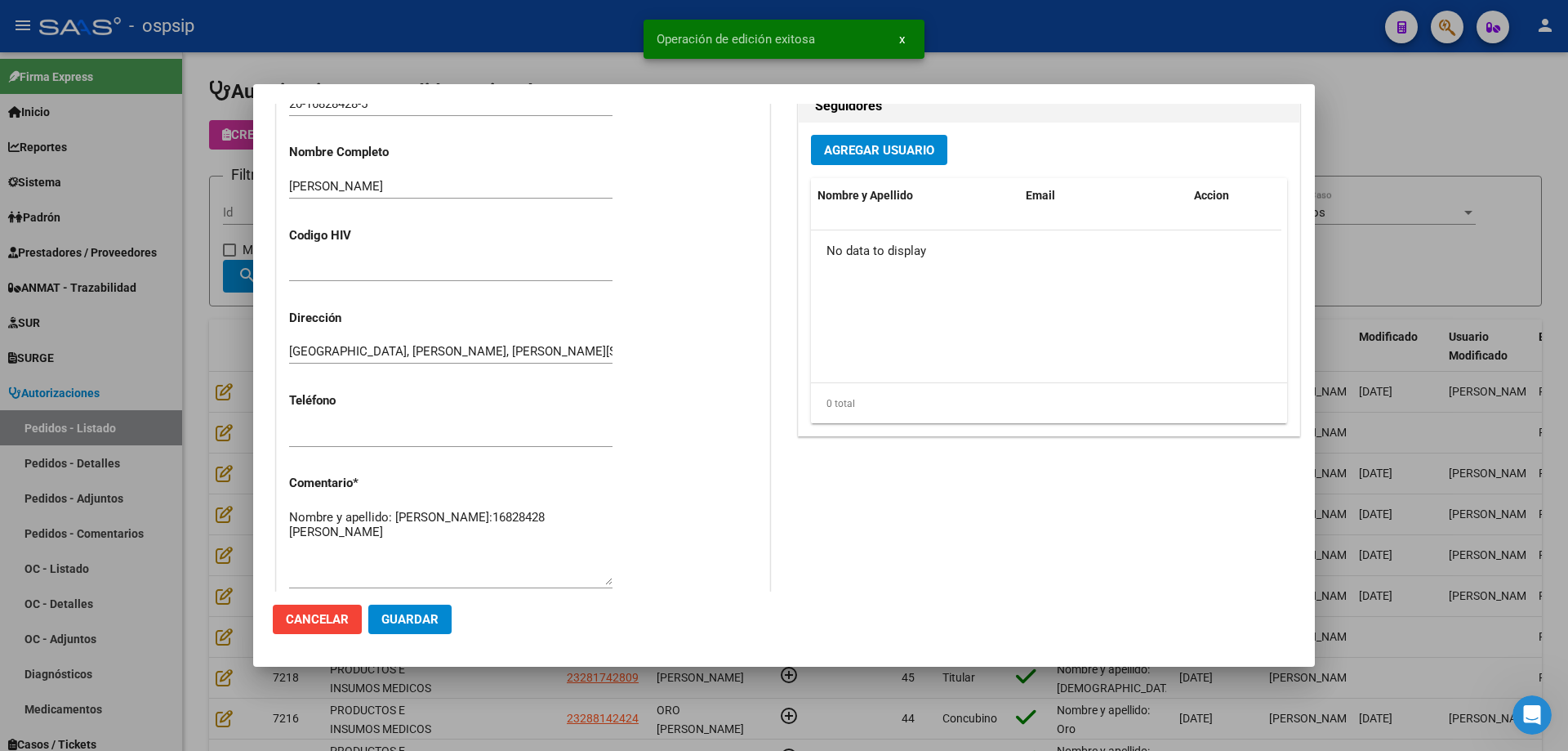
scroll to position [918, 0]
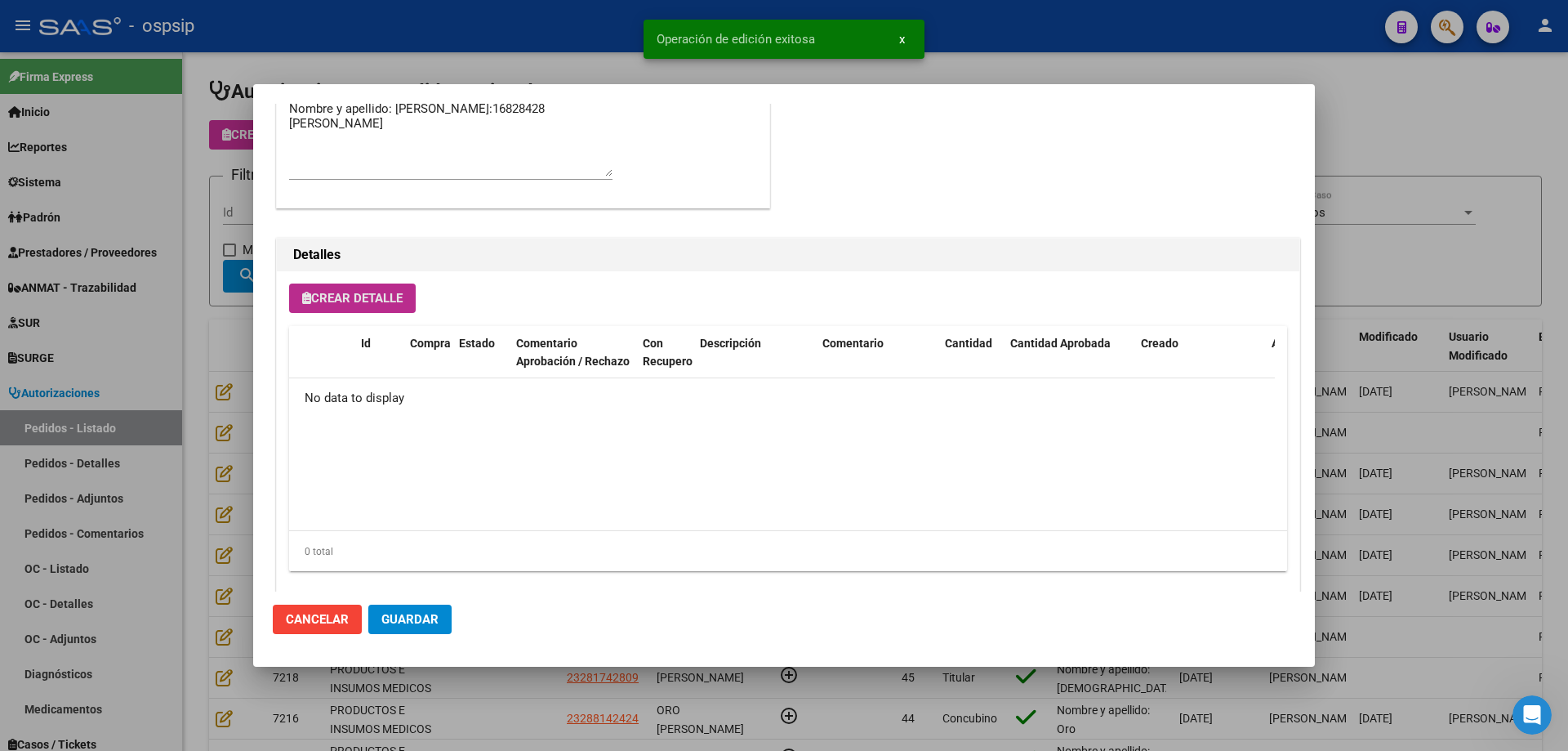
click at [324, 283] on button "Crear Detalle" at bounding box center [352, 298] width 127 height 29
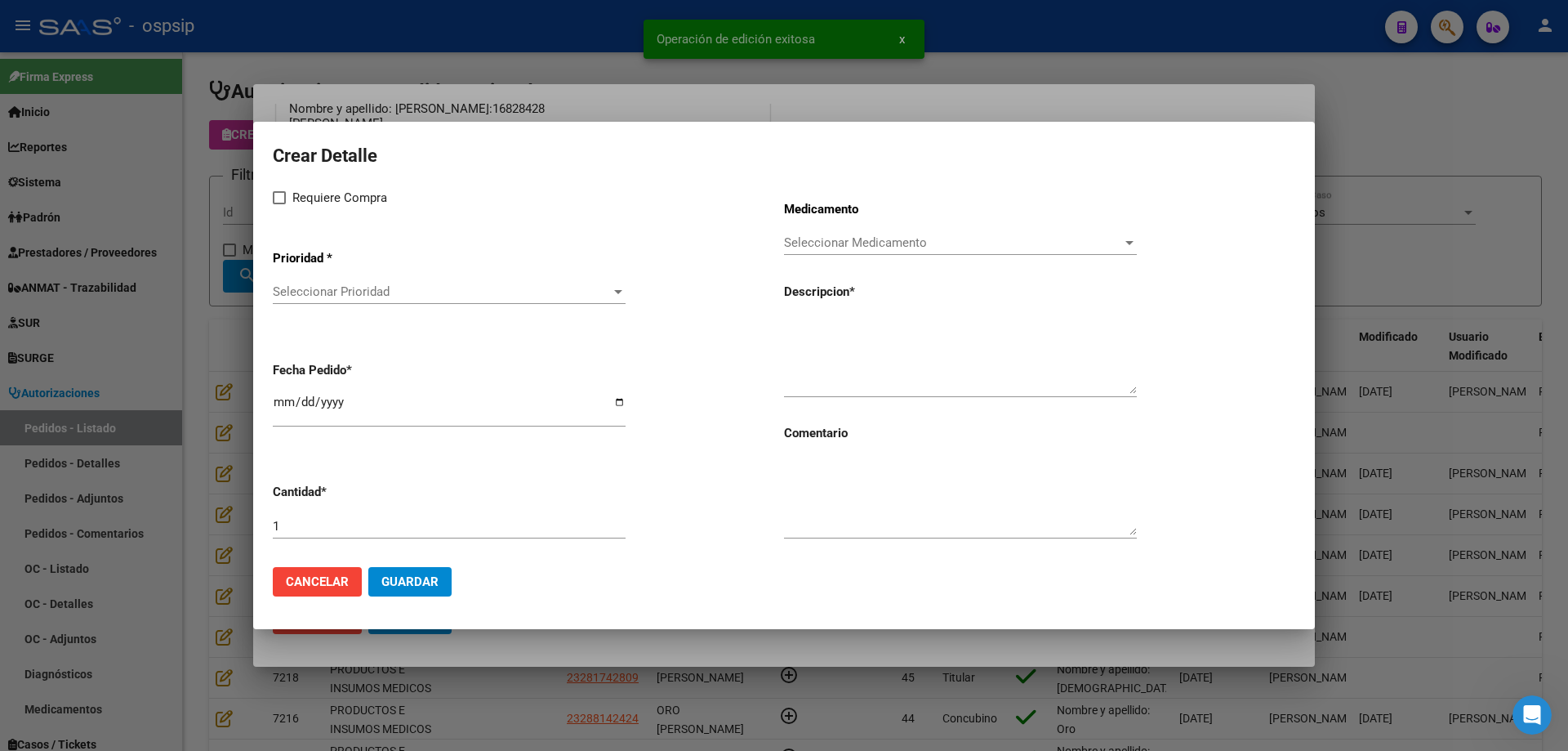
click at [378, 283] on div "Seleccionar Prioridad Seleccionar Prioridad" at bounding box center [449, 292] width 353 height 24
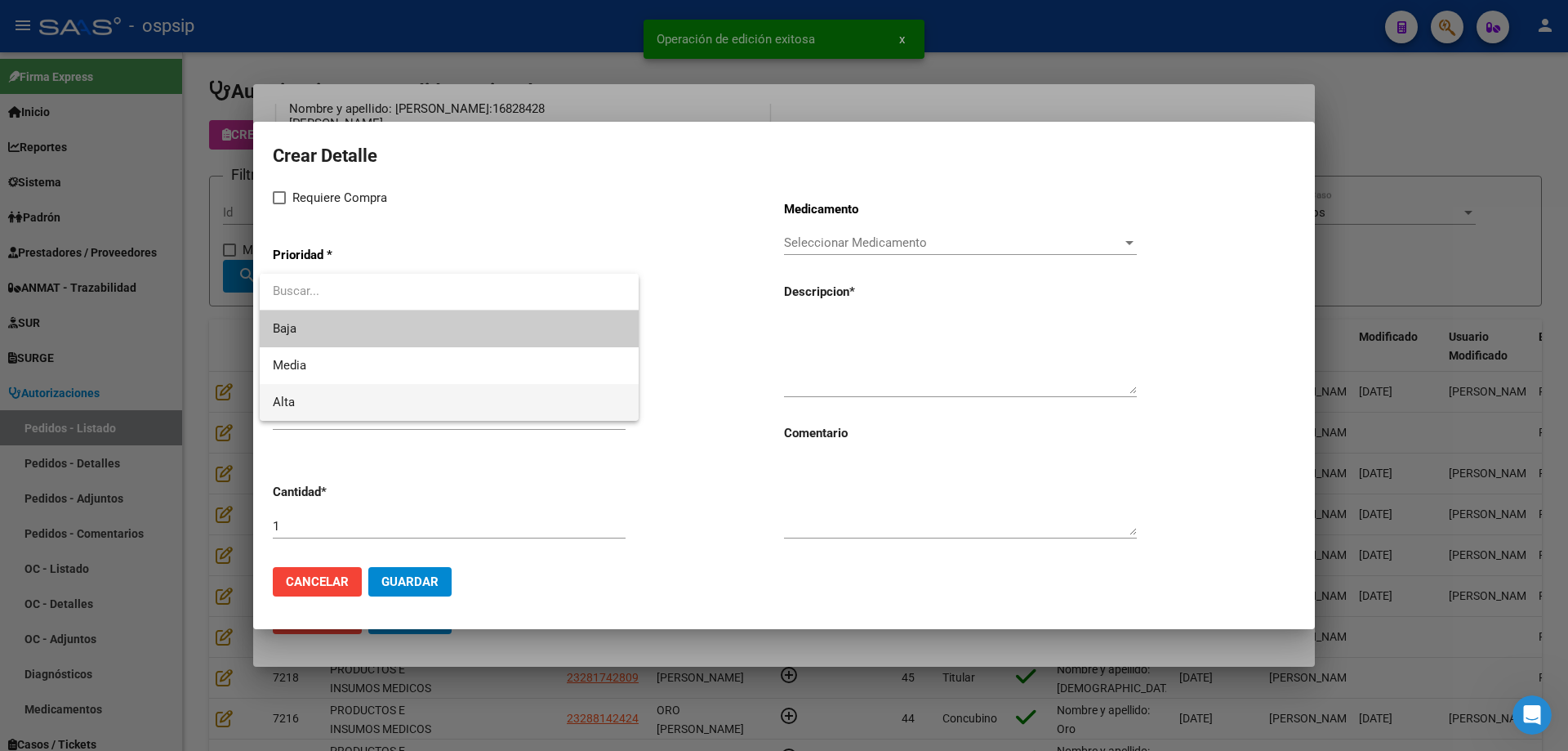
click at [314, 403] on span "Alta" at bounding box center [449, 402] width 353 height 37
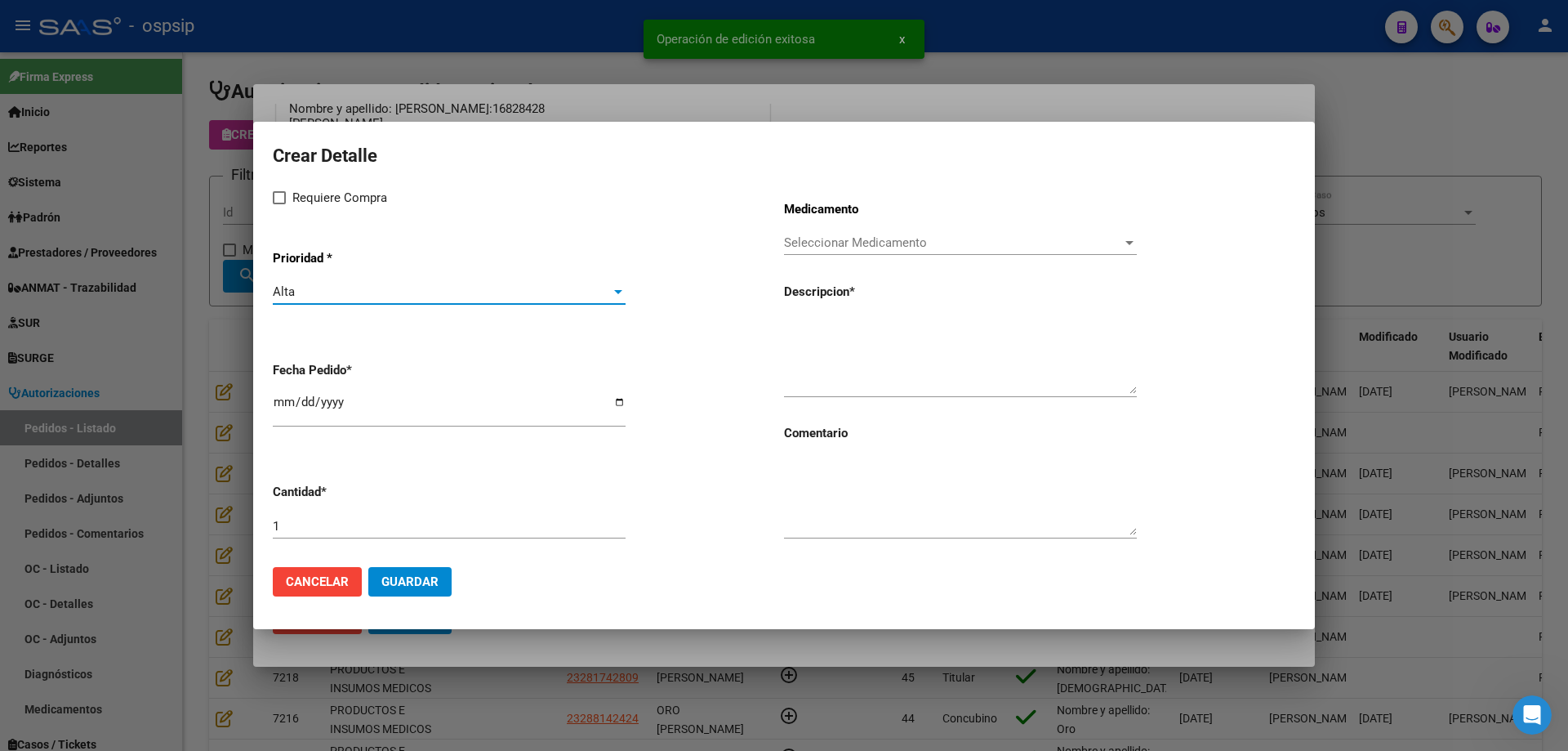
click at [281, 199] on span at bounding box center [279, 197] width 13 height 13
click at [280, 205] on input "Requiere Compra" at bounding box center [279, 205] width 1 height 1
checkbox input "true"
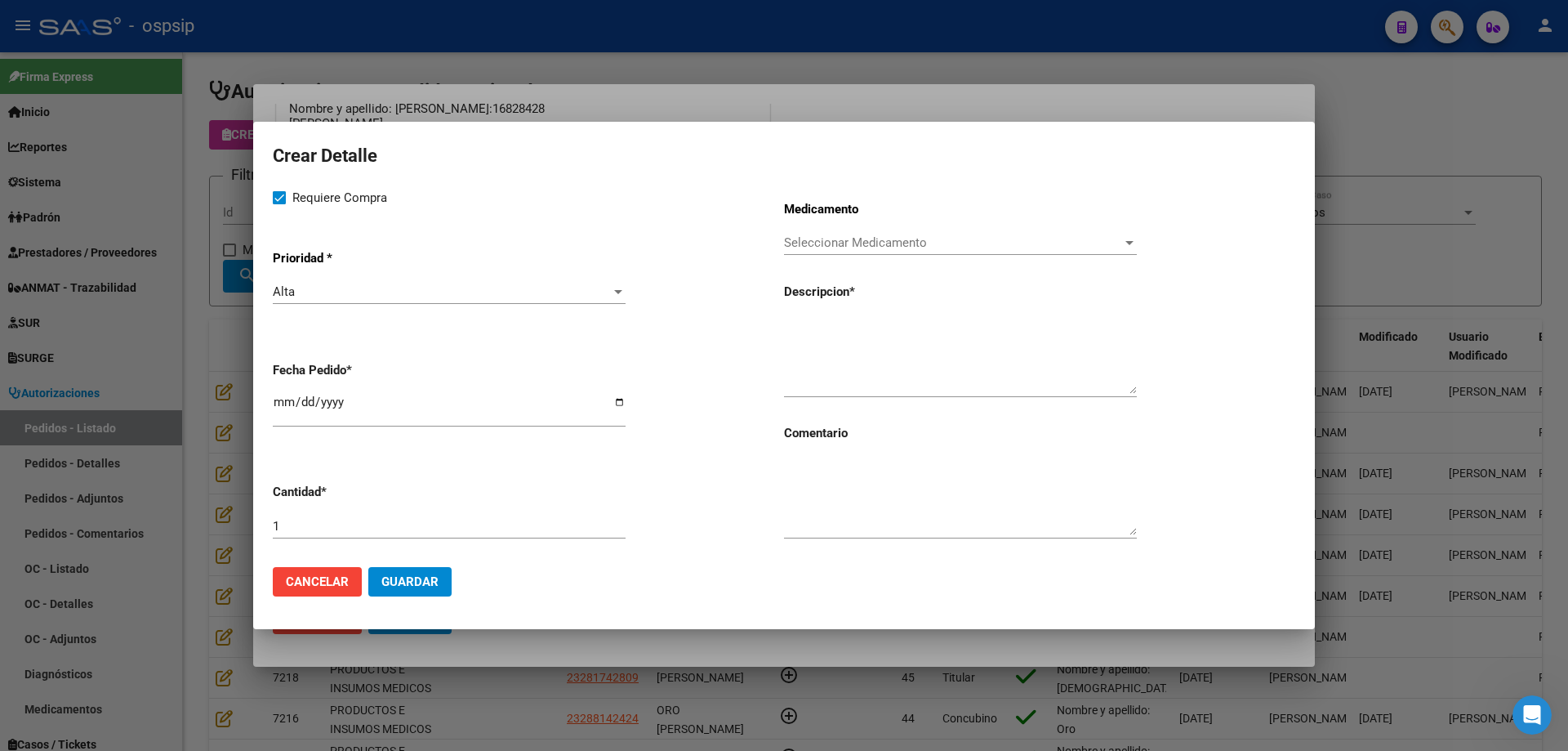
click at [844, 251] on div "Seleccionar Medicamento Seleccionar Medicamento" at bounding box center [960, 243] width 353 height 24
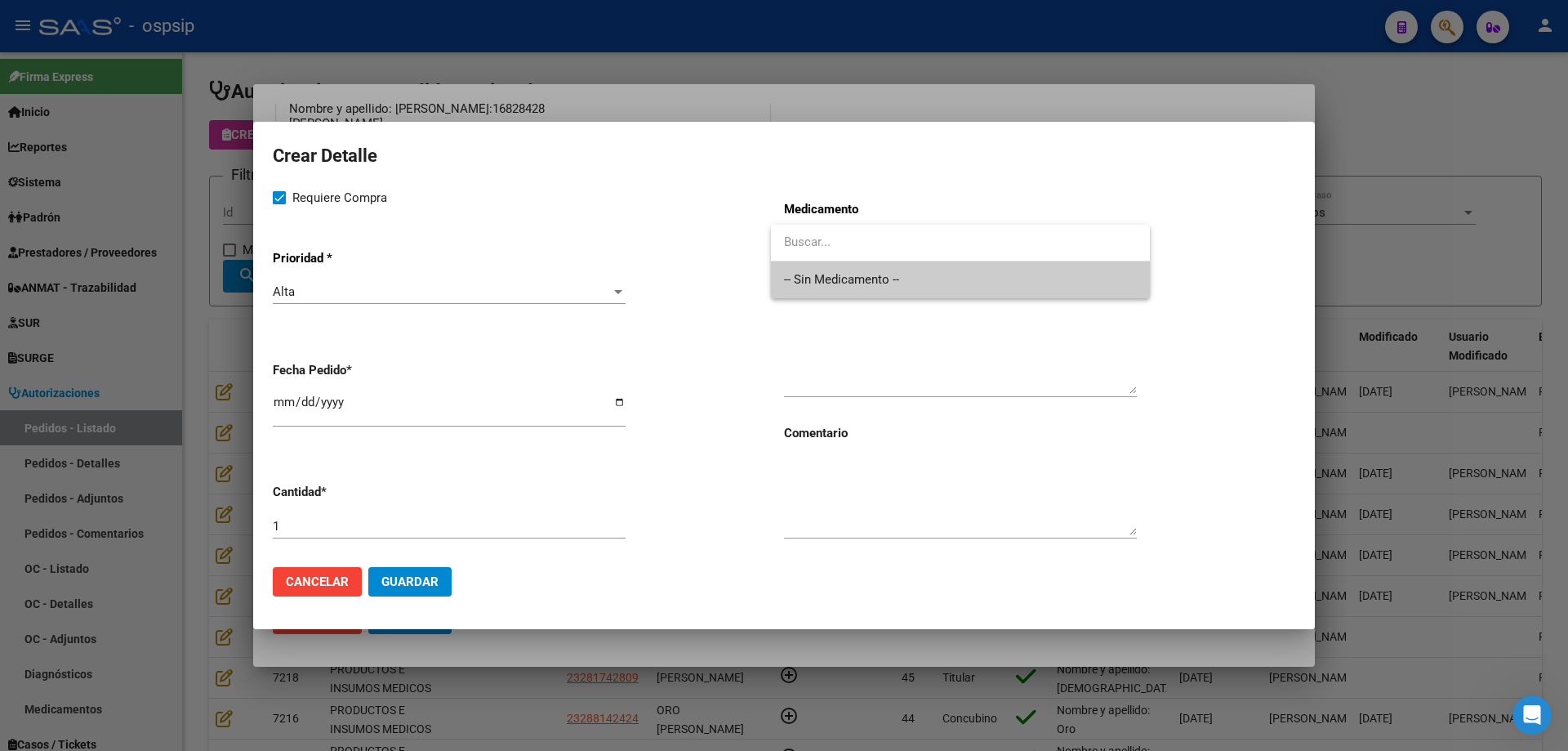
click at [833, 296] on span "-- Sin Medicamento --" at bounding box center [960, 280] width 353 height 37
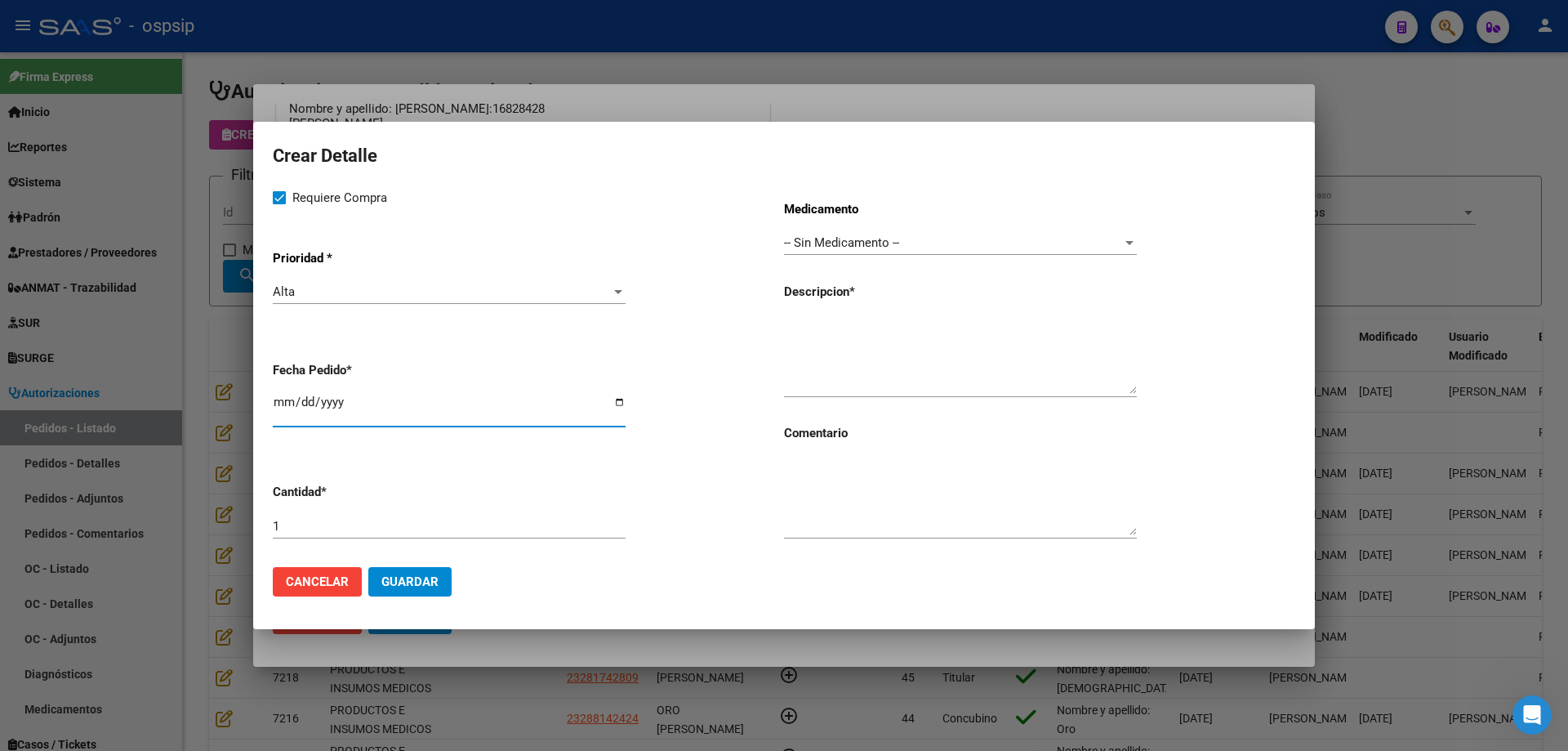
click at [293, 405] on input "[DATE]" at bounding box center [449, 408] width 353 height 26
click at [283, 407] on input "[DATE]" at bounding box center [449, 408] width 353 height 26
type input "[DATE]"
click at [935, 317] on textarea at bounding box center [960, 355] width 353 height 77
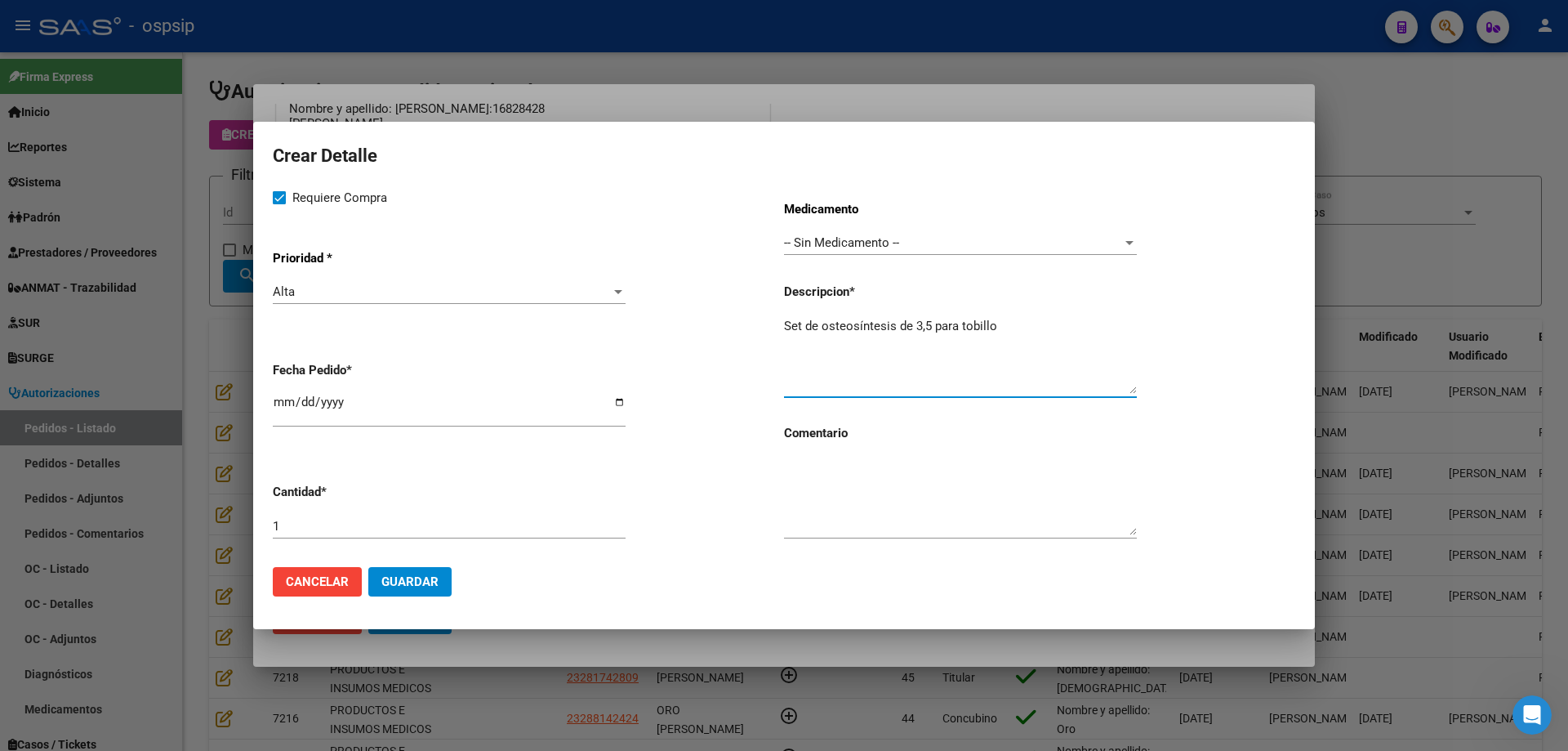
click at [1006, 327] on textarea "Set de osteosíntesis de 3,5 para tobillo" at bounding box center [960, 355] width 353 height 77
type textarea "Set de osteosíntesis de 3,5 para tobillo"
click at [418, 586] on span "Guardar" at bounding box center [410, 581] width 57 height 15
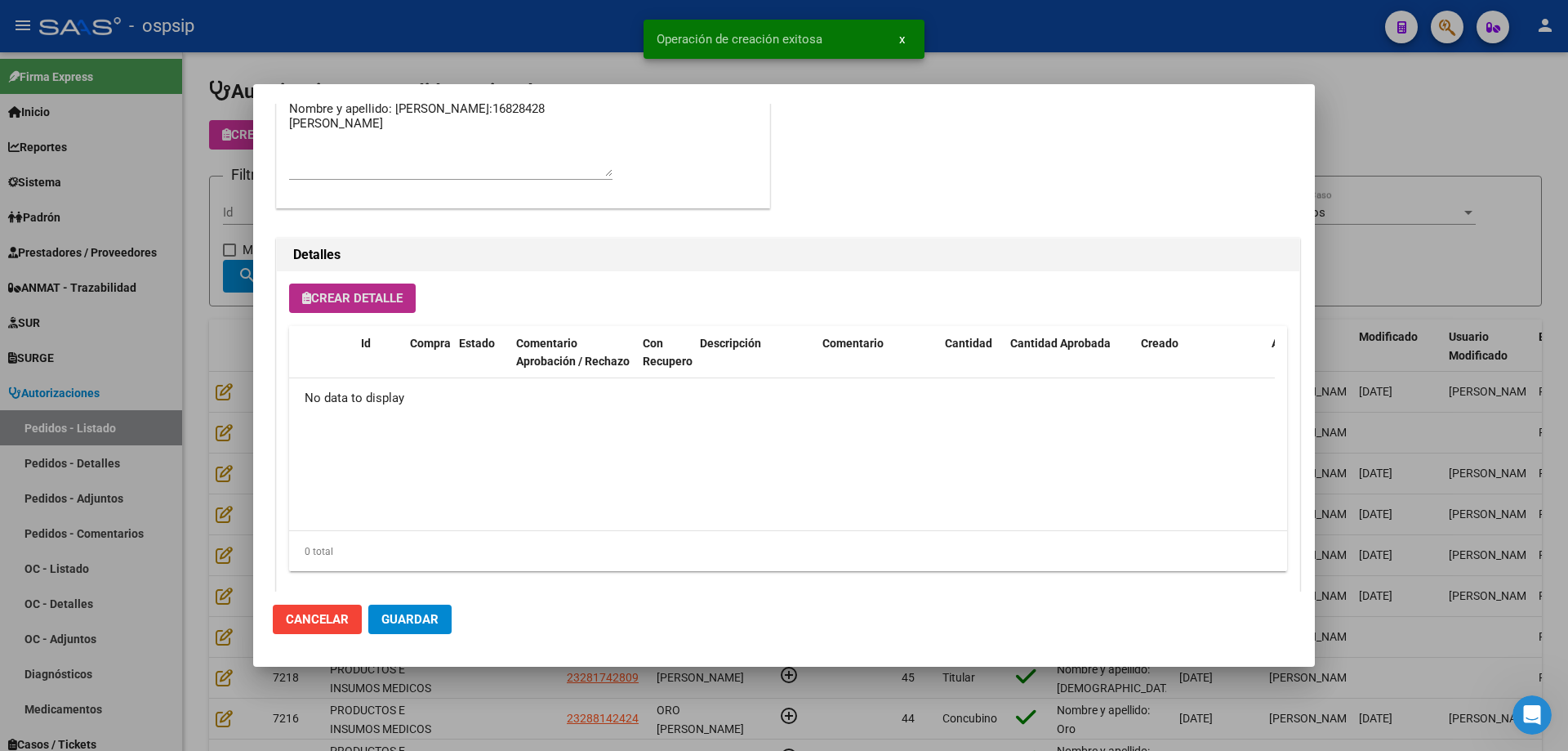
scroll to position [949, 0]
click at [329, 306] on button "Crear Detalle" at bounding box center [352, 298] width 127 height 29
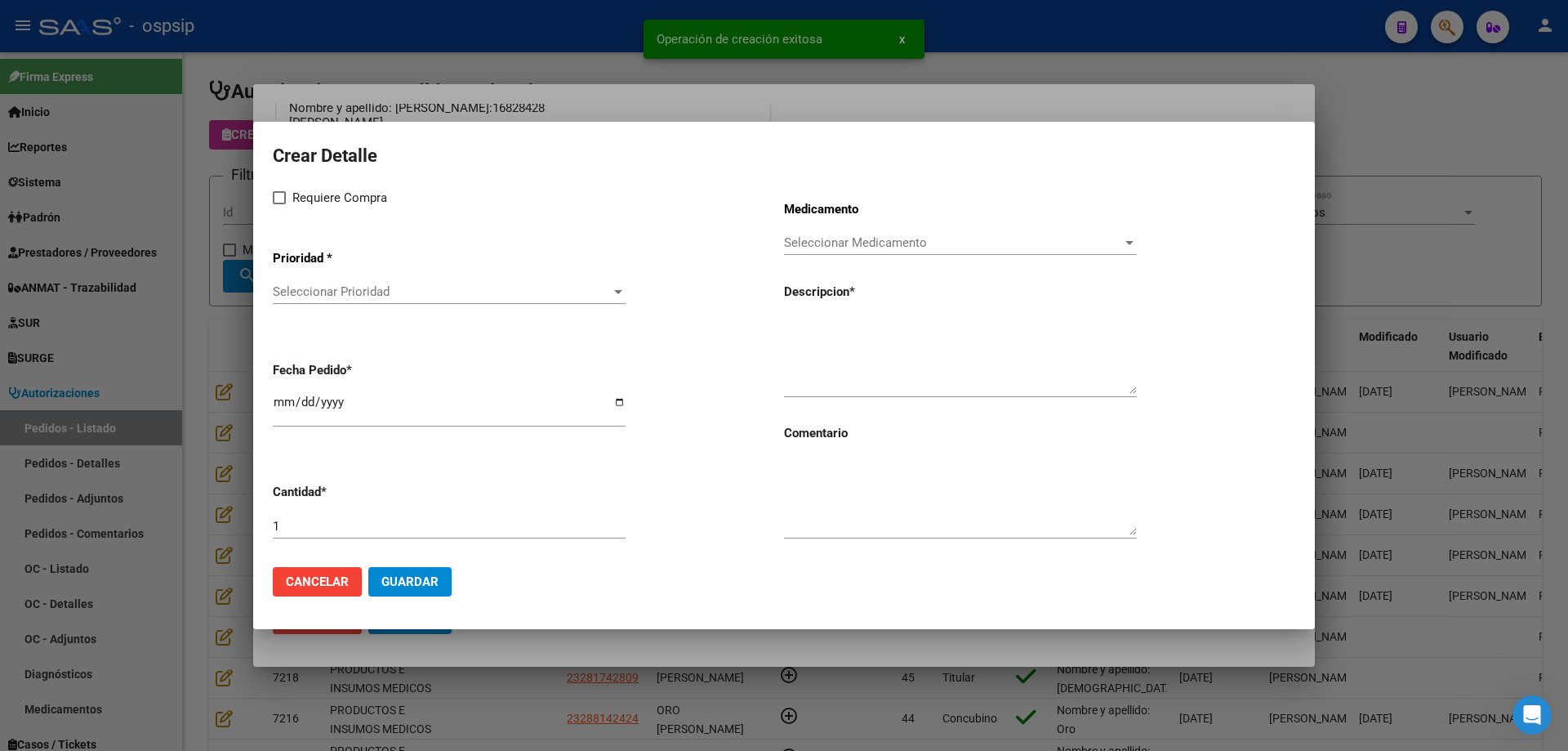
click at [338, 298] on span "Seleccionar Prioridad" at bounding box center [442, 291] width 338 height 15
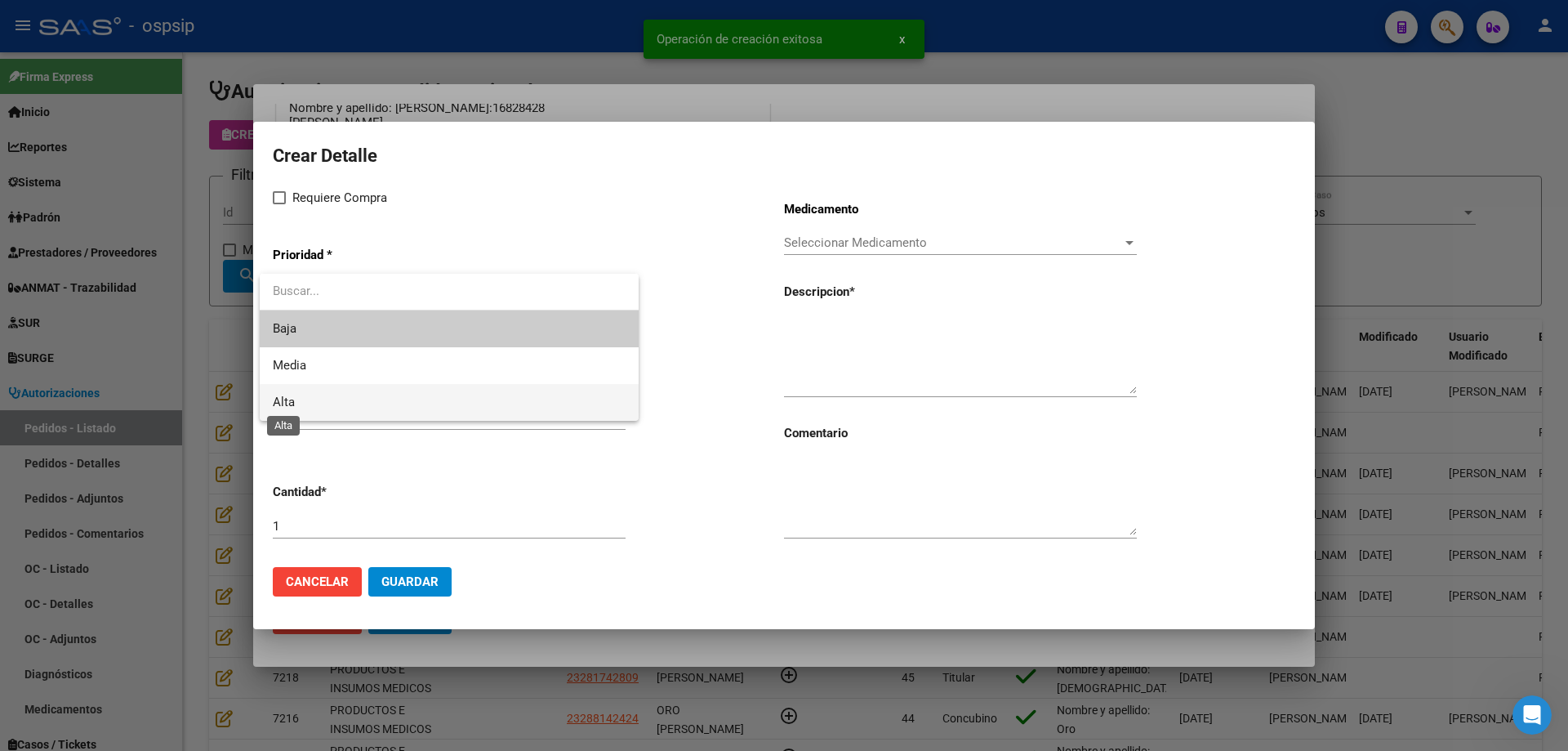
click at [293, 408] on span "Alta" at bounding box center [284, 401] width 22 height 15
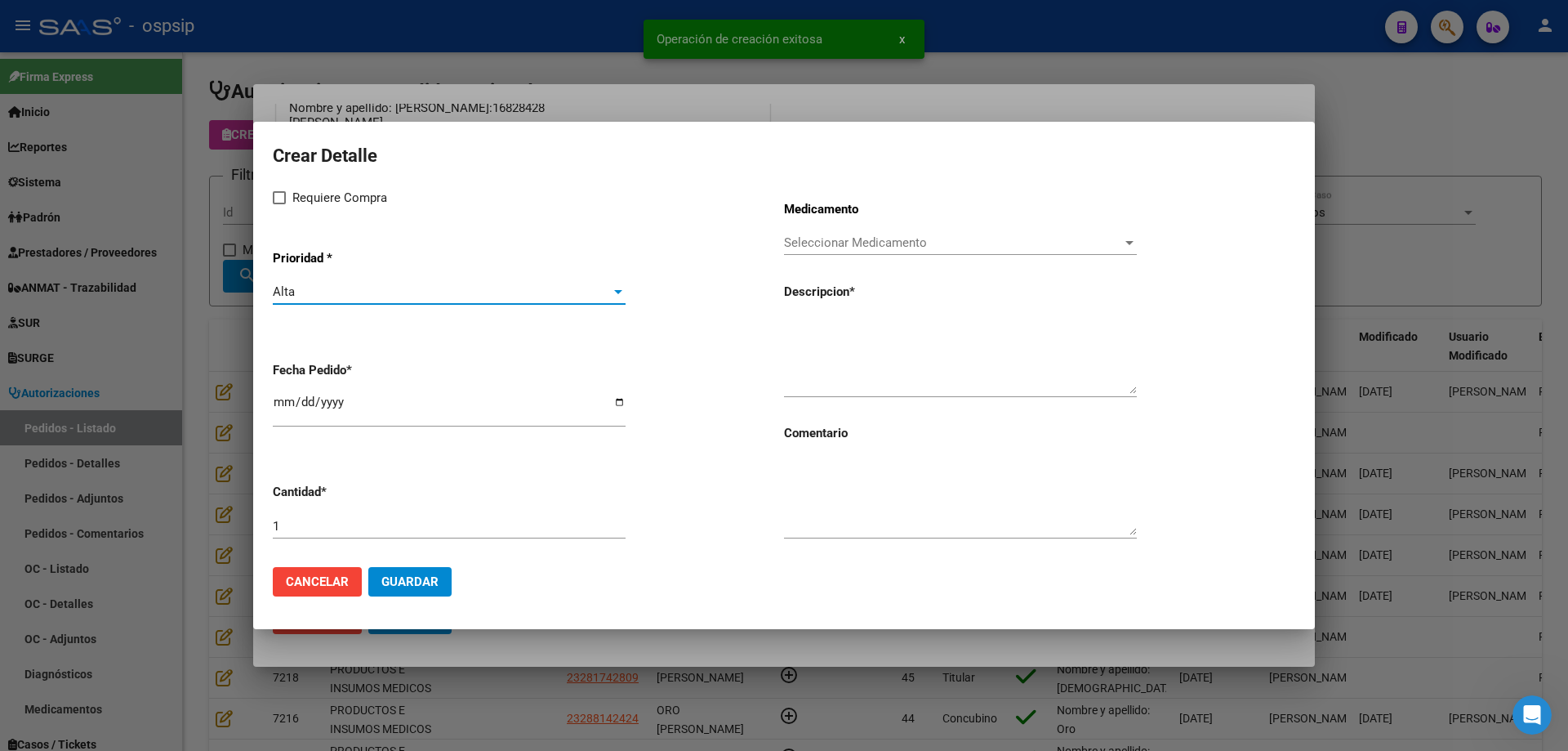
click at [299, 199] on span "Requiere Compra" at bounding box center [340, 198] width 95 height 20
click at [280, 205] on input "Requiere Compra" at bounding box center [279, 205] width 1 height 1
checkbox input "true"
drag, startPoint x: 269, startPoint y: 405, endPoint x: 281, endPoint y: 397, distance: 14.4
click at [275, 402] on mat-dialog-content "Crear Detalle Requiere Compra Prioridad * Alta Seleccionar Prioridad Fecha Pedi…" at bounding box center [784, 347] width 1062 height 412
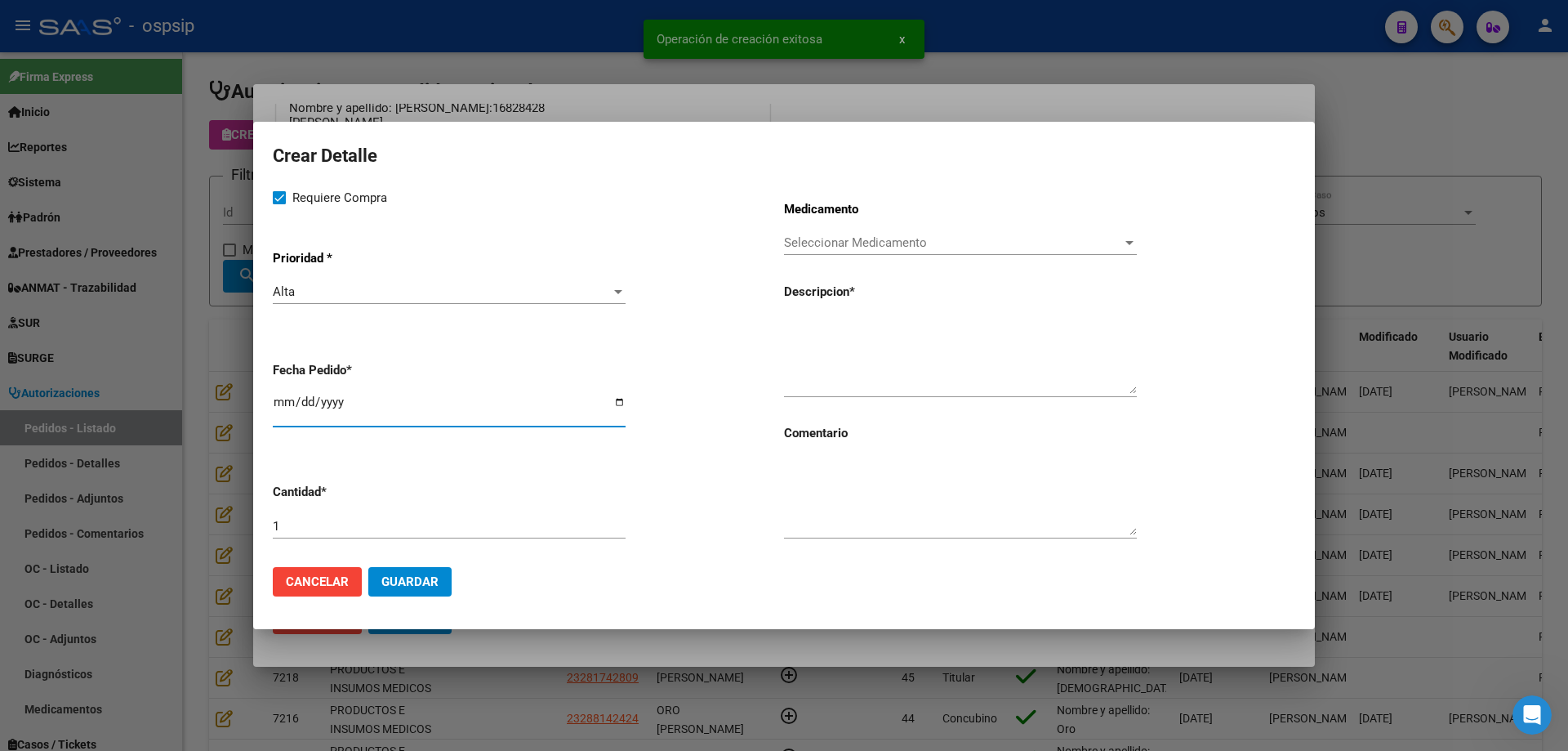
click at [281, 397] on input "[DATE]" at bounding box center [449, 408] width 353 height 26
type input "[DATE]"
click at [978, 237] on span "Seleccionar Medicamento" at bounding box center [954, 243] width 338 height 15
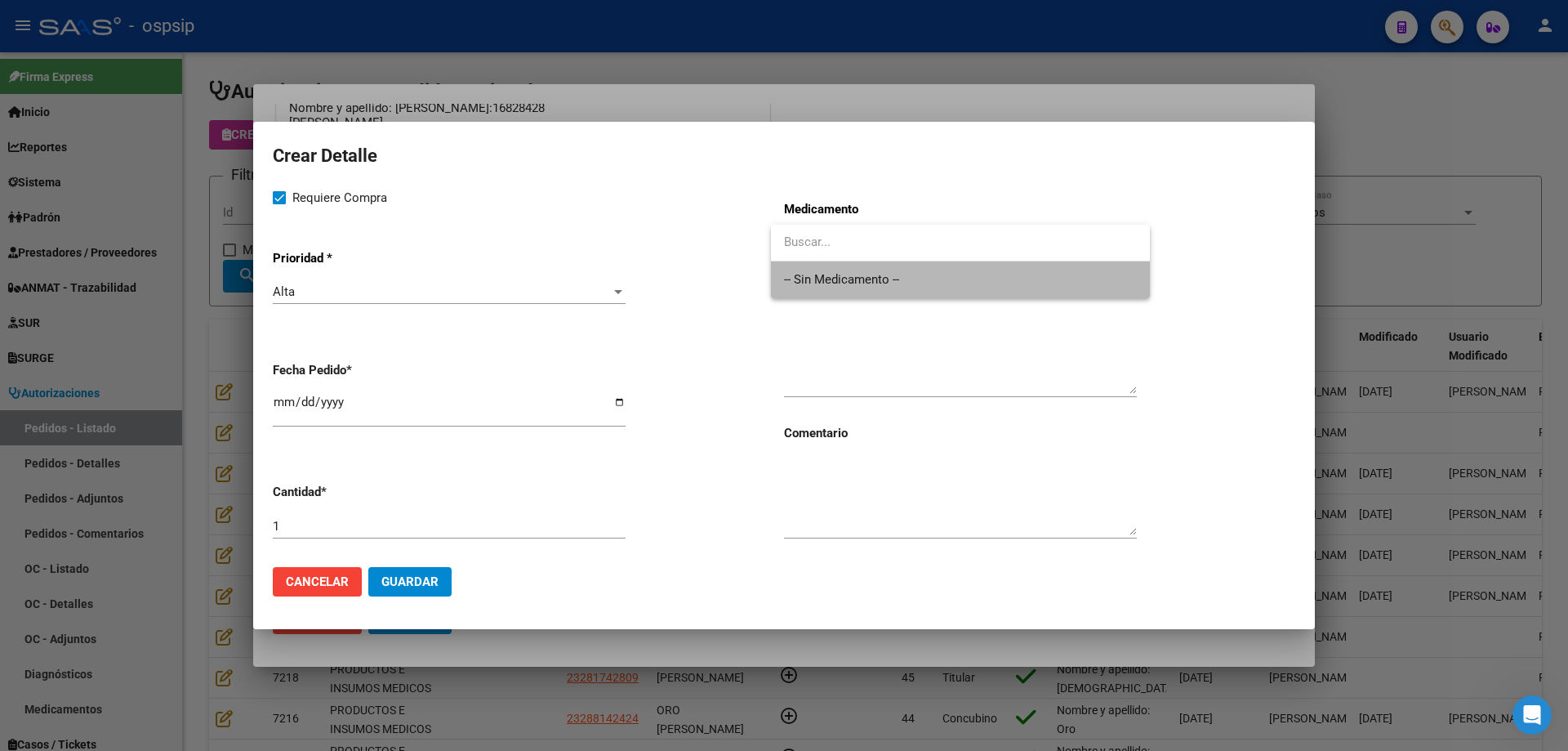
click at [958, 280] on span "-- Sin Medicamento --" at bounding box center [960, 280] width 353 height 37
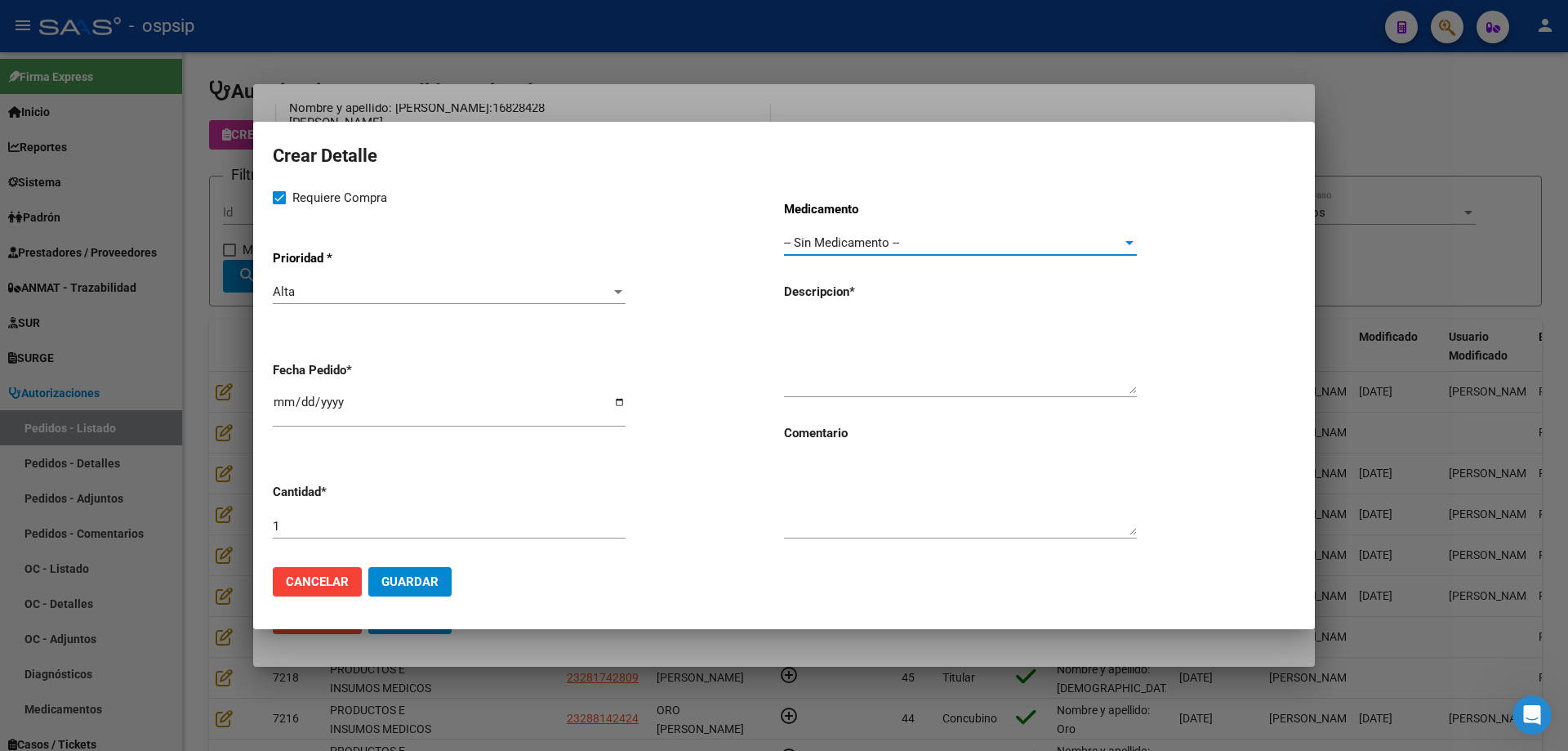
click at [892, 346] on textarea at bounding box center [960, 355] width 353 height 77
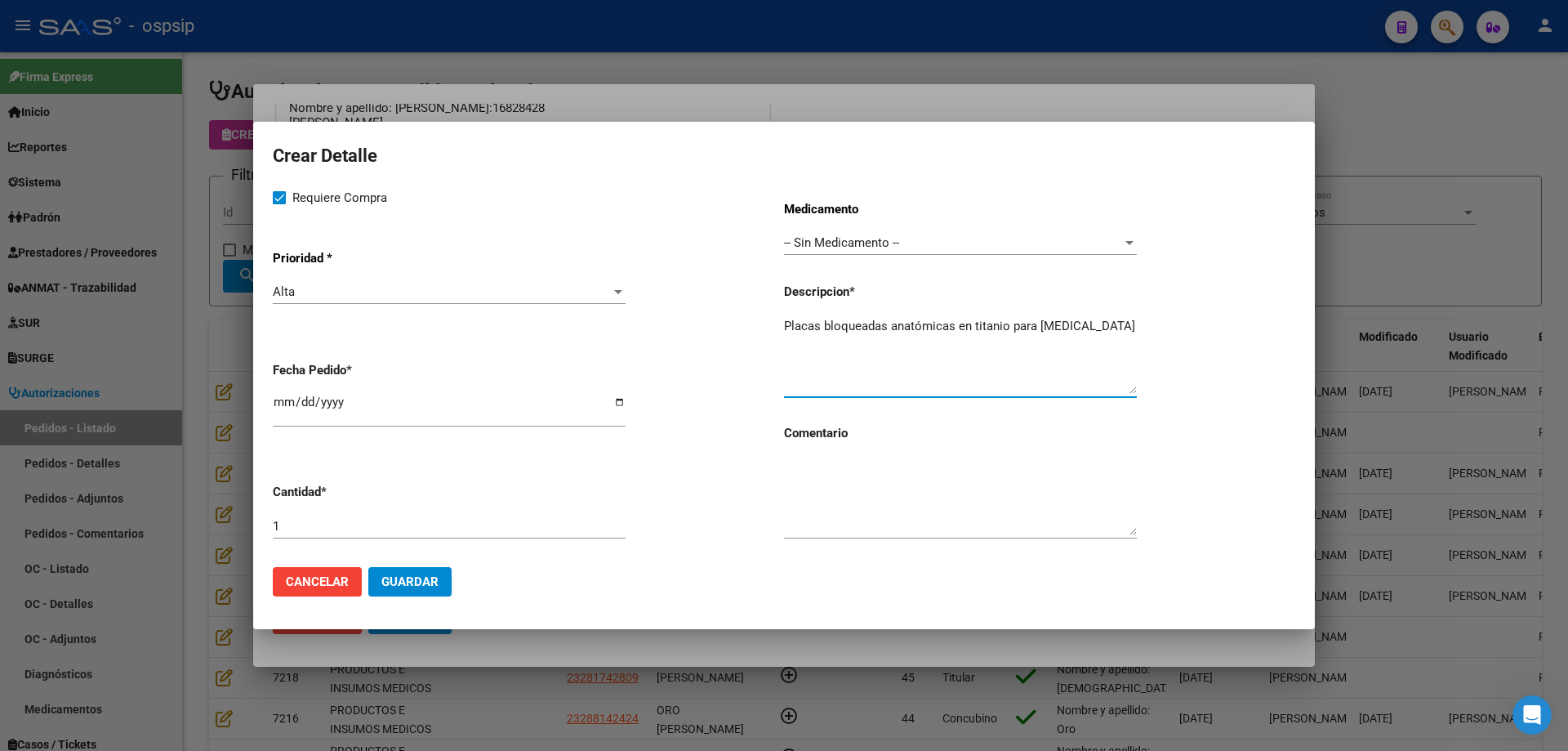
click at [1093, 325] on textarea "Placas bloqueadas anatómicas en titanio para [MEDICAL_DATA]" at bounding box center [960, 355] width 353 height 77
type textarea "Placas bloqueadas anatómicas en titanio para [MEDICAL_DATA]"
click at [401, 581] on span "Guardar" at bounding box center [410, 581] width 57 height 15
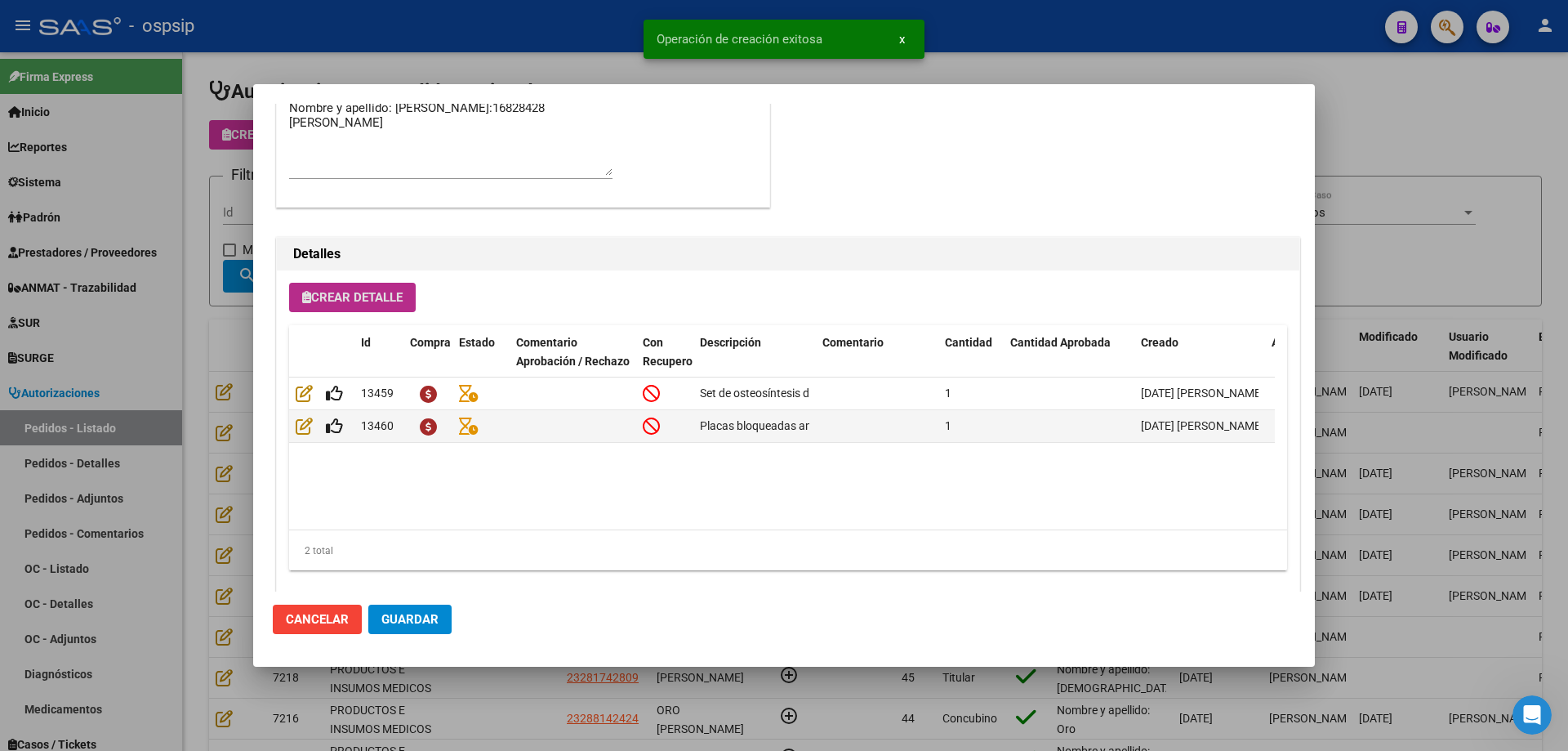
click at [403, 300] on span "Crear Detalle" at bounding box center [352, 297] width 100 height 15
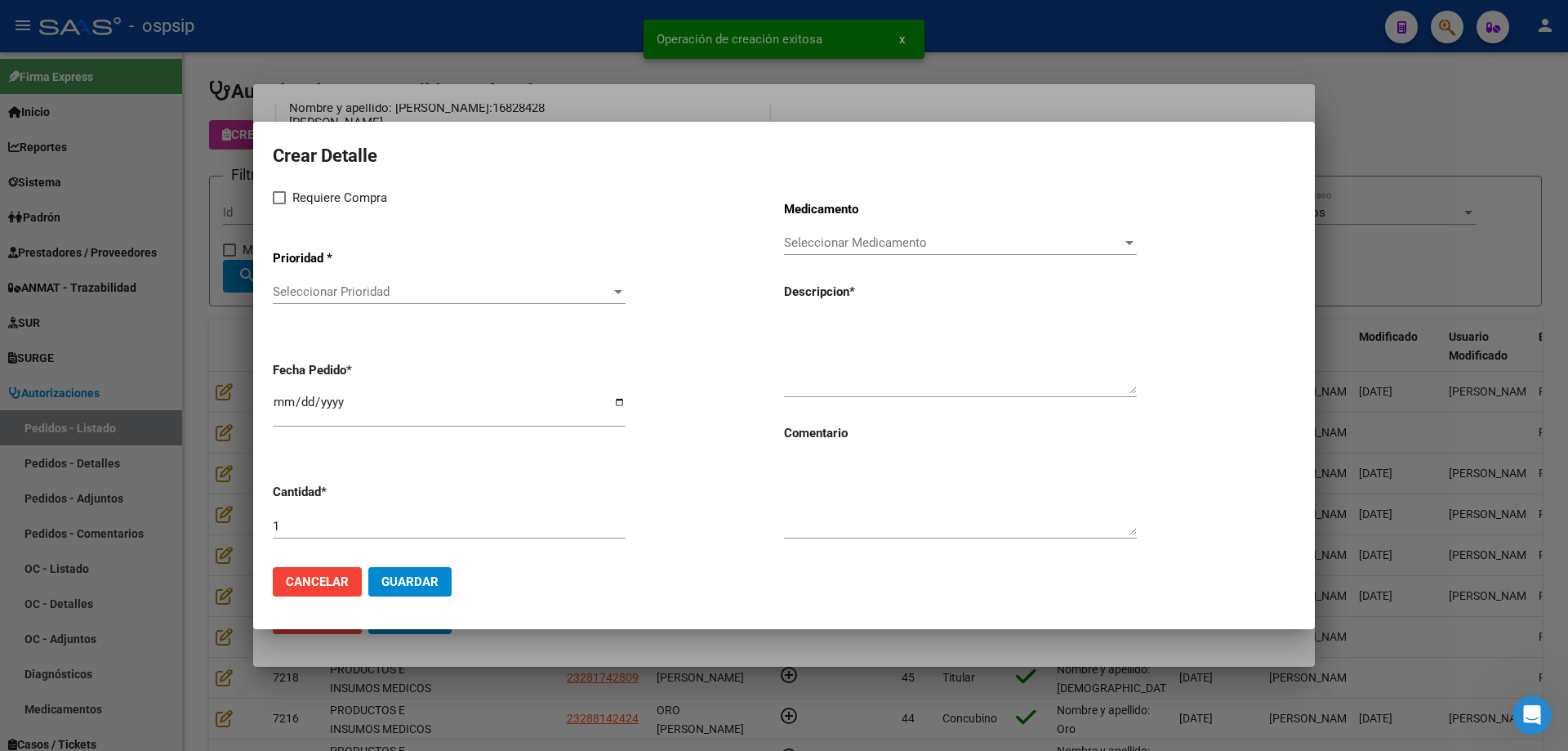
click at [417, 283] on div "Seleccionar Prioridad Seleccionar Prioridad" at bounding box center [449, 292] width 353 height 24
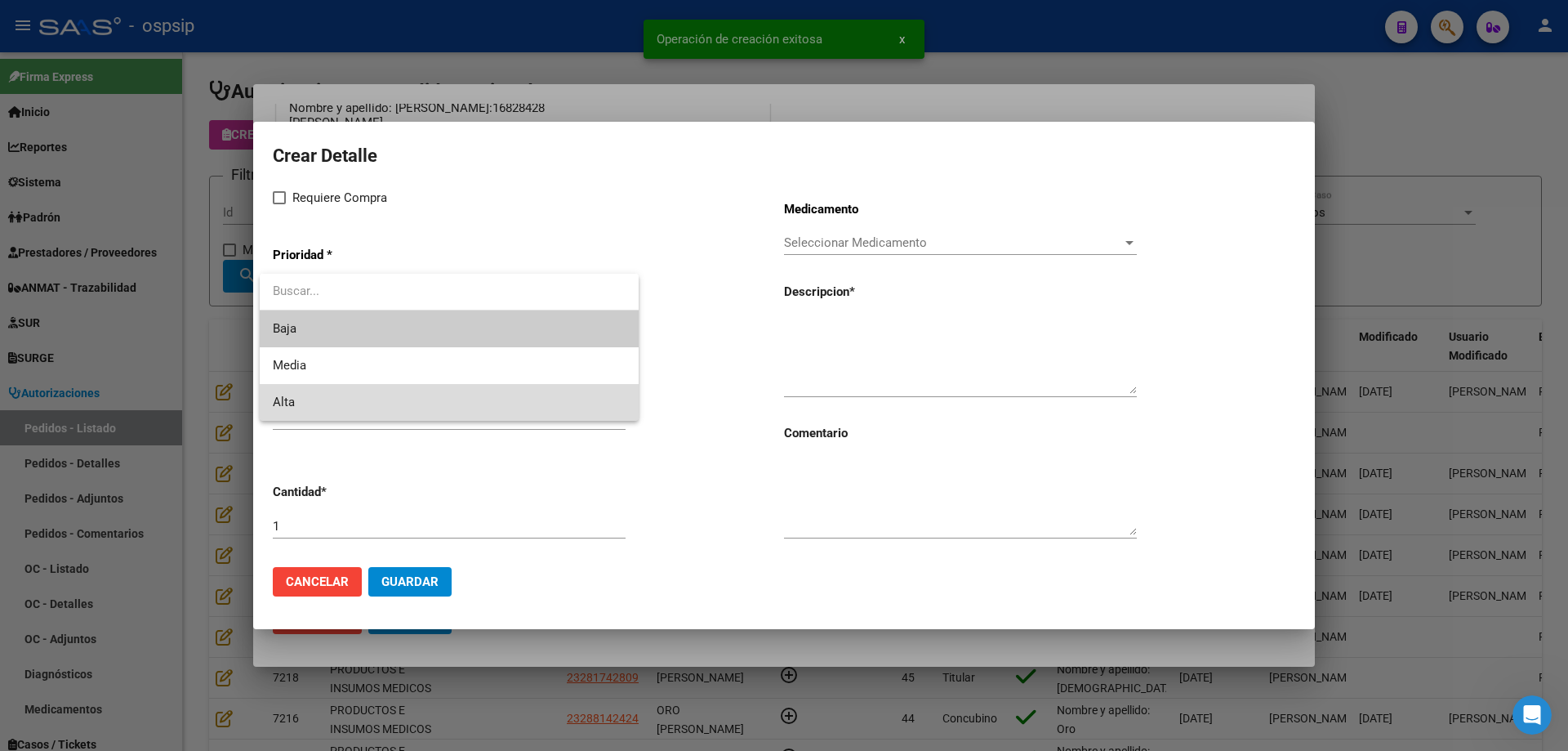
click at [337, 405] on span "Alta" at bounding box center [449, 402] width 353 height 37
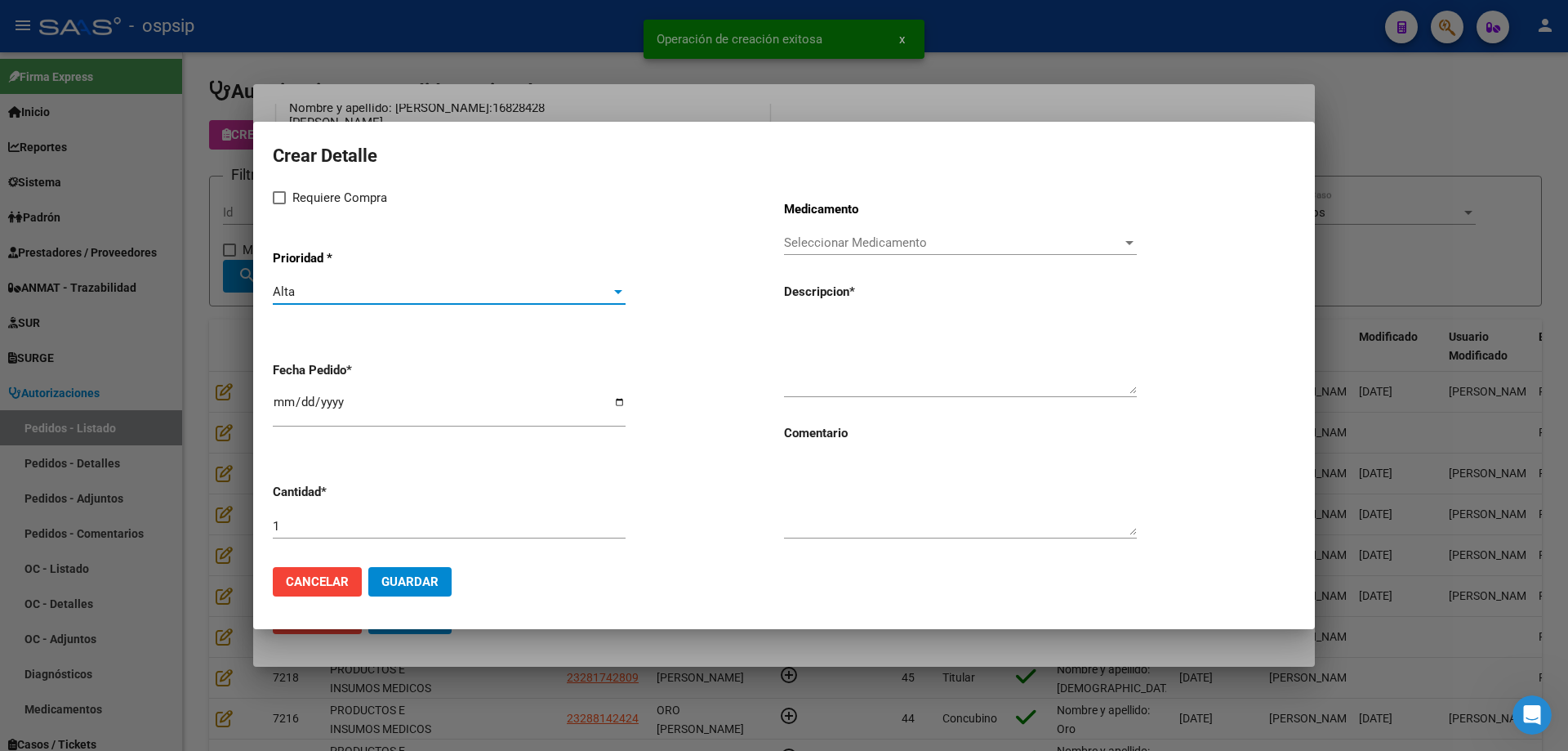
click at [313, 199] on span "Requiere Compra" at bounding box center [340, 198] width 95 height 20
click at [280, 205] on input "Requiere Compra" at bounding box center [279, 205] width 1 height 1
checkbox input "true"
click at [280, 407] on input "[DATE]" at bounding box center [449, 408] width 353 height 26
type input "[DATE]"
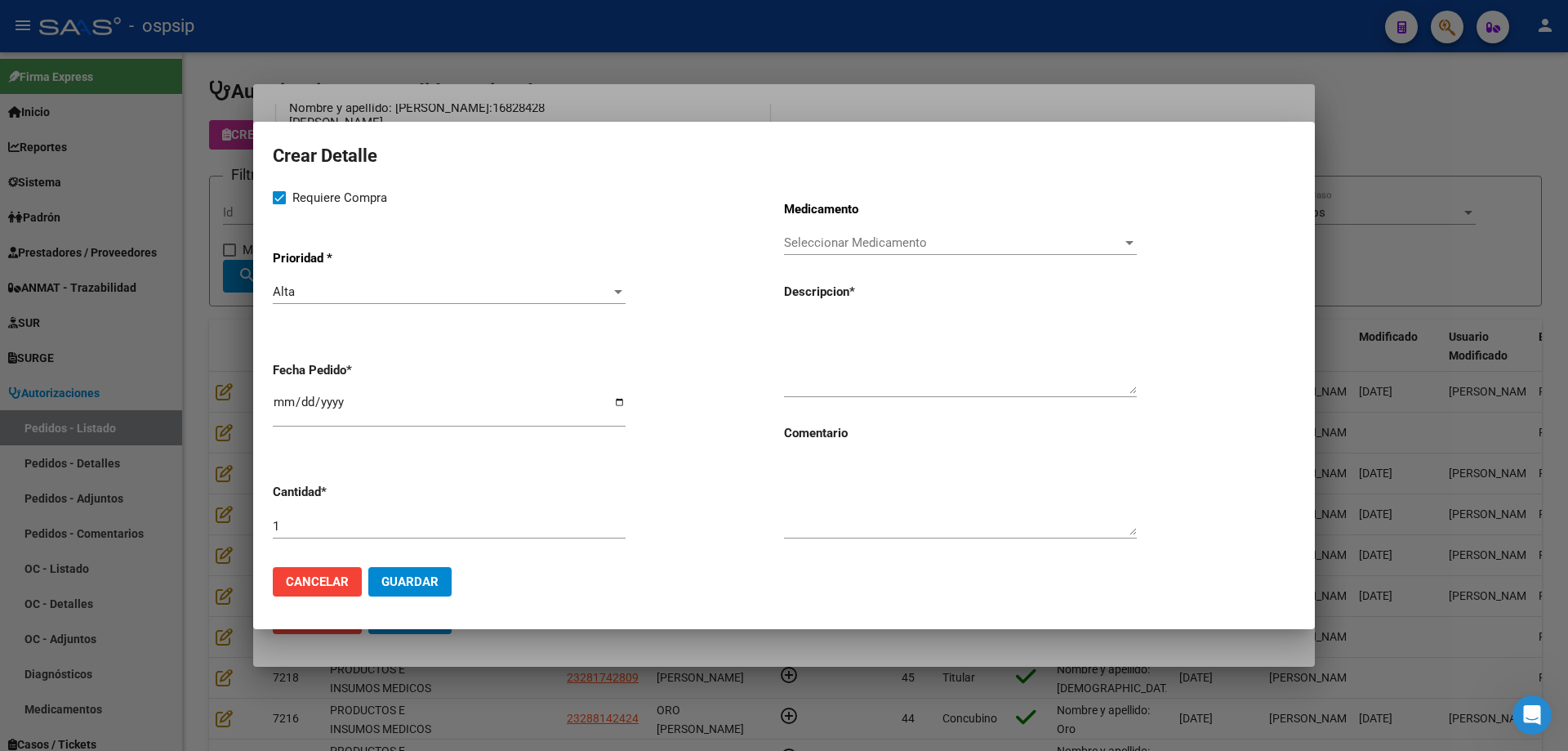
click at [898, 252] on div "Seleccionar Medicamento Seleccionar Medicamento" at bounding box center [960, 243] width 353 height 24
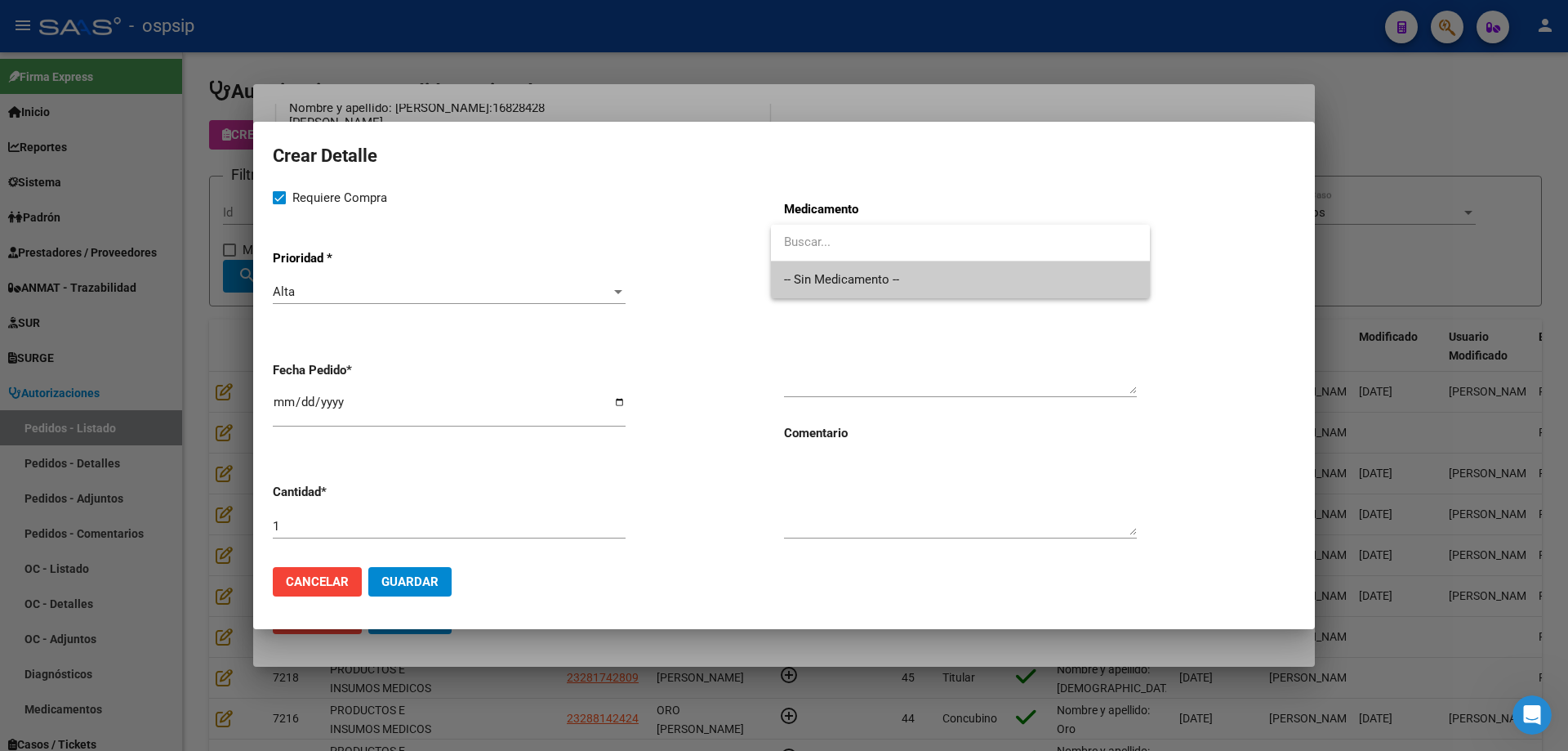
click at [894, 276] on span "-- Sin Medicamento --" at bounding box center [960, 280] width 353 height 37
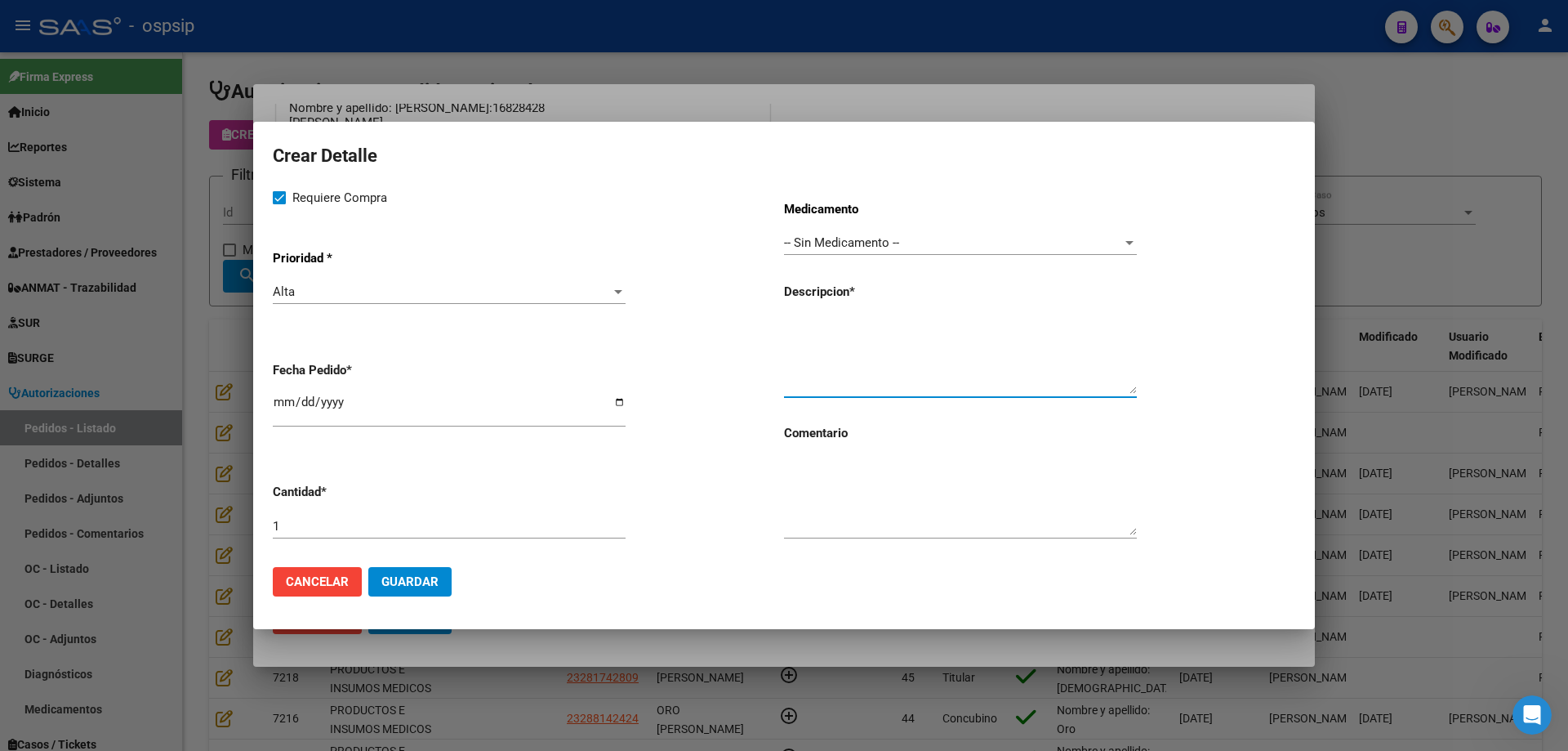
click at [854, 352] on textarea at bounding box center [960, 355] width 353 height 77
drag, startPoint x: 868, startPoint y: 329, endPoint x: 841, endPoint y: 367, distance: 46.6
click at [828, 369] on textarea "Tornillos canulados de 3,5 con arandela" at bounding box center [960, 355] width 353 height 77
click at [1055, 331] on textarea "Tornillos canulados de 3,5 con arandela" at bounding box center [960, 355] width 353 height 77
type textarea "Tornillos canulados de 3,5 con arandela"
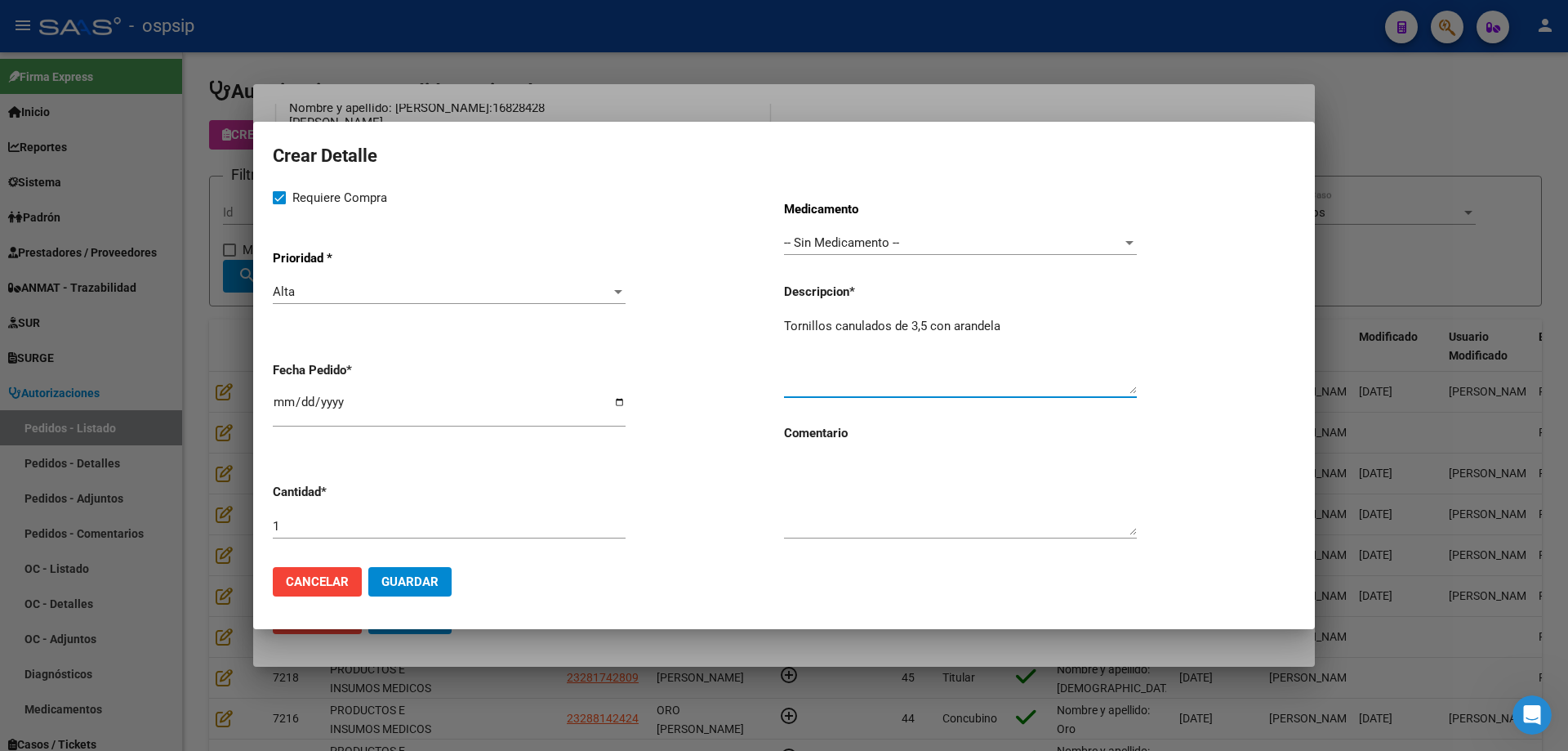
click at [406, 576] on span "Guardar" at bounding box center [410, 581] width 57 height 15
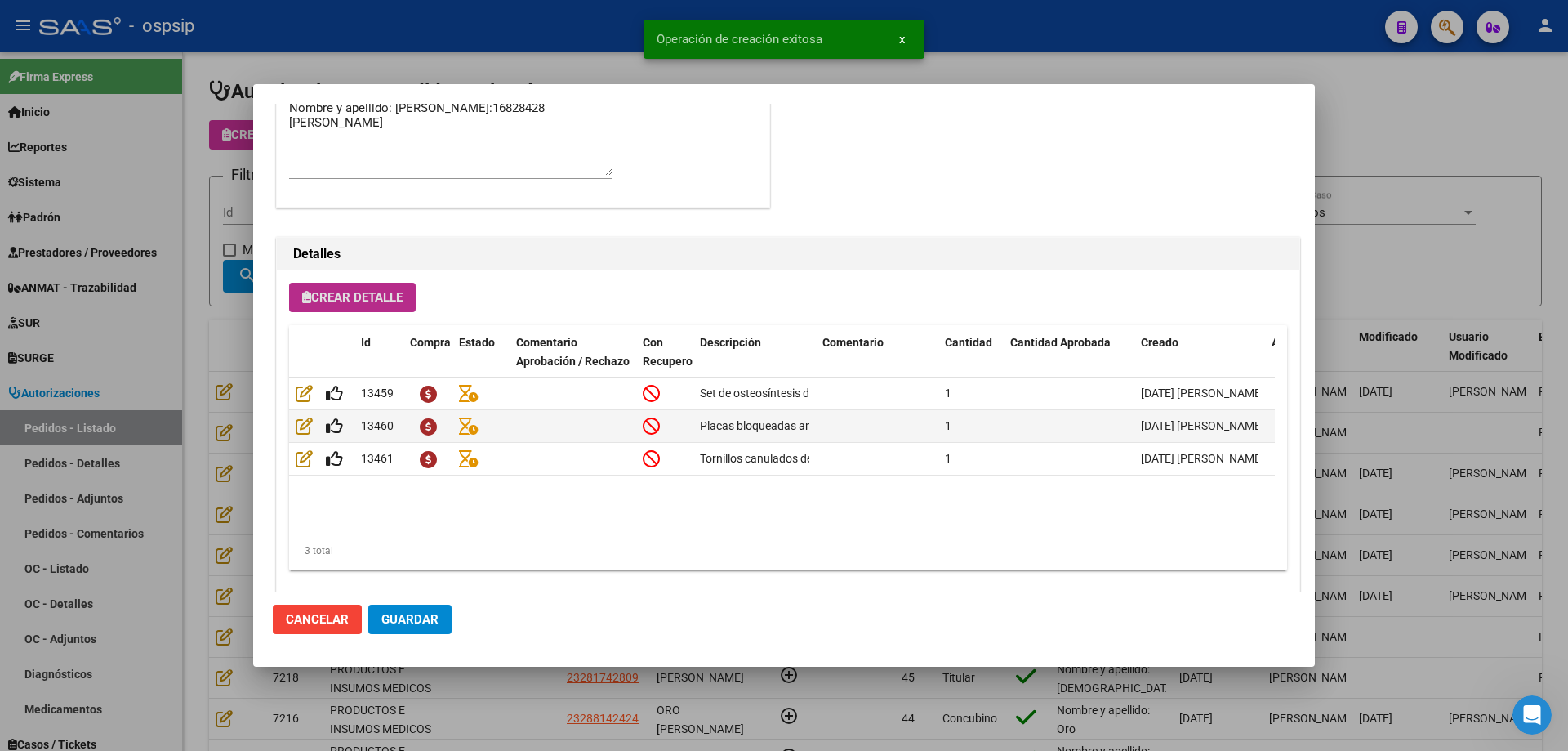
click at [400, 291] on span "Crear Detalle" at bounding box center [352, 297] width 100 height 15
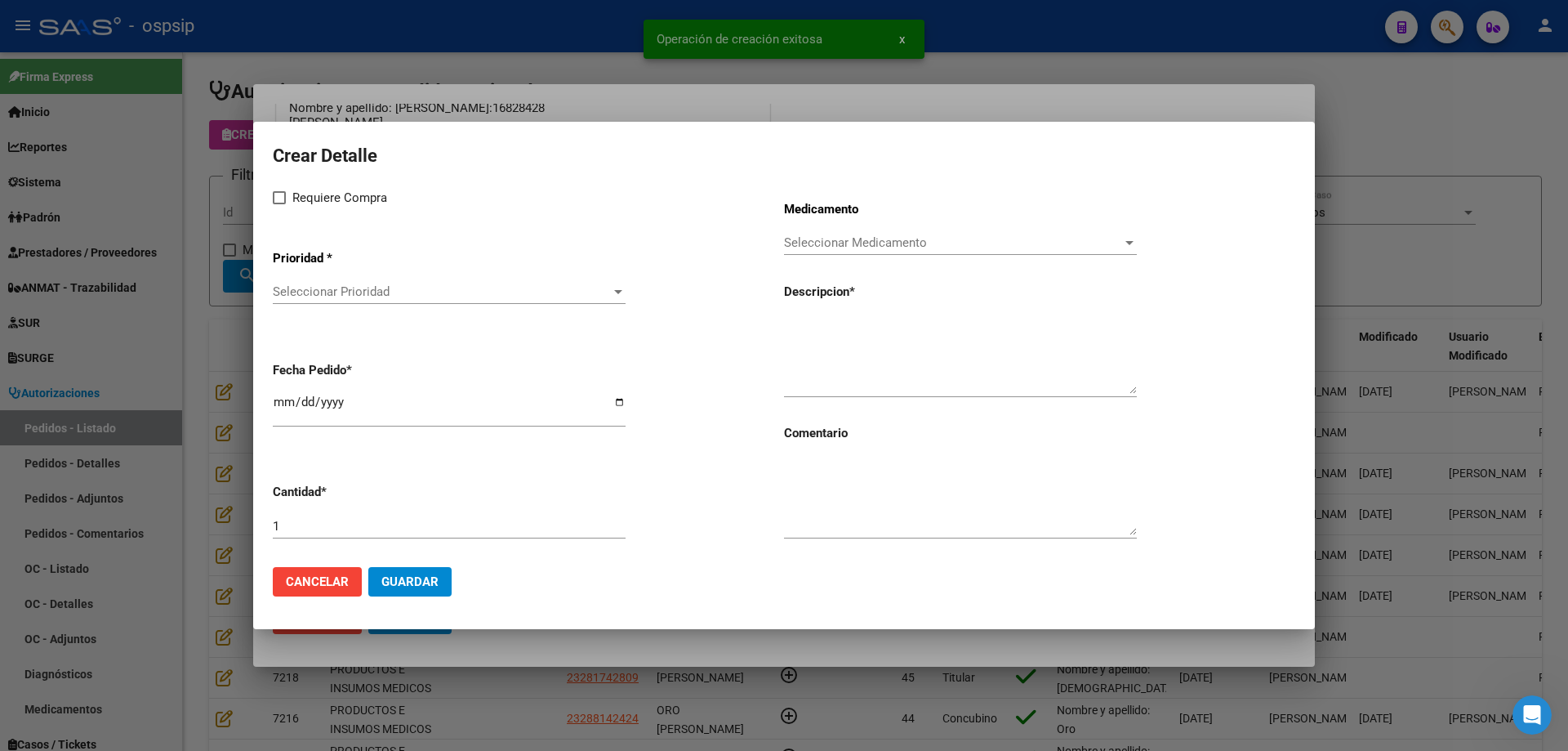
click at [383, 292] on span "Seleccionar Prioridad" at bounding box center [442, 291] width 338 height 15
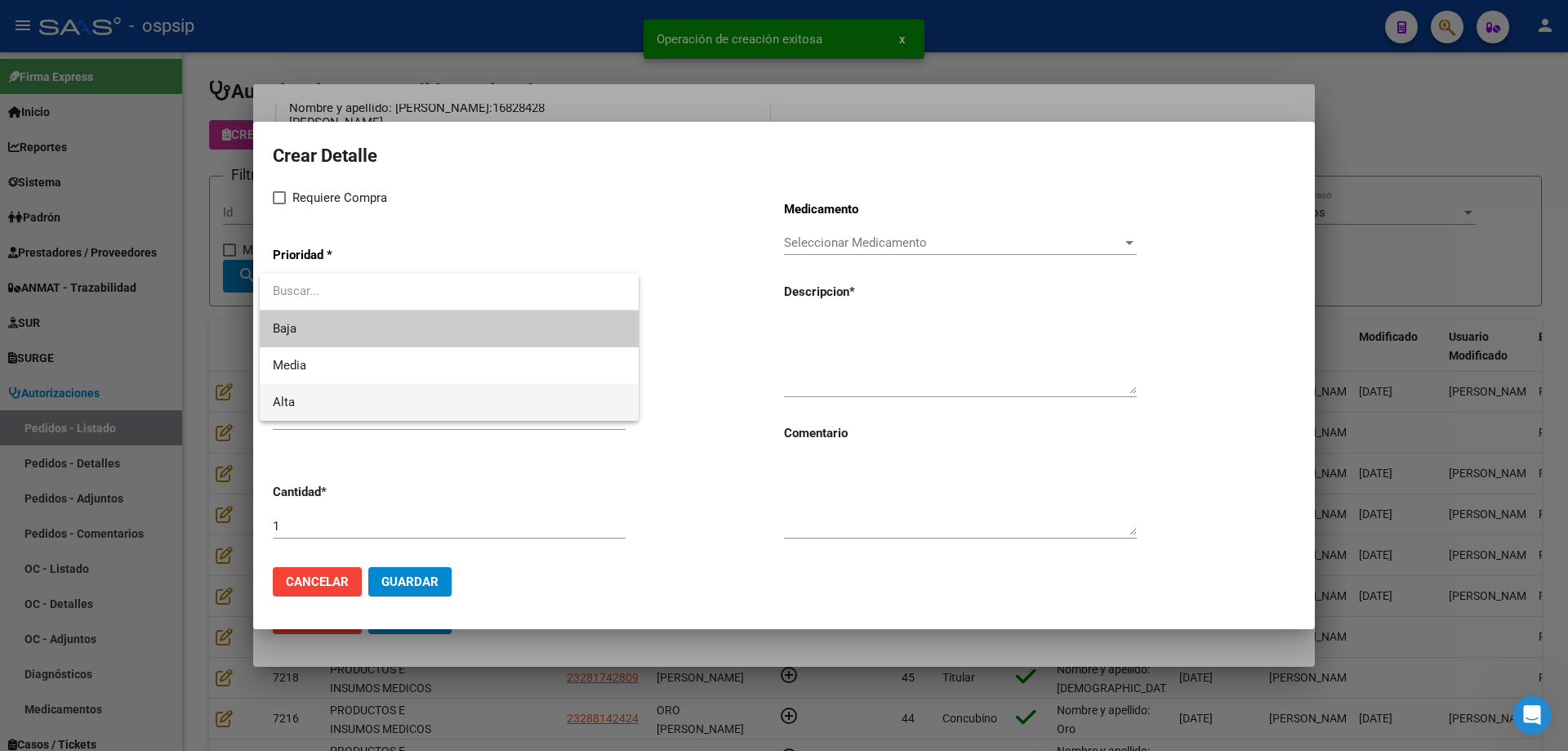
click at [346, 384] on span "Alta" at bounding box center [449, 402] width 353 height 37
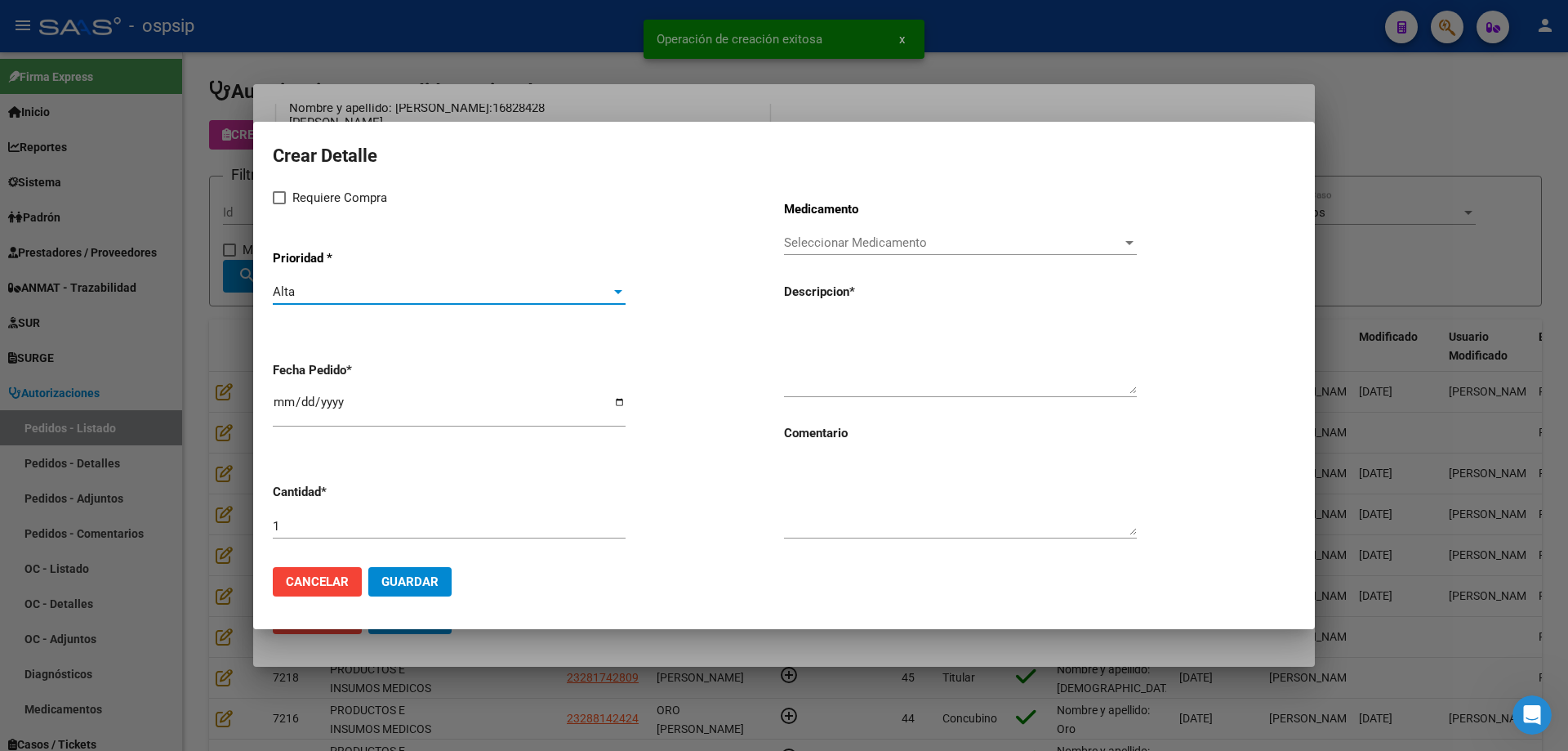
click at [301, 199] on span "Requiere Compra" at bounding box center [340, 198] width 95 height 20
click at [280, 205] on input "Requiere Compra" at bounding box center [279, 205] width 1 height 1
checkbox input "true"
click at [281, 402] on input "[DATE]" at bounding box center [449, 408] width 353 height 26
type input "[DATE]"
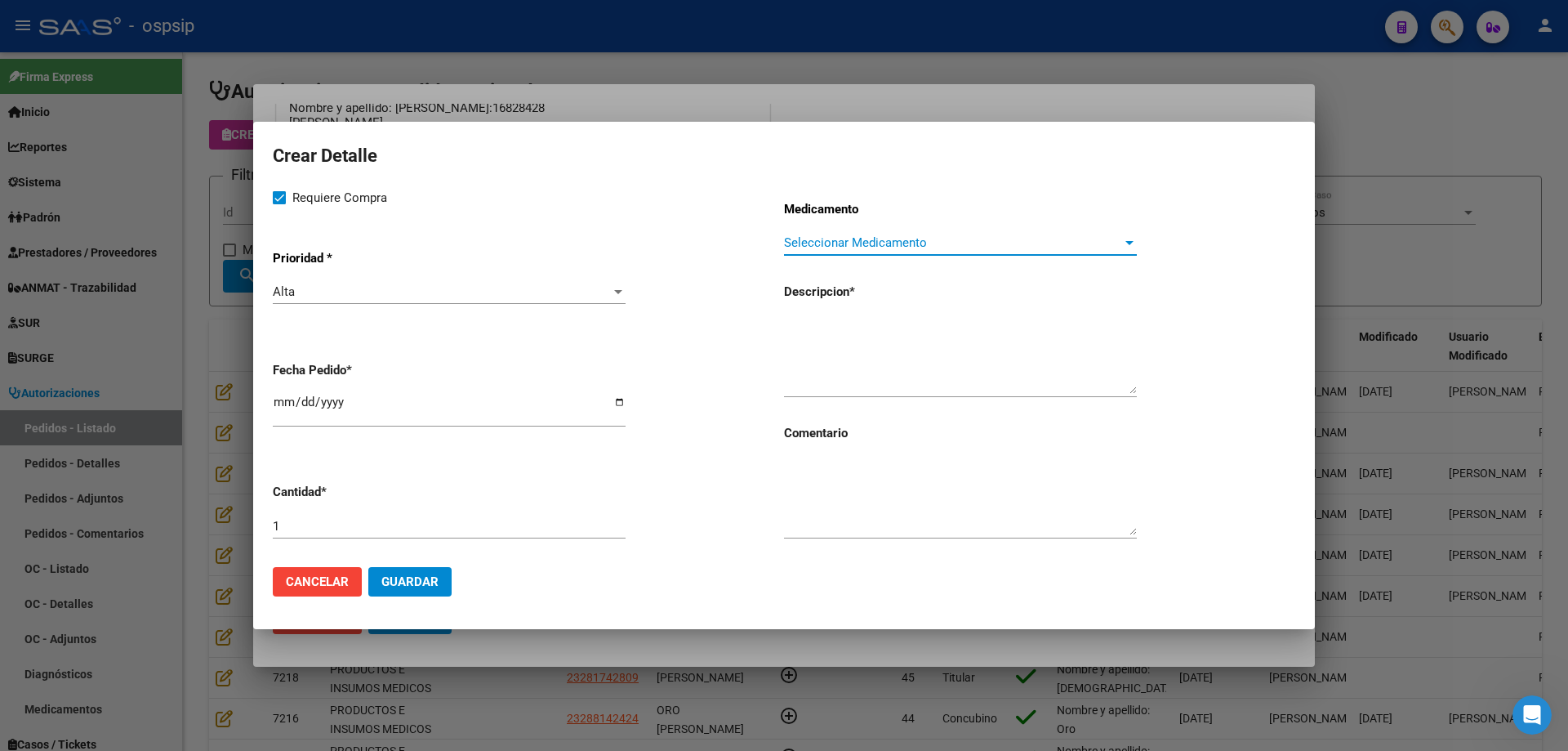
click at [881, 245] on span "Seleccionar Medicamento" at bounding box center [954, 243] width 338 height 15
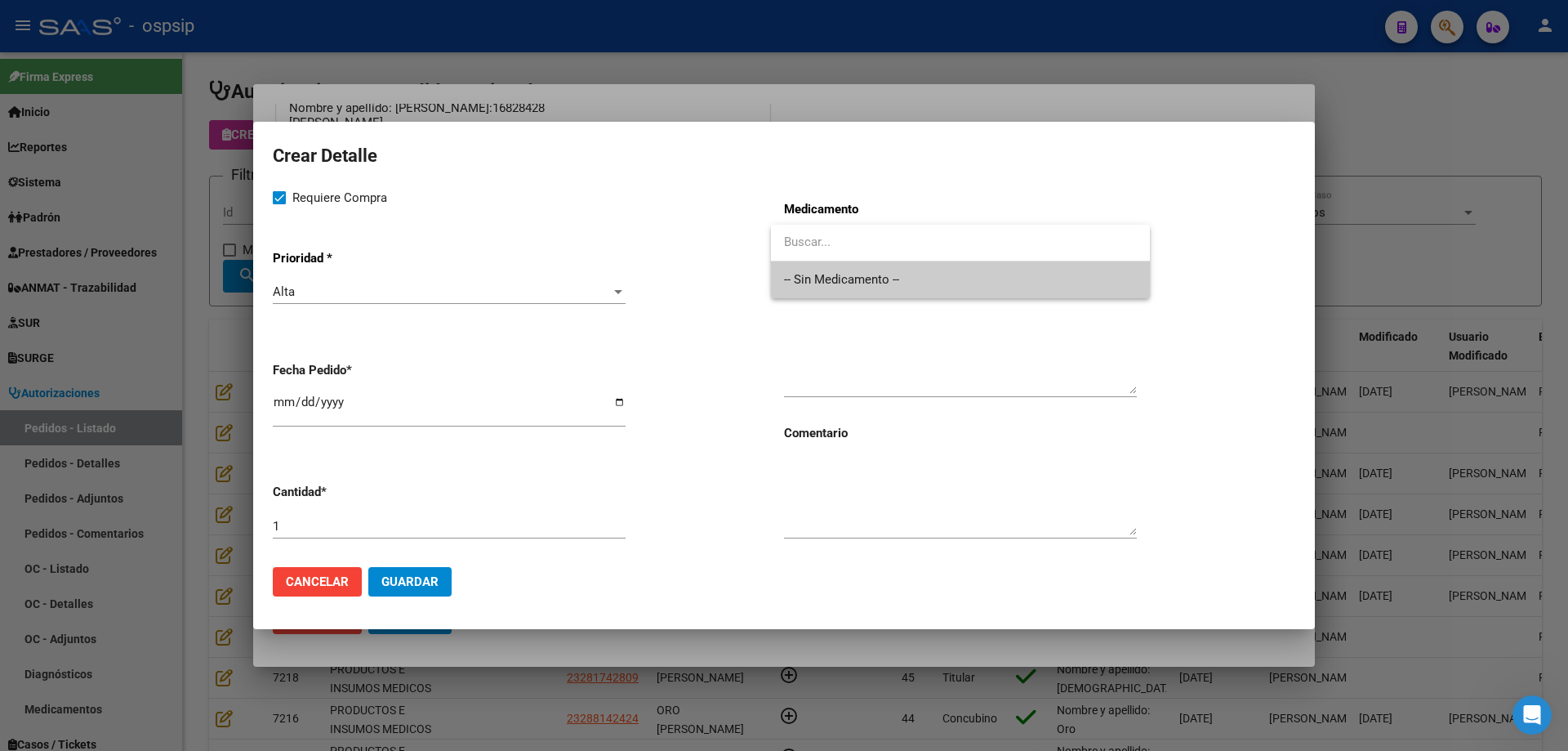
click at [883, 279] on span "-- Sin Medicamento --" at bounding box center [960, 280] width 353 height 37
click at [862, 325] on textarea at bounding box center [960, 355] width 353 height 77
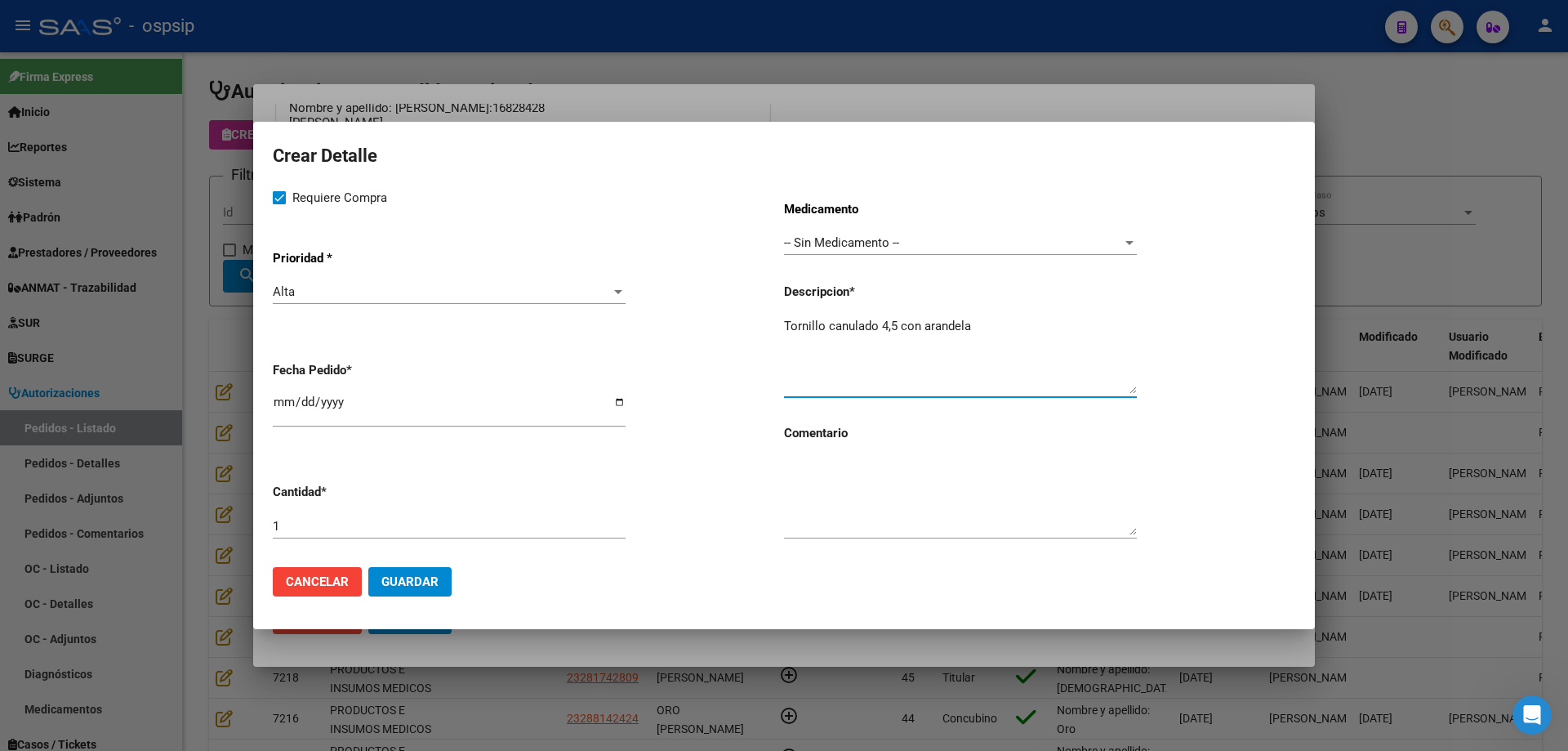
drag, startPoint x: 865, startPoint y: 324, endPoint x: 888, endPoint y: 355, distance: 38.6
click at [842, 338] on textarea "Tornillo canulado 4,5 con arandela" at bounding box center [960, 355] width 353 height 77
click at [1032, 323] on textarea "Tornillo canulado 4,5 con arandela" at bounding box center [960, 355] width 353 height 77
type textarea "Tornillo canulado 4,5 con arandela"
click at [385, 577] on span "Guardar" at bounding box center [410, 581] width 57 height 15
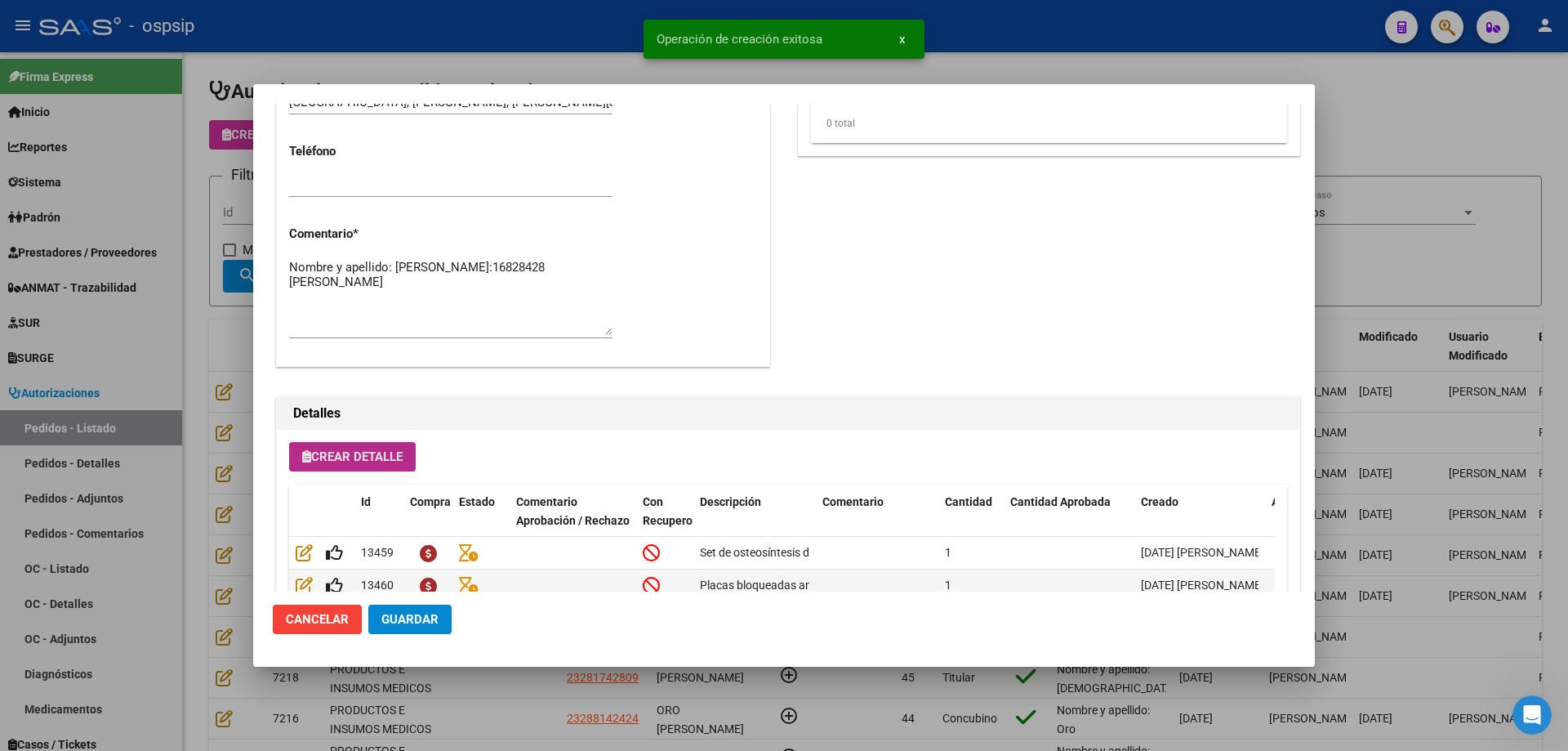
scroll to position [786, 0]
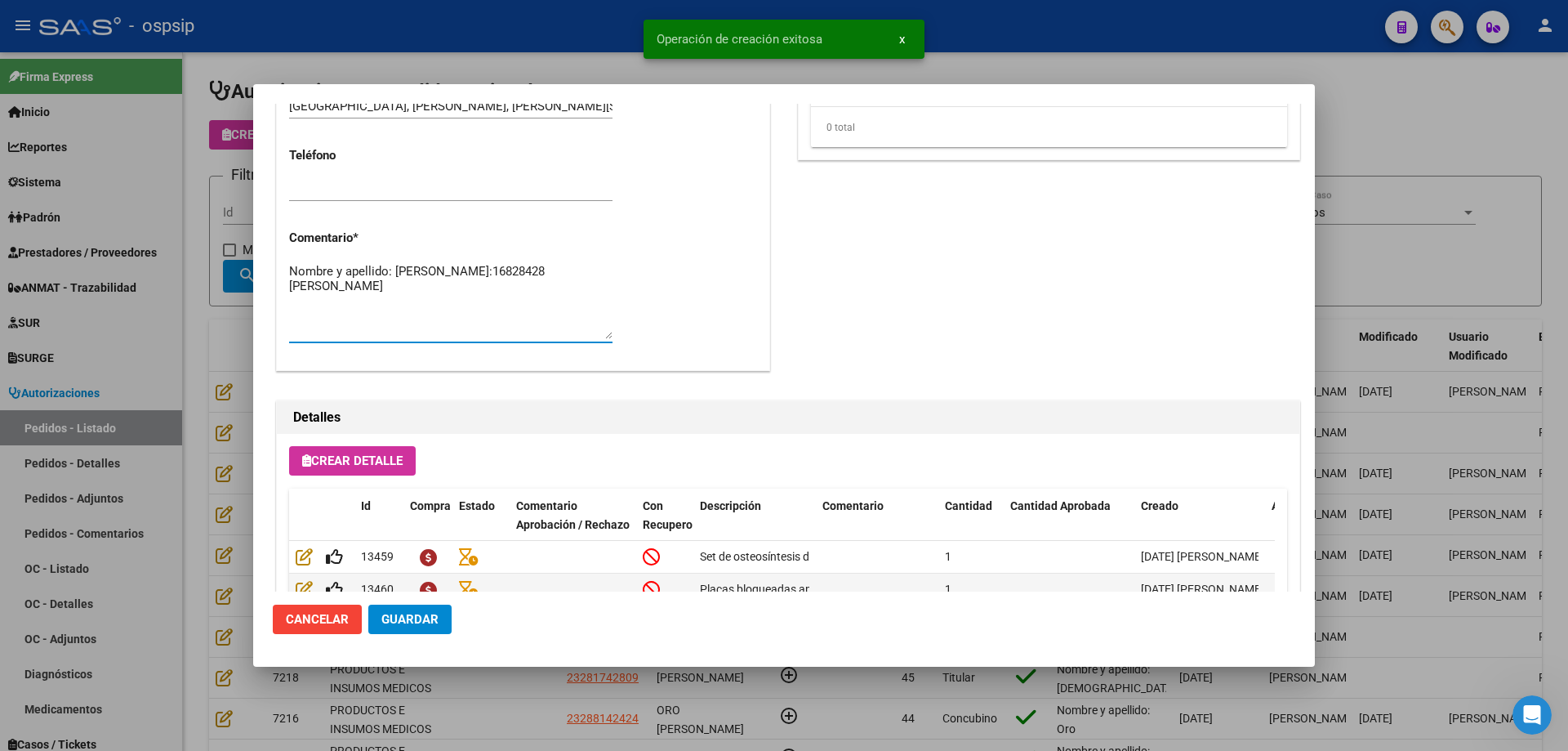
click at [433, 301] on textarea "Nombre y apellido: [PERSON_NAME]:16828428 [PERSON_NAME]" at bounding box center [450, 300] width 324 height 77
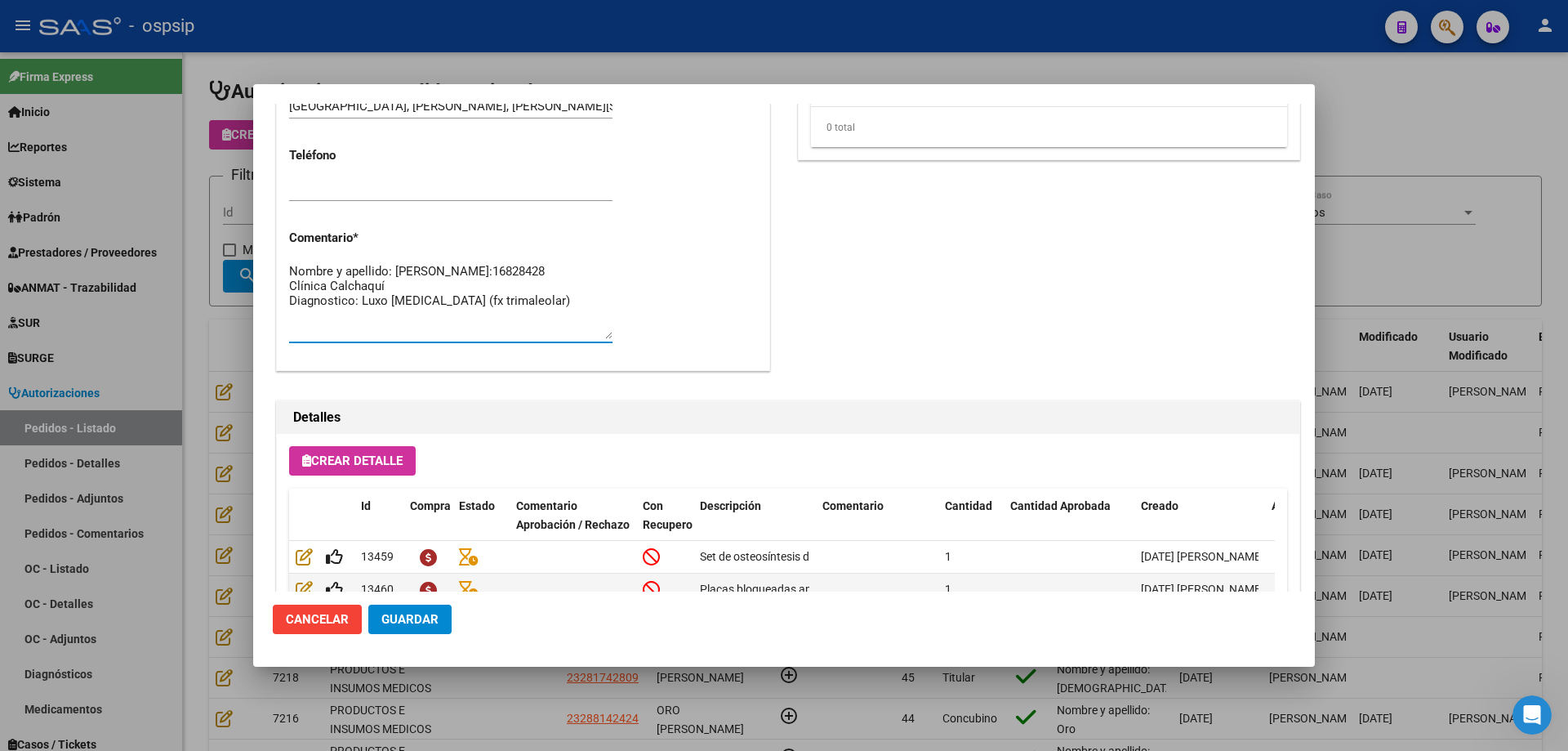
type textarea "Nombre y apellido: [PERSON_NAME]:16828428 Clínica Calchaquí Diagnostico: Luxo […"
click at [422, 627] on span "Guardar" at bounding box center [410, 619] width 57 height 15
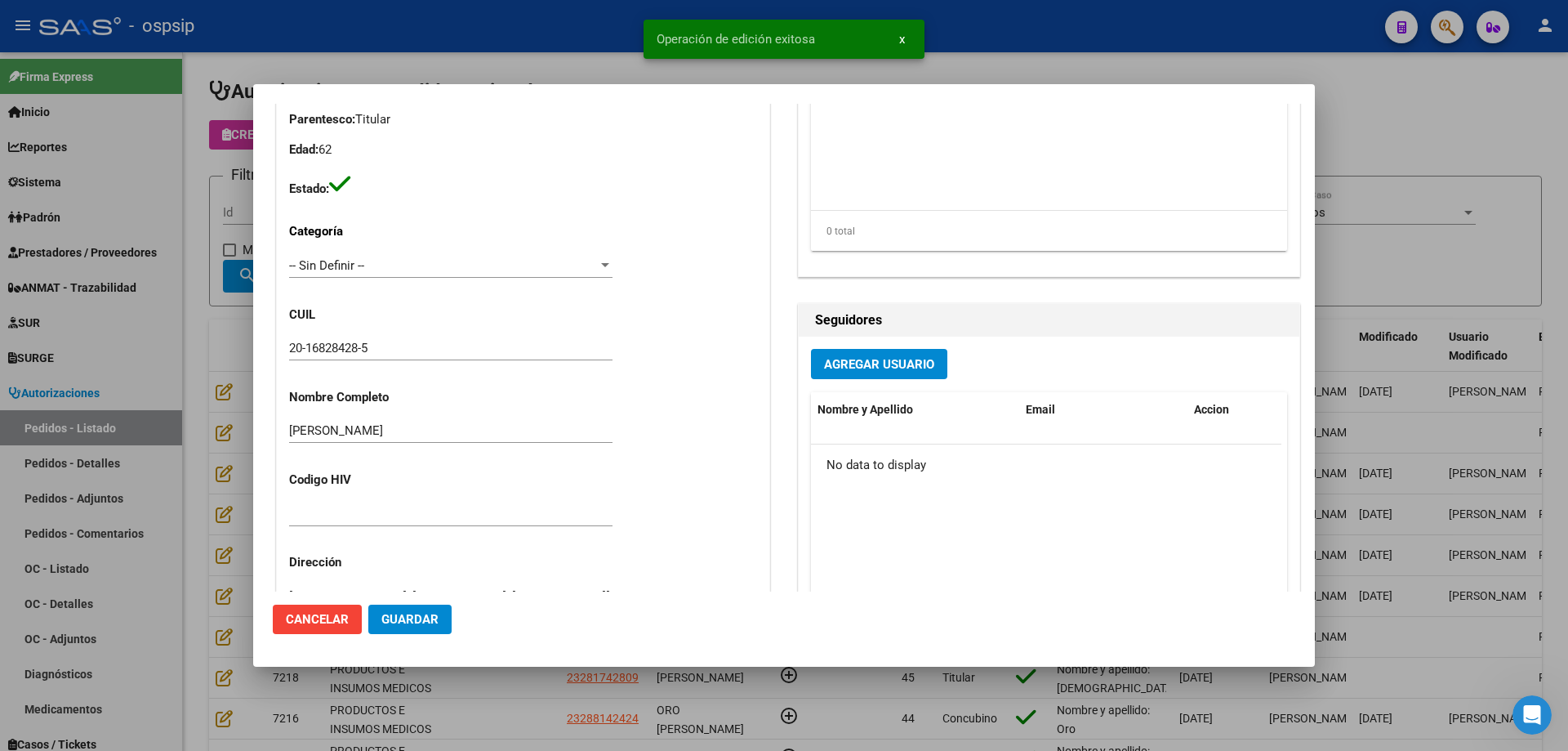
scroll to position [0, 0]
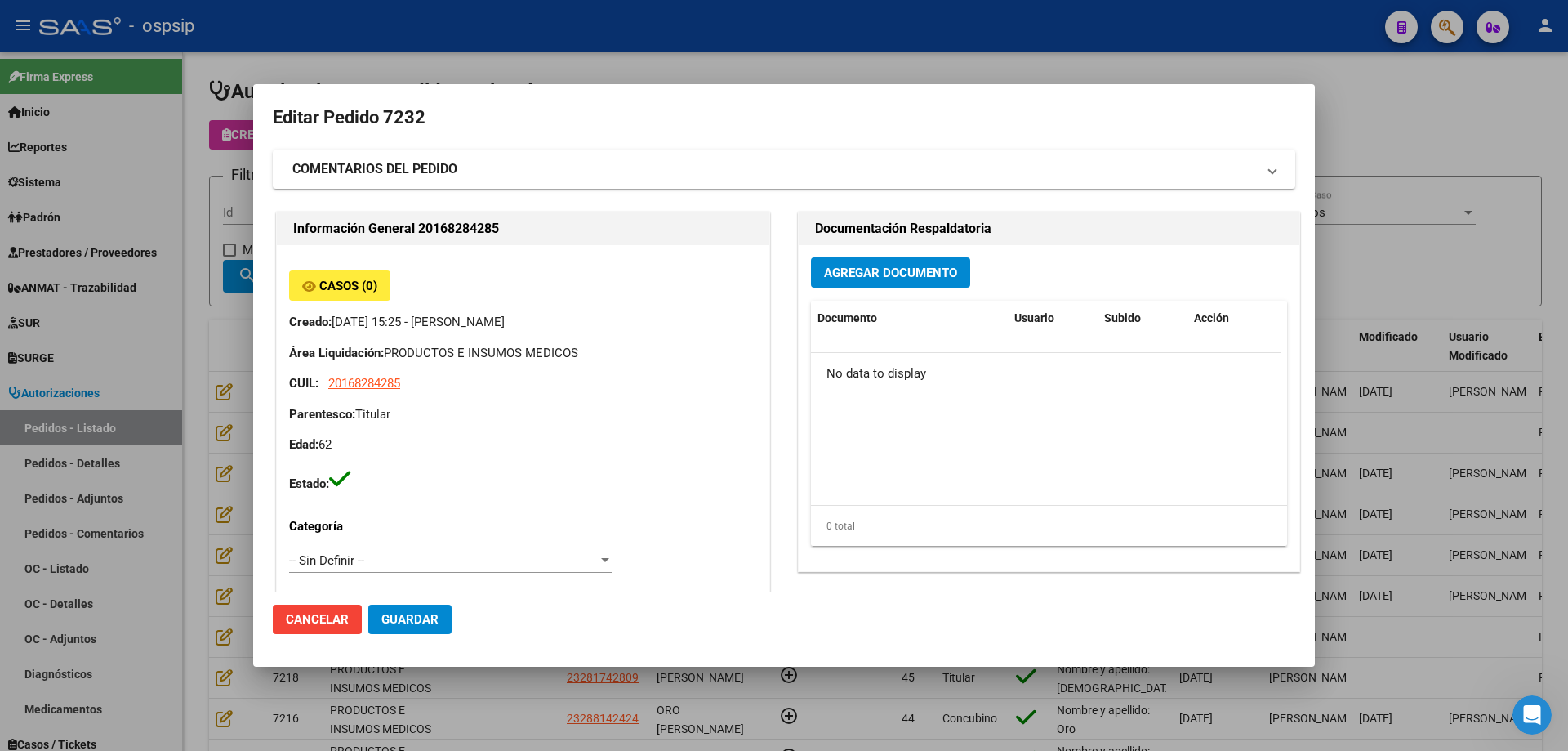
click at [835, 268] on span "Agregar Documento" at bounding box center [891, 273] width 133 height 15
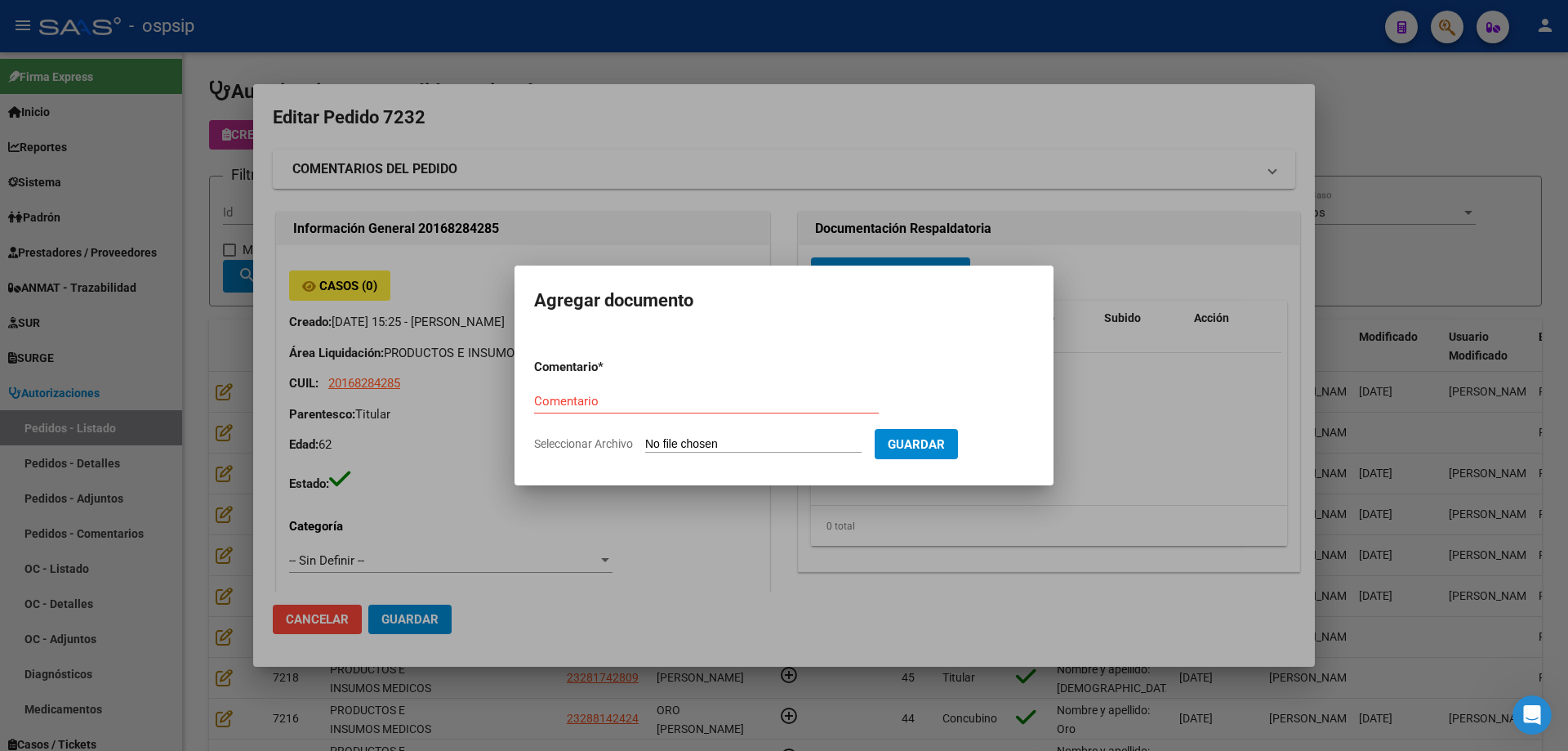
click at [717, 450] on input "Seleccionar Archivo" at bounding box center [753, 445] width 217 height 16
type input "C:\fakepath\pedido [PERSON_NAME].jpeg"
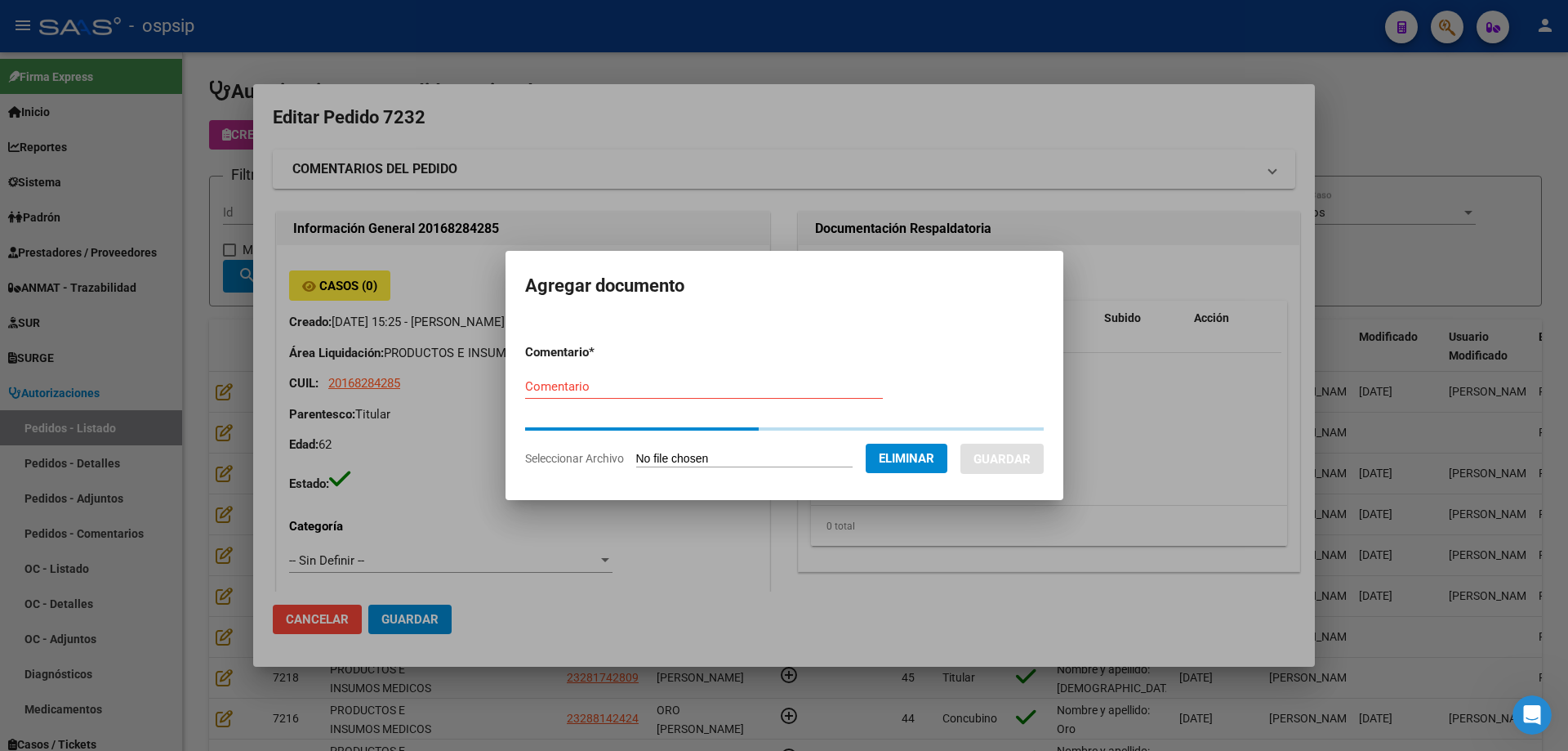
click at [663, 393] on input "Comentario" at bounding box center [704, 386] width 358 height 15
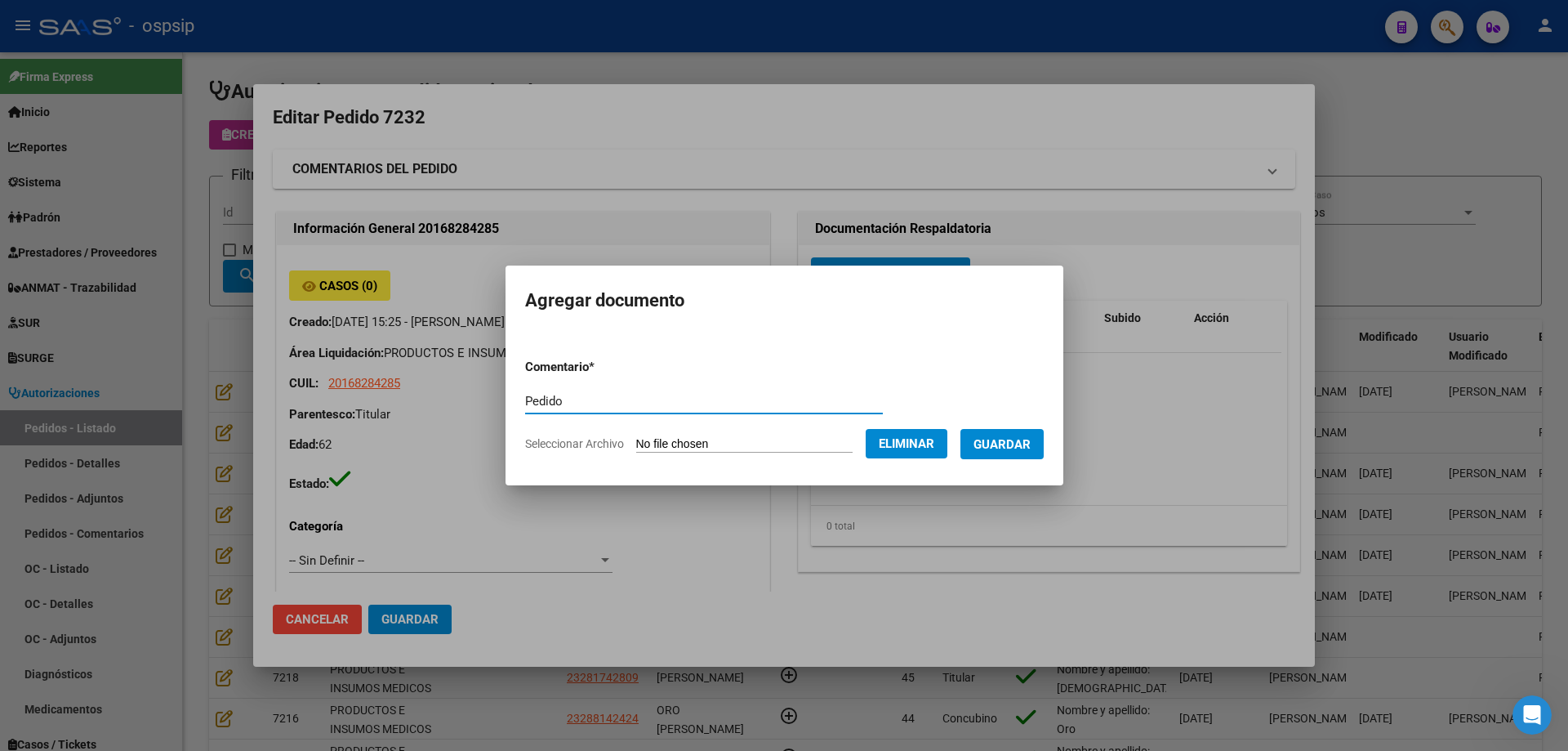
type input "Pedido"
click at [1031, 451] on span "Guardar" at bounding box center [1002, 444] width 57 height 15
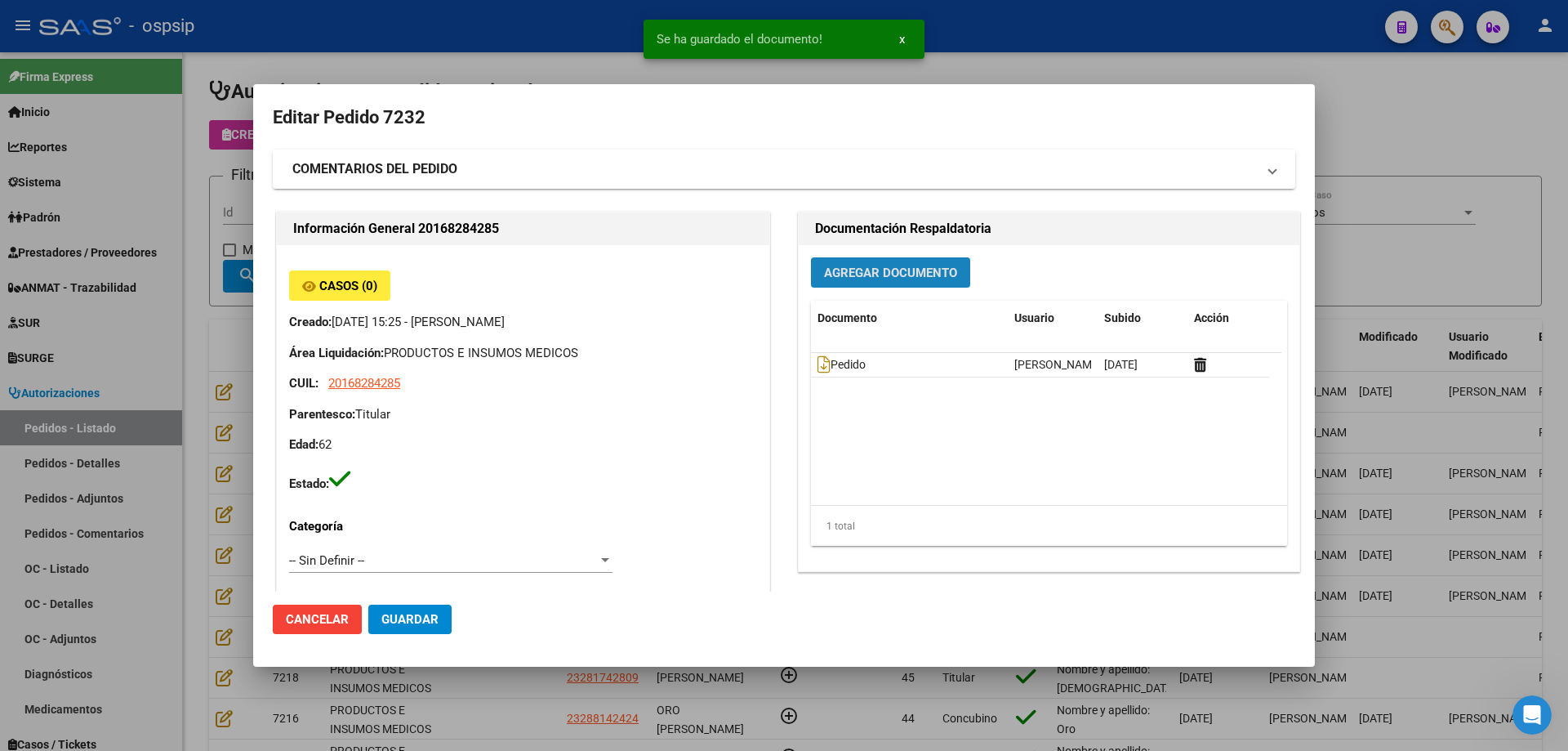
click at [890, 271] on span "Agregar Documento" at bounding box center [891, 273] width 133 height 15
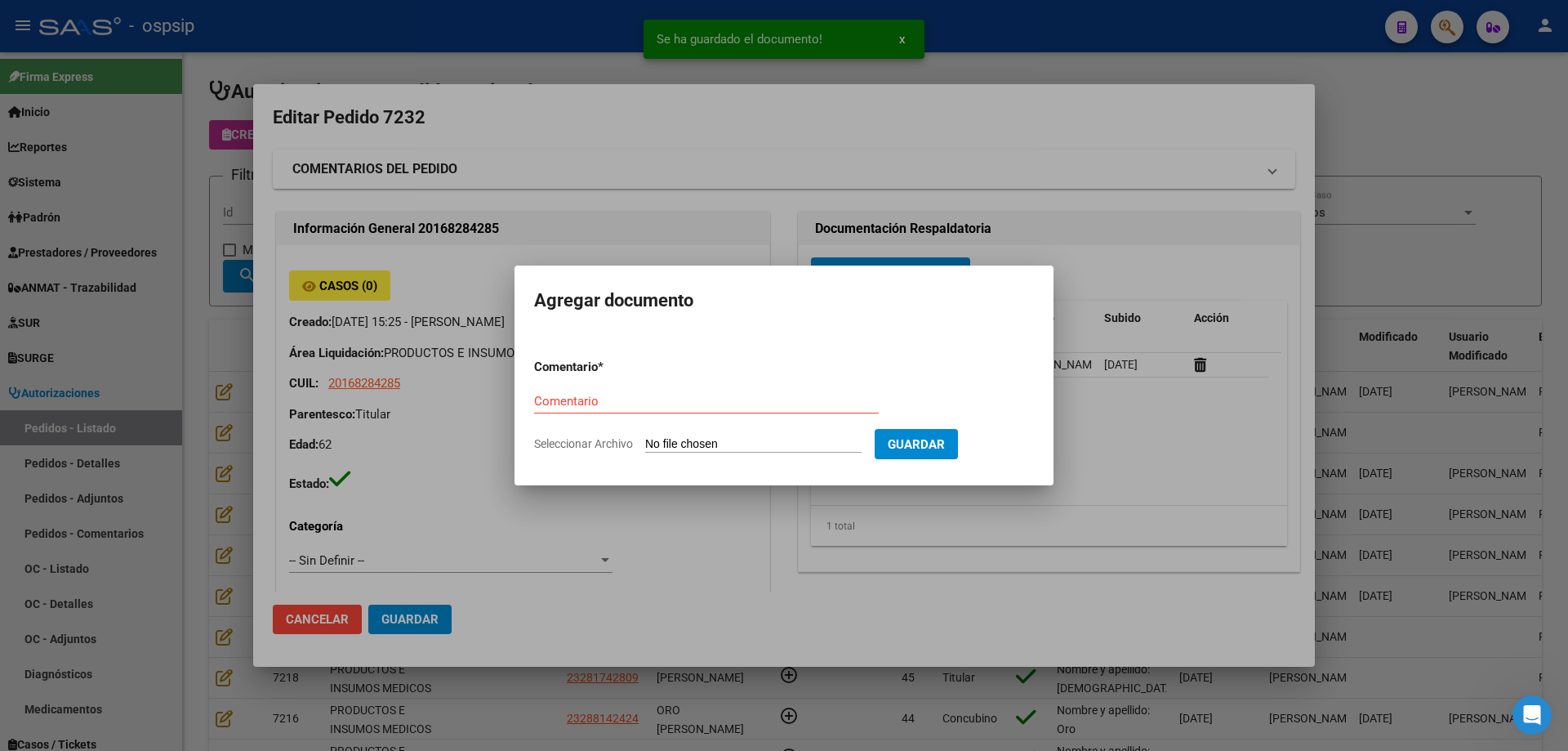
click at [757, 440] on input "Seleccionar Archivo" at bounding box center [753, 445] width 217 height 16
type input "C:\fakepath\acta [PERSON_NAME].jpeg"
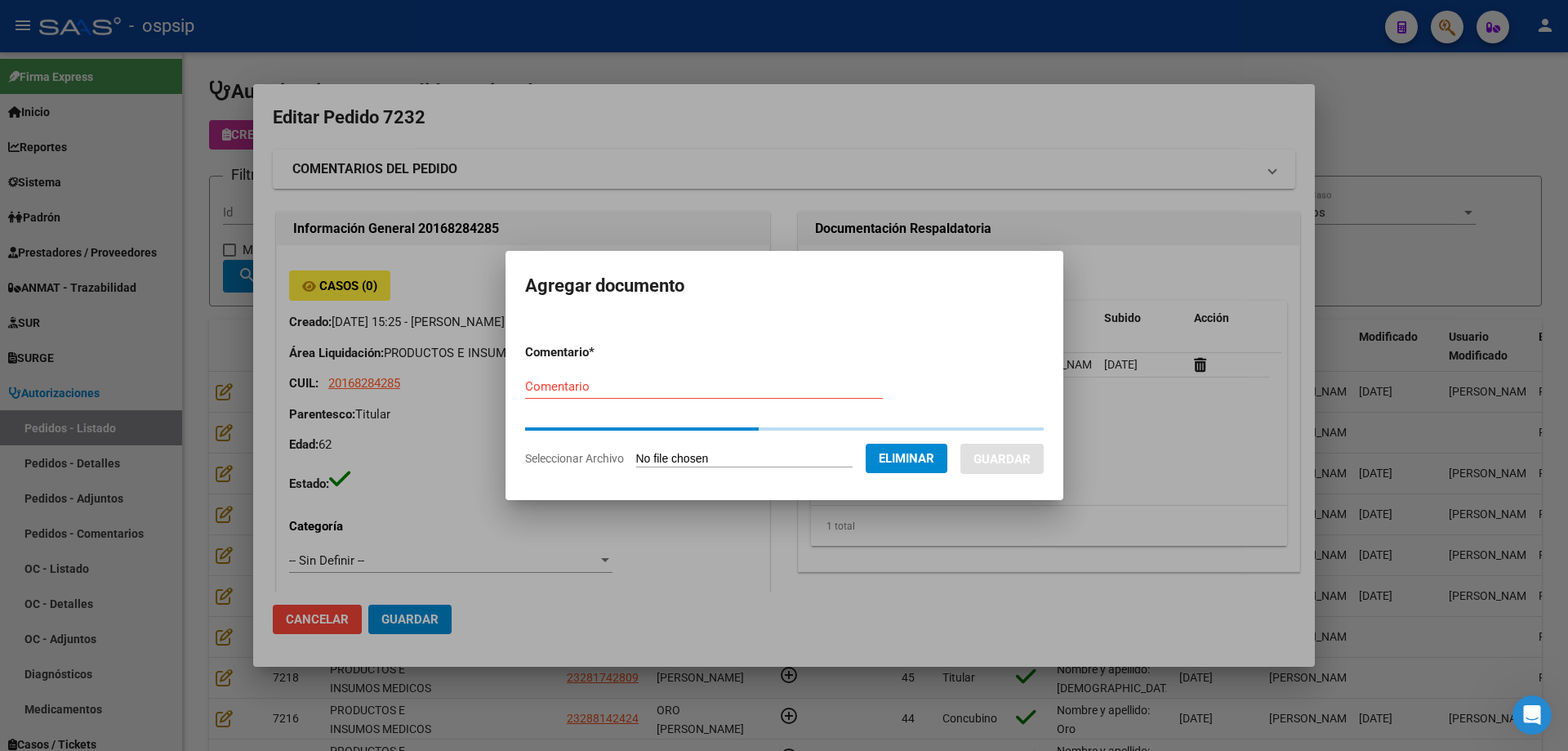
click at [566, 399] on div "Comentario" at bounding box center [704, 394] width 358 height 40
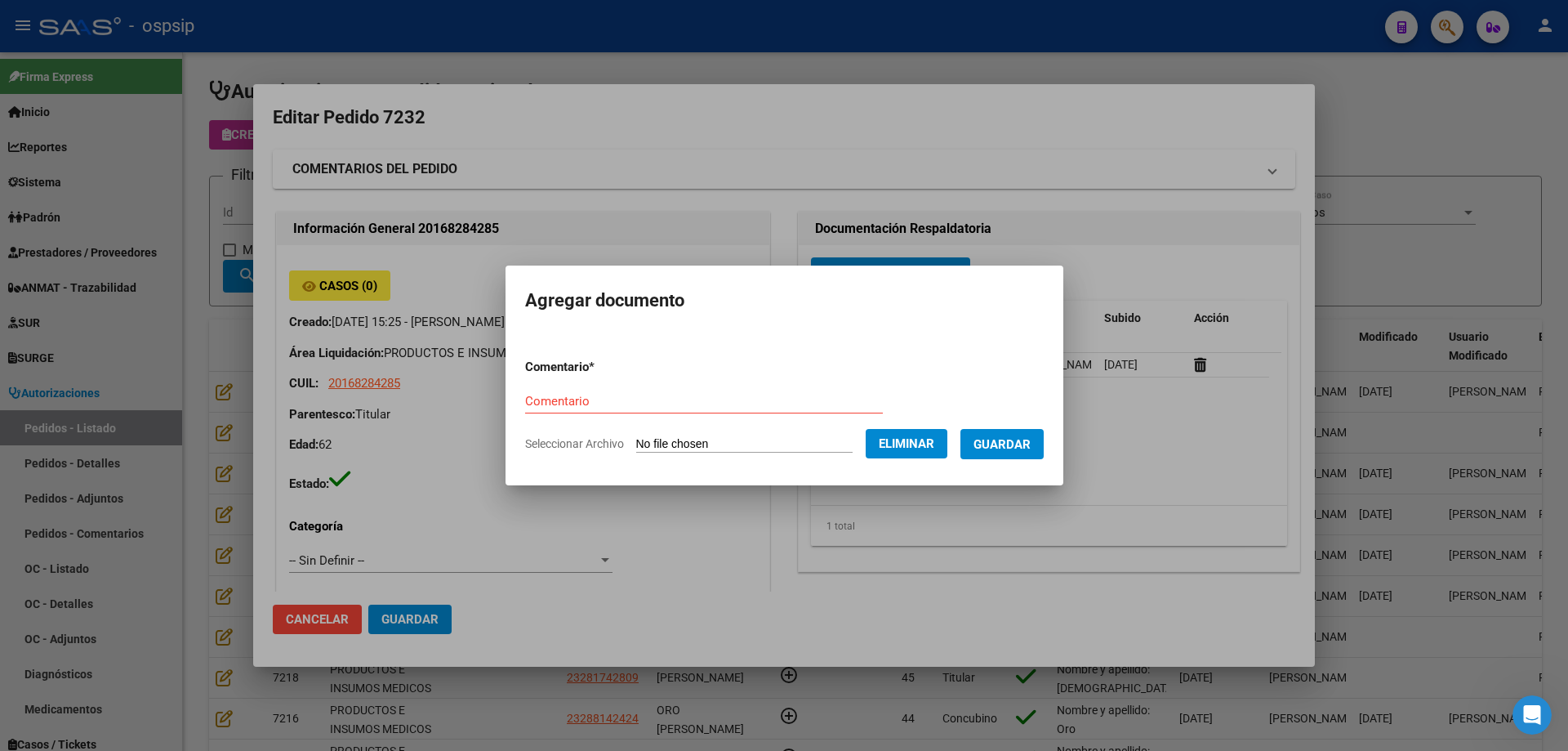
click at [585, 394] on input "Comentario" at bounding box center [704, 401] width 358 height 15
type input "a"
type input "Acta"
click at [1013, 451] on span "Guardar" at bounding box center [1002, 444] width 57 height 15
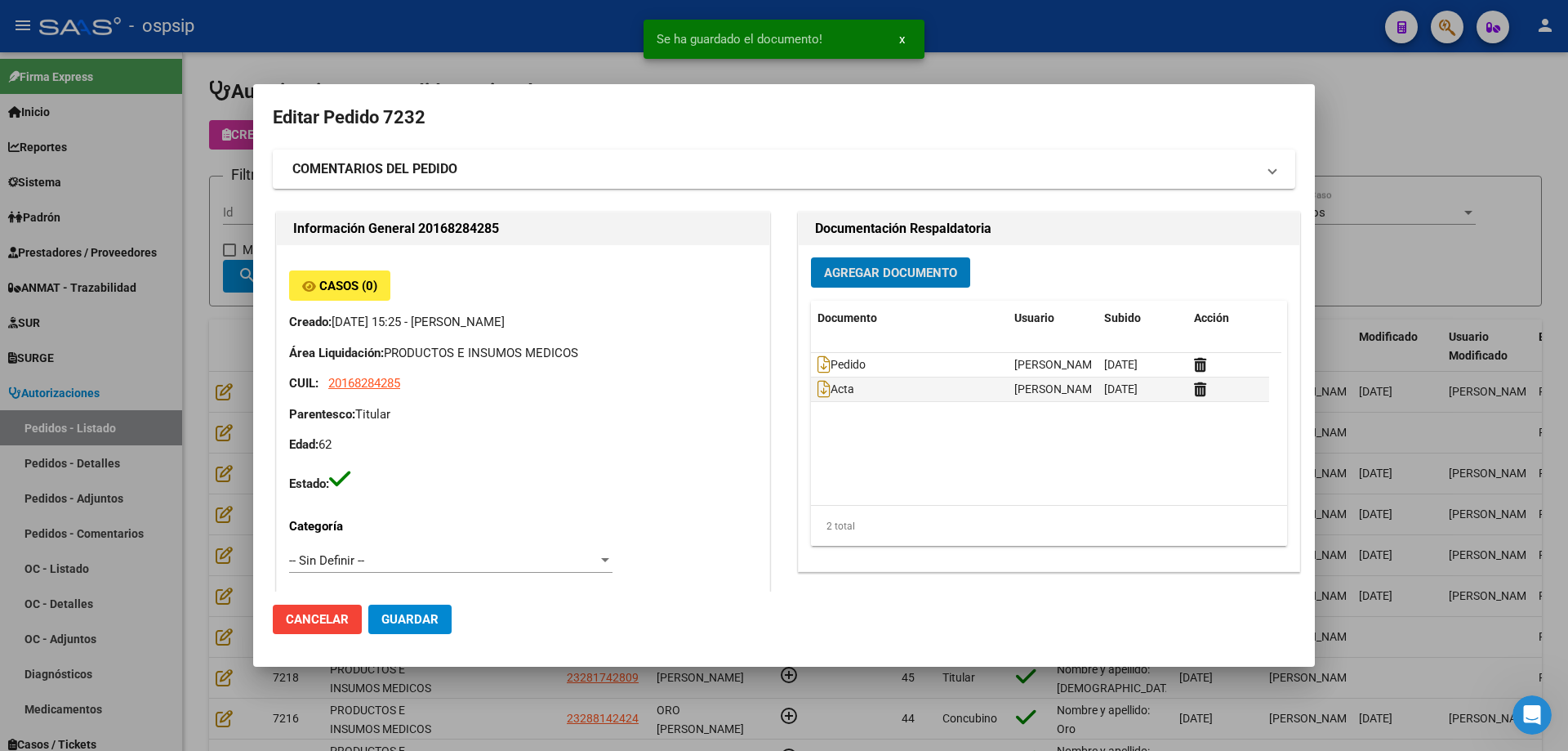
click at [892, 275] on span "Agregar Documento" at bounding box center [891, 273] width 133 height 15
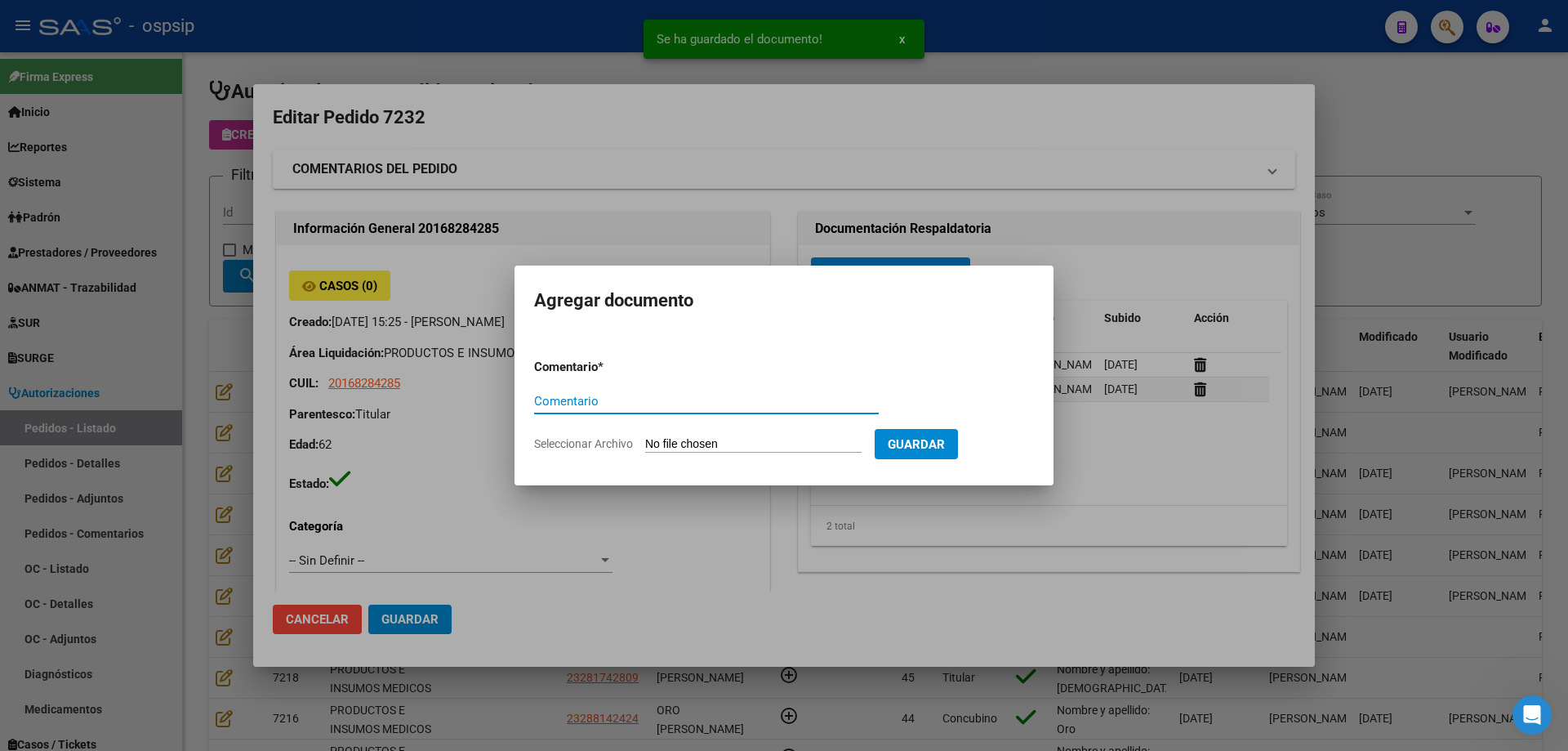
click at [711, 440] on input "Seleccionar Archivo" at bounding box center [753, 445] width 217 height 16
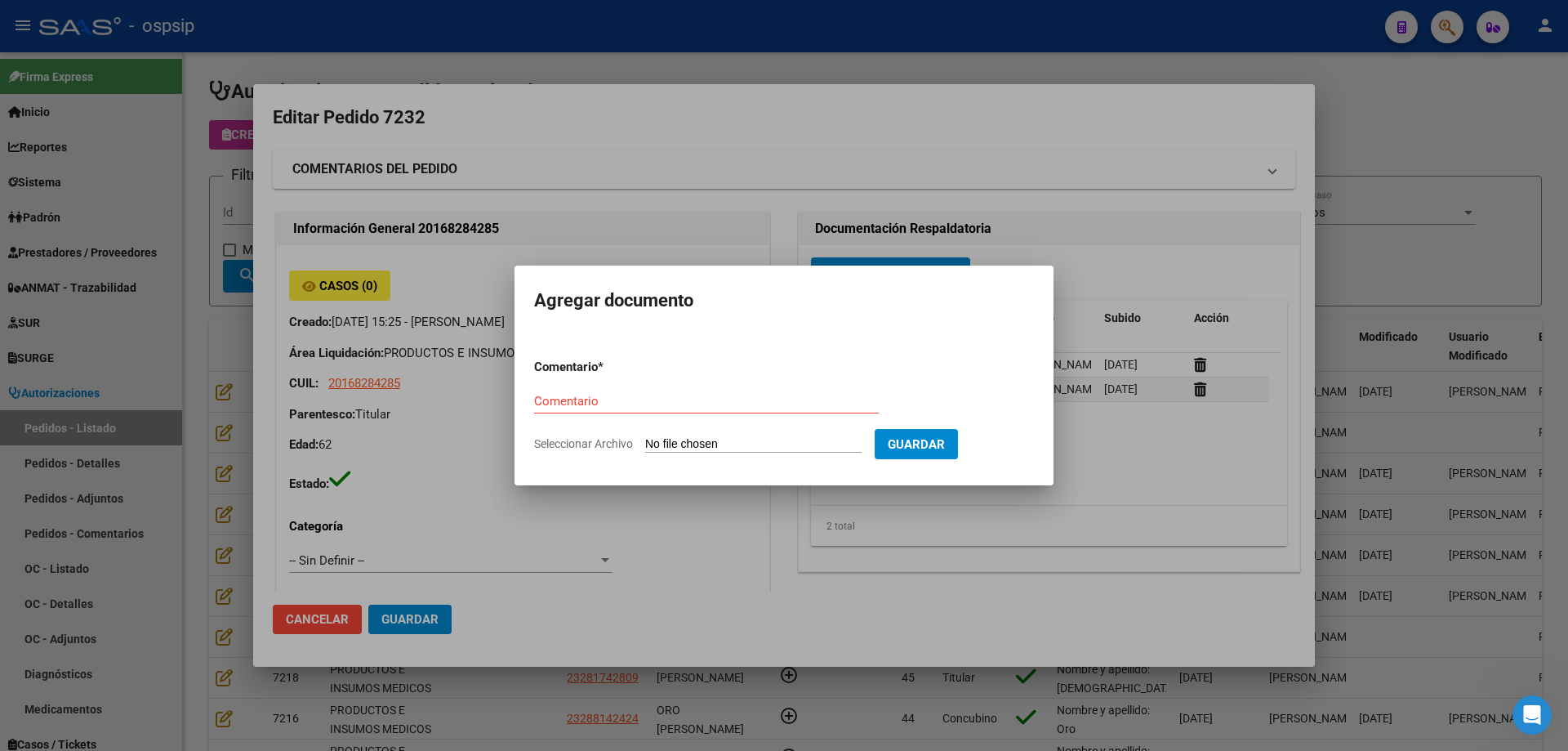
type input "C:\fakepath\horario laboral [PERSON_NAME].jpeg"
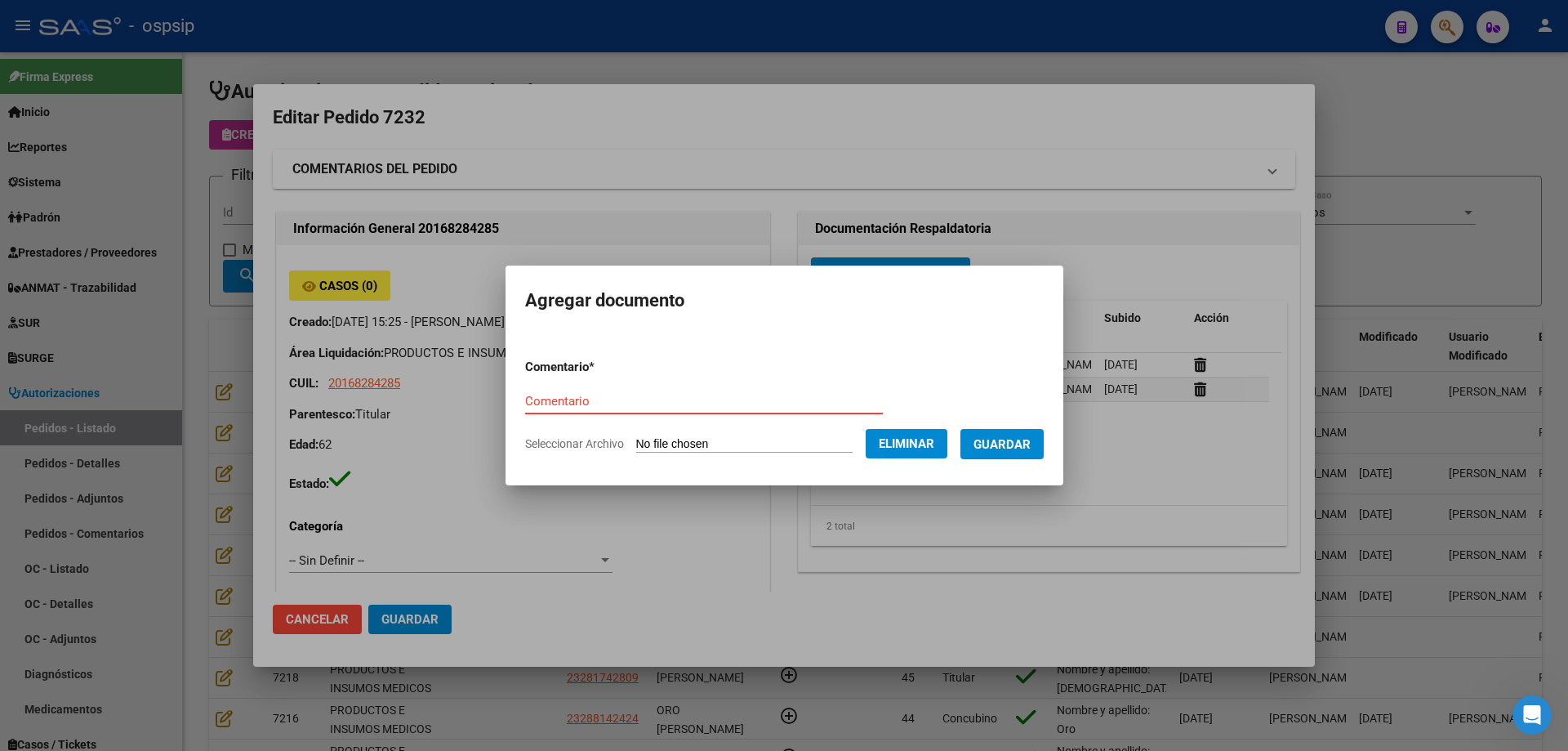
click at [604, 395] on input "Comentario" at bounding box center [704, 401] width 358 height 15
type input "Horario laboral"
click at [1031, 442] on span "Guardar" at bounding box center [1002, 444] width 57 height 15
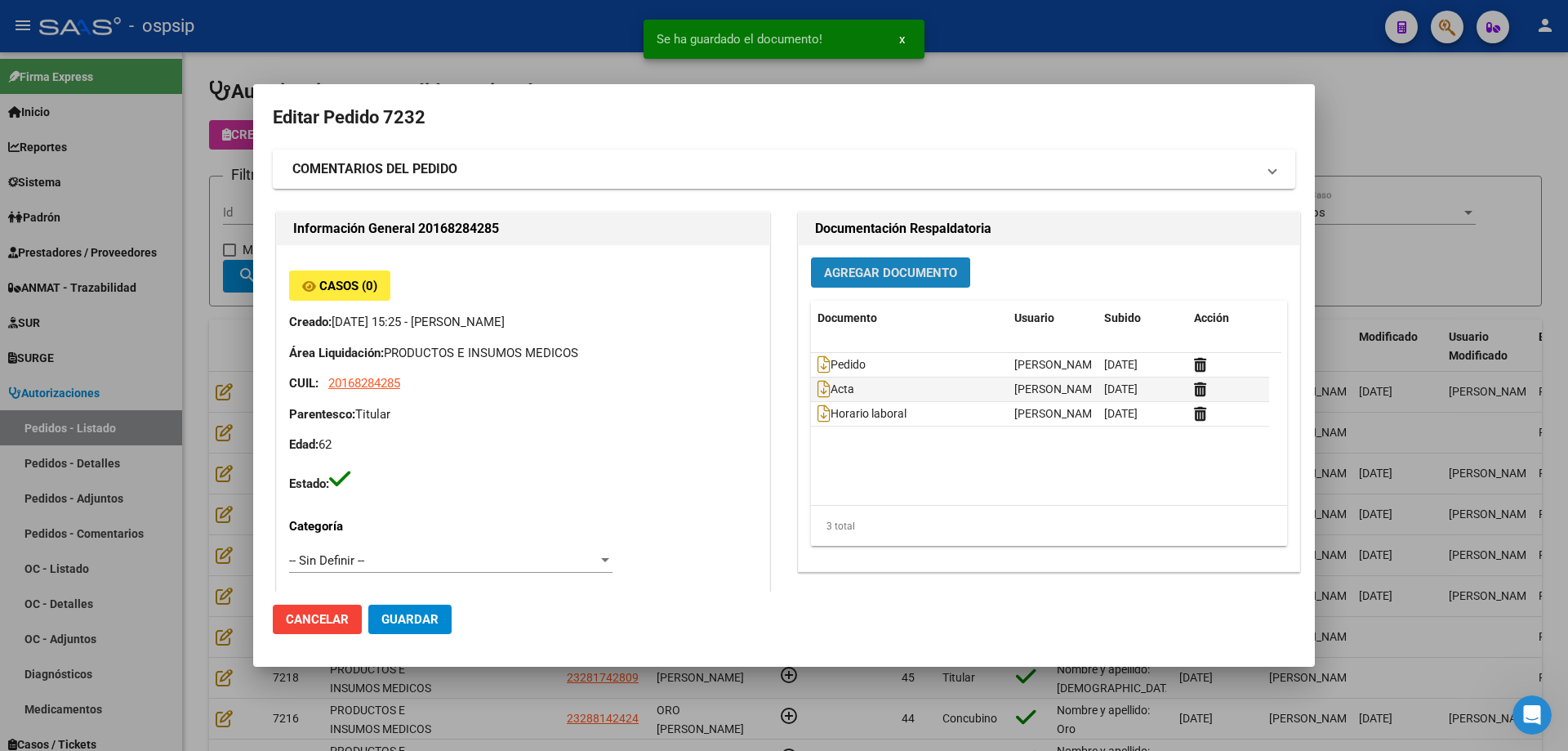
click at [879, 277] on span "Agregar Documento" at bounding box center [891, 273] width 133 height 15
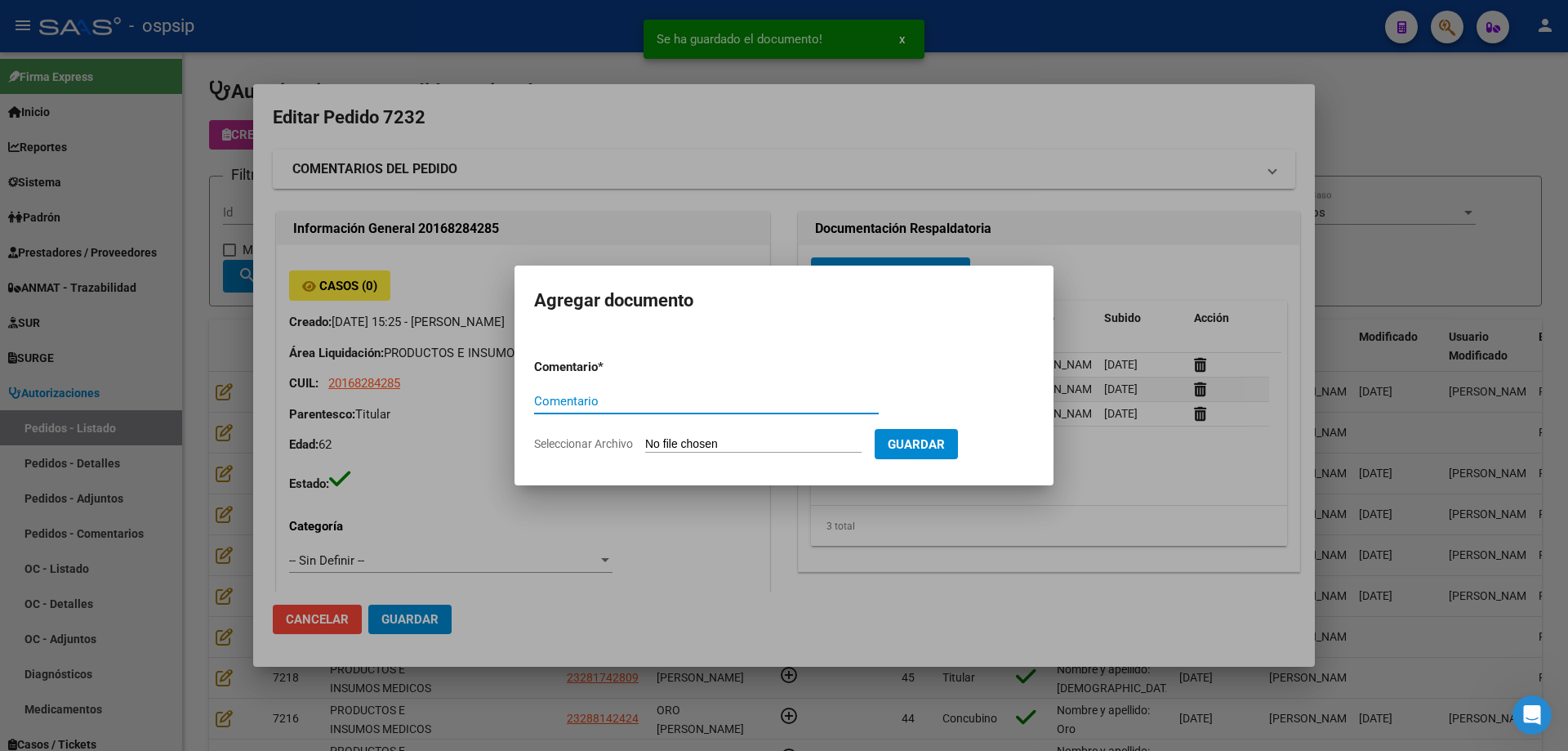
click at [771, 441] on input "Seleccionar Archivo" at bounding box center [753, 445] width 217 height 16
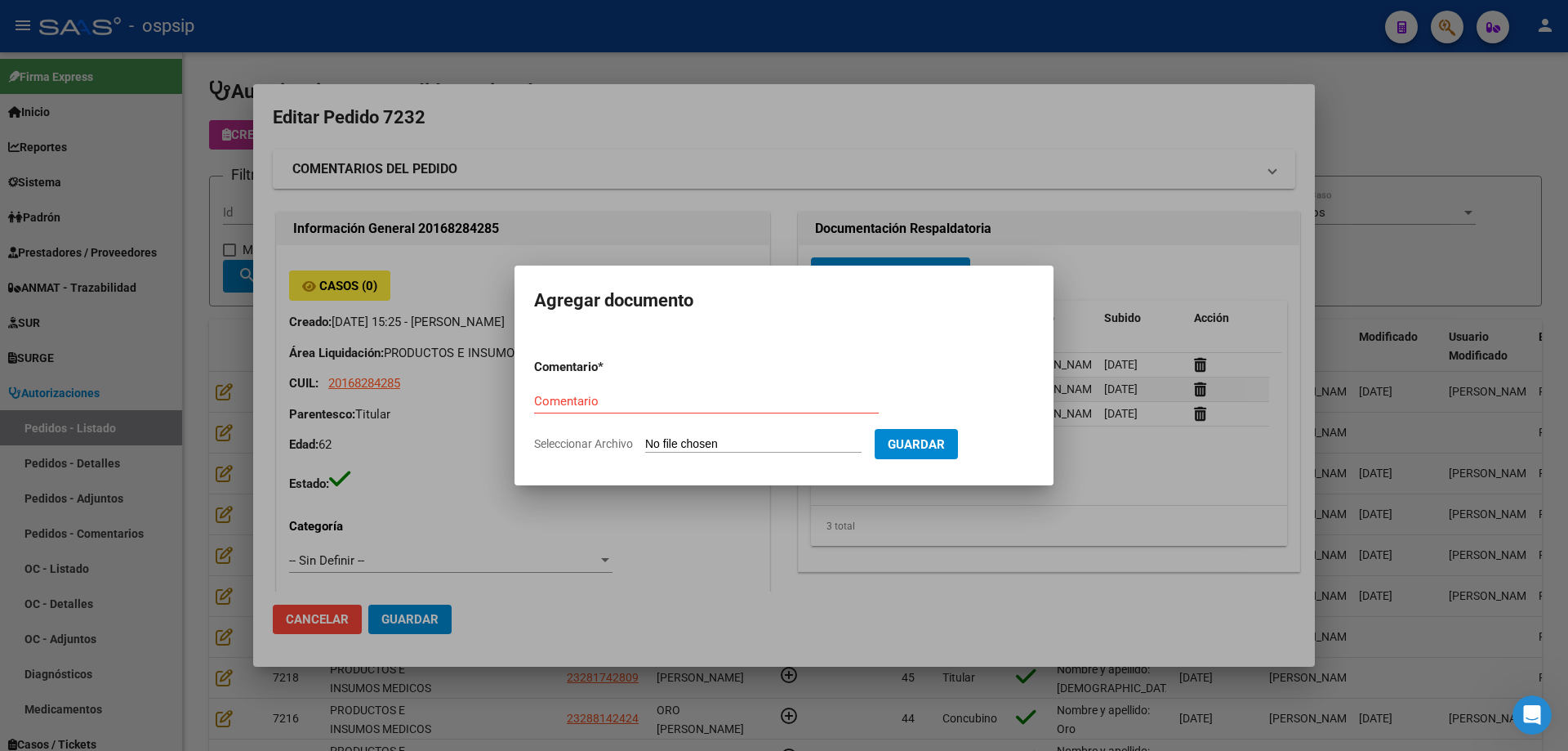
type input "C:\fakepath\imagen 1 [PERSON_NAME].jpg"
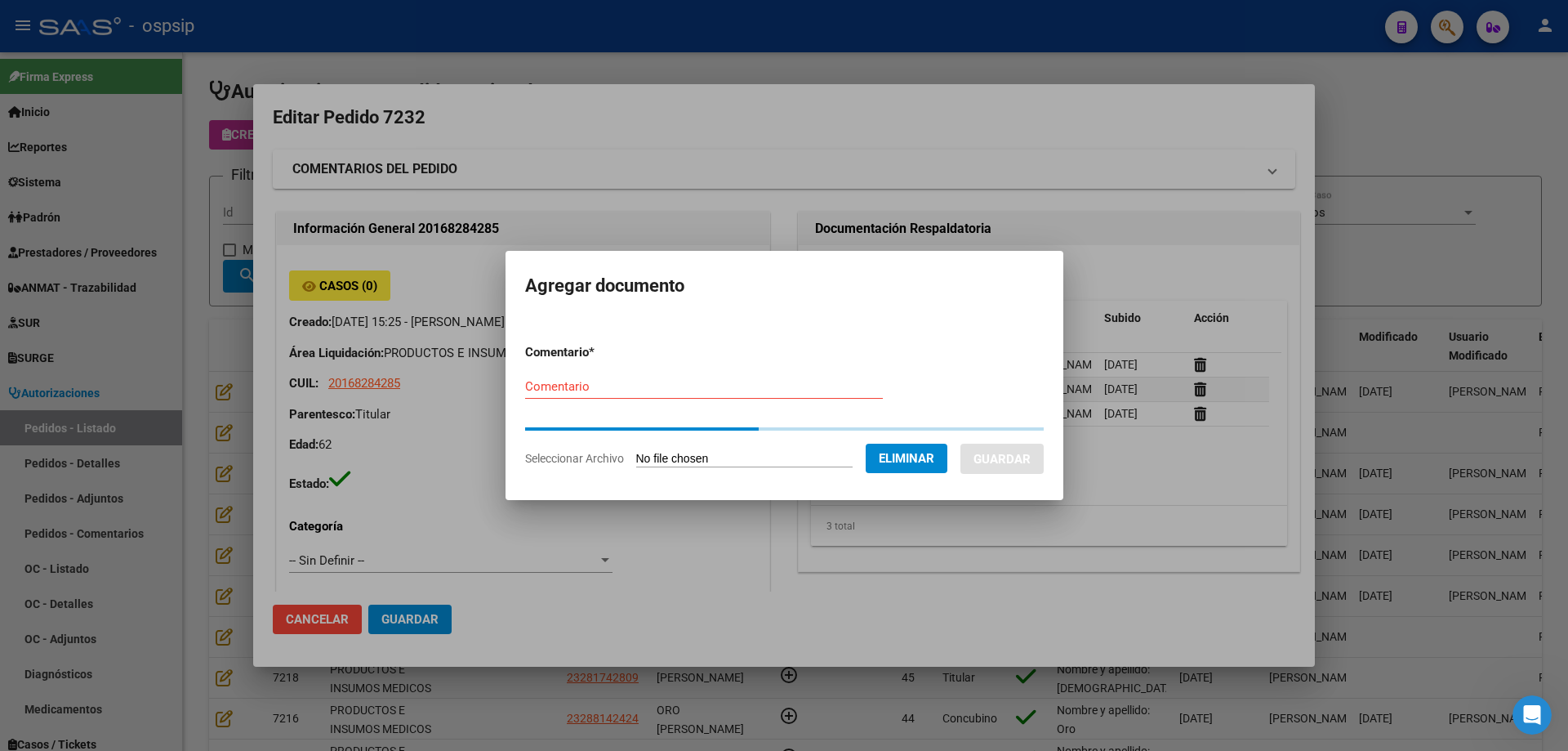
click at [709, 395] on div "Comentario" at bounding box center [704, 387] width 358 height 24
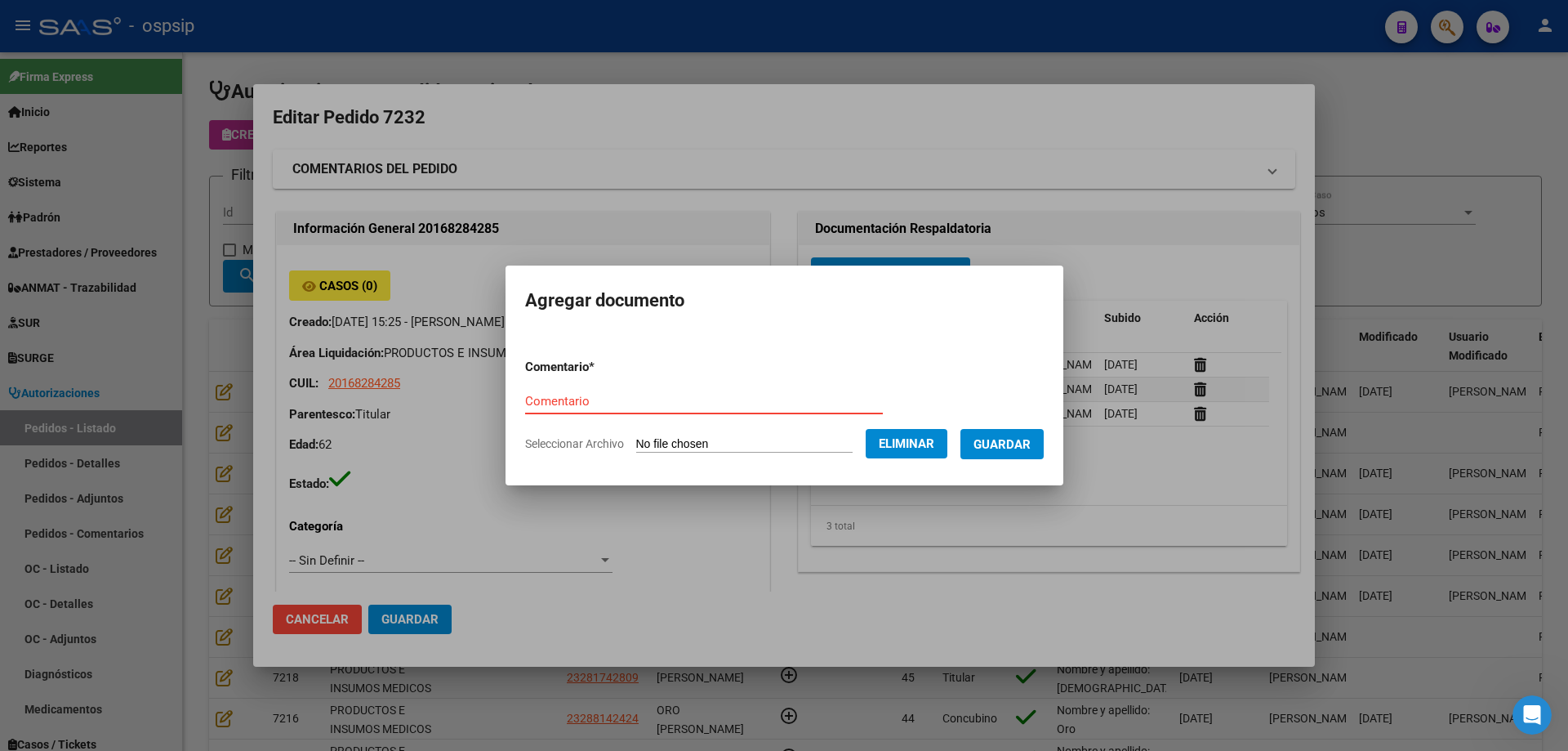
click at [710, 394] on input "Comentario" at bounding box center [704, 401] width 358 height 15
type input "Imagen"
click at [1030, 439] on span "Guardar" at bounding box center [1002, 444] width 57 height 15
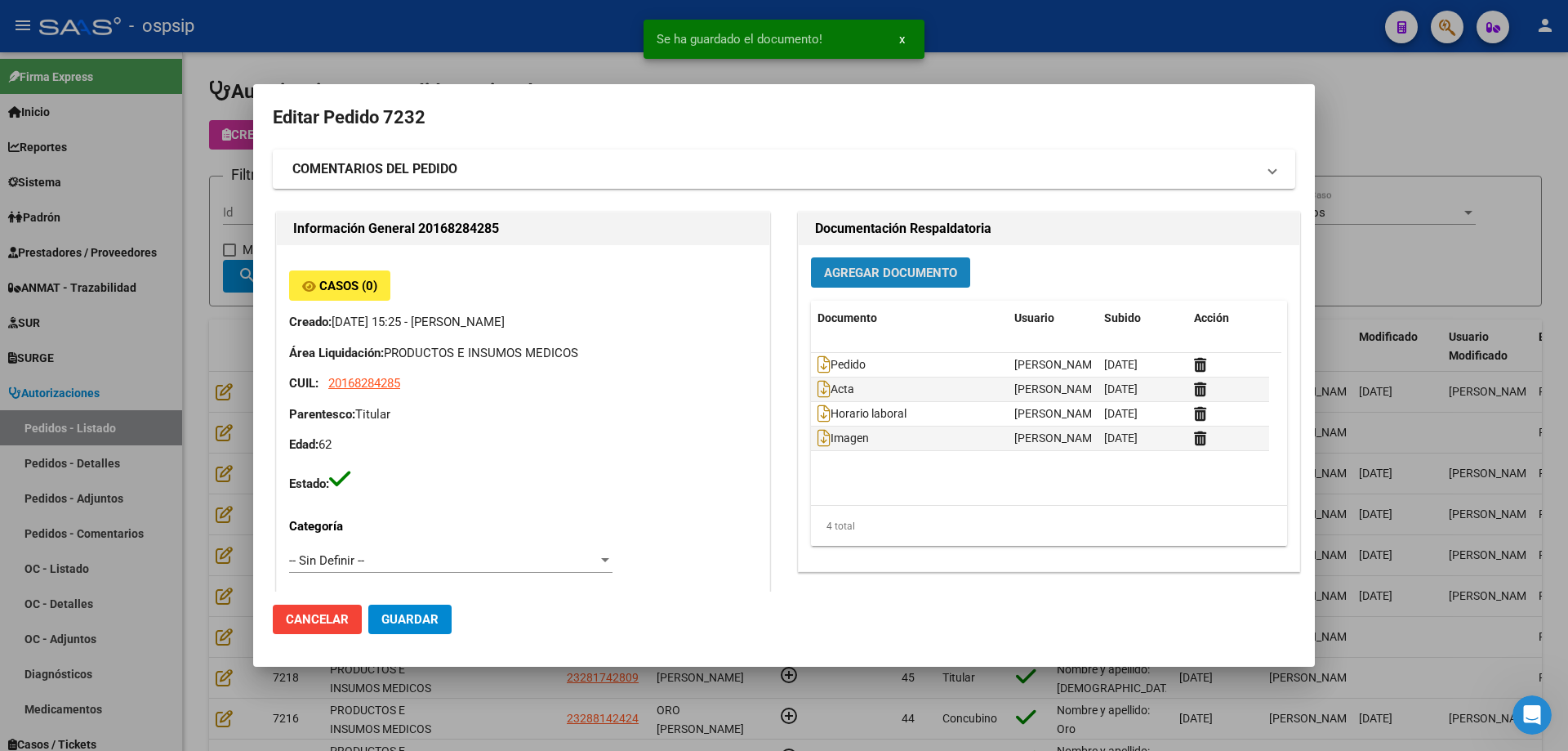
click at [885, 276] on span "Agregar Documento" at bounding box center [891, 273] width 133 height 15
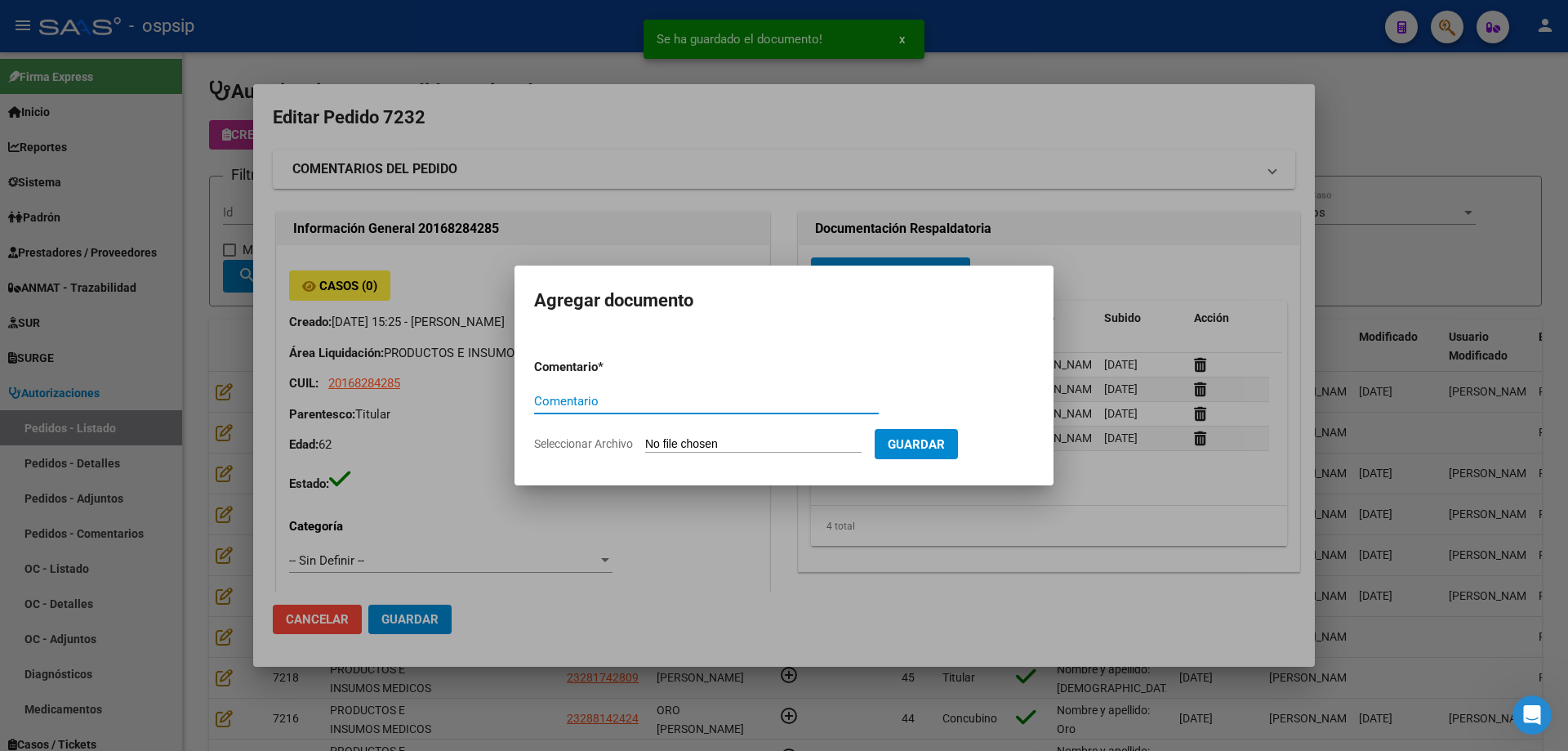
click at [756, 440] on input "Seleccionar Archivo" at bounding box center [753, 445] width 217 height 16
type input "C:\fakepath\imagen 2 [PERSON_NAME].jpg"
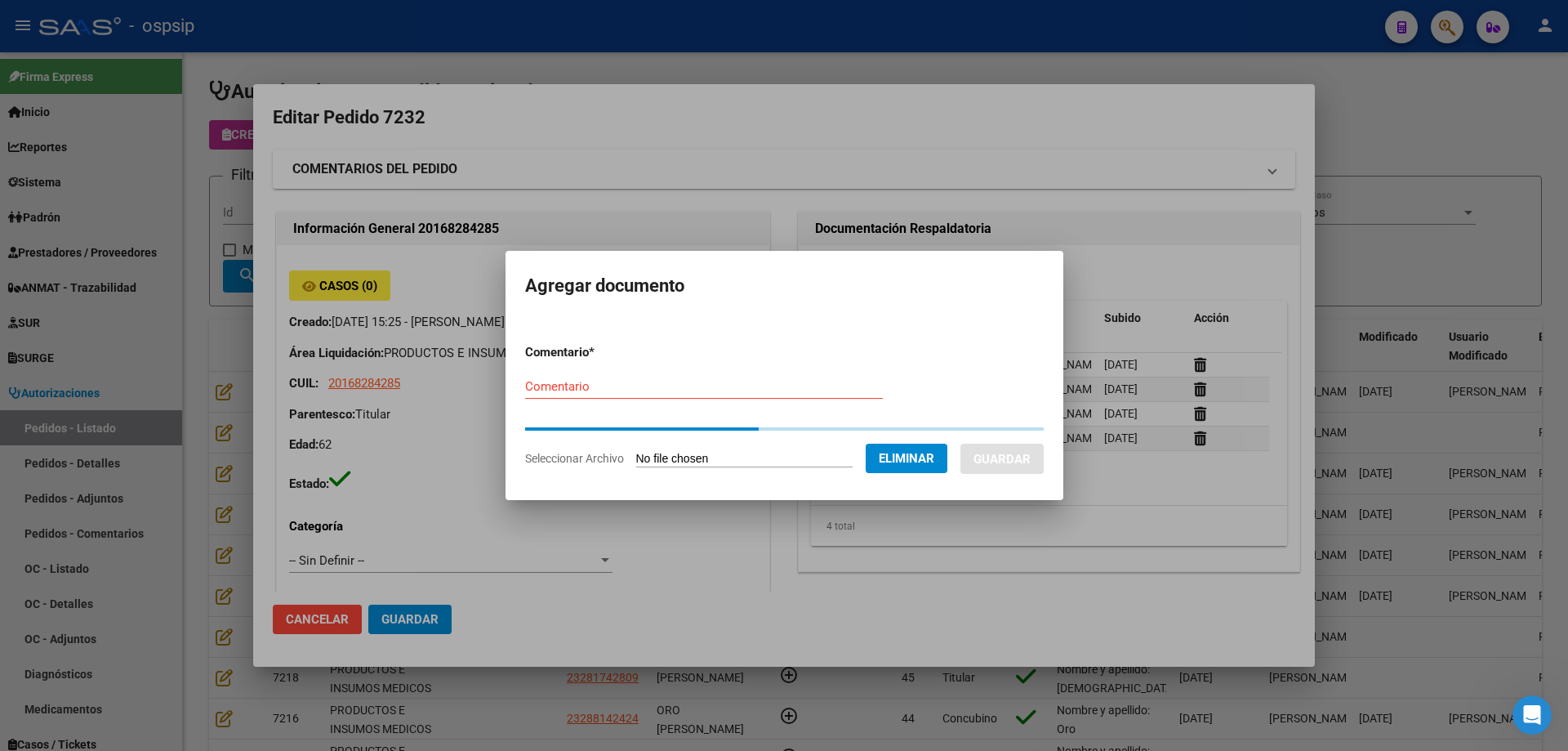
drag, startPoint x: 577, startPoint y: 375, endPoint x: 575, endPoint y: 390, distance: 15.1
click at [576, 385] on div "Comentario" at bounding box center [704, 387] width 358 height 24
click at [575, 393] on input "Comentario" at bounding box center [704, 386] width 358 height 15
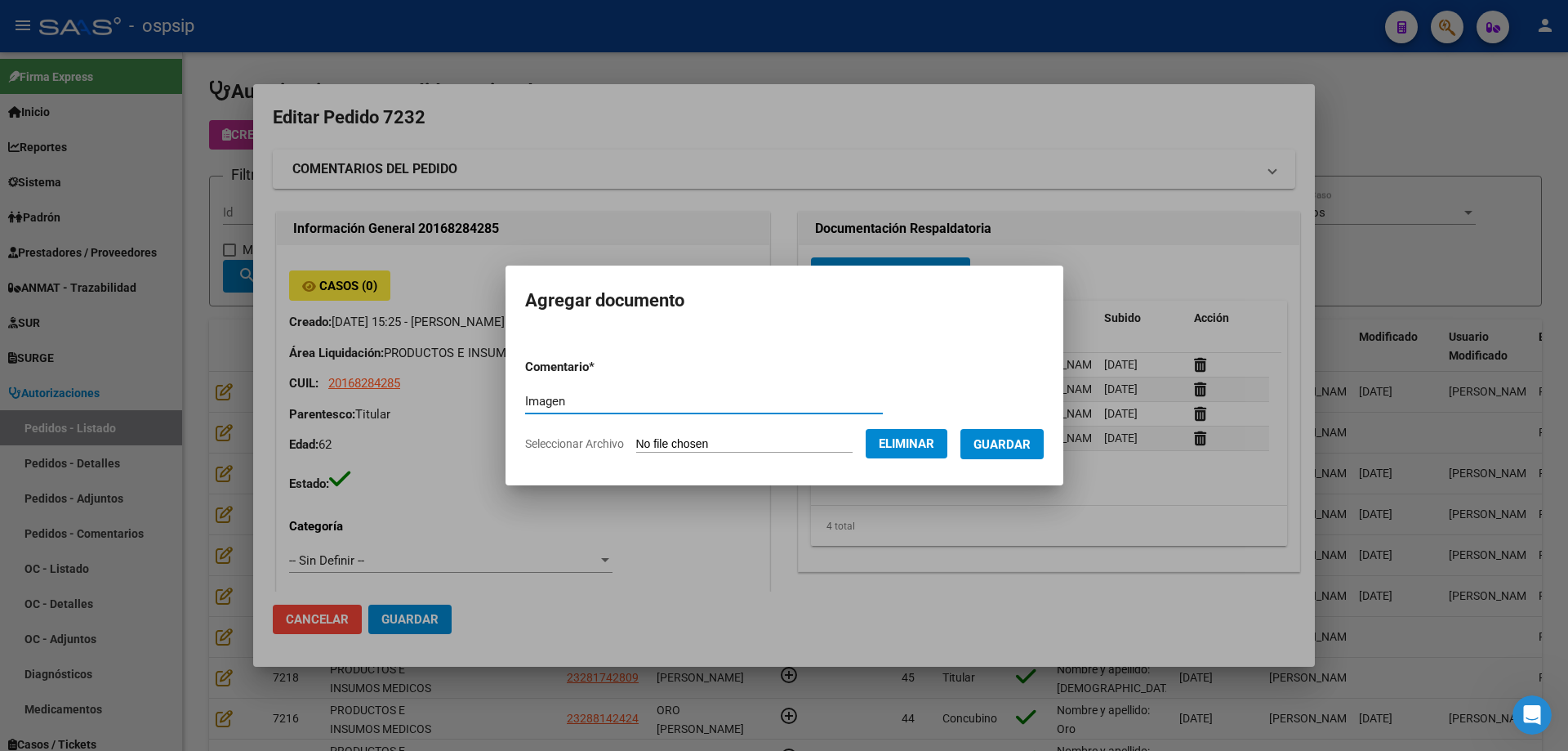
type input "Imagen"
click at [1024, 436] on span "Guardar" at bounding box center [1002, 443] width 57 height 15
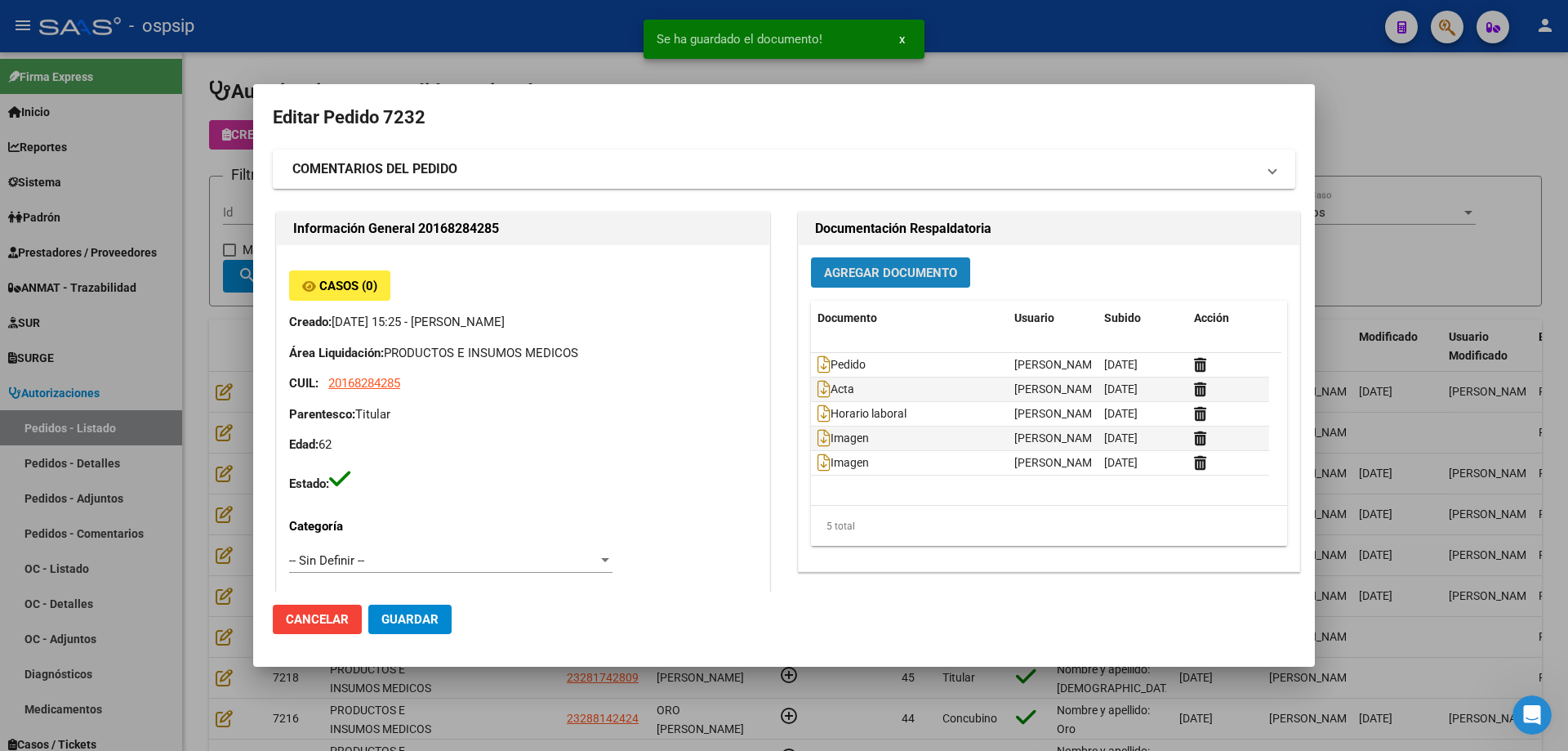
click at [904, 270] on span "Agregar Documento" at bounding box center [891, 273] width 133 height 15
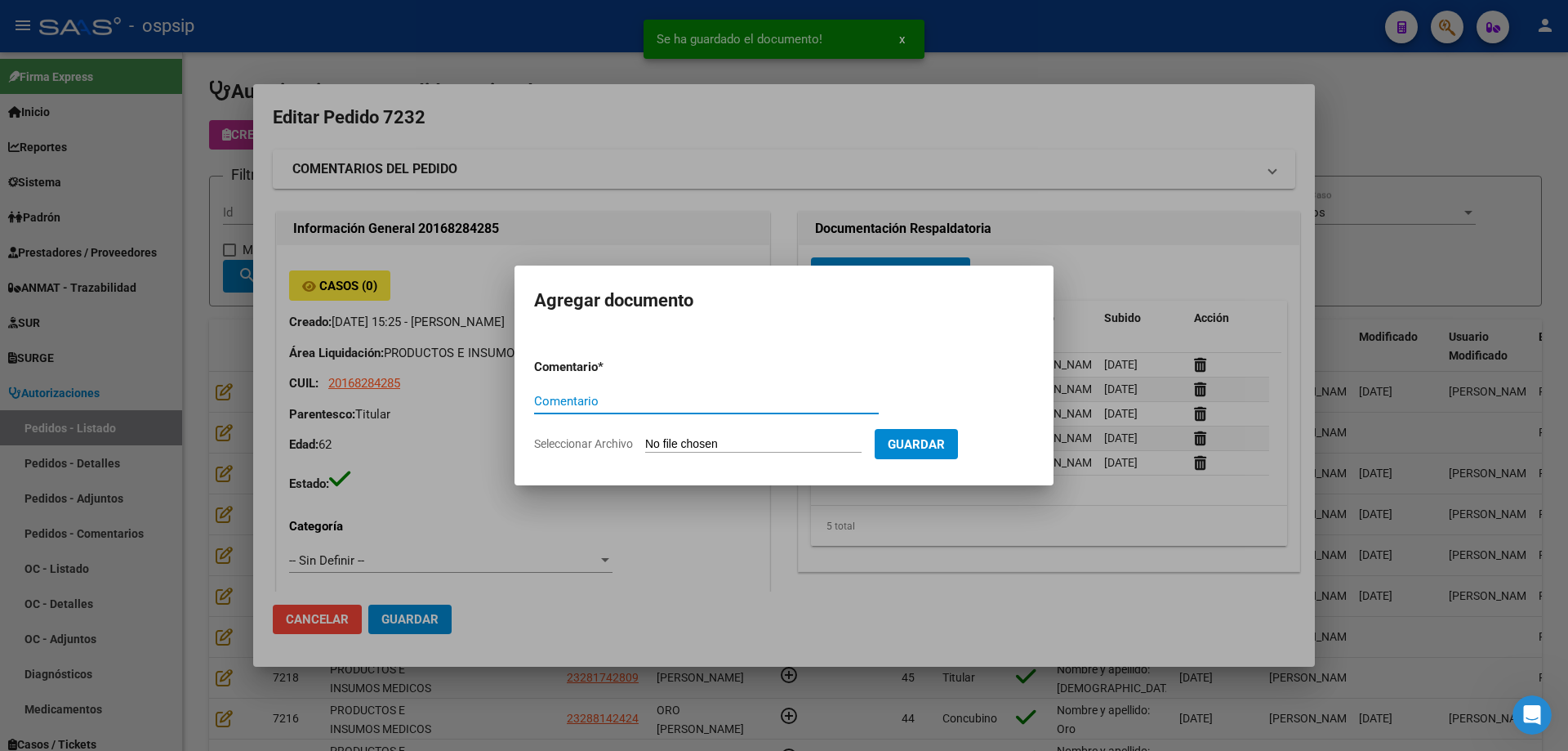
click at [767, 445] on input "Seleccionar Archivo" at bounding box center [753, 445] width 217 height 16
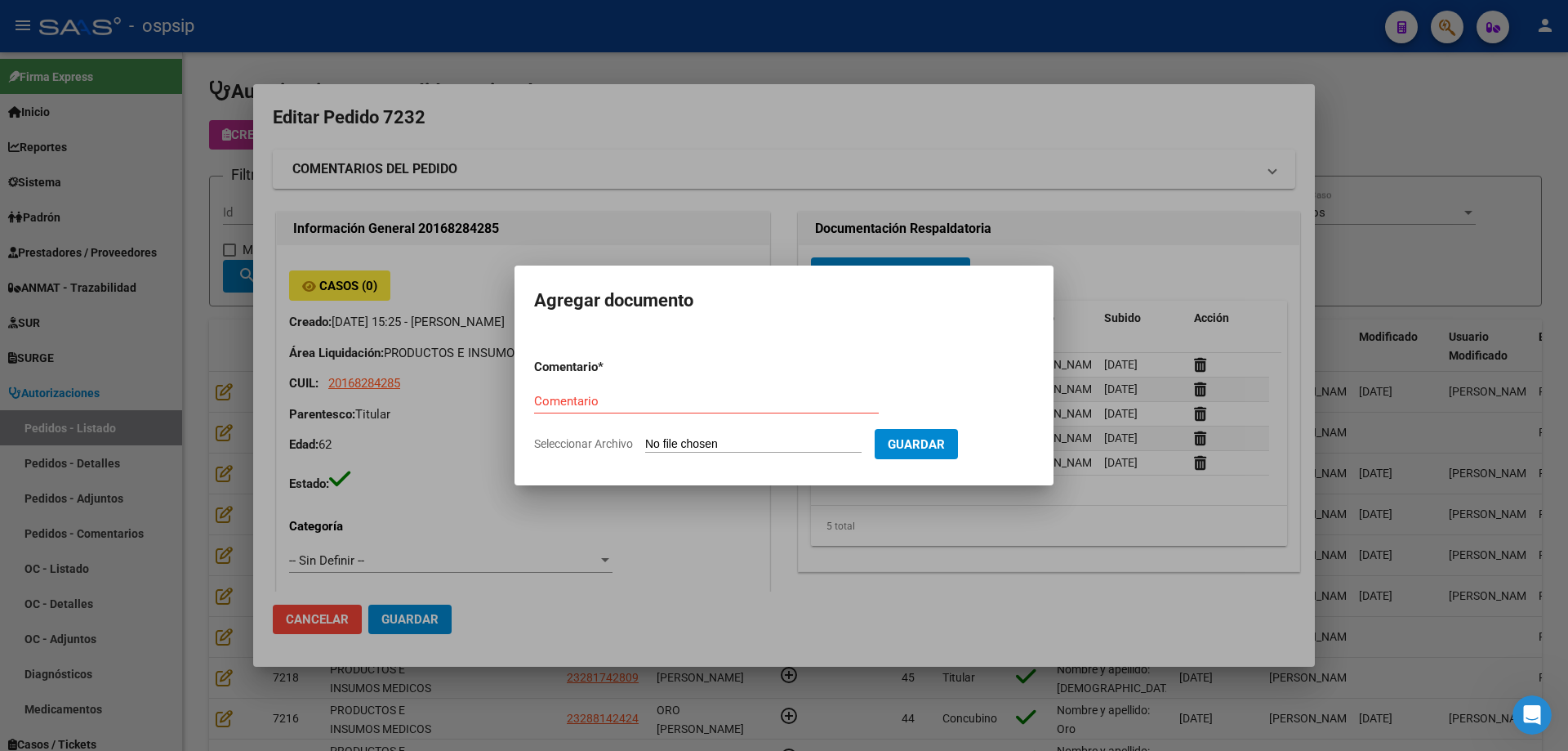
type input "C:\fakepath\autorizacion cx [PERSON_NAME].pdf"
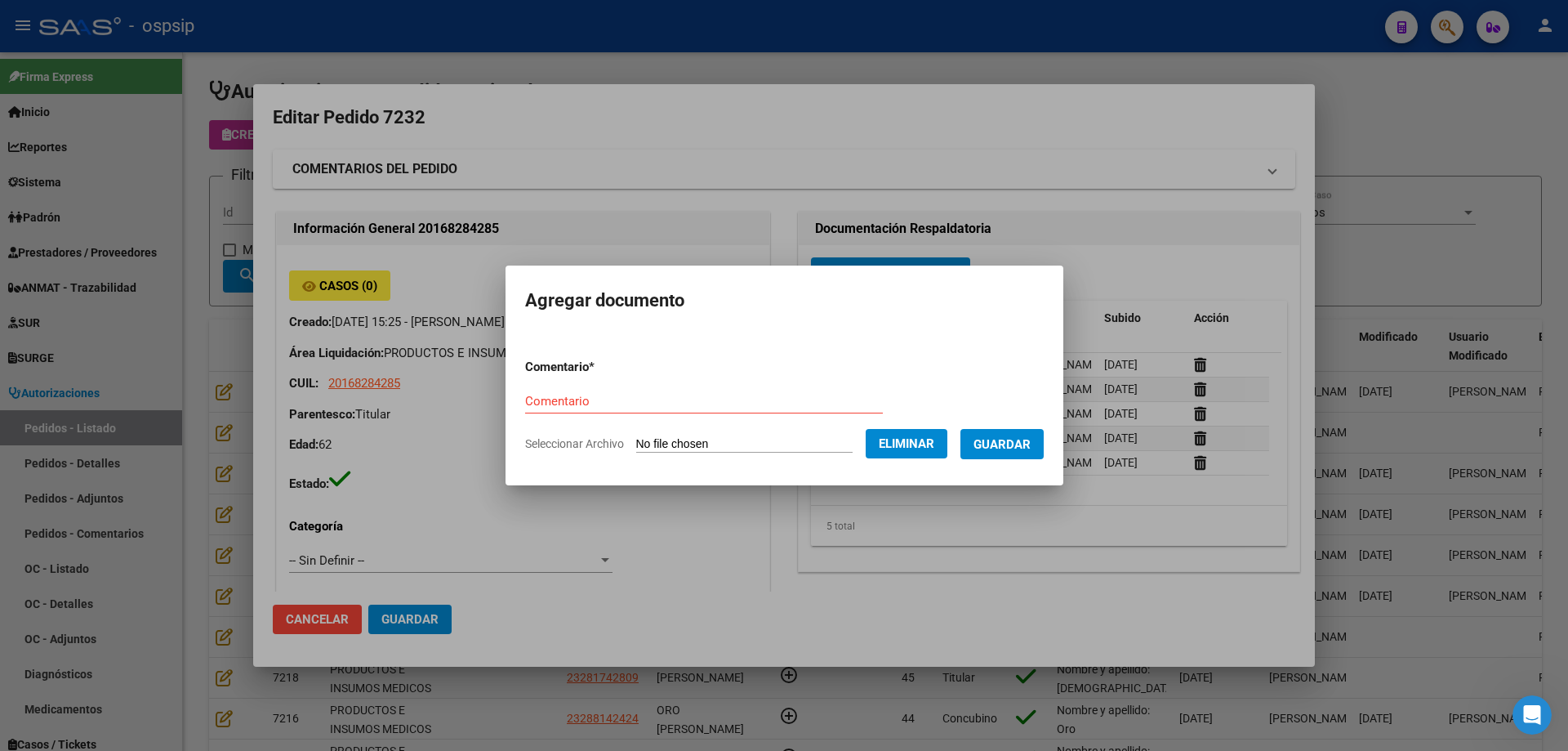
click at [642, 391] on div "Comentario" at bounding box center [704, 401] width 358 height 24
type input "Autorización cx"
click at [1031, 440] on span "Guardar" at bounding box center [1002, 444] width 57 height 15
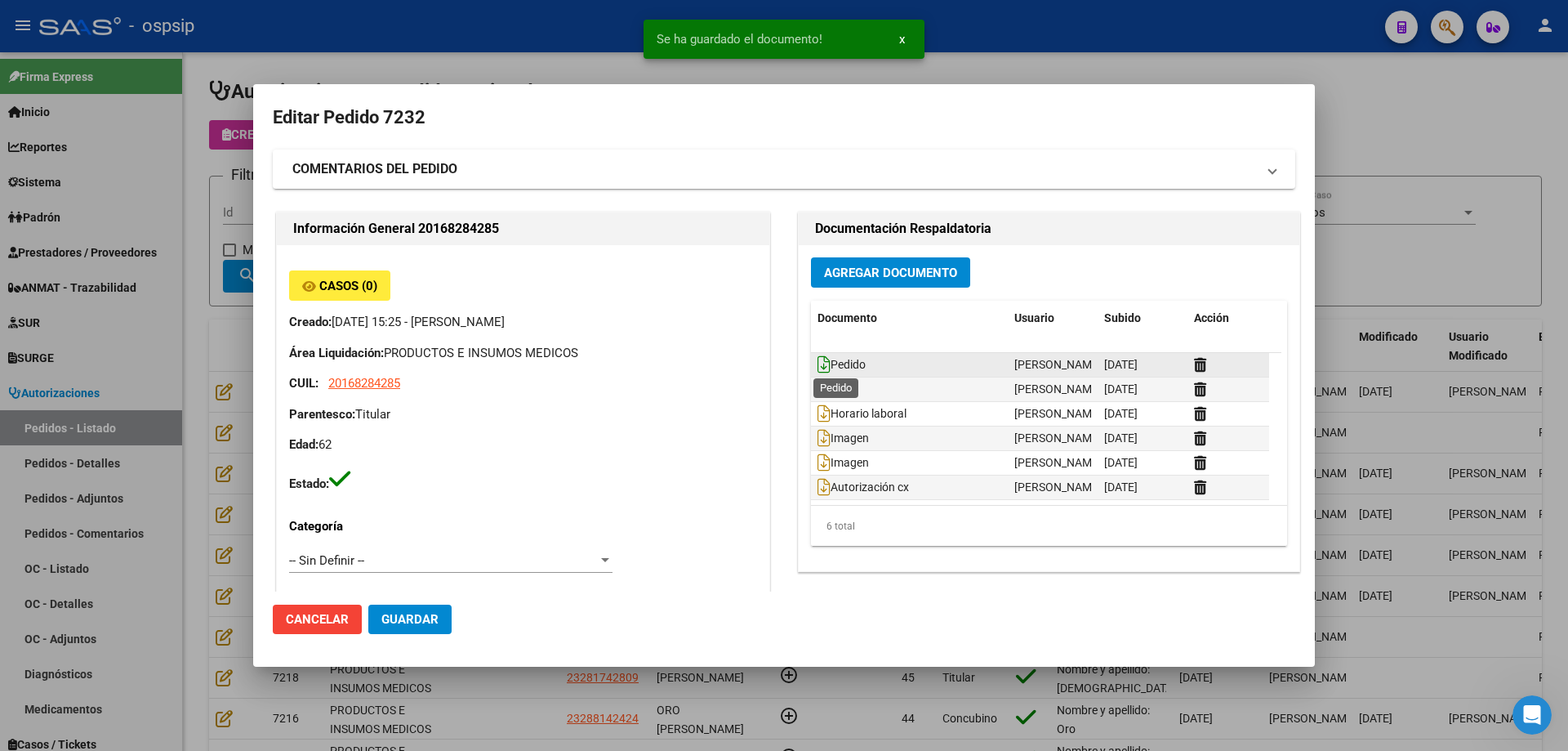
click at [817, 370] on icon at bounding box center [823, 364] width 13 height 18
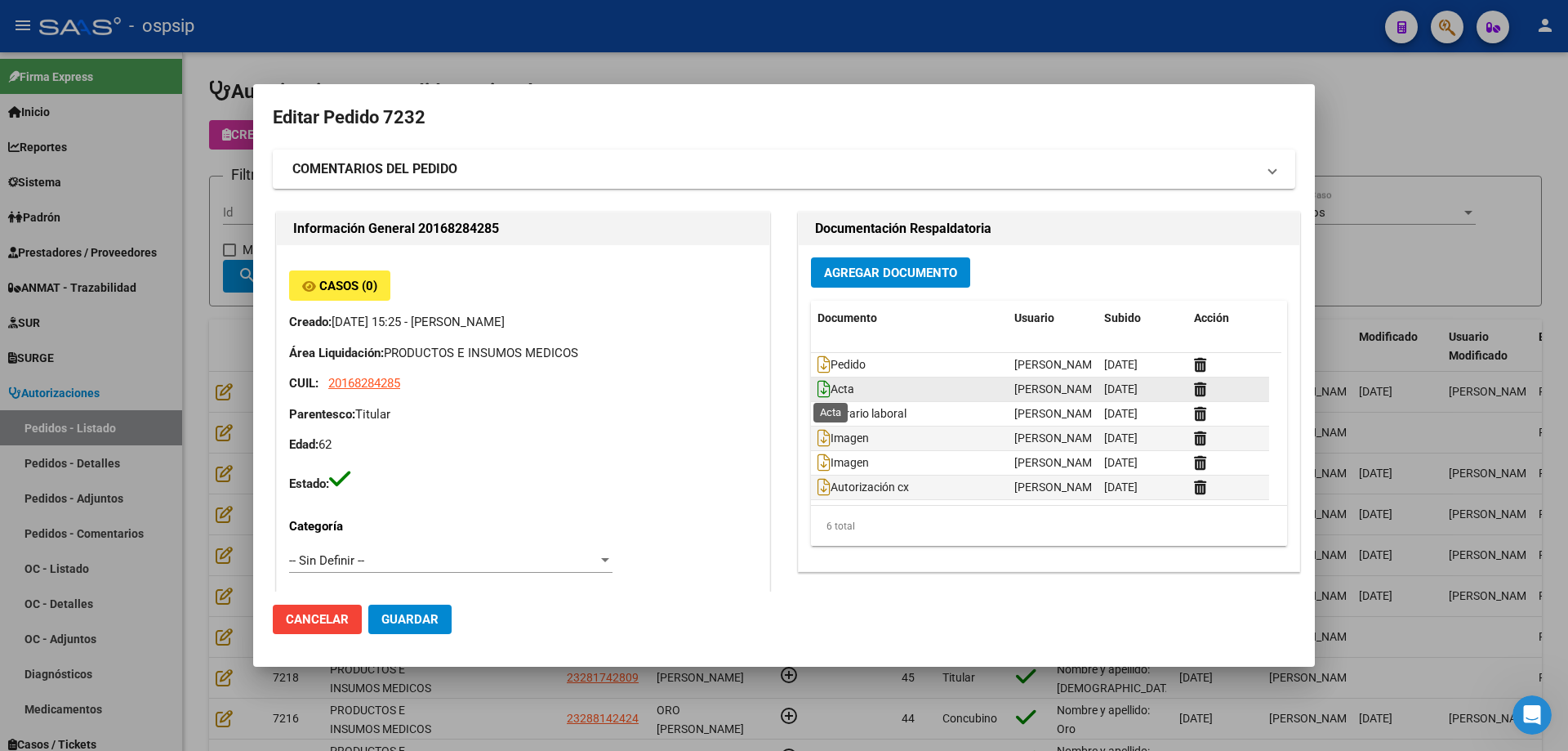
click at [818, 380] on icon at bounding box center [823, 388] width 13 height 18
click at [822, 408] on icon at bounding box center [823, 413] width 13 height 18
click at [817, 439] on icon at bounding box center [823, 438] width 13 height 18
click at [817, 464] on icon at bounding box center [823, 462] width 13 height 18
click at [818, 487] on icon at bounding box center [823, 487] width 13 height 18
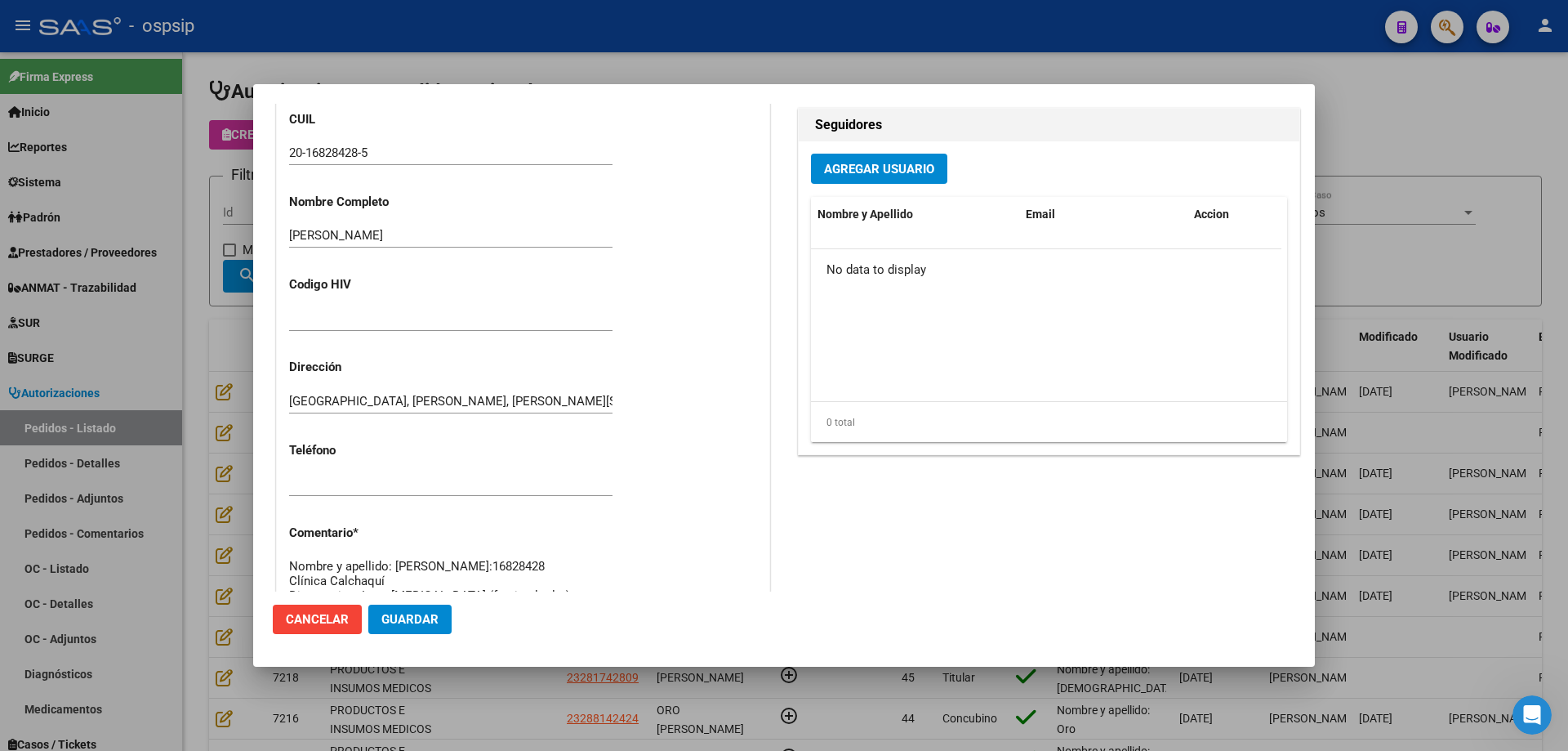
scroll to position [653, 0]
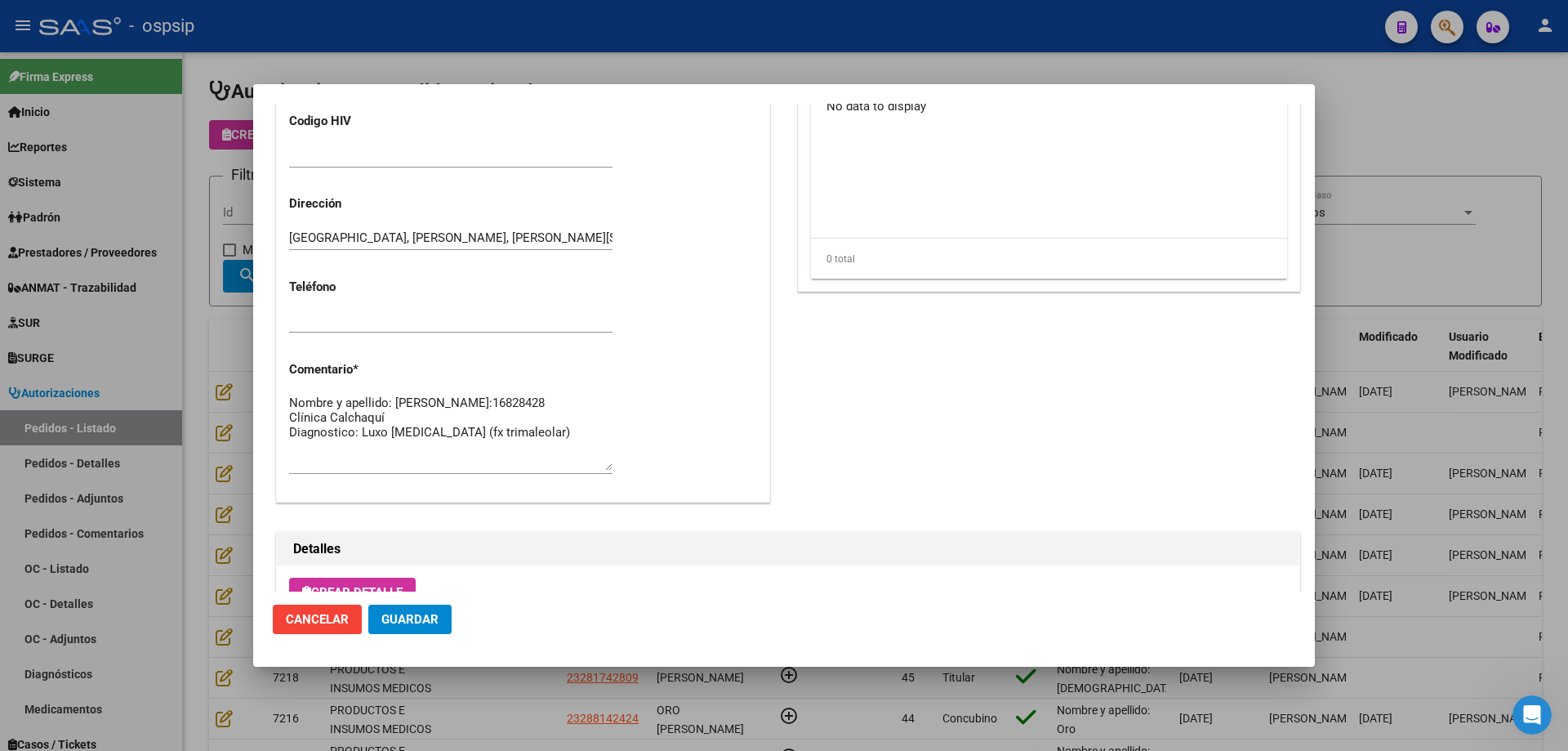
click at [428, 625] on span "Guardar" at bounding box center [410, 619] width 57 height 15
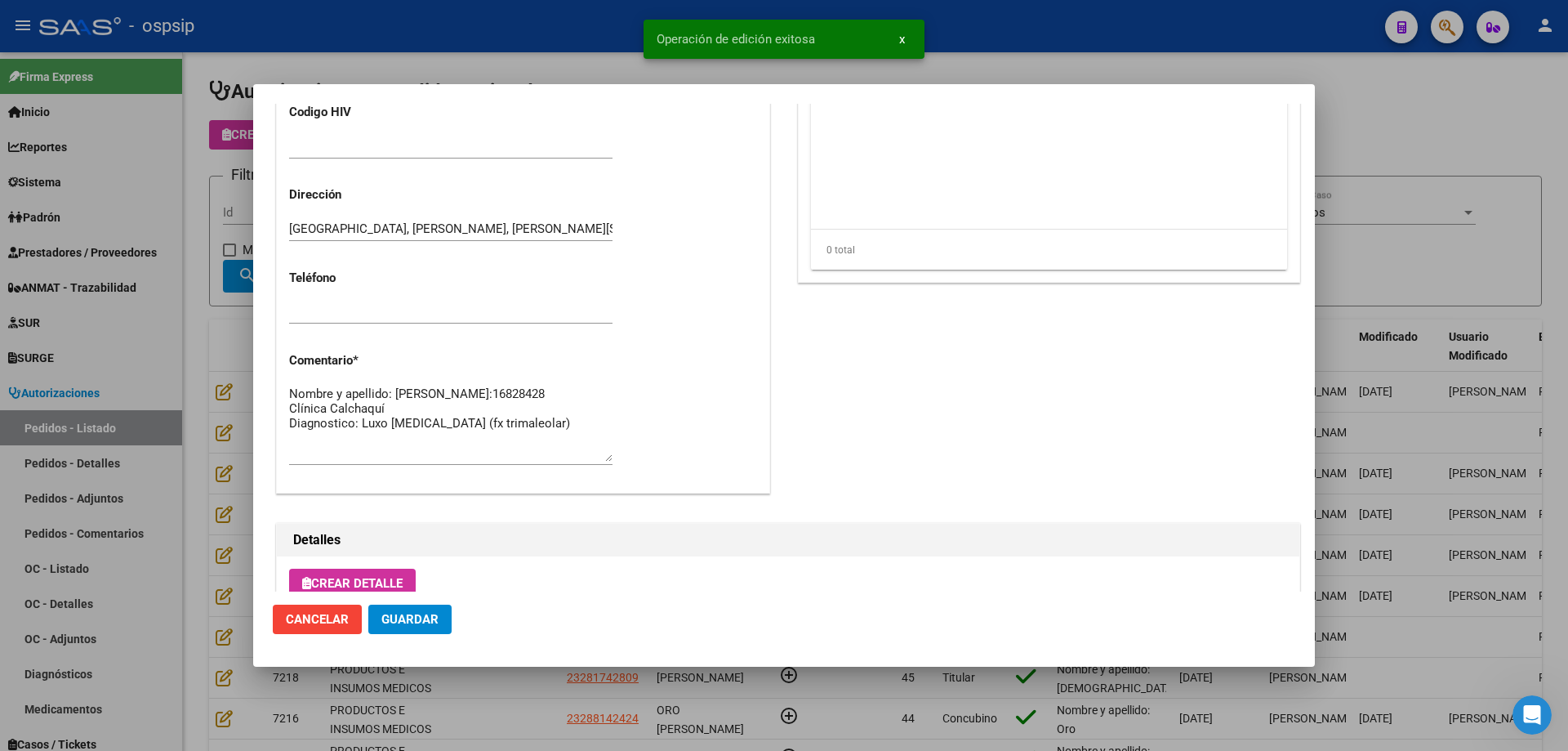
scroll to position [653, 0]
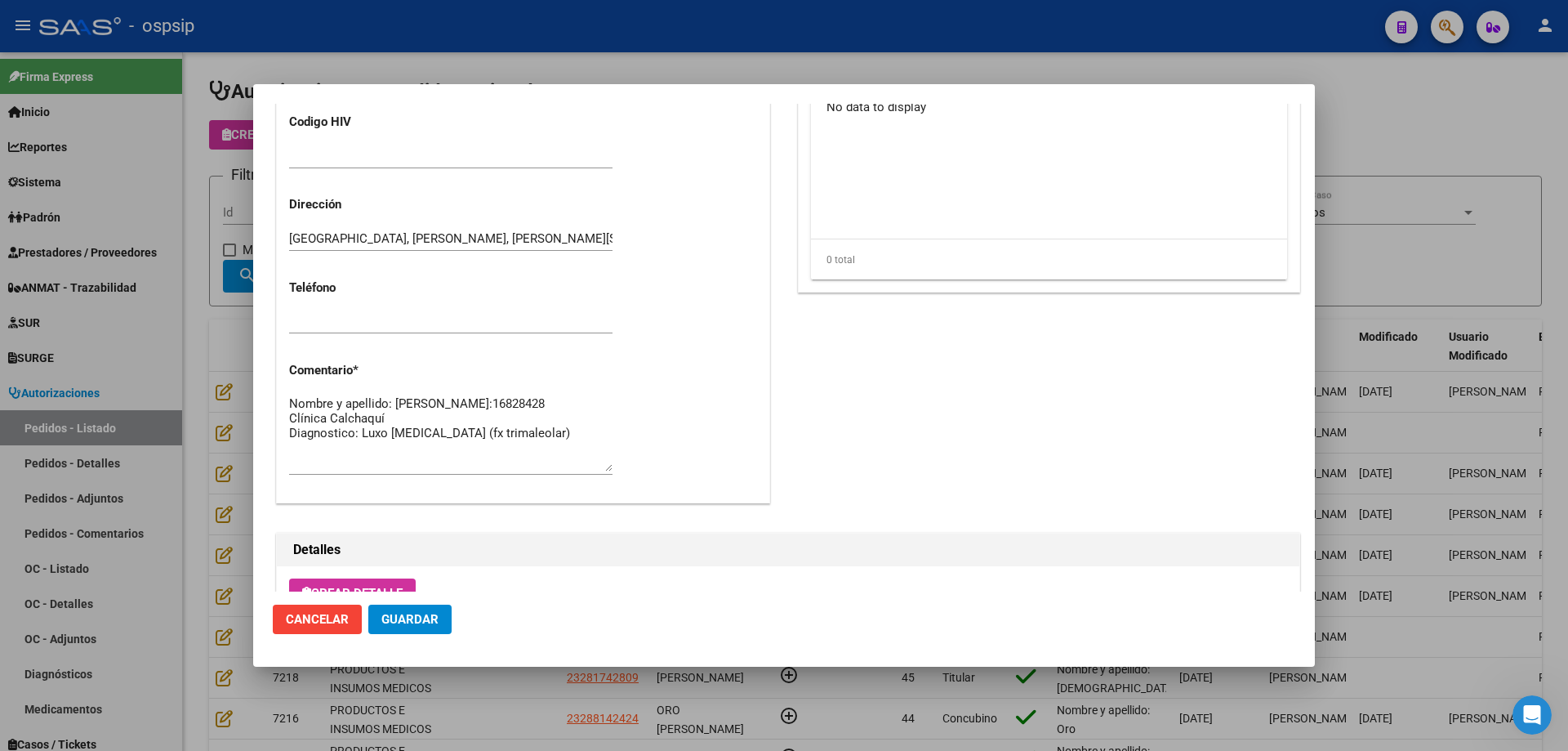
click at [252, 153] on div at bounding box center [784, 376] width 1568 height 751
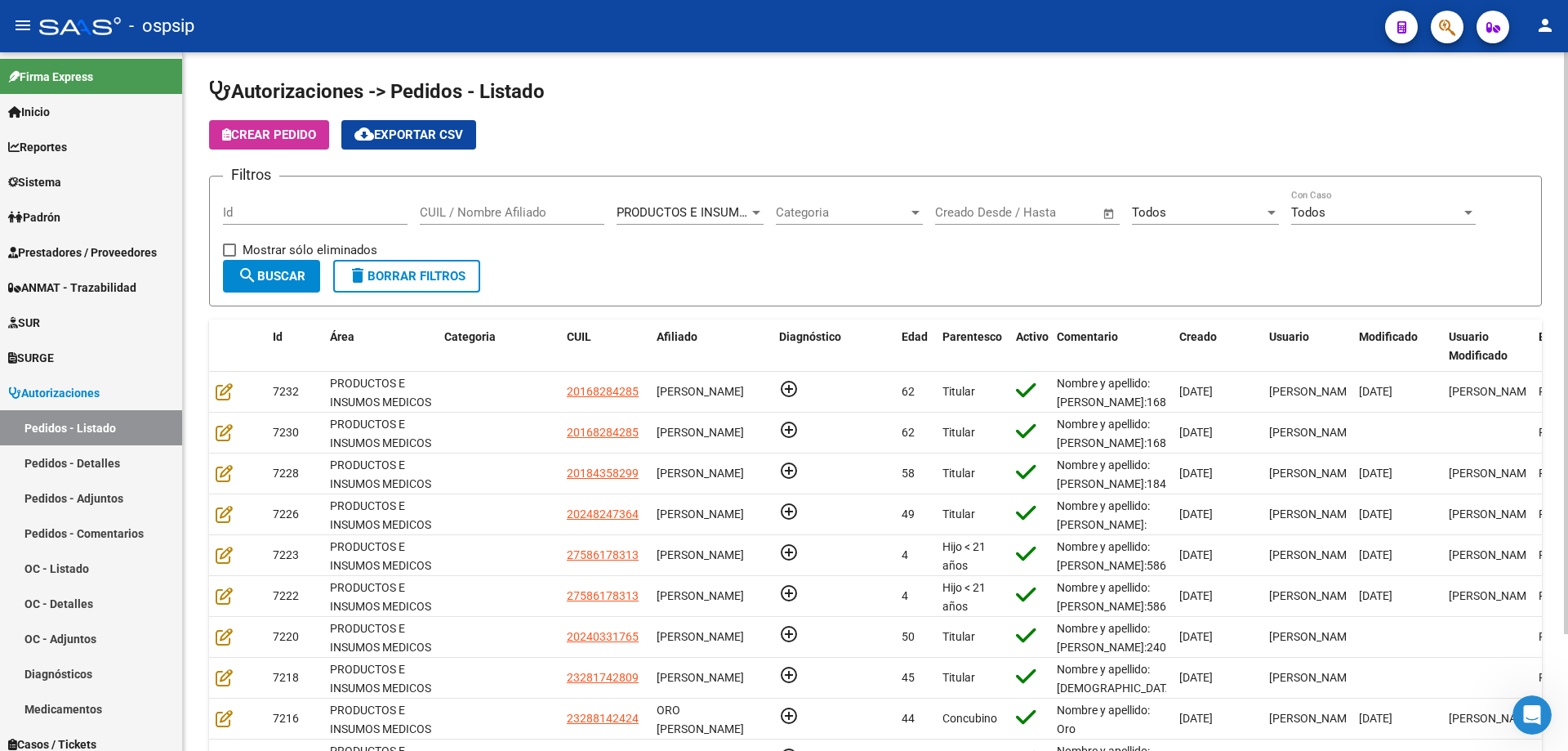
drag, startPoint x: 498, startPoint y: 205, endPoint x: 482, endPoint y: 213, distance: 17.9
click at [482, 213] on input "CUIL / Nombre Afiliado" at bounding box center [513, 212] width 185 height 15
paste input "58349942"
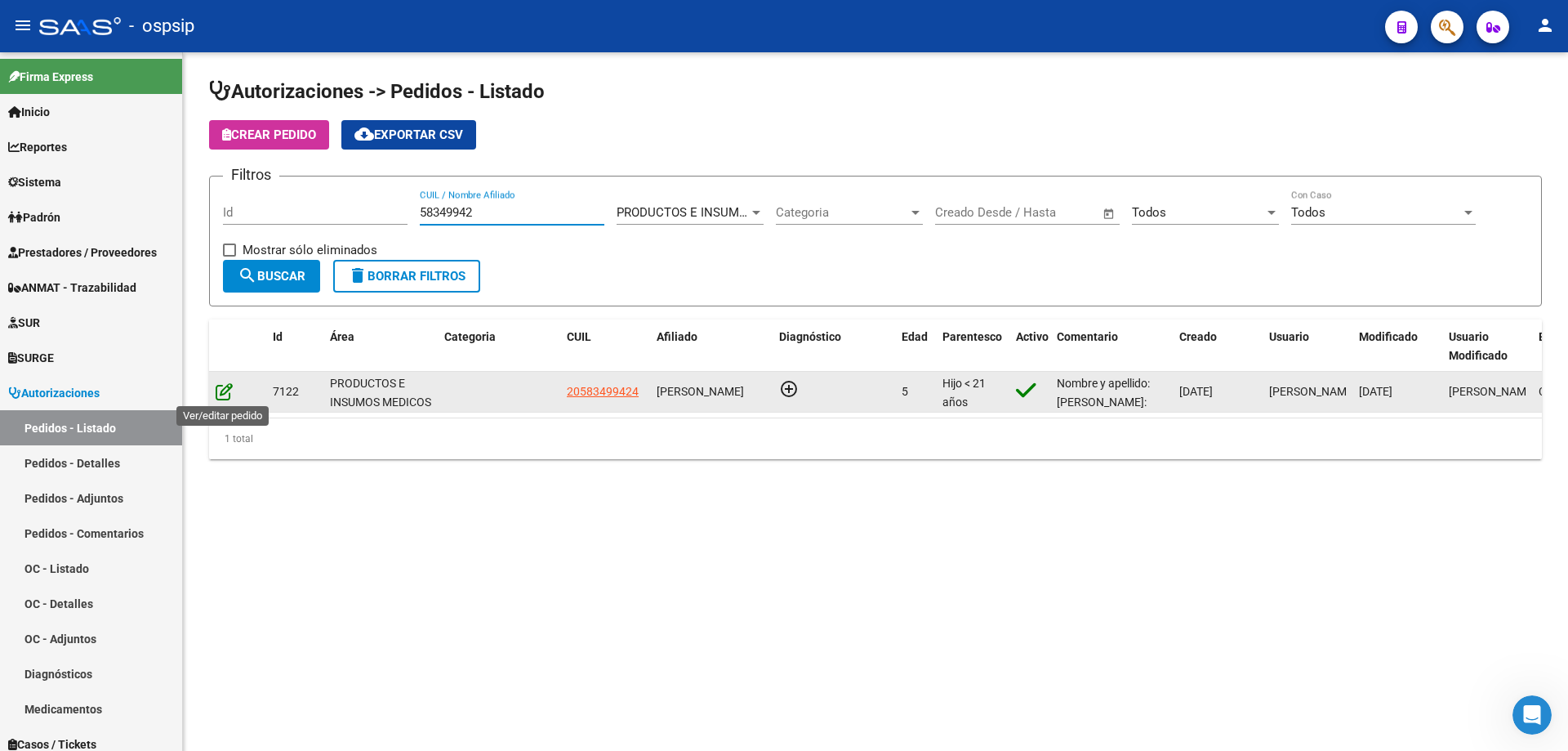
type input "58349942"
click at [220, 390] on icon at bounding box center [224, 391] width 17 height 18
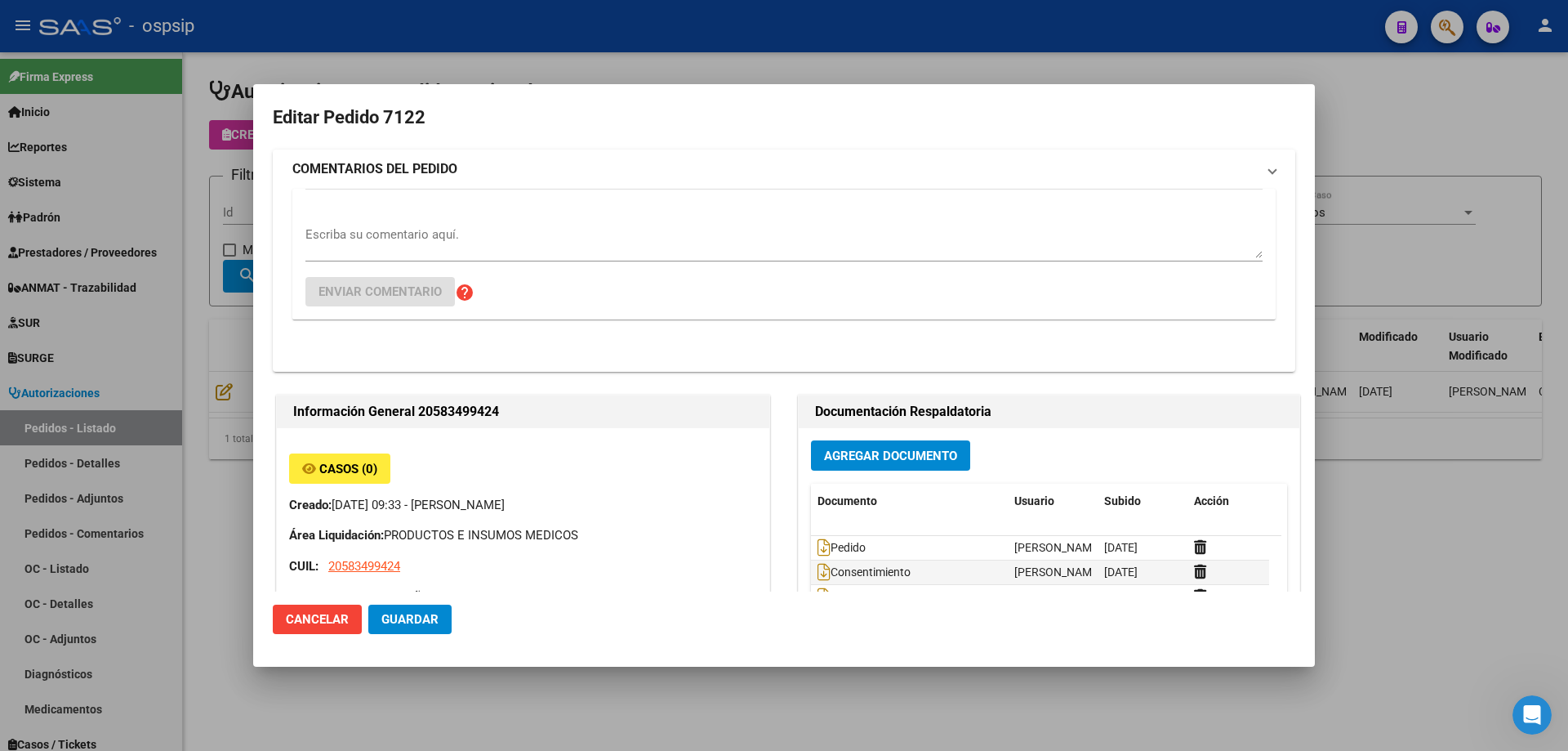
type input "[GEOGRAPHIC_DATA], [PERSON_NAME], ACONQUIJA 2682, Piso: 03"
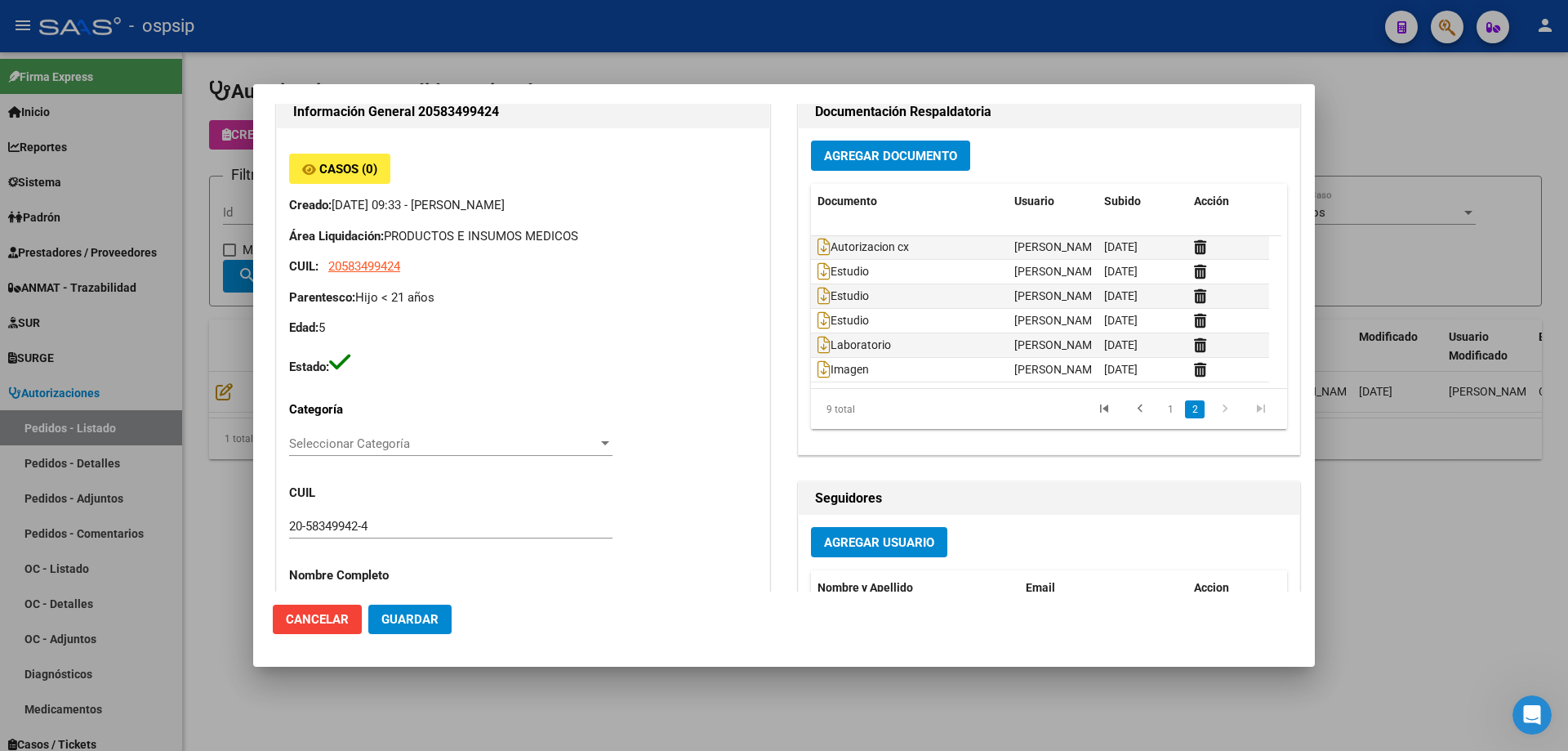
scroll to position [0, 0]
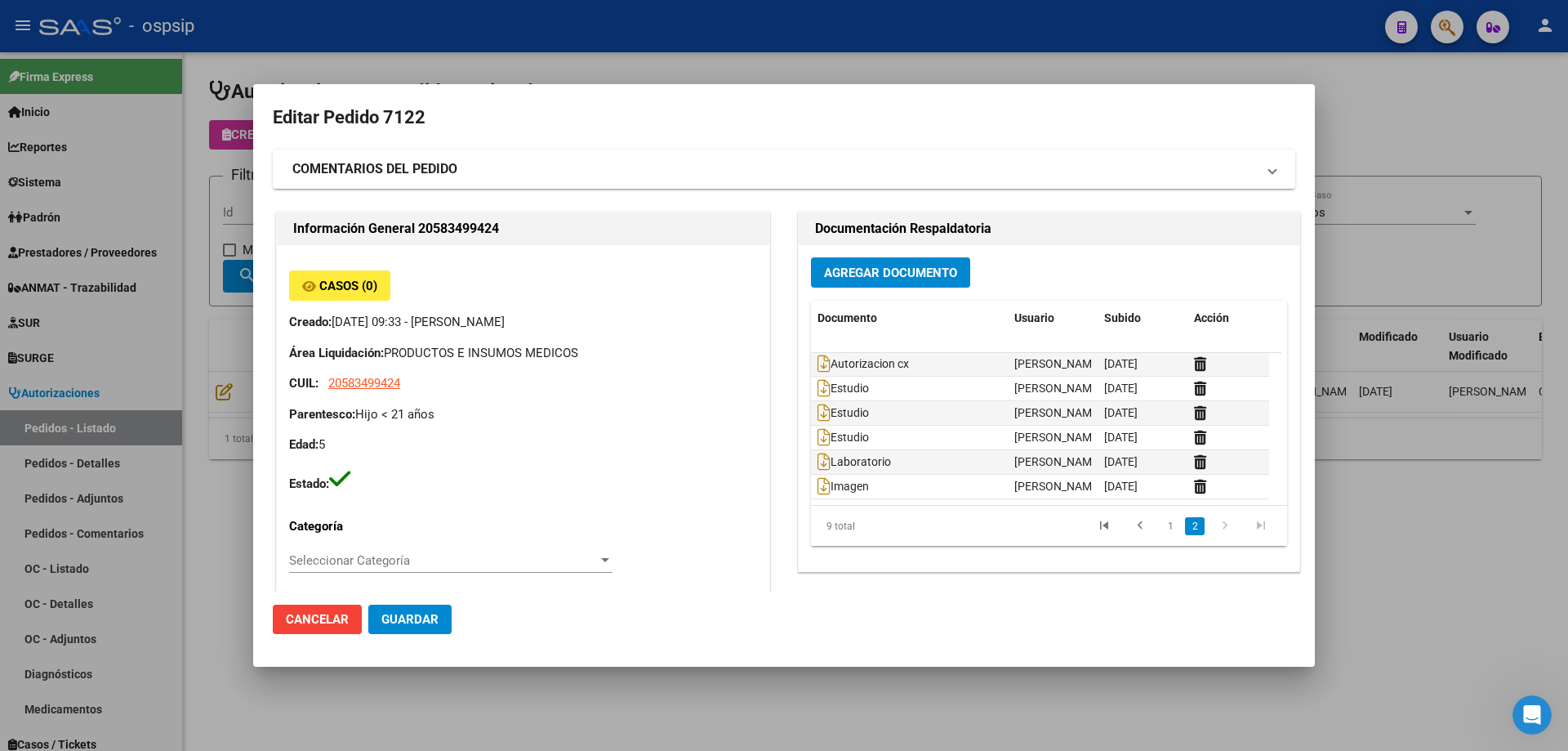
click at [156, 317] on div at bounding box center [784, 376] width 1568 height 751
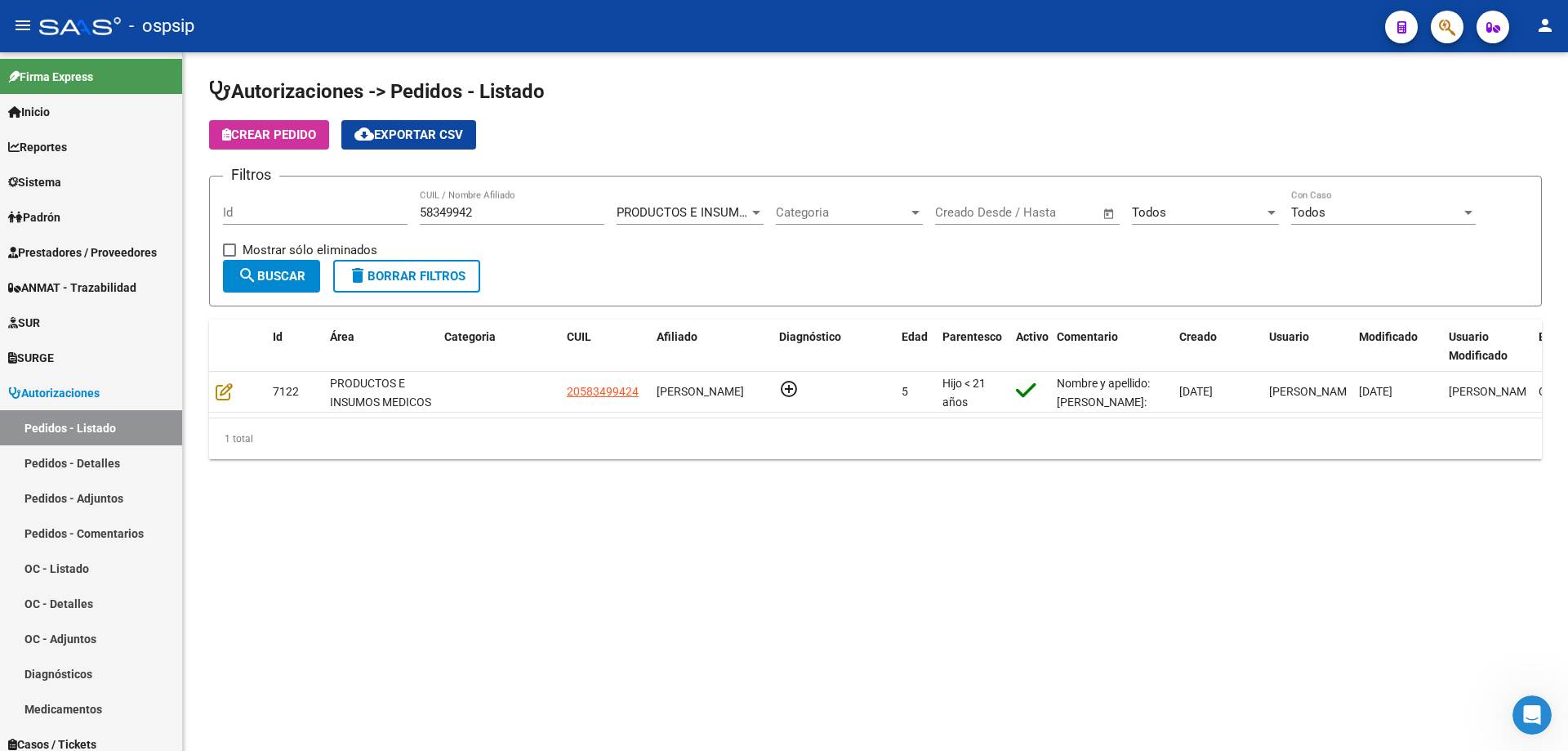
click at [473, 218] on input "58349942" at bounding box center [513, 212] width 185 height 15
drag, startPoint x: 475, startPoint y: 218, endPoint x: 206, endPoint y: 207, distance: 269.2
click at [206, 207] on div "Autorizaciones -> Pedidos - Listado Crear Pedido cloud_download Exportar CSV Fi…" at bounding box center [875, 282] width 1385 height 459
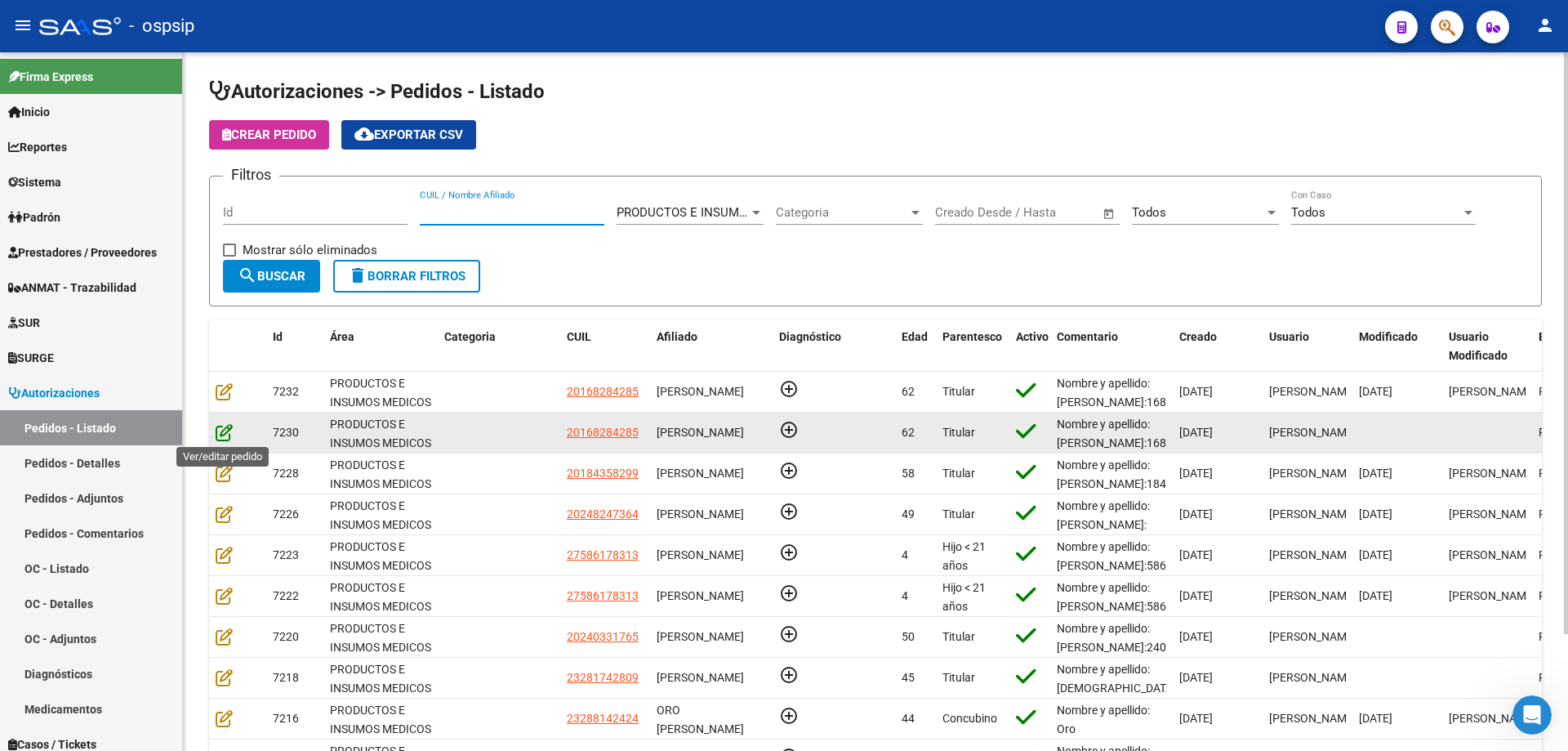
click at [223, 436] on icon at bounding box center [224, 432] width 17 height 18
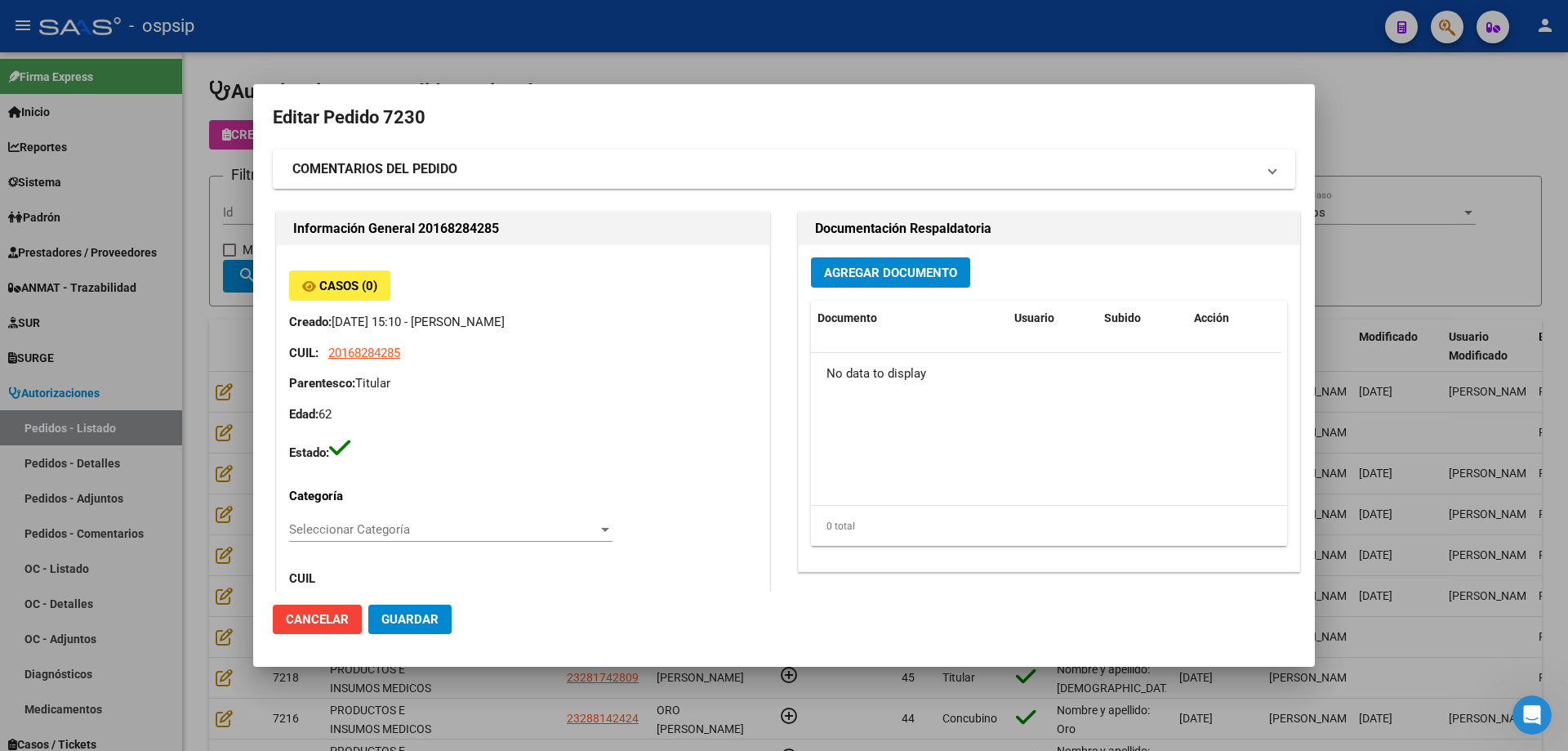
type input "[GEOGRAPHIC_DATA], [PERSON_NAME], [PERSON_NAME][STREET_ADDRESS]"
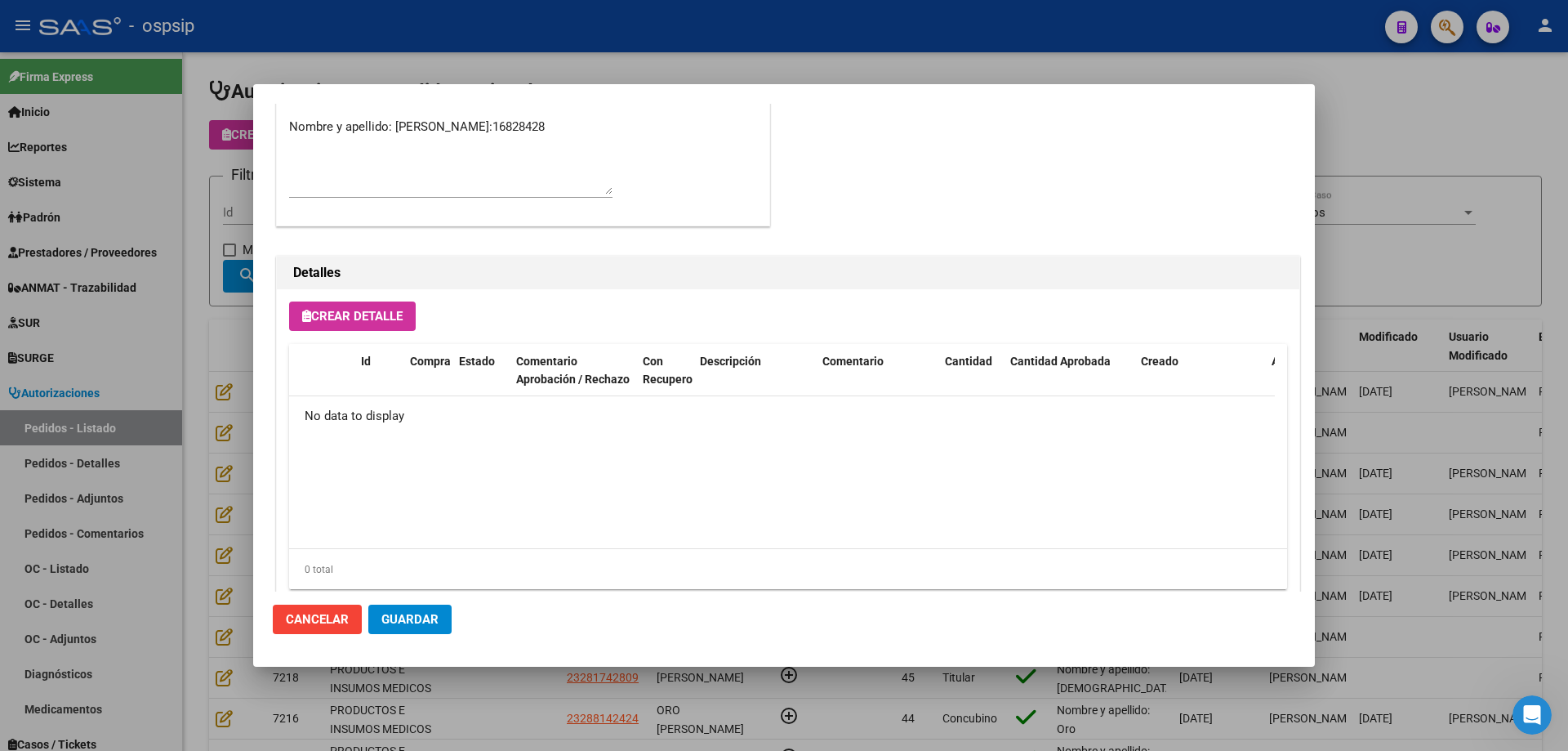
scroll to position [950, 0]
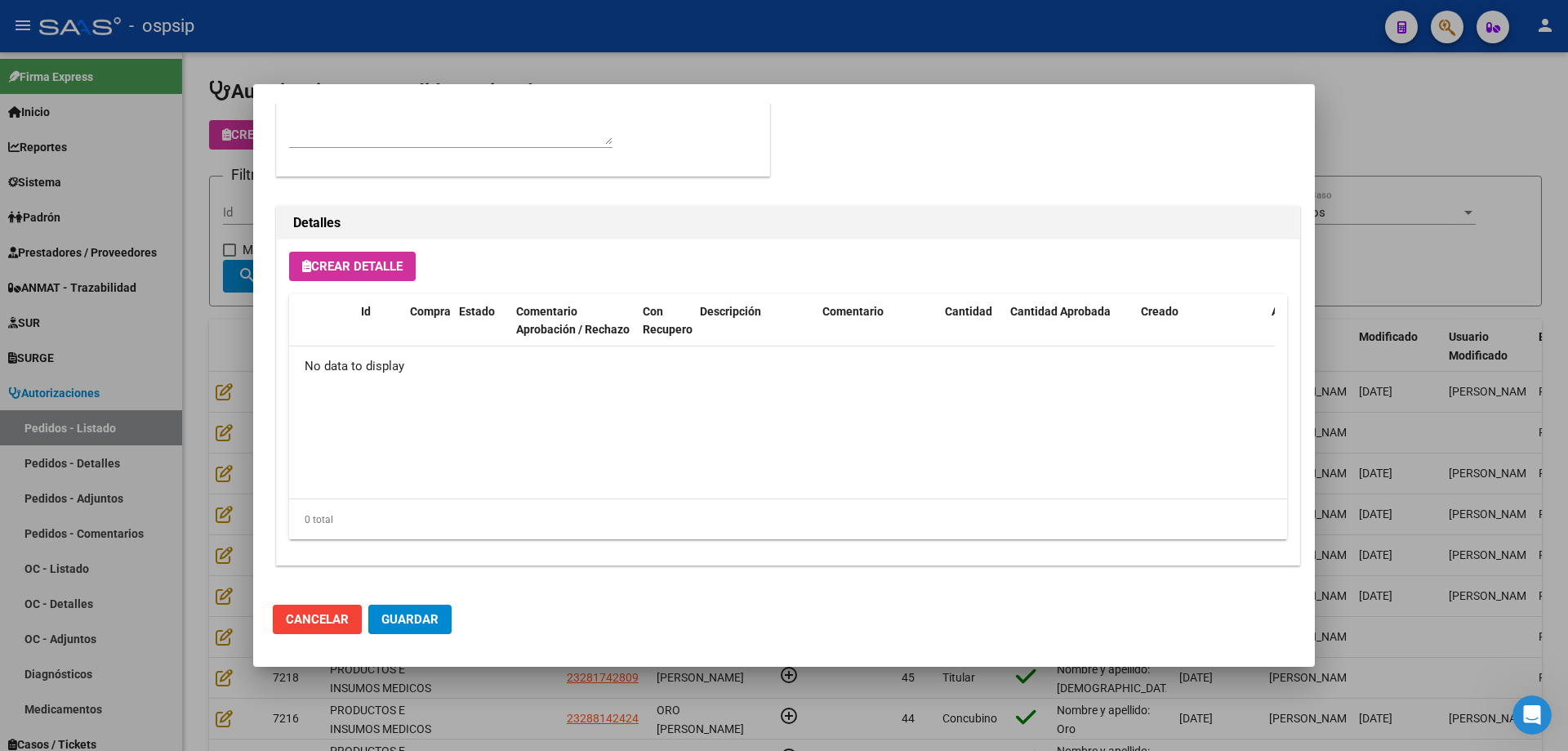
click at [223, 316] on div at bounding box center [784, 376] width 1568 height 751
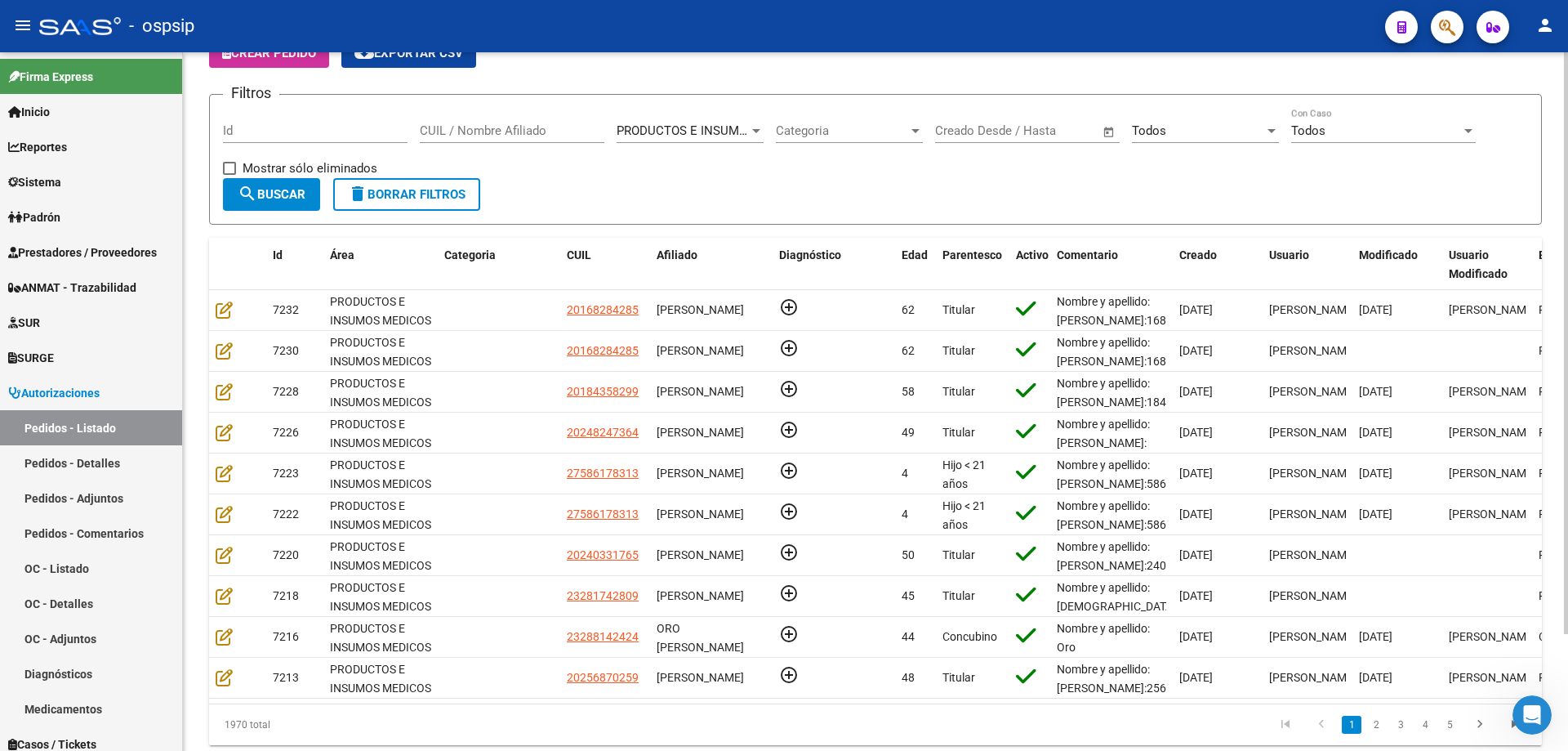
scroll to position [0, 236]
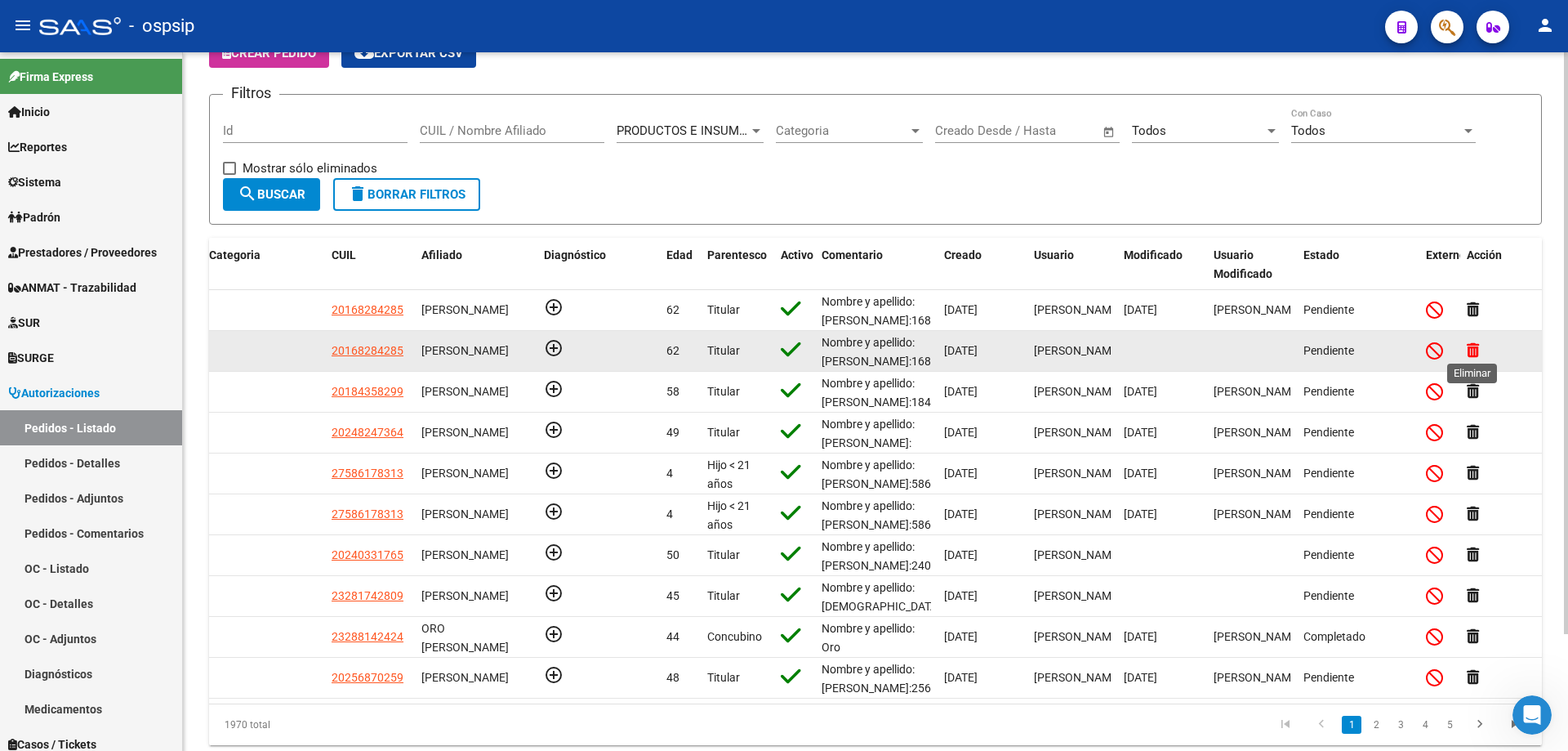
click at [1476, 347] on icon at bounding box center [1473, 350] width 12 height 16
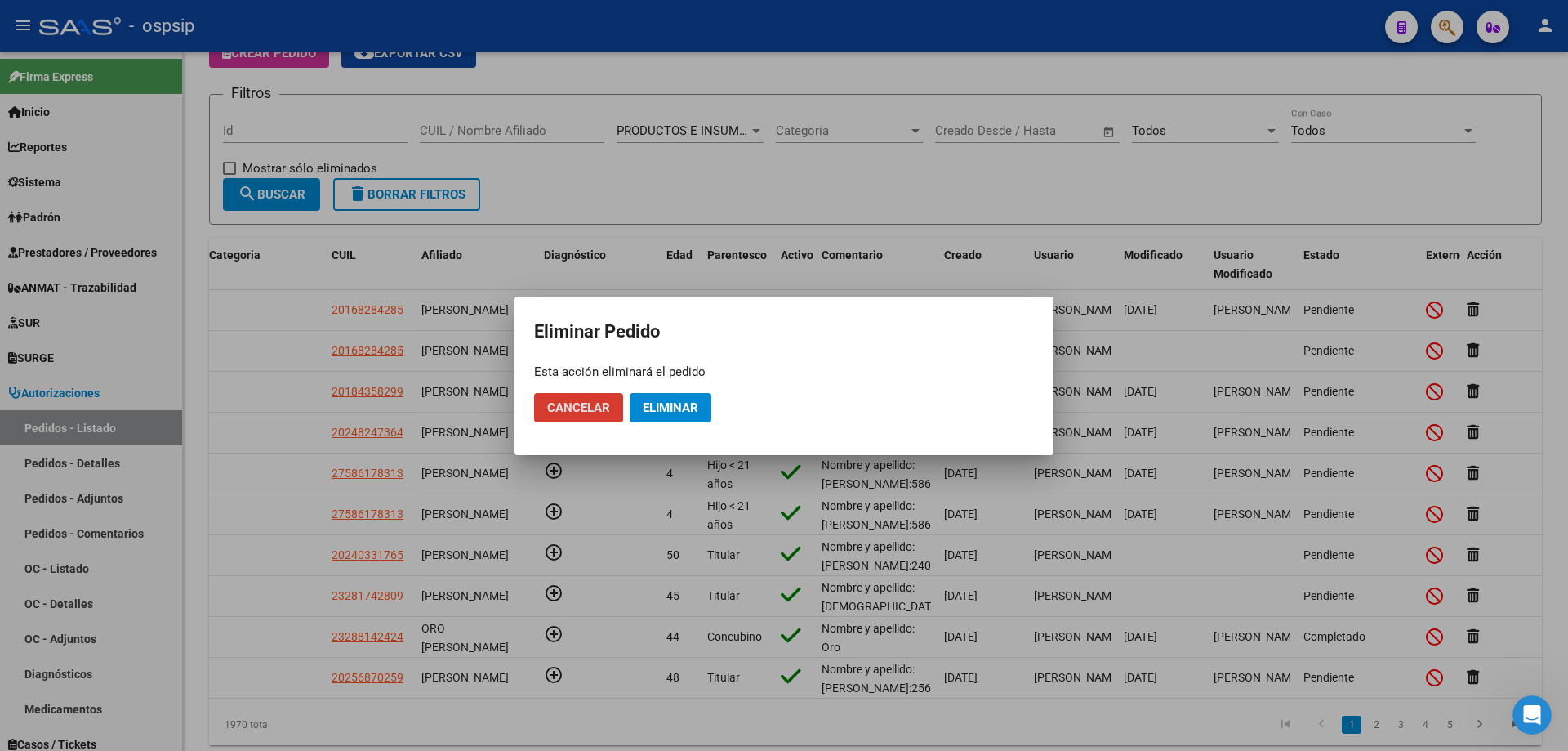
click at [645, 398] on button "Eliminar" at bounding box center [671, 407] width 82 height 29
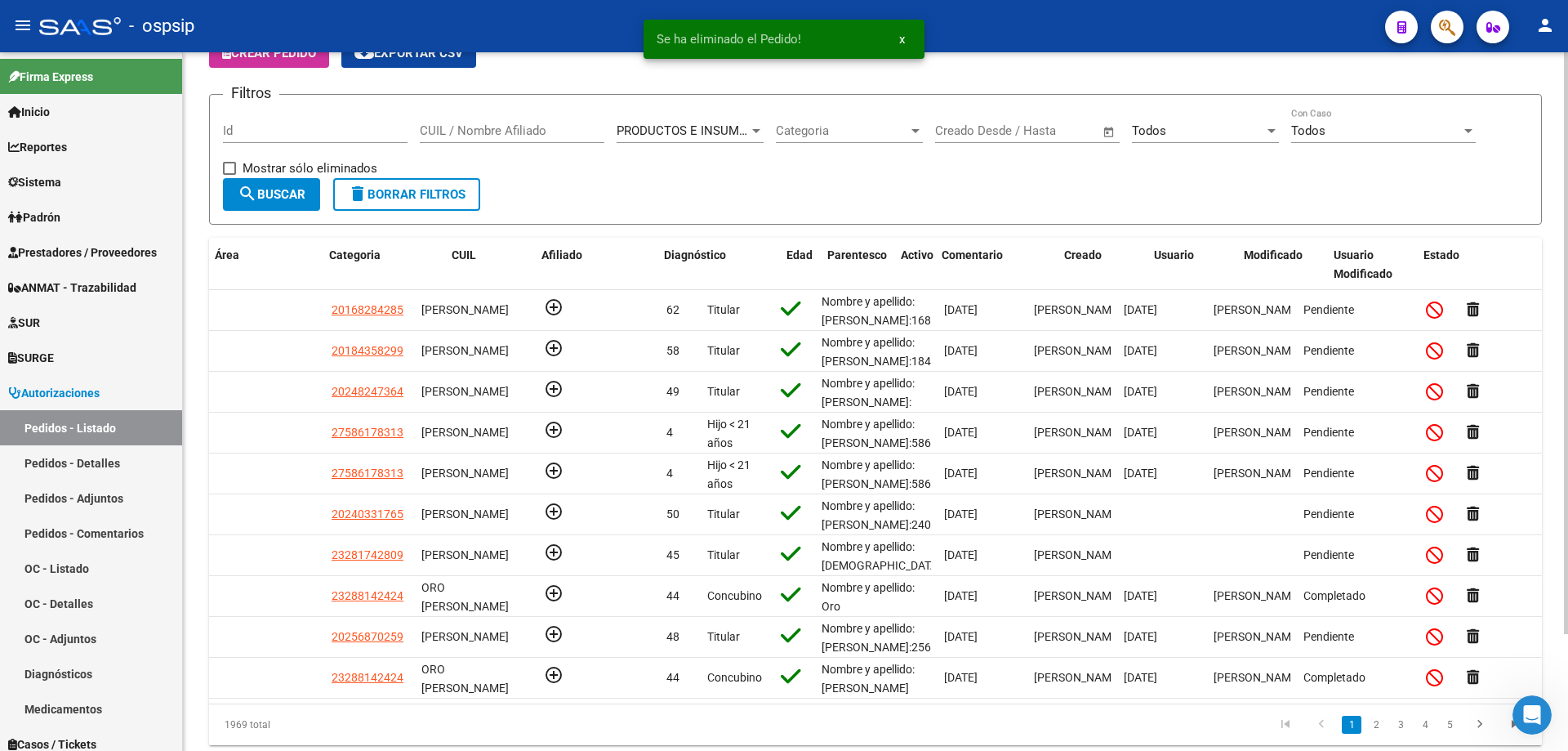
scroll to position [0, 0]
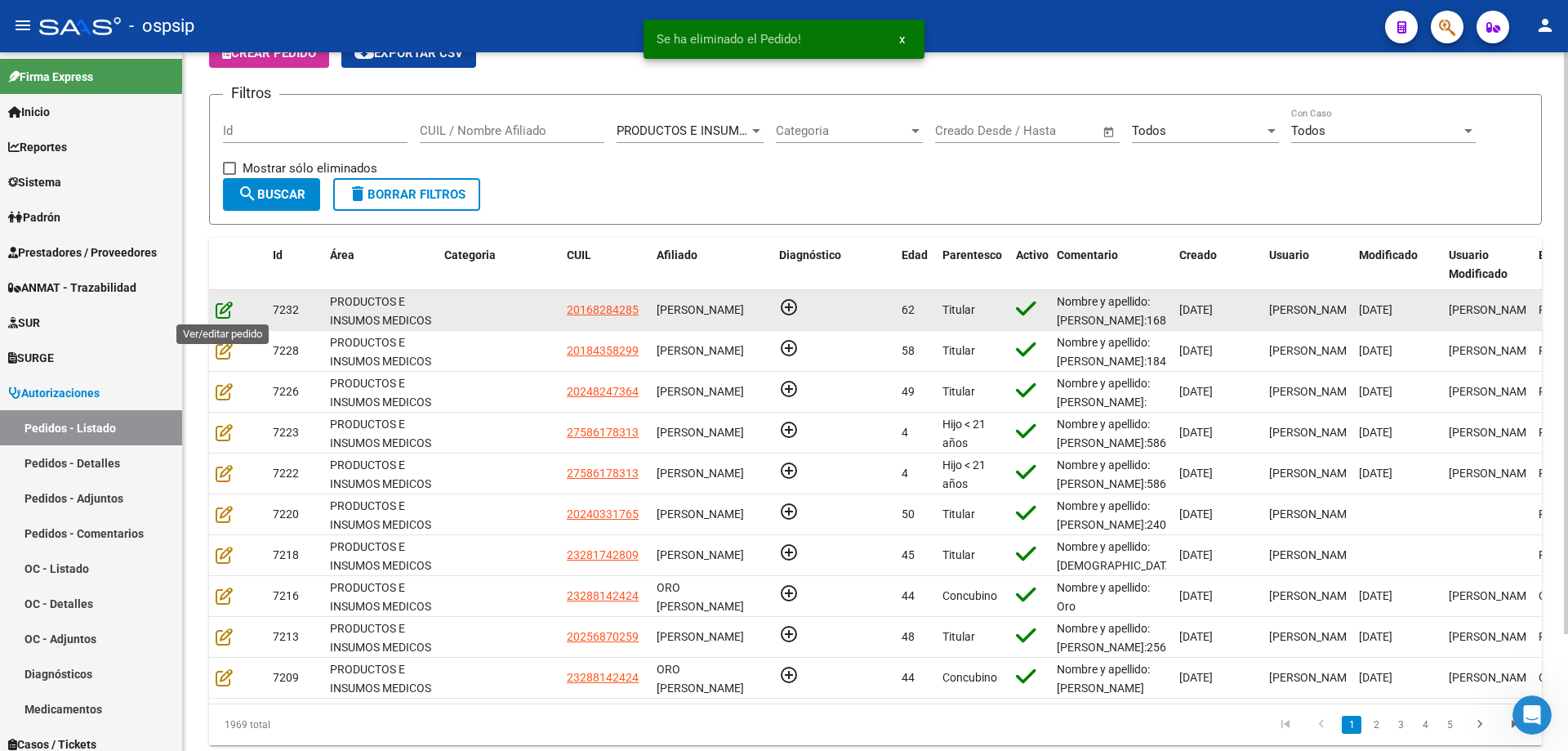
click at [230, 309] on icon at bounding box center [224, 309] width 17 height 18
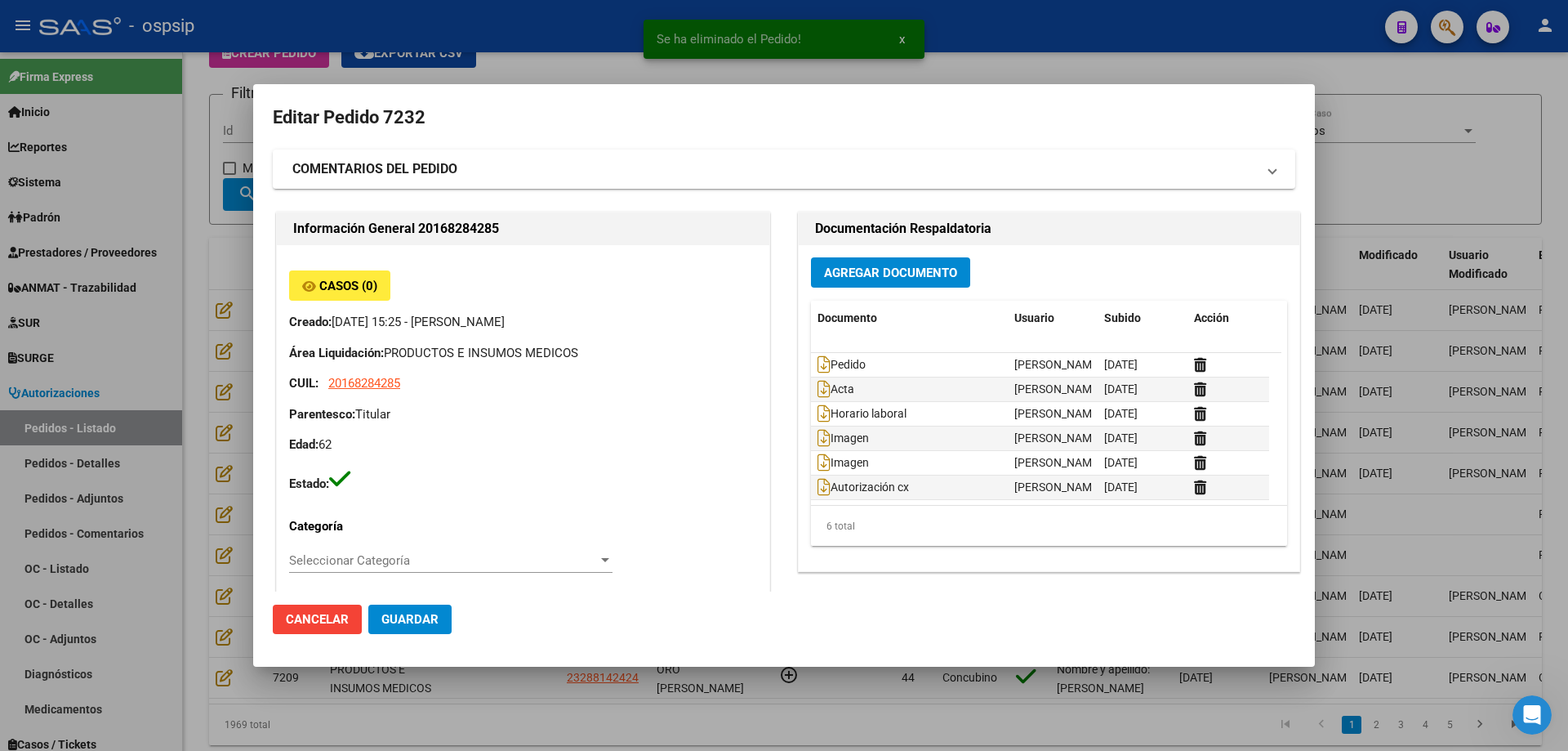
type input "[GEOGRAPHIC_DATA], [PERSON_NAME], [PERSON_NAME][STREET_ADDRESS]"
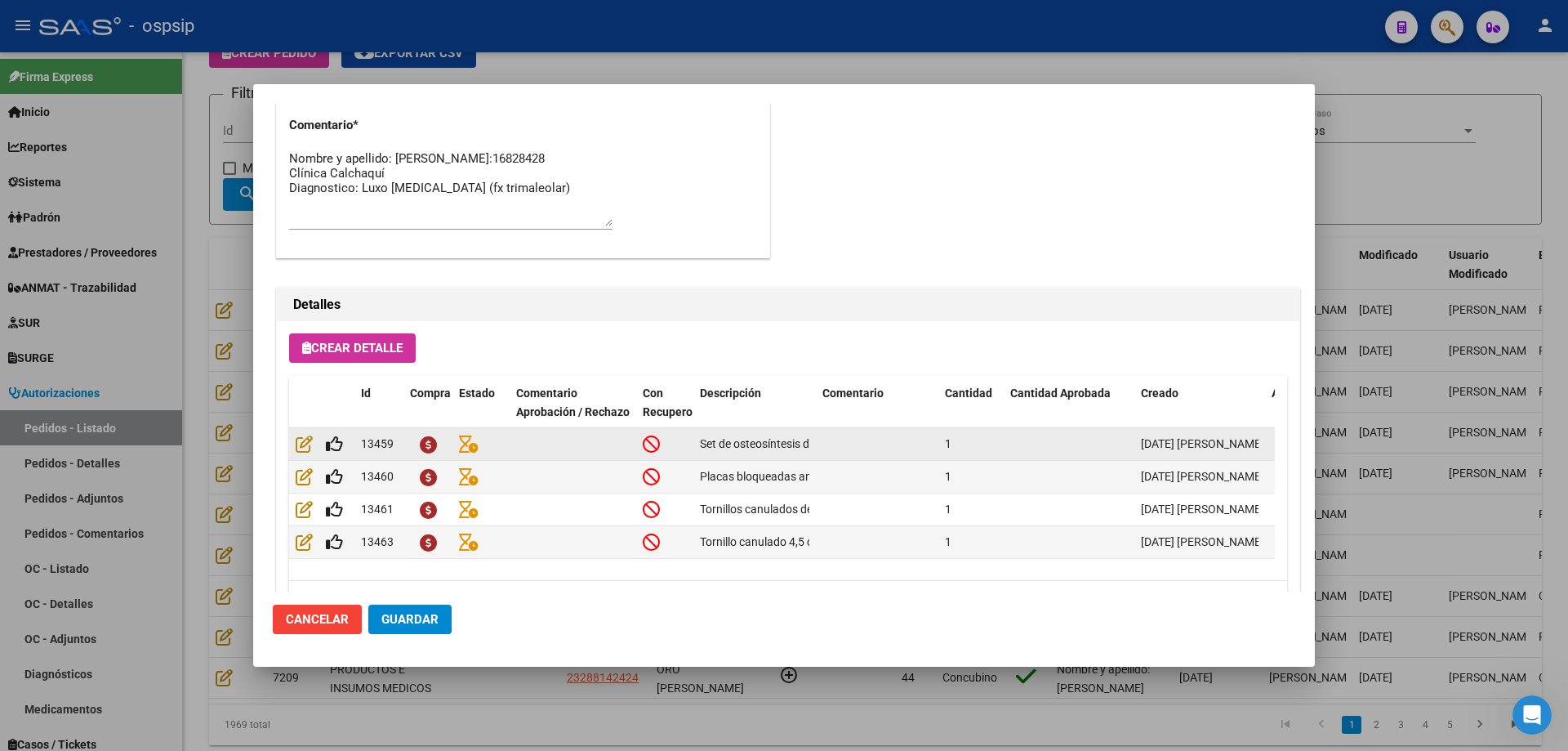
scroll to position [899, 0]
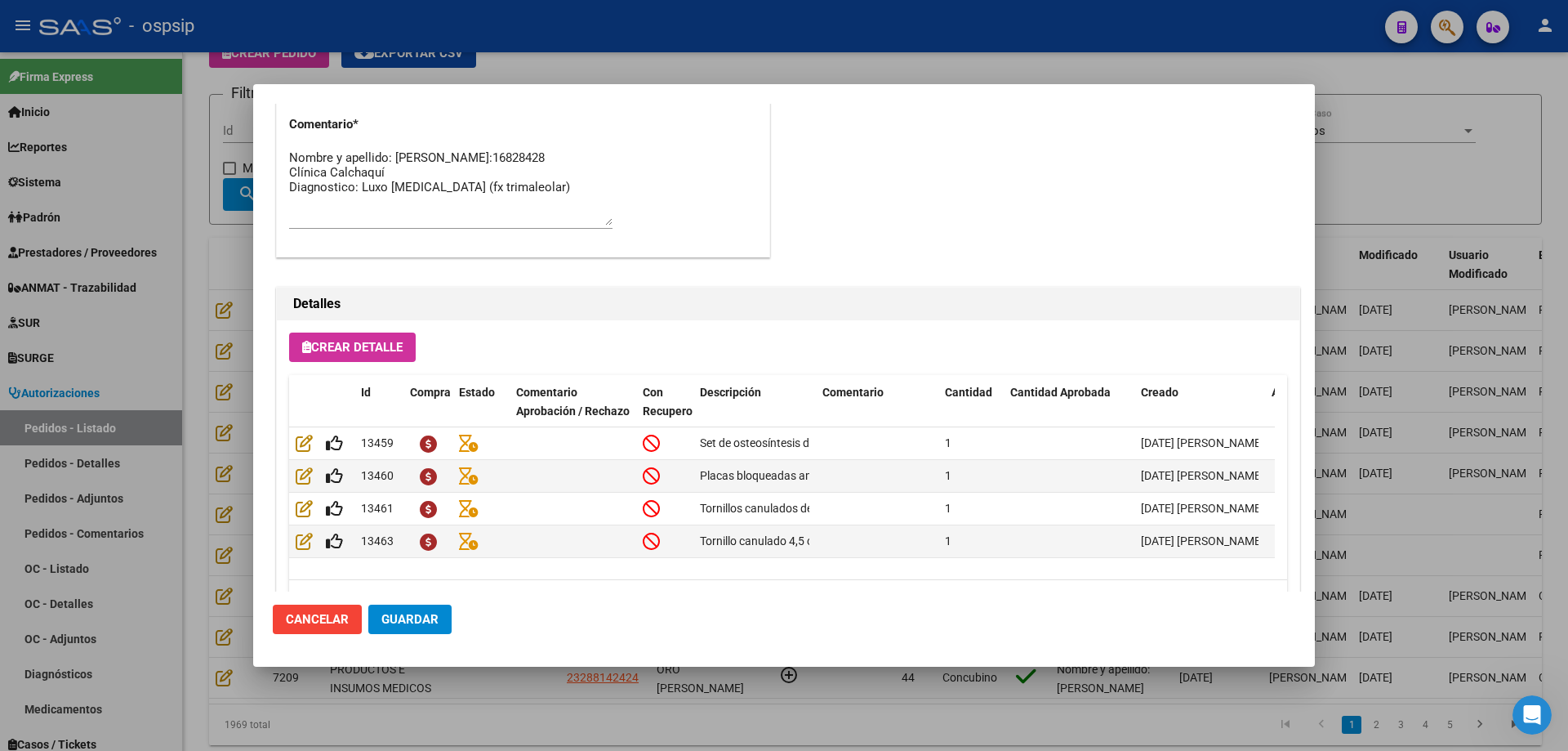
click at [409, 627] on span "Guardar" at bounding box center [410, 619] width 57 height 15
click at [239, 296] on div at bounding box center [784, 376] width 1568 height 751
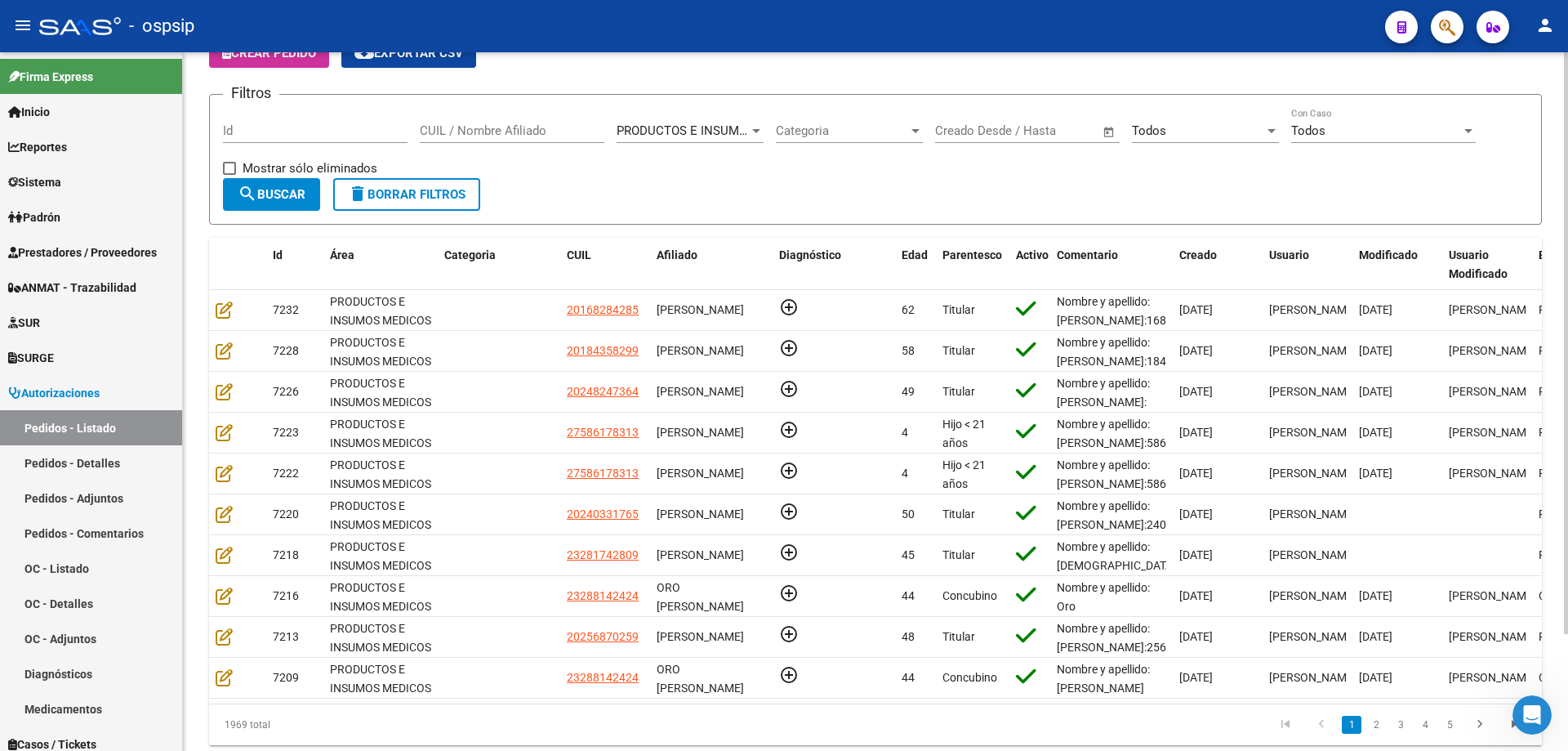
click at [463, 131] on input "CUIL / Nombre Afiliado" at bounding box center [513, 130] width 185 height 15
click at [264, 132] on input "Id" at bounding box center [315, 130] width 185 height 15
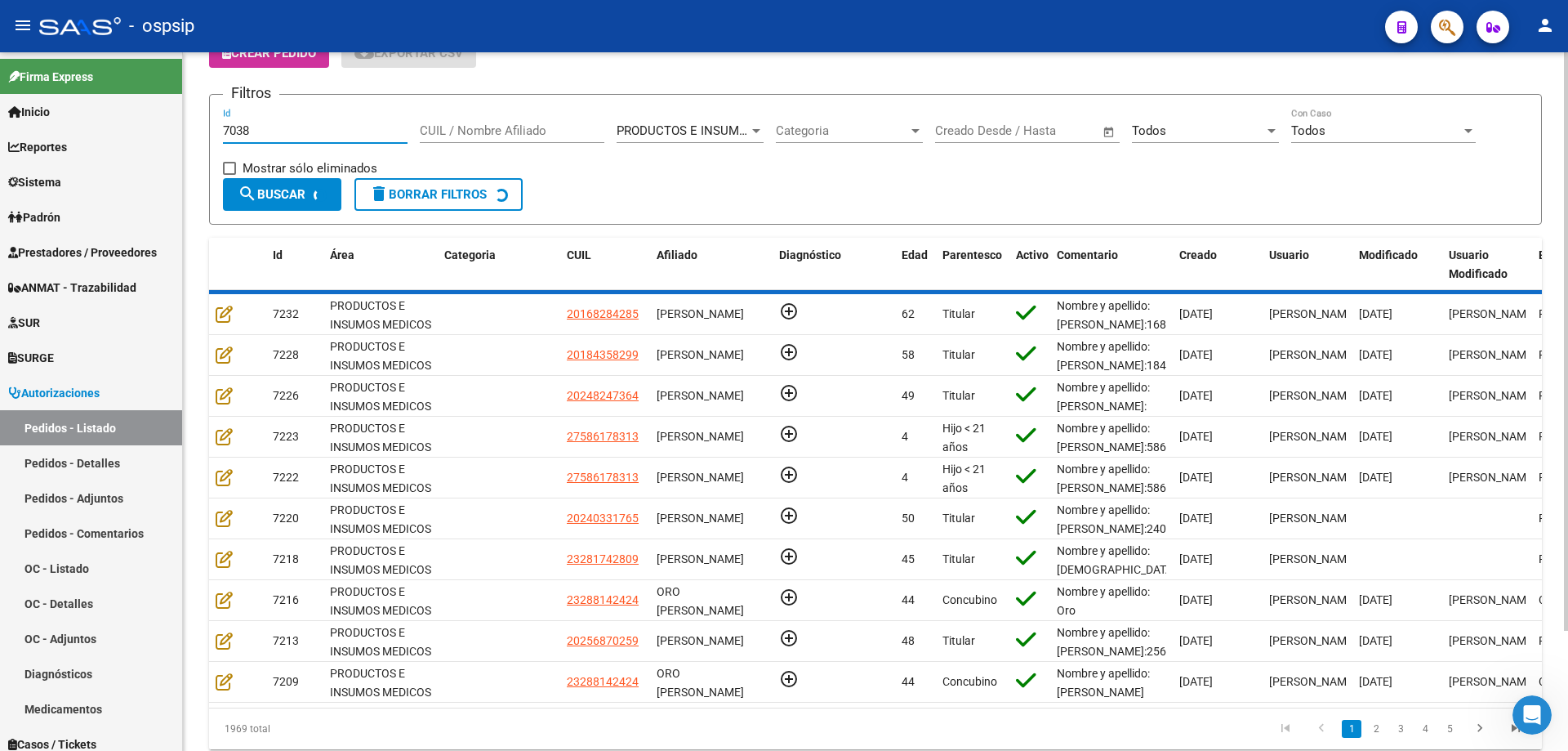
scroll to position [0, 0]
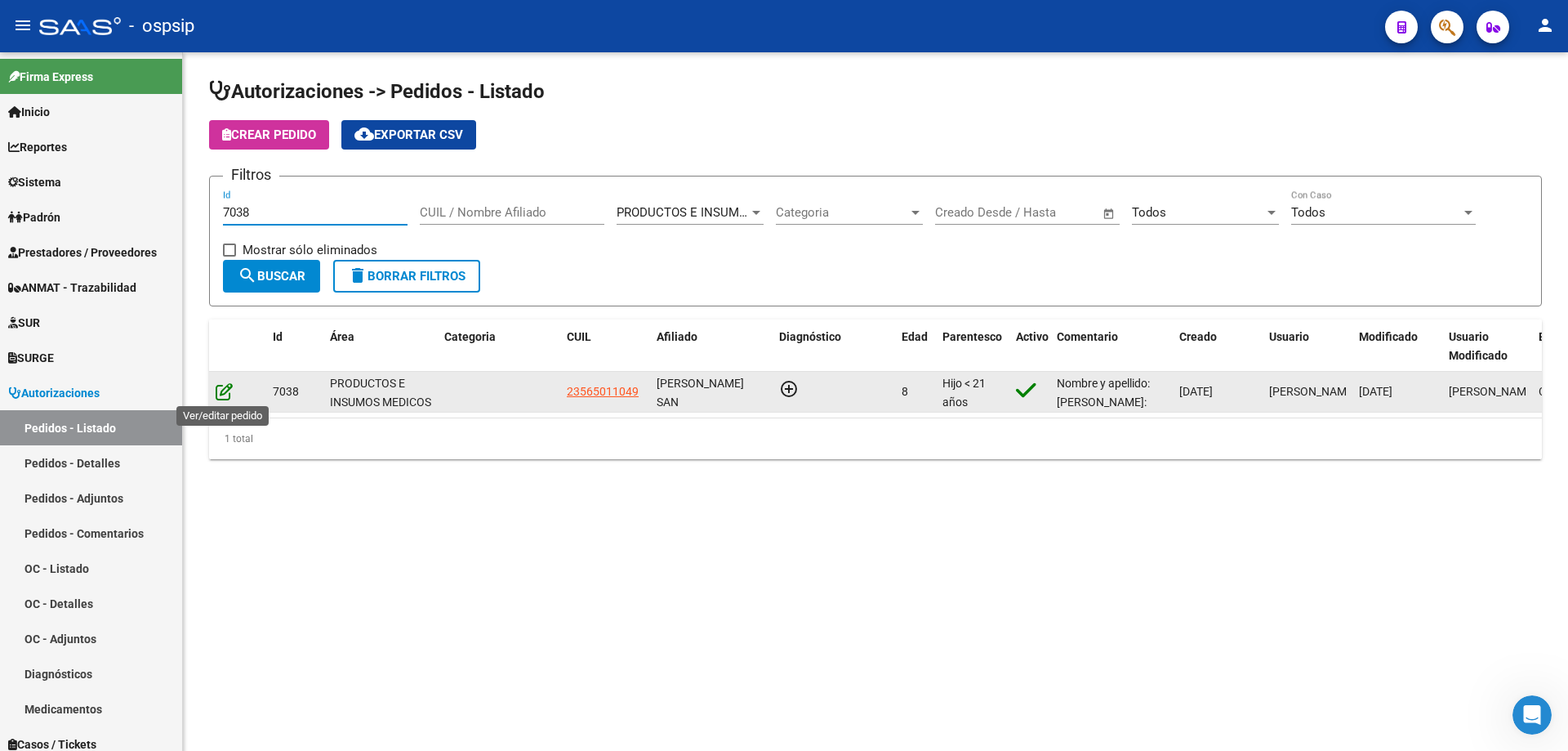
type input "7038"
click at [231, 382] on icon at bounding box center [224, 391] width 17 height 18
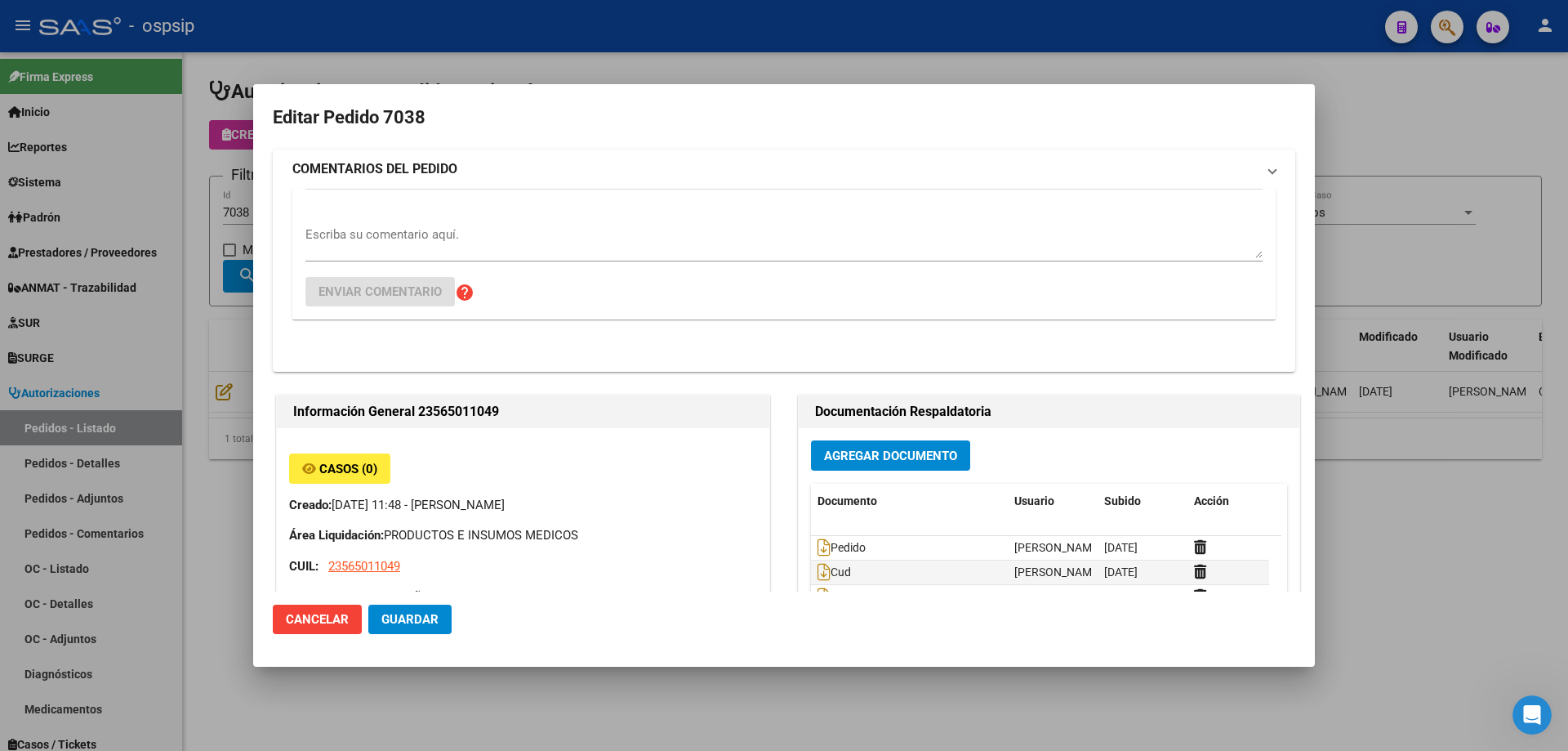
type input "[GEOGRAPHIC_DATA], [PERSON_NAME], REP. [PERSON_NAME] 1695"
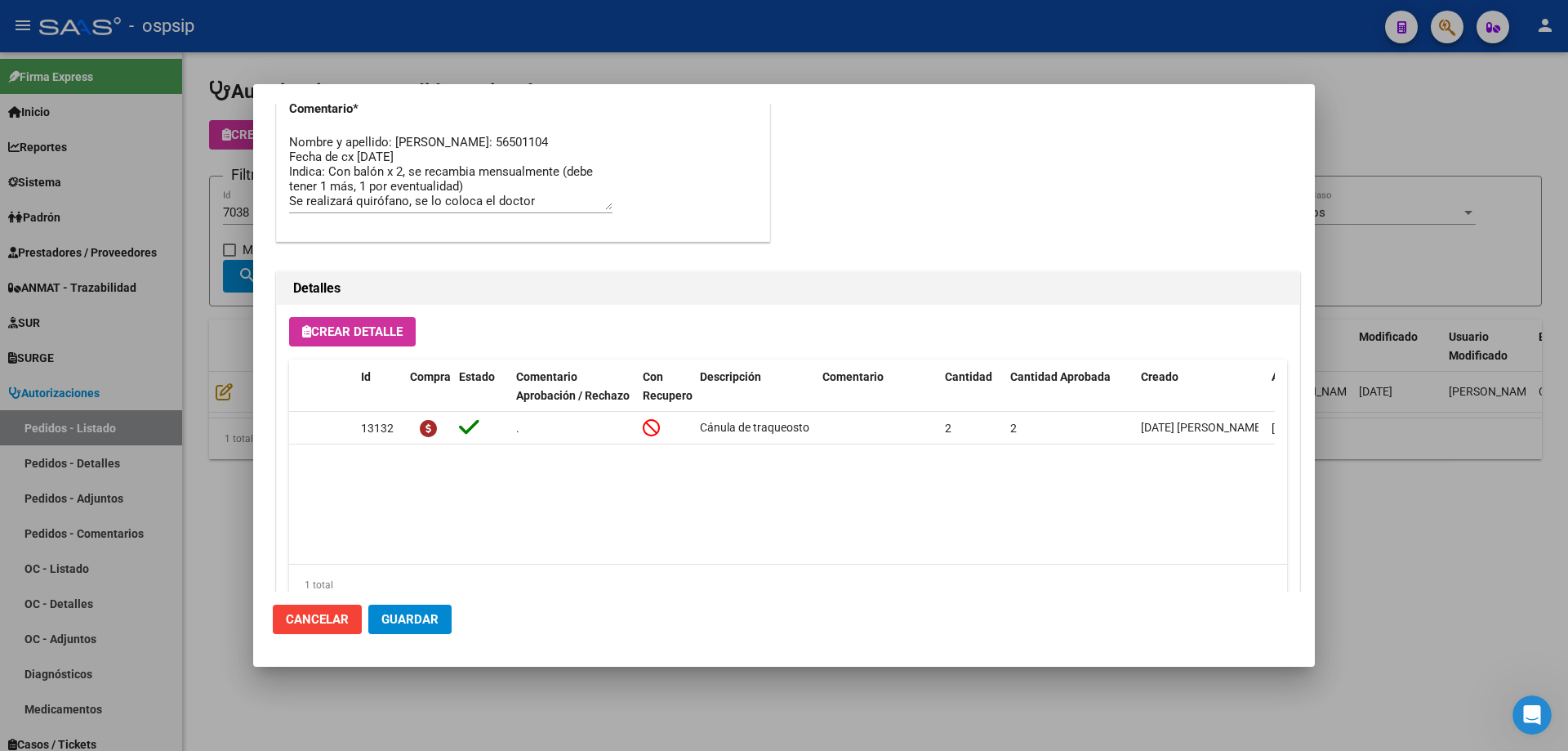
scroll to position [980, 0]
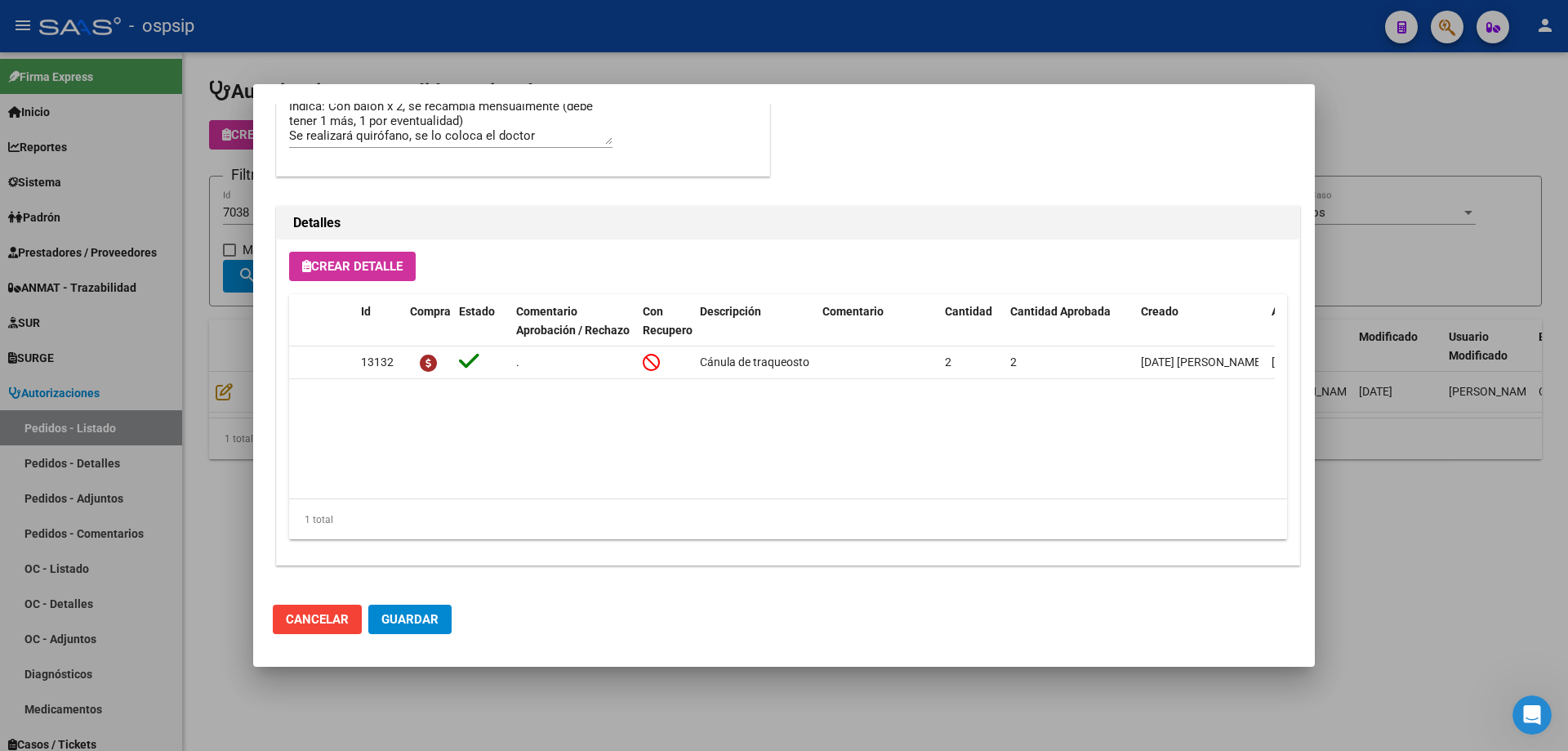
click at [201, 248] on div at bounding box center [784, 376] width 1568 height 751
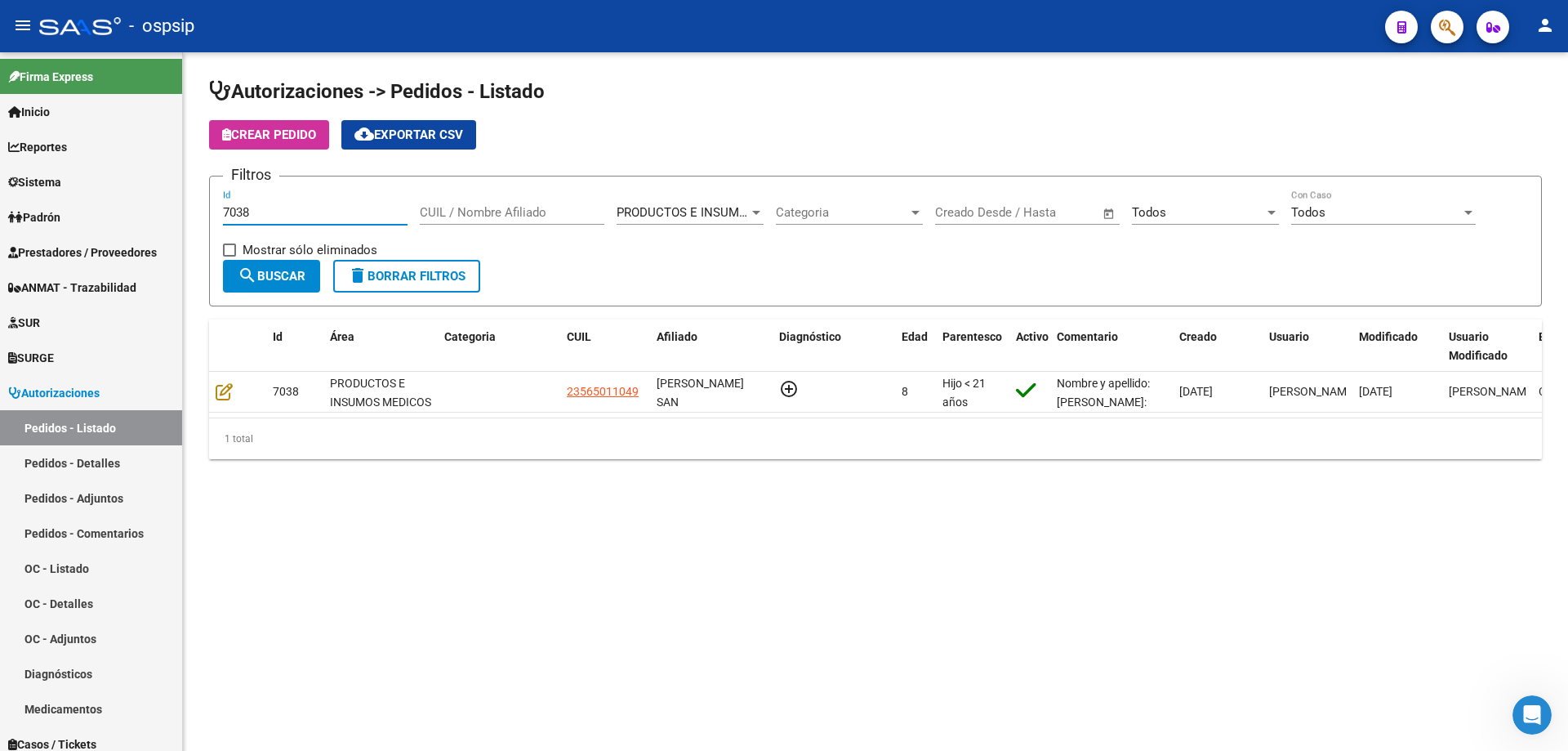
click at [268, 206] on input "7038" at bounding box center [315, 212] width 185 height 15
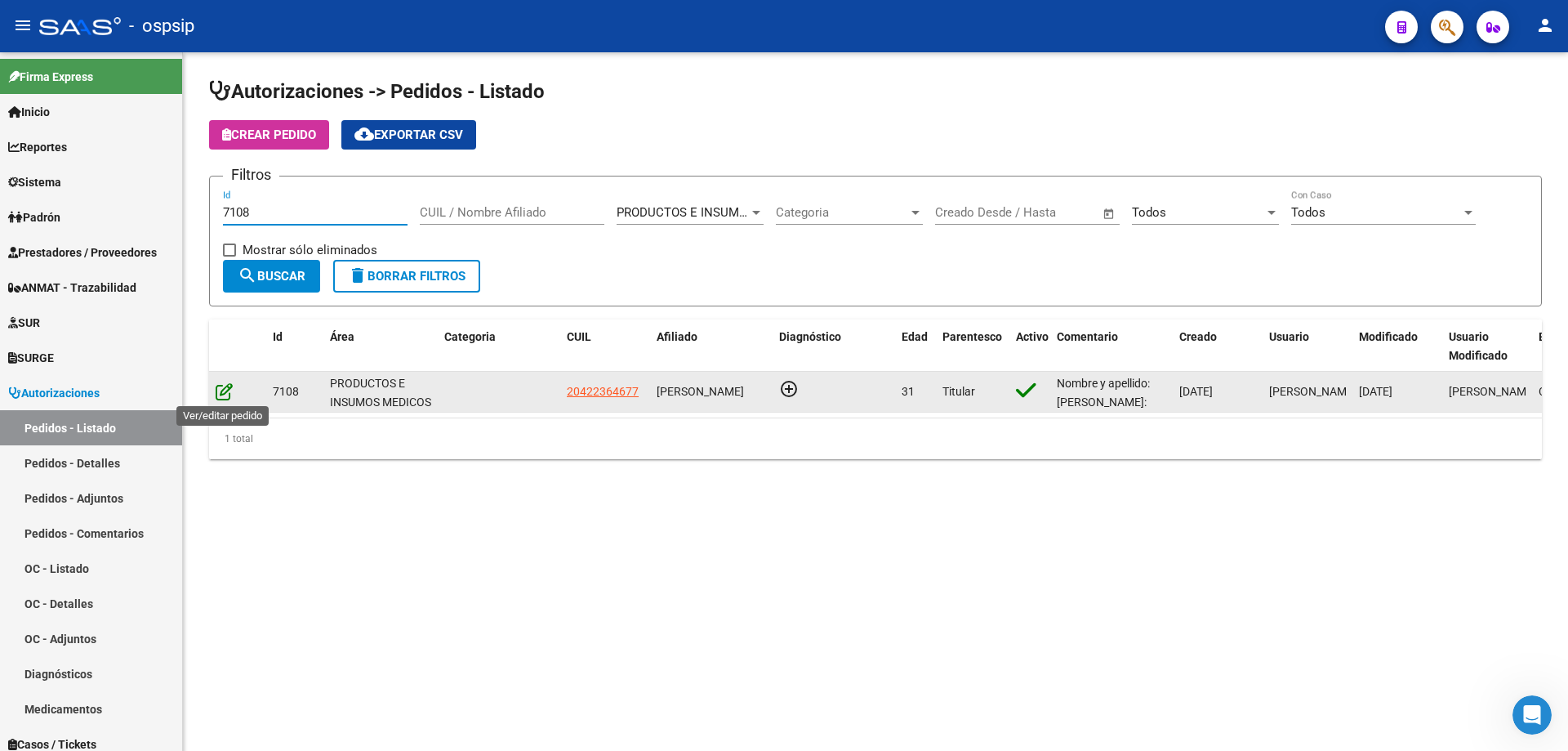
type input "7108"
click at [224, 390] on icon at bounding box center [224, 391] width 17 height 18
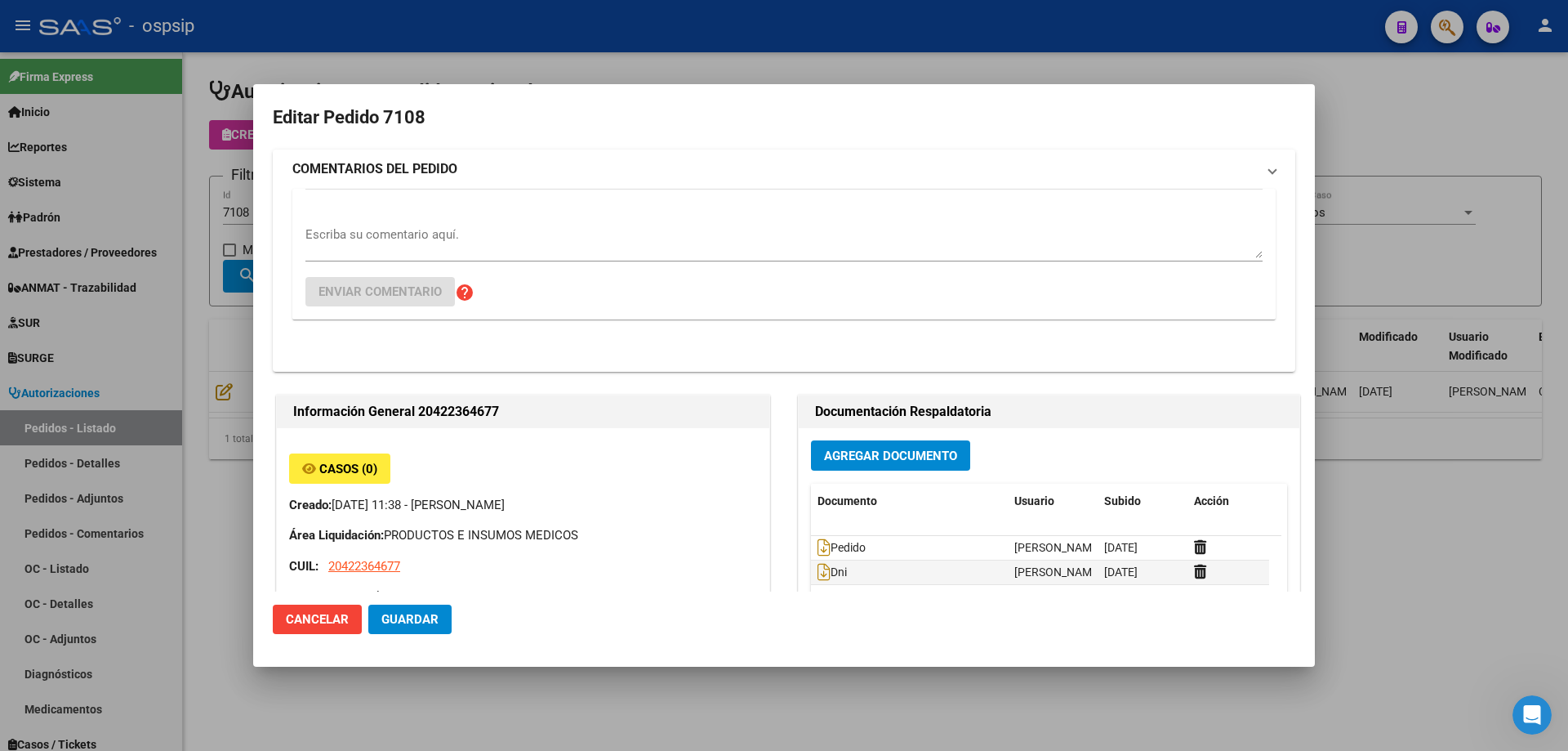
type input "Chubut, [PERSON_NAME], CBO [PERSON_NAME] 3412"
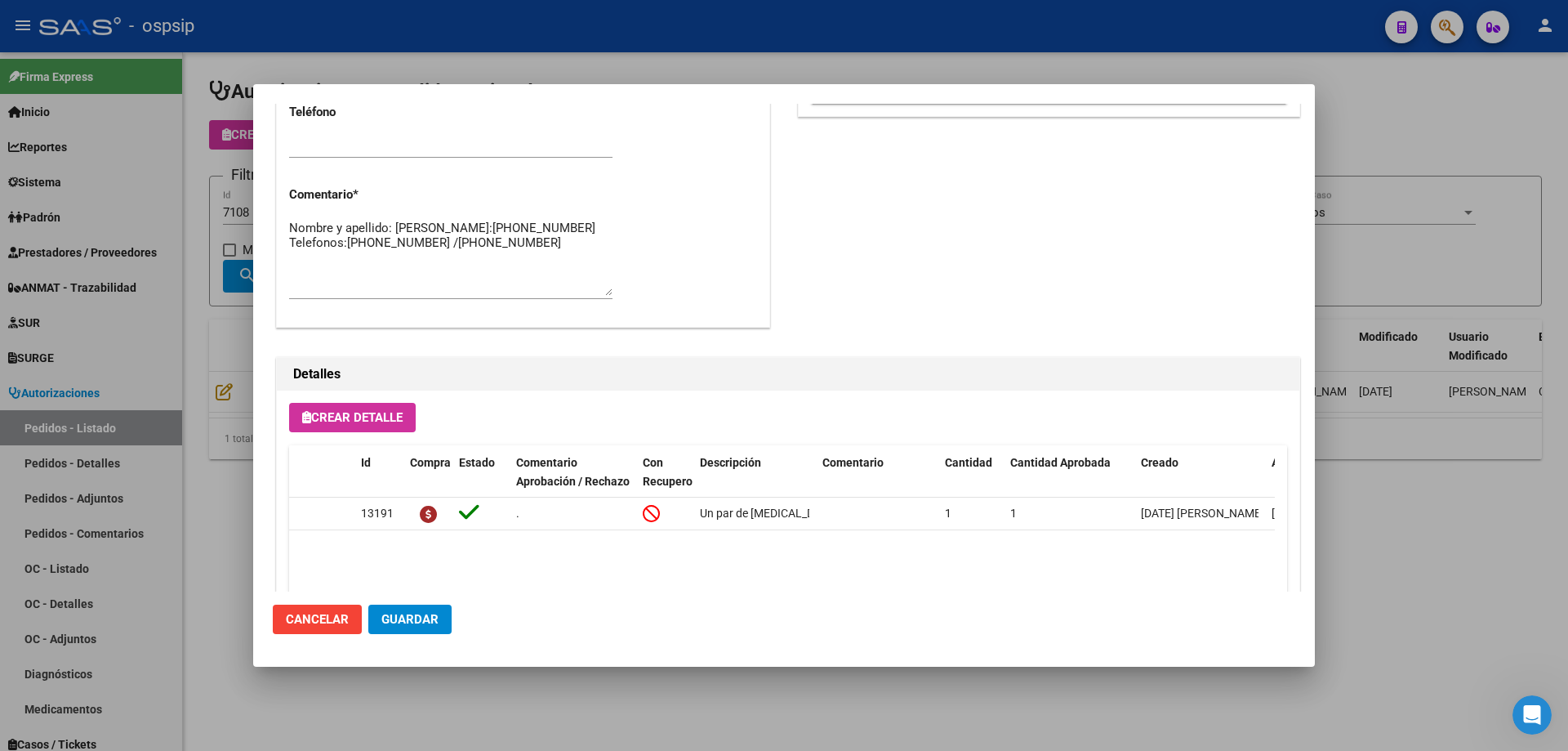
scroll to position [571, 0]
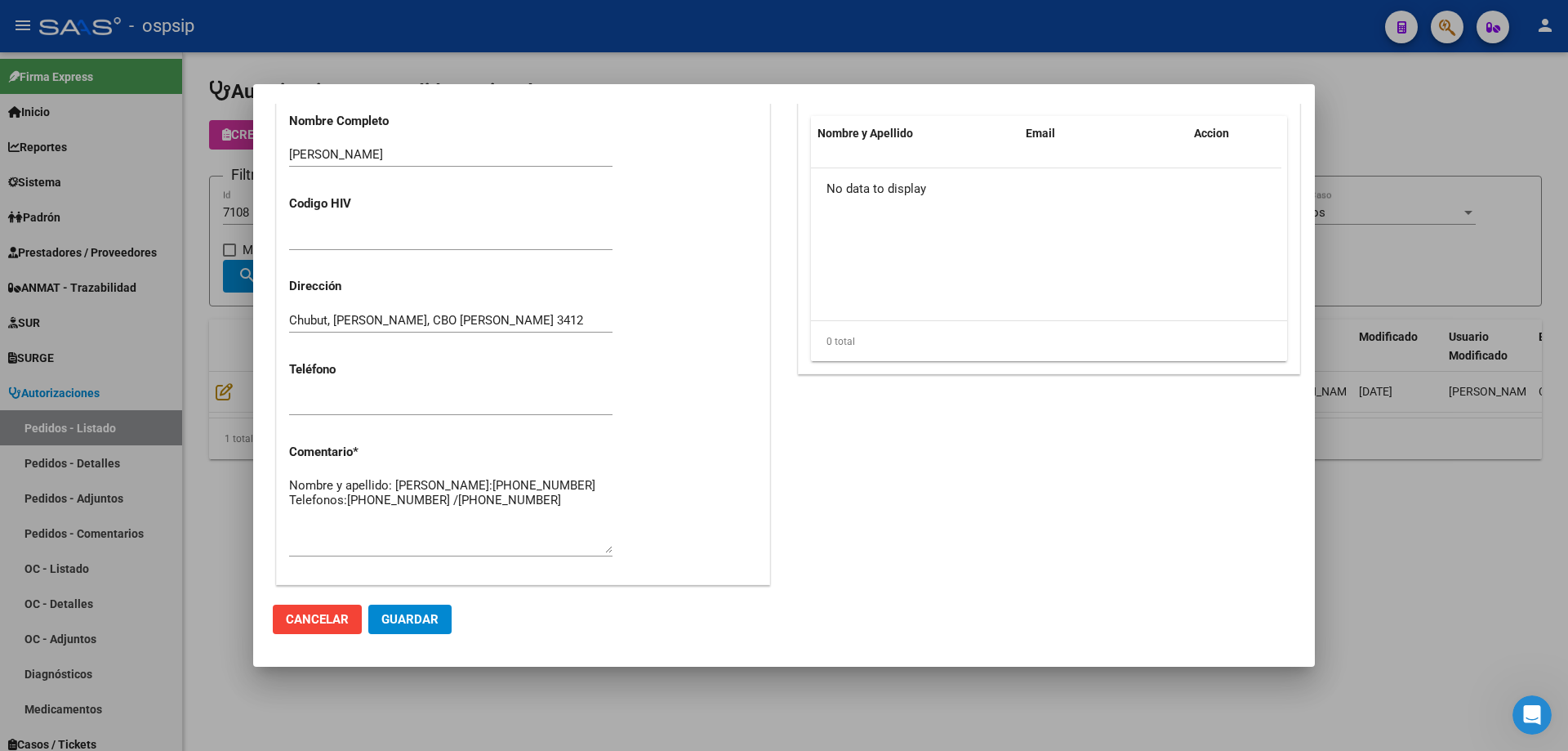
click at [190, 325] on div at bounding box center [784, 376] width 1568 height 751
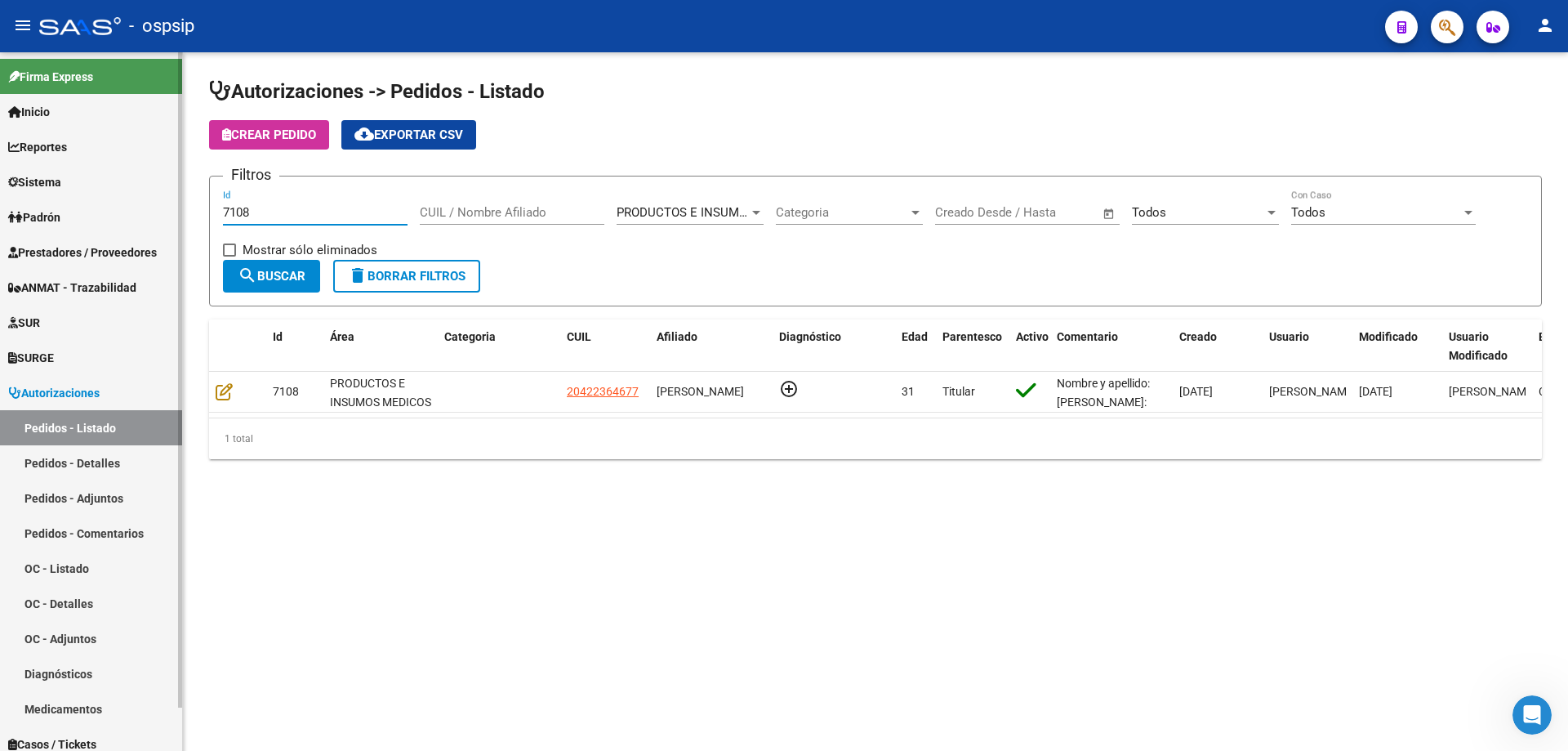
drag, startPoint x: 346, startPoint y: 211, endPoint x: 0, endPoint y: 174, distance: 348.0
click at [0, 174] on mat-sidenav-container "Firma Express Inicio Calendario SSS Instructivos Contacto OS Reportes Egresos D…" at bounding box center [784, 401] width 1568 height 698
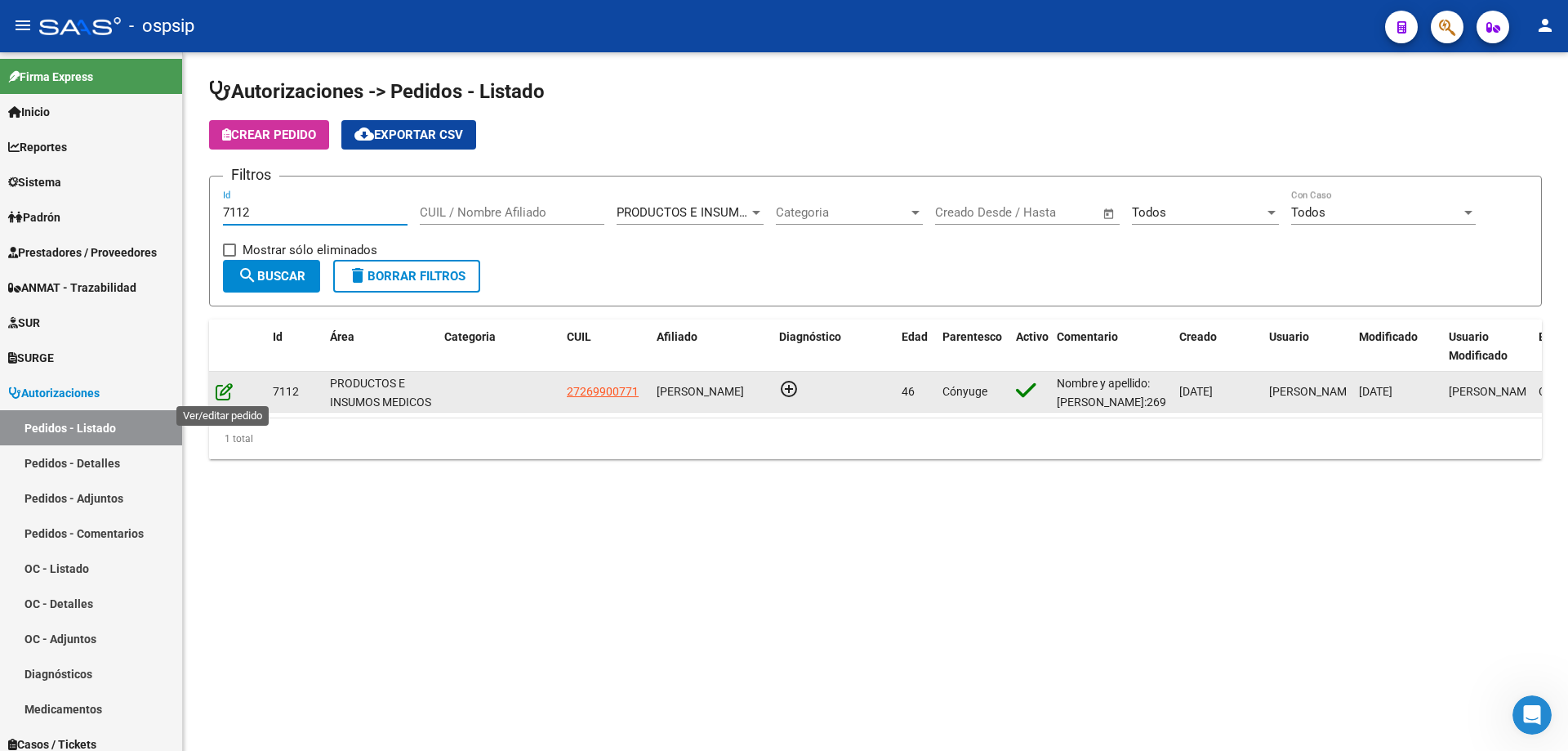
type input "7112"
click at [225, 392] on icon at bounding box center [224, 391] width 17 height 18
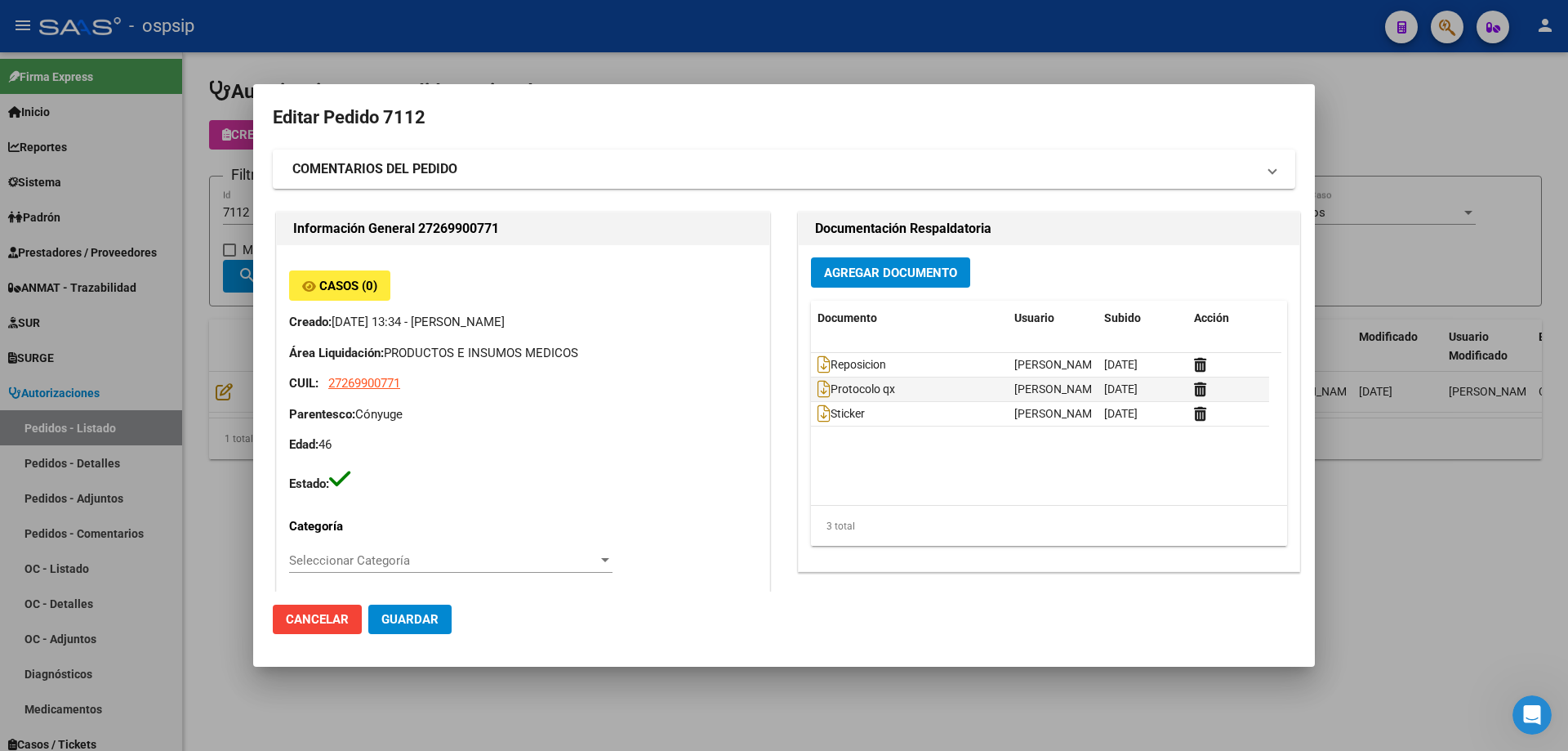
type input "[PERSON_NAME]"
type input "[GEOGRAPHIC_DATA], BELLA VISTA, [PERSON_NAME] 1153"
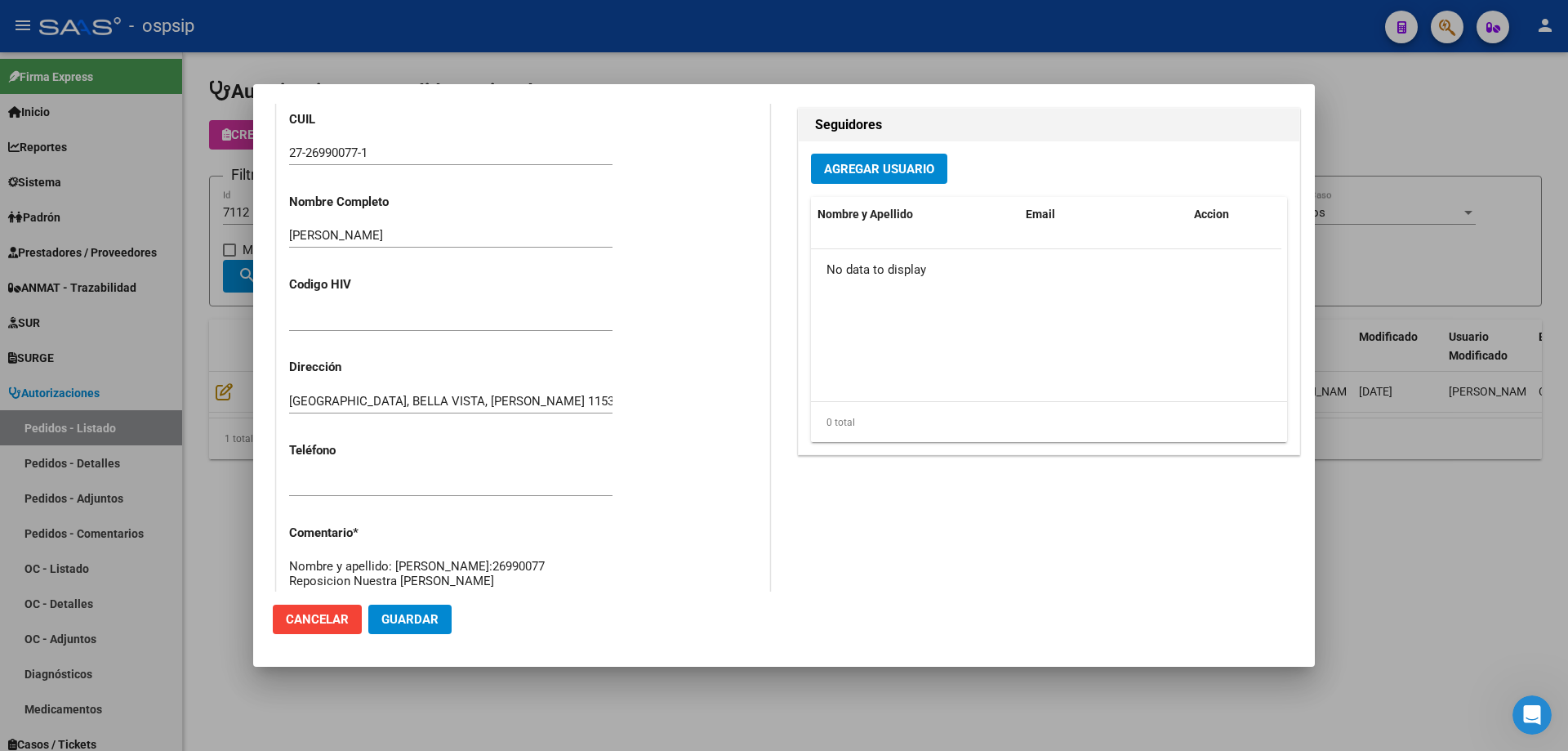
scroll to position [980, 0]
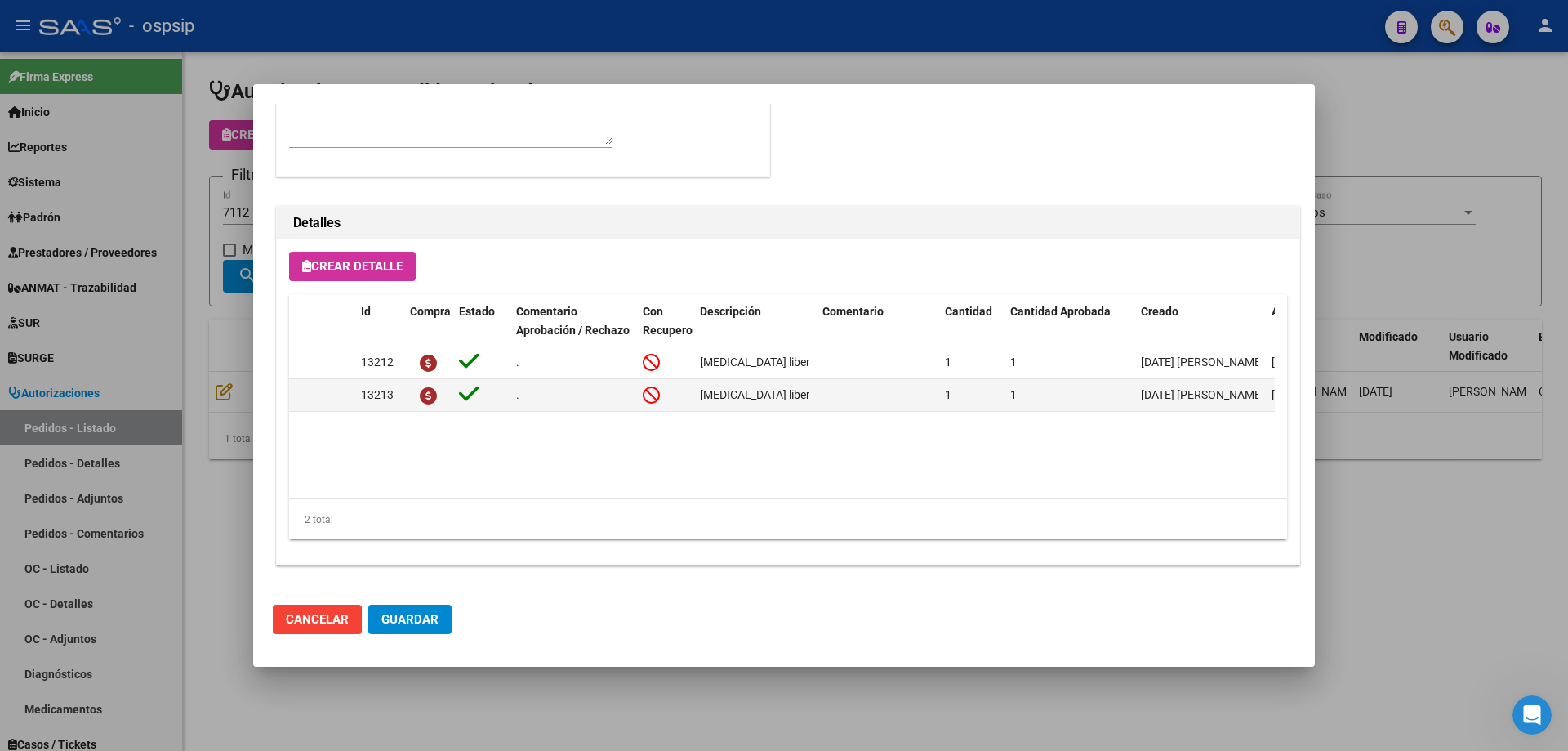
click at [234, 310] on div at bounding box center [784, 376] width 1568 height 751
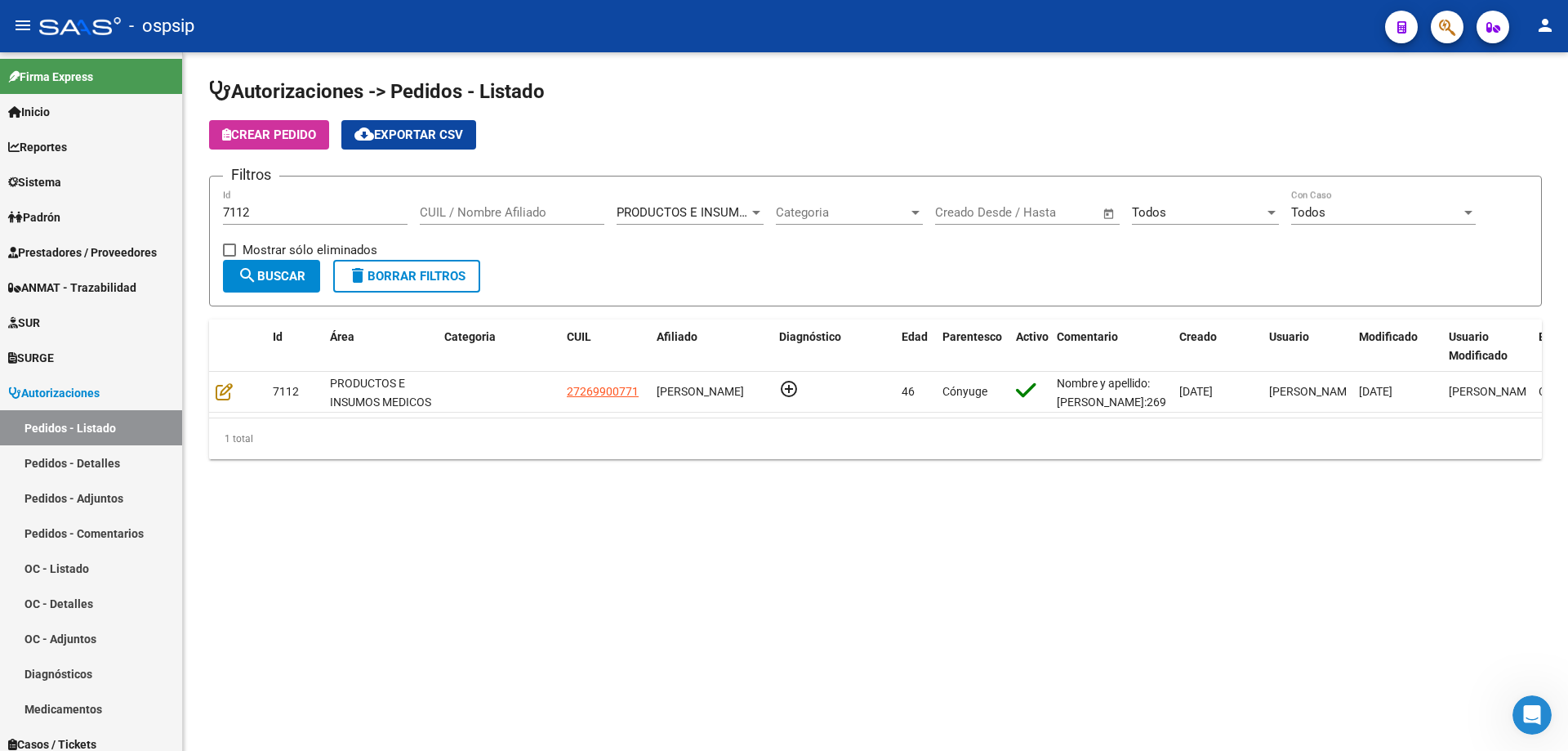
click at [279, 212] on input "7112" at bounding box center [315, 212] width 185 height 15
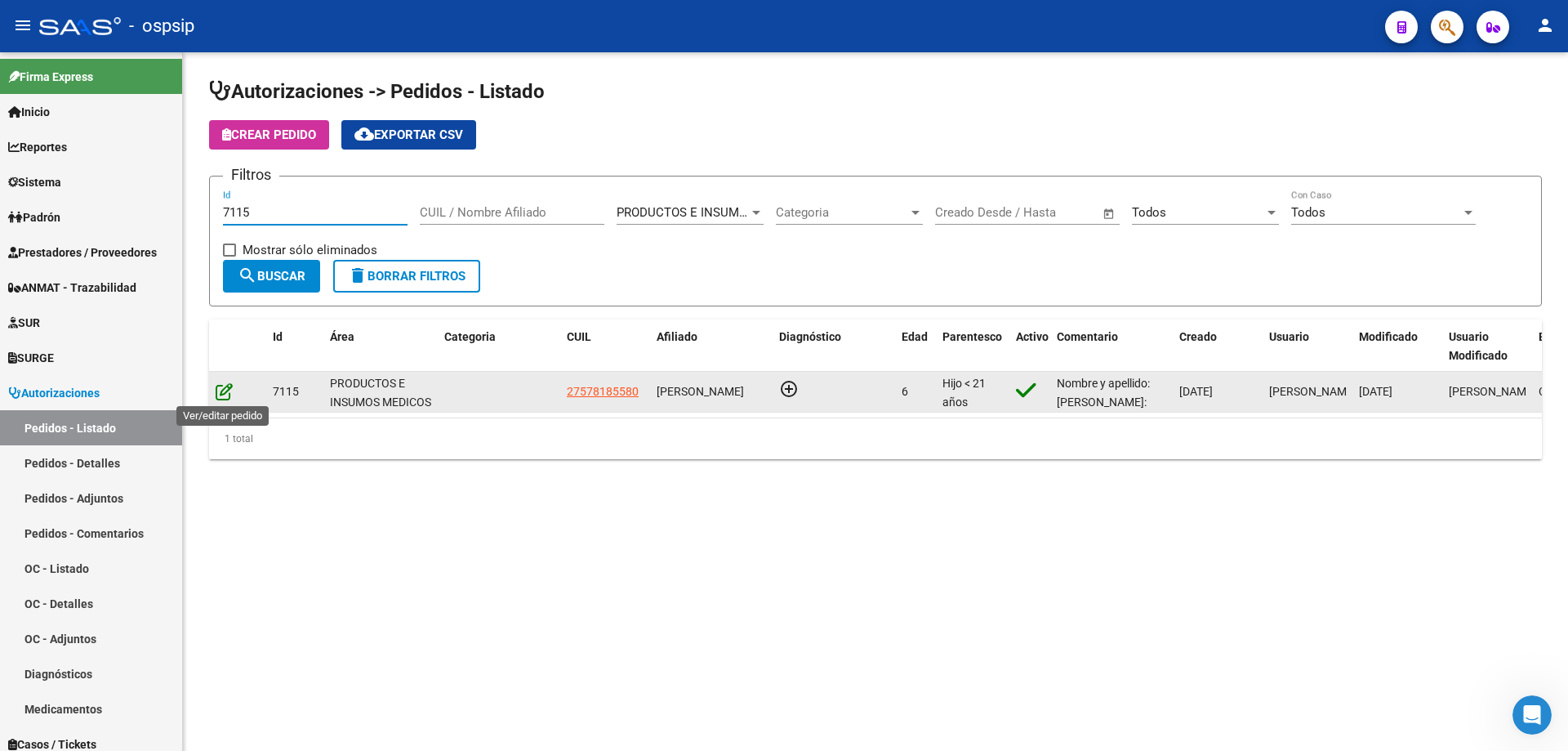
type input "7115"
click at [218, 396] on icon at bounding box center [224, 391] width 17 height 18
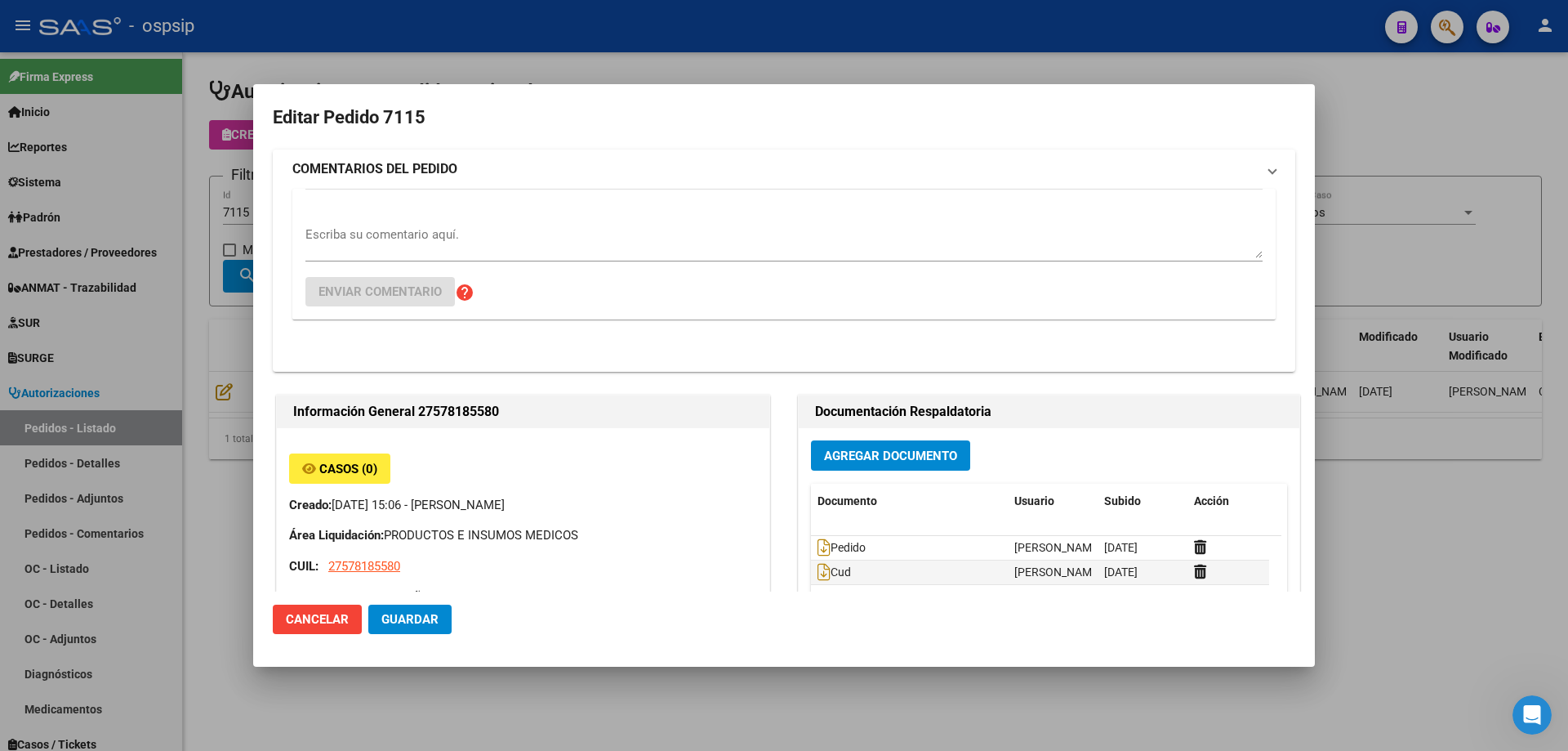
type input "[GEOGRAPHIC_DATA], [PERSON_NAME], [PERSON_NAME] 712"
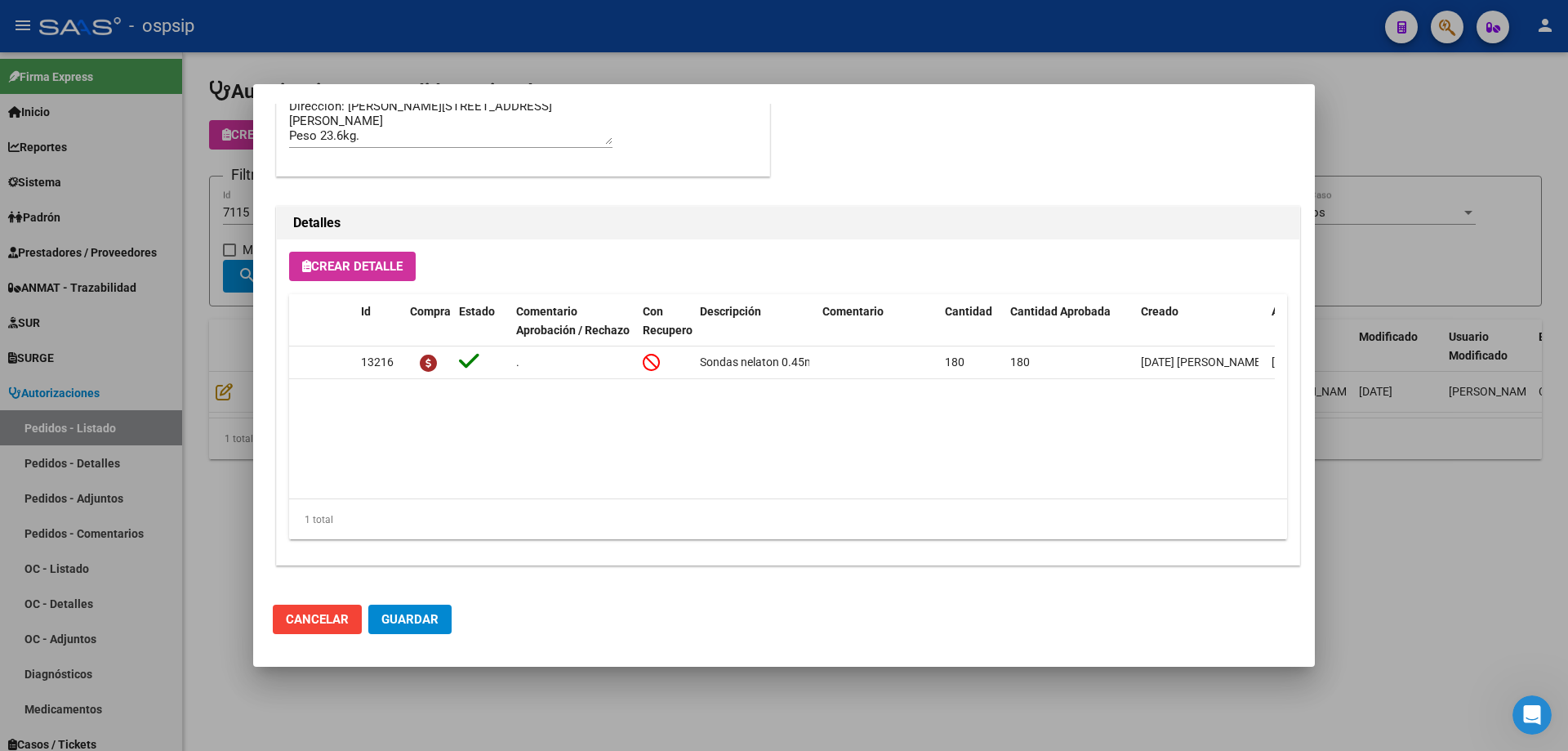
click at [237, 312] on div at bounding box center [784, 376] width 1568 height 751
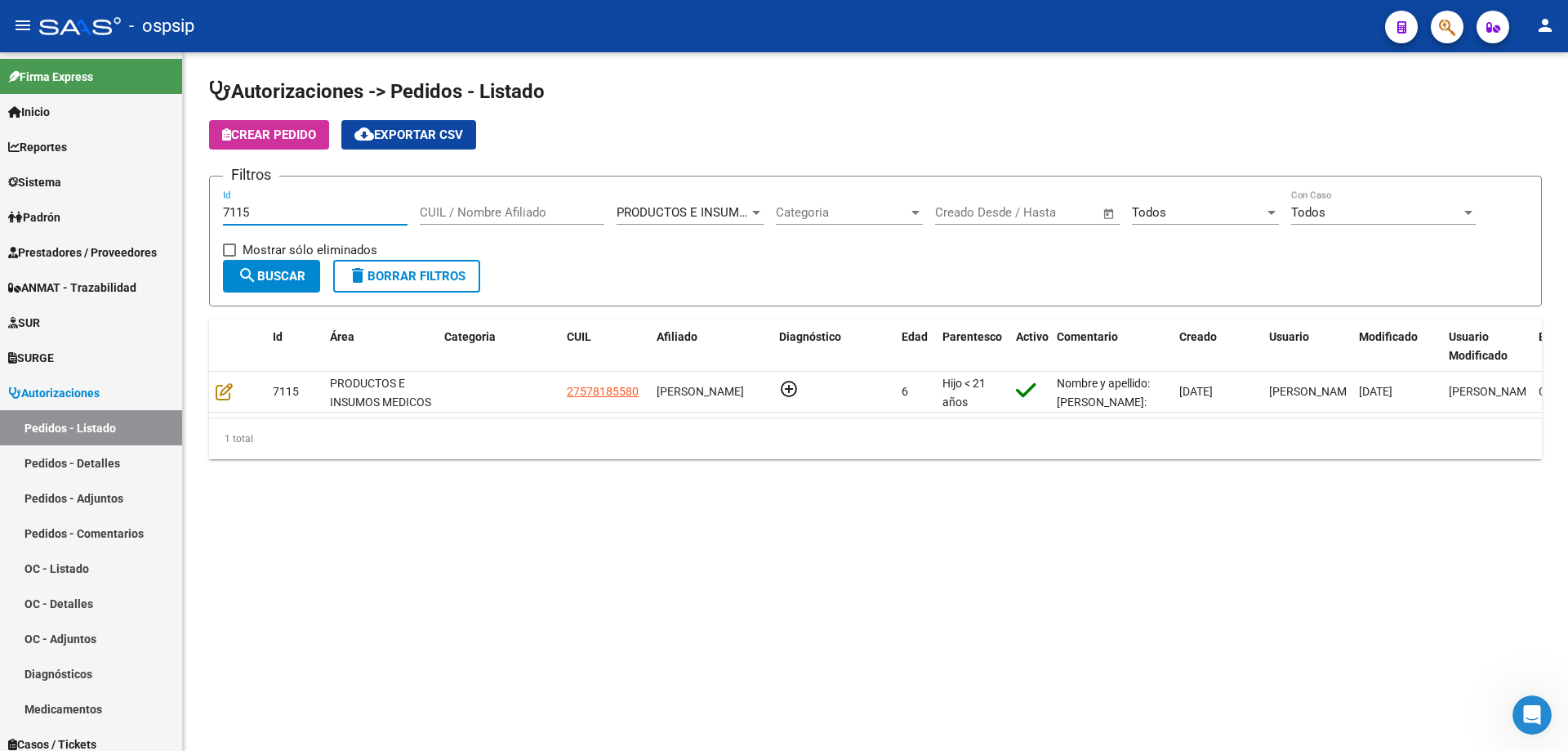
click at [286, 218] on input "7115" at bounding box center [315, 212] width 185 height 15
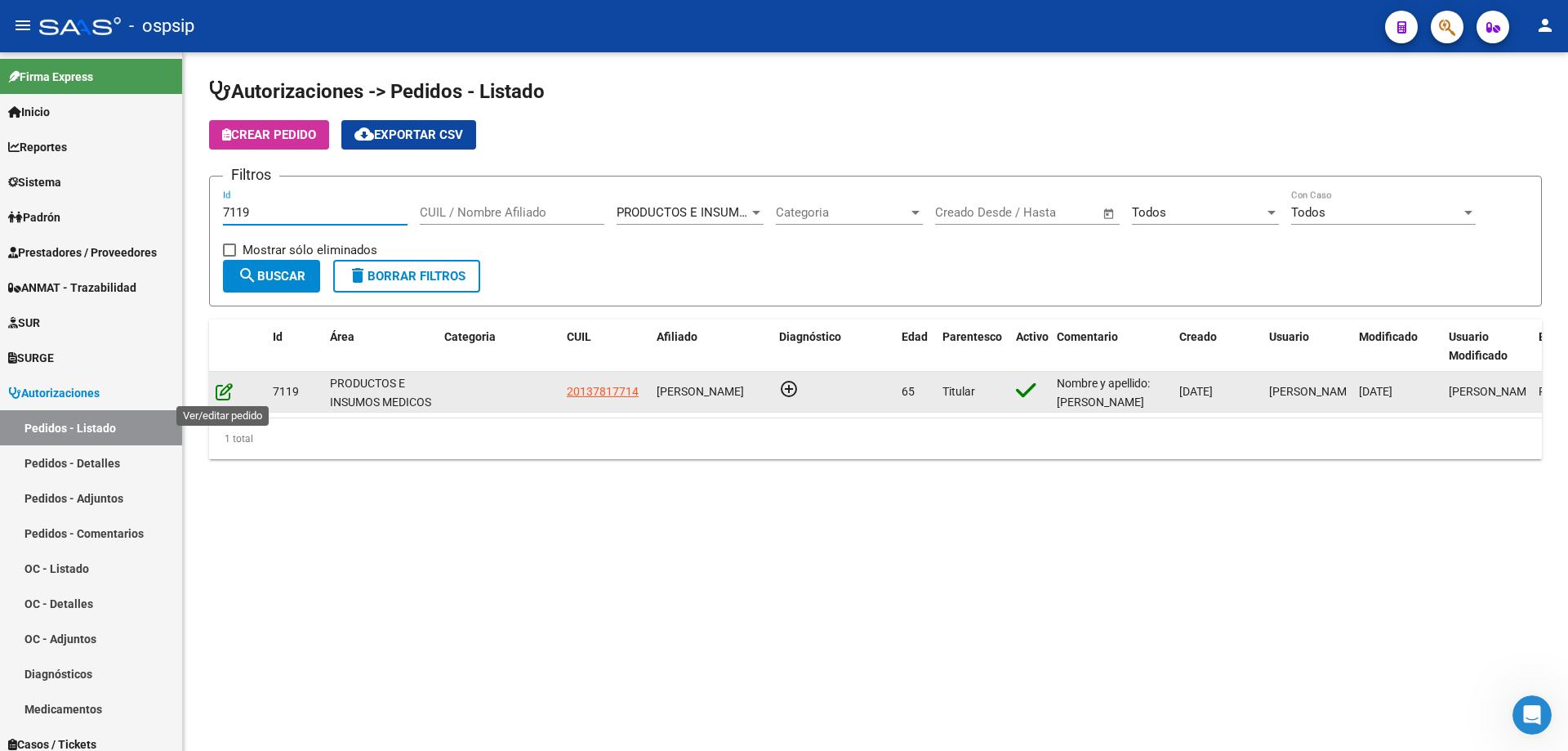
type input "7119"
click at [217, 389] on icon at bounding box center [224, 391] width 17 height 18
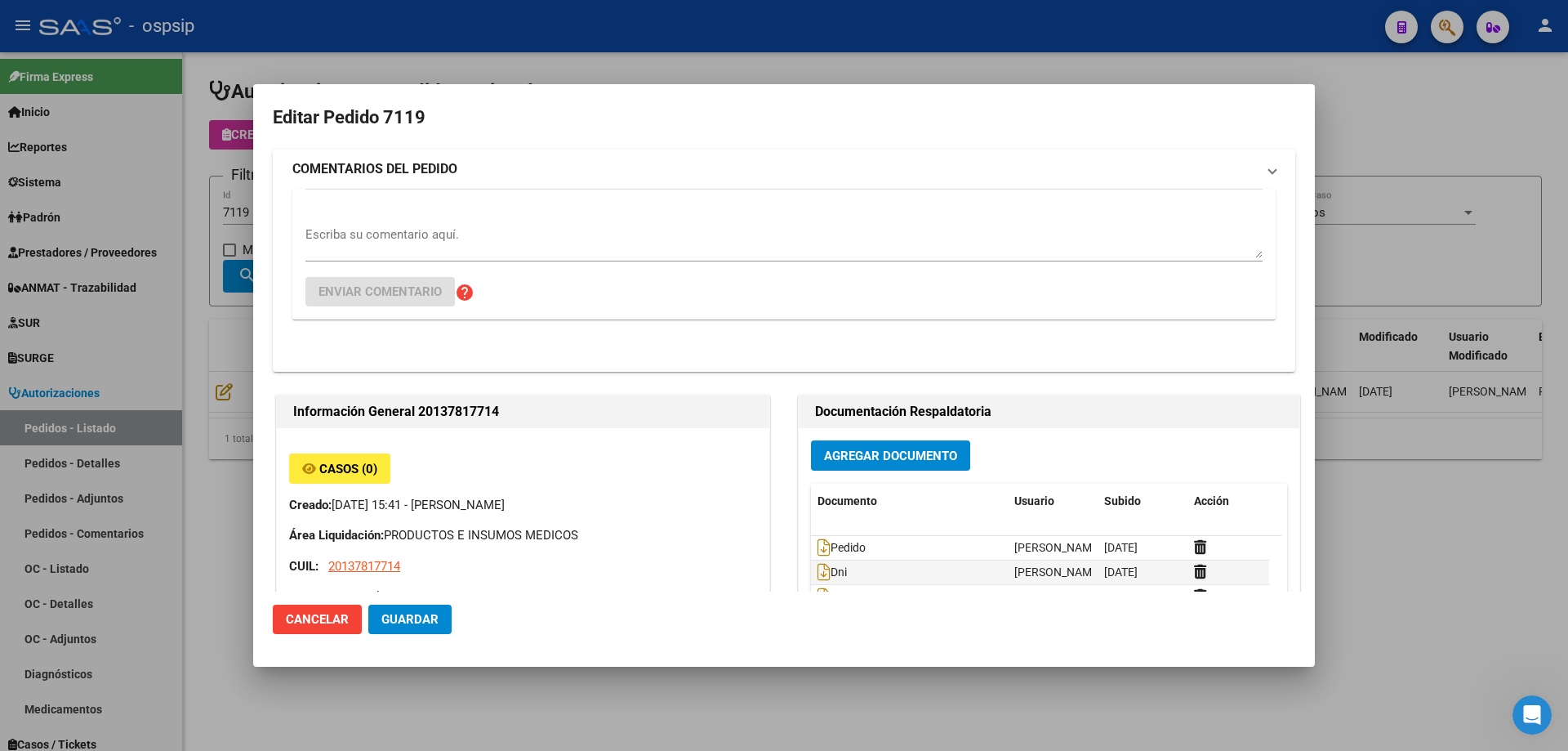
type input "Capital Federal, CABA, [GEOGRAPHIC_DATA] 2302"
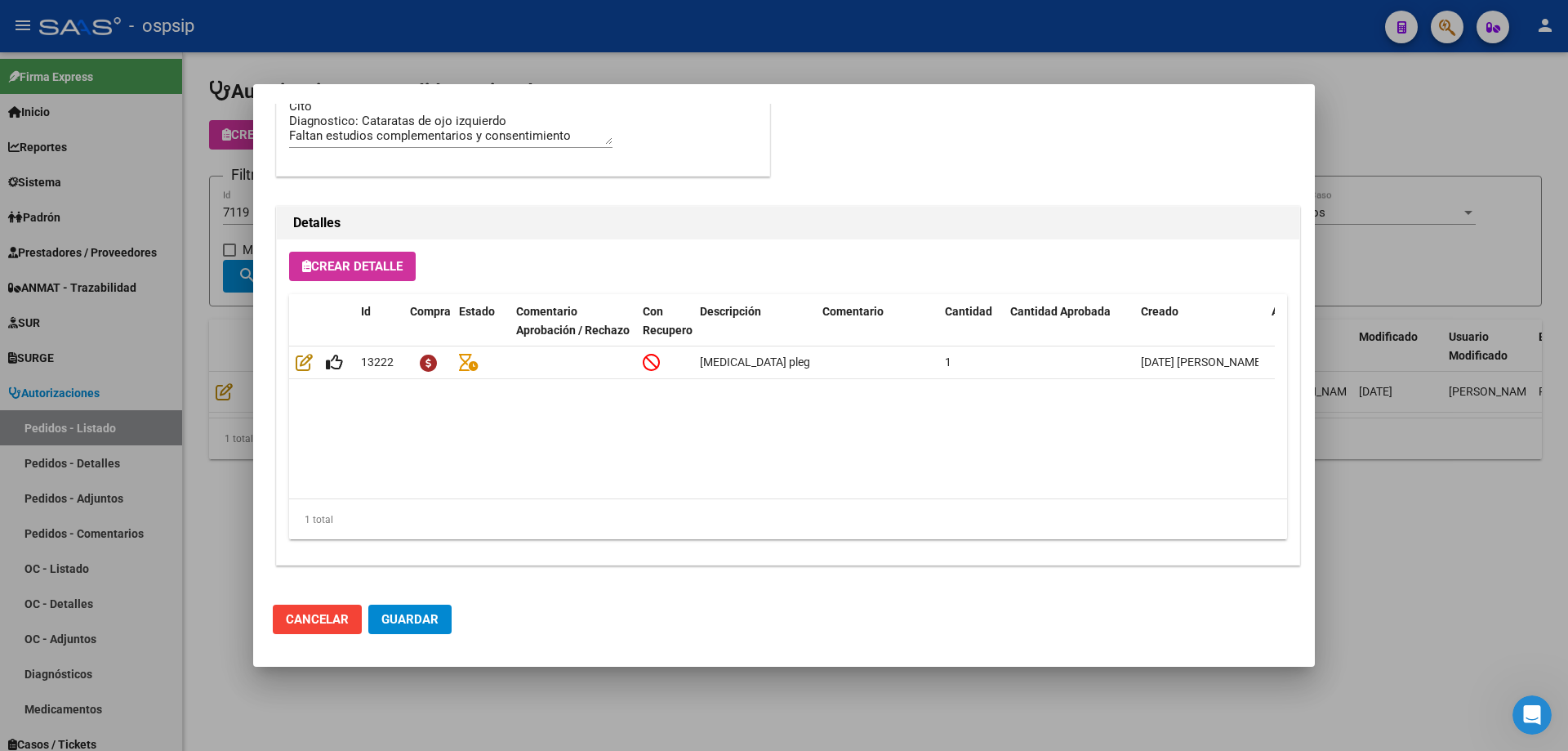
scroll to position [571, 0]
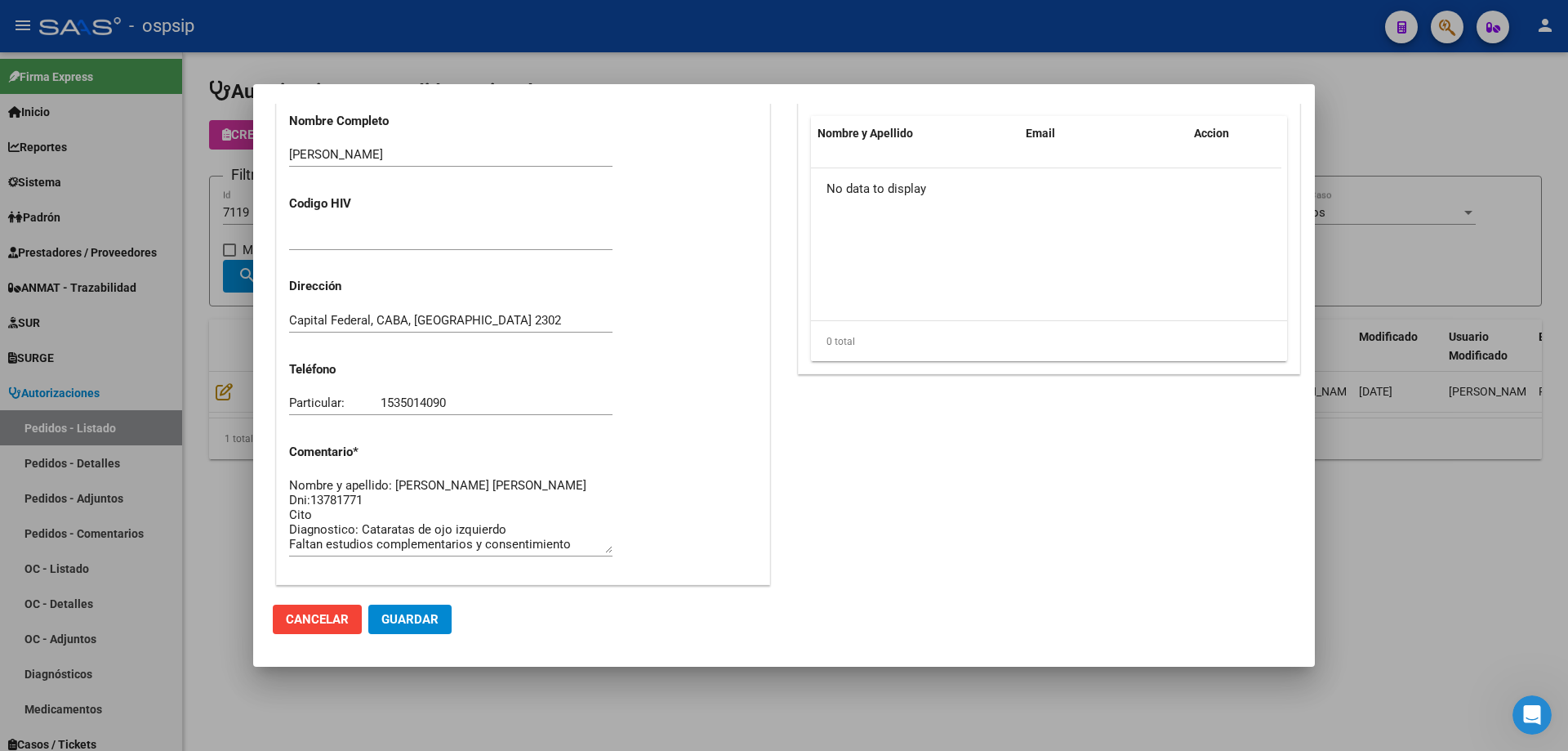
click at [117, 281] on div at bounding box center [784, 376] width 1568 height 751
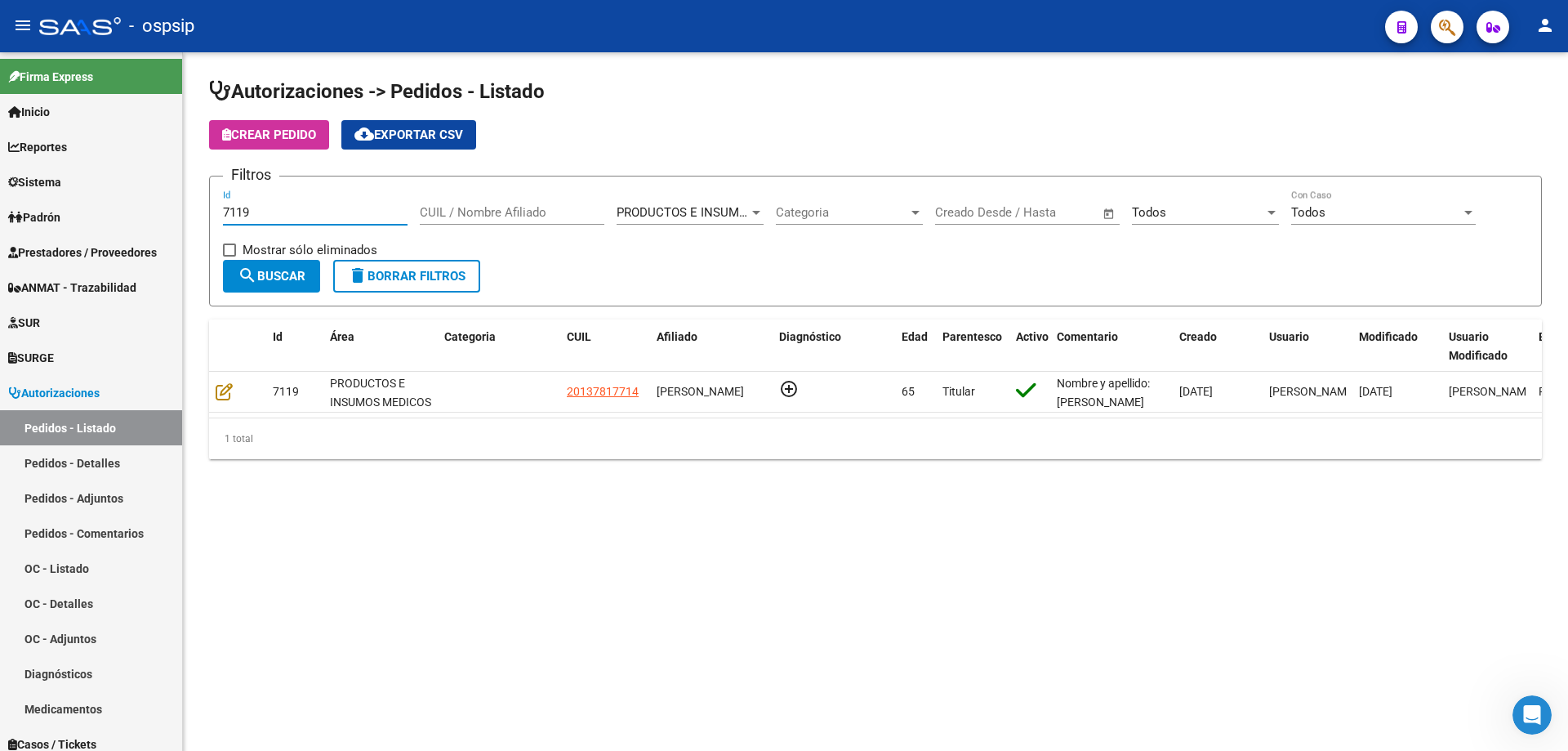
click at [265, 214] on input "7119" at bounding box center [315, 212] width 185 height 15
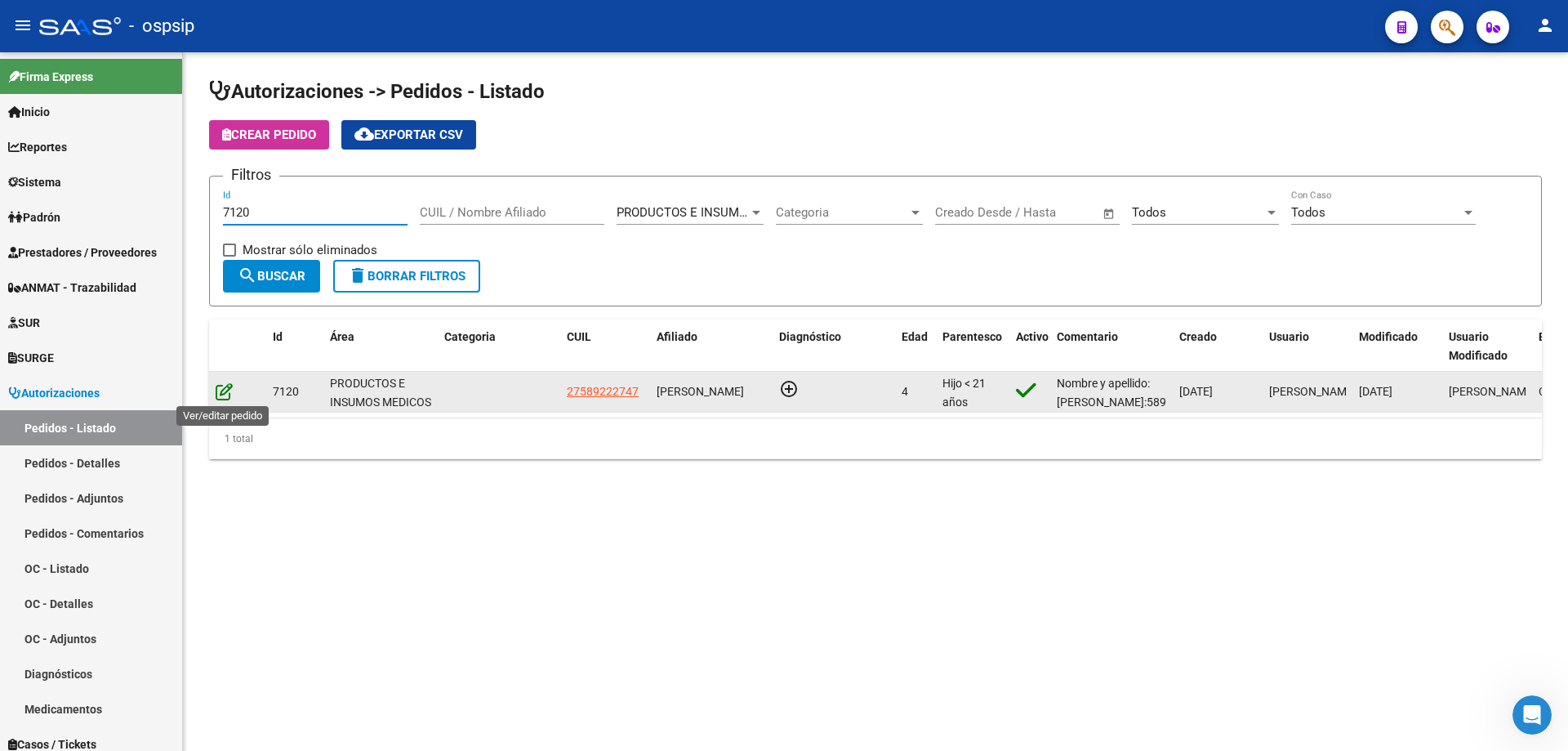
type input "7120"
click at [224, 387] on icon at bounding box center [224, 391] width 17 height 18
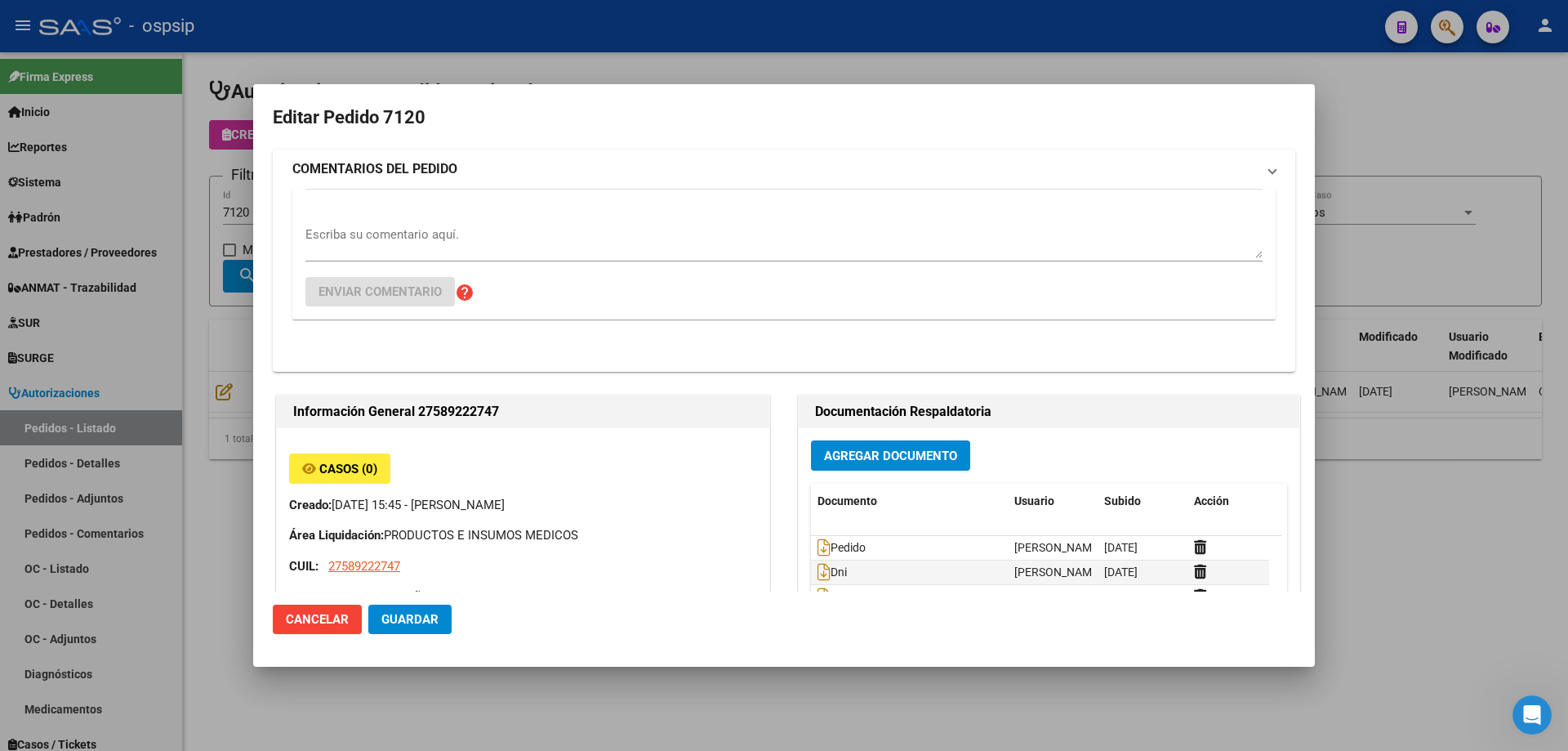
type input "[GEOGRAPHIC_DATA], [PERSON_NAME], CNEL [PERSON_NAME] 831"
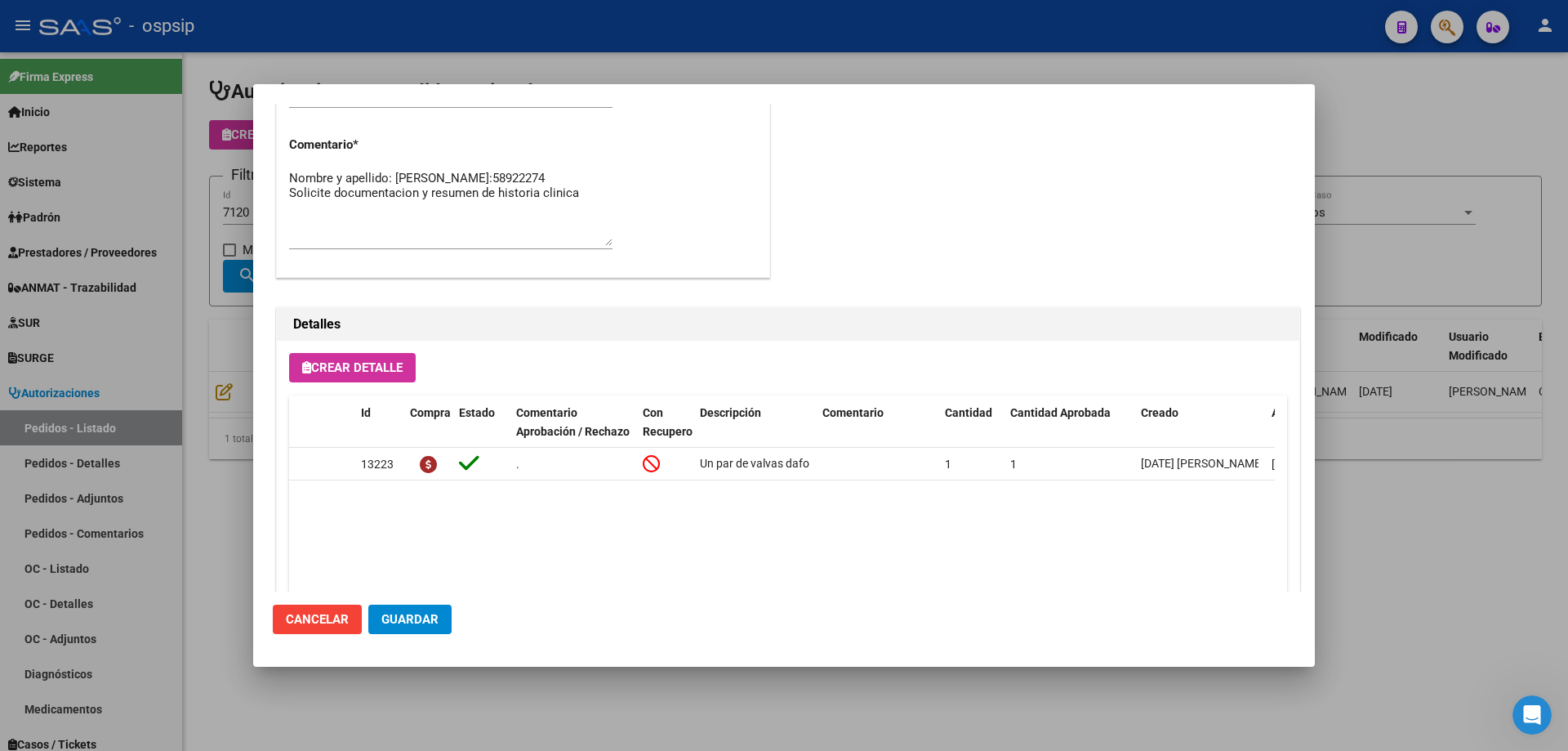
scroll to position [980, 0]
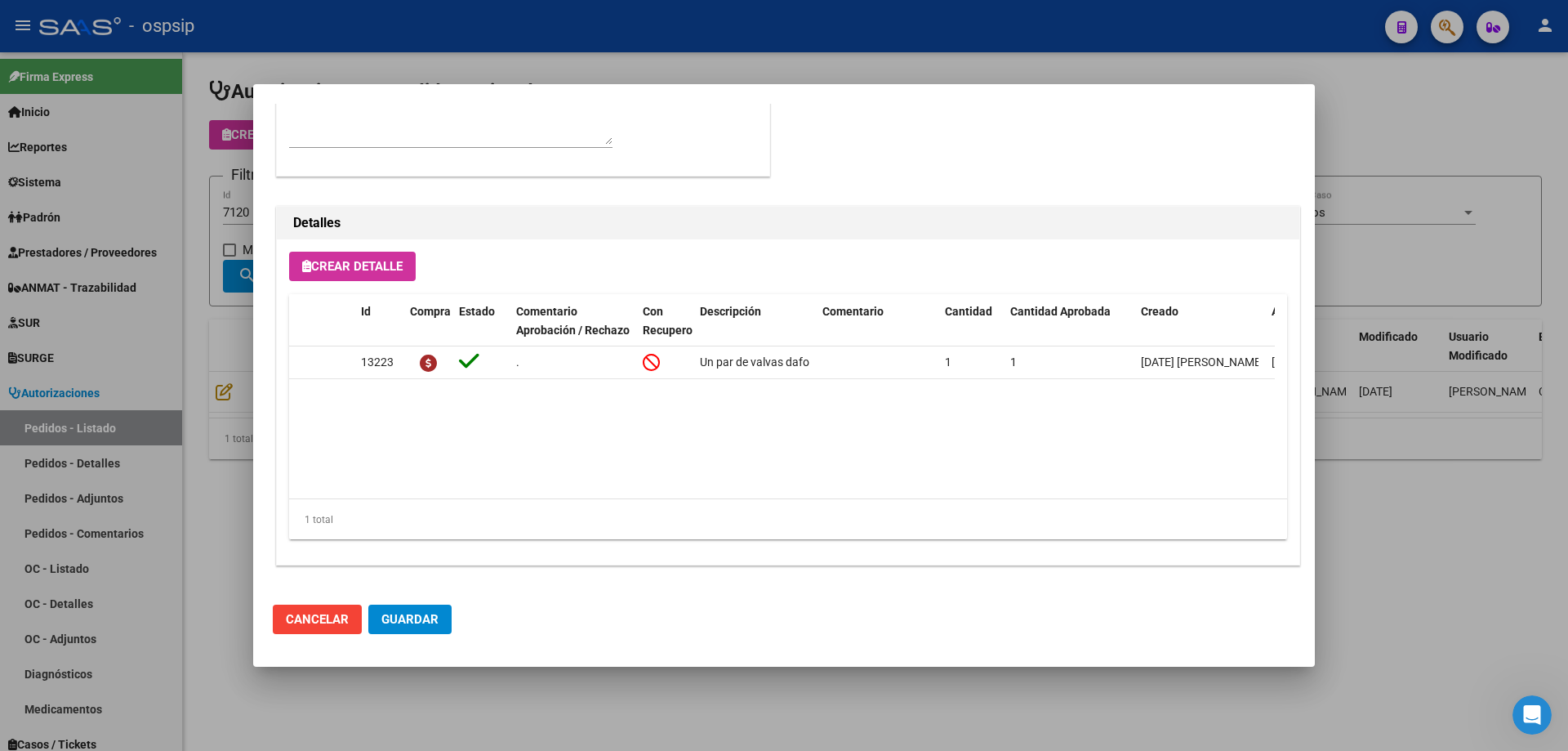
click at [129, 283] on div at bounding box center [784, 376] width 1568 height 751
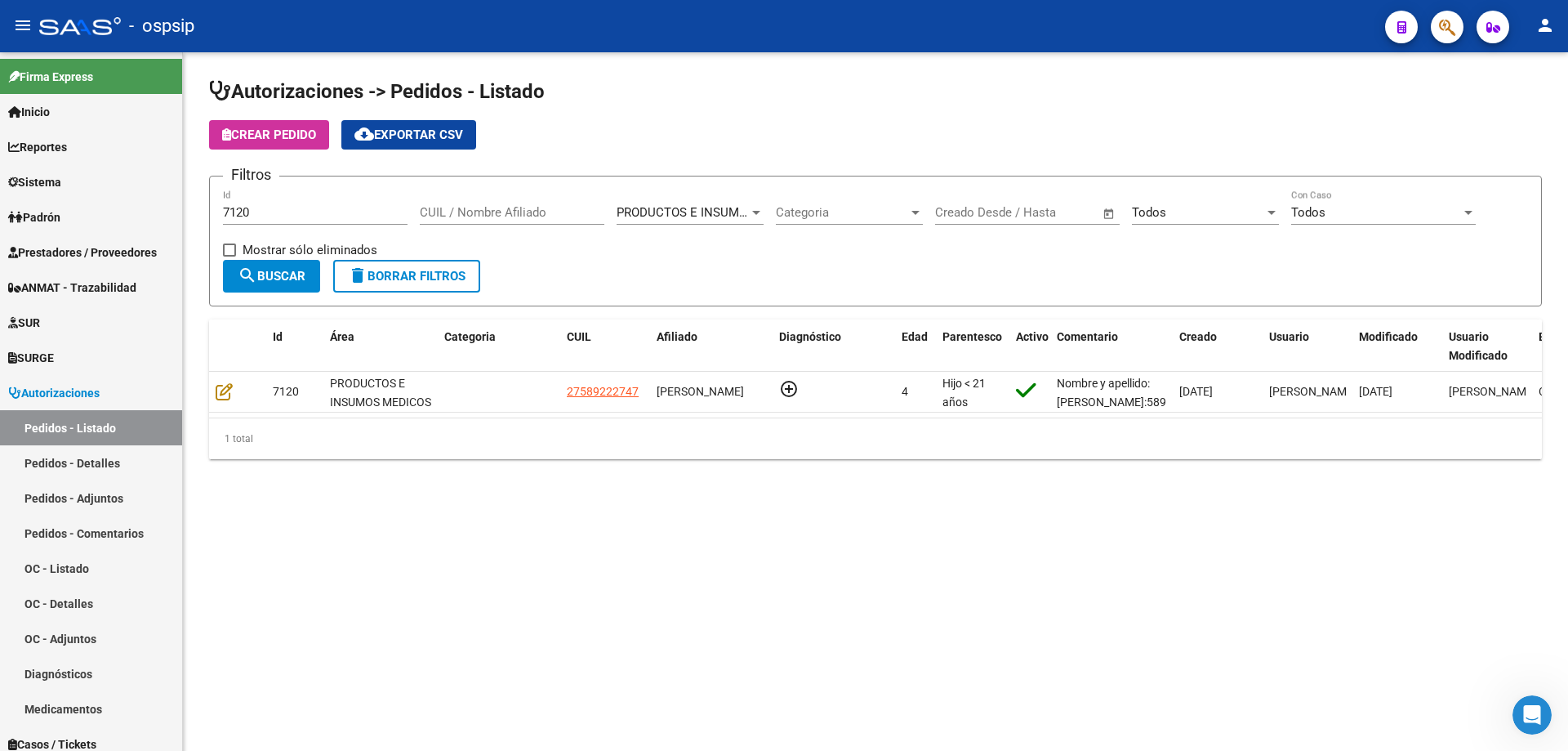
click at [263, 218] on input "7120" at bounding box center [315, 212] width 185 height 15
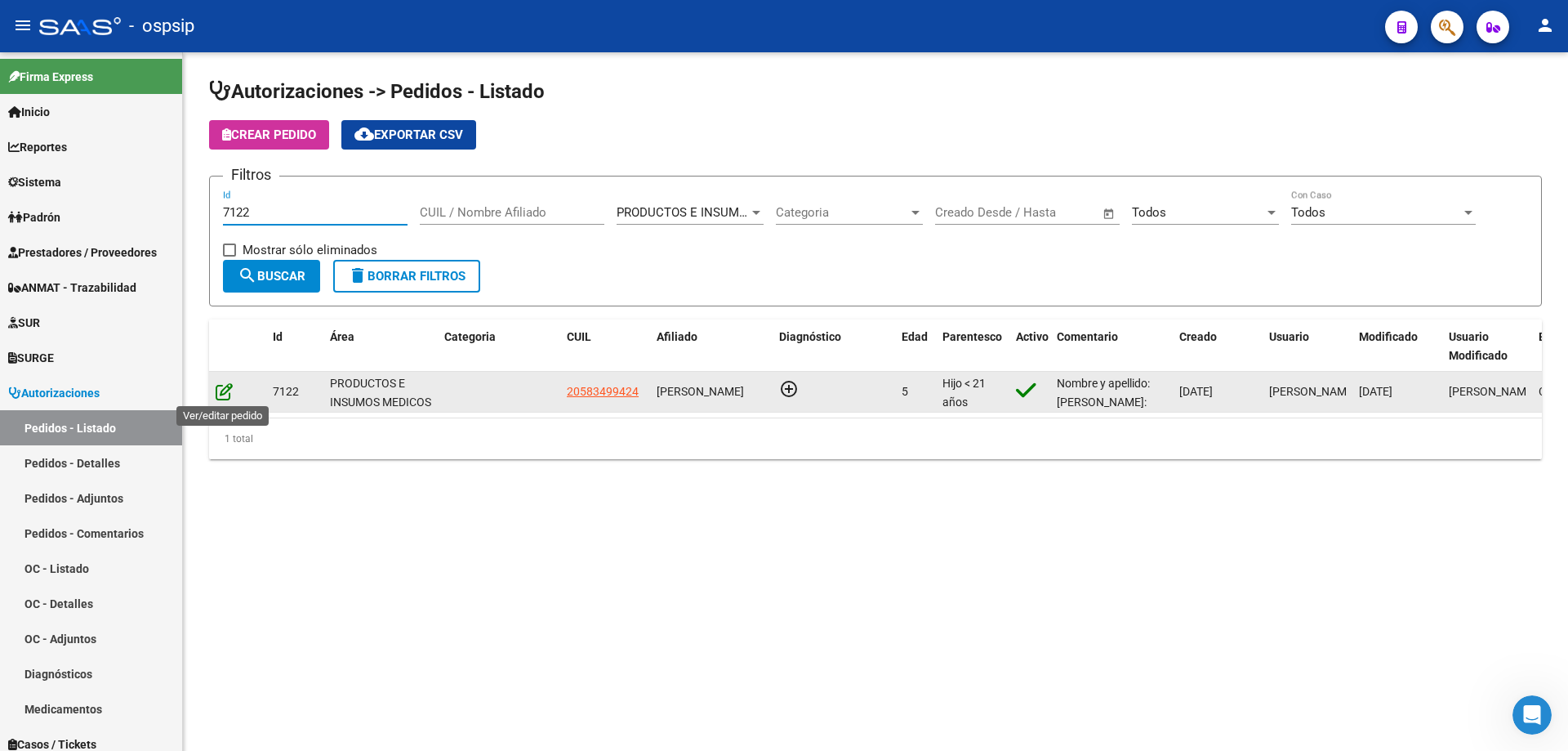
type input "7122"
click at [227, 394] on icon at bounding box center [224, 391] width 17 height 18
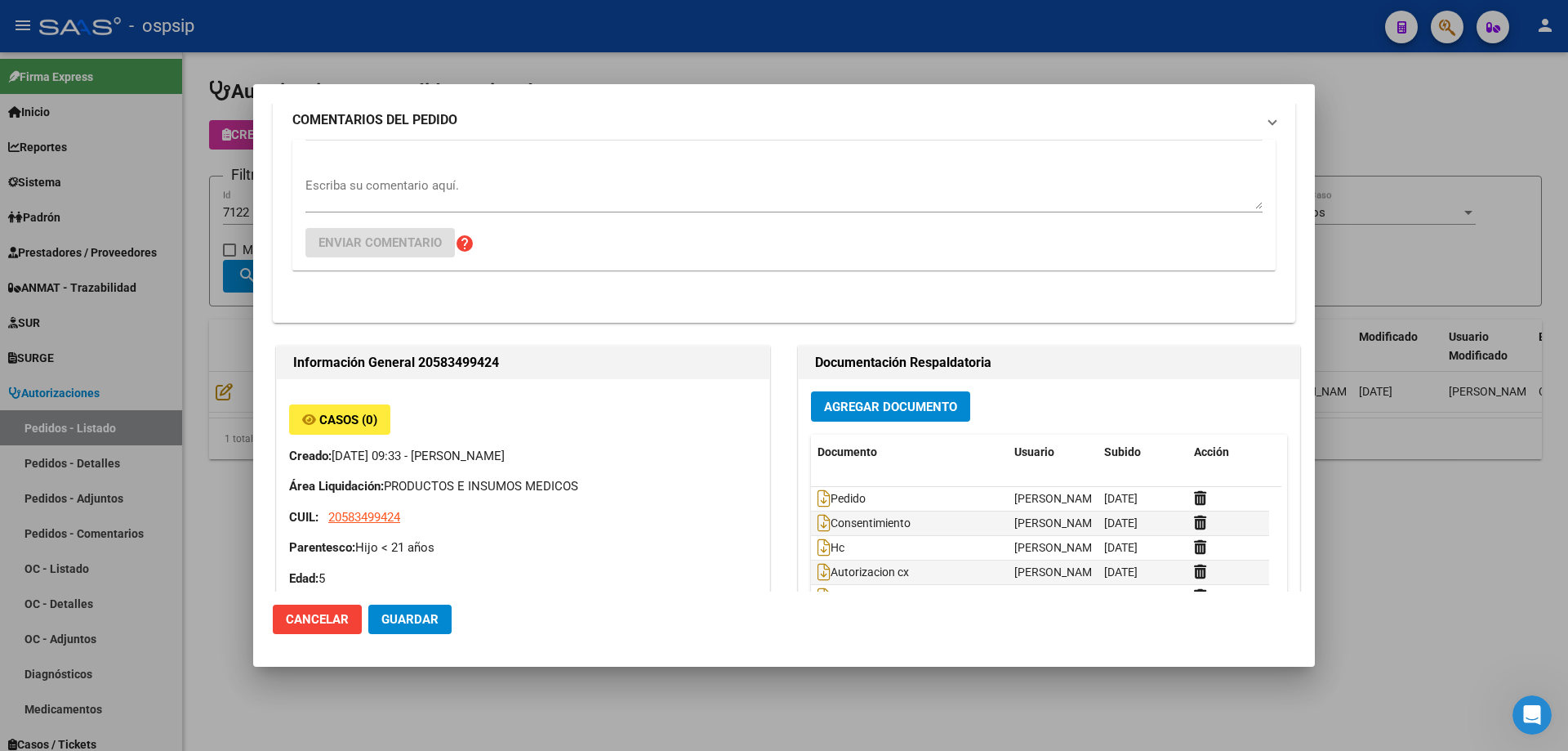
type input "[GEOGRAPHIC_DATA], [PERSON_NAME], ACONQUIJA 2682, Piso: 03"
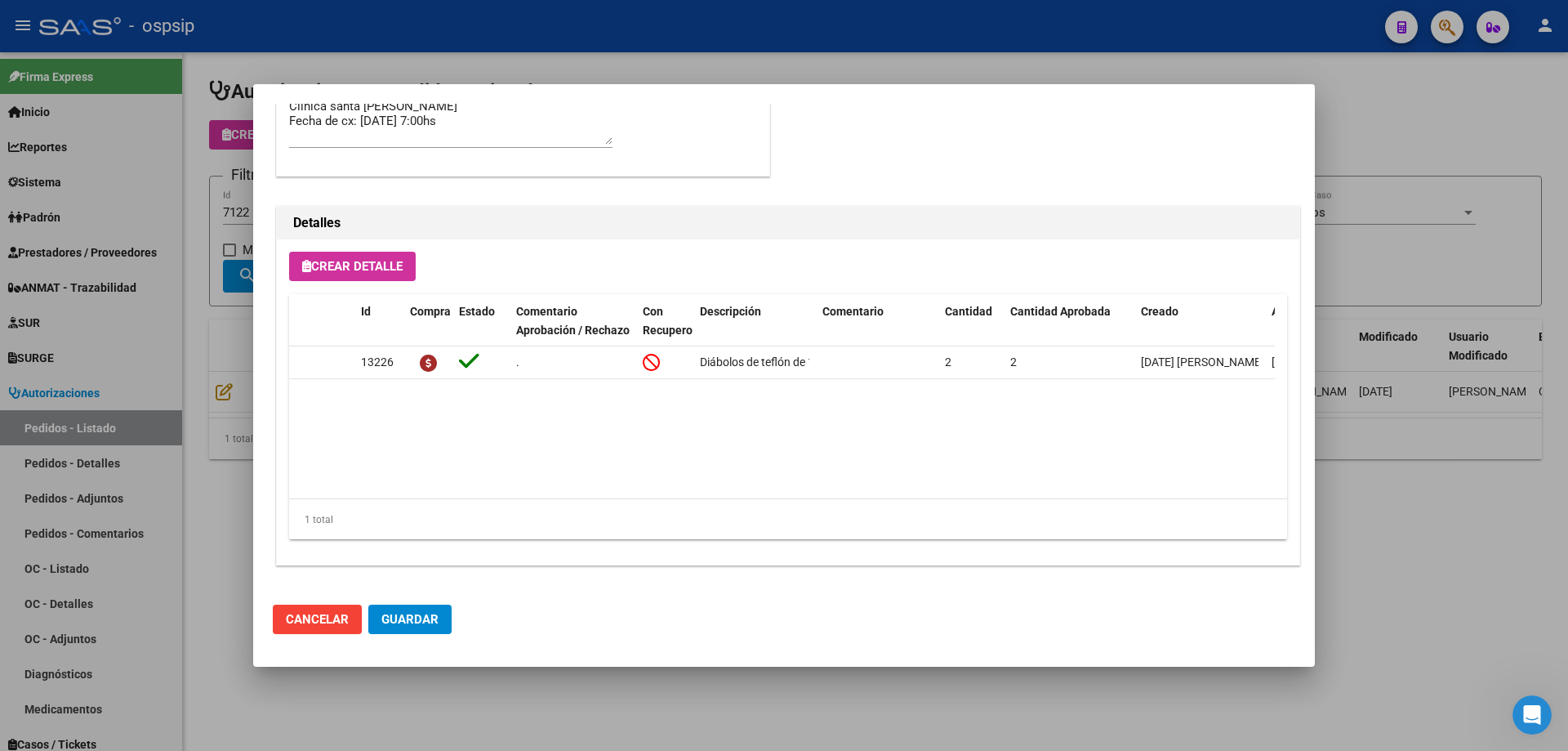
click at [187, 370] on div at bounding box center [784, 376] width 1568 height 751
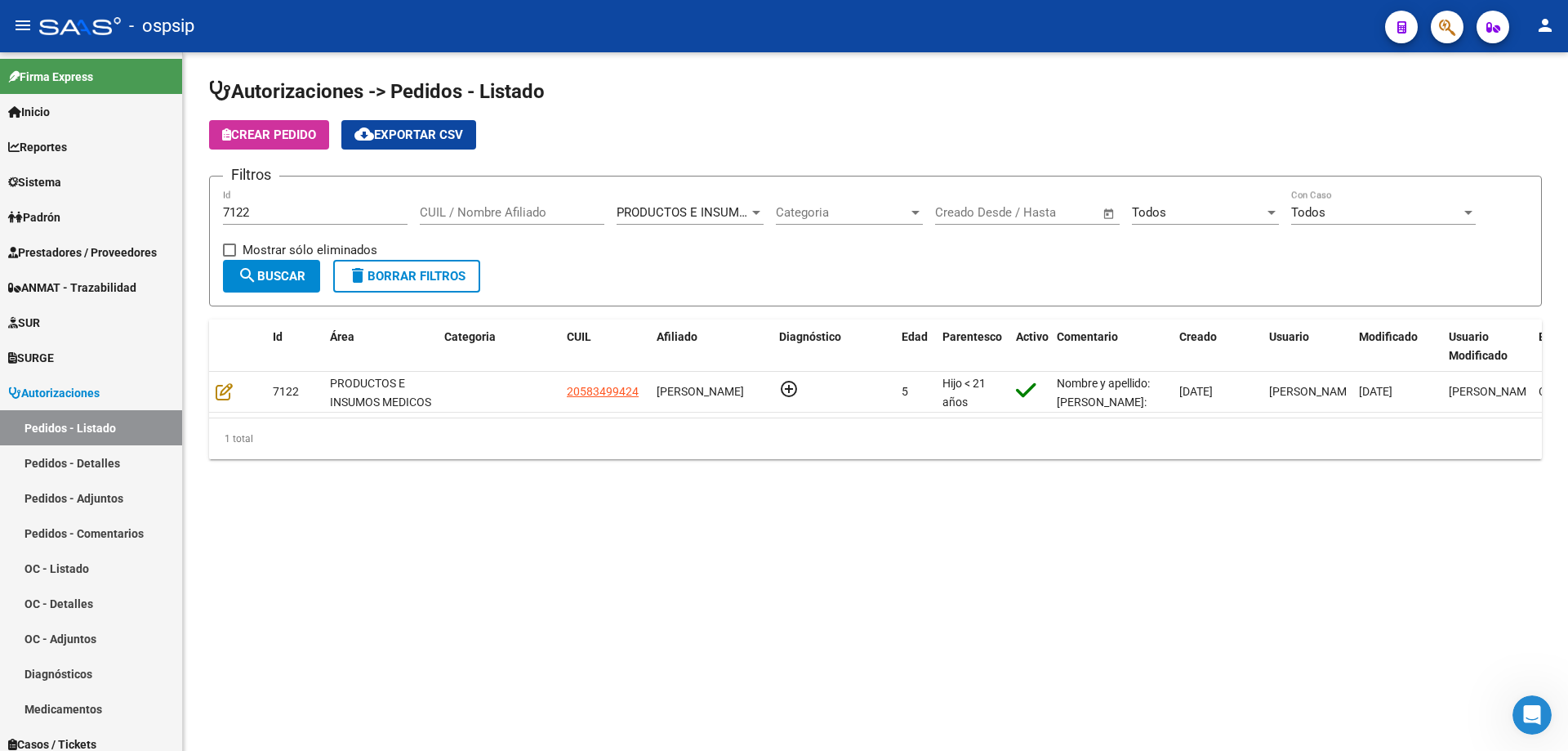
click at [289, 209] on input "7122" at bounding box center [315, 212] width 185 height 15
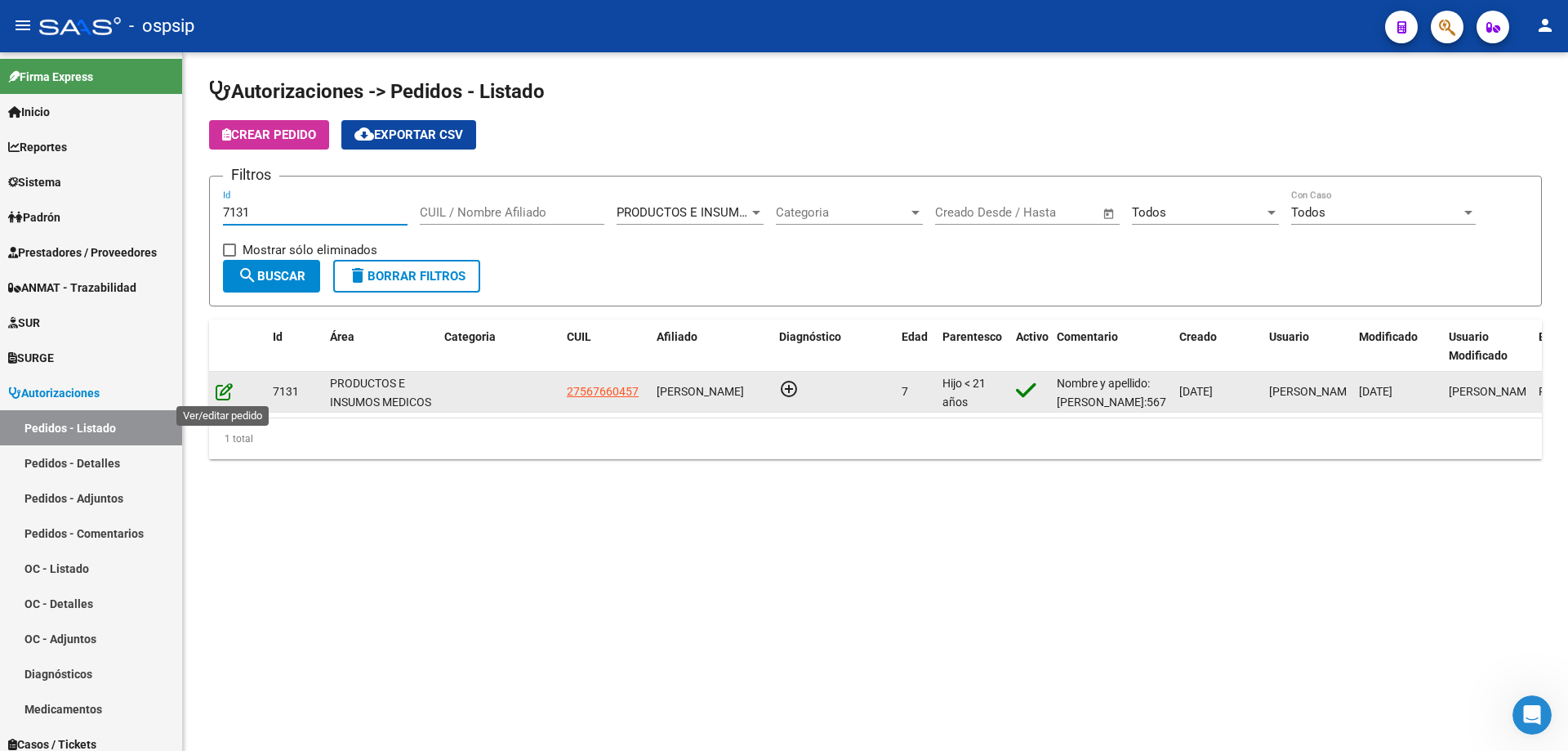
type input "7131"
click at [224, 399] on icon at bounding box center [224, 391] width 17 height 18
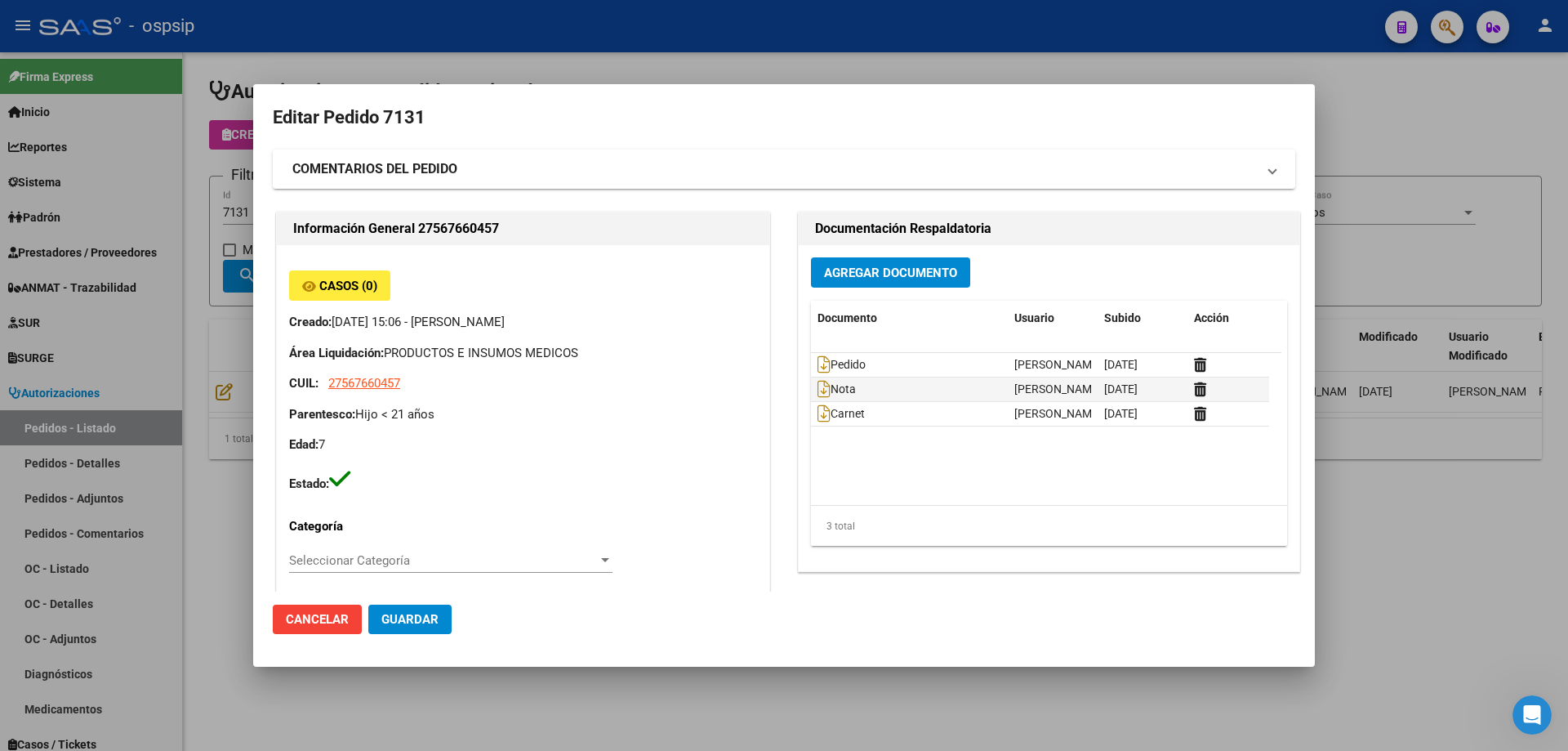
type input "Catamarca, [GEOGRAPHIC_DATA], CASA 19"
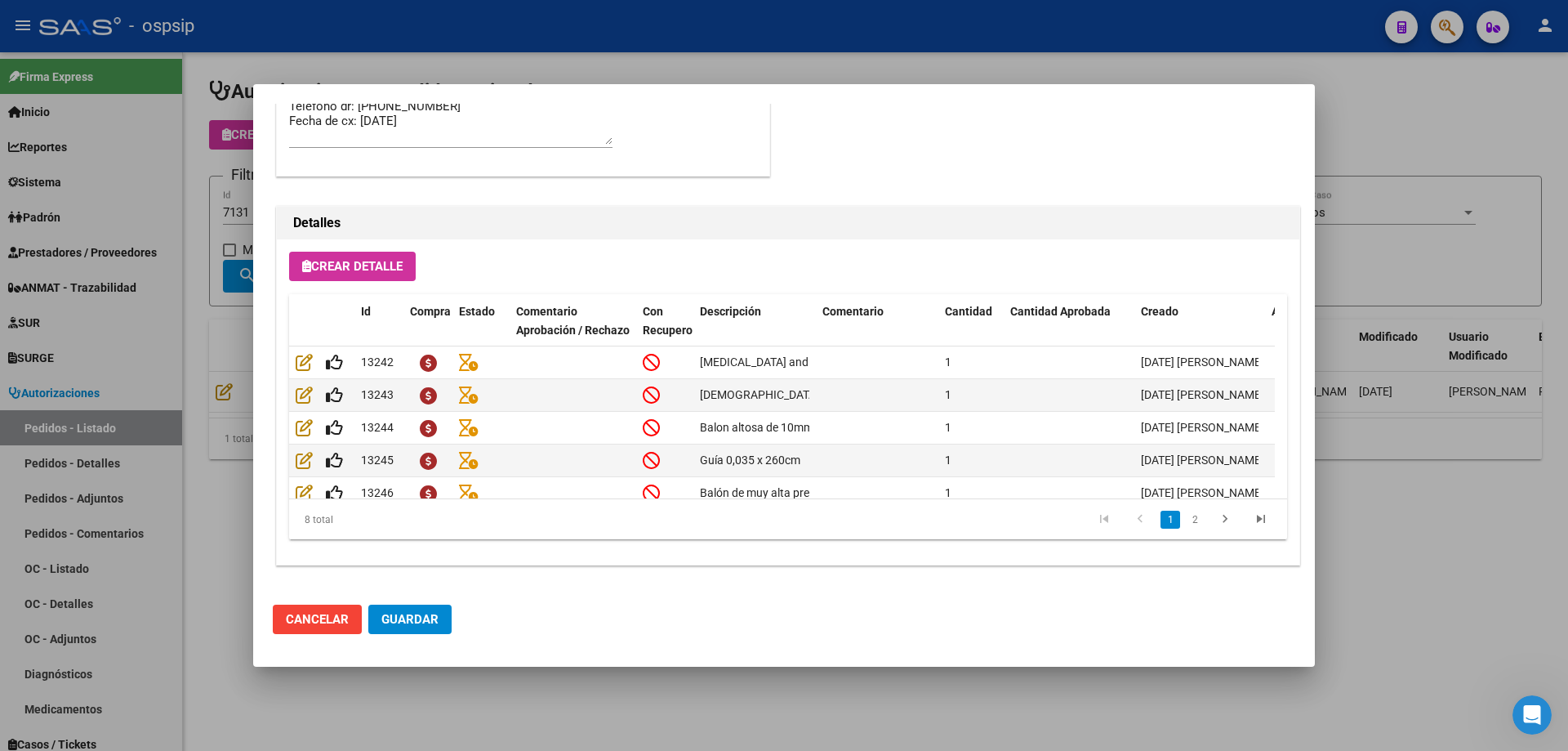
click at [242, 332] on div at bounding box center [784, 376] width 1568 height 751
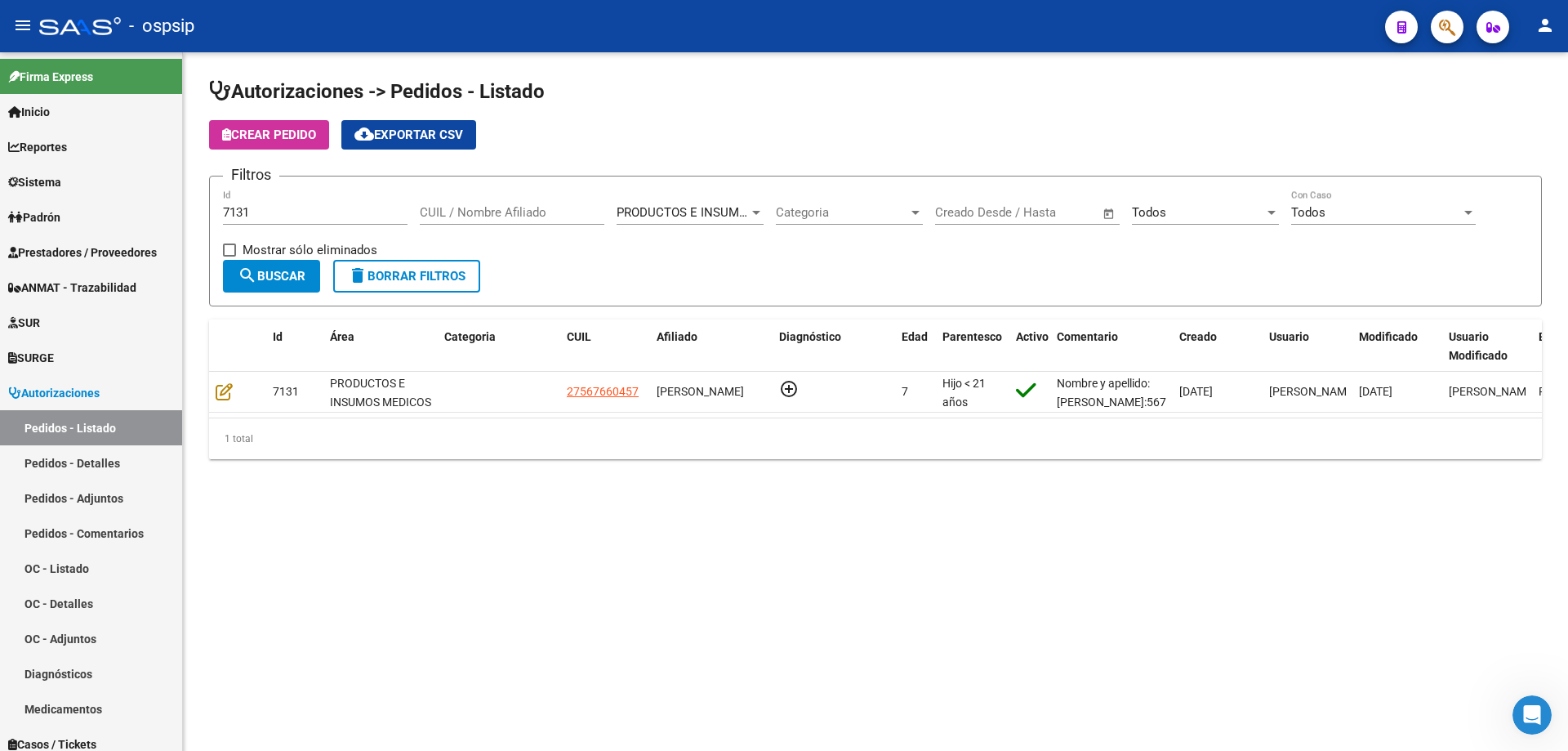
click at [262, 205] on input "7131" at bounding box center [315, 212] width 185 height 15
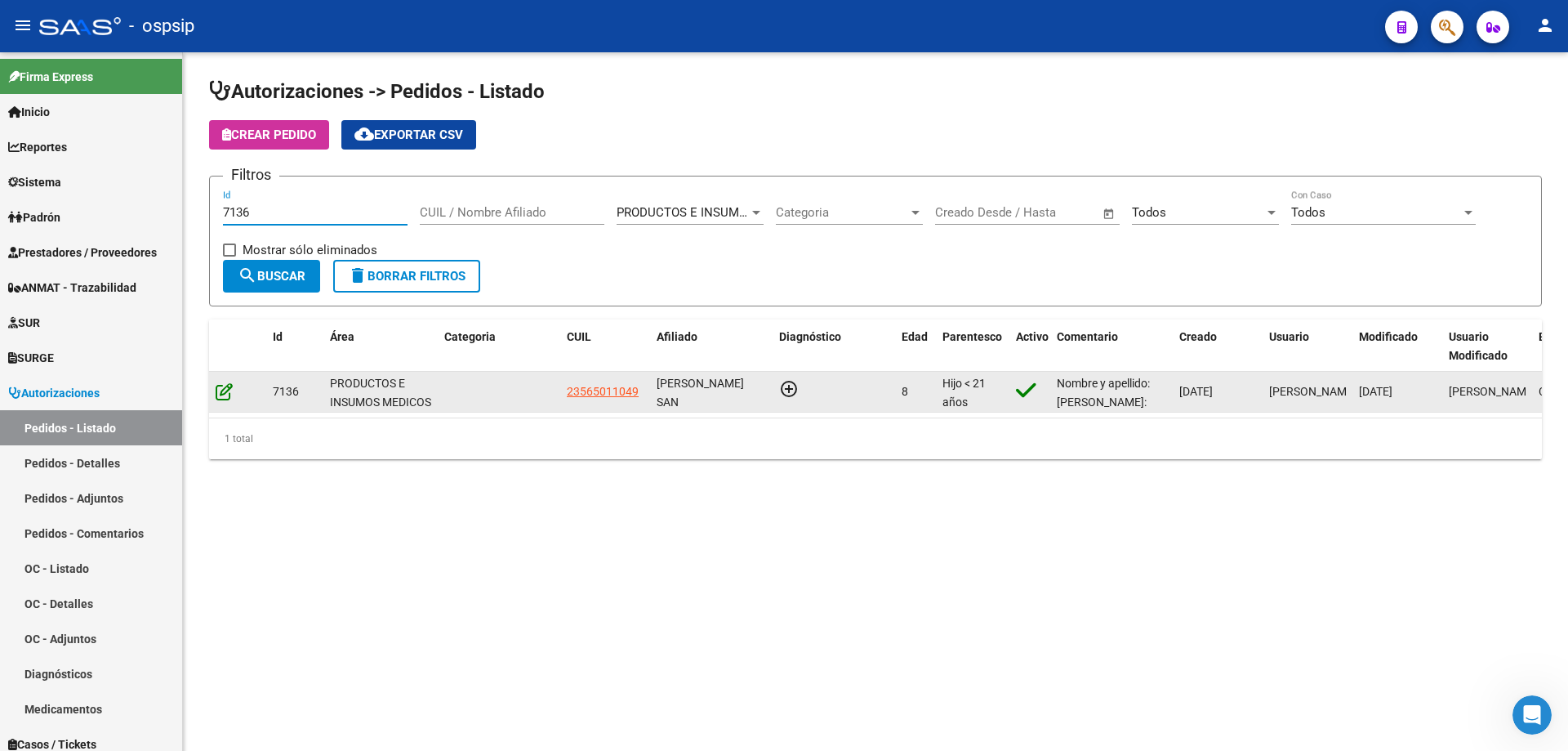
type input "7136"
click at [223, 388] on icon at bounding box center [224, 391] width 17 height 18
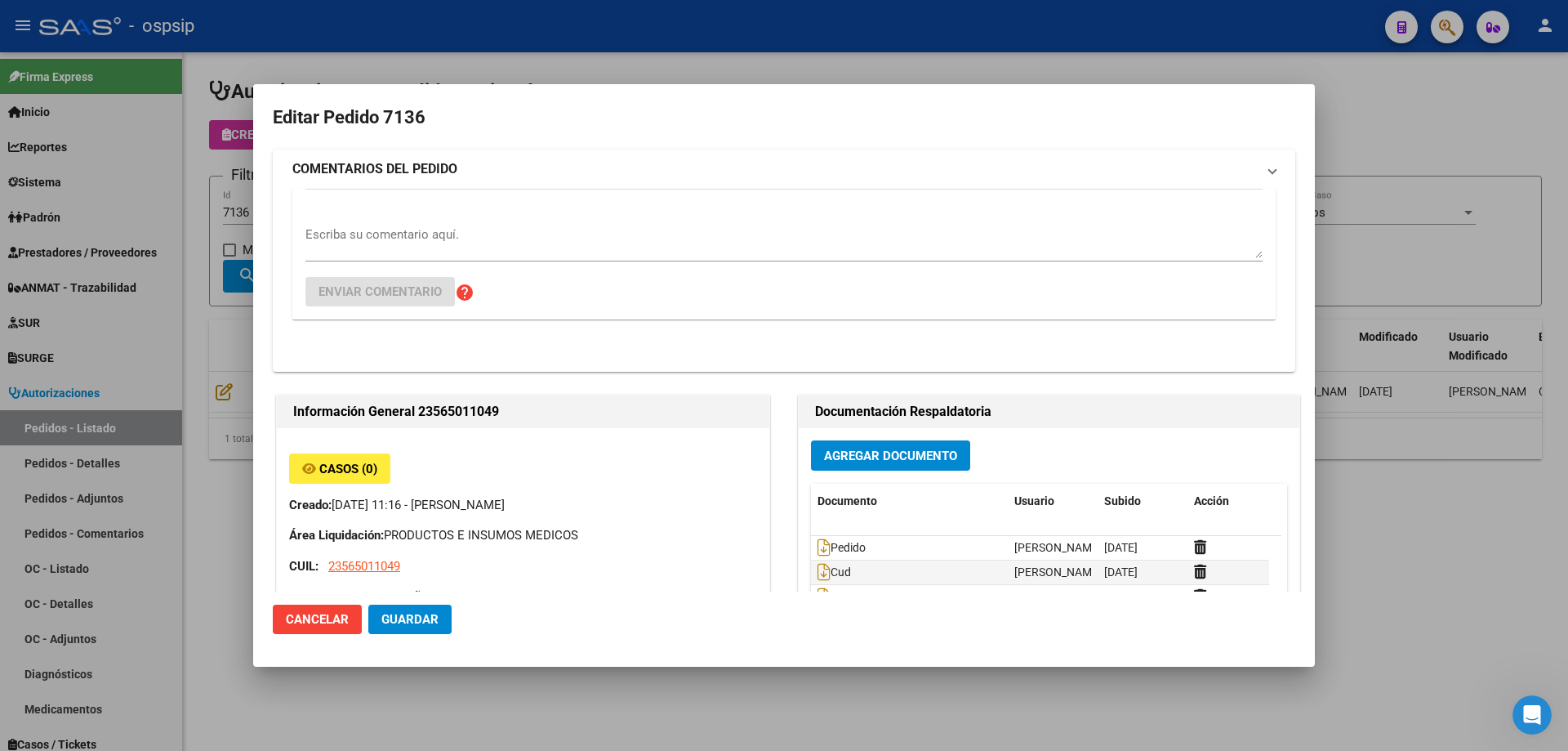
type input "[GEOGRAPHIC_DATA], [PERSON_NAME], REP. [PERSON_NAME] 1695"
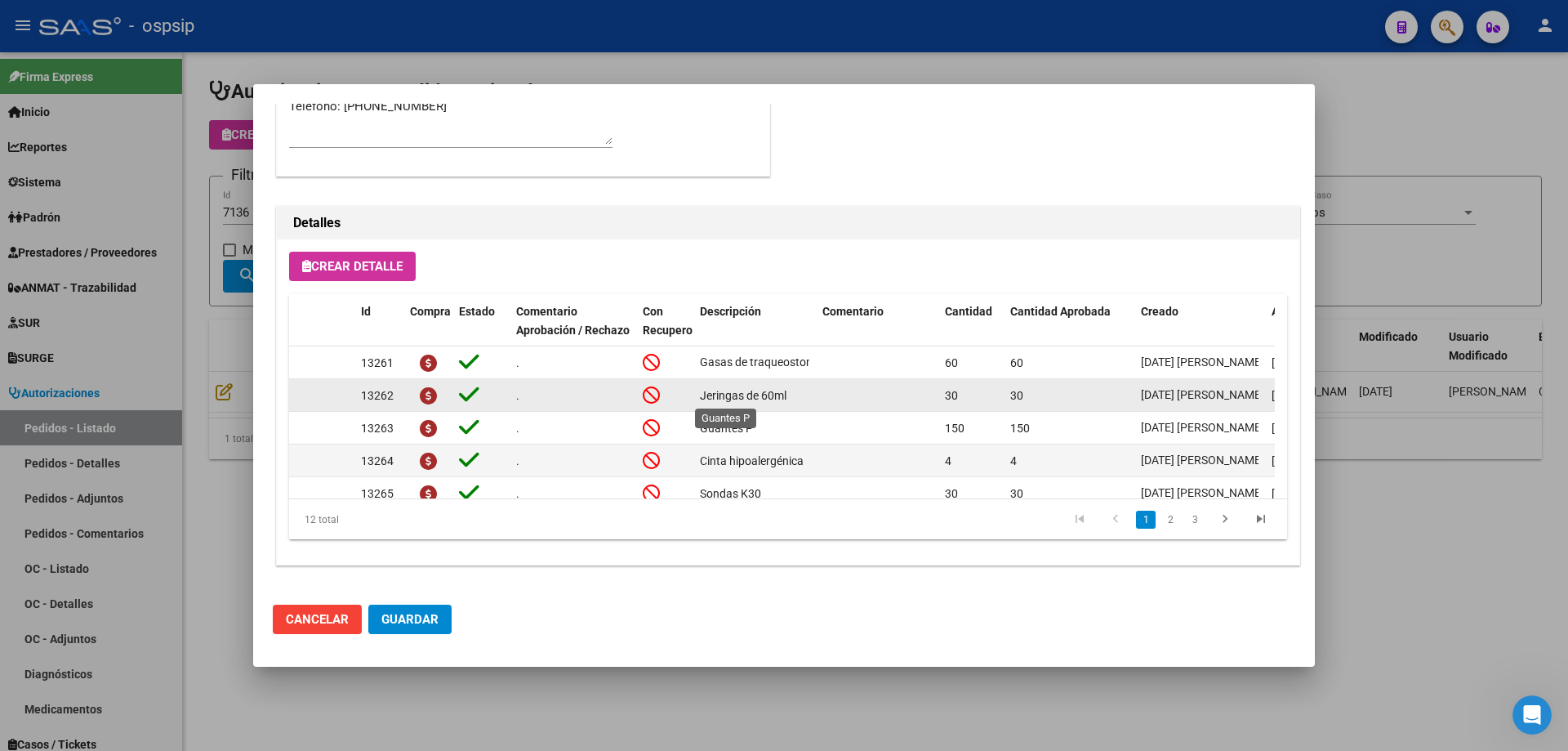
scroll to position [258, 0]
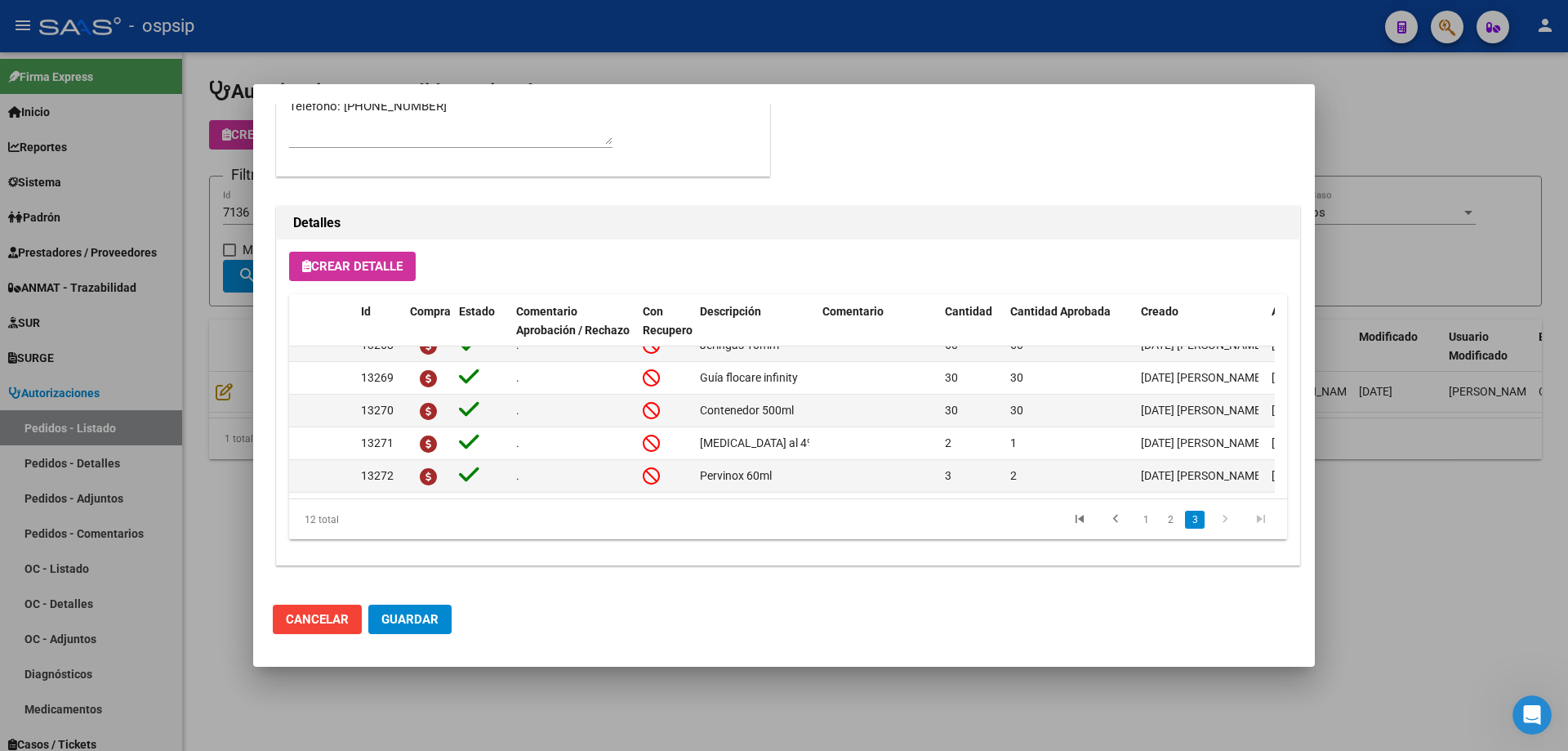
click at [163, 298] on div at bounding box center [784, 376] width 1568 height 751
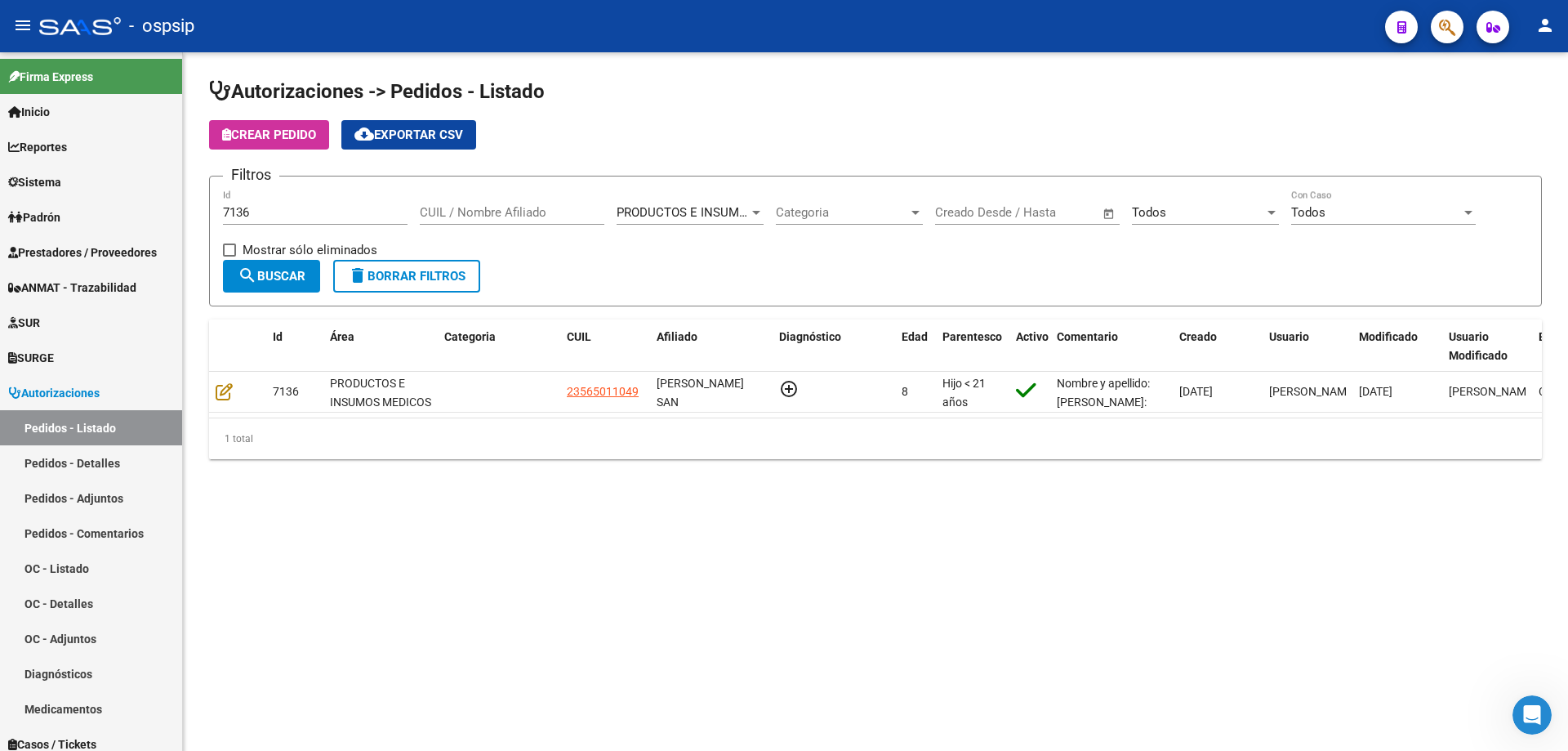
click at [321, 207] on input "7136" at bounding box center [315, 212] width 185 height 15
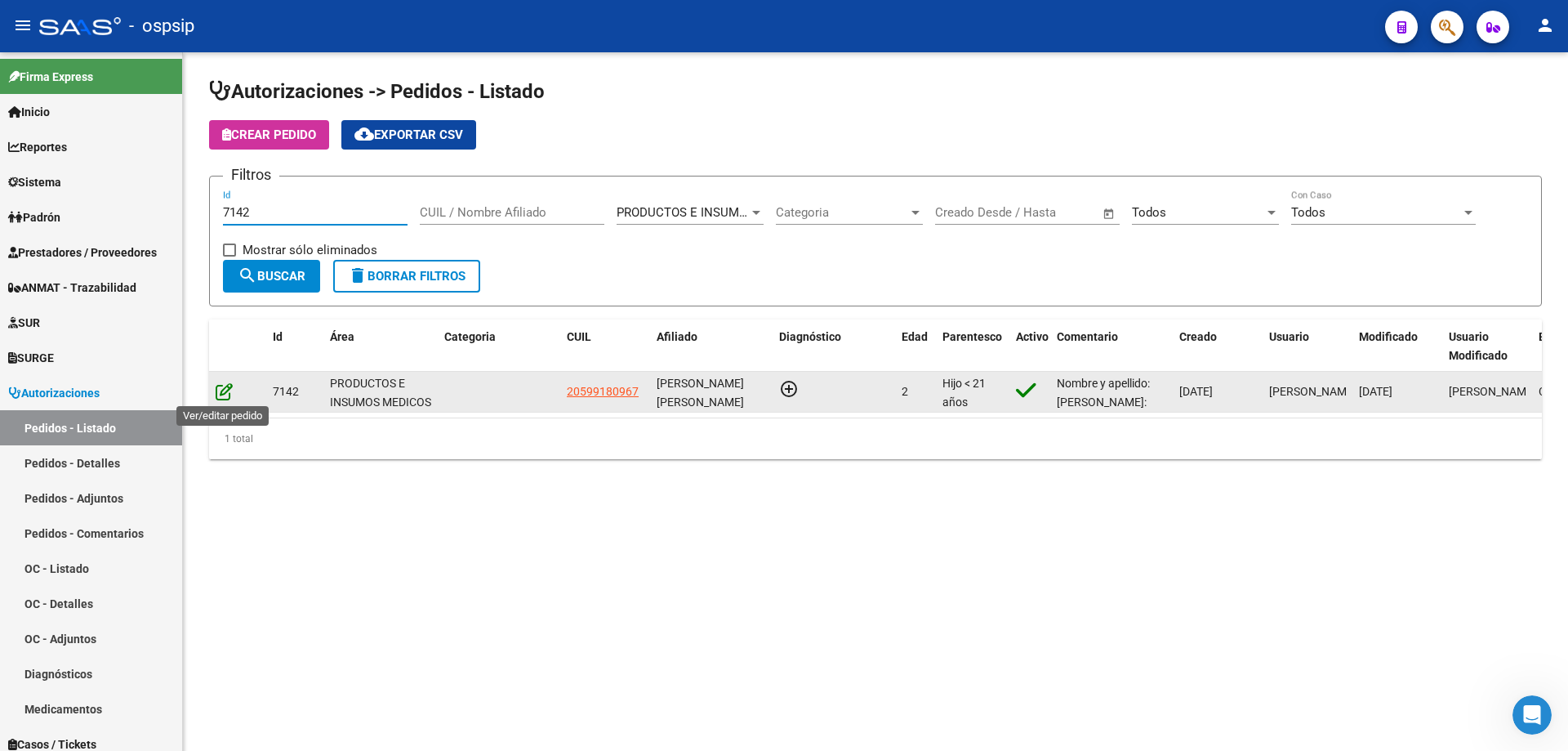
type input "7142"
click at [230, 394] on icon at bounding box center [224, 391] width 17 height 18
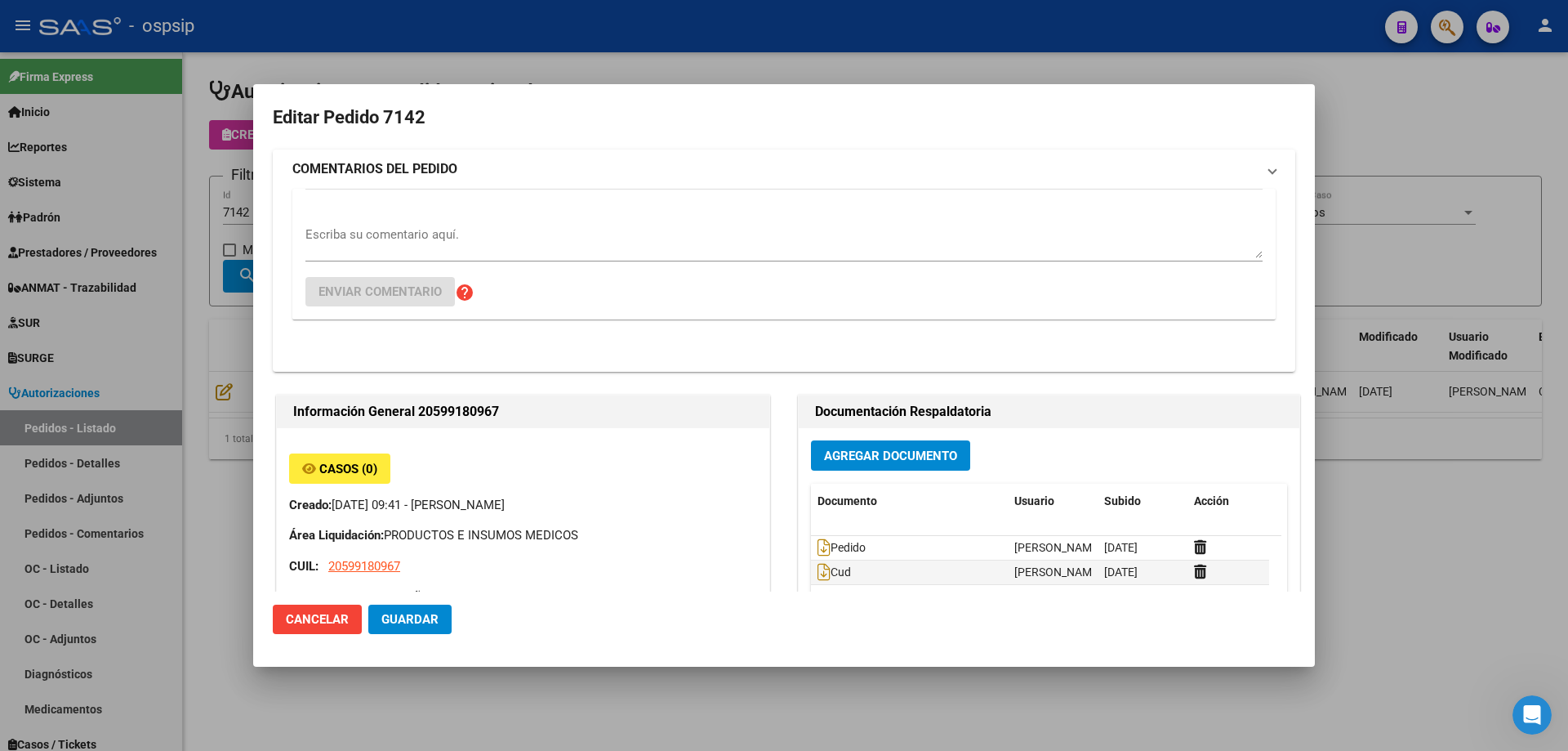
type input "[PERSON_NAME]"
type input "[GEOGRAPHIC_DATA], [GEOGRAPHIC_DATA], [PERSON_NAME] 1145, Departamento: 8"
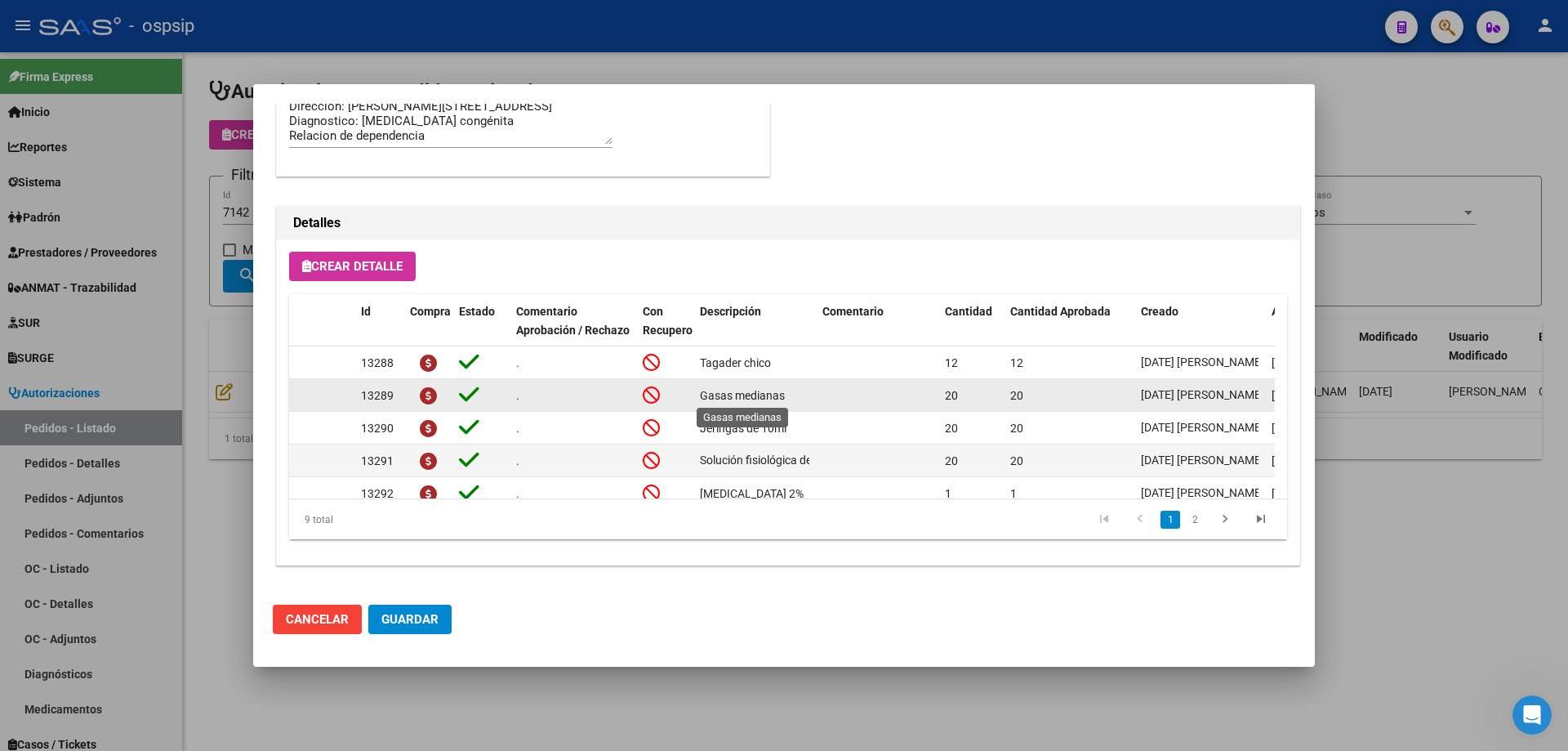
scroll to position [161, 0]
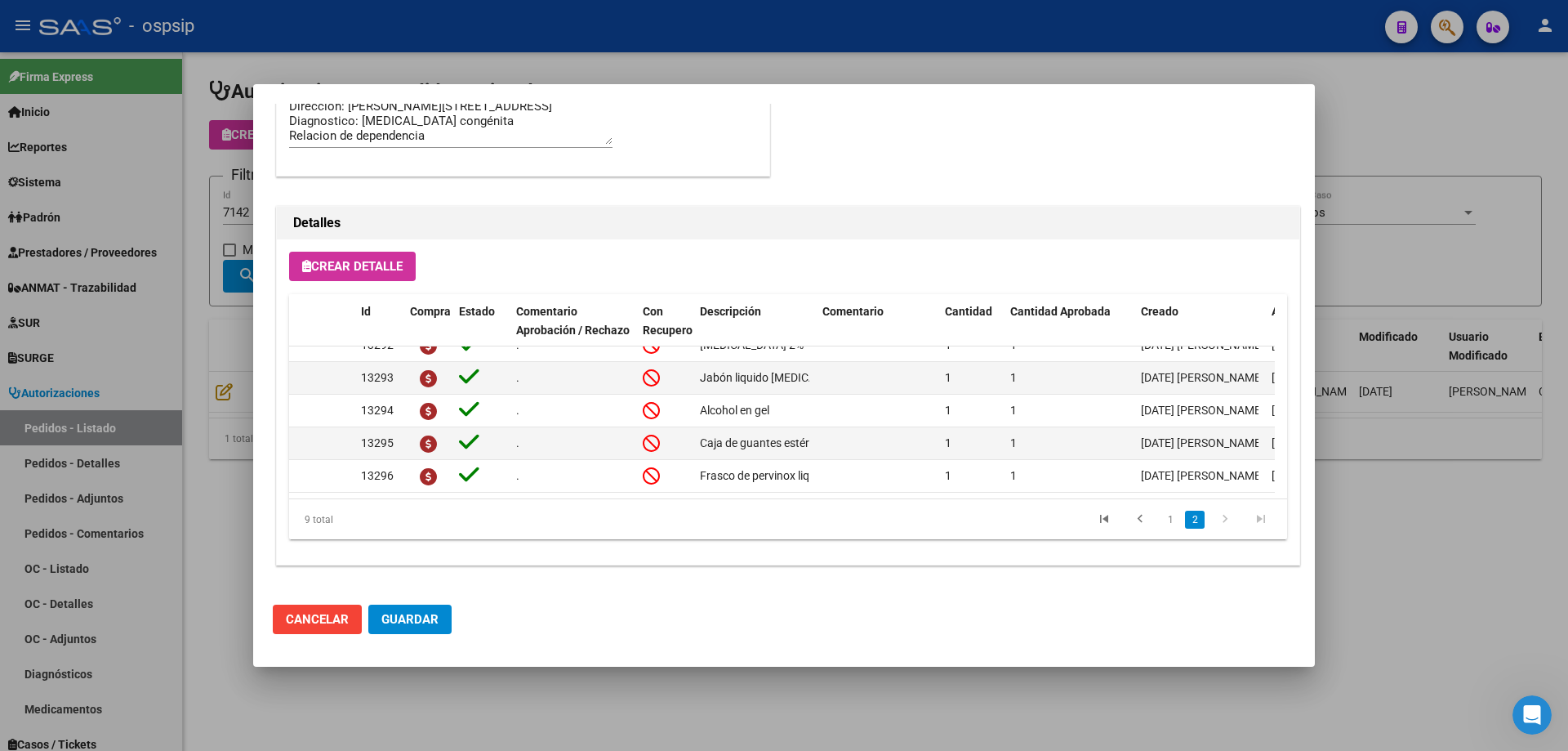
click at [142, 325] on div at bounding box center [784, 376] width 1568 height 751
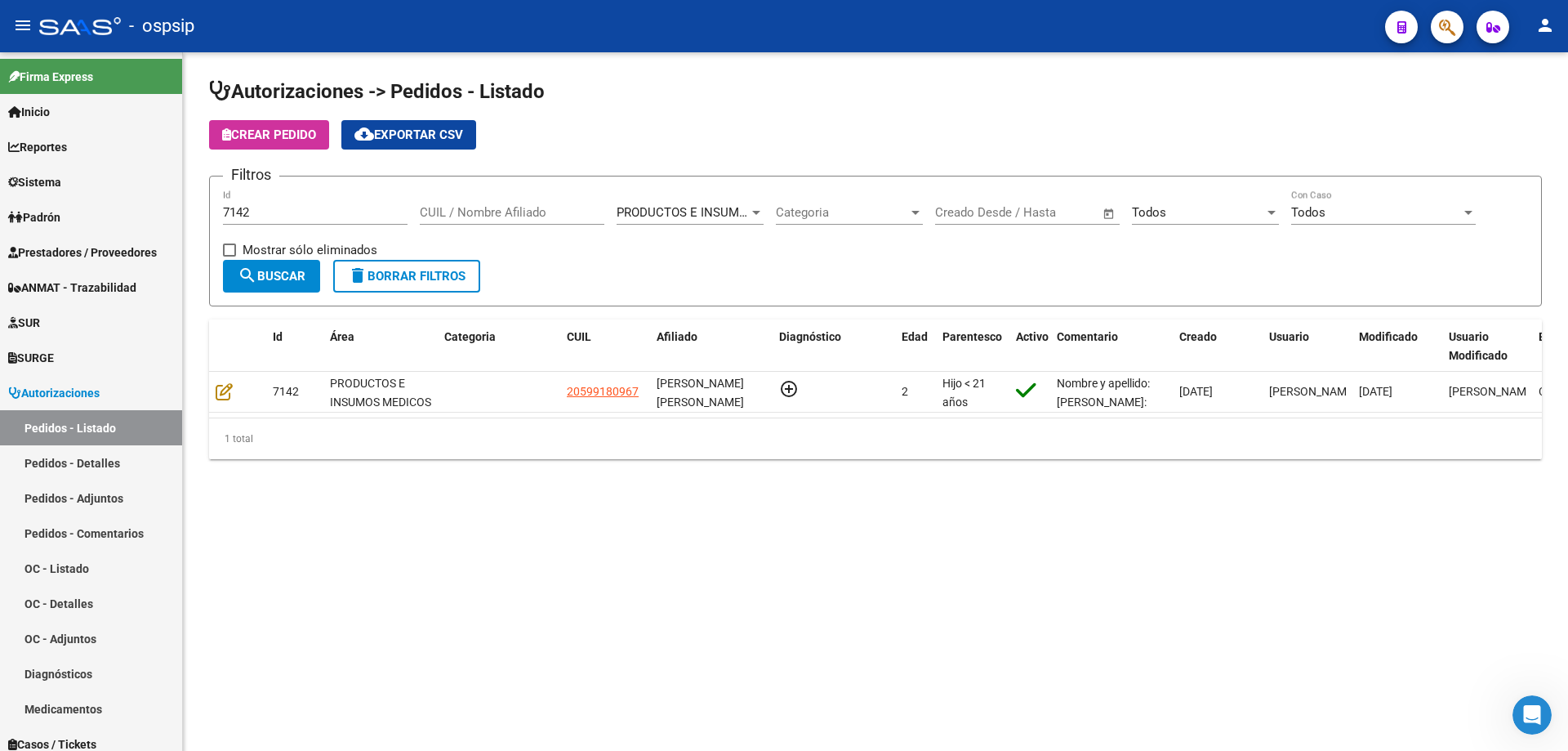
click at [284, 207] on input "7142" at bounding box center [315, 212] width 185 height 15
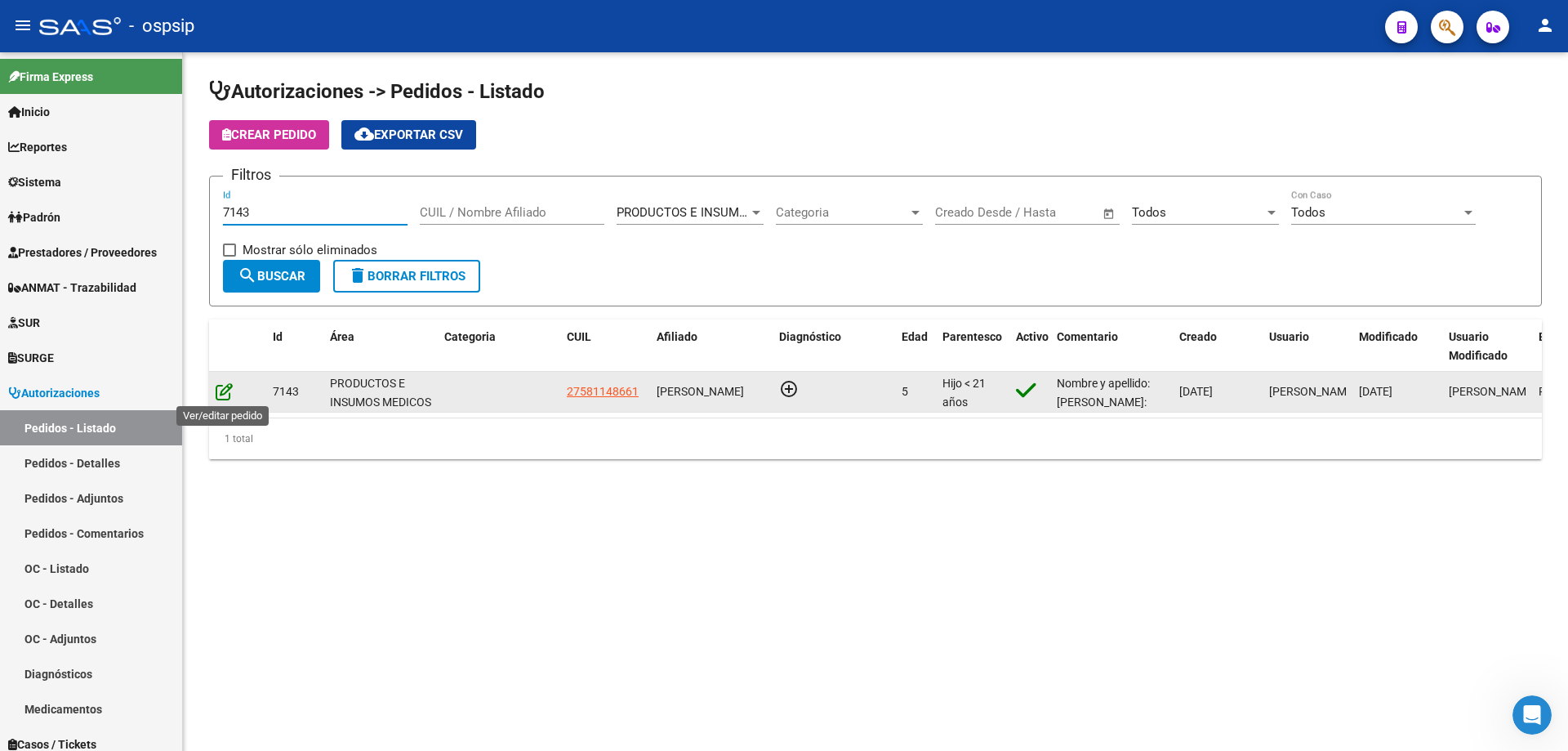
type input "7143"
click at [221, 397] on icon at bounding box center [224, 391] width 17 height 18
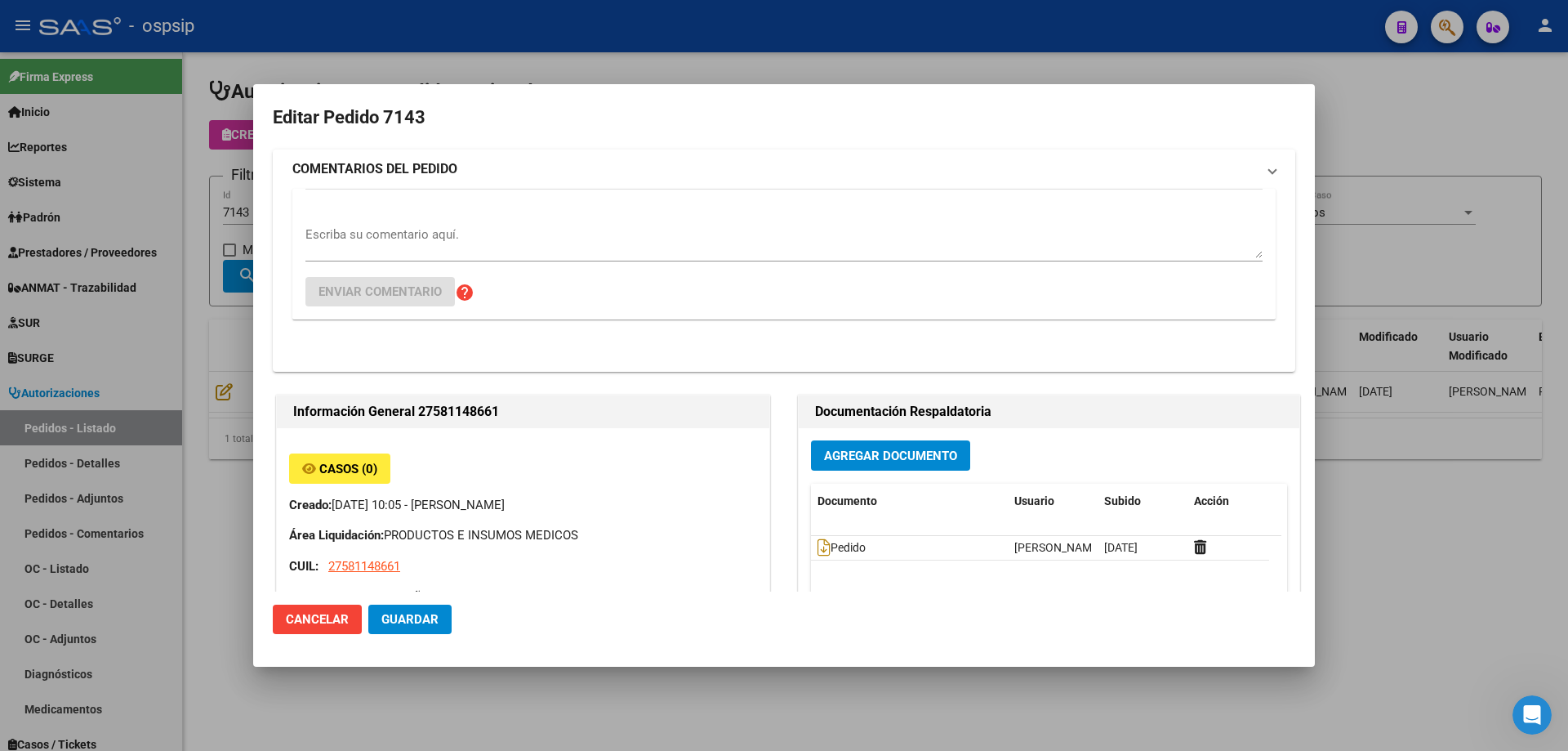
type input "[GEOGRAPHIC_DATA], [PERSON_NAME], LAS PALMERAS 639"
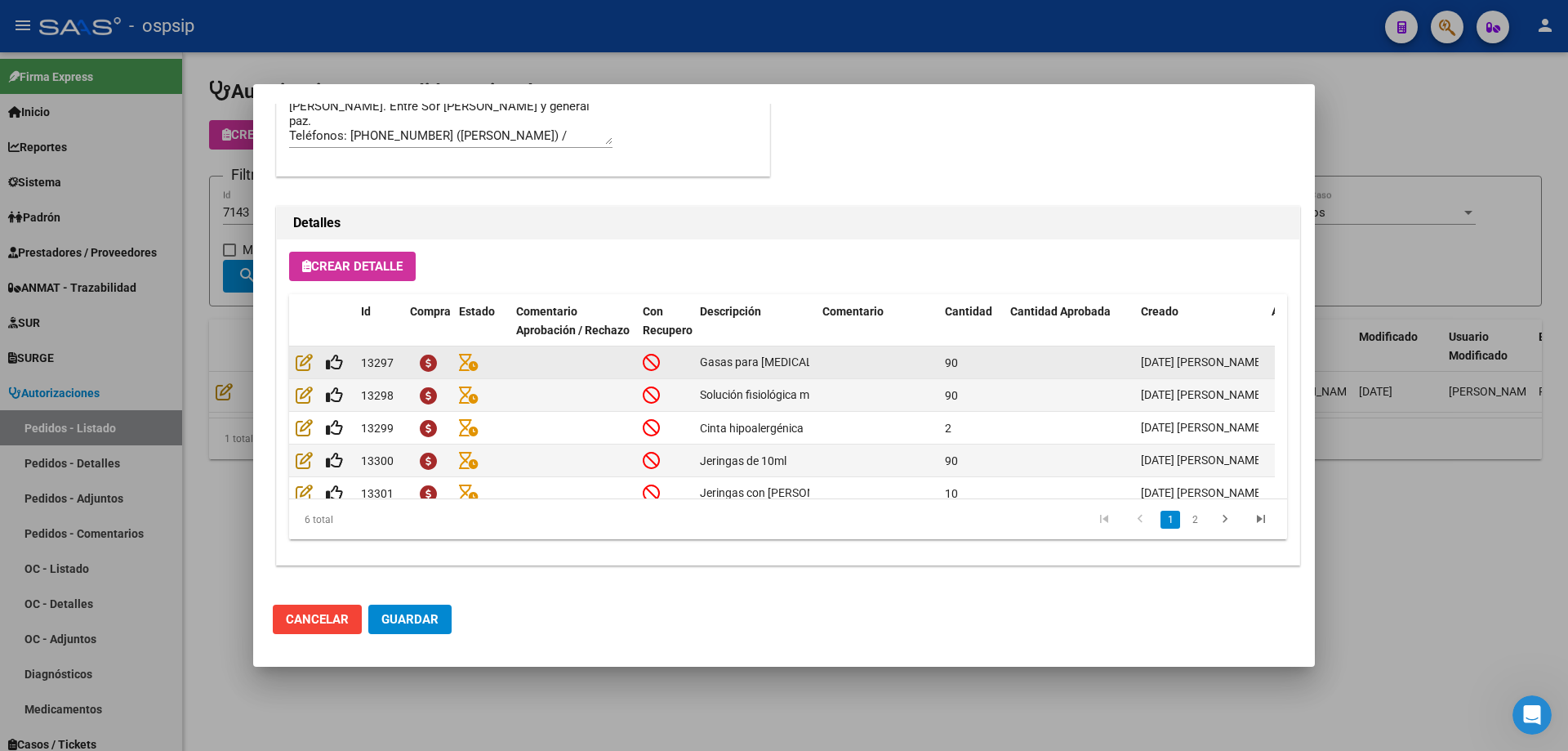
scroll to position [62, 0]
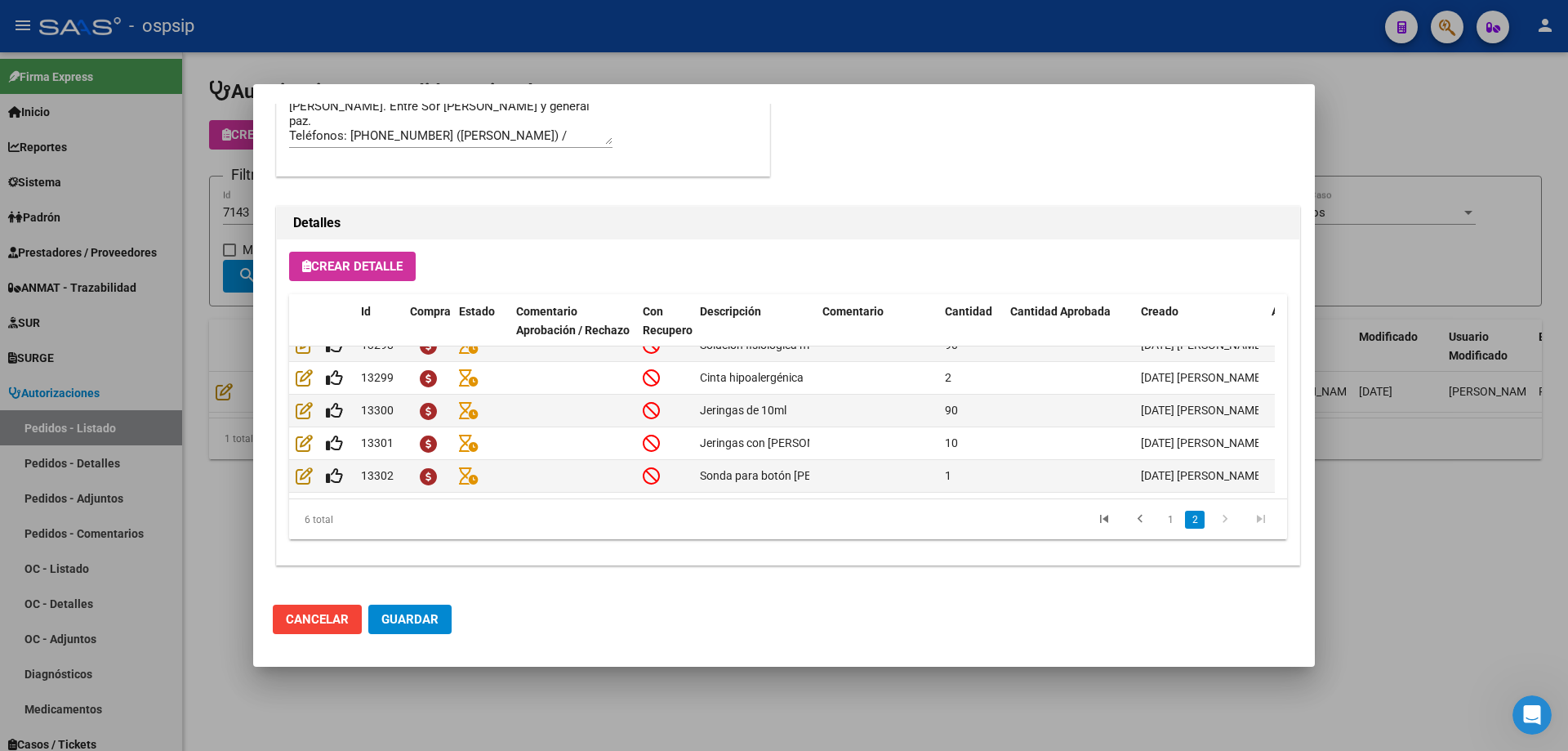
click at [102, 325] on div at bounding box center [784, 376] width 1568 height 751
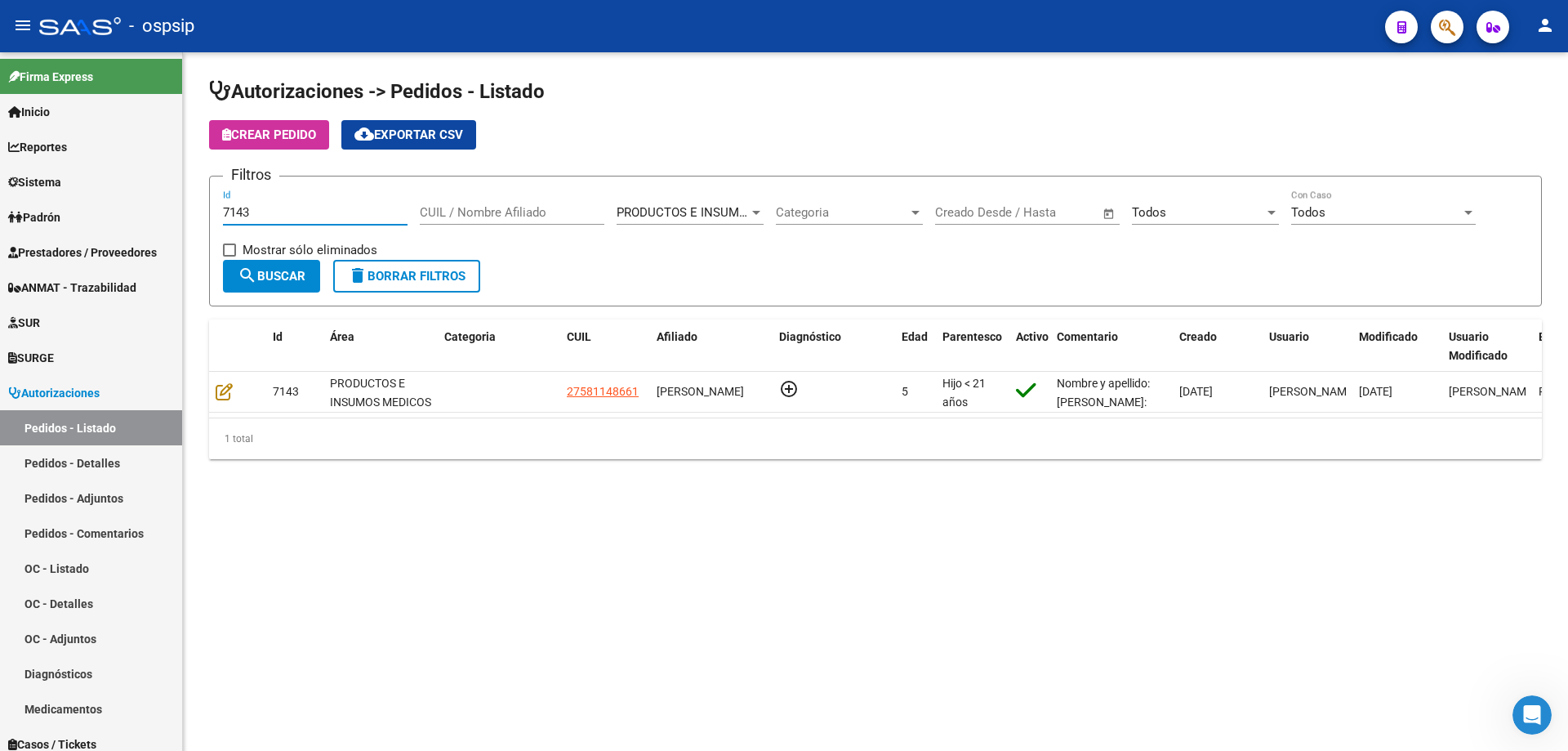
click at [284, 208] on input "7143" at bounding box center [315, 212] width 185 height 15
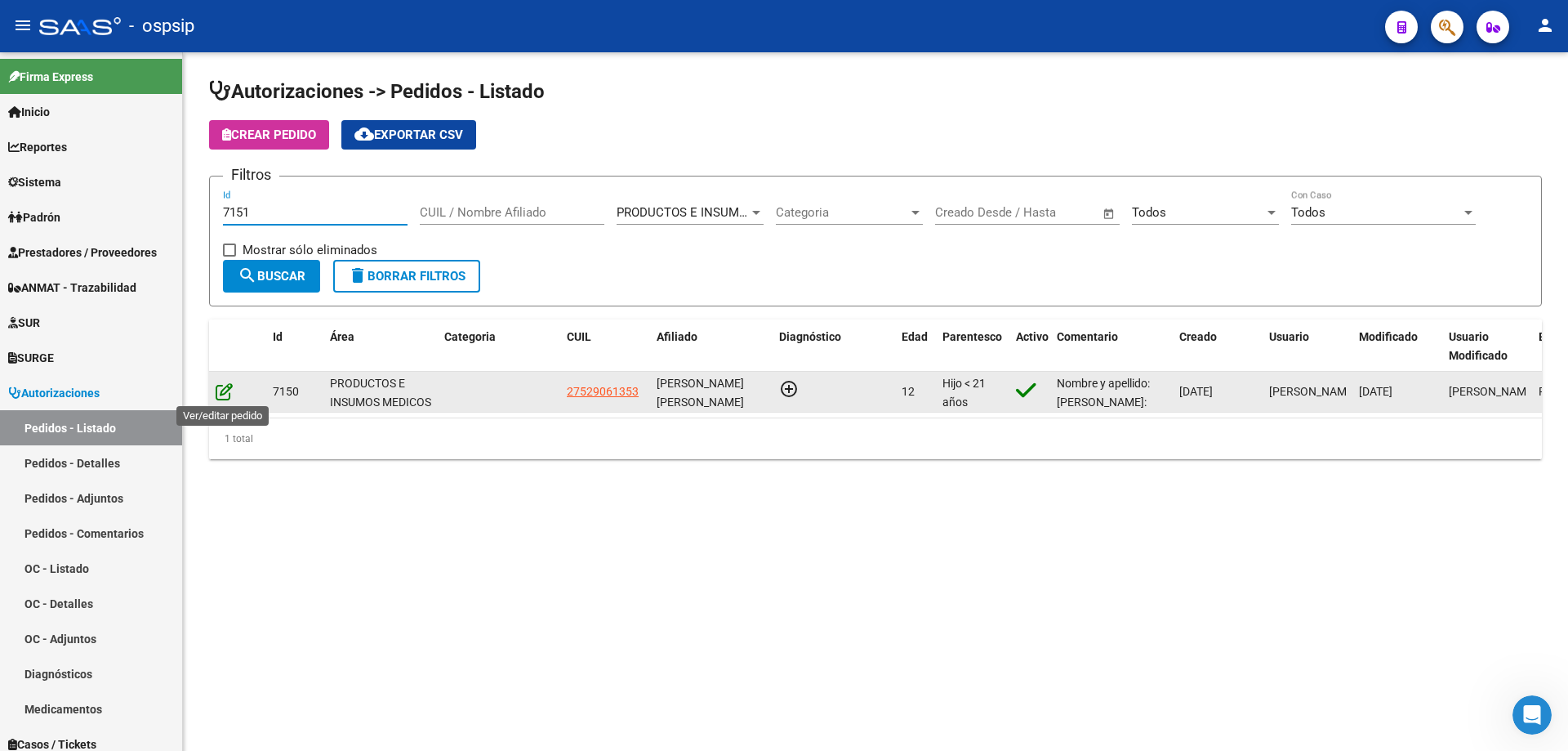
type input "7151"
click at [221, 390] on icon at bounding box center [224, 391] width 17 height 18
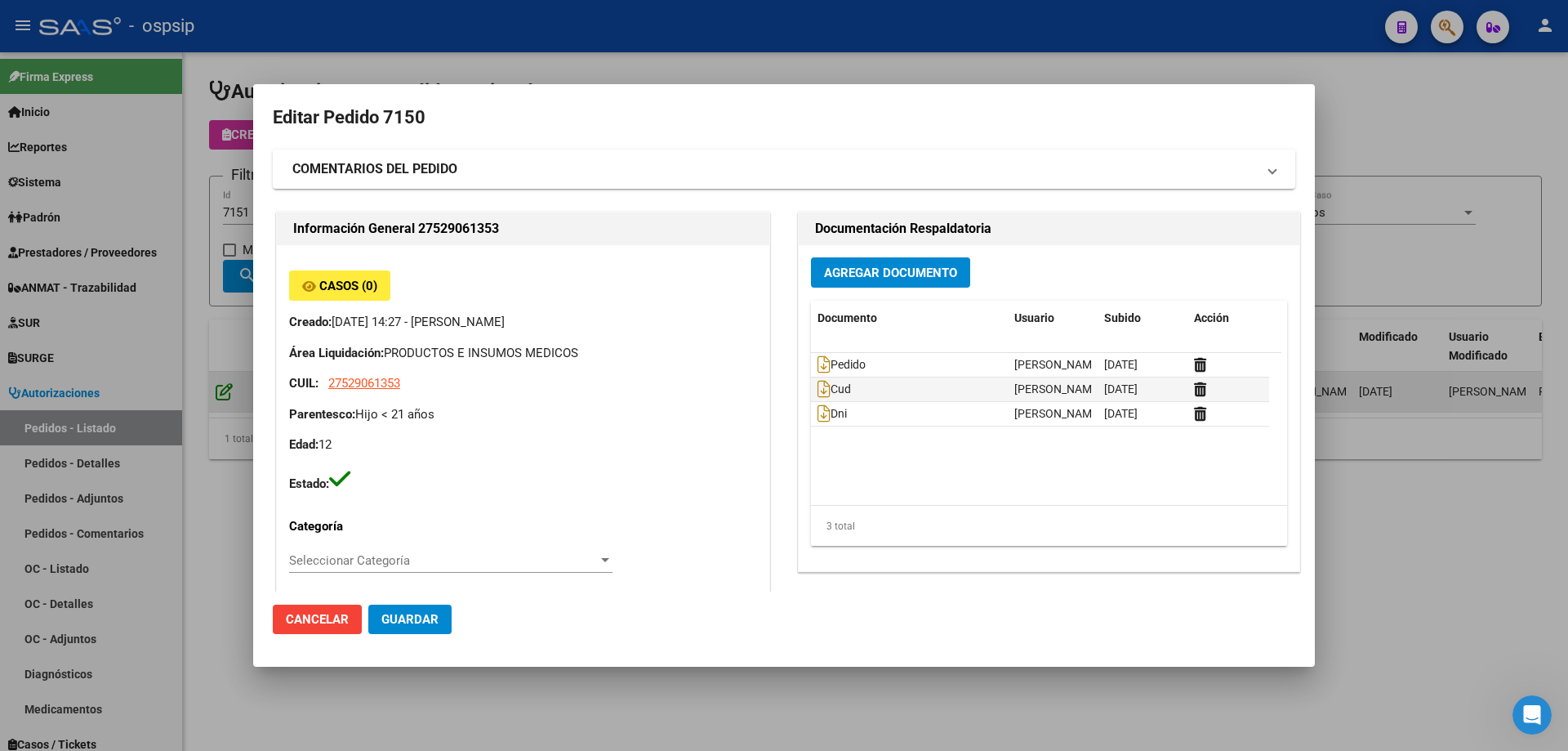
type input "[PERSON_NAME]"
type input "Santa Fe, [GEOGRAPHIC_DATA], [PERSON_NAME] 3512, Departamento: CAS"
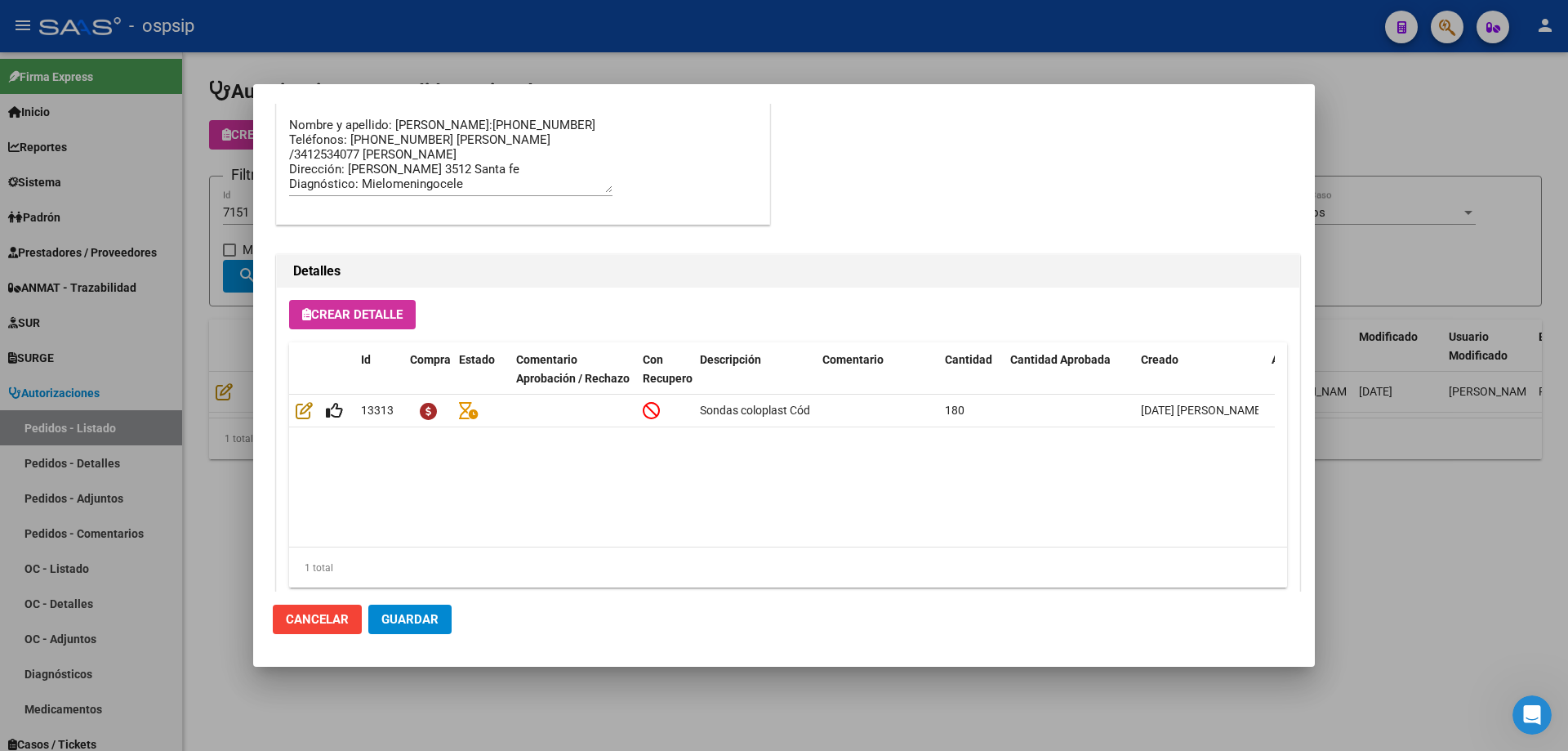
scroll to position [980, 0]
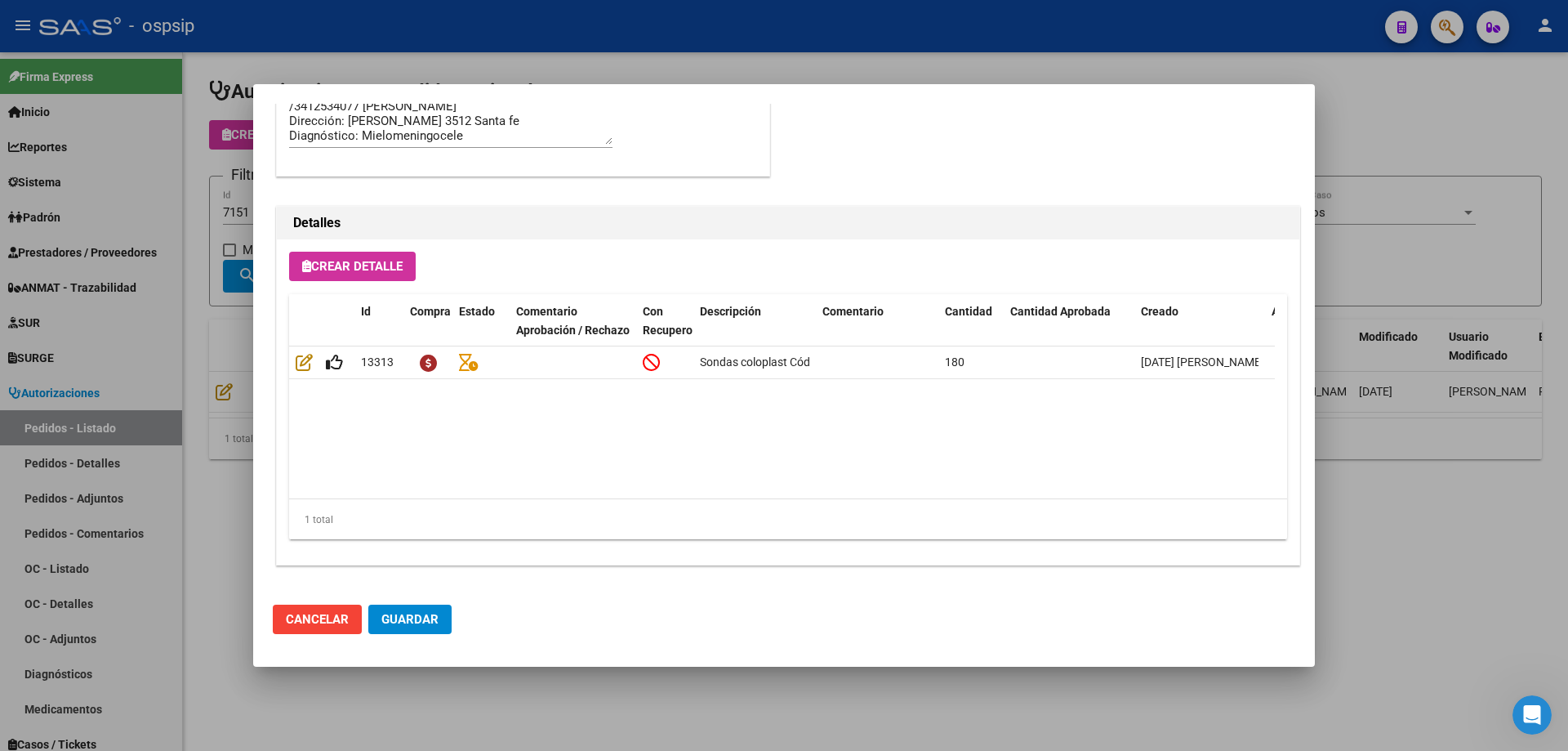
click at [243, 407] on div at bounding box center [784, 376] width 1568 height 751
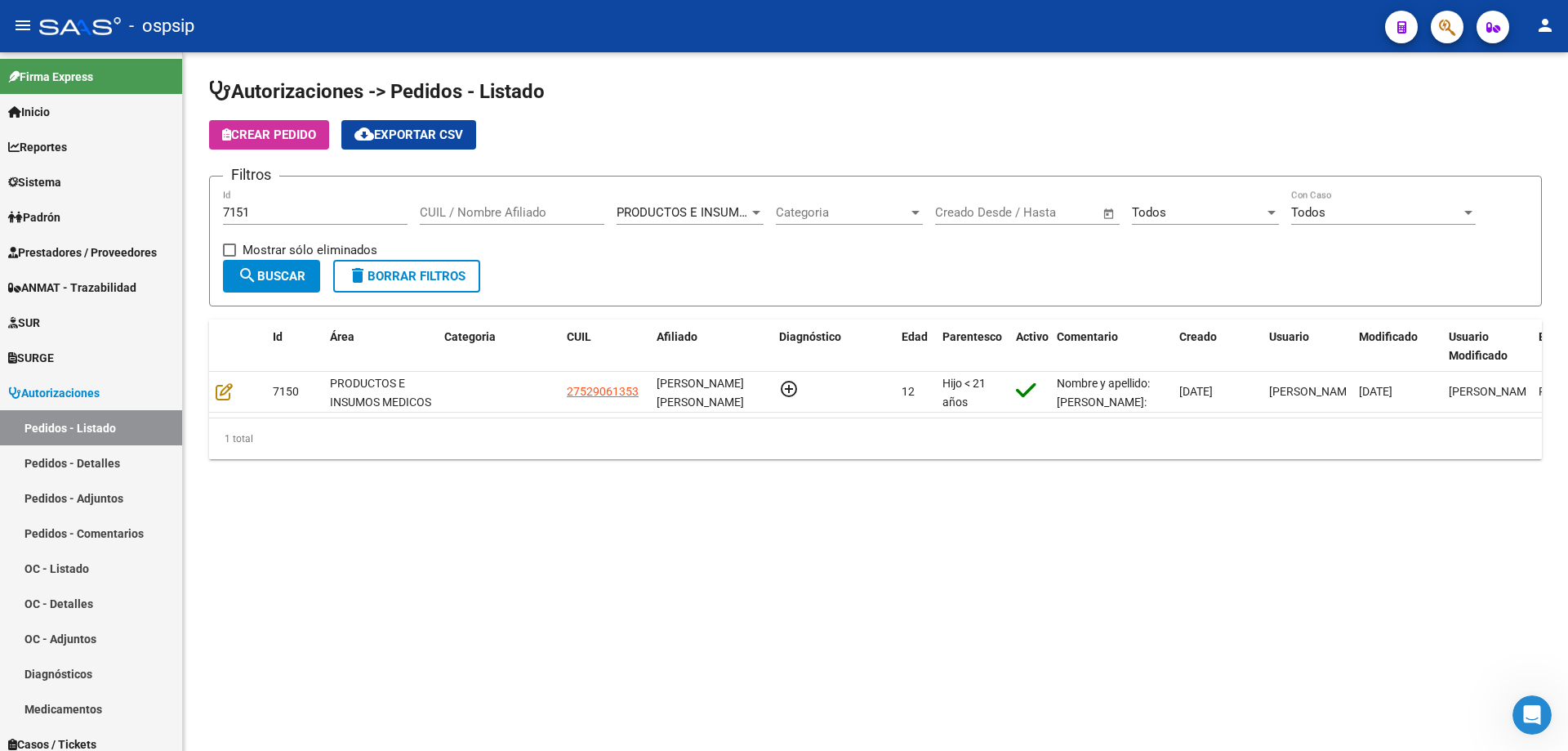
click at [311, 204] on div "7151 Id" at bounding box center [315, 207] width 185 height 35
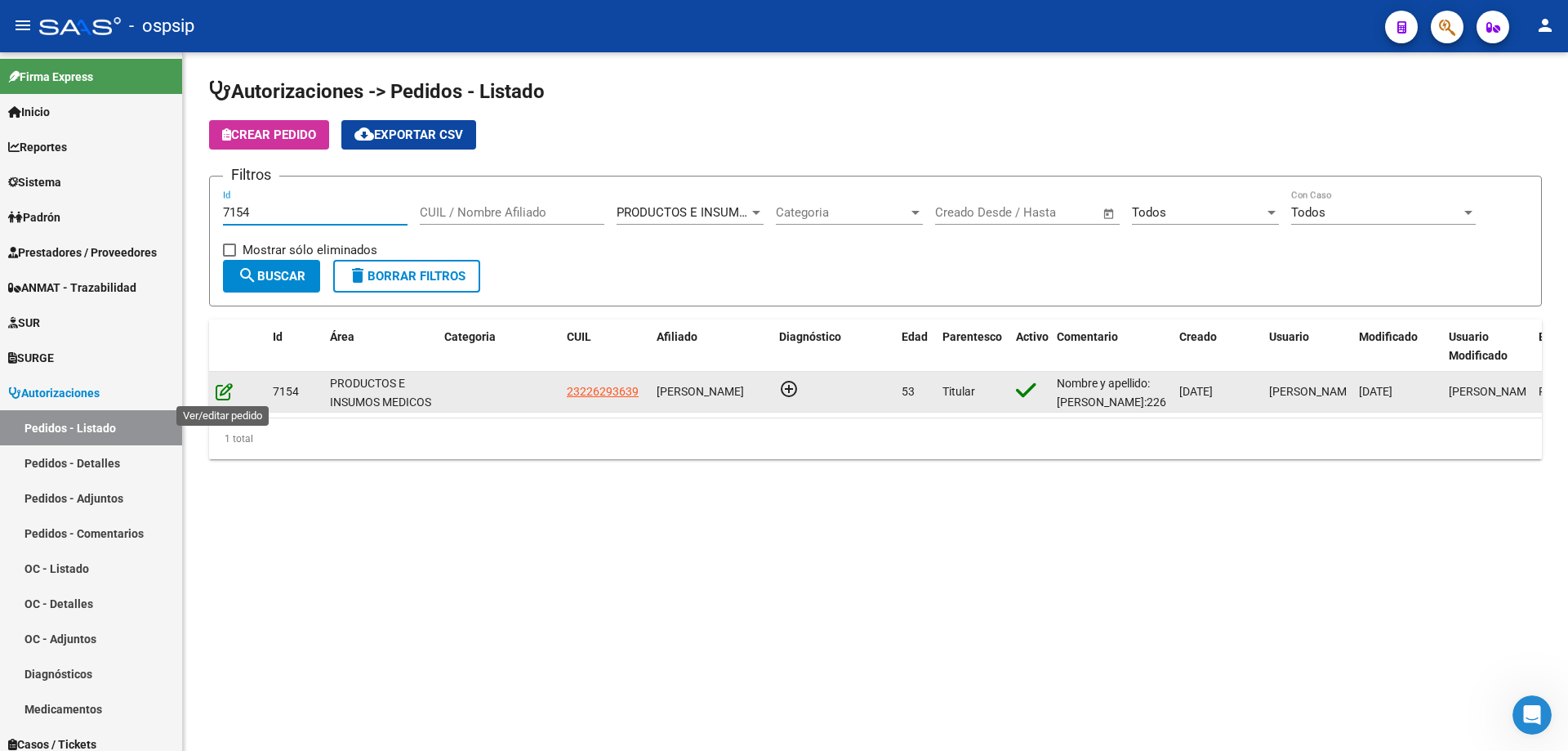
type input "7154"
click at [221, 389] on icon at bounding box center [224, 391] width 17 height 18
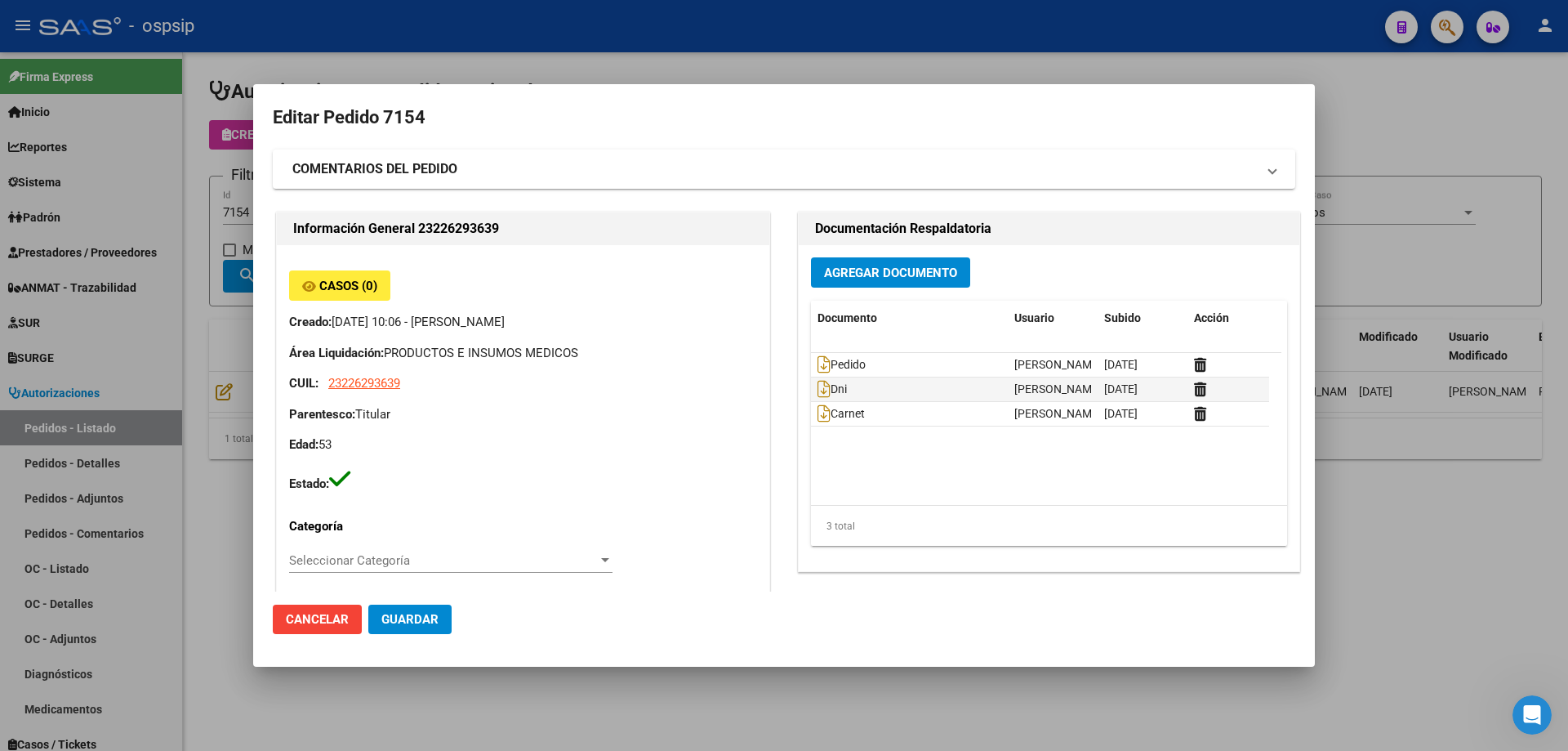
type input "Capital Federal, [PERSON_NAME] [PERSON_NAME] 1929"
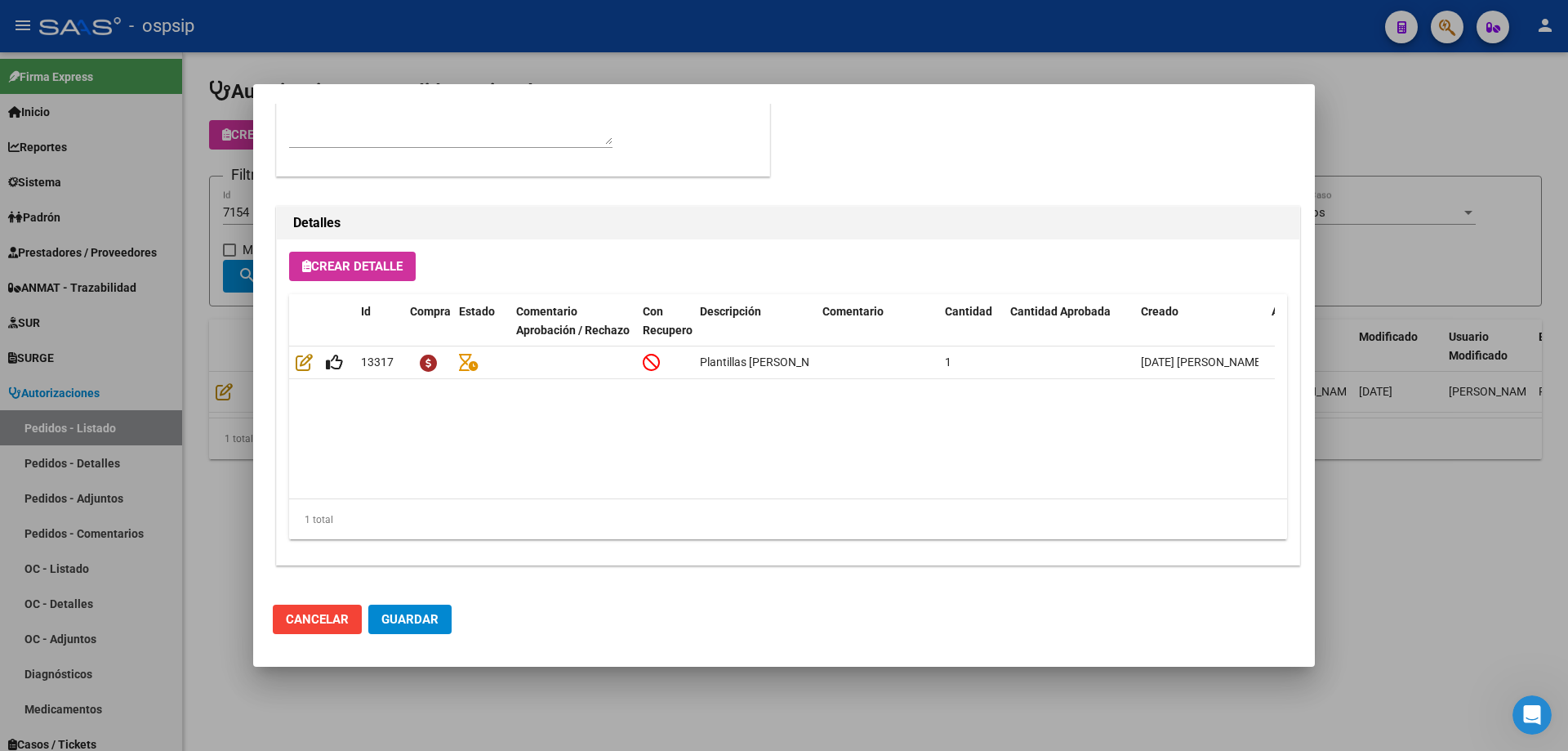
click at [114, 357] on div at bounding box center [784, 376] width 1568 height 751
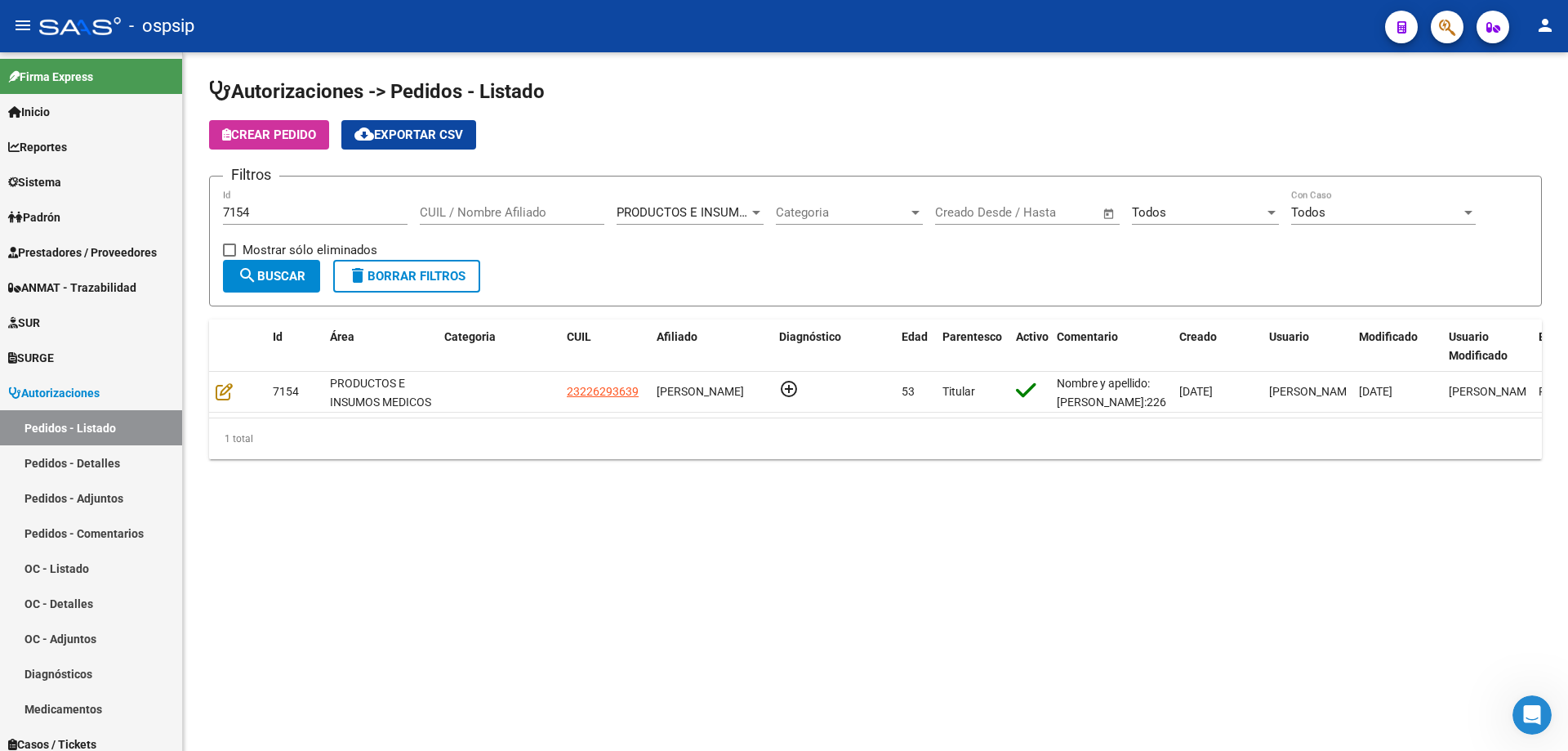
click at [277, 203] on div "7154 Id" at bounding box center [315, 207] width 185 height 35
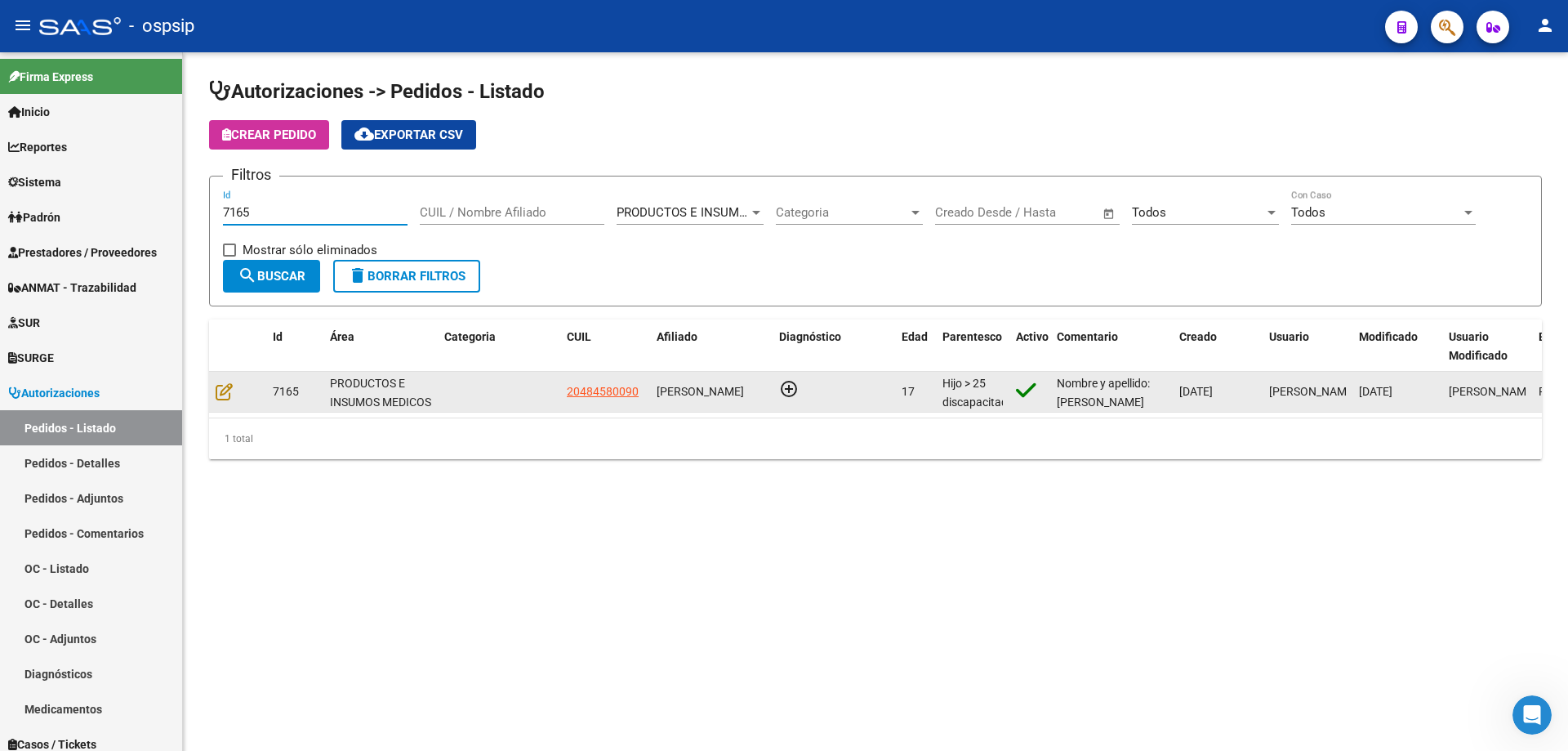
type input "7165"
click at [225, 402] on datatable-body-cell at bounding box center [237, 392] width 57 height 40
click at [229, 391] on icon at bounding box center [224, 391] width 17 height 18
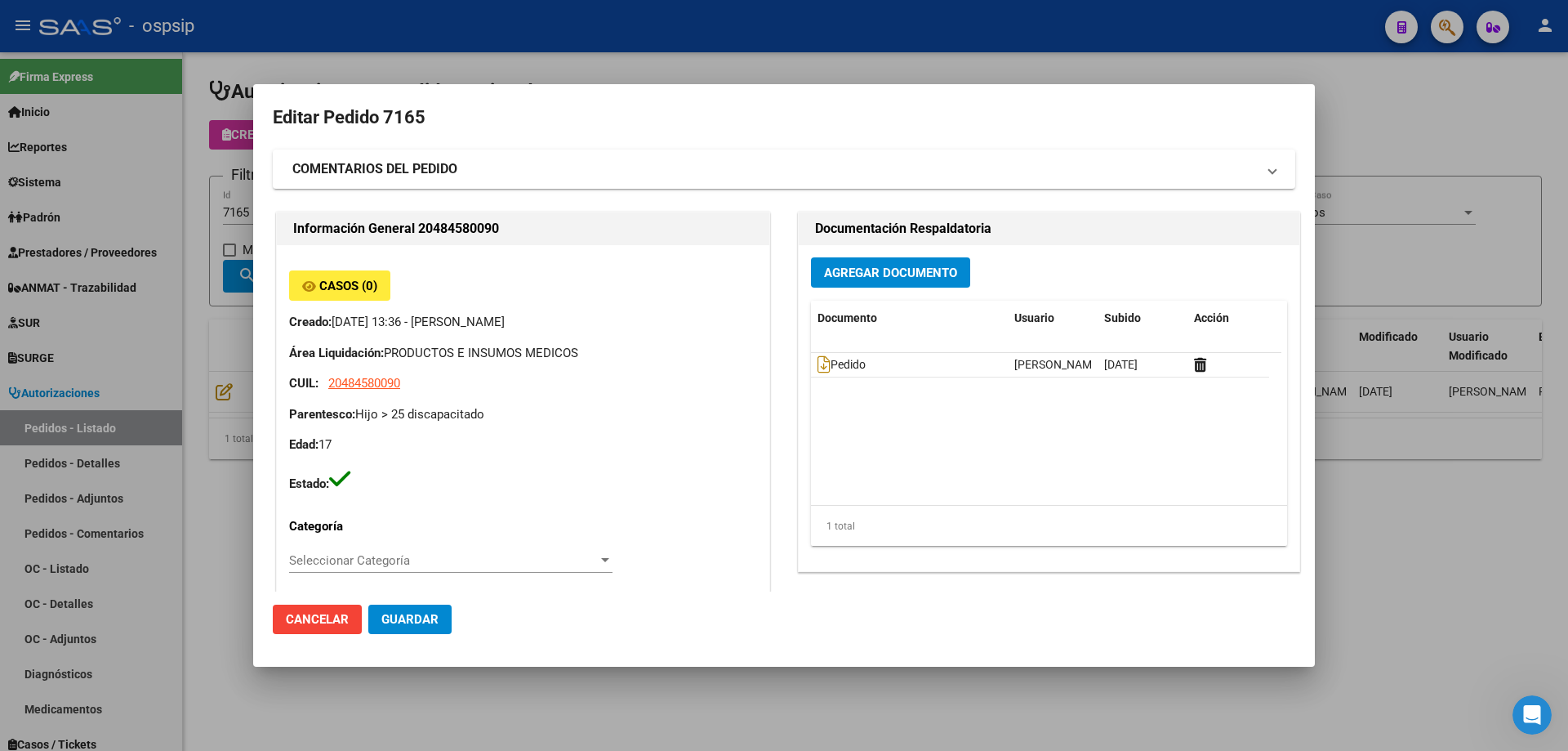
type input "[GEOGRAPHIC_DATA], [GEOGRAPHIC_DATA], [PERSON_NAME] 836"
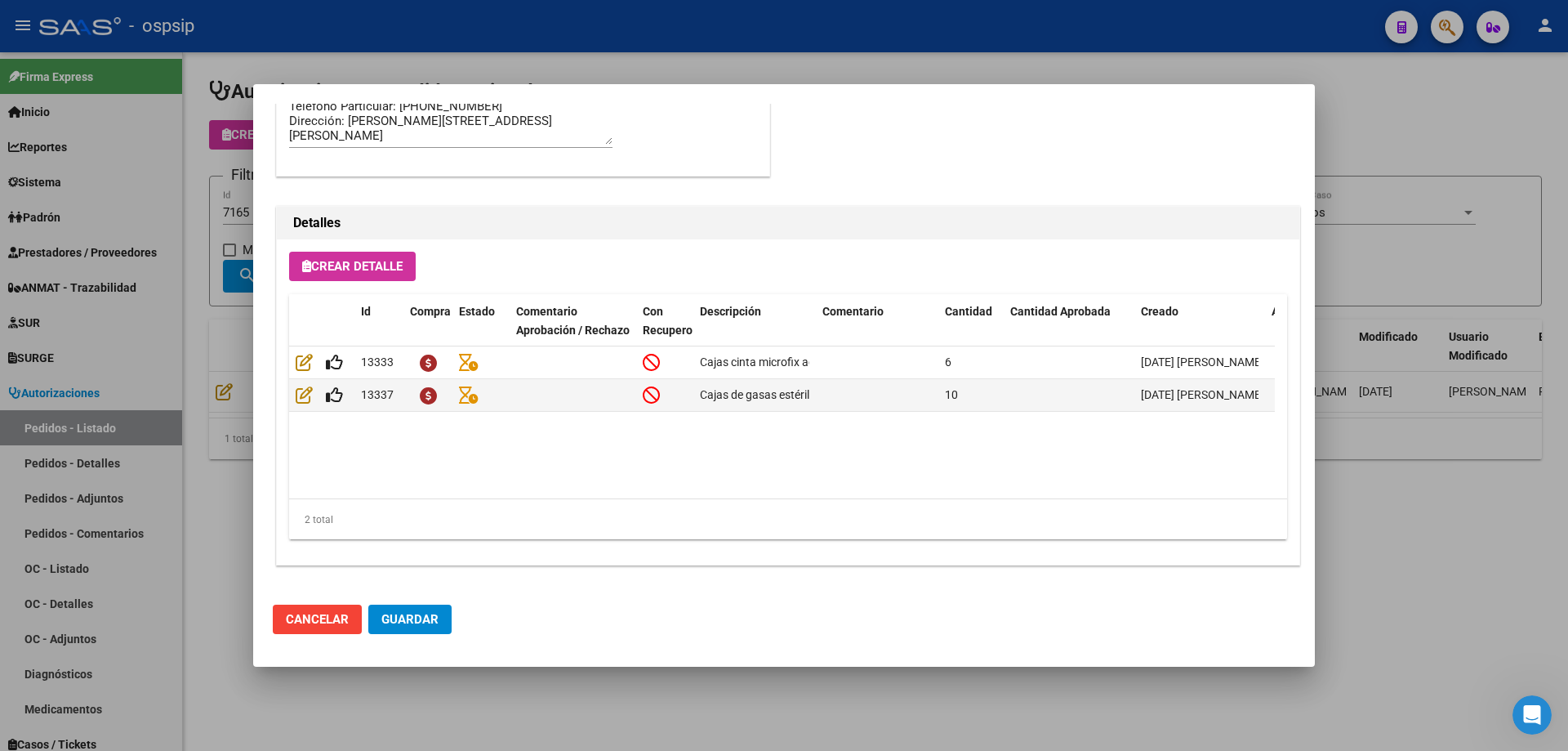
click at [98, 455] on div at bounding box center [784, 376] width 1568 height 751
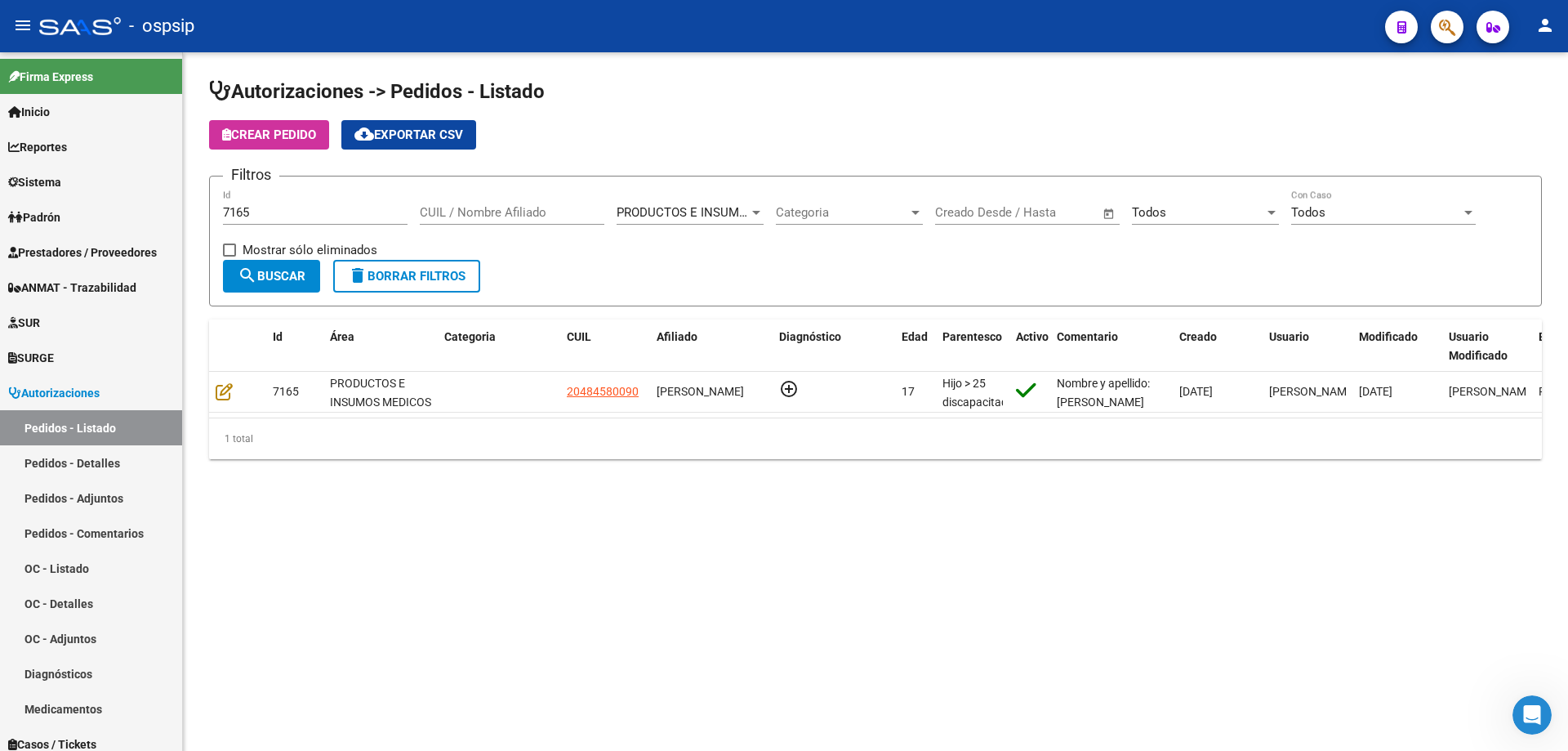
click at [268, 201] on div "7165 Id" at bounding box center [315, 207] width 185 height 35
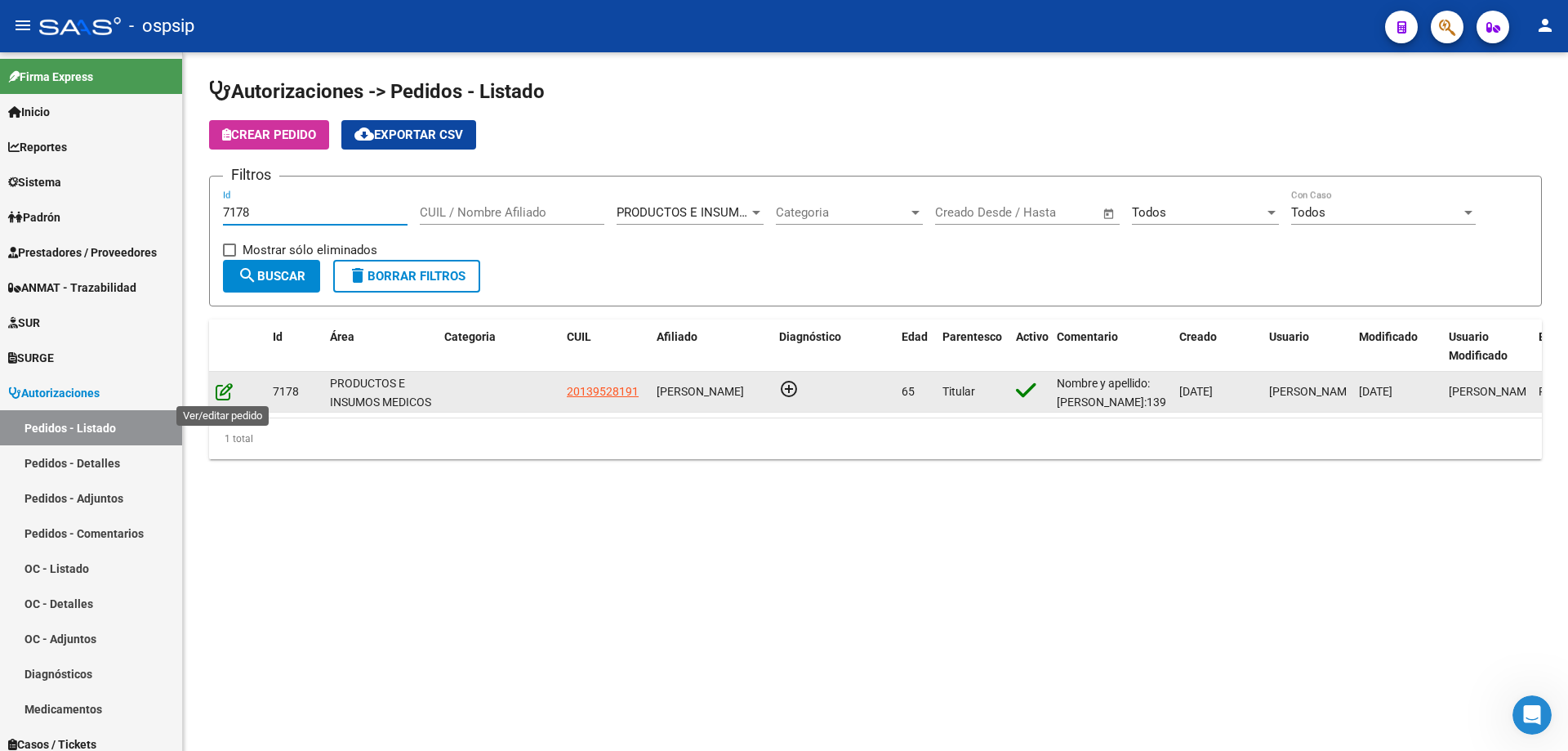
type input "7178"
click at [228, 390] on icon at bounding box center [224, 391] width 17 height 18
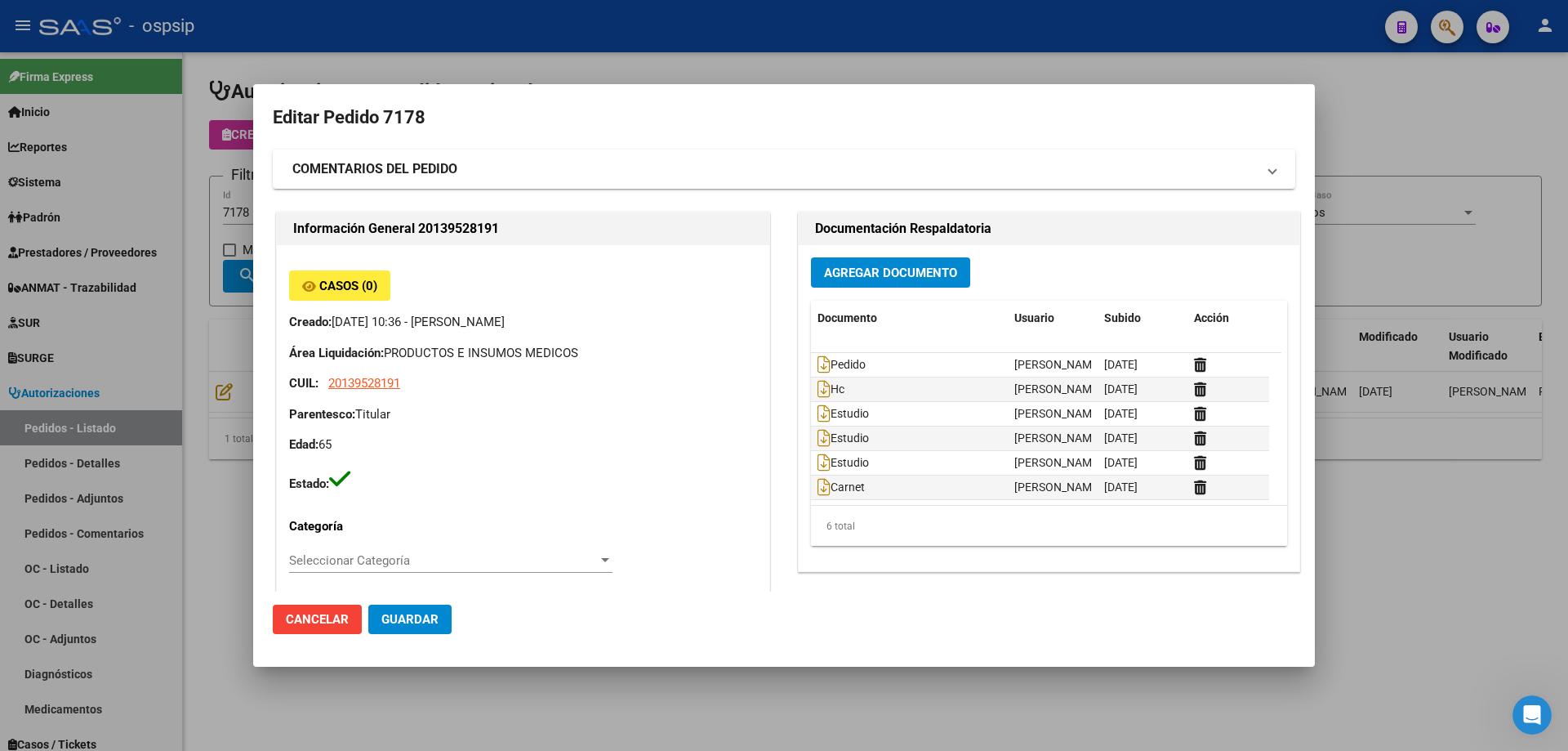
type input "[PERSON_NAME], LAS [PERSON_NAME], SUCRE 2786"
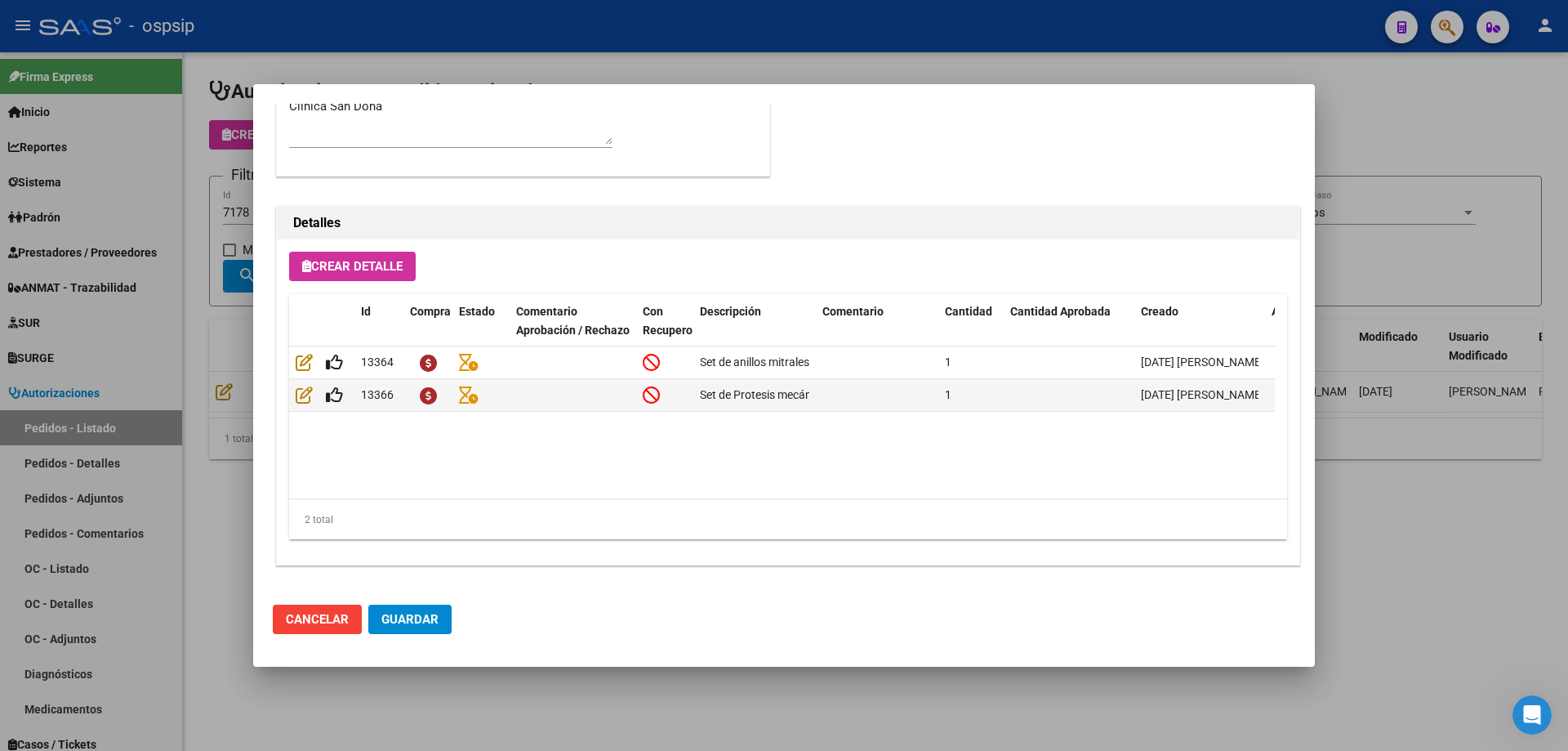
click at [166, 349] on div at bounding box center [784, 376] width 1568 height 751
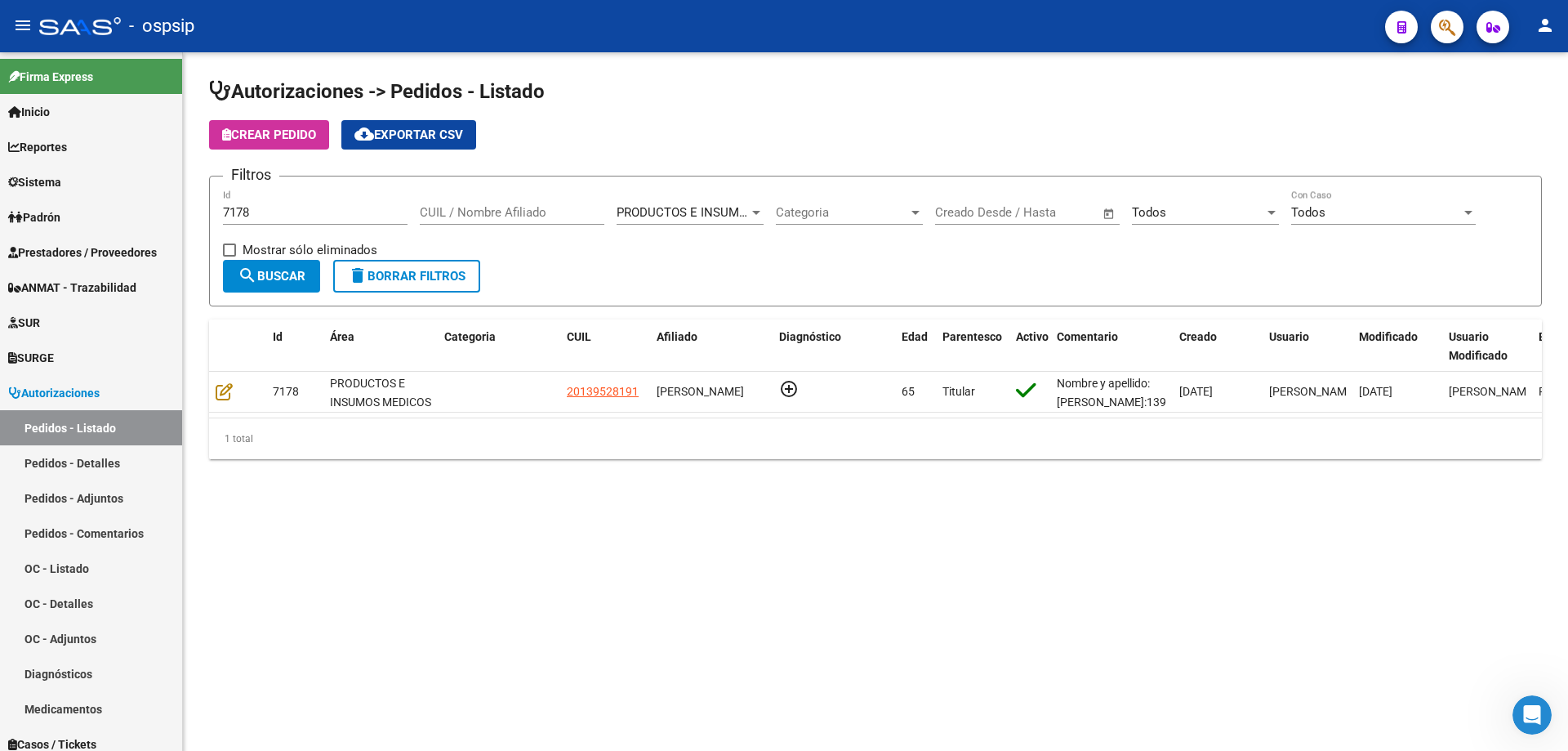
click at [324, 221] on div "7178 Id" at bounding box center [315, 207] width 185 height 35
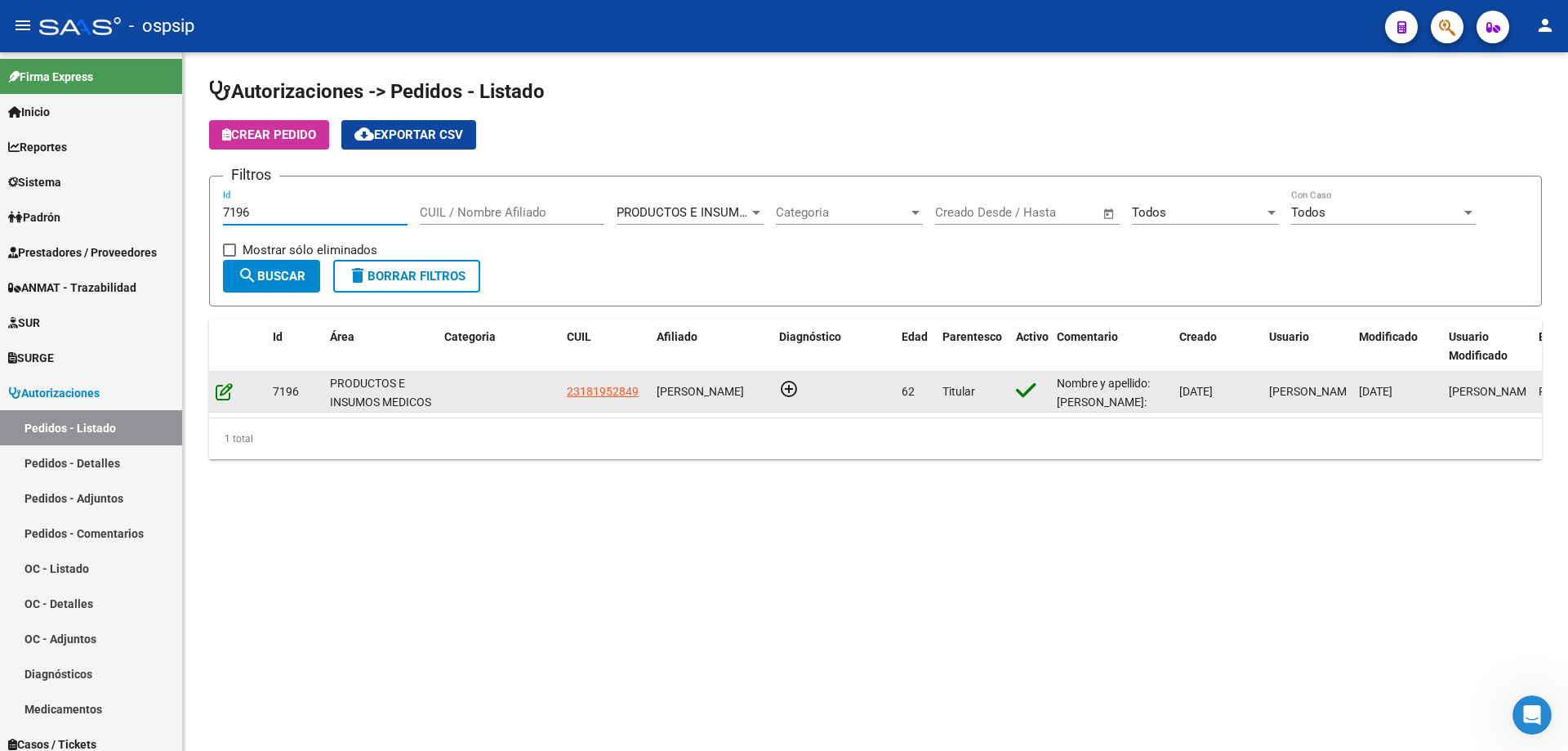
type input "7196"
click at [232, 383] on icon at bounding box center [224, 391] width 17 height 18
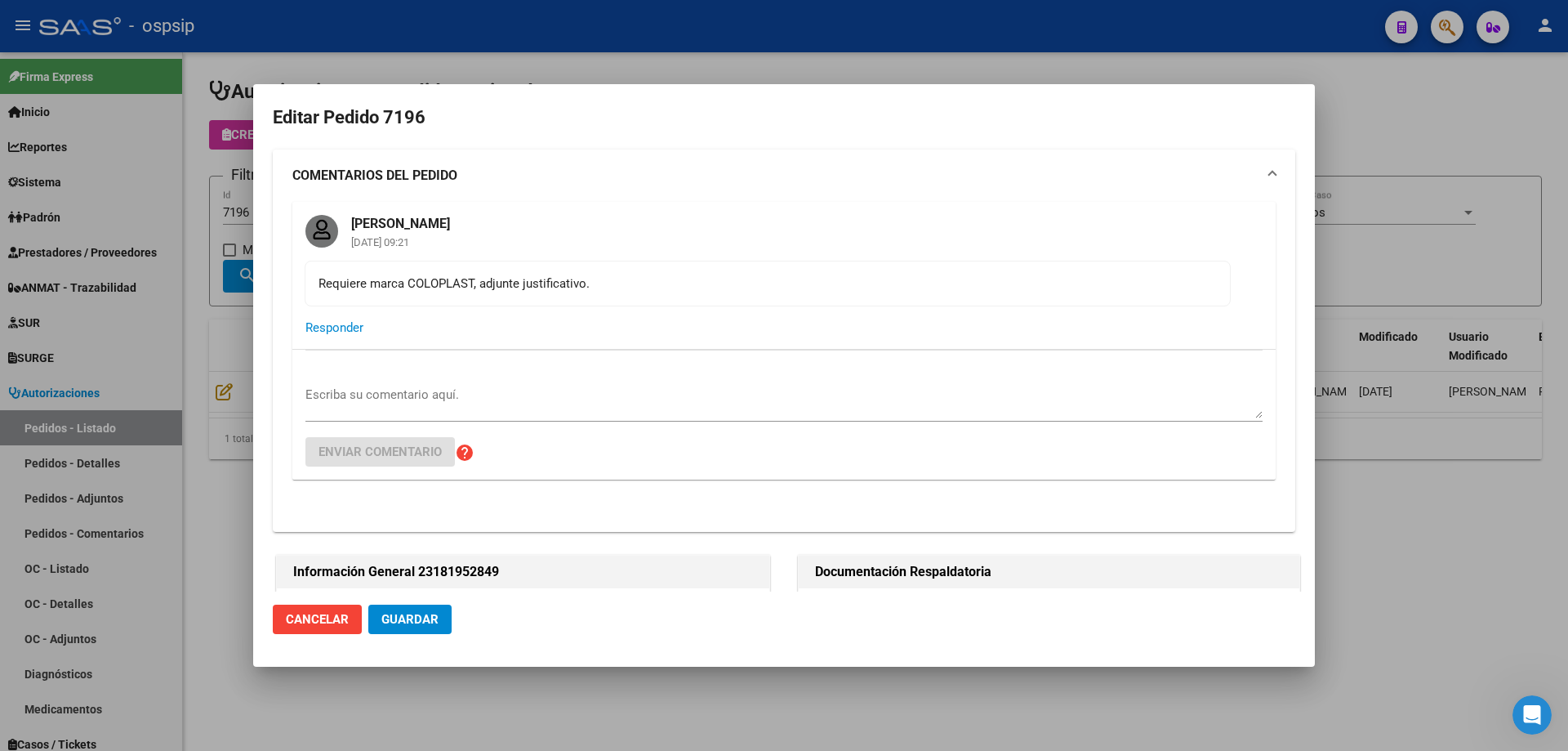
type input "[GEOGRAPHIC_DATA], [PERSON_NAME], 177 Y LOS ANDES 0"
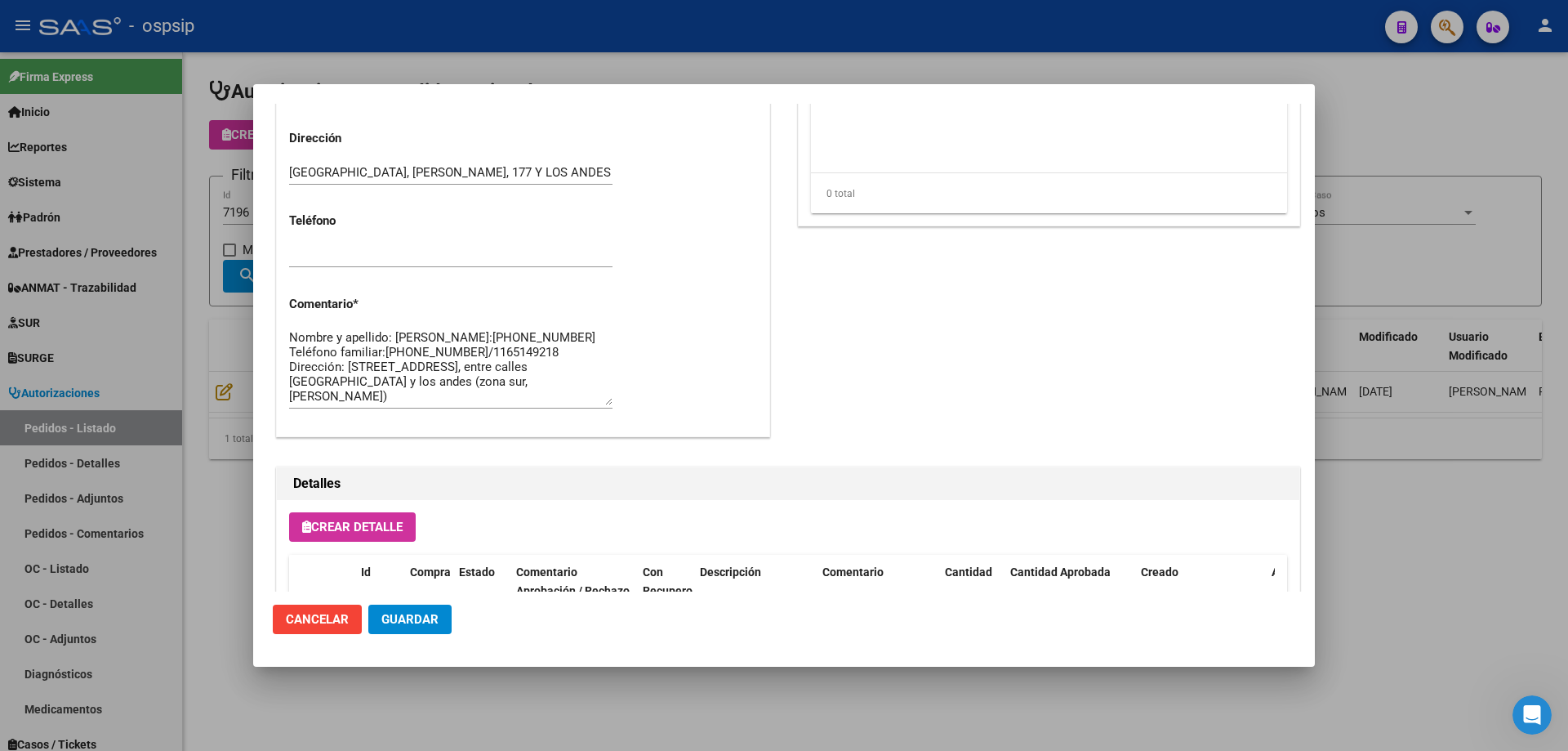
scroll to position [1322, 0]
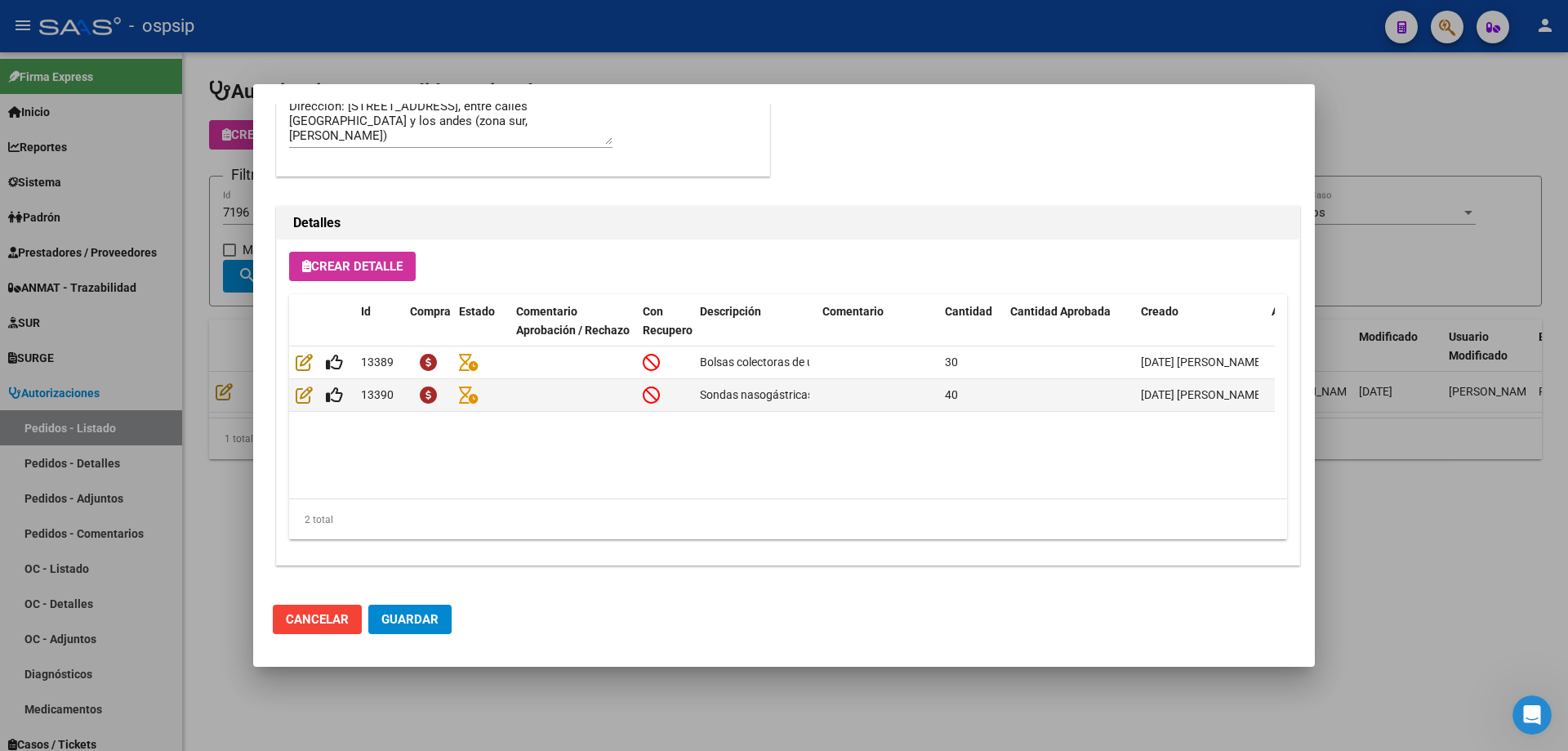
click at [81, 398] on div at bounding box center [784, 376] width 1568 height 751
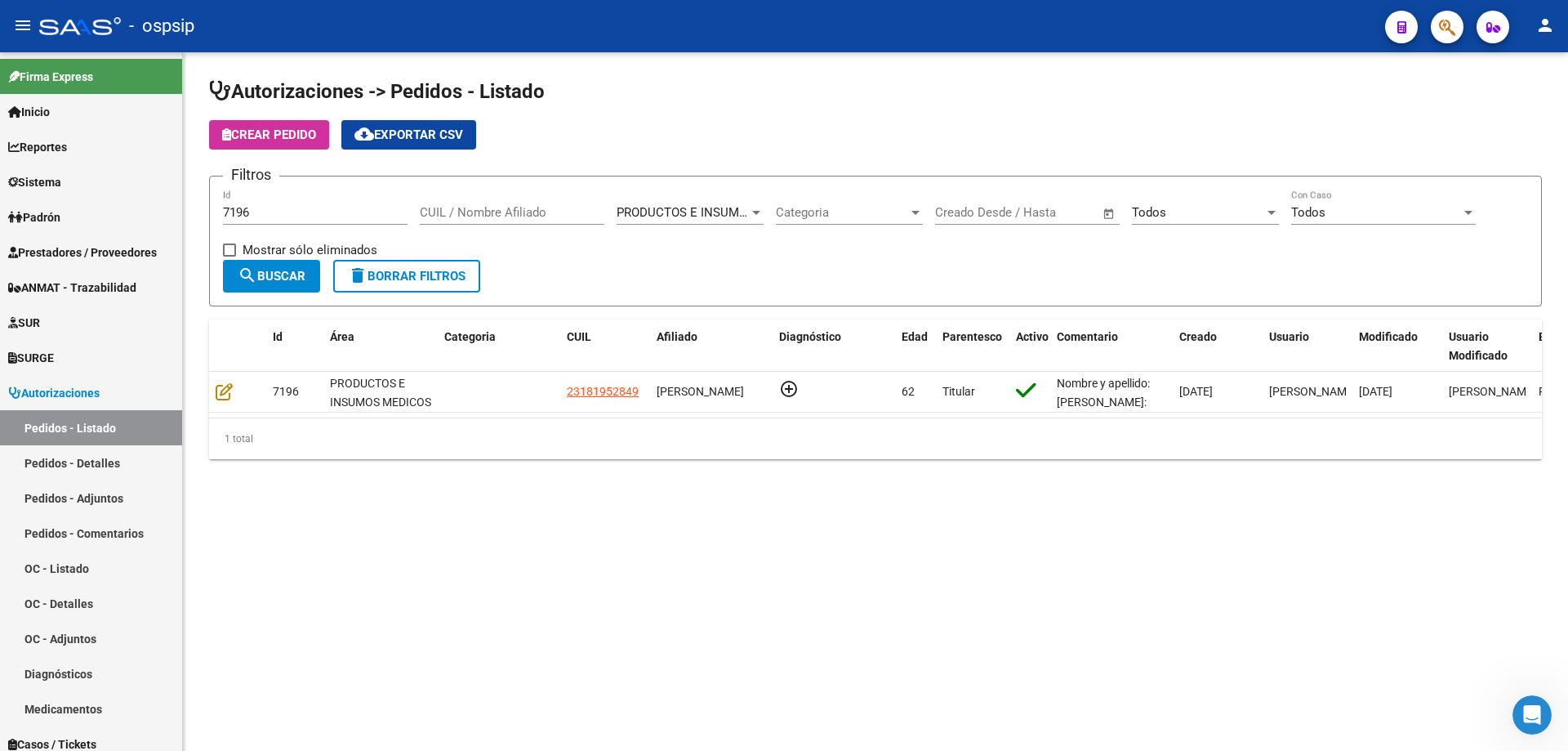
click at [304, 209] on input "7196" at bounding box center [315, 212] width 185 height 15
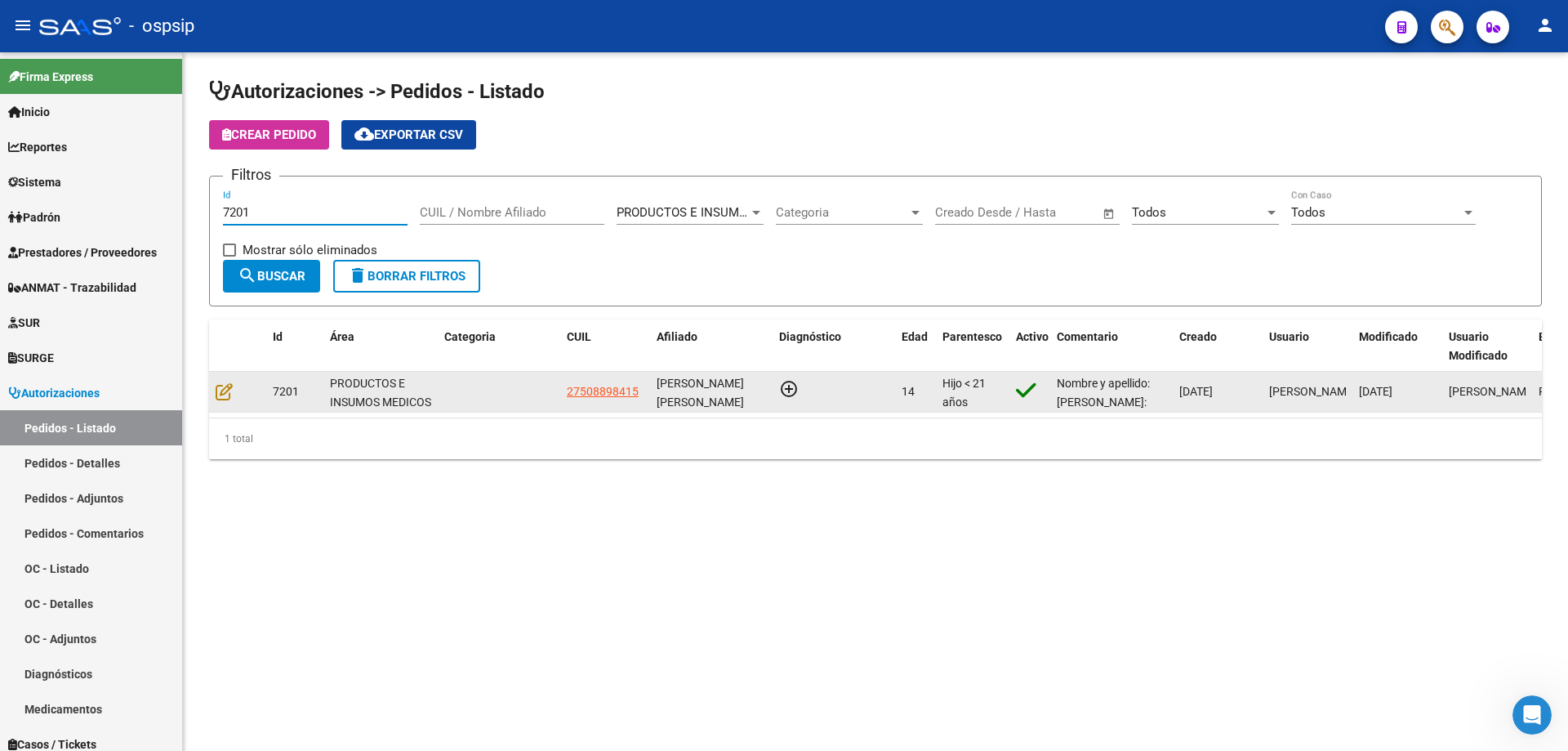
type input "7201"
click at [215, 388] on datatable-body-cell at bounding box center [237, 392] width 57 height 40
click at [224, 400] on icon at bounding box center [224, 391] width 17 height 18
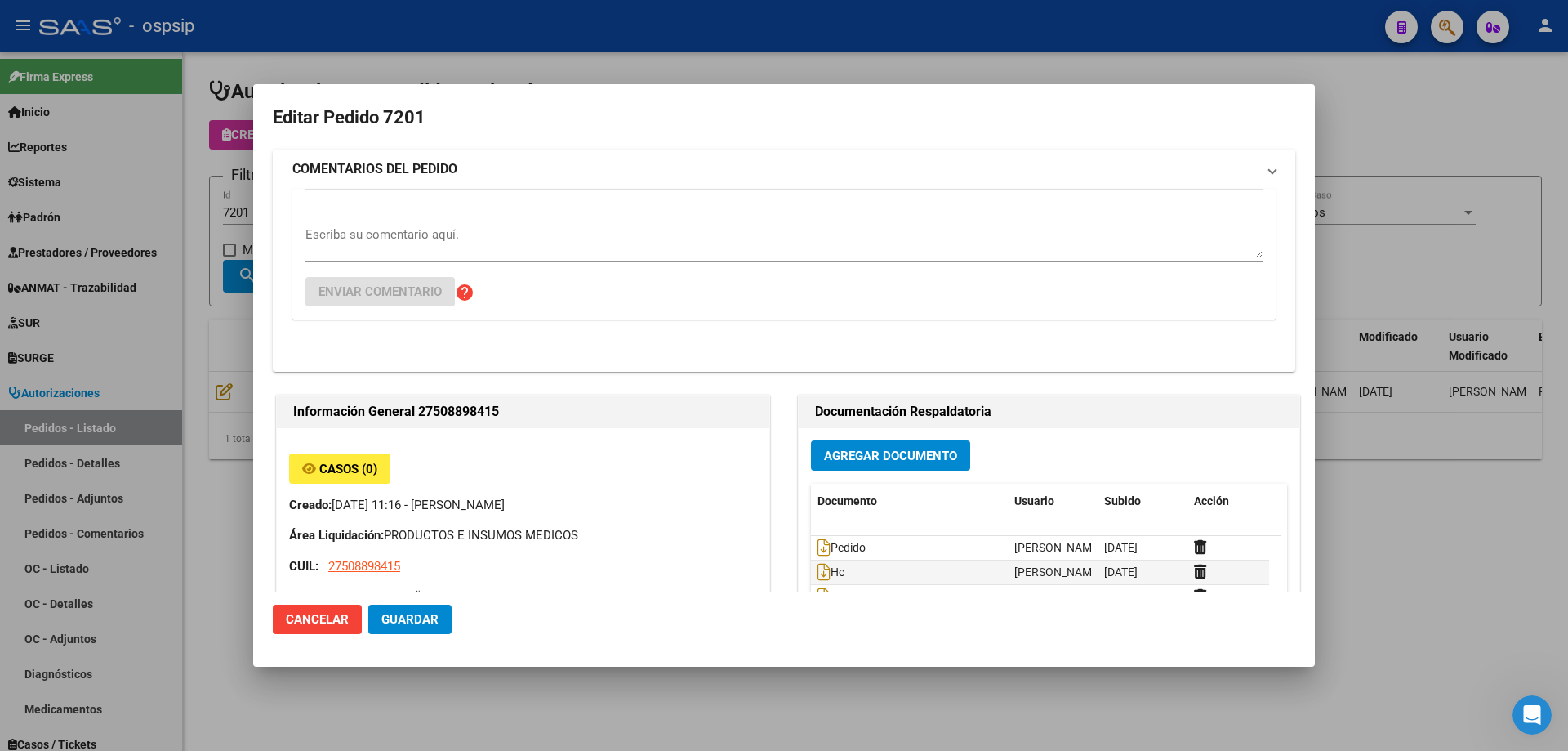
type input "[PERSON_NAME] [PERSON_NAME]"
type input "[GEOGRAPHIC_DATA], [GEOGRAPHIC_DATA], [GEOGRAPHIC_DATA] 3455"
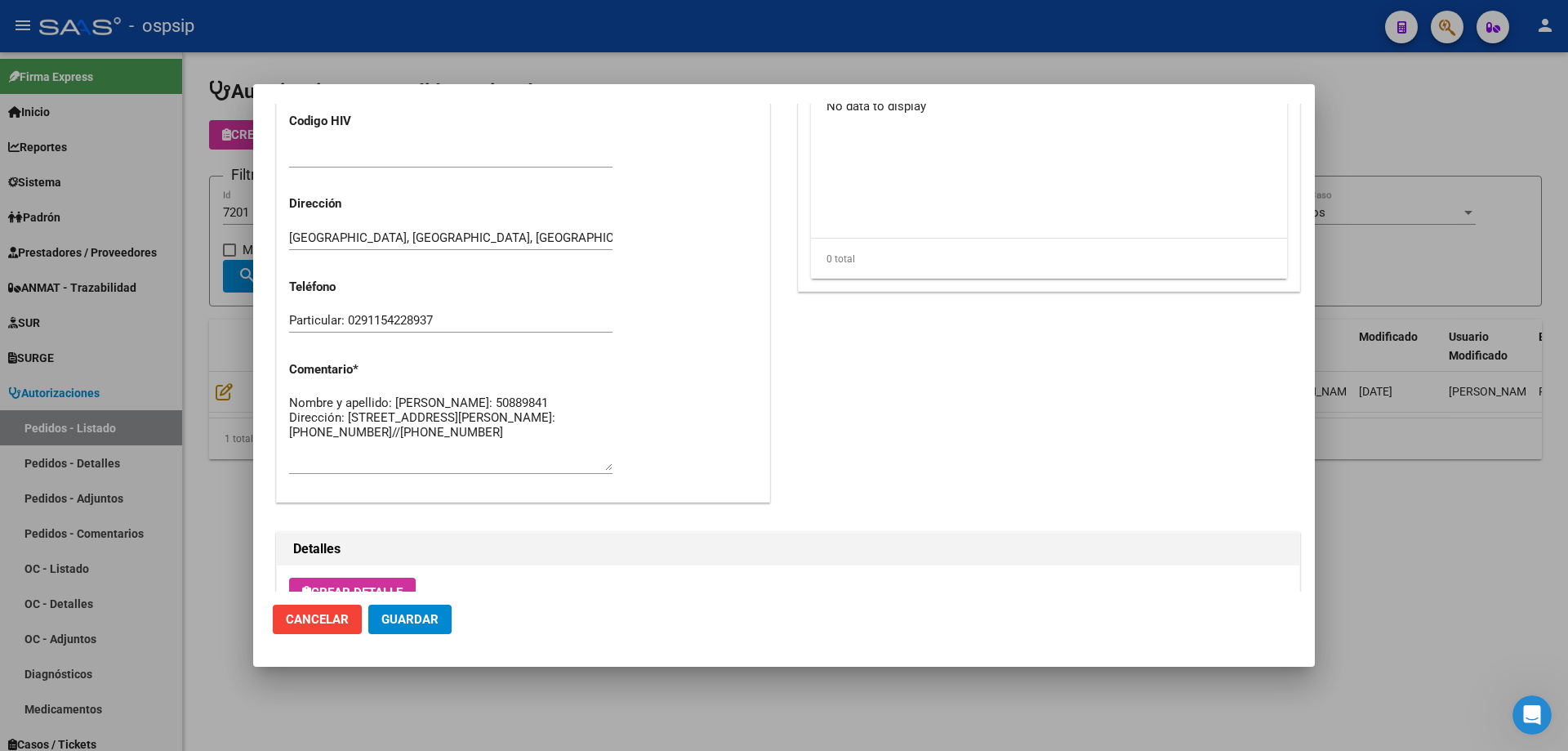
scroll to position [980, 0]
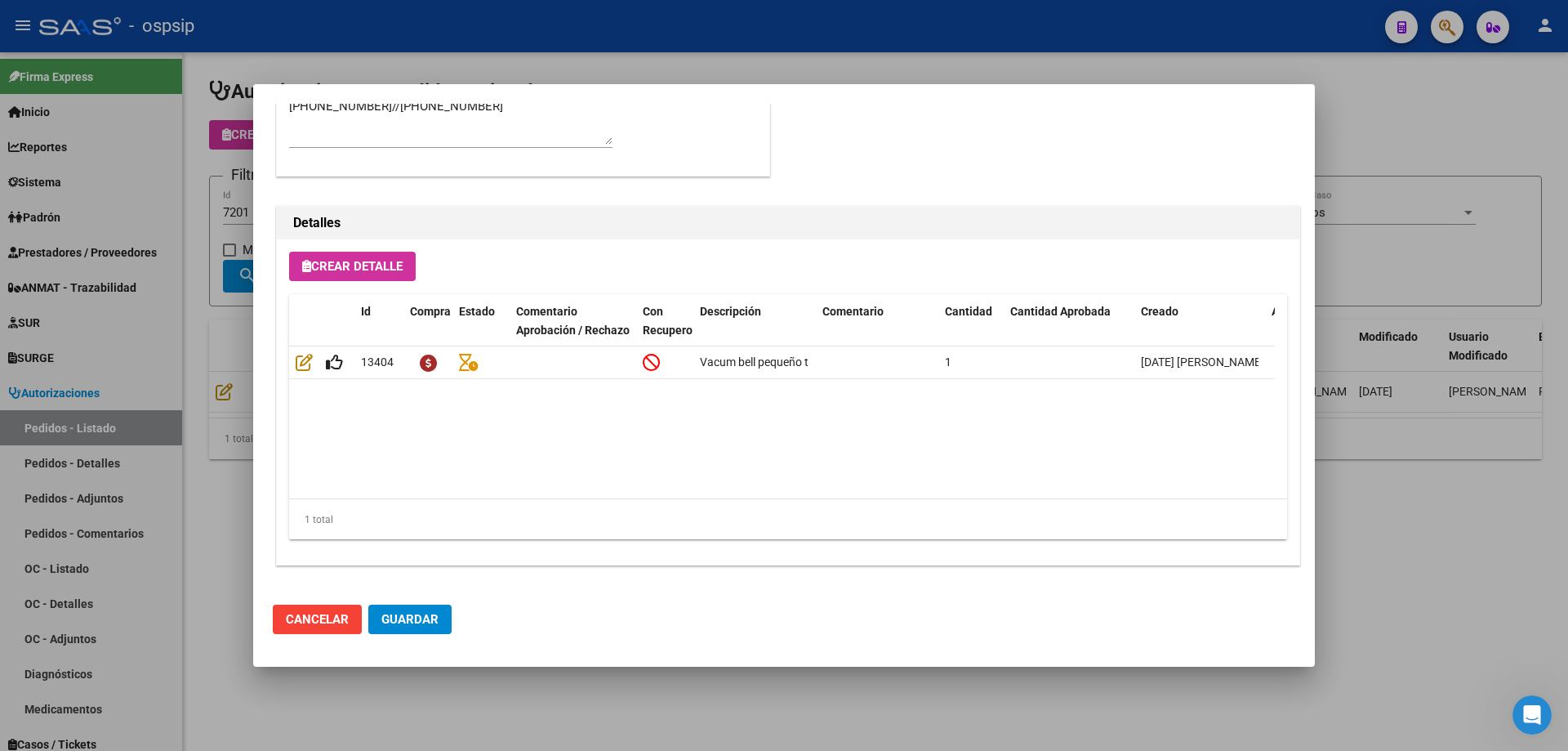
click at [243, 387] on div at bounding box center [784, 376] width 1568 height 751
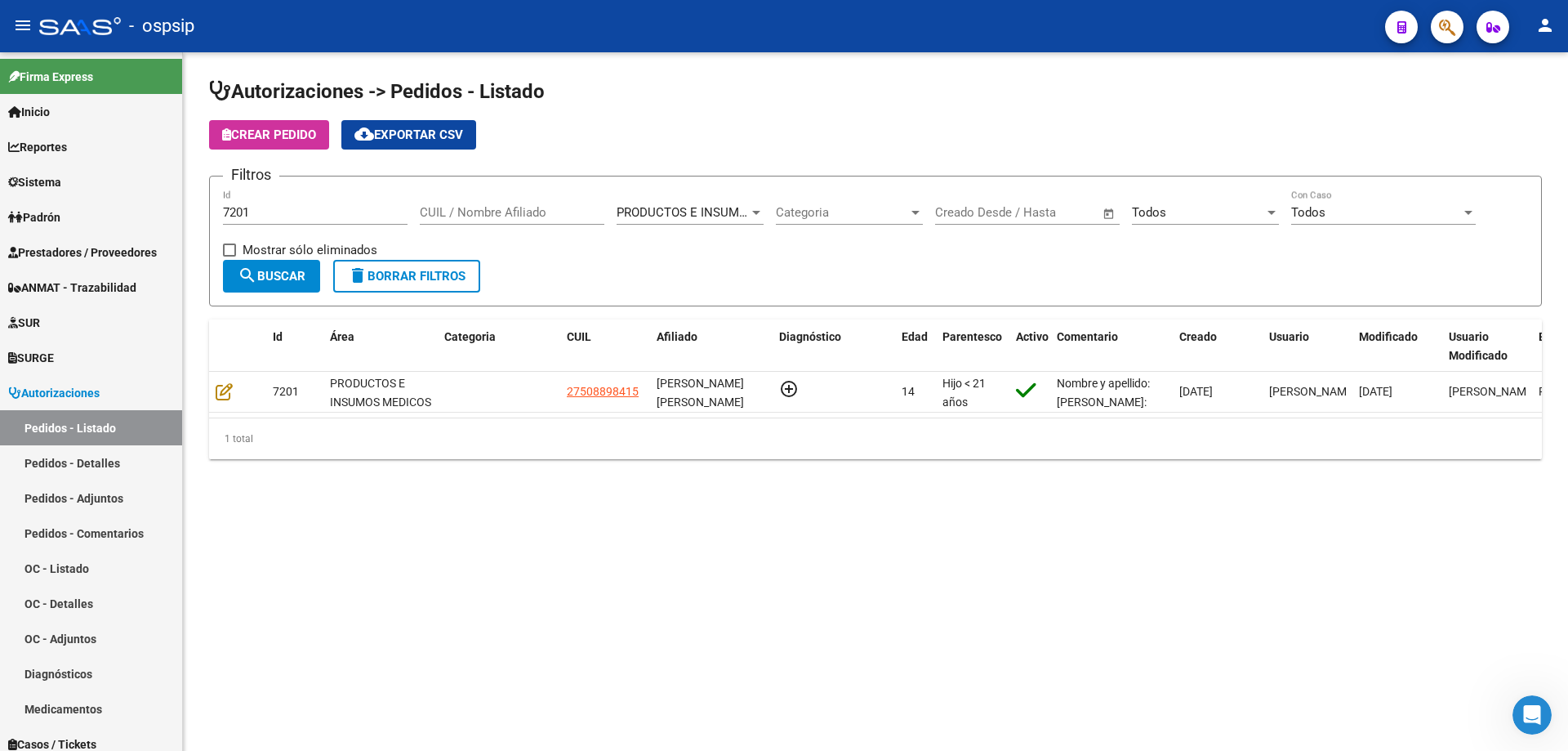
click at [287, 227] on div "7201 Id" at bounding box center [315, 215] width 185 height 51
click at [288, 225] on div "7201 Id" at bounding box center [315, 215] width 185 height 51
click at [289, 216] on input "7201" at bounding box center [315, 212] width 185 height 15
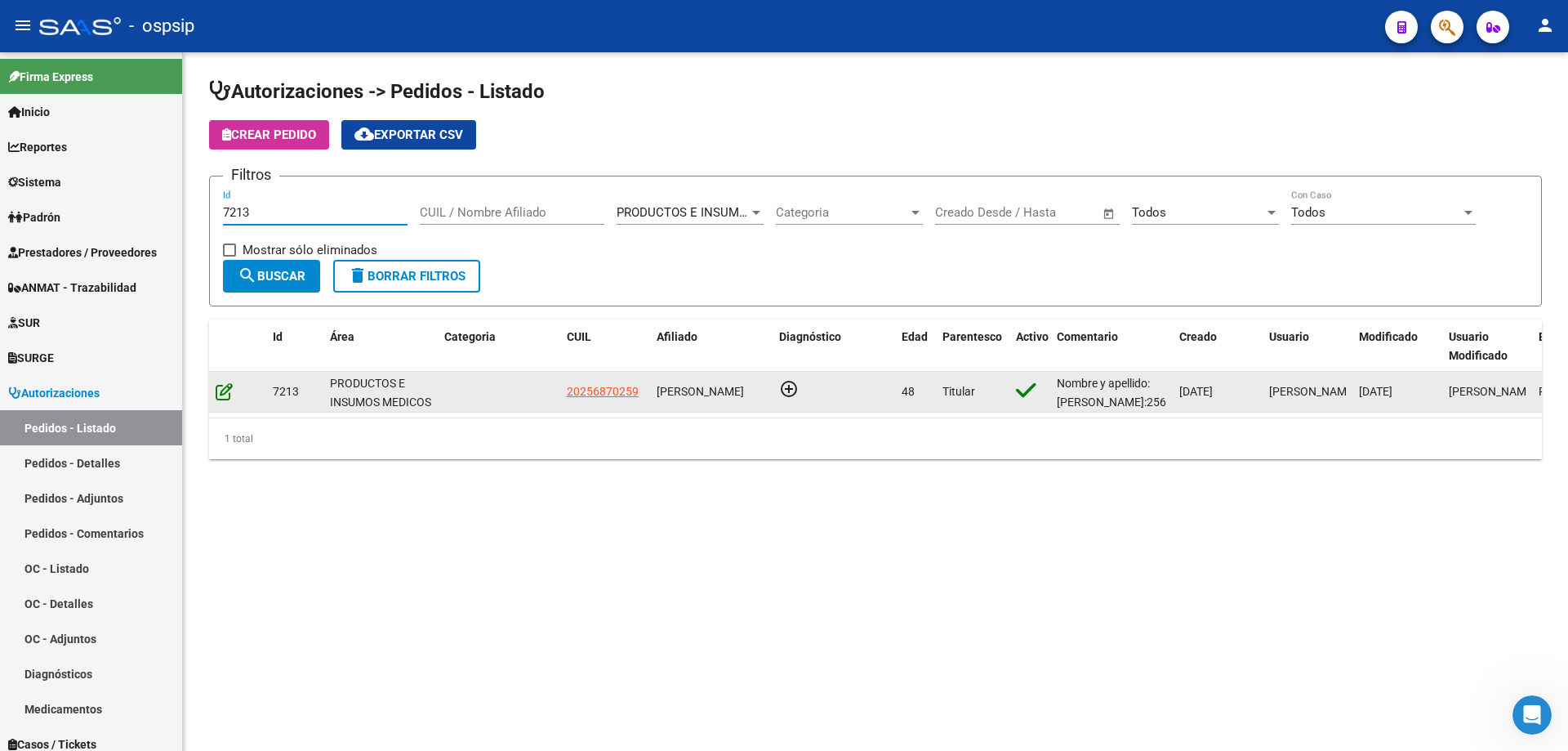
type input "7213"
click at [222, 394] on icon at bounding box center [224, 391] width 17 height 18
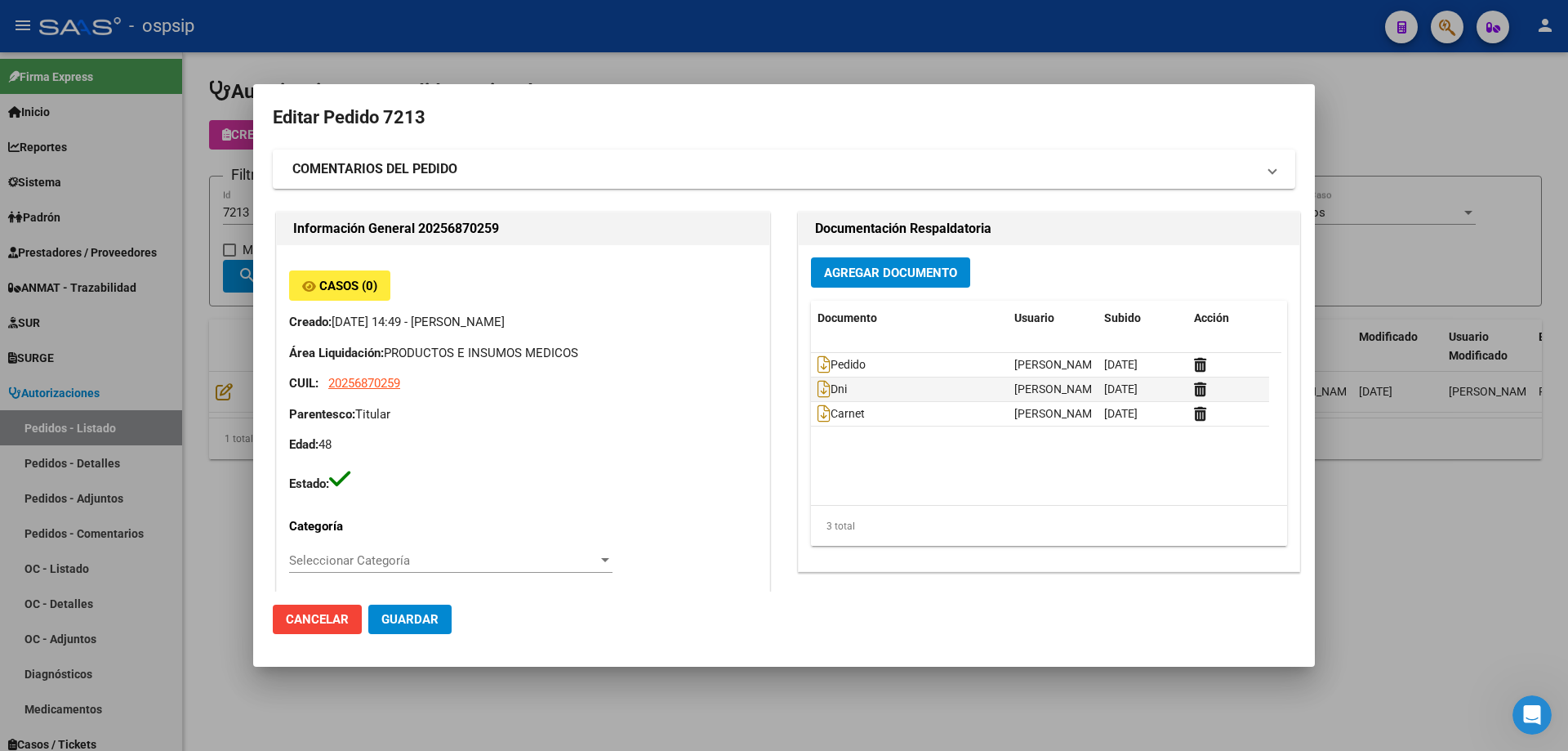
type input "[GEOGRAPHIC_DATA], [PERSON_NAME], CNO. GRAL. BELGRANO 2947, [GEOGRAPHIC_DATA]: …"
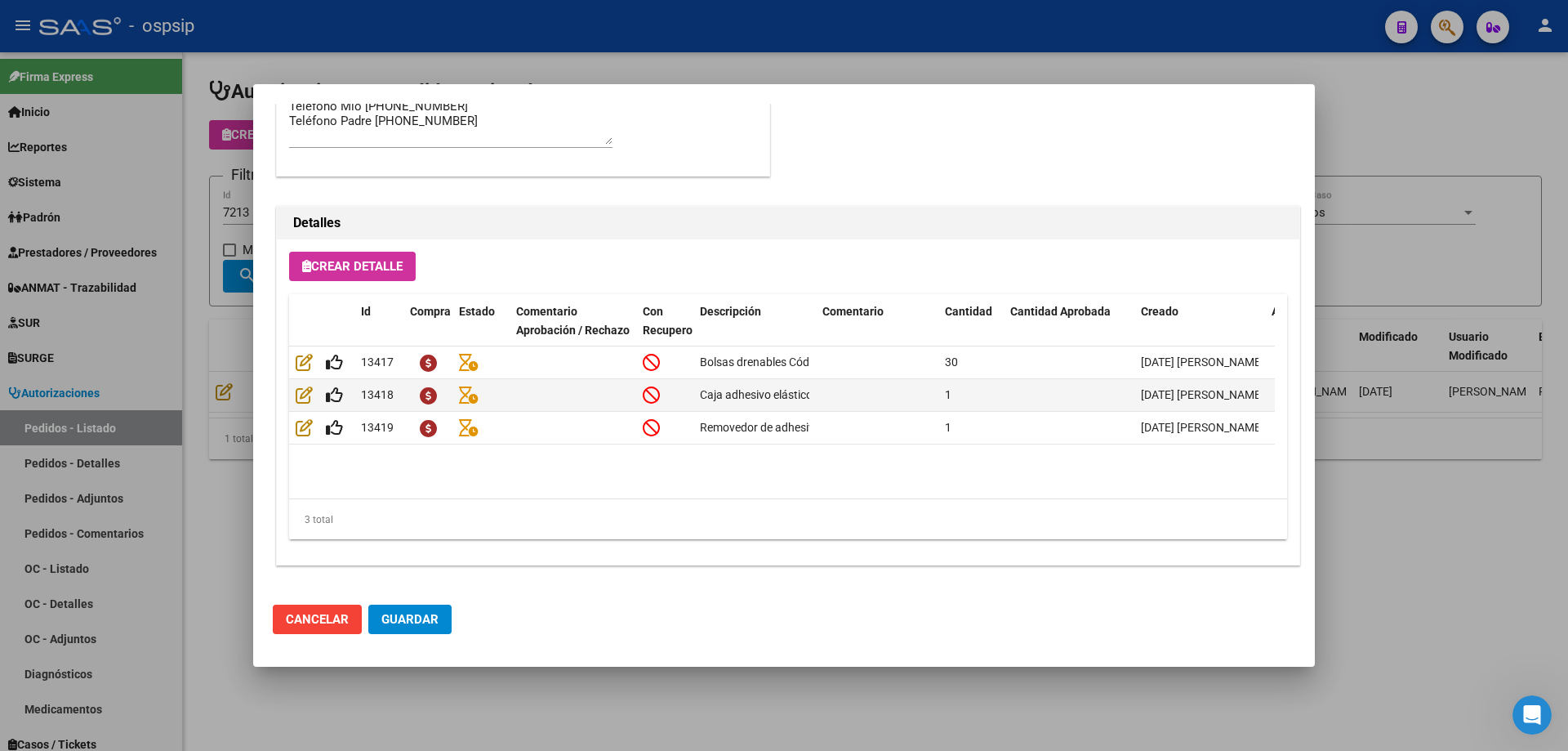
click at [211, 331] on div at bounding box center [784, 376] width 1568 height 751
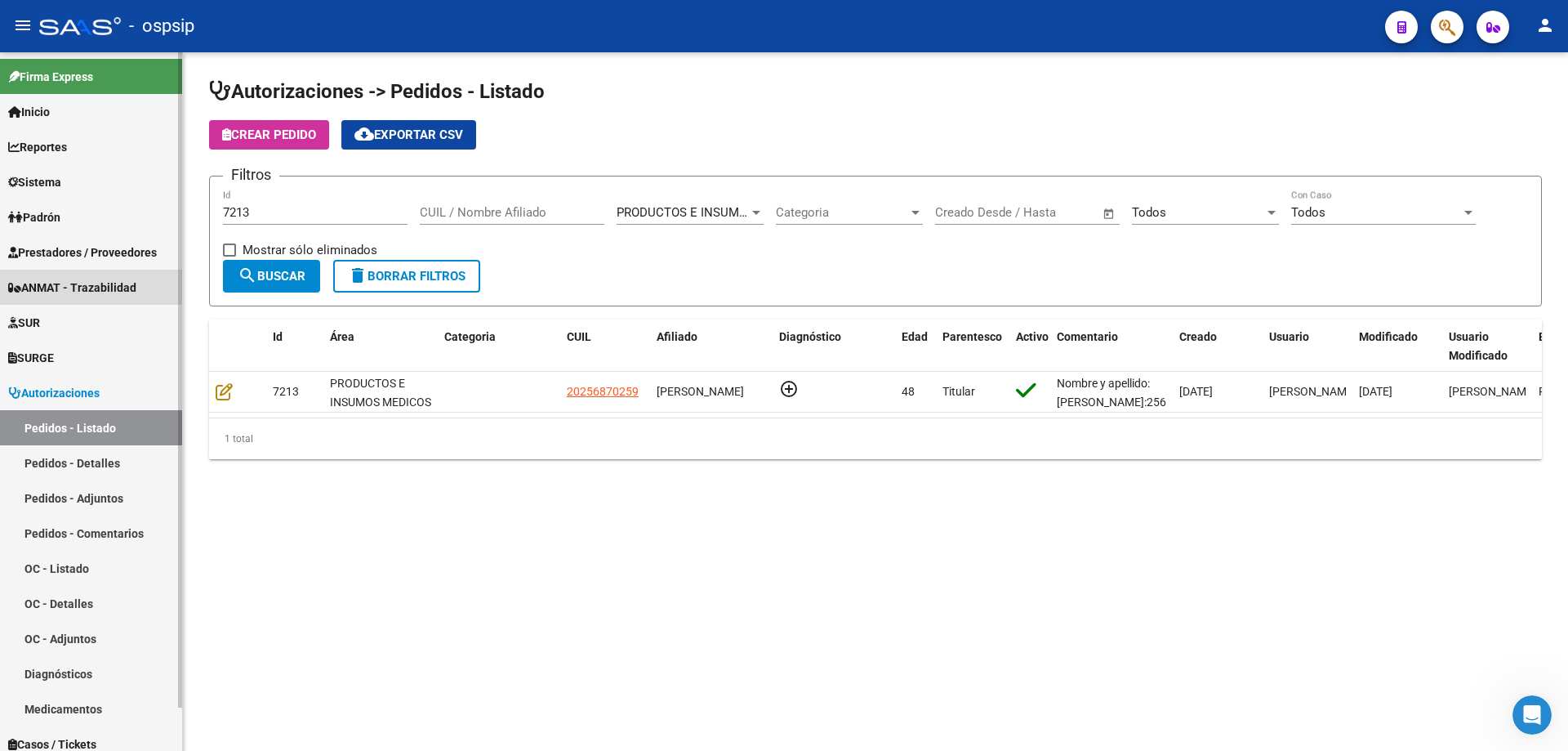
click at [161, 302] on link "ANMAT - Trazabilidad" at bounding box center [91, 287] width 182 height 35
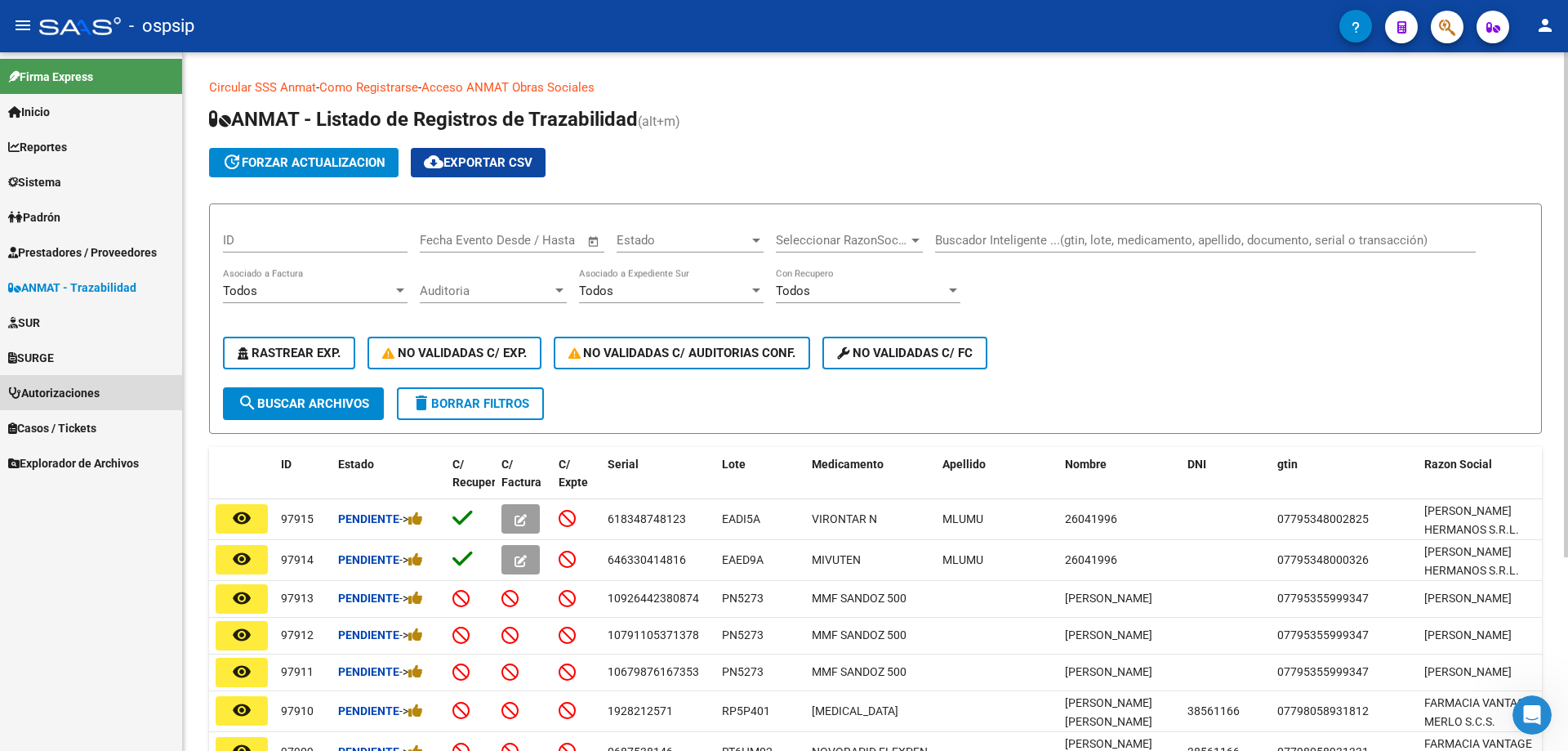
click at [68, 390] on span "Autorizaciones" at bounding box center [54, 393] width 91 height 18
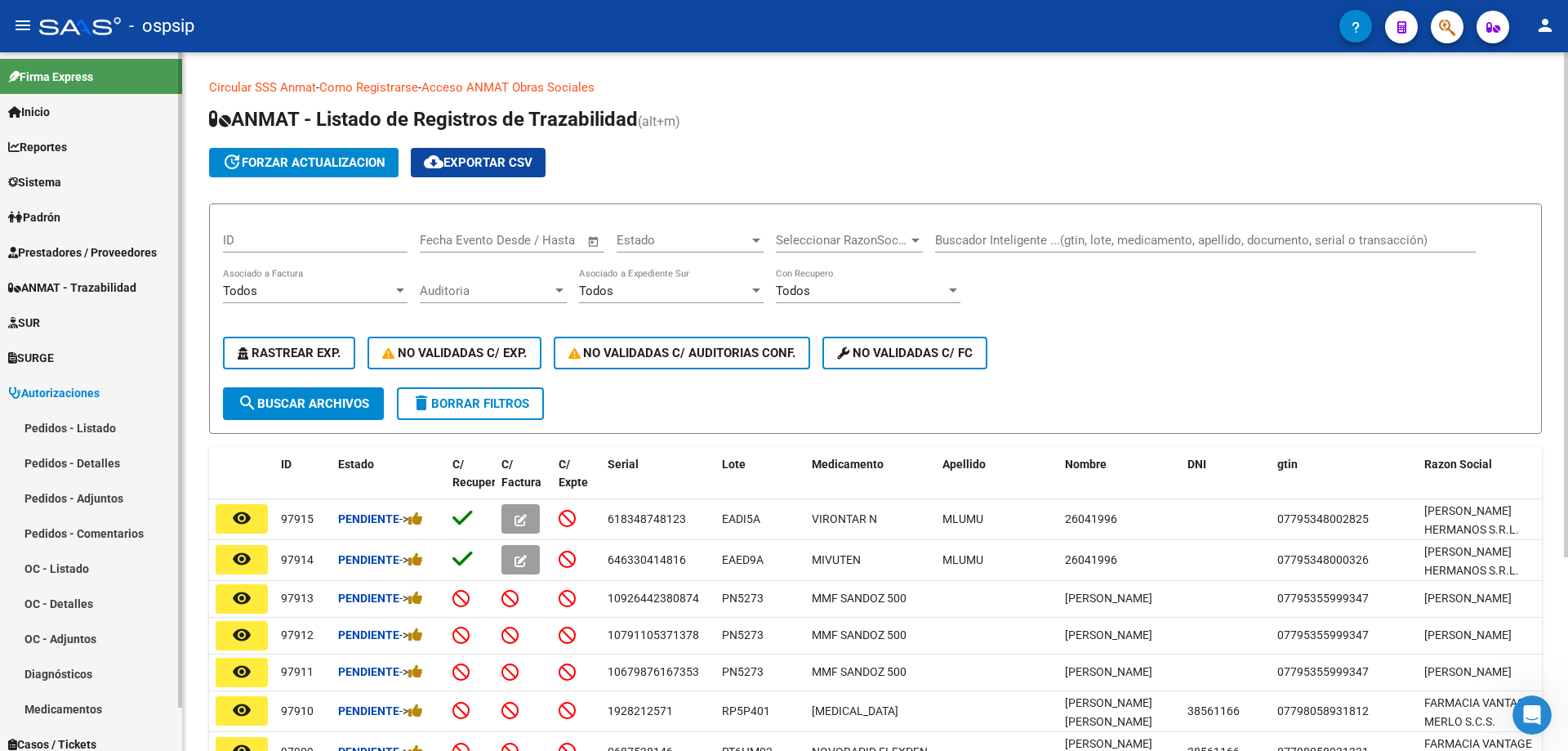
click at [97, 432] on link "Pedidos - Listado" at bounding box center [91, 427] width 182 height 35
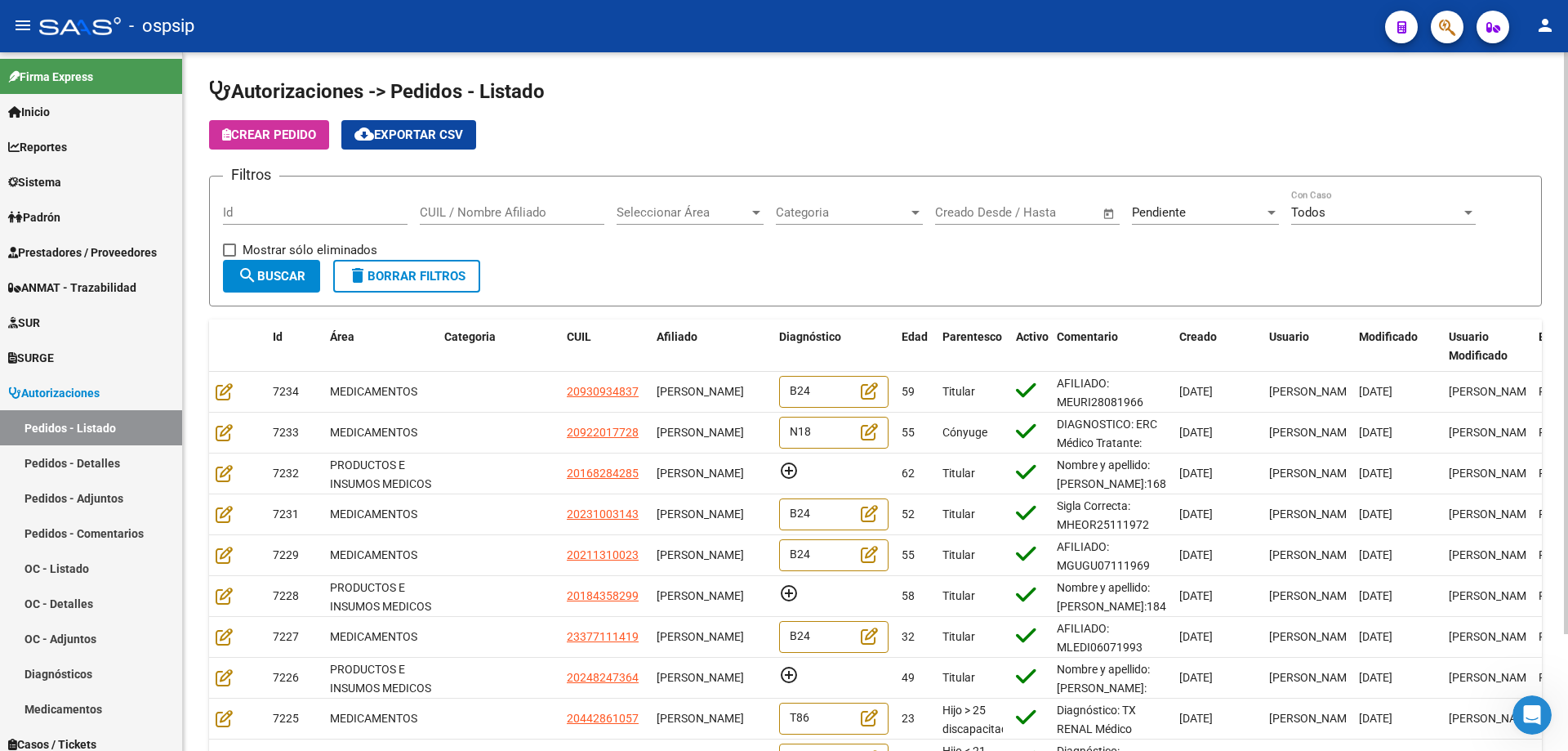
click at [303, 215] on input "Id" at bounding box center [315, 212] width 185 height 15
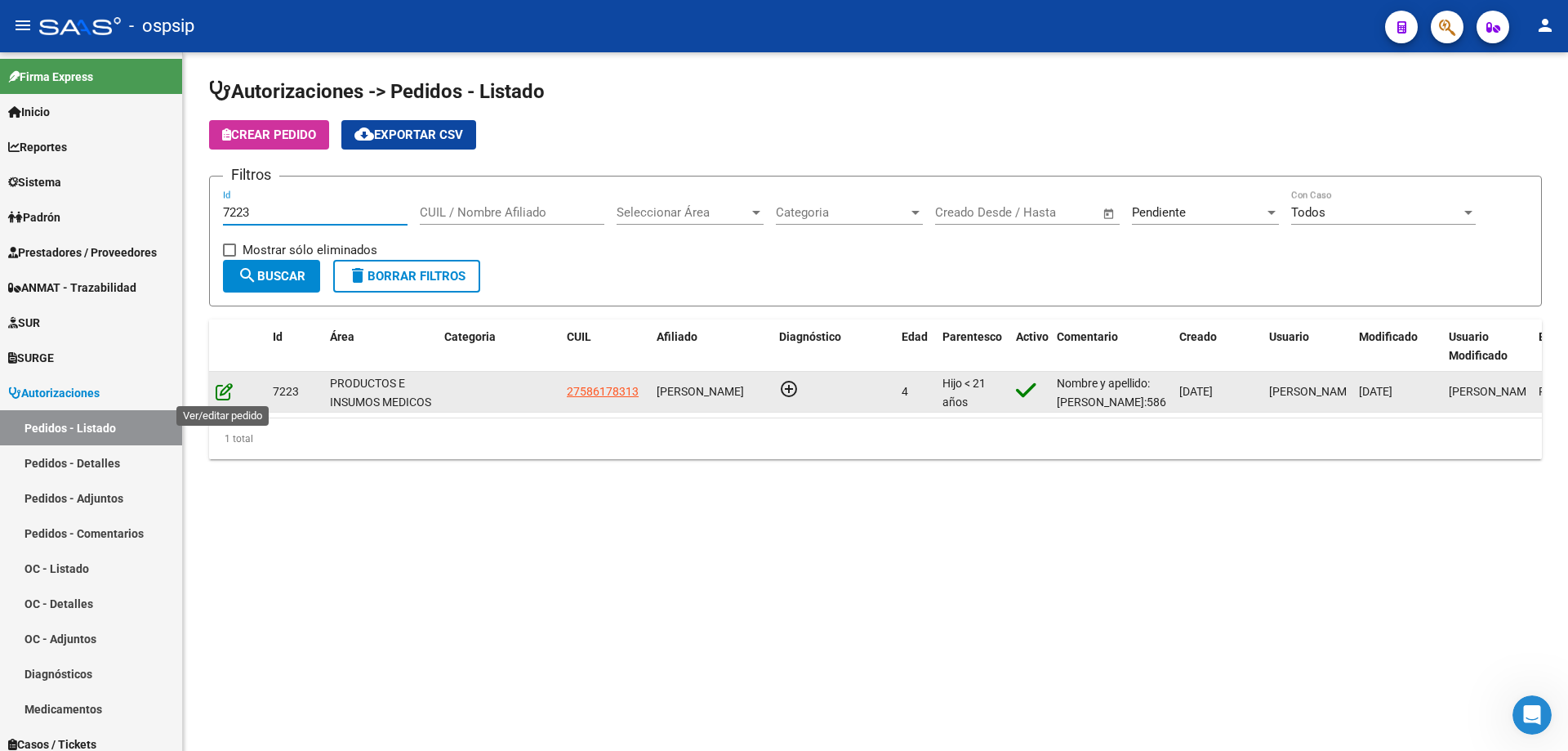
type input "7223"
click at [229, 388] on icon at bounding box center [224, 391] width 17 height 18
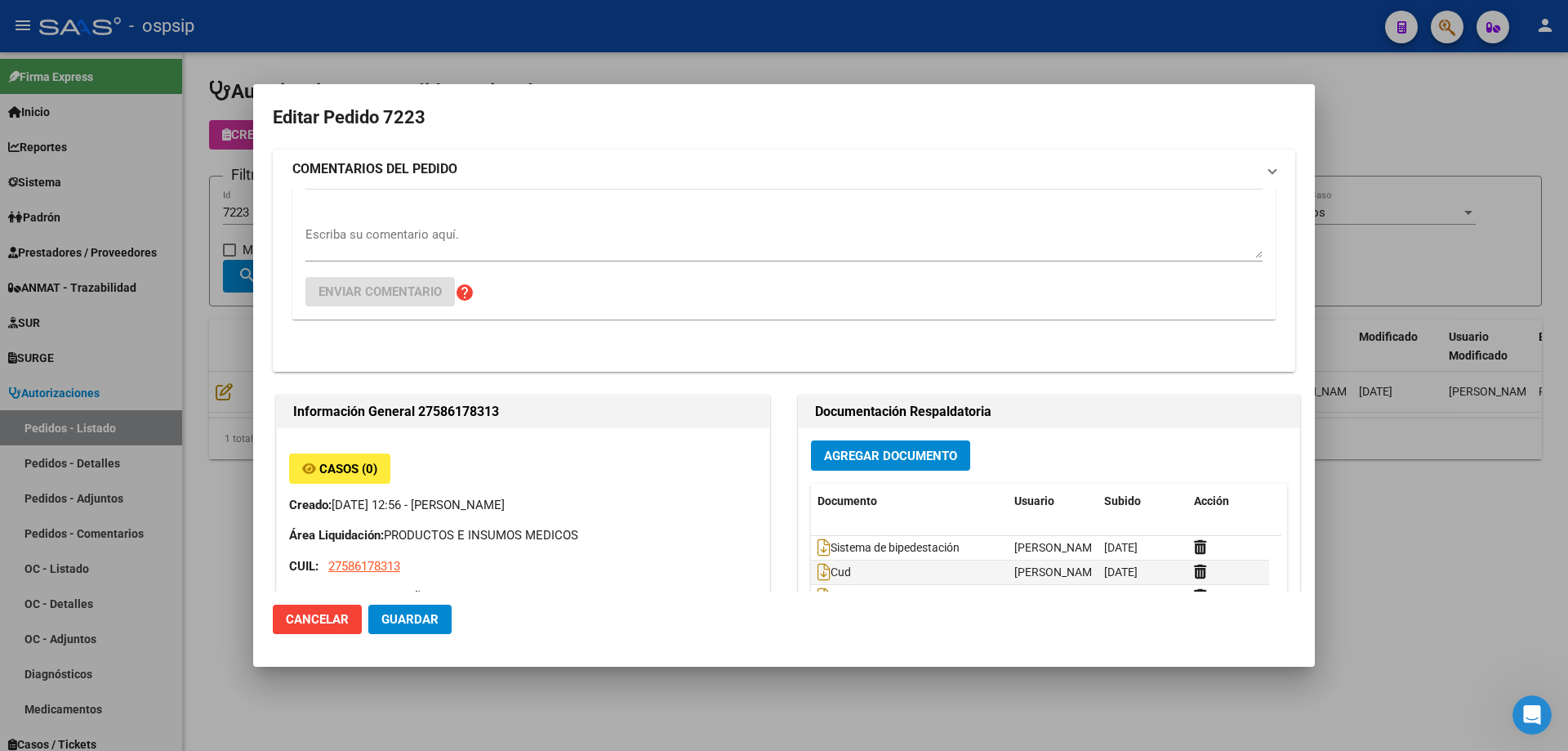
type input "[GEOGRAPHIC_DATA], [PERSON_NAME], [DATE][PERSON_NAME]"
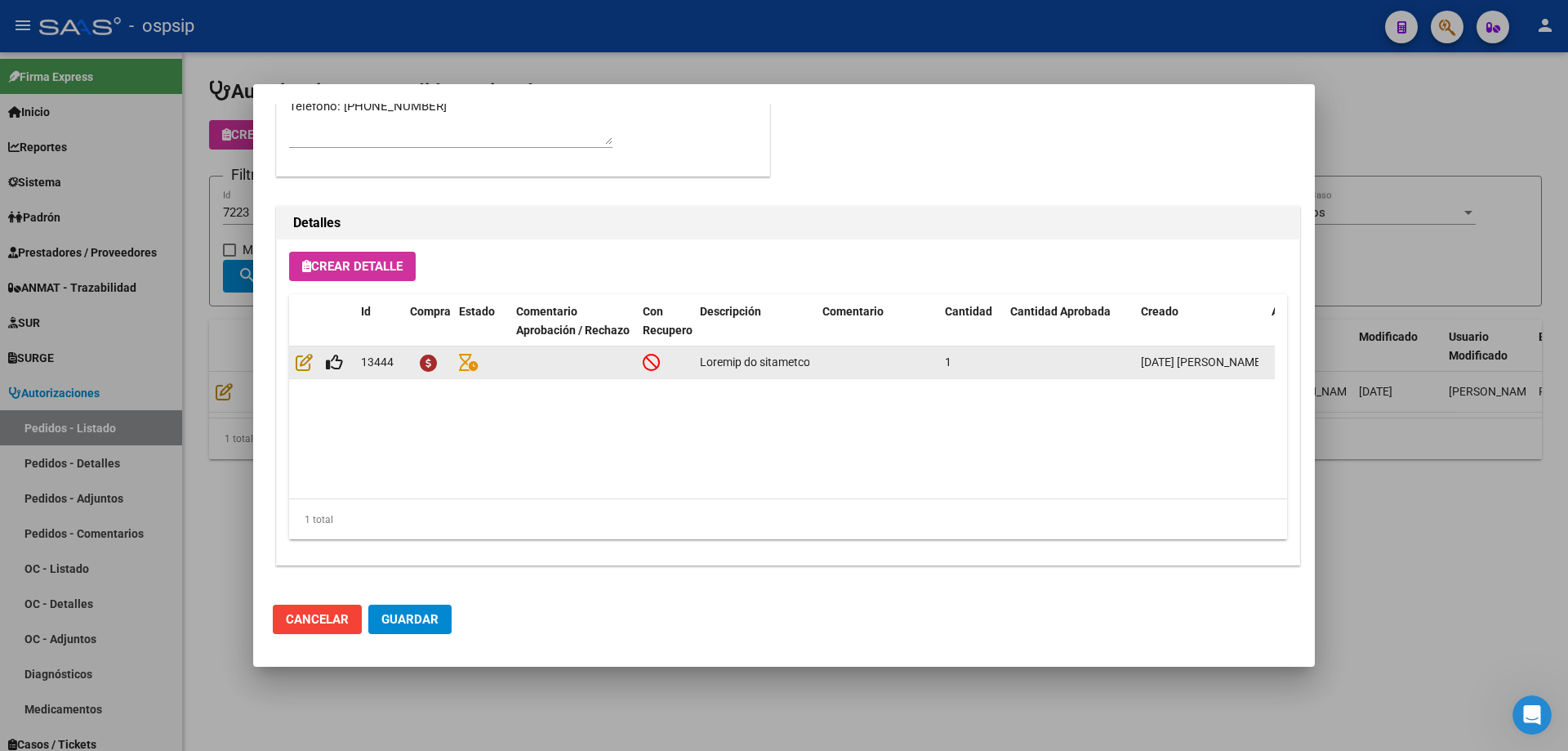
scroll to position [653, 0]
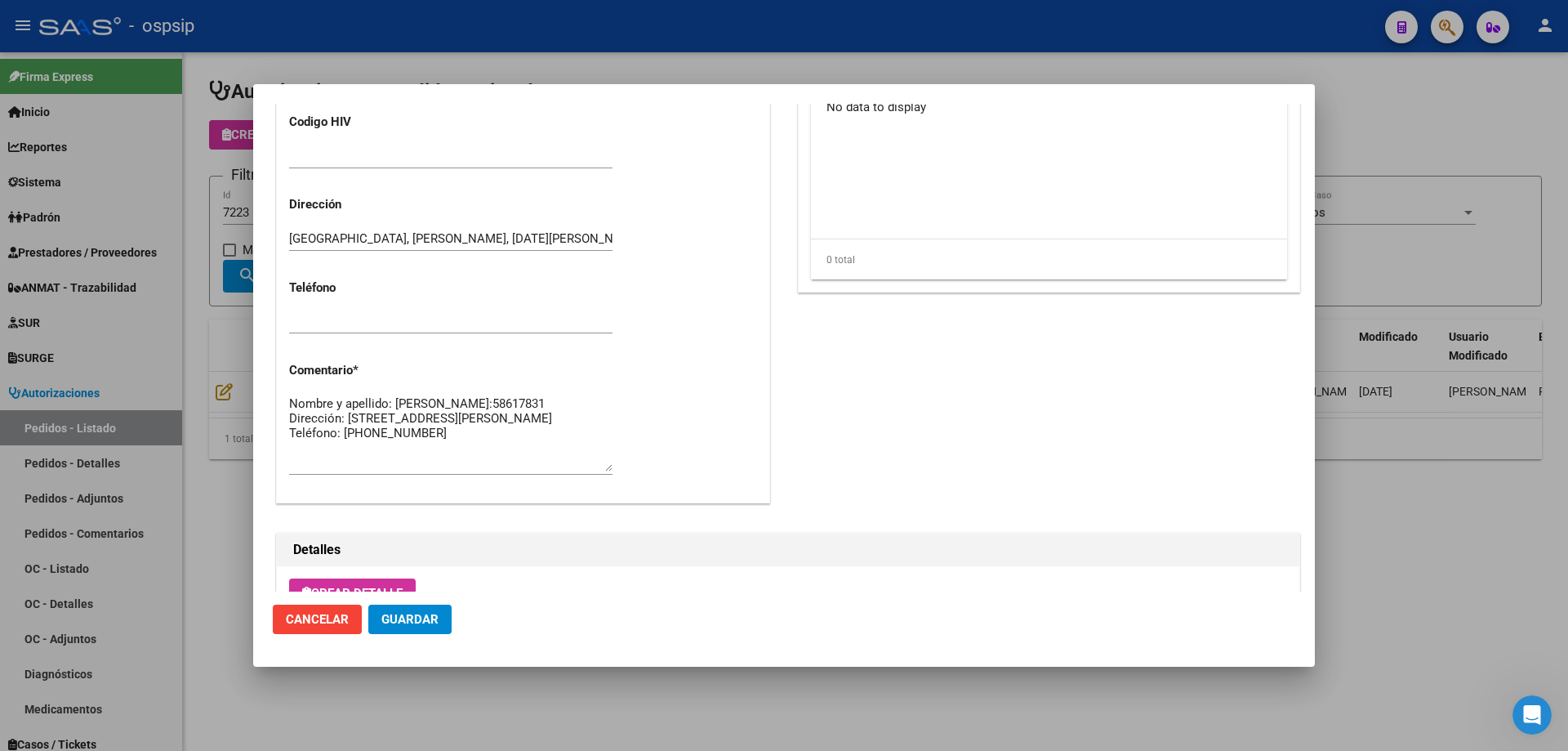
click at [450, 607] on button "Guardar" at bounding box center [410, 619] width 84 height 29
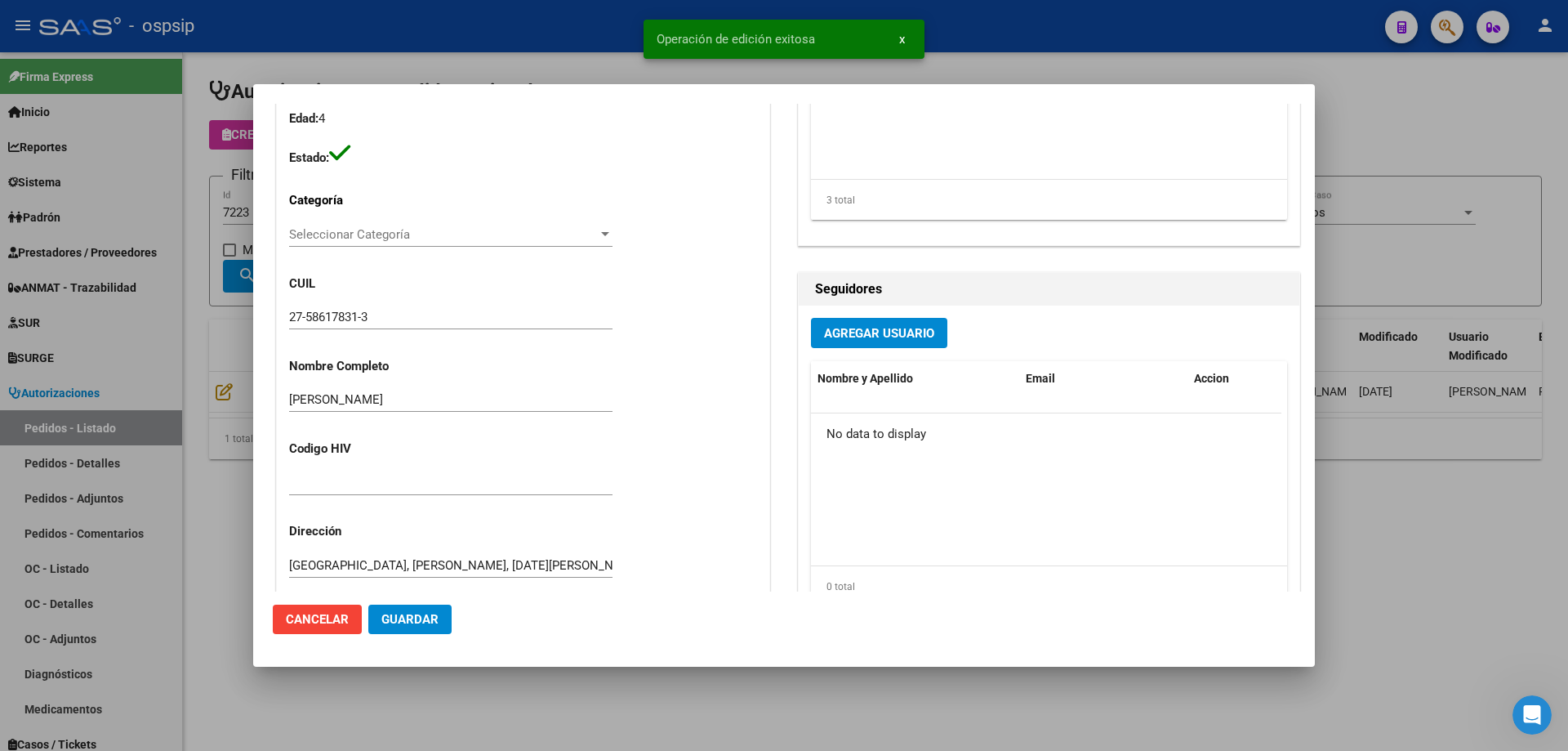
scroll to position [0, 0]
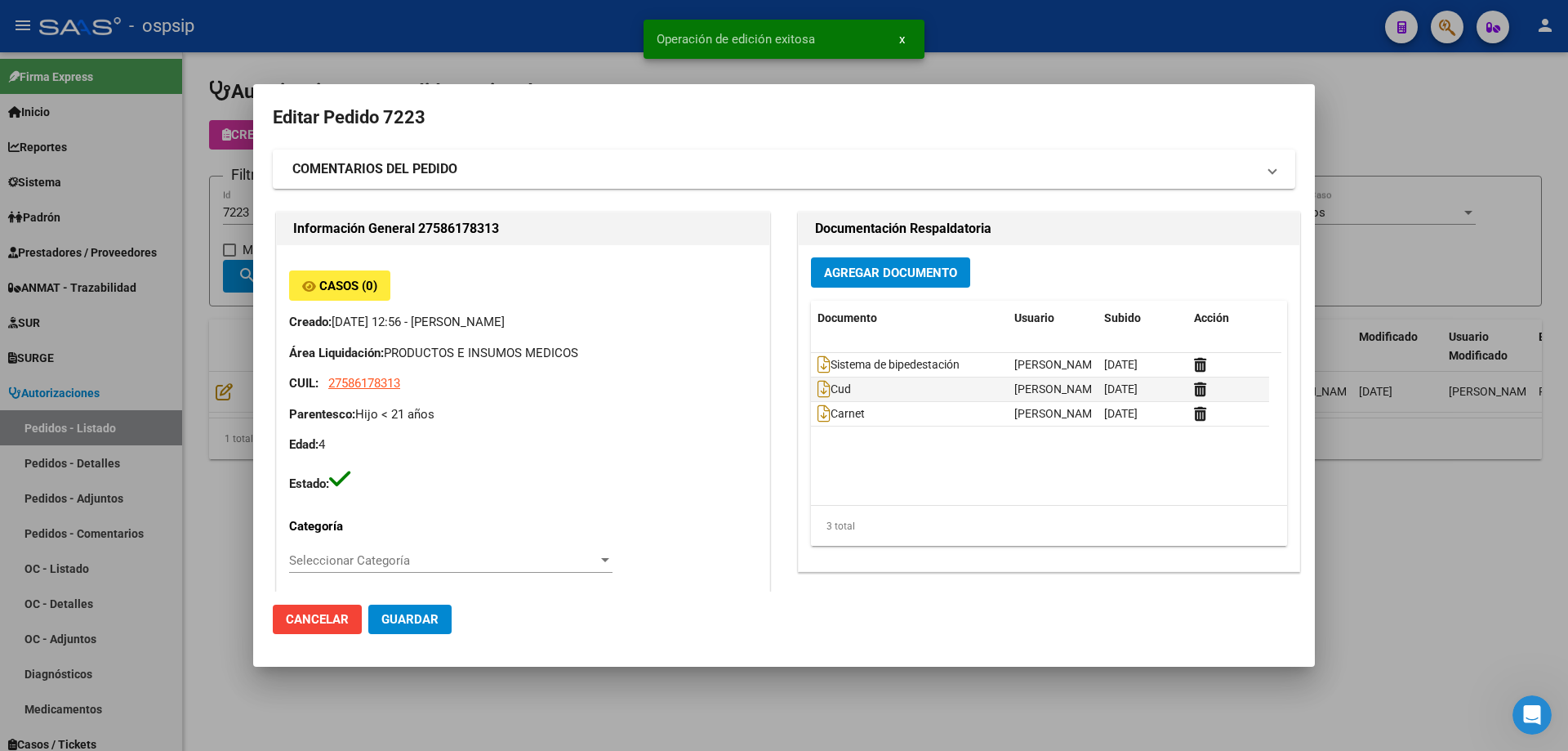
click at [142, 252] on div at bounding box center [784, 376] width 1568 height 751
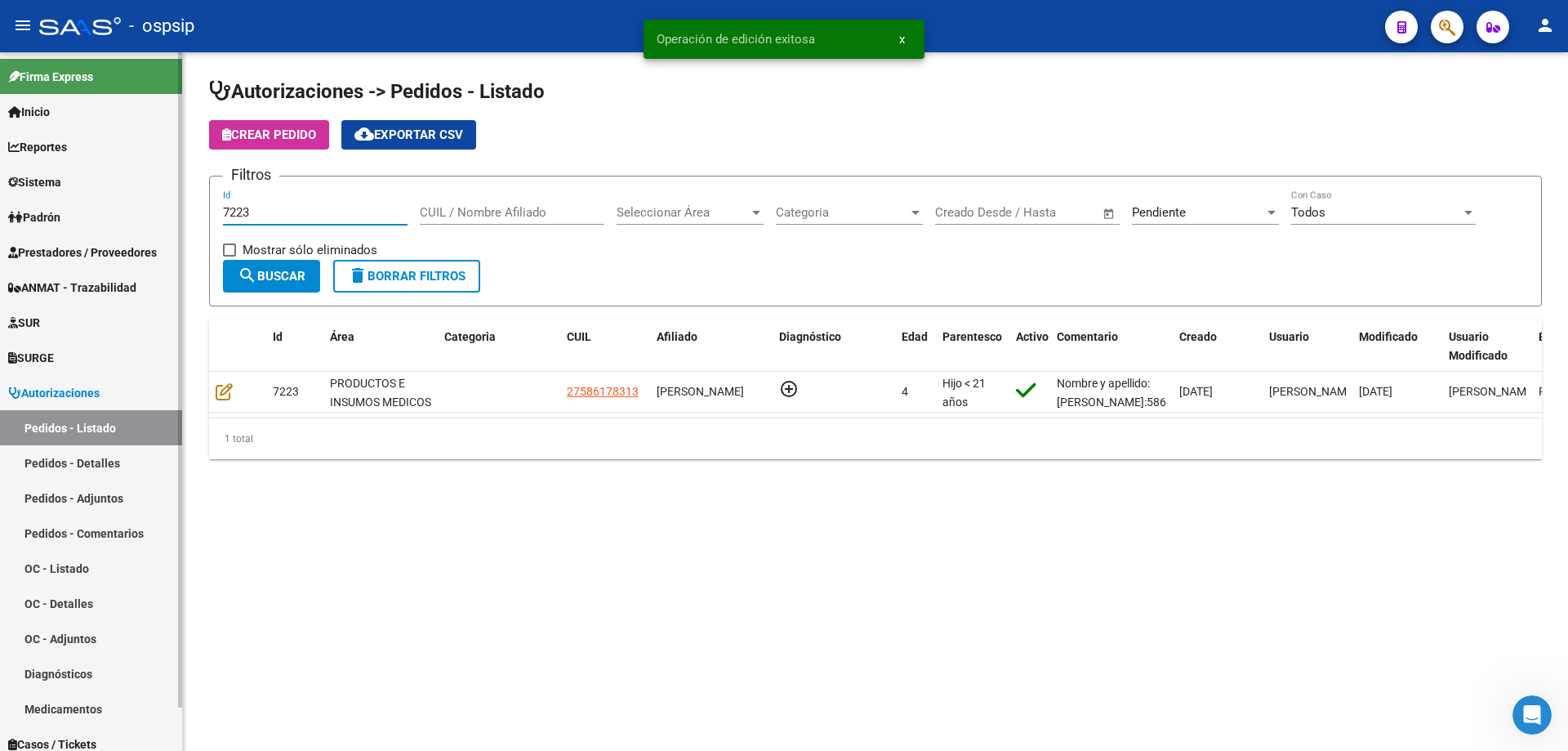
drag, startPoint x: 318, startPoint y: 214, endPoint x: 0, endPoint y: 130, distance: 328.9
click at [0, 130] on mat-sidenav-container "Firma Express Inicio Calendario SSS Instructivos Contacto OS Reportes Egresos D…" at bounding box center [784, 401] width 1568 height 698
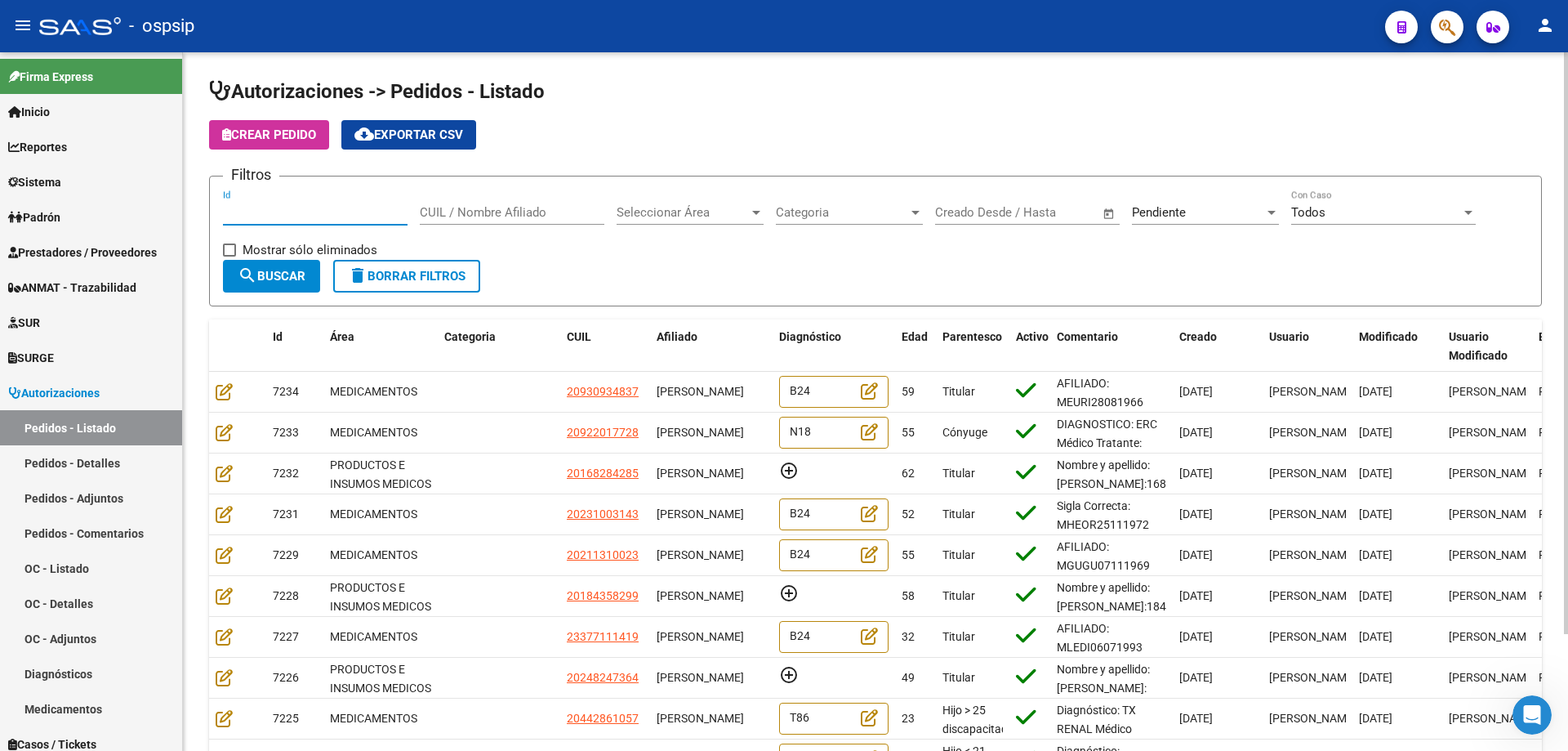
click at [477, 213] on input "CUIL / Nombre Afiliado" at bounding box center [513, 212] width 185 height 15
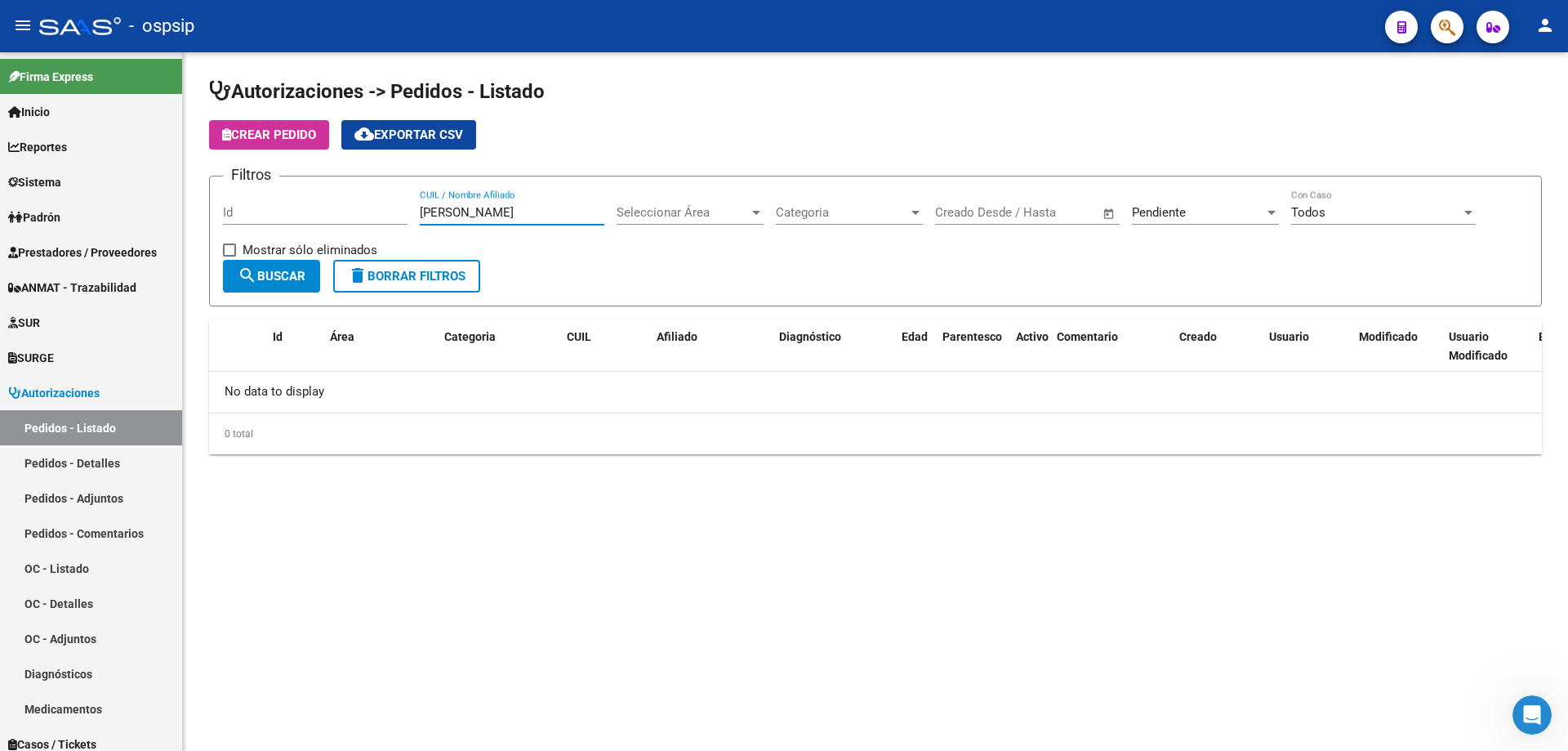
type input "[PERSON_NAME]"
click at [1229, 211] on div "Pendiente" at bounding box center [1198, 212] width 132 height 15
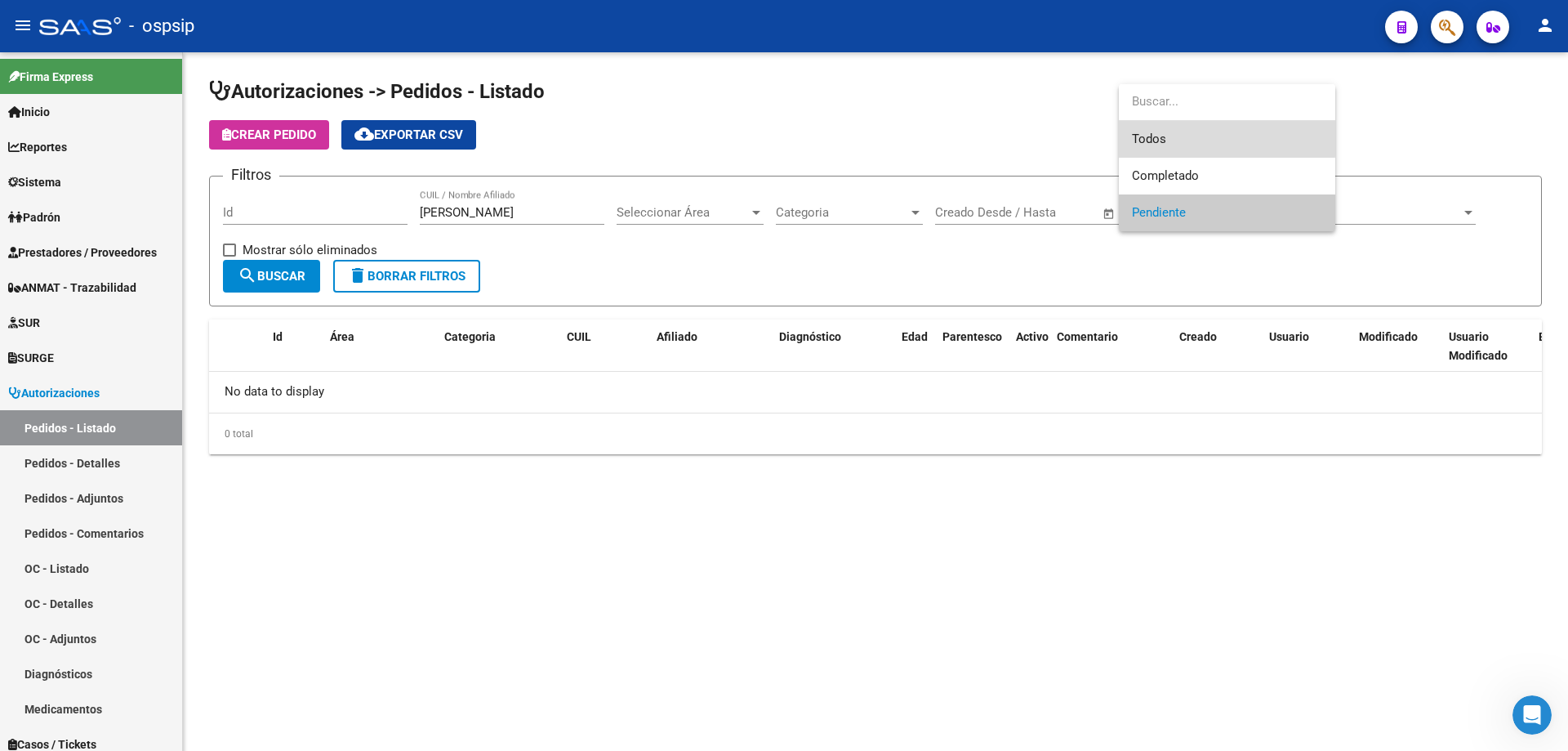
click at [1154, 132] on span "Todos" at bounding box center [1227, 139] width 191 height 37
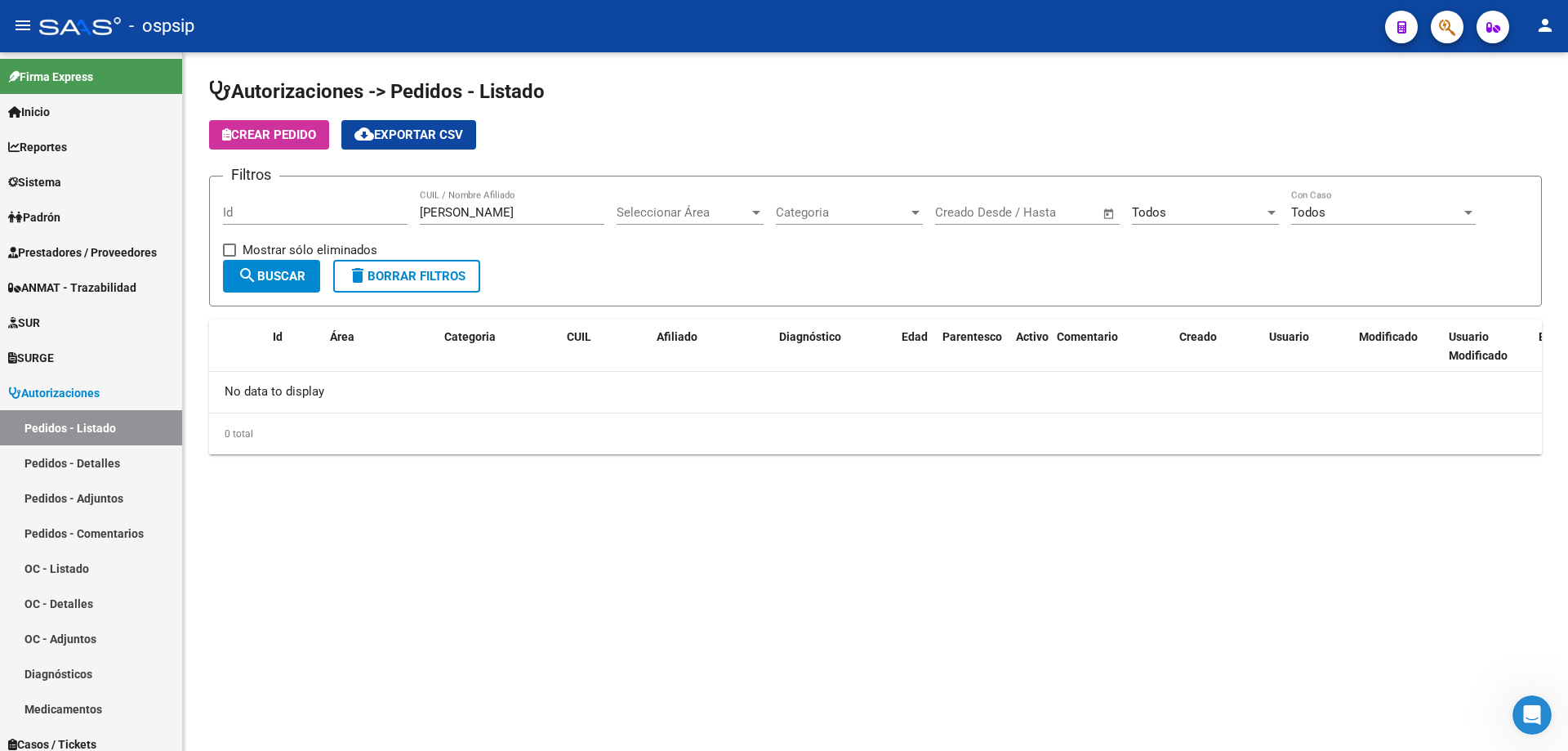
click at [648, 224] on div "Seleccionar Área Seleccionar Área" at bounding box center [690, 207] width 147 height 35
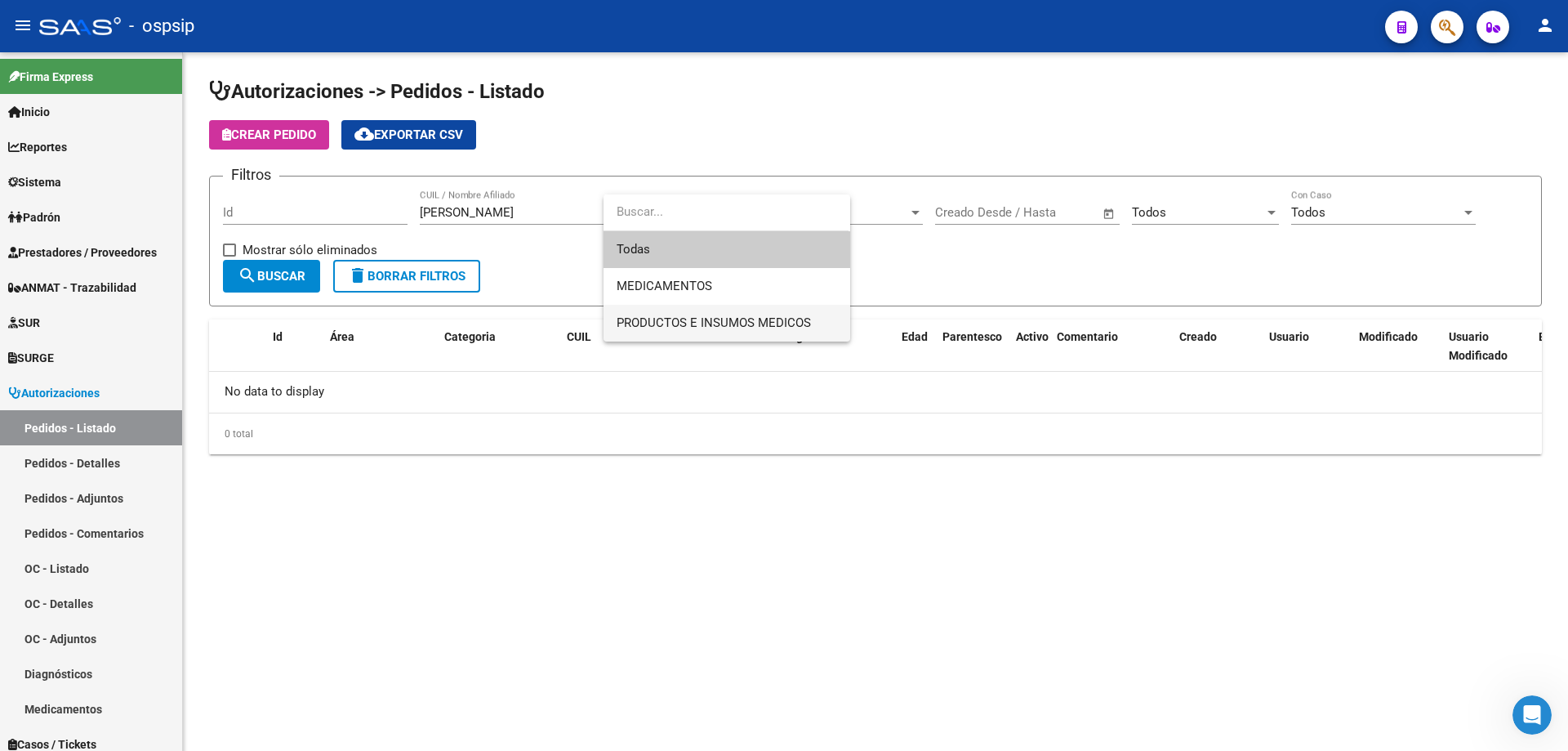
click at [660, 316] on span "PRODUCTOS E INSUMOS MEDICOS" at bounding box center [714, 322] width 194 height 15
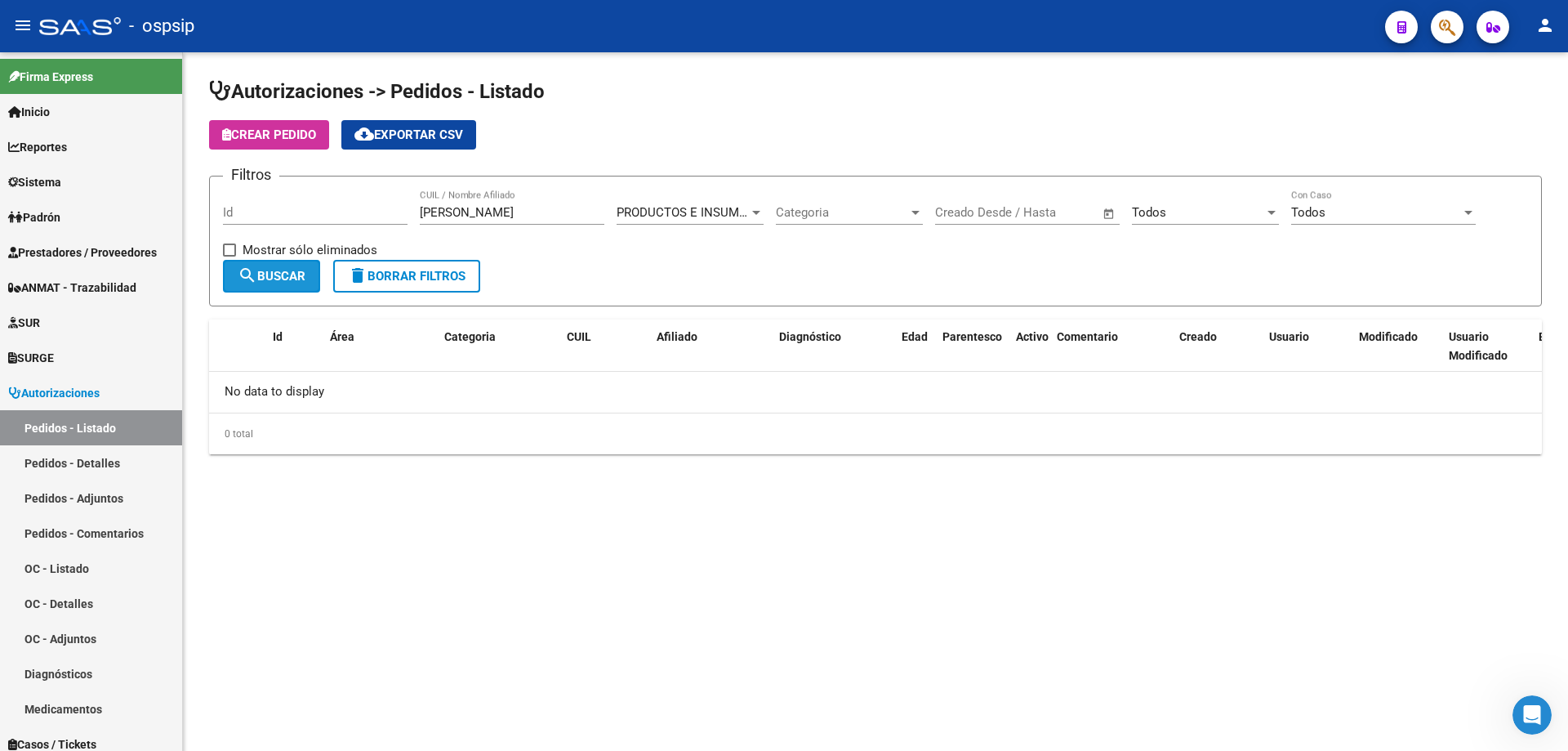
click at [318, 279] on button "search Buscar" at bounding box center [271, 276] width 98 height 33
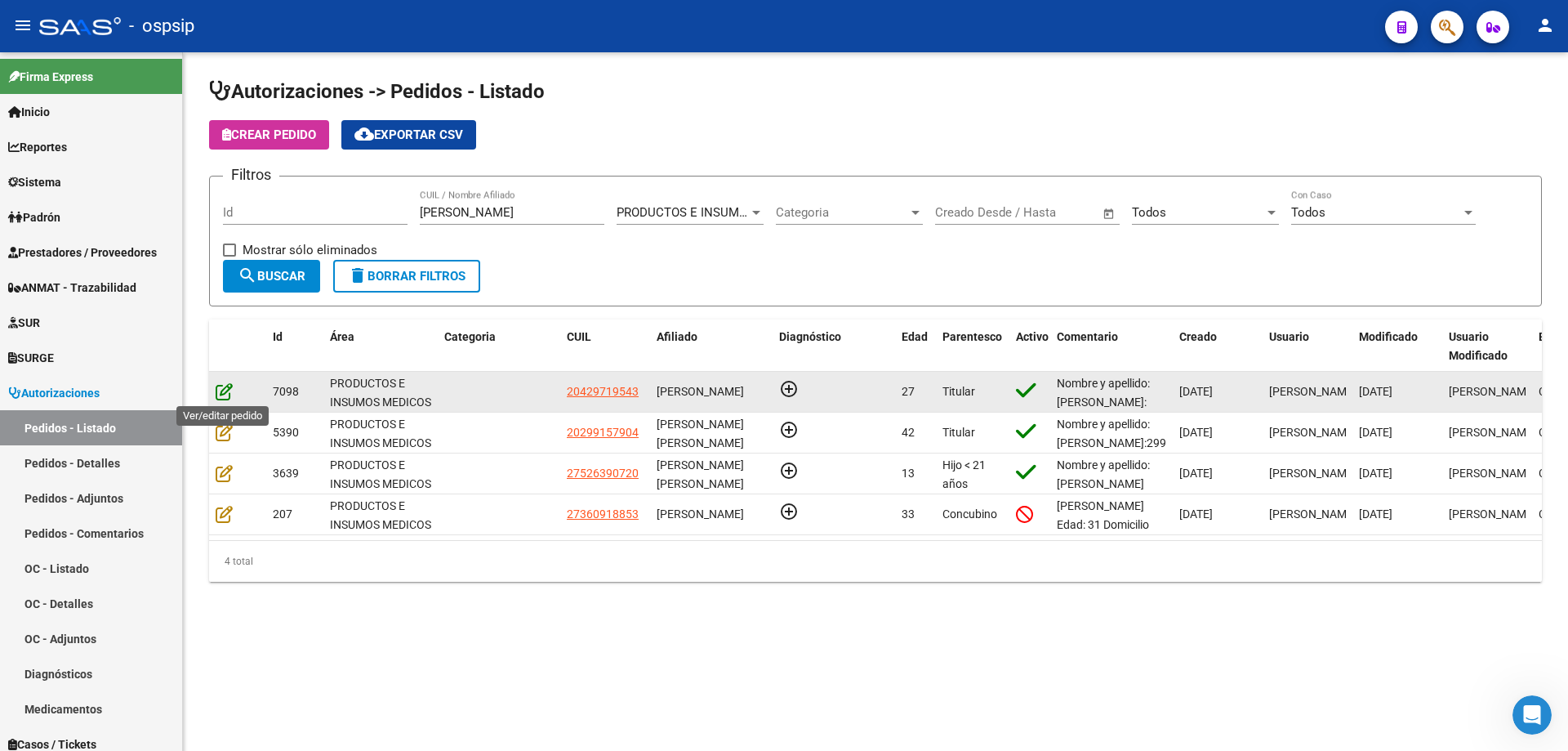
click at [226, 390] on icon at bounding box center [224, 391] width 17 height 18
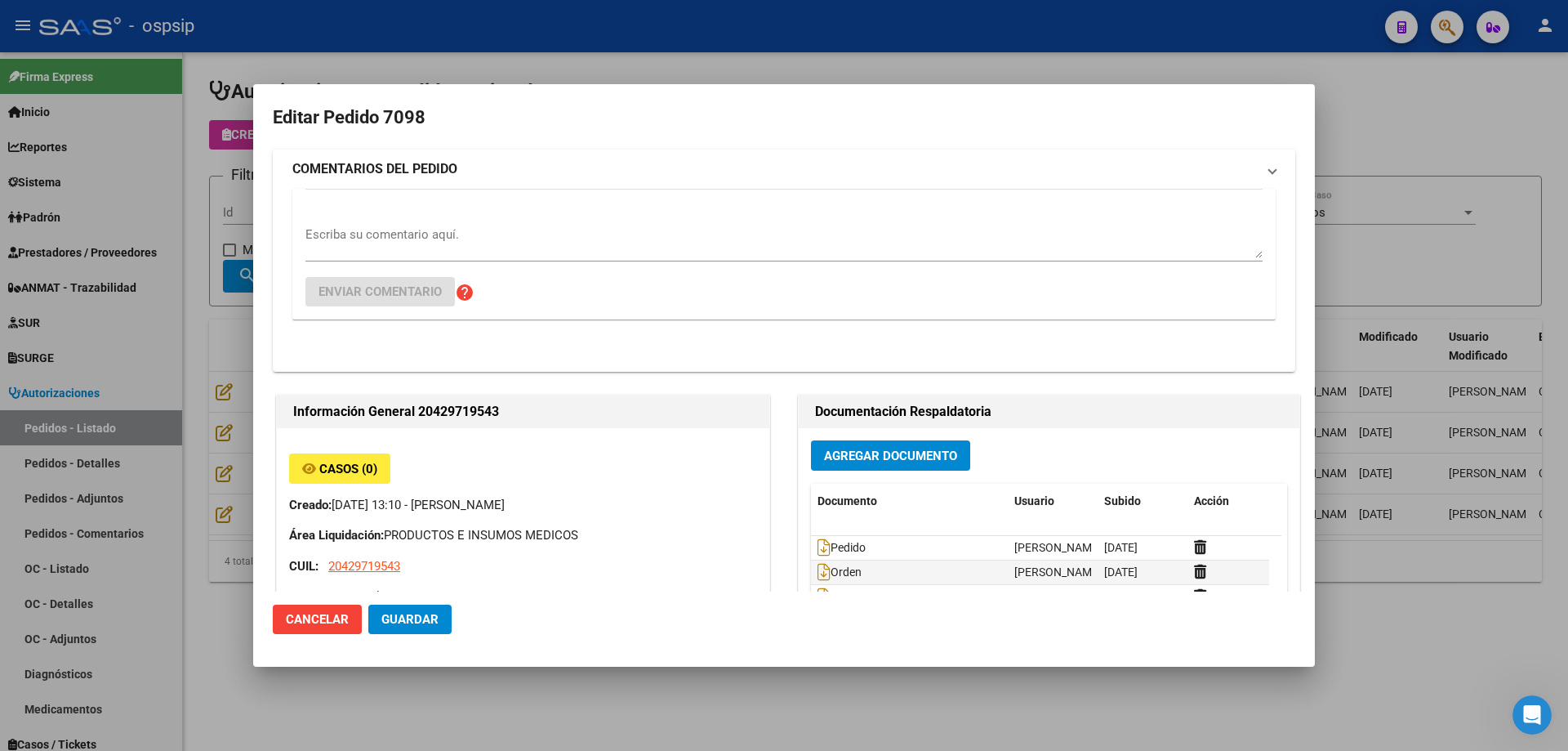
type input "Rio Negro, [PERSON_NAME], LAGO ESCONDIDO 130"
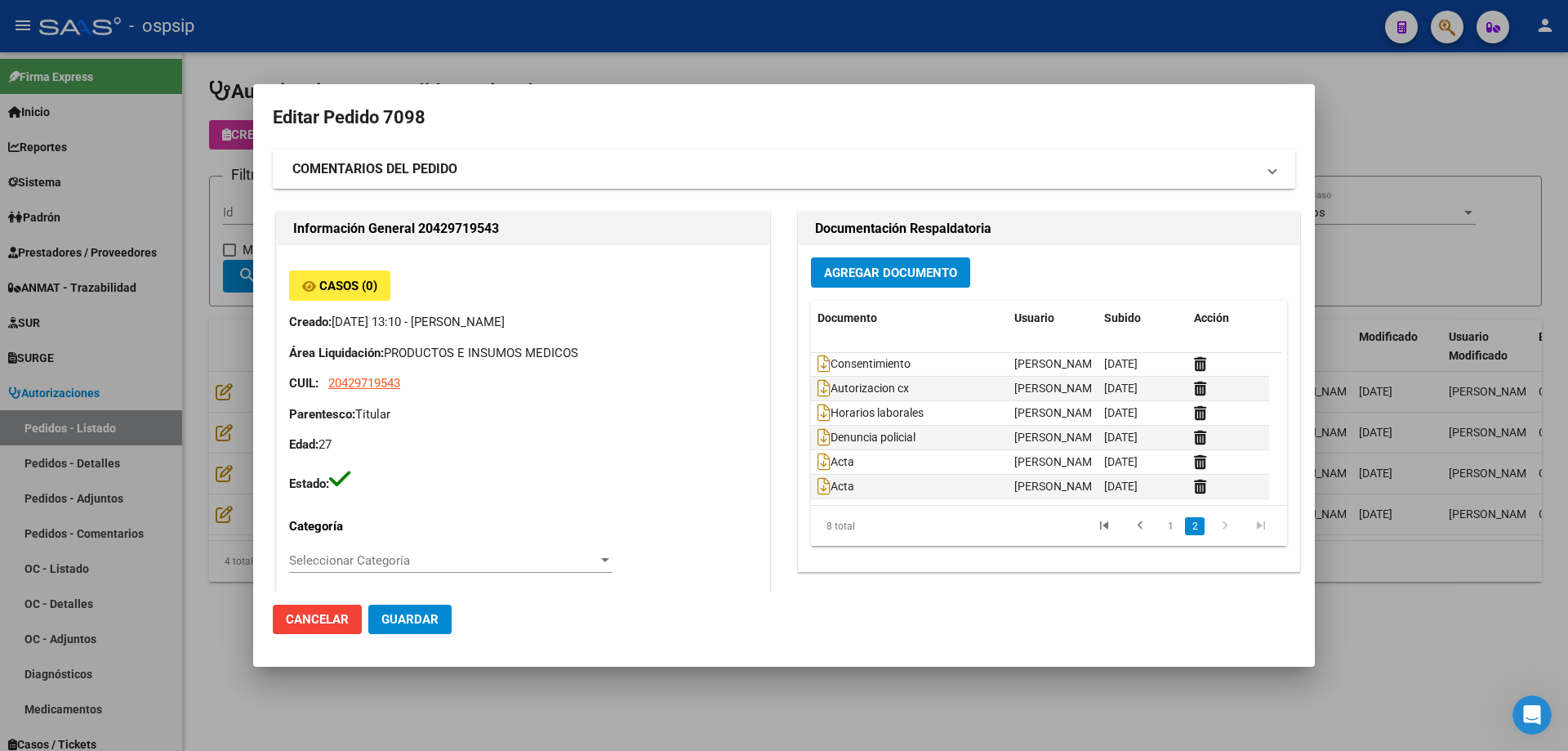
click at [234, 125] on div at bounding box center [784, 376] width 1568 height 751
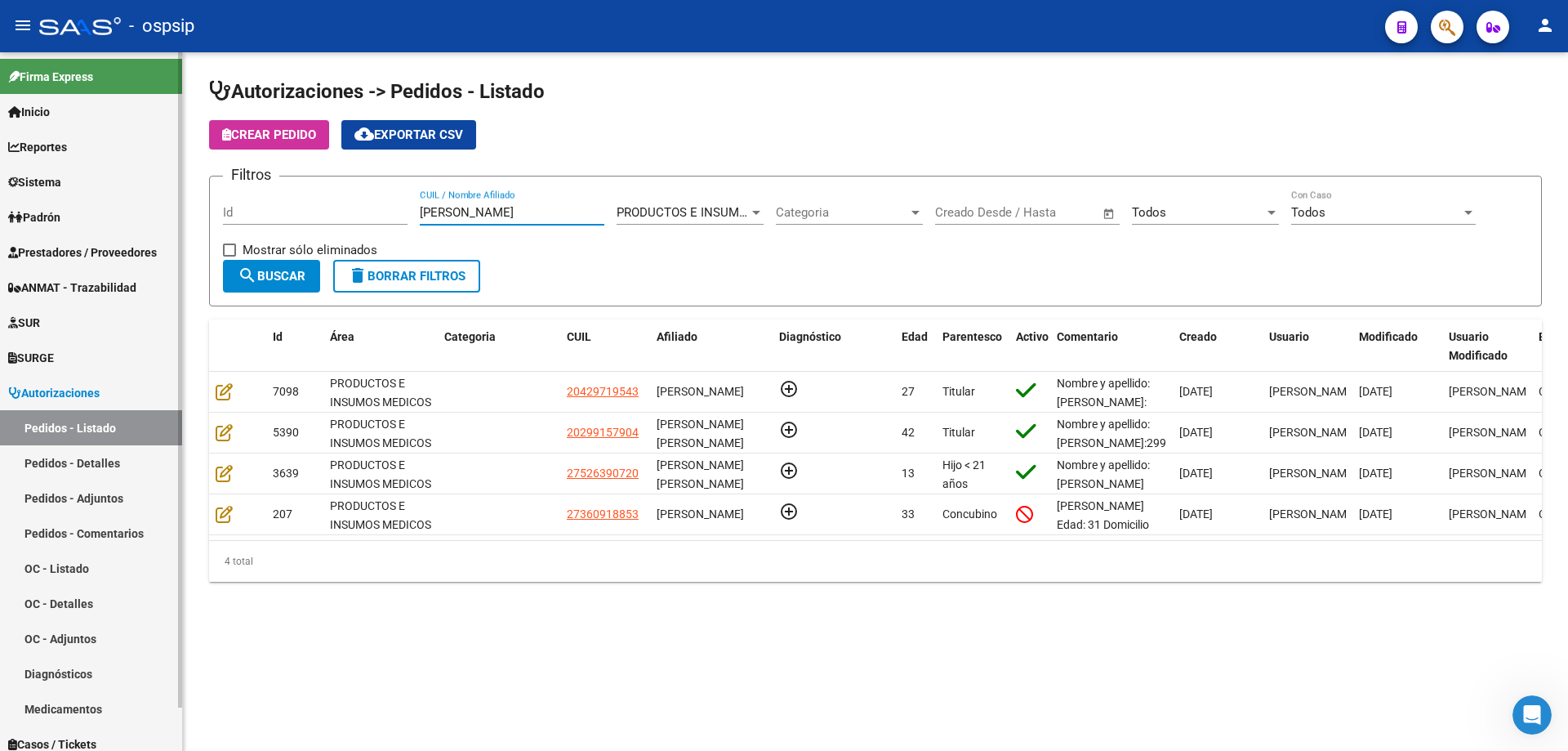
drag, startPoint x: 488, startPoint y: 213, endPoint x: 12, endPoint y: 189, distance: 476.6
click at [12, 189] on mat-sidenav-container "Firma Express Inicio Calendario SSS Instructivos Contacto OS Reportes Egresos D…" at bounding box center [784, 401] width 1568 height 698
